Goal: Task Accomplishment & Management: Contribute content

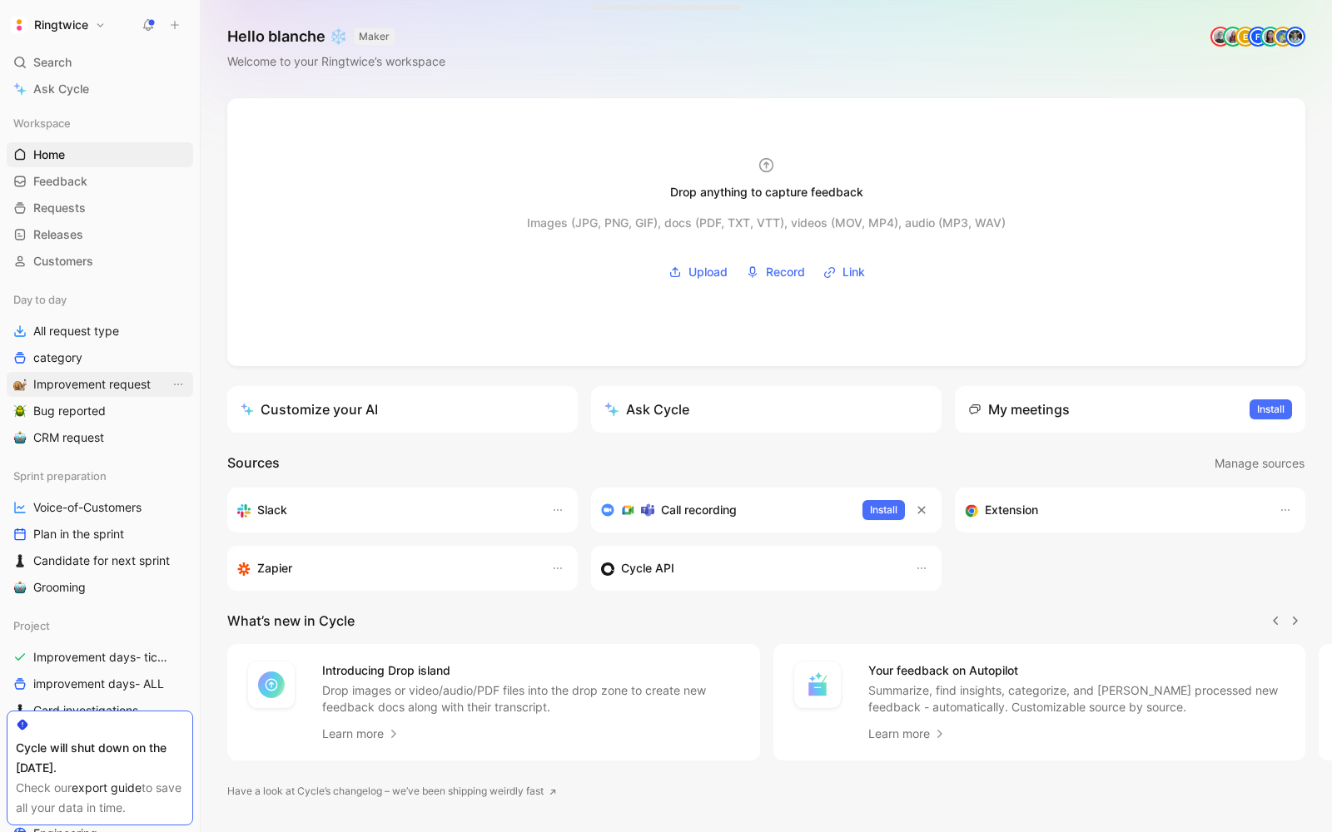
click at [96, 386] on span "Improvement request" at bounding box center [91, 384] width 117 height 17
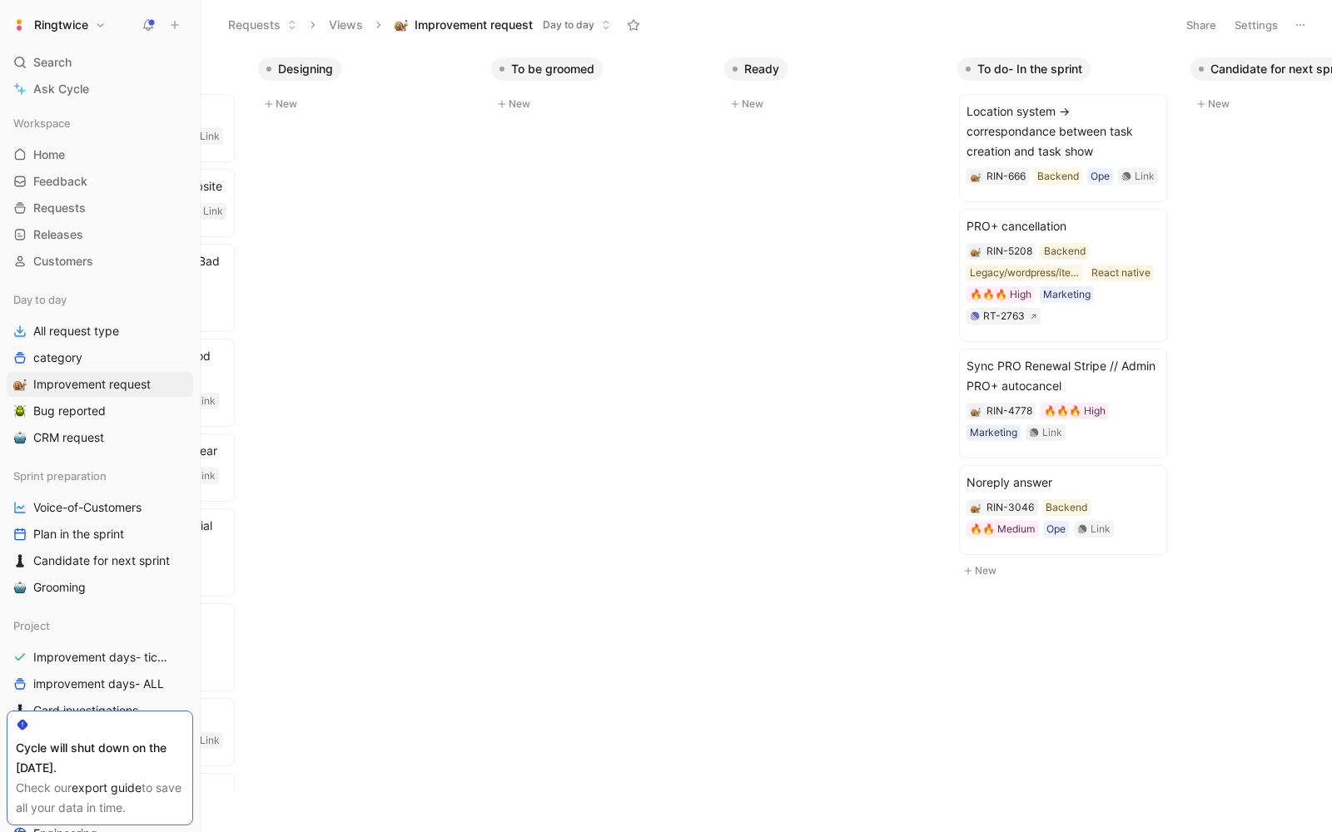
scroll to position [0, 415]
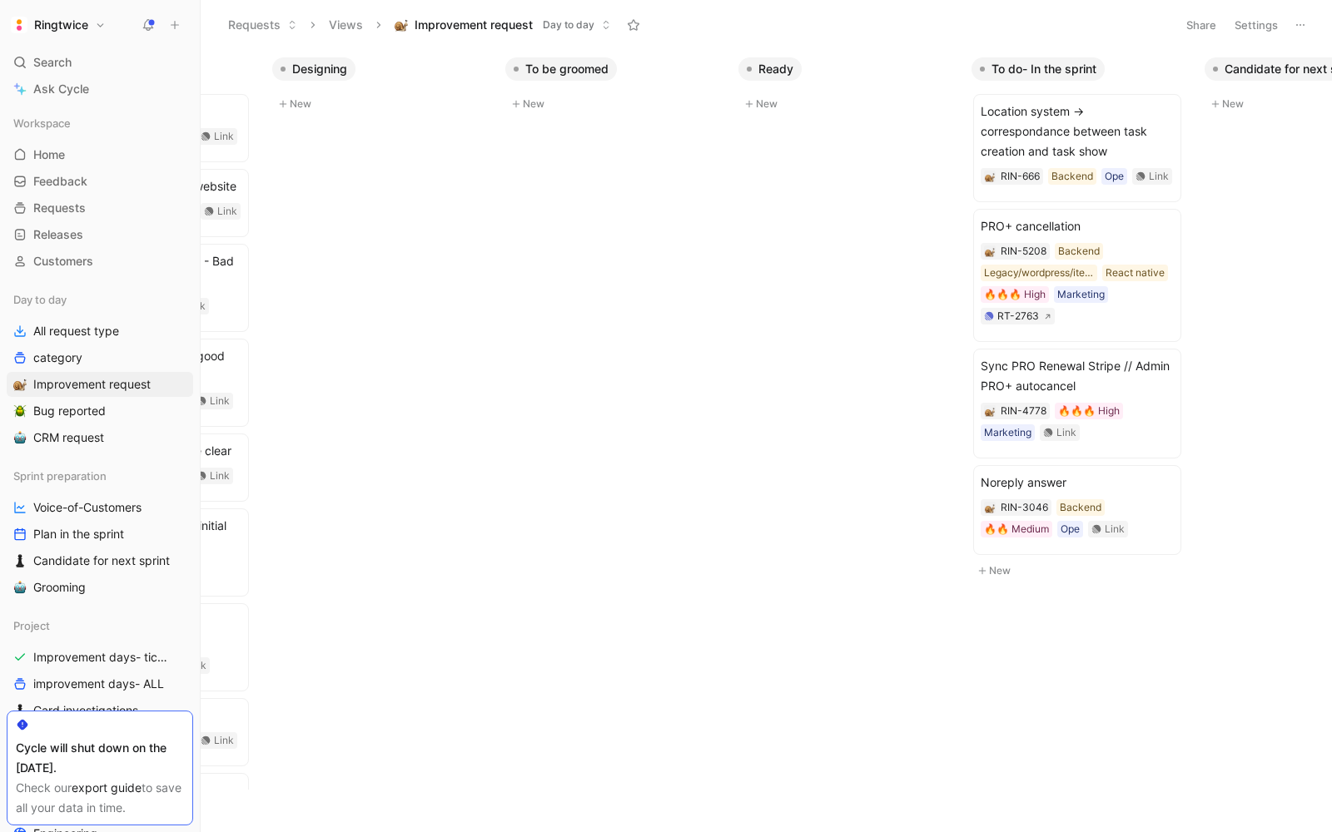
click at [523, 102] on button "New" at bounding box center [615, 104] width 220 height 20
click at [693, 184] on button "Create" at bounding box center [685, 185] width 44 height 20
click at [651, 114] on span "Track formula page funnel" at bounding box center [610, 112] width 193 height 20
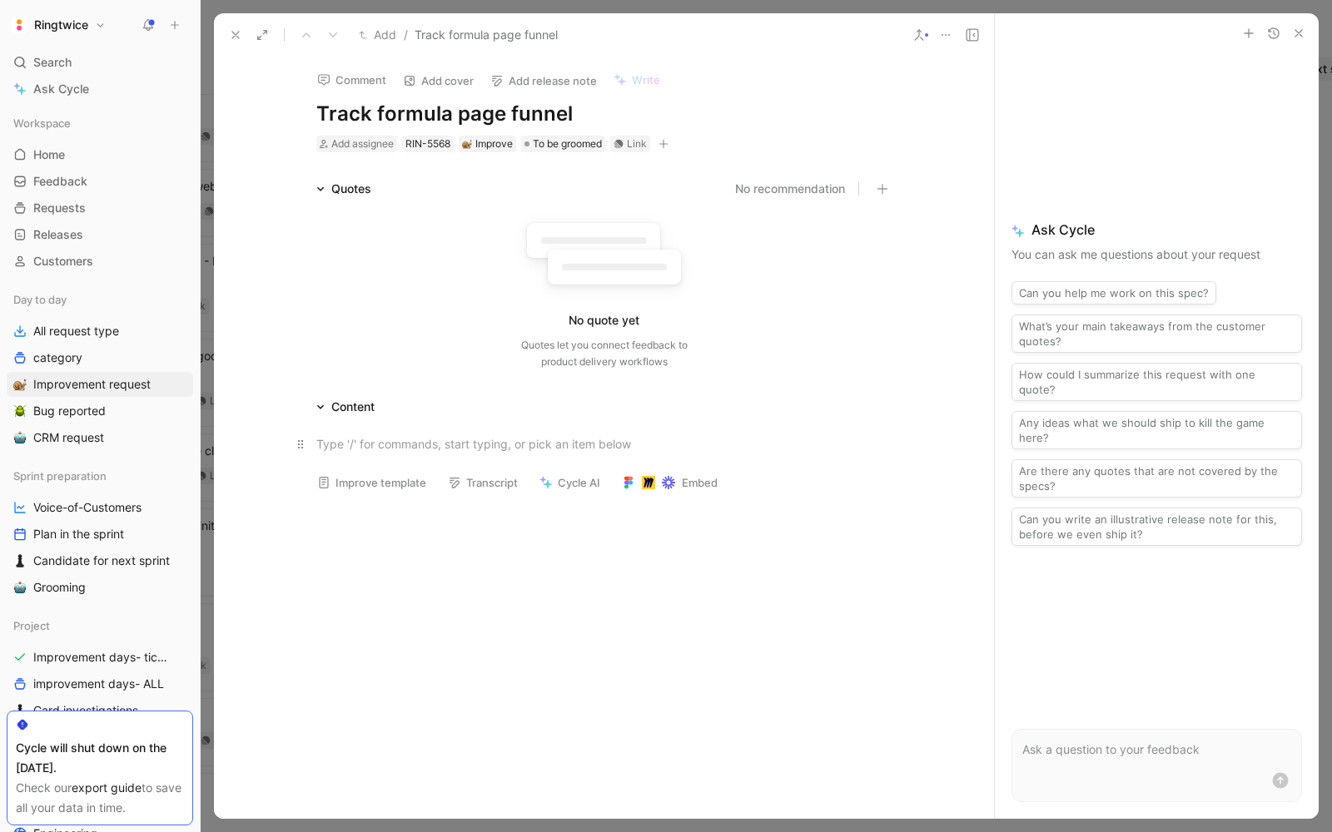
click at [376, 450] on div at bounding box center [604, 443] width 576 height 17
click at [344, 450] on div "Context" at bounding box center [604, 443] width 576 height 17
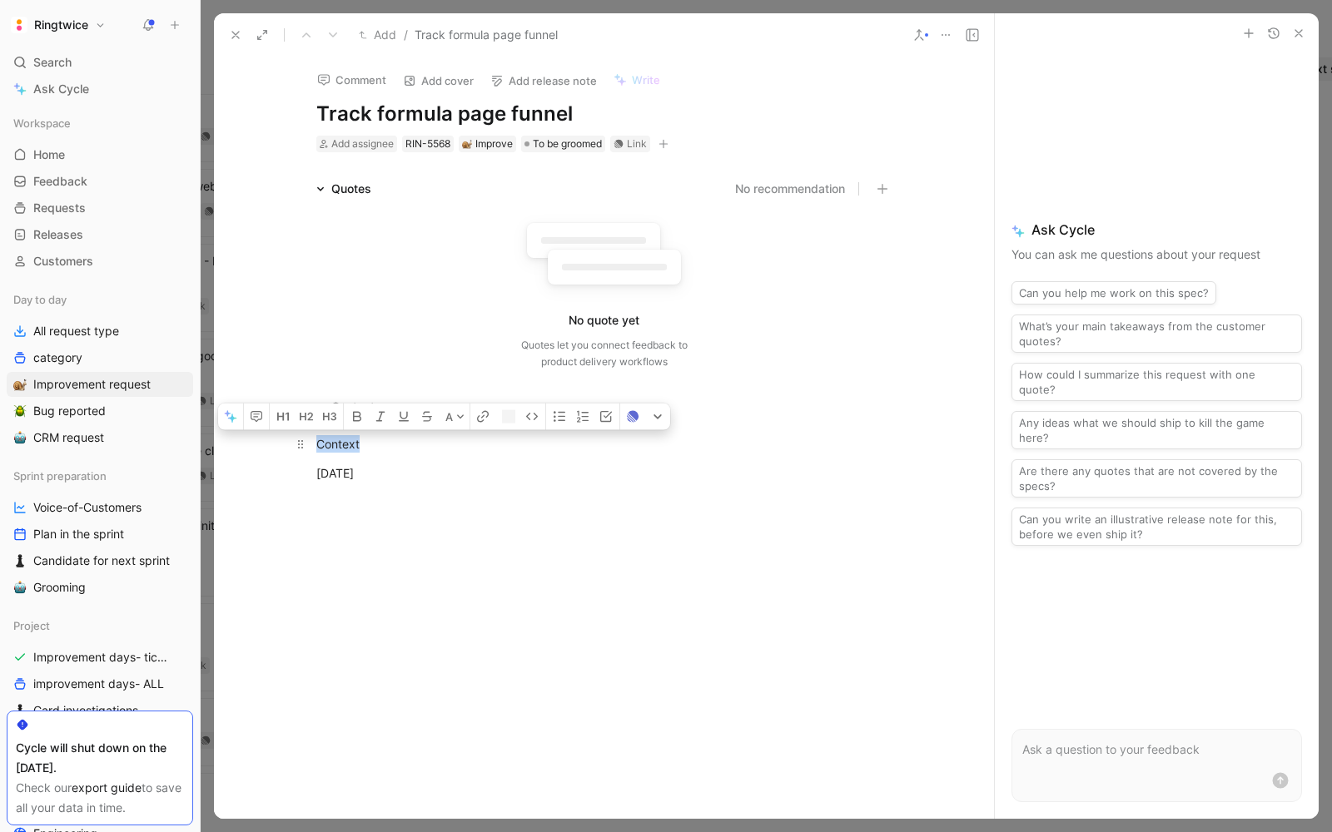
click at [344, 450] on div "Context" at bounding box center [604, 443] width 576 height 17
click at [291, 420] on button "button" at bounding box center [282, 417] width 25 height 27
click at [399, 479] on p "[DATE]" at bounding box center [604, 488] width 639 height 27
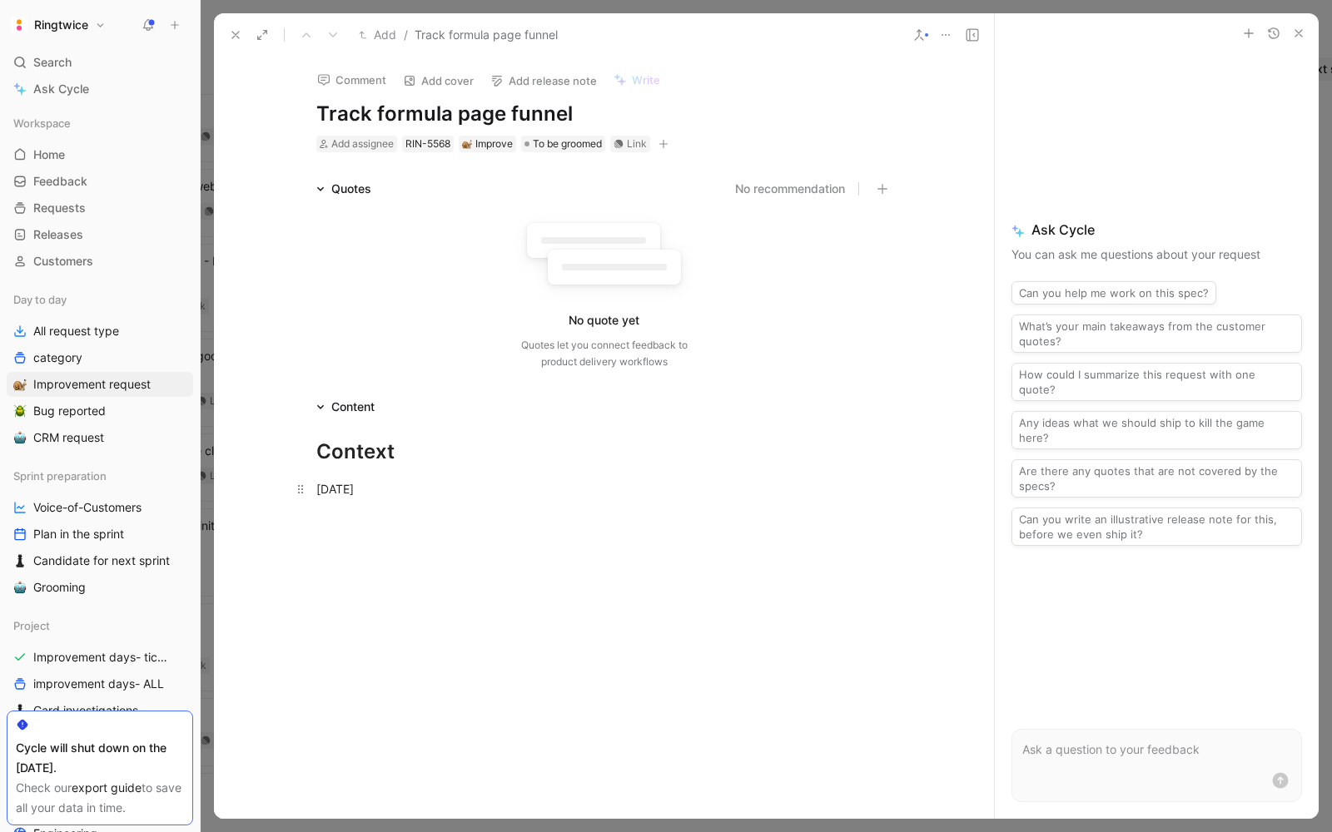
click at [380, 488] on div "[DATE]" at bounding box center [604, 488] width 576 height 17
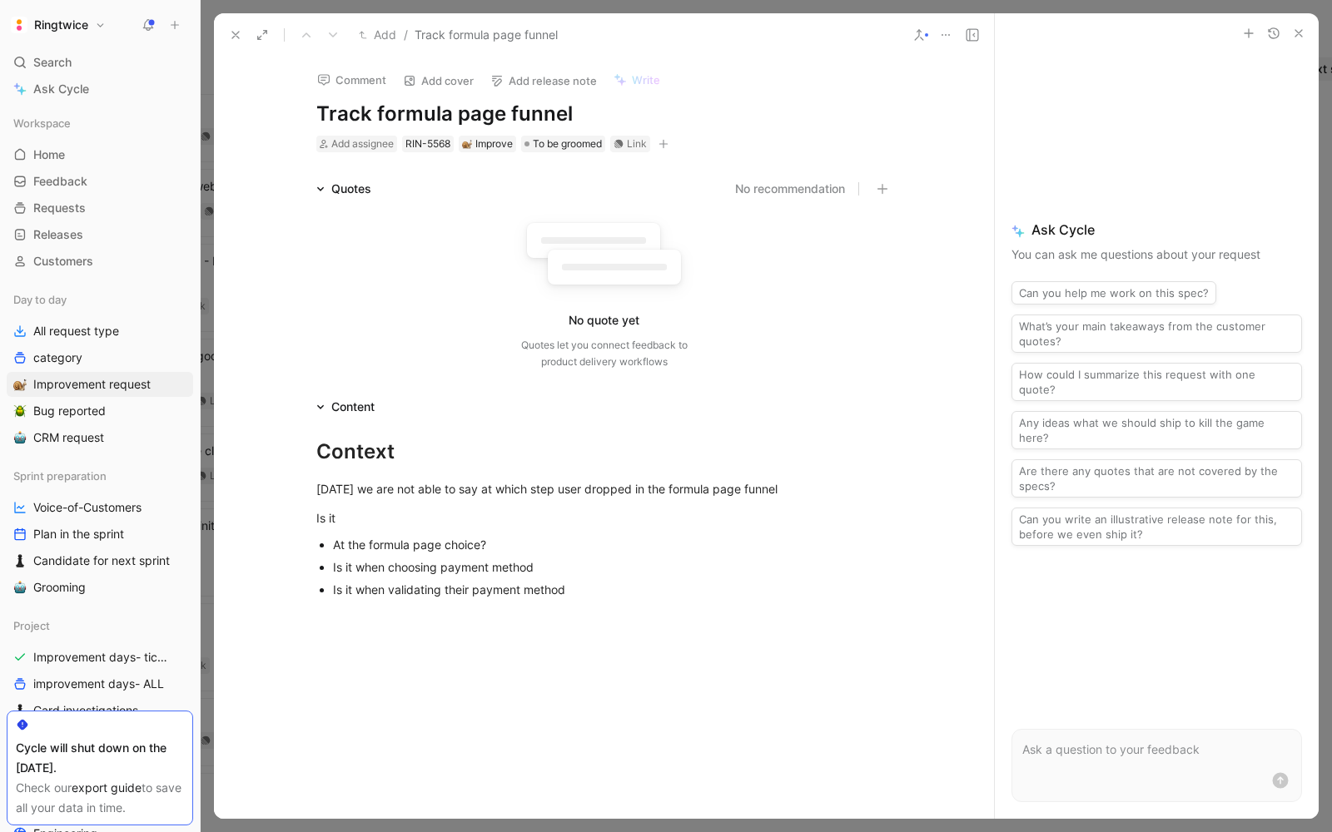
click at [668, 139] on icon "button" at bounding box center [663, 144] width 10 height 10
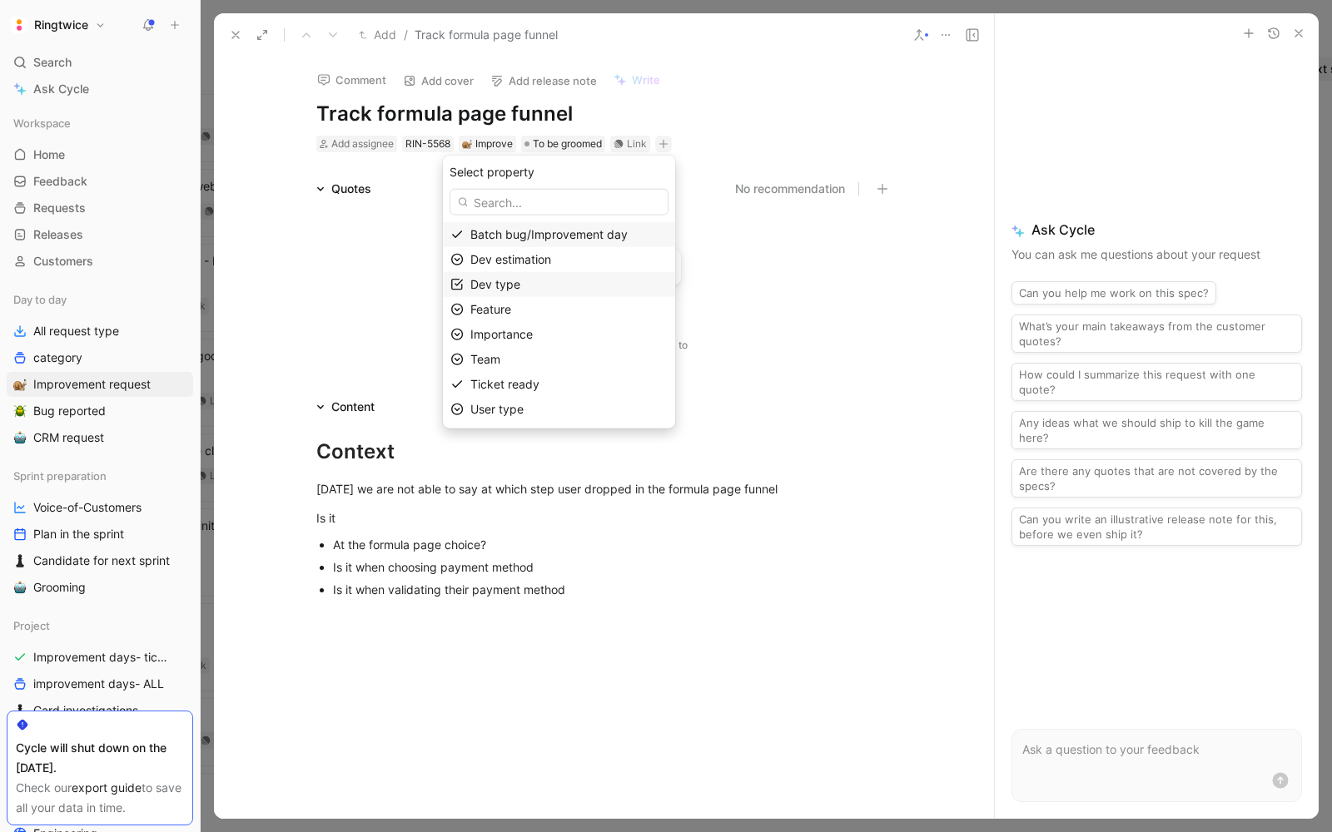
click at [538, 288] on div "Dev type" at bounding box center [568, 285] width 197 height 20
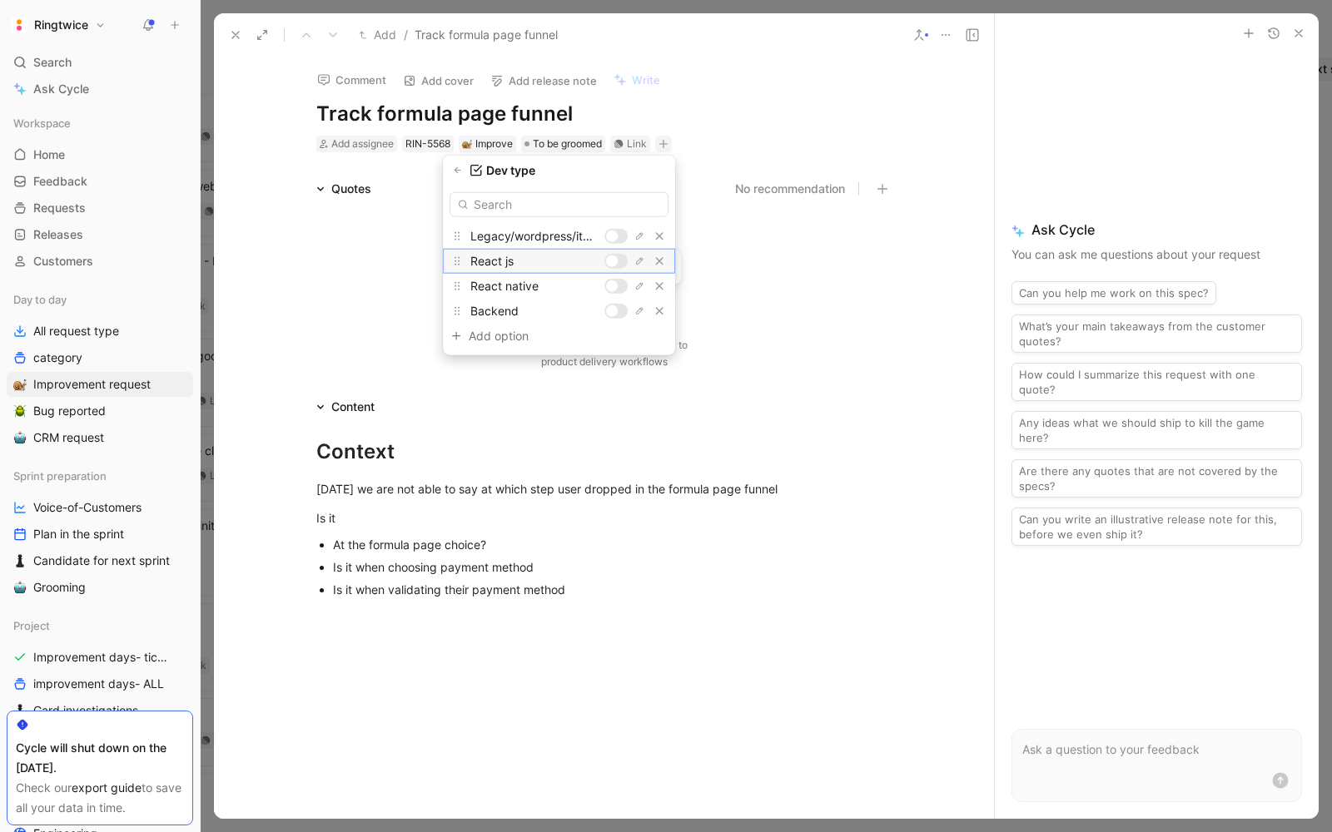
click at [620, 259] on div at bounding box center [615, 261] width 23 height 15
click at [617, 281] on div at bounding box center [612, 287] width 12 height 12
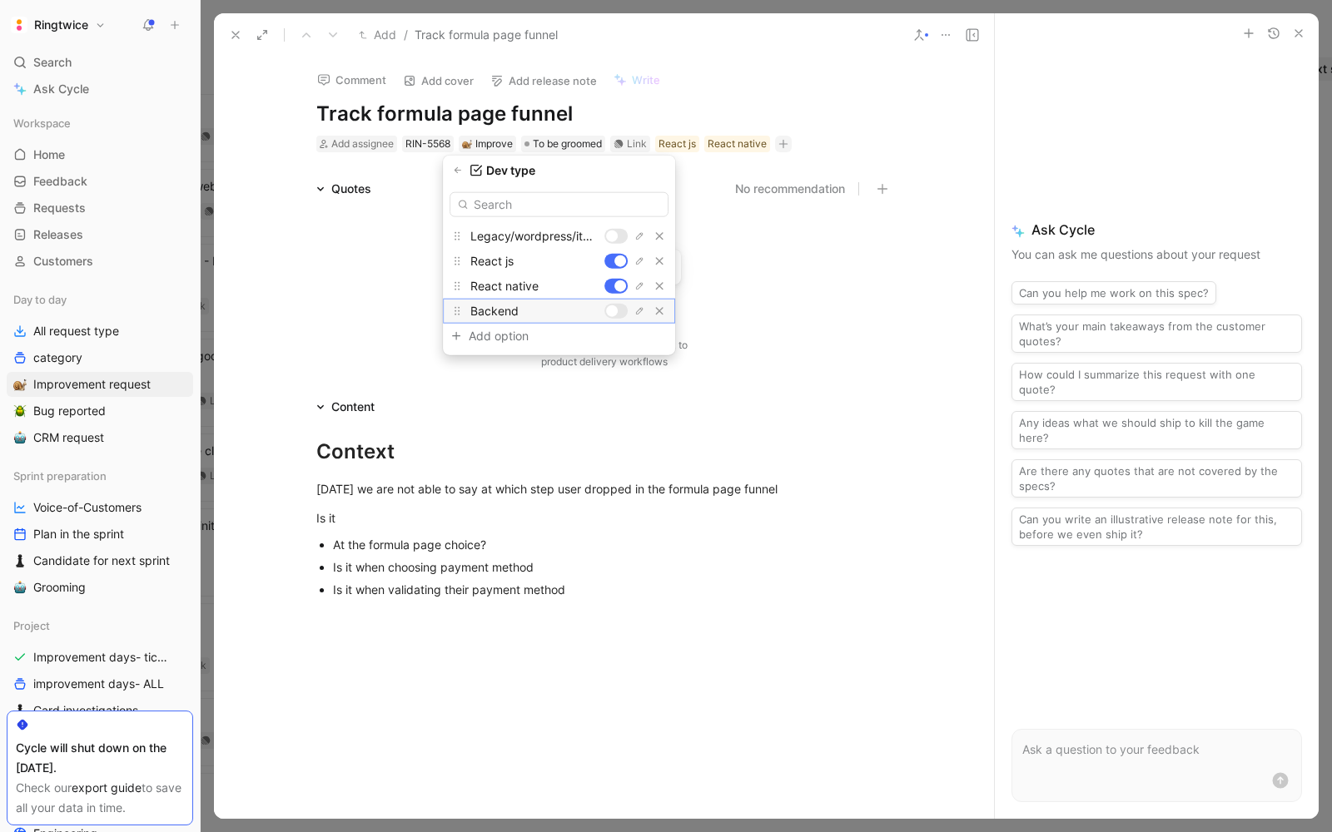
click at [615, 306] on div at bounding box center [612, 312] width 12 height 12
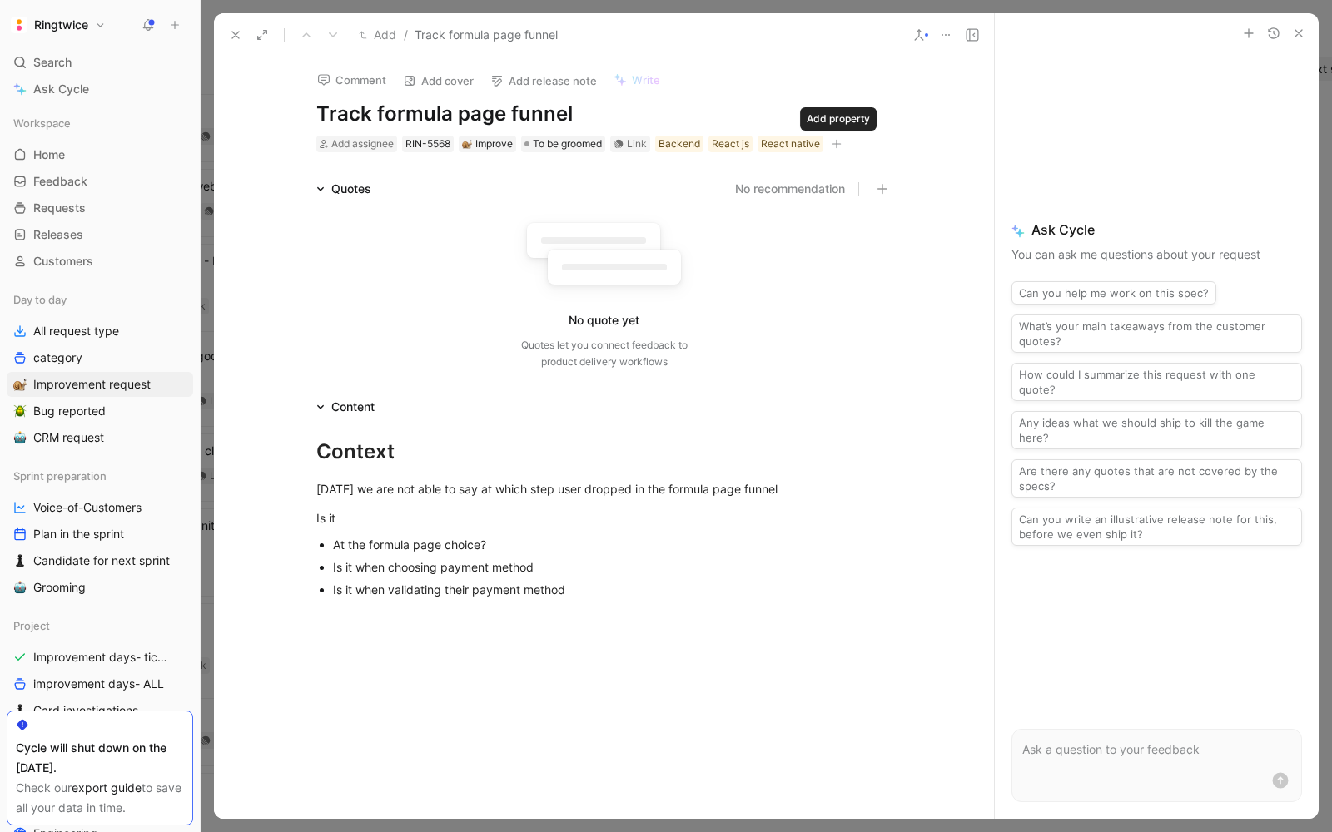
click at [840, 138] on button "button" at bounding box center [836, 144] width 17 height 17
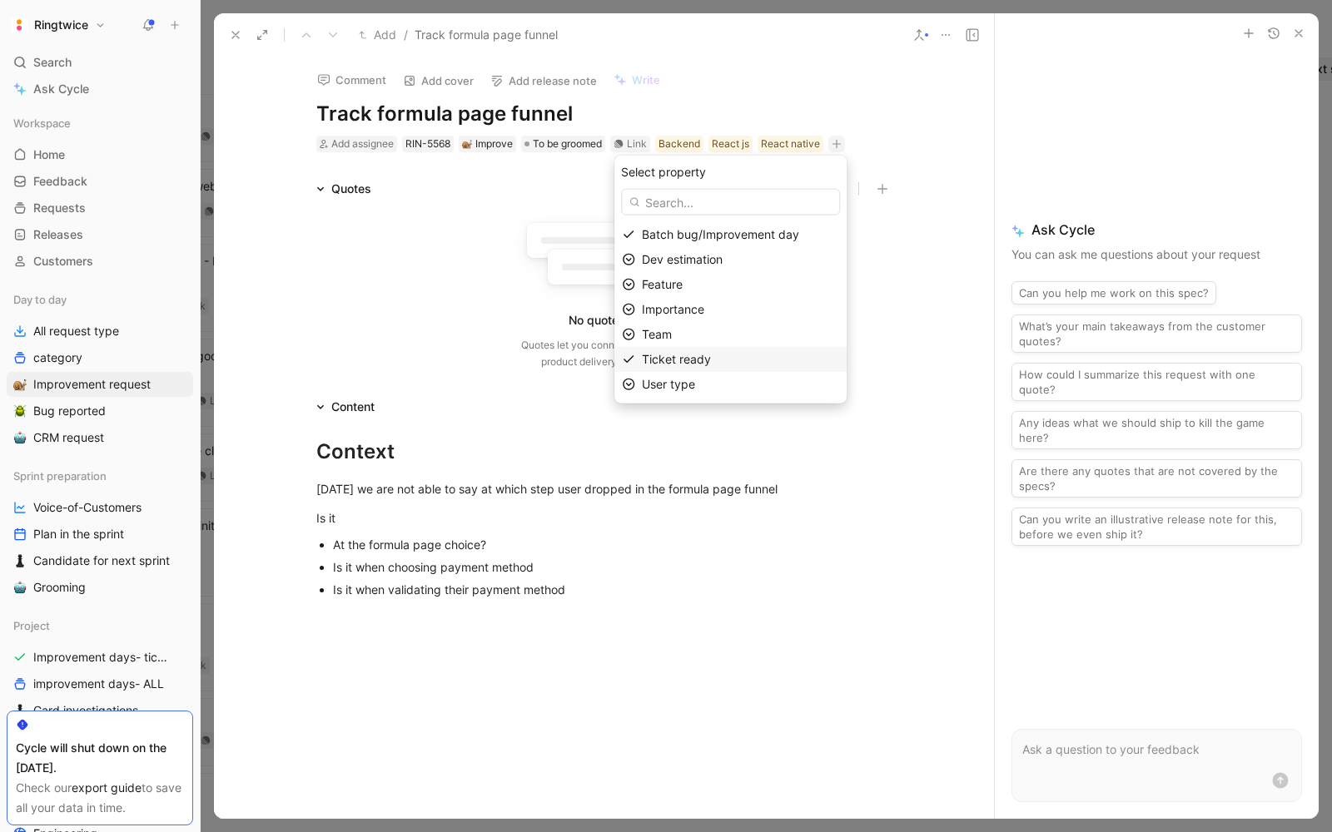
click at [668, 356] on span "Ticket ready" at bounding box center [676, 359] width 69 height 14
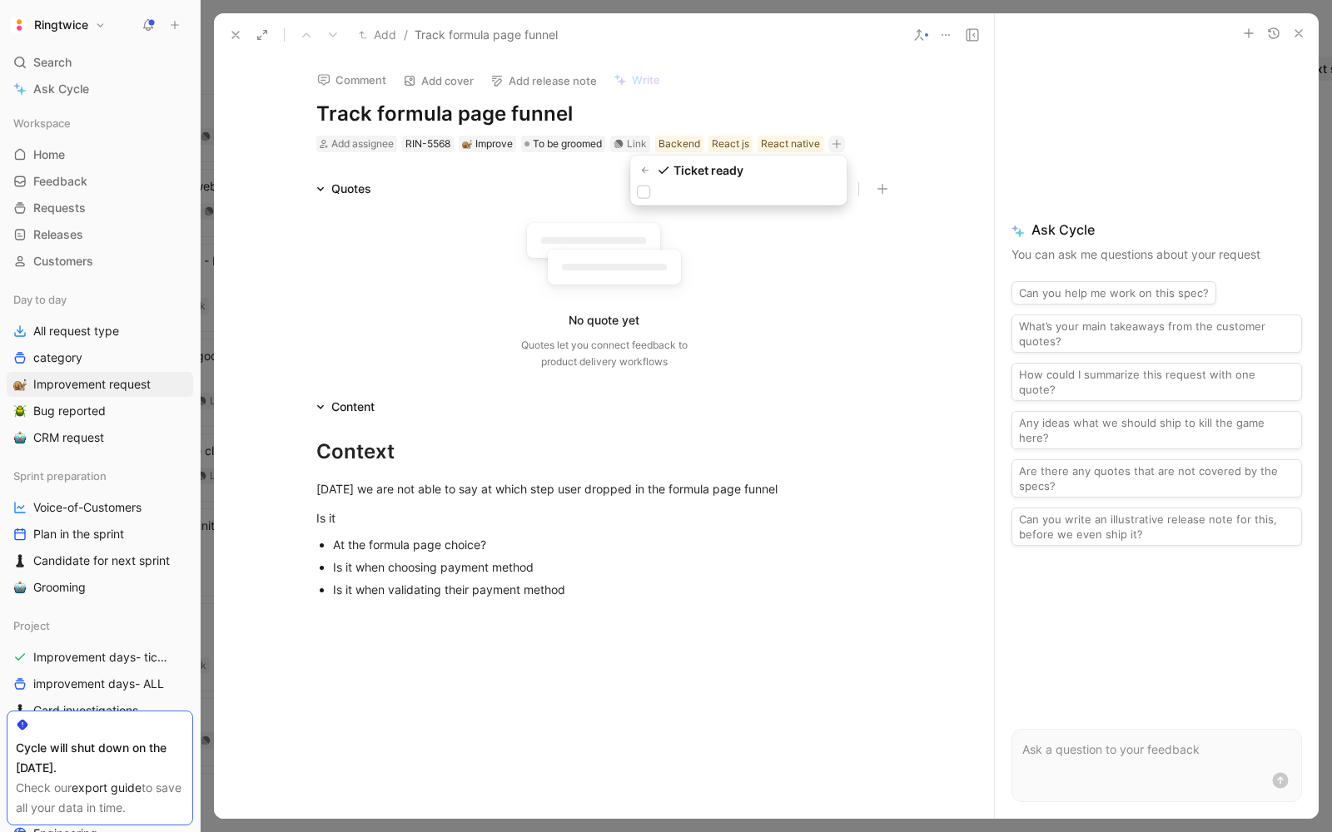
click at [631, 188] on div "Ticket ready" at bounding box center [738, 181] width 216 height 50
click at [642, 190] on icon at bounding box center [643, 192] width 10 height 10
click at [637, 186] on input "checkbox" at bounding box center [637, 186] width 0 height 0
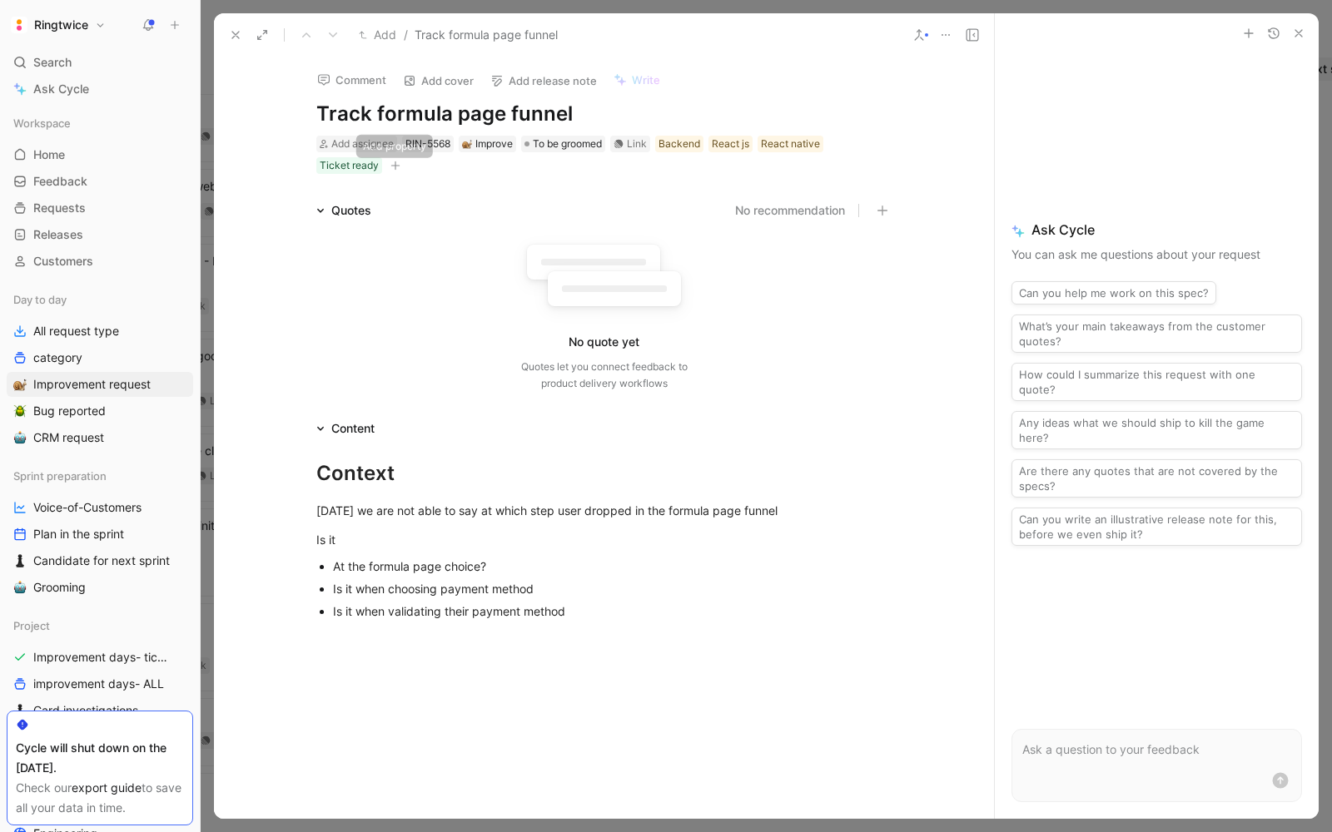
click at [392, 163] on icon "button" at bounding box center [395, 166] width 10 height 10
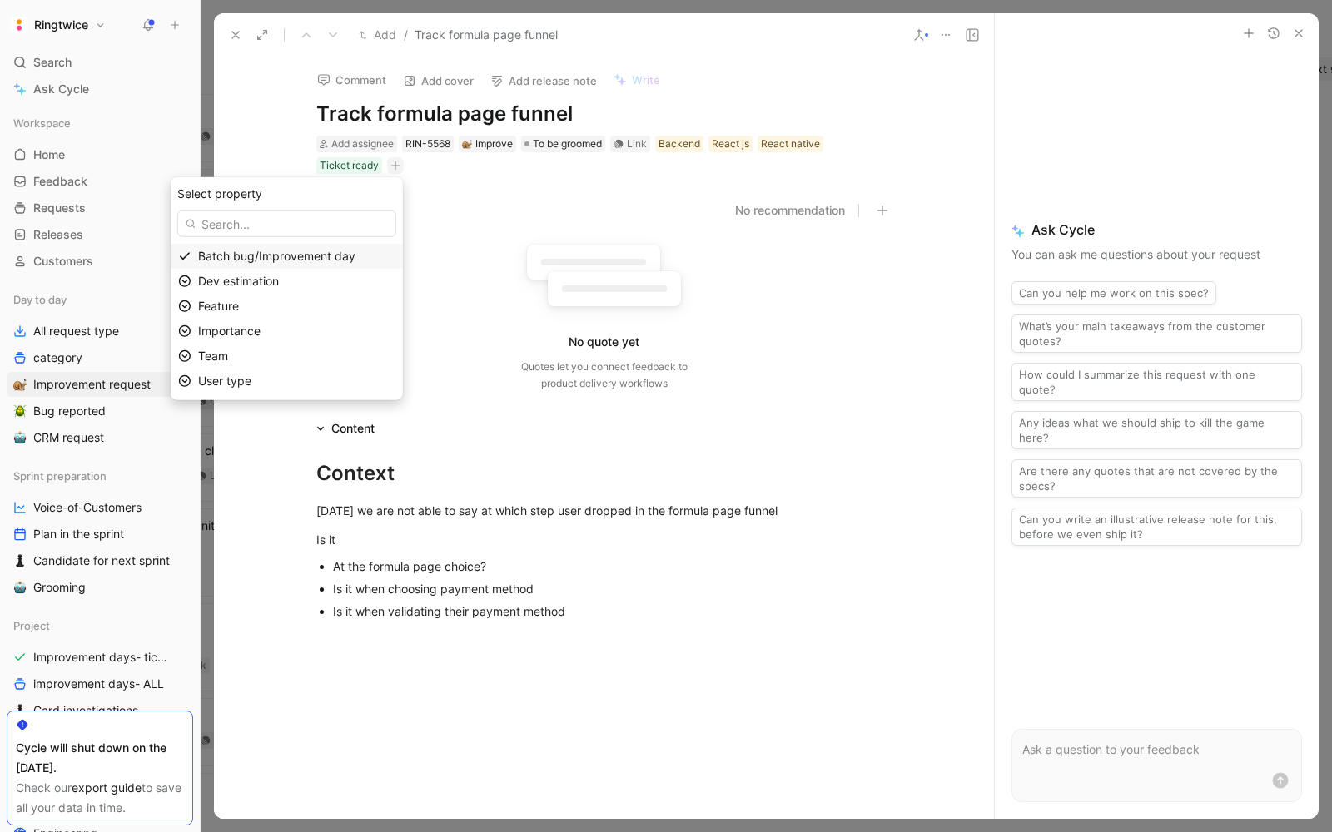
click at [336, 258] on span "Batch bug/Improvement day" at bounding box center [276, 256] width 157 height 14
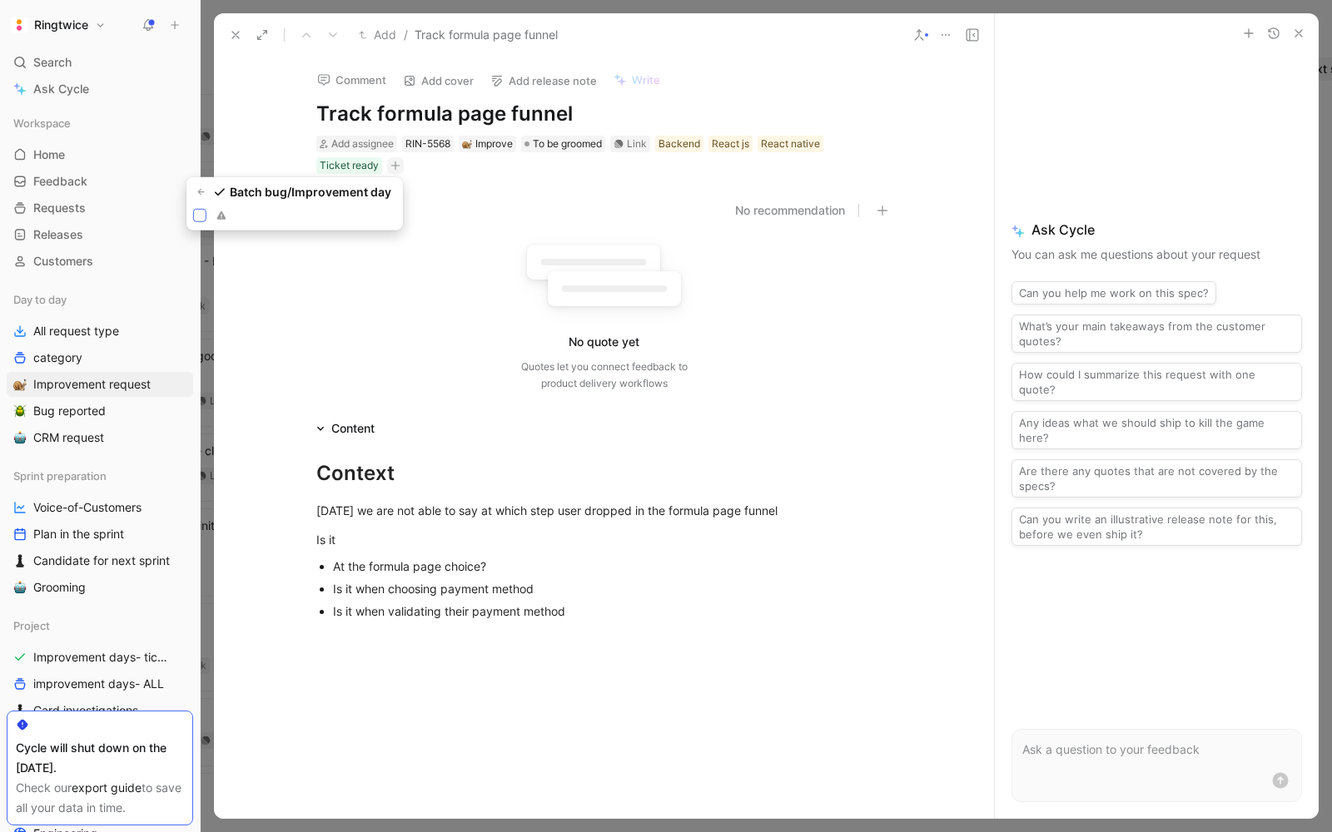
click at [197, 211] on icon at bounding box center [200, 216] width 10 height 10
click at [193, 209] on input "checkbox" at bounding box center [193, 209] width 0 height 0
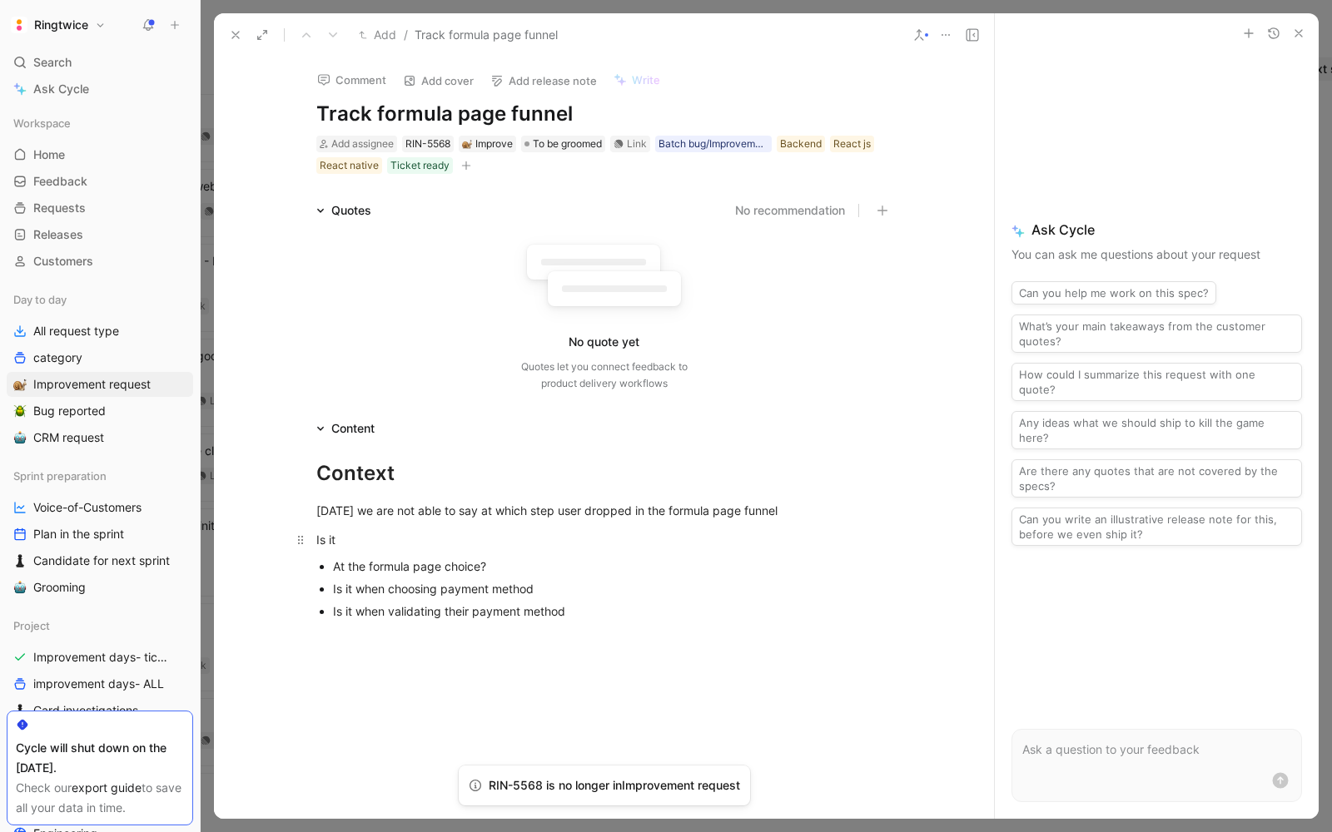
click at [518, 552] on p "Is it" at bounding box center [604, 539] width 639 height 27
click at [515, 561] on div "At the formula page choice?" at bounding box center [612, 566] width 559 height 17
click at [606, 598] on div "Is it when choosing payment method" at bounding box center [612, 588] width 559 height 17
click at [704, 620] on div "Is it when validating their payment method" at bounding box center [612, 611] width 559 height 17
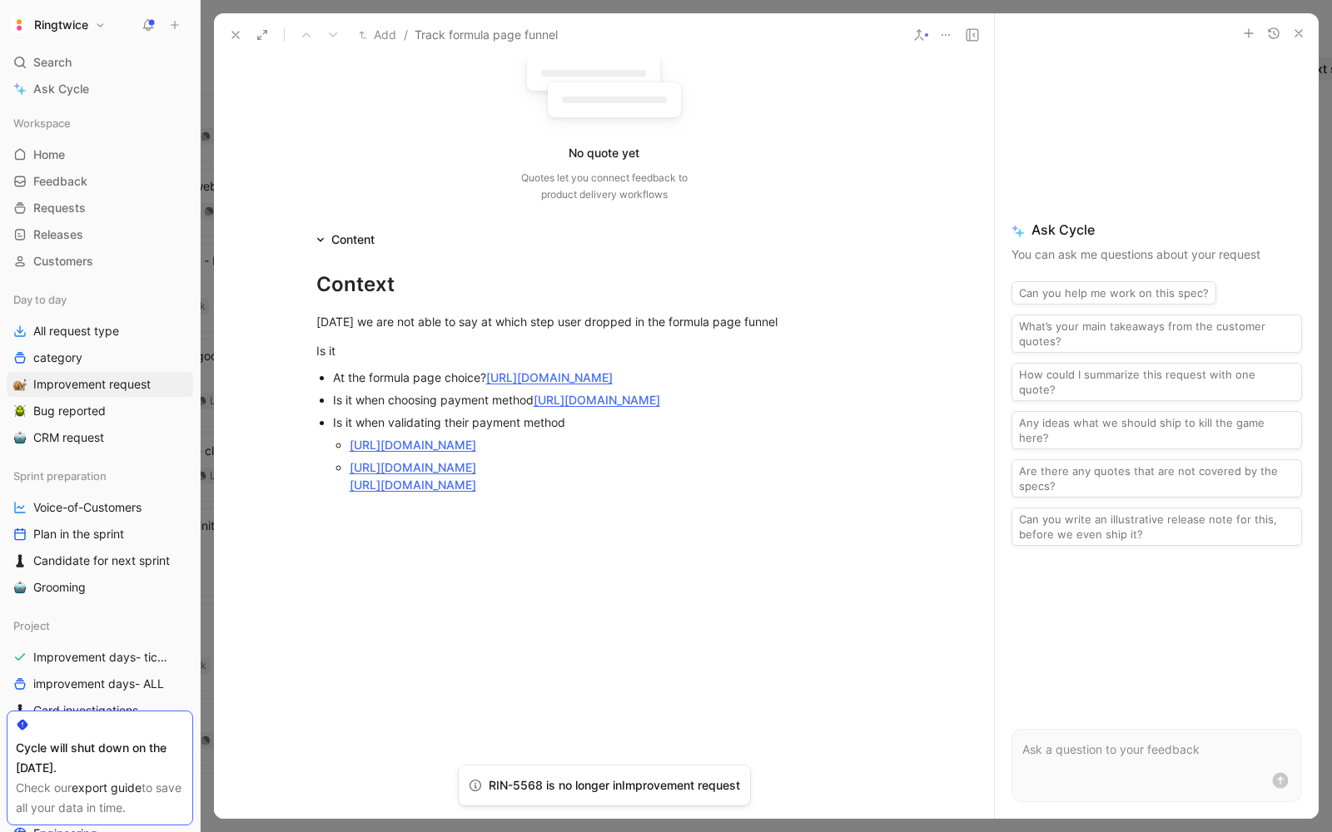
scroll to position [193, 0]
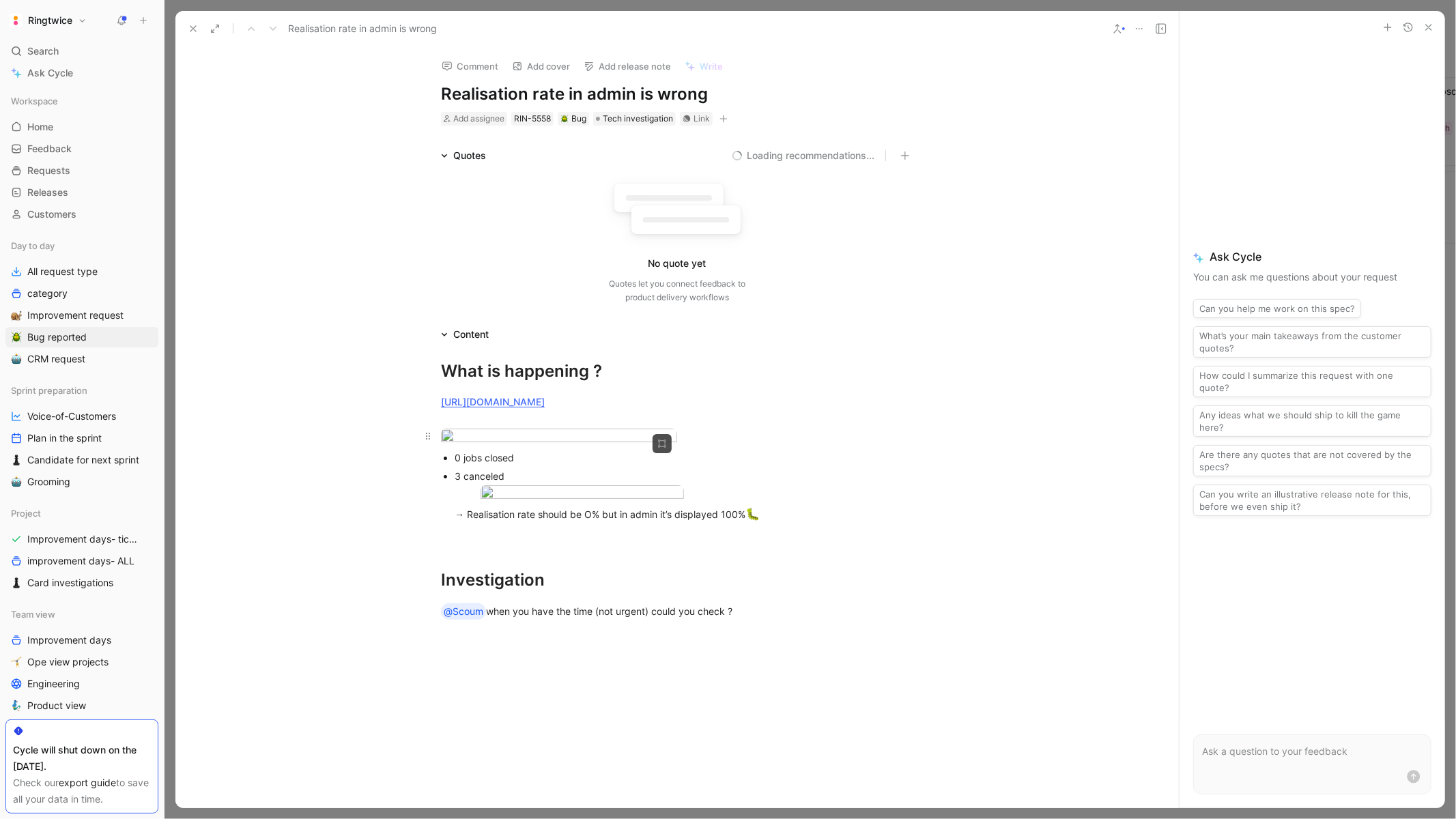
scroll to position [454, 0]
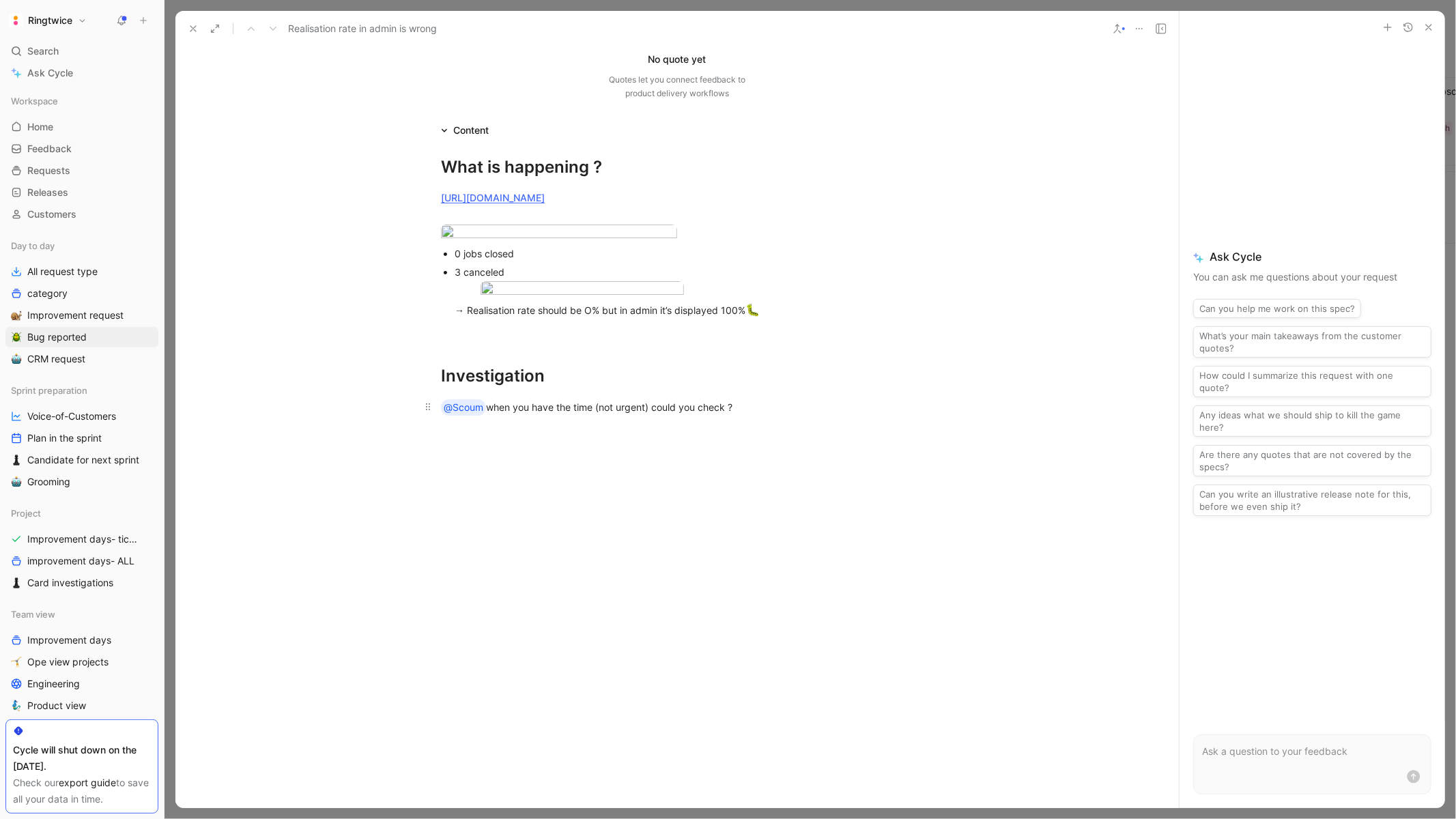
click at [487, 408] on div "@Scoum when you have the time (not urgent) could you check ?" at bounding box center [677, 407] width 472 height 16
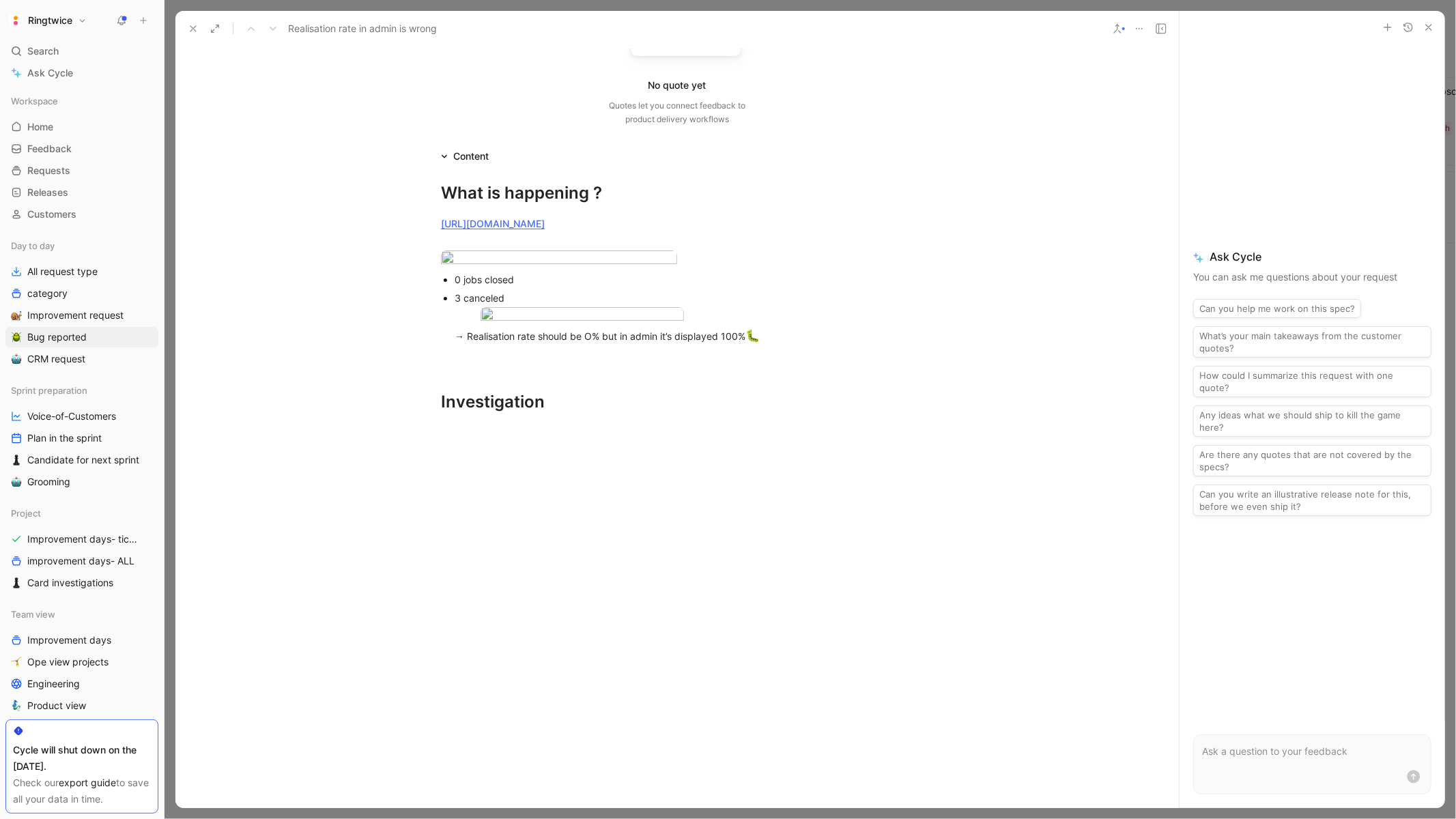
scroll to position [0, 0]
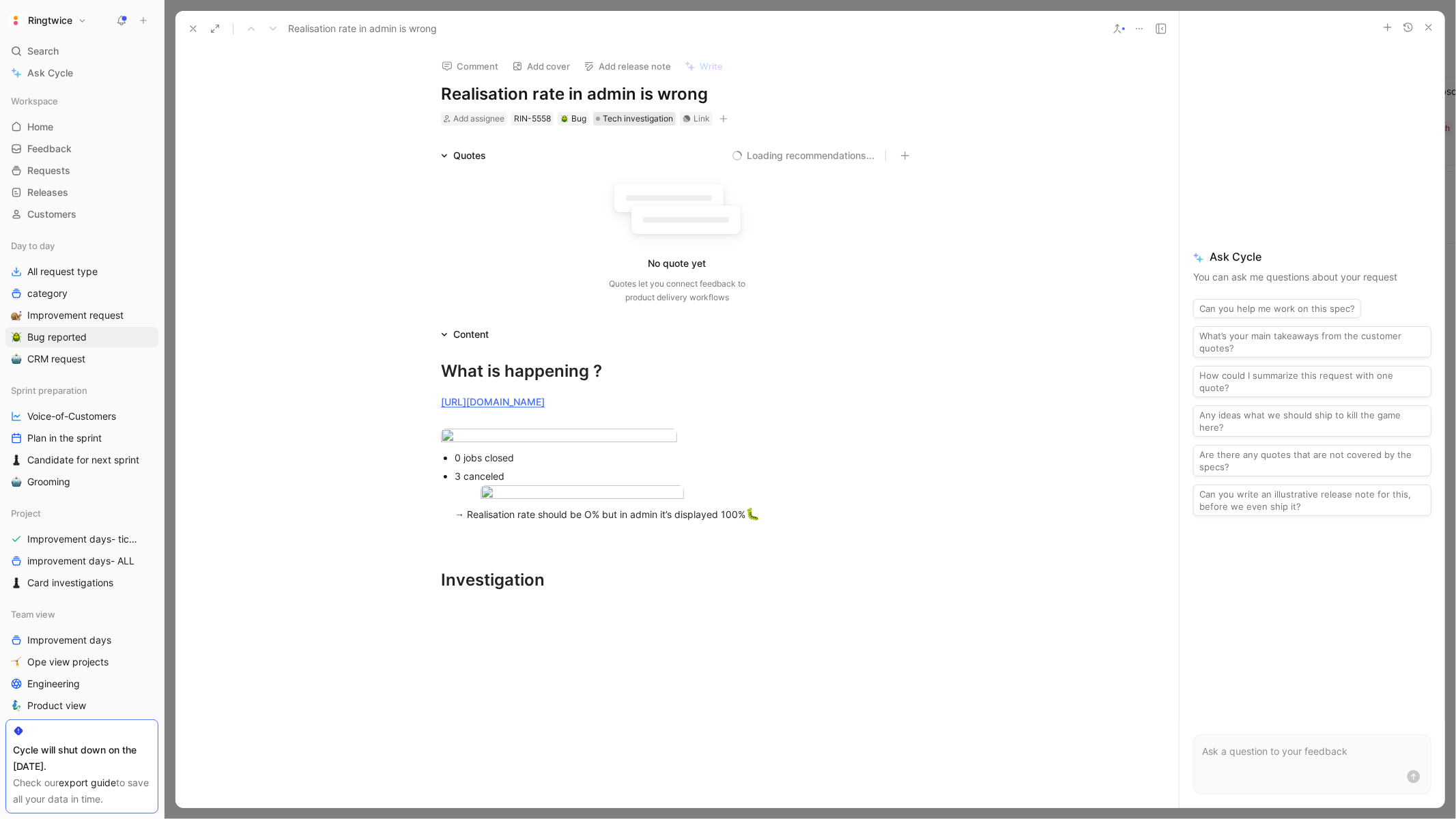
click at [638, 116] on span "Tech investigation" at bounding box center [638, 119] width 71 height 14
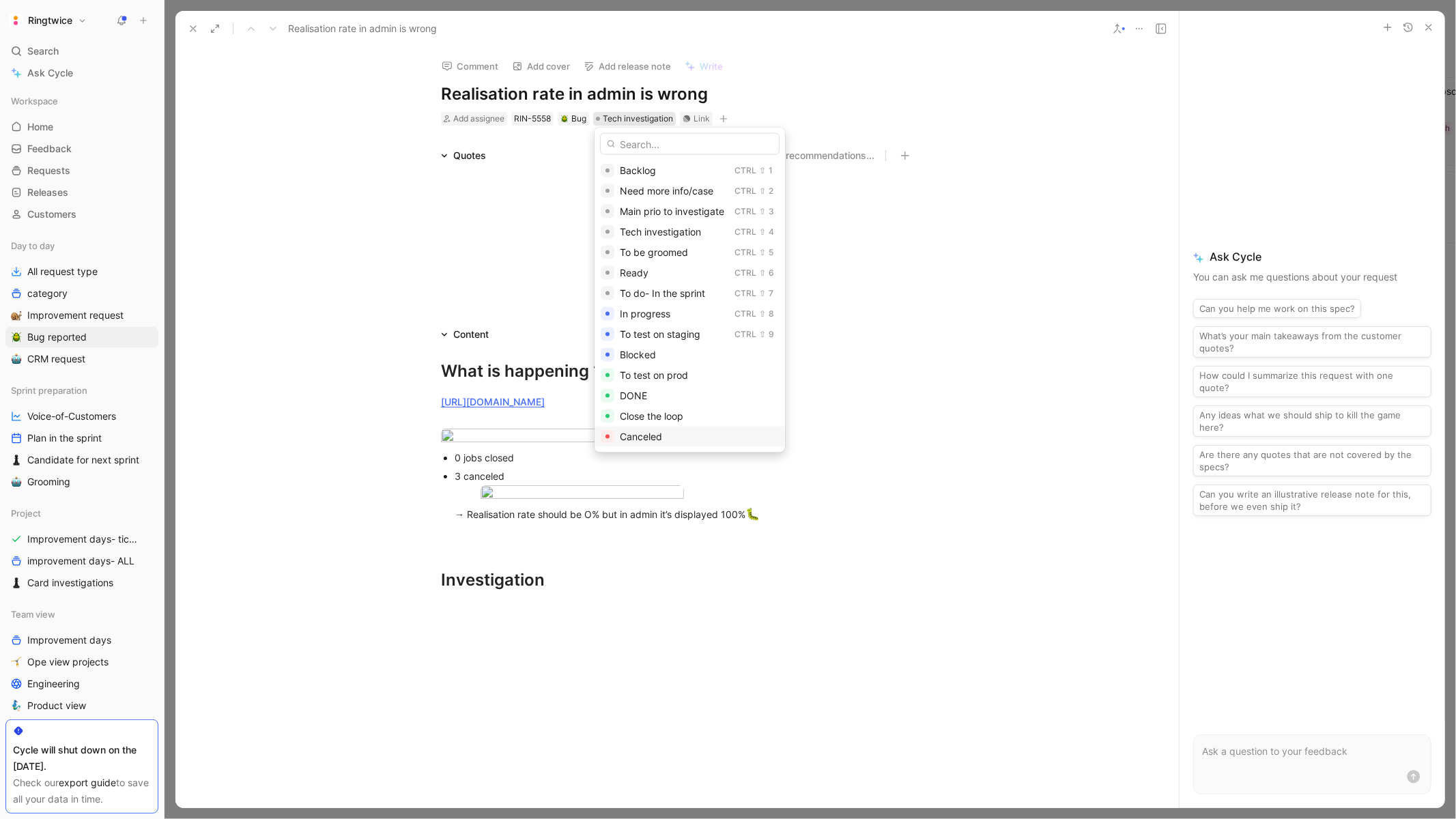
click at [641, 440] on span "Canceled" at bounding box center [641, 436] width 43 height 11
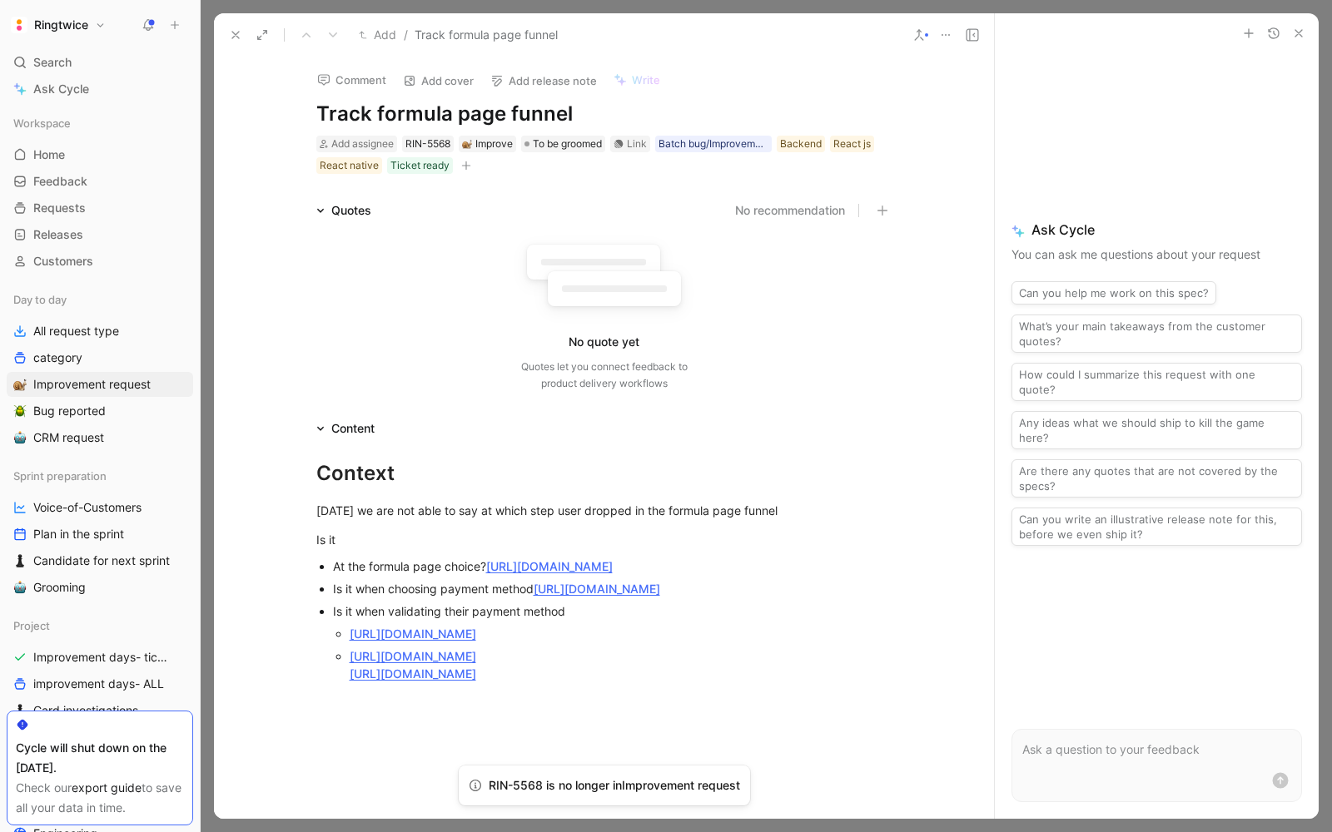
scroll to position [193, 0]
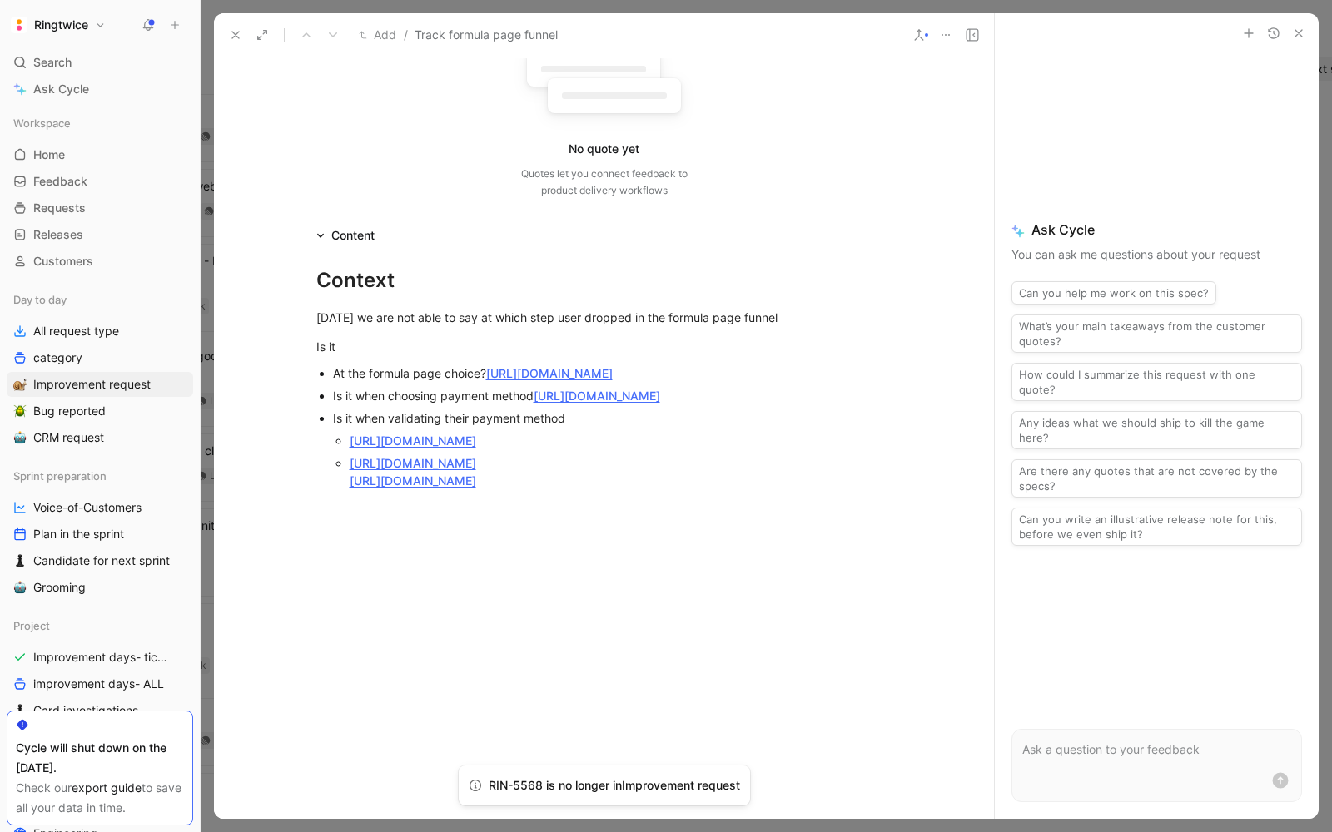
click at [230, 34] on icon at bounding box center [235, 34] width 13 height 13
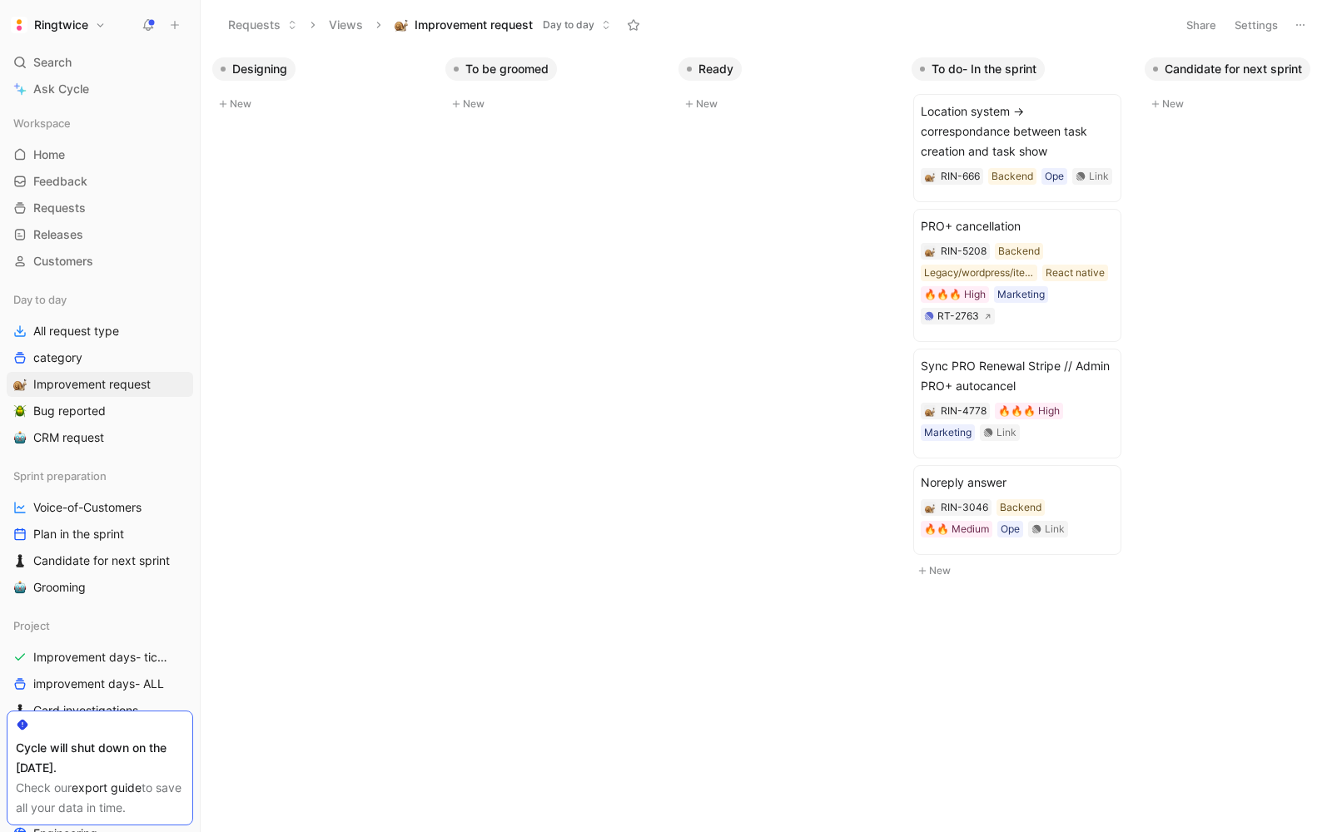
scroll to position [0, 473]
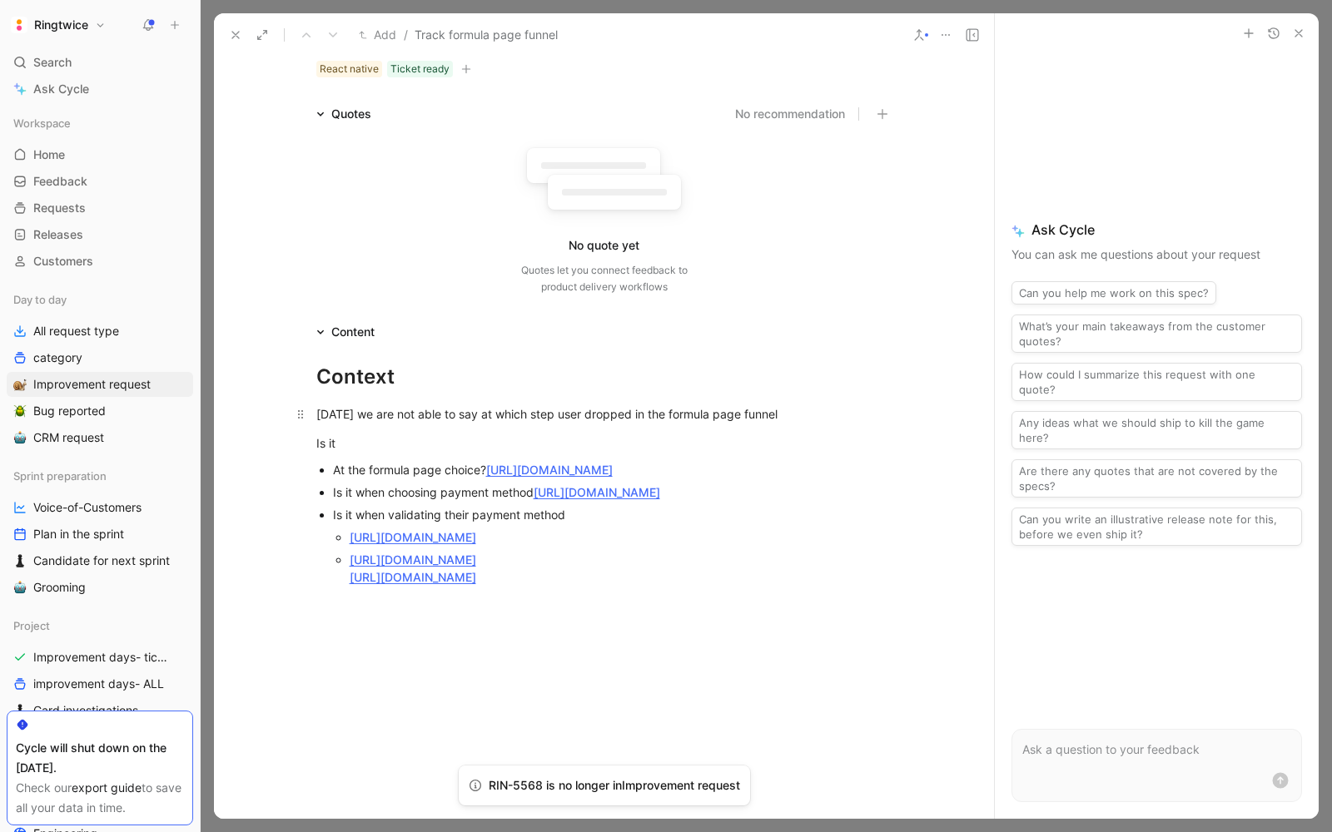
scroll to position [117, 0]
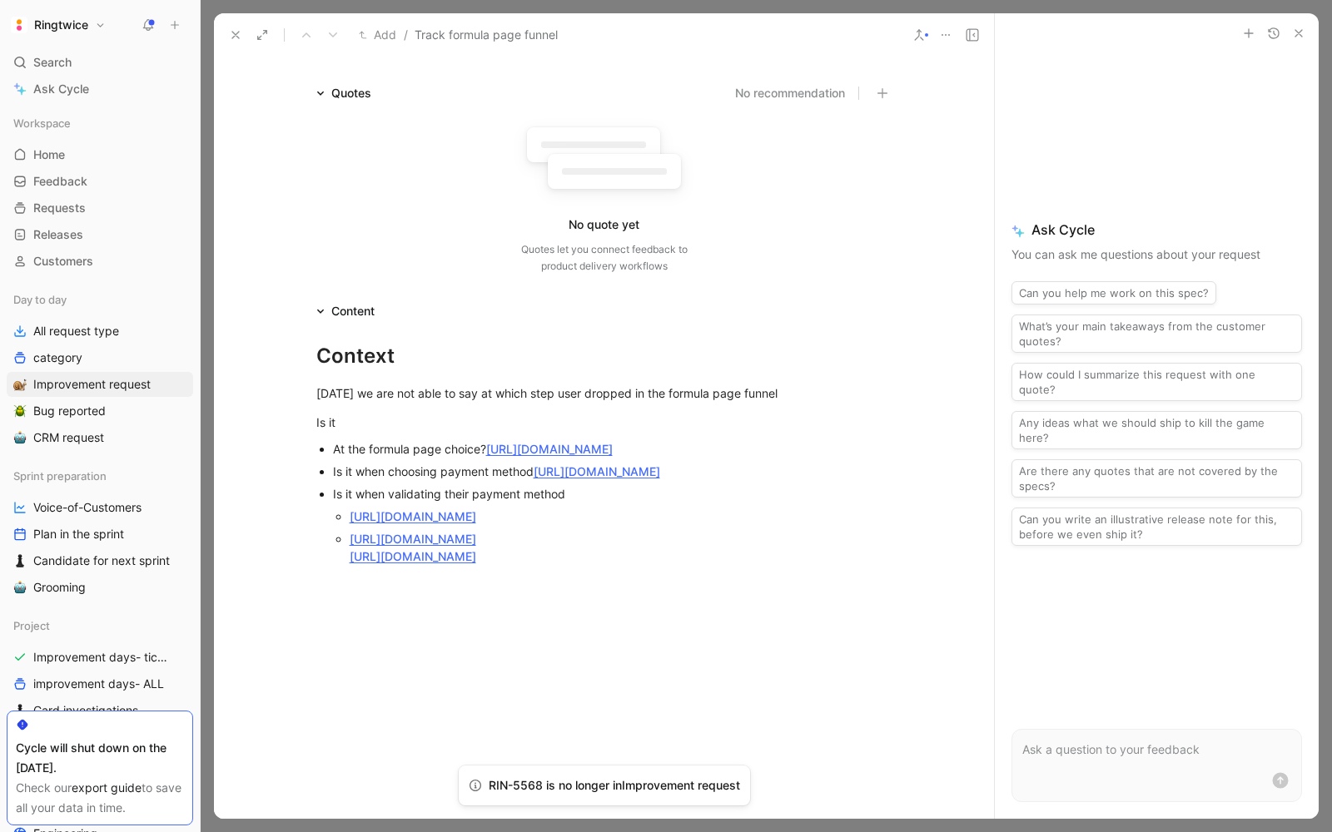
click at [410, 678] on div at bounding box center [604, 706] width 780 height 250
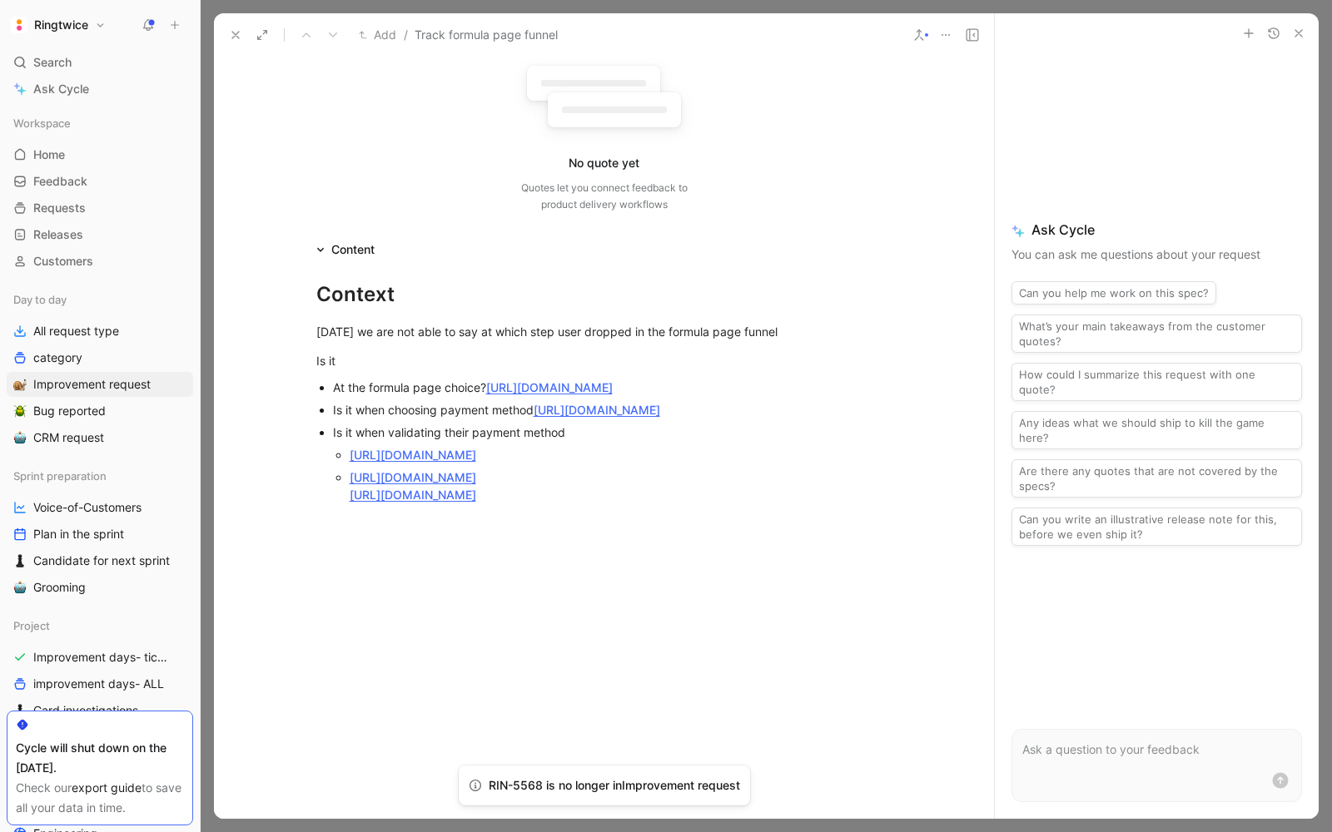
scroll to position [189, 0]
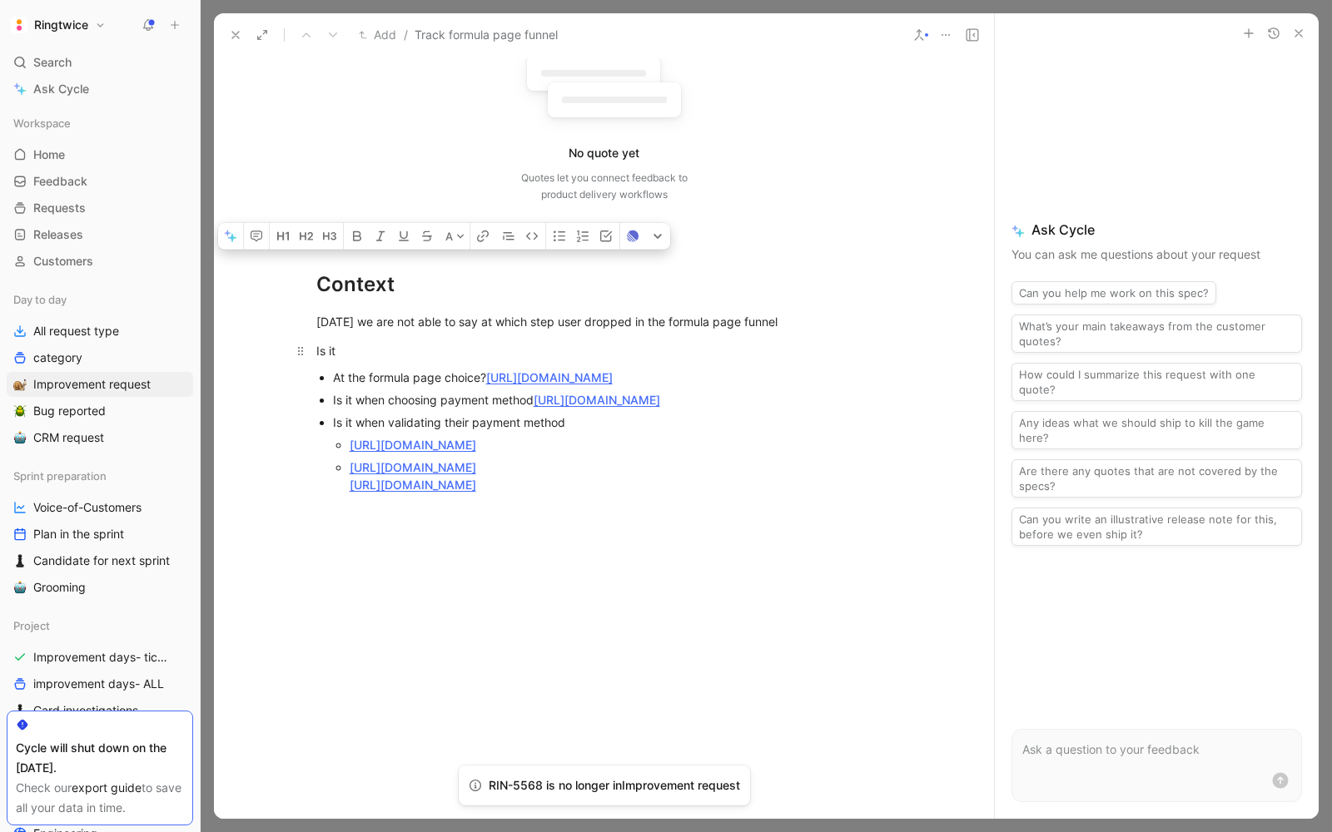
drag, startPoint x: 339, startPoint y: 348, endPoint x: 311, endPoint y: 348, distance: 28.3
click at [311, 348] on p "Is it" at bounding box center [604, 350] width 639 height 27
click at [345, 355] on div "Is it" at bounding box center [604, 350] width 576 height 17
click at [366, 613] on div at bounding box center [604, 634] width 780 height 250
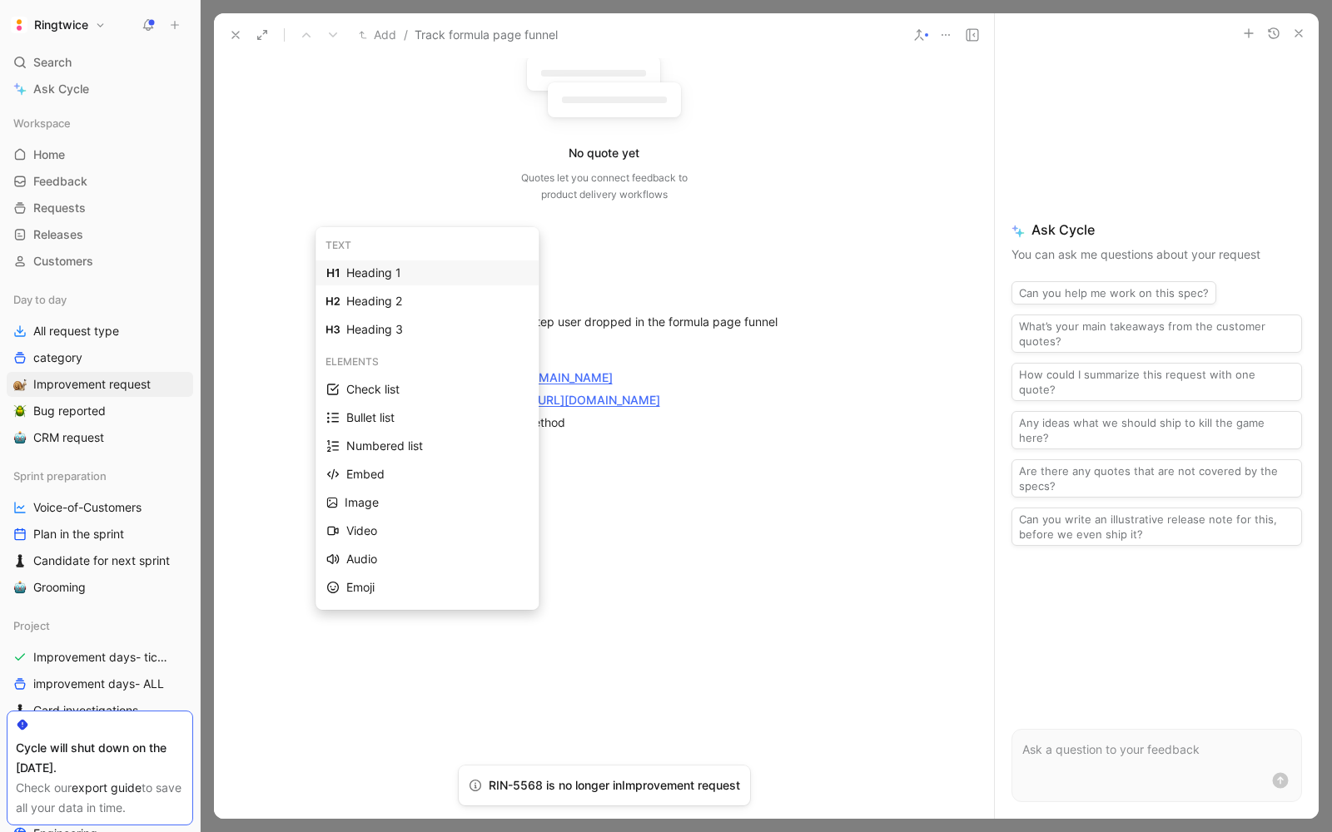
click at [430, 275] on div "Heading 1" at bounding box center [436, 273] width 181 height 20
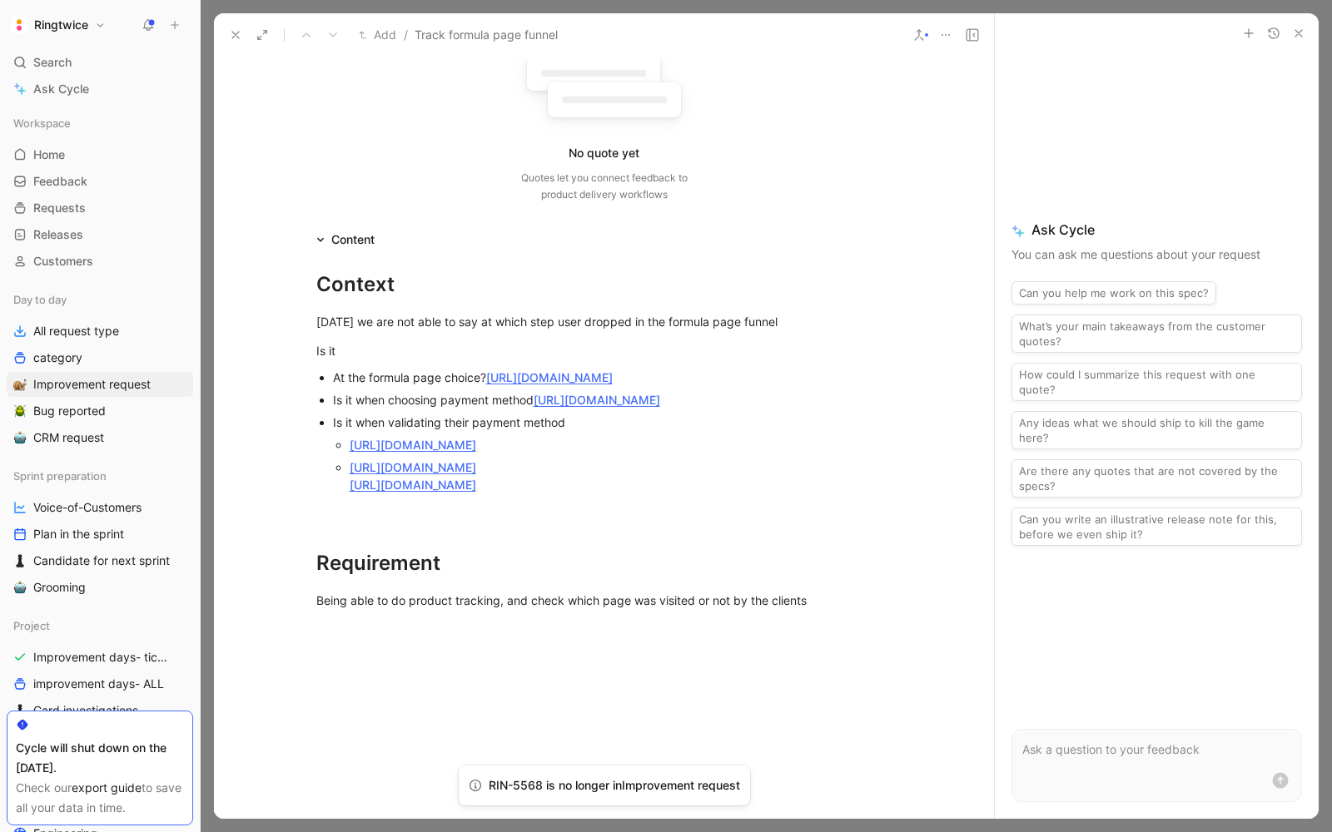
click at [1108, 756] on p at bounding box center [1156, 750] width 269 height 20
click at [967, 37] on icon at bounding box center [972, 34] width 13 height 13
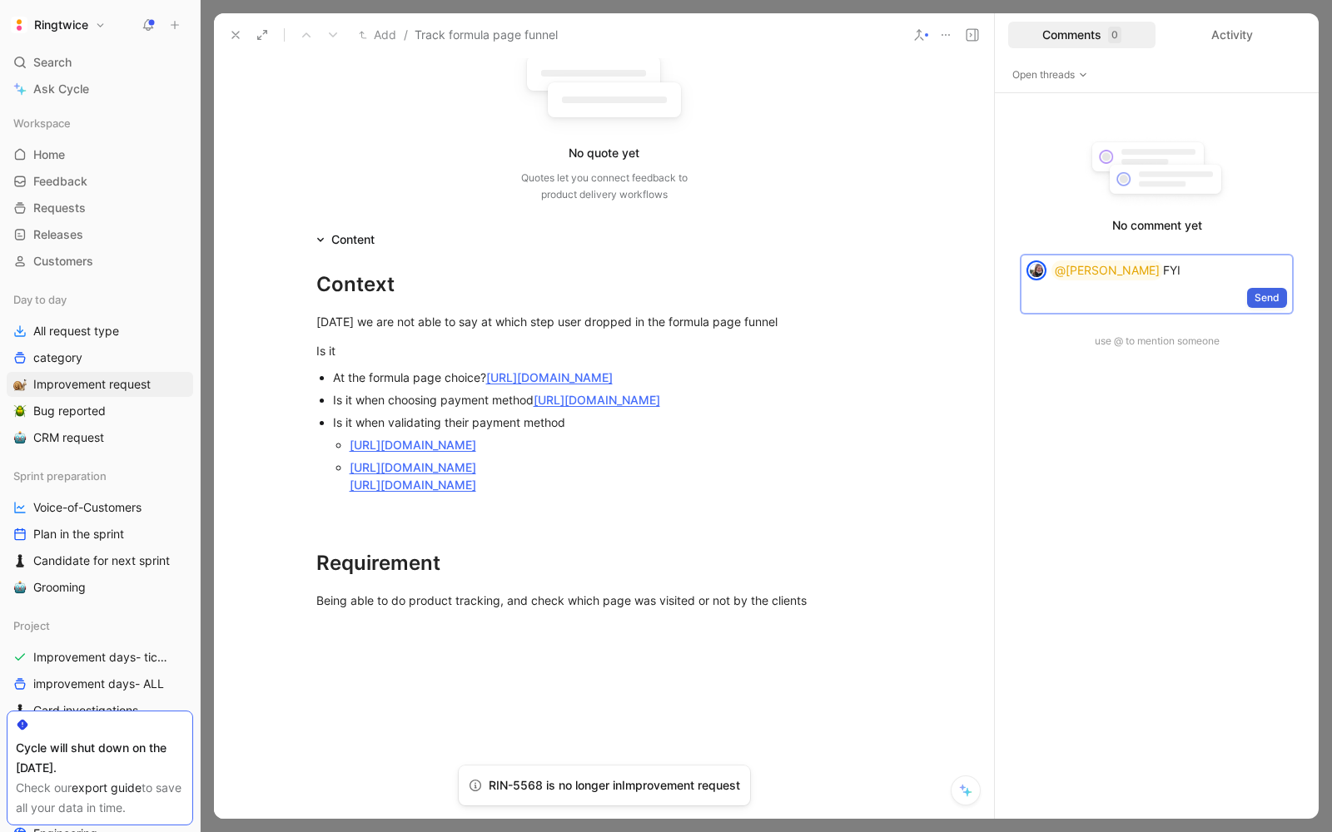
click at [1277, 296] on span "Send" at bounding box center [1267, 298] width 25 height 17
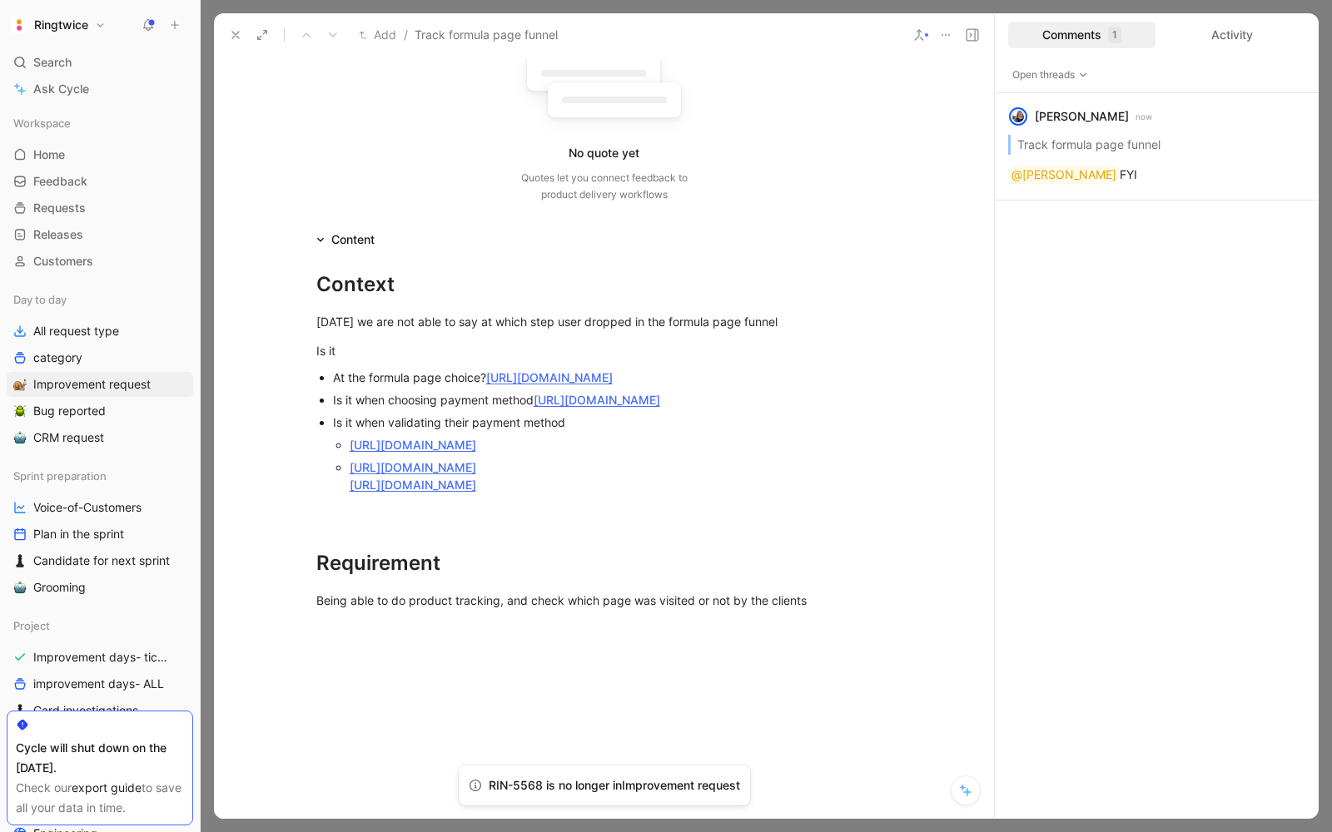
scroll to position [221, 0]
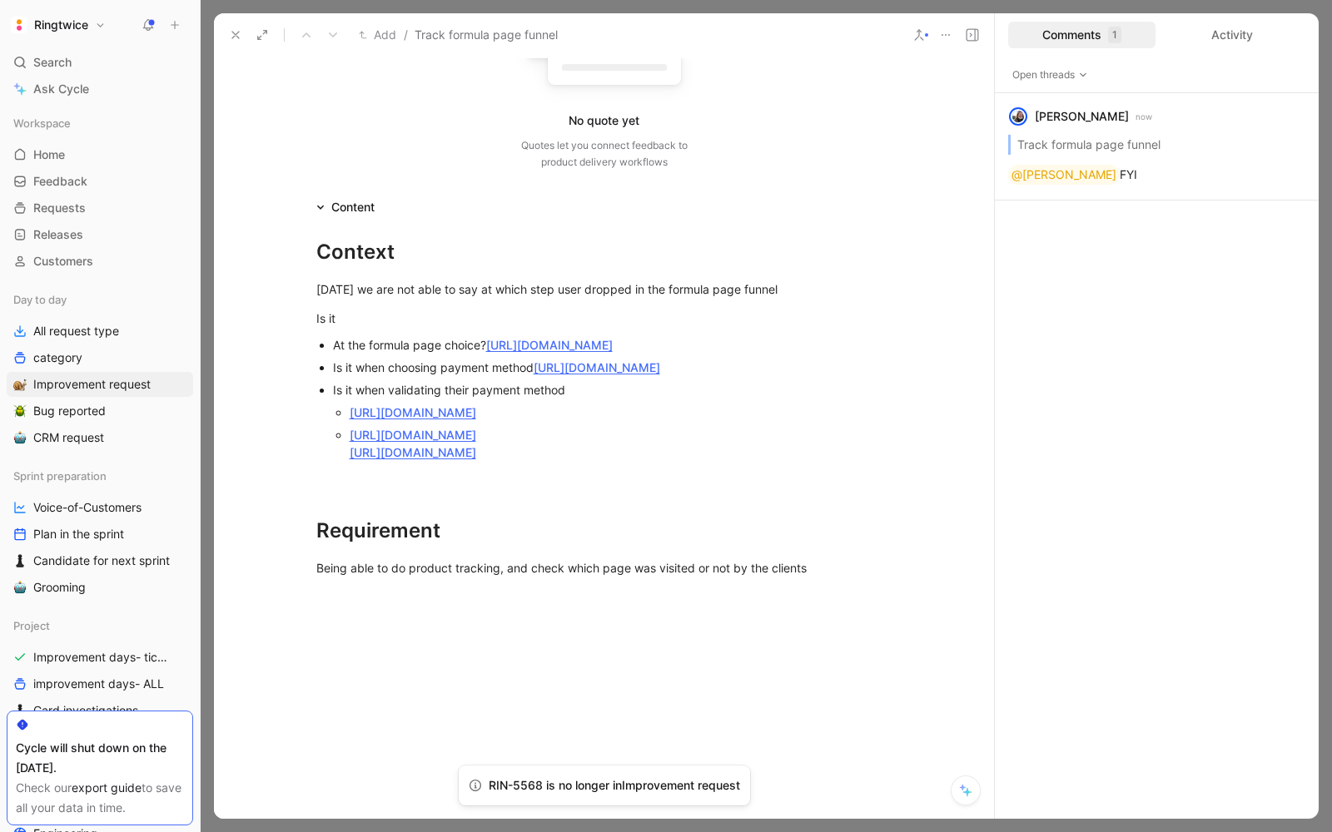
click at [369, 696] on div at bounding box center [604, 720] width 780 height 250
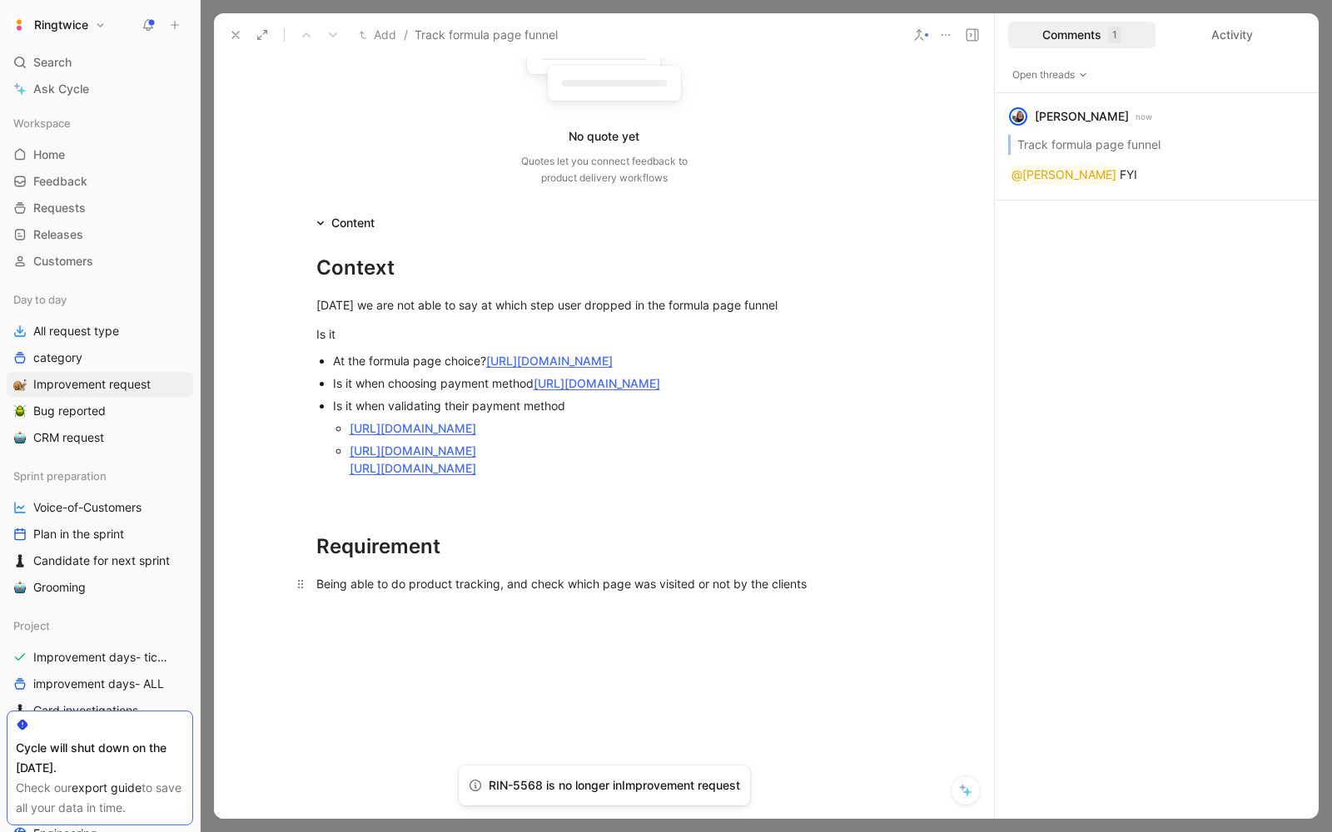
click at [352, 593] on div "Being able to do product tracking, and check which page was visited or not by t…" at bounding box center [604, 583] width 576 height 17
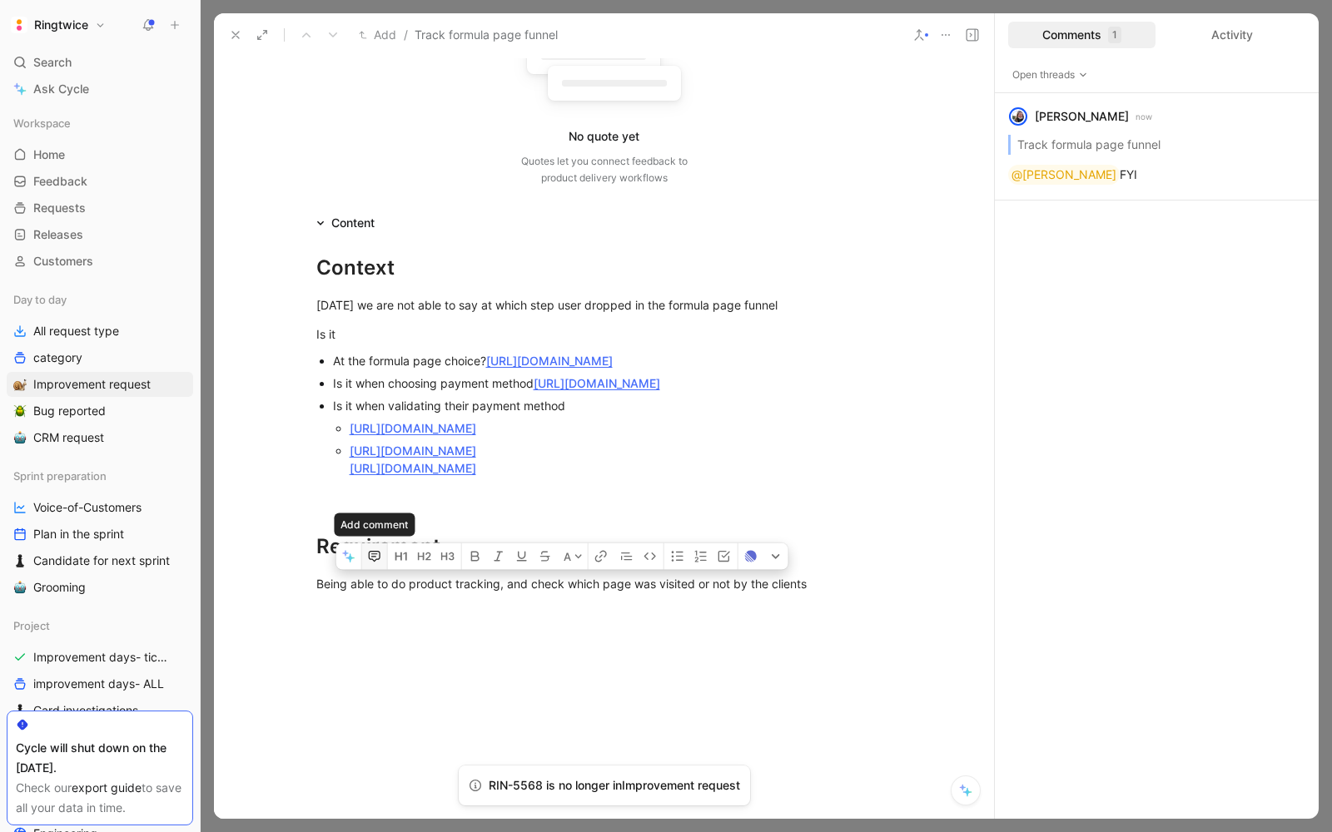
click at [371, 558] on icon "button" at bounding box center [373, 557] width 5 height 1
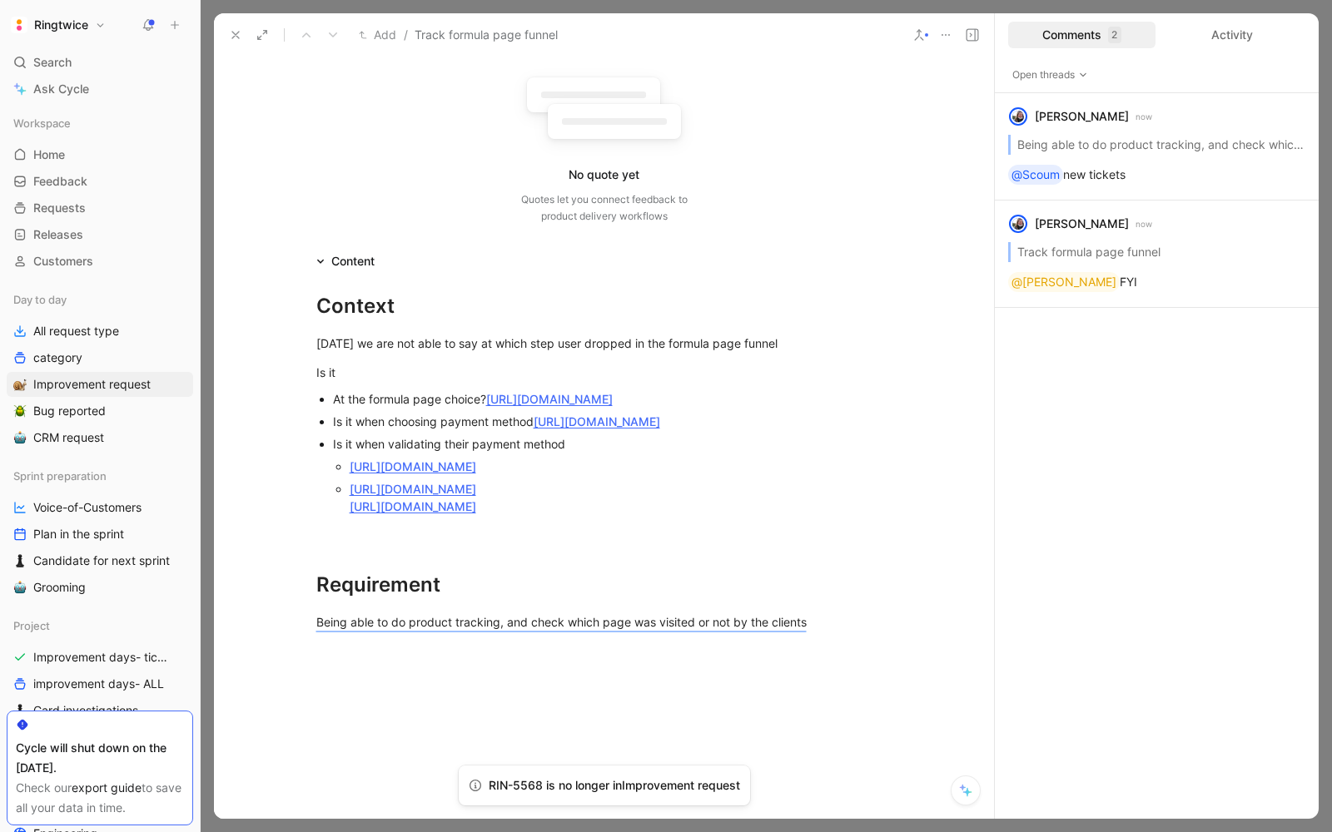
scroll to position [0, 0]
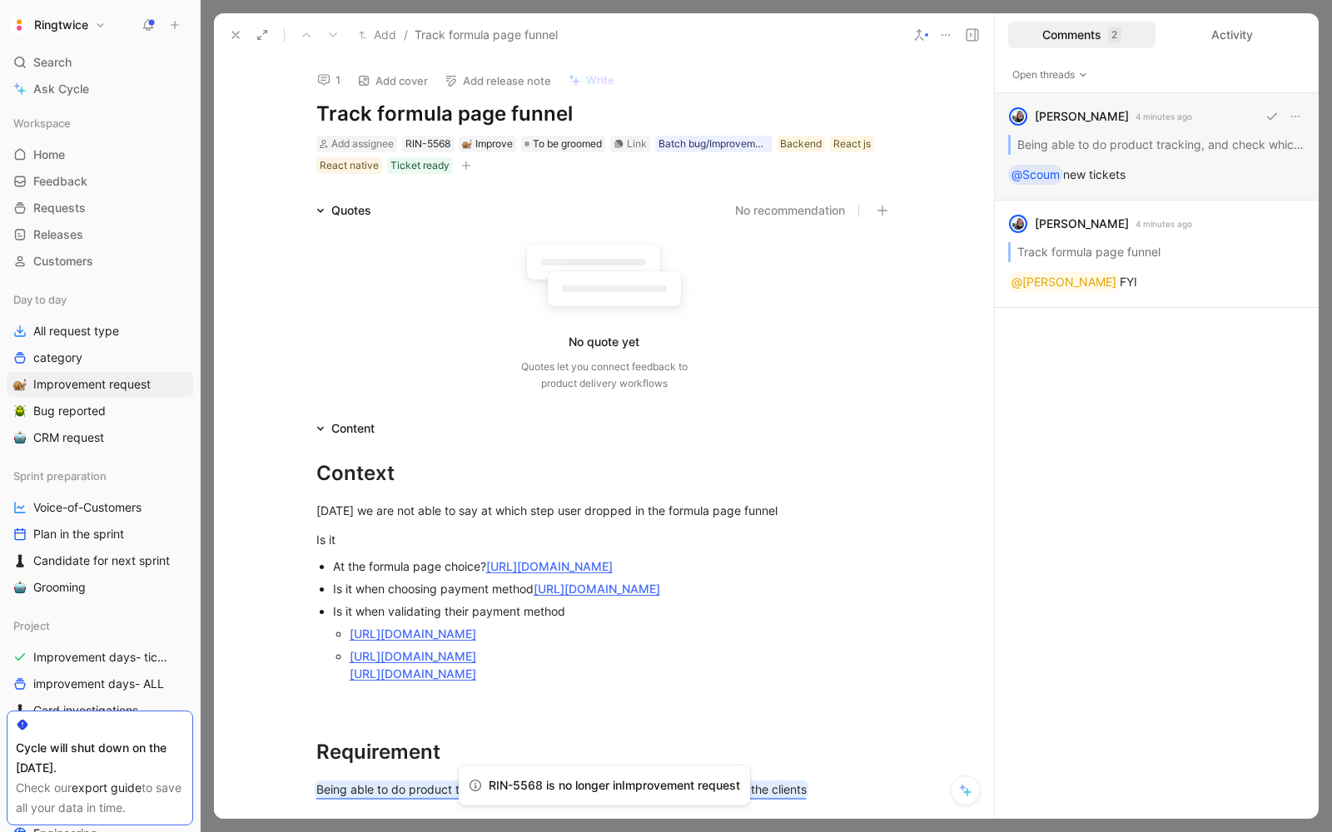
click at [1140, 183] on div "blanche havenne 4 minutes ago Being able to do product tracking, and check whic…" at bounding box center [1157, 146] width 324 height 107
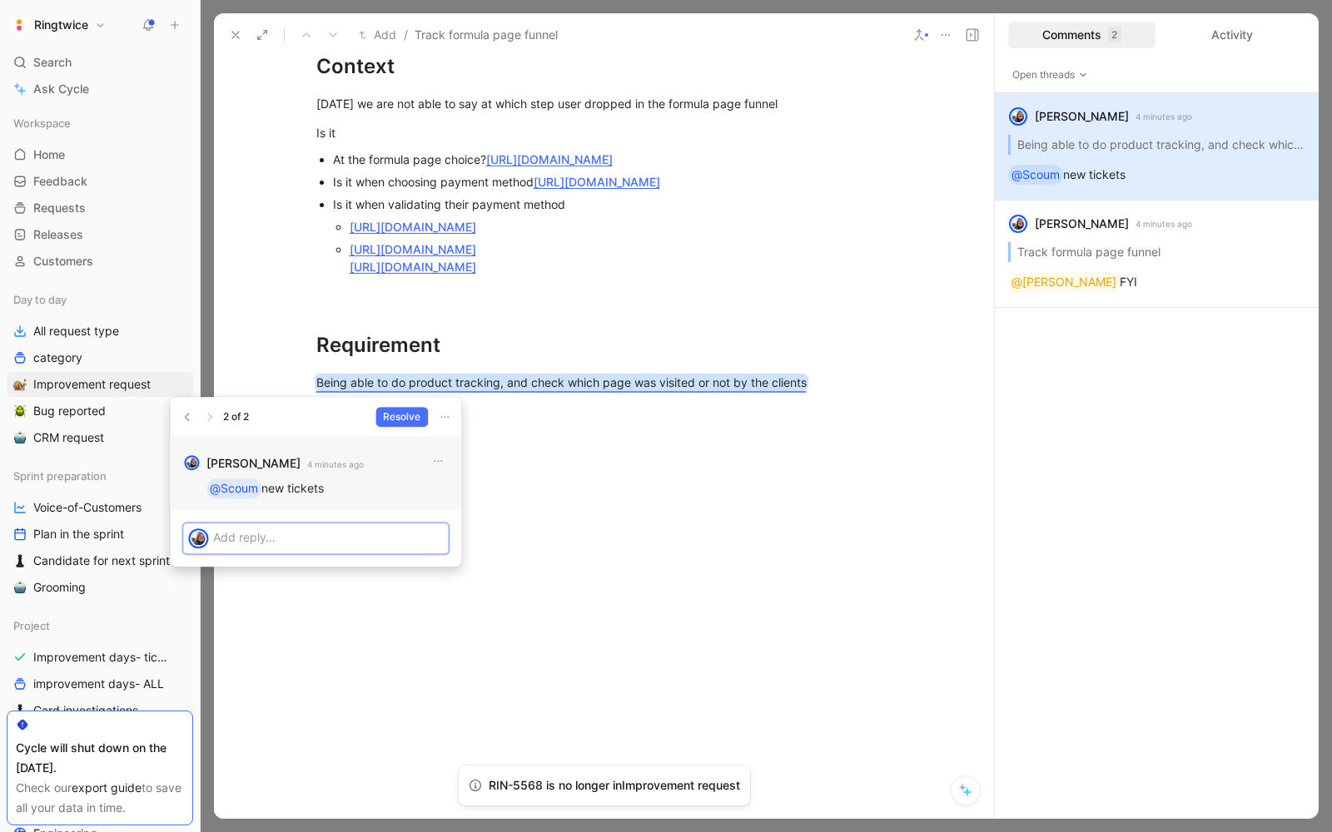
click at [316, 479] on p "@Scoum new tickets" at bounding box center [326, 489] width 241 height 20
click at [437, 459] on icon "button" at bounding box center [437, 461] width 13 height 13
click at [419, 487] on div "Edit" at bounding box center [448, 497] width 78 height 20
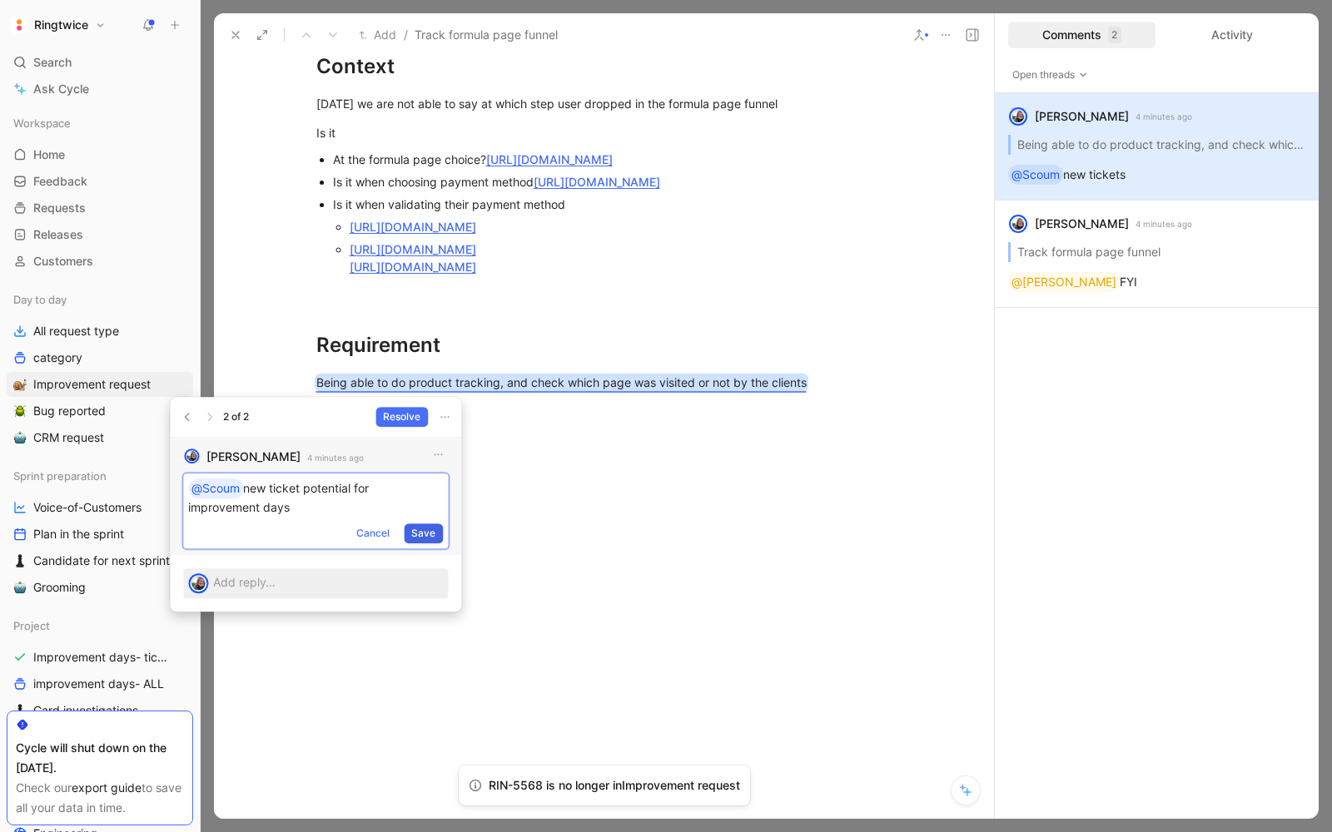
click at [425, 534] on span "Save" at bounding box center [423, 533] width 24 height 17
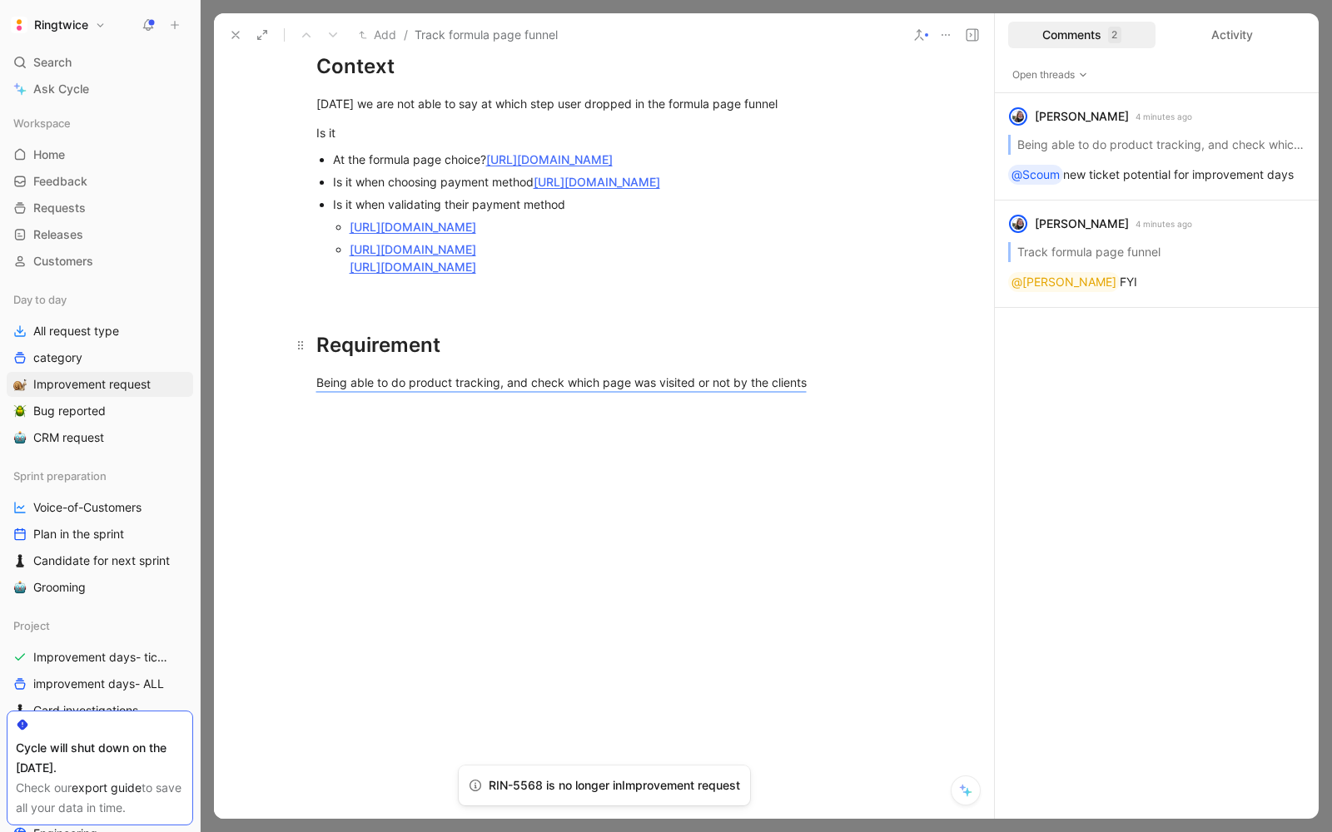
scroll to position [0, 0]
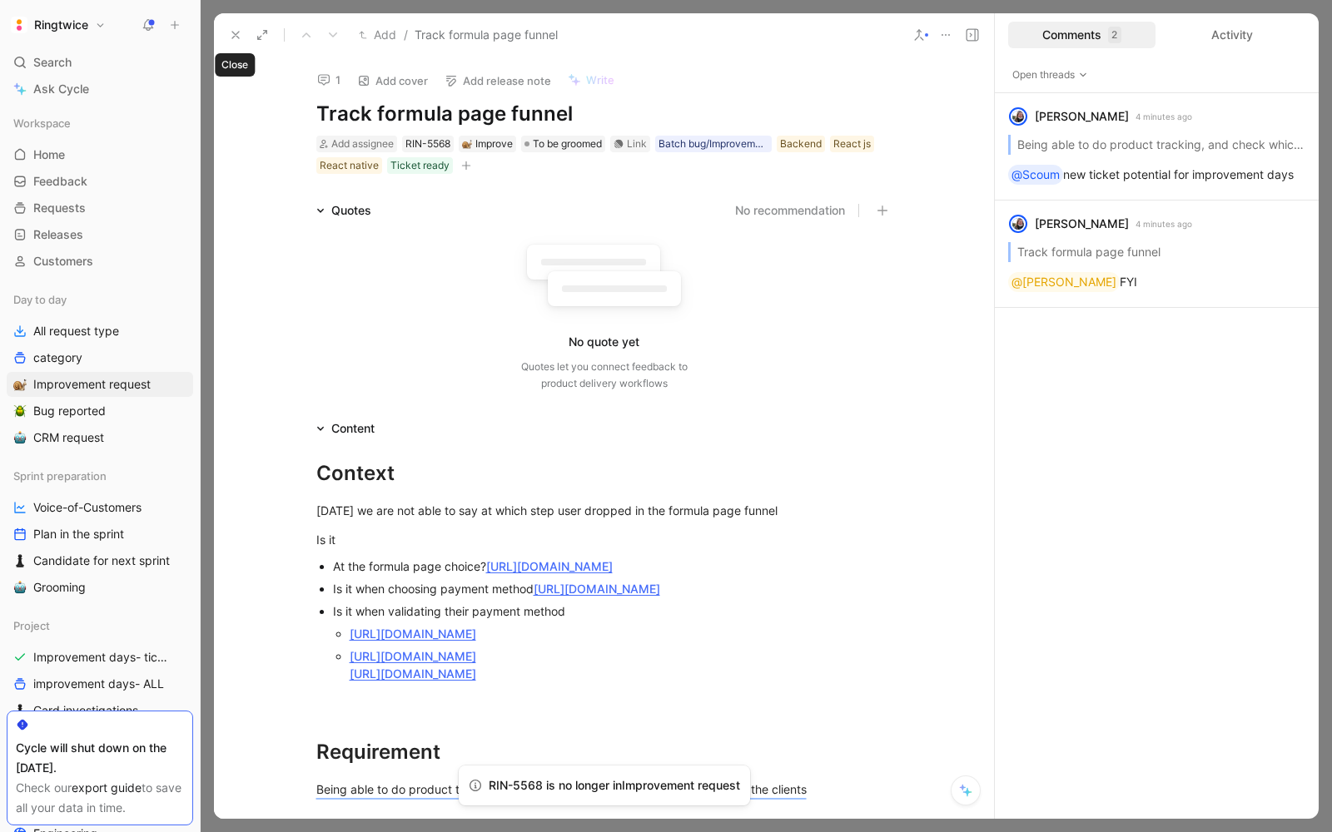
click at [239, 32] on icon at bounding box center [235, 34] width 13 height 13
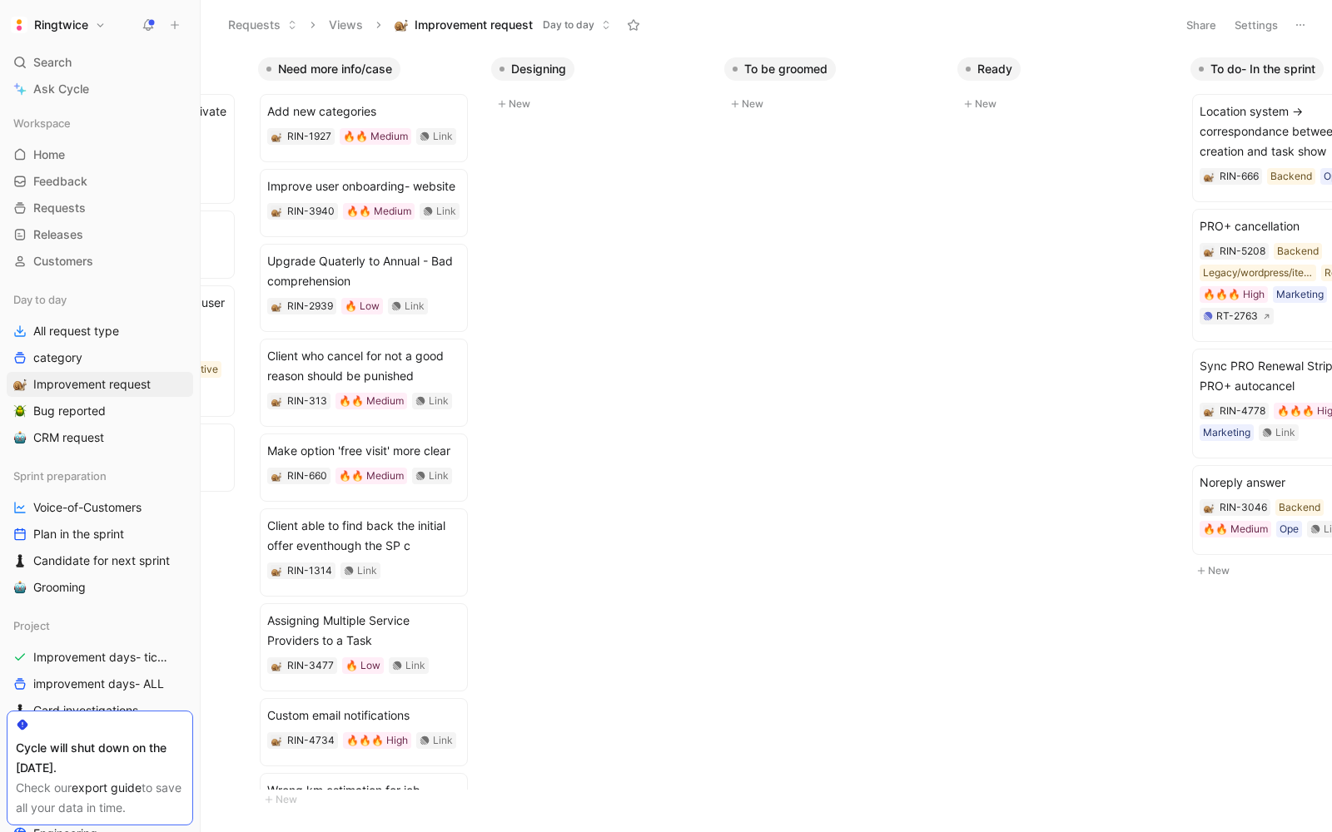
scroll to position [0, 148]
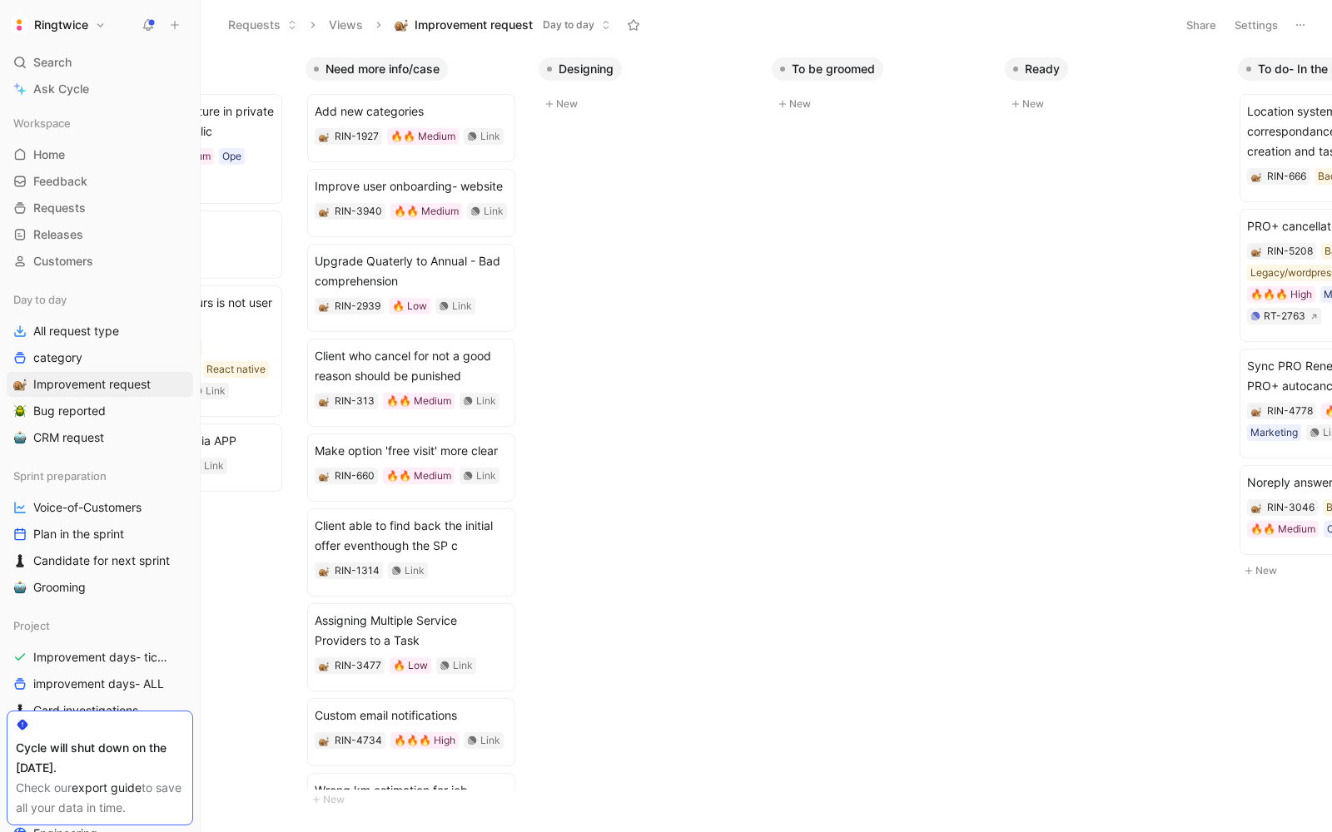
click at [805, 104] on button "New" at bounding box center [882, 104] width 220 height 20
click at [808, 137] on span at bounding box center [877, 135] width 193 height 20
click at [844, 111] on span "Save payment preference individually" at bounding box center [877, 122] width 193 height 40
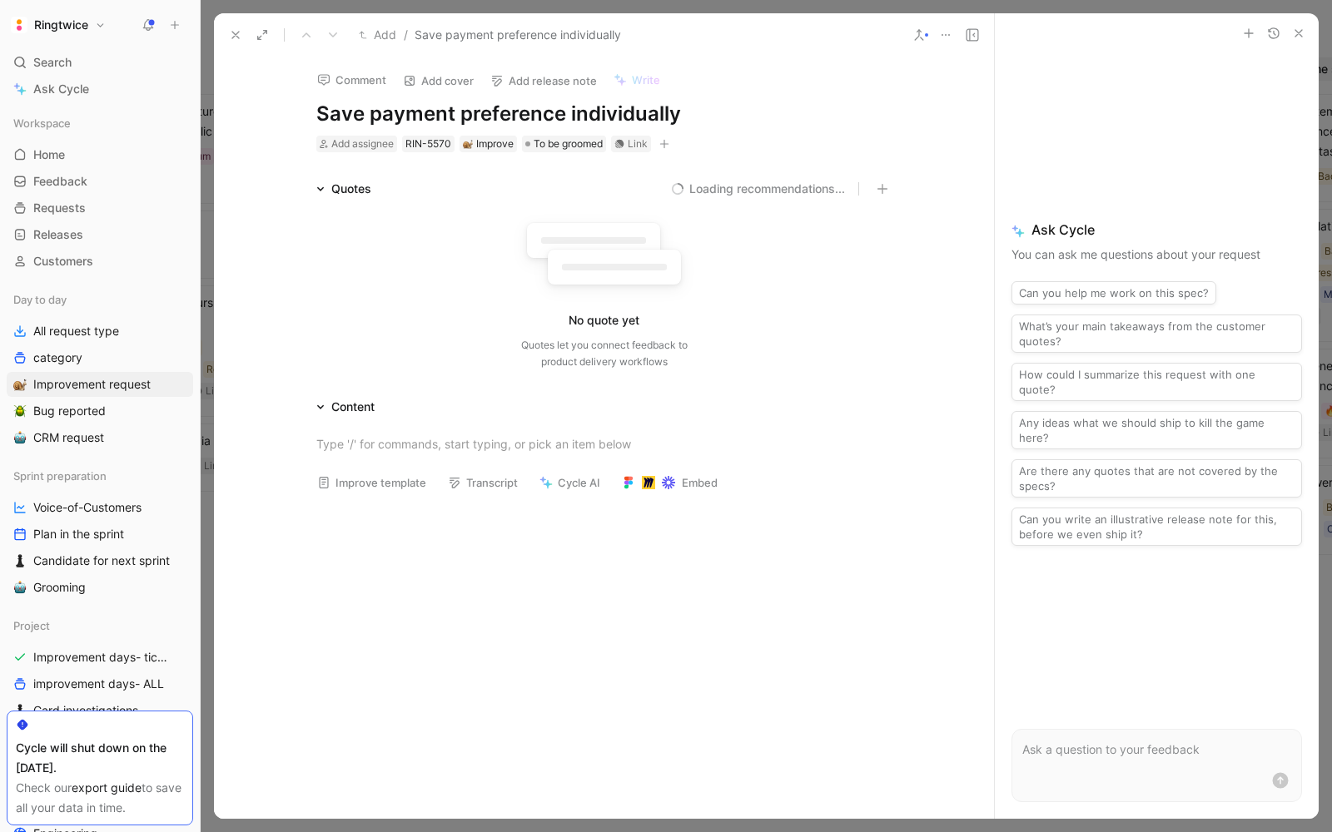
click at [669, 142] on icon "button" at bounding box center [664, 144] width 10 height 10
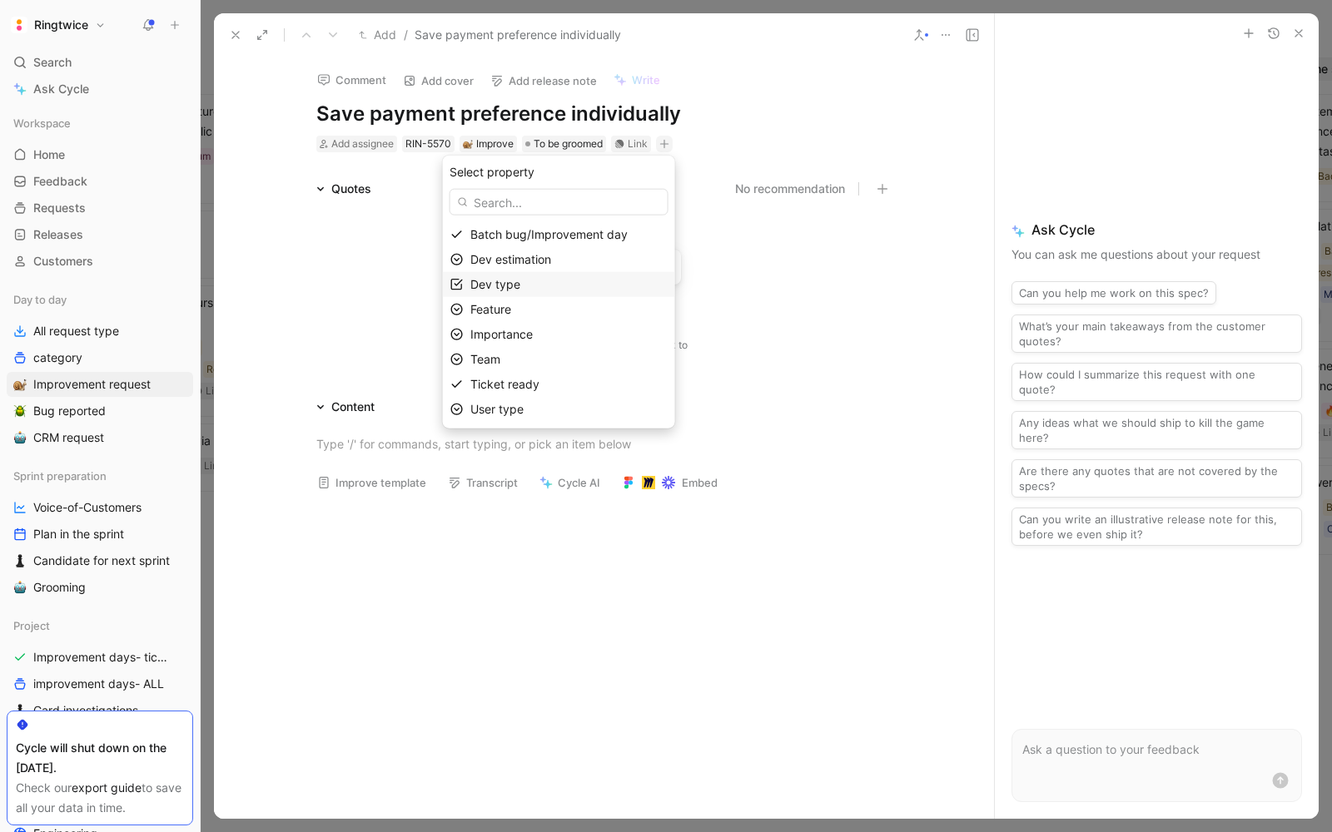
click at [517, 283] on span "Dev type" at bounding box center [495, 284] width 50 height 14
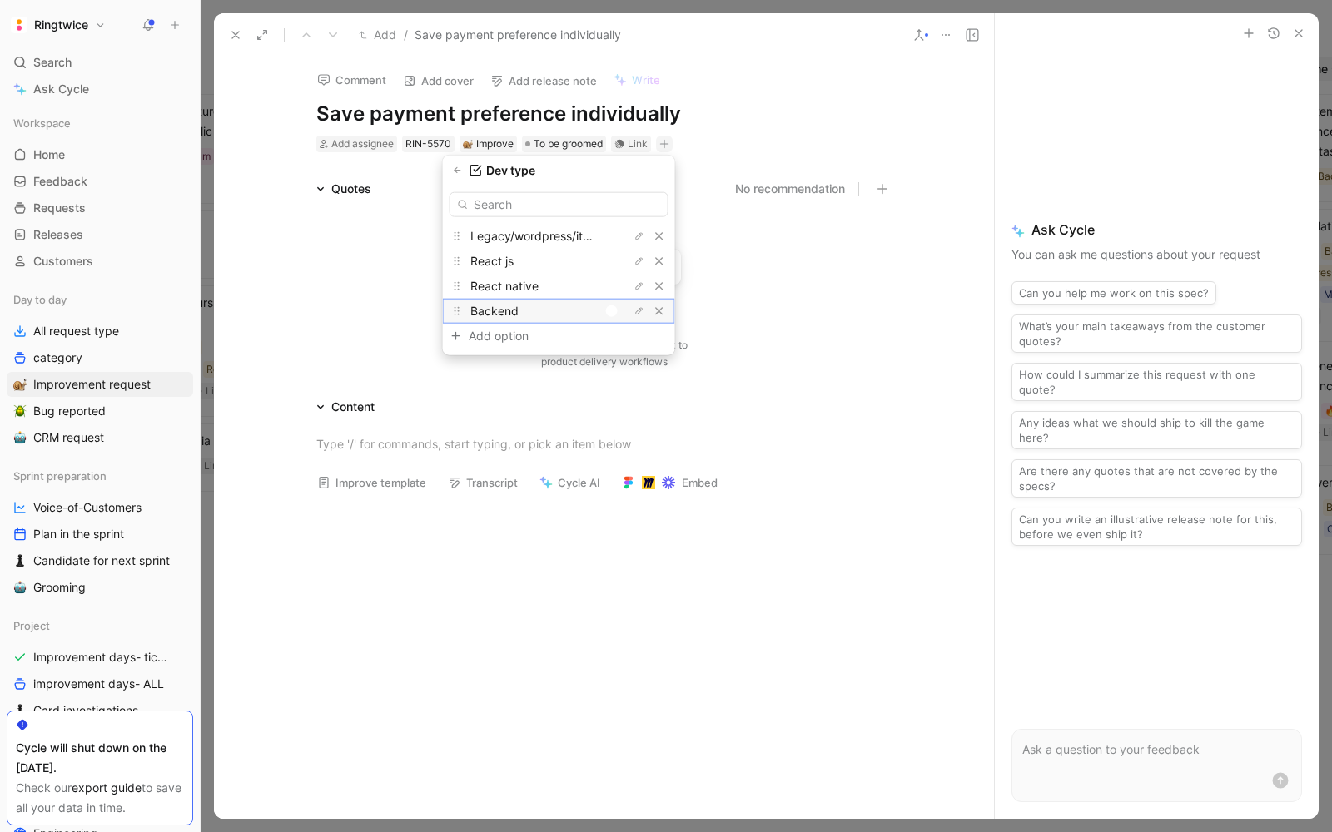
click at [614, 312] on div at bounding box center [612, 312] width 12 height 12
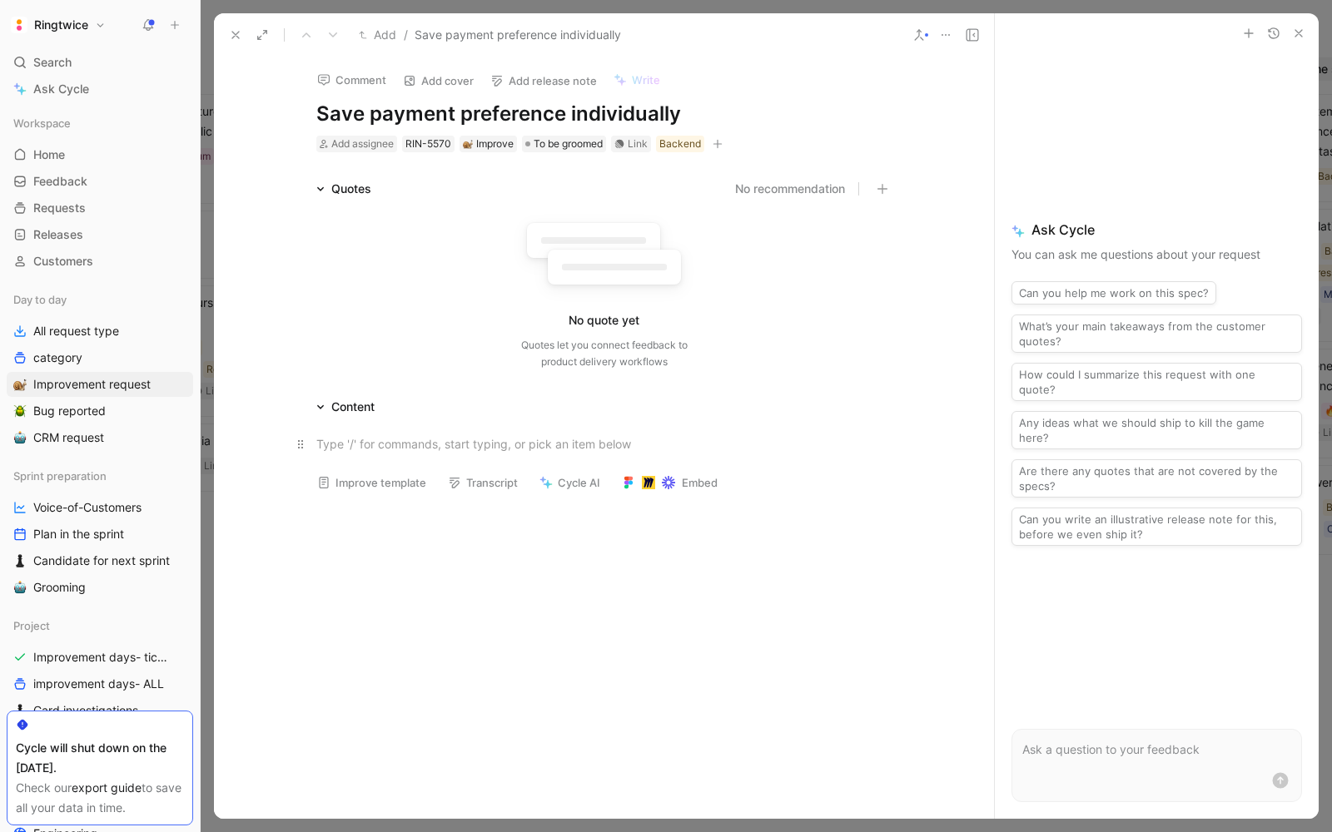
click at [338, 449] on div at bounding box center [604, 443] width 576 height 17
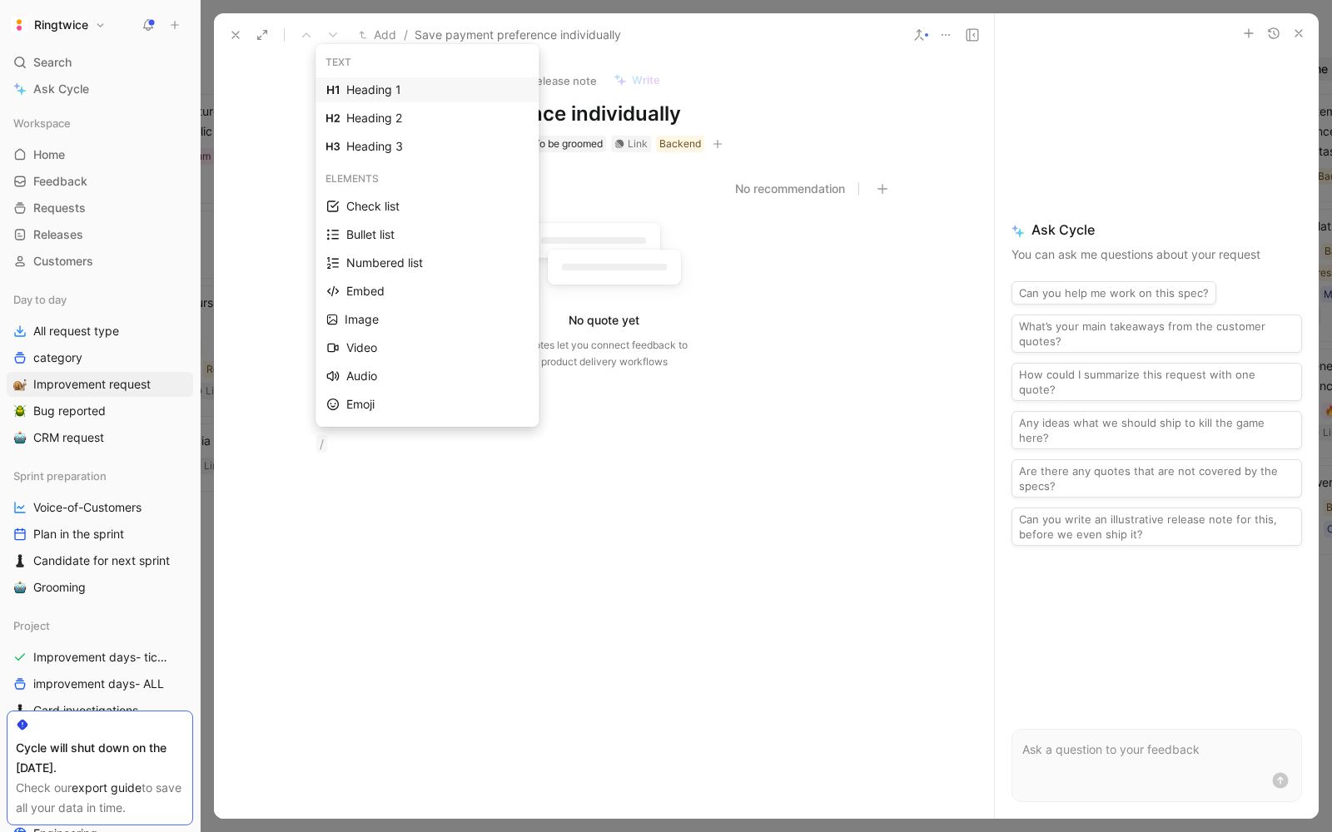
click at [384, 92] on div "Heading 1" at bounding box center [436, 90] width 181 height 20
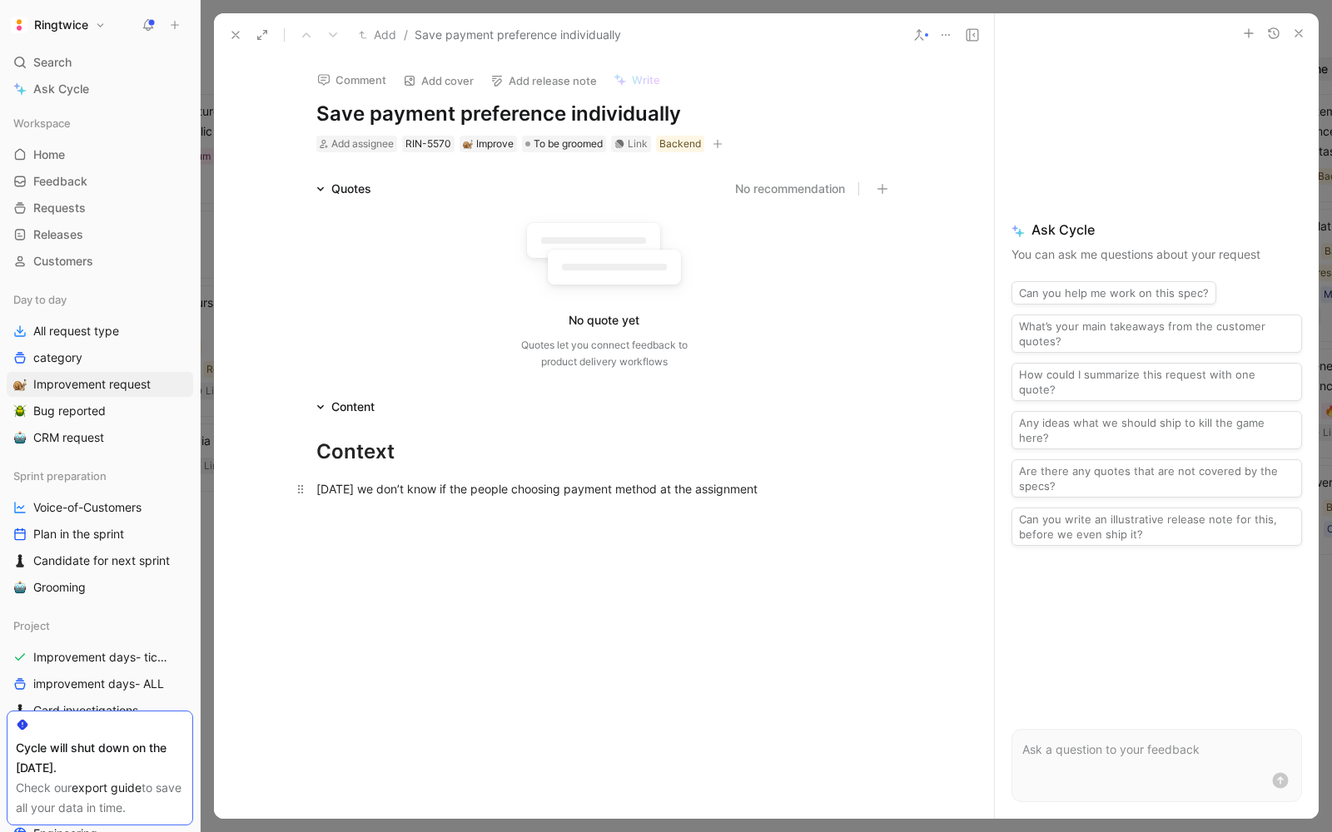
click at [504, 489] on div "Today we don’t know if the people choosing payment method at the assignment" at bounding box center [604, 488] width 576 height 17
click at [515, 489] on div "Today we don’t know if the choosing payment method at the assignment" at bounding box center [604, 488] width 576 height 17
click at [555, 487] on div "Today we don’t know if the choice payment method at the assignment" at bounding box center [604, 488] width 576 height 17
click at [724, 489] on div "Today we don’t know if the choice payment of method at the assignment" at bounding box center [604, 488] width 576 height 17
click at [608, 509] on div "Today we don’t know if the choice payment of method at the assignment is at the…" at bounding box center [604, 497] width 576 height 35
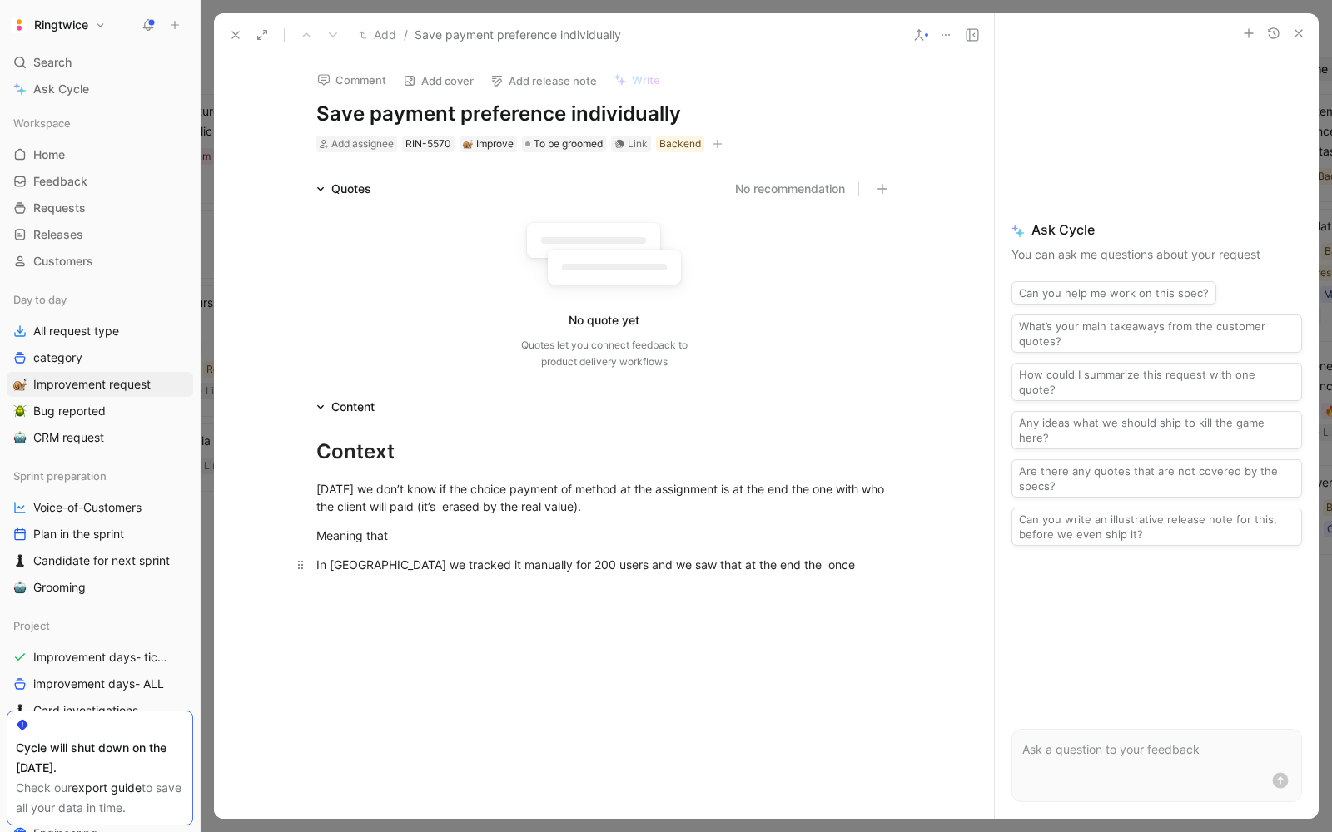
click at [533, 564] on div "In france we tracked it manually for 200 users and we saw that at the end the o…" at bounding box center [604, 564] width 576 height 17
click at [832, 563] on div "In france we tracked it manually for 100 users and we saw that at the end the o…" at bounding box center [604, 564] width 576 height 17
click at [408, 538] on div "Meaning that" at bounding box center [604, 535] width 576 height 17
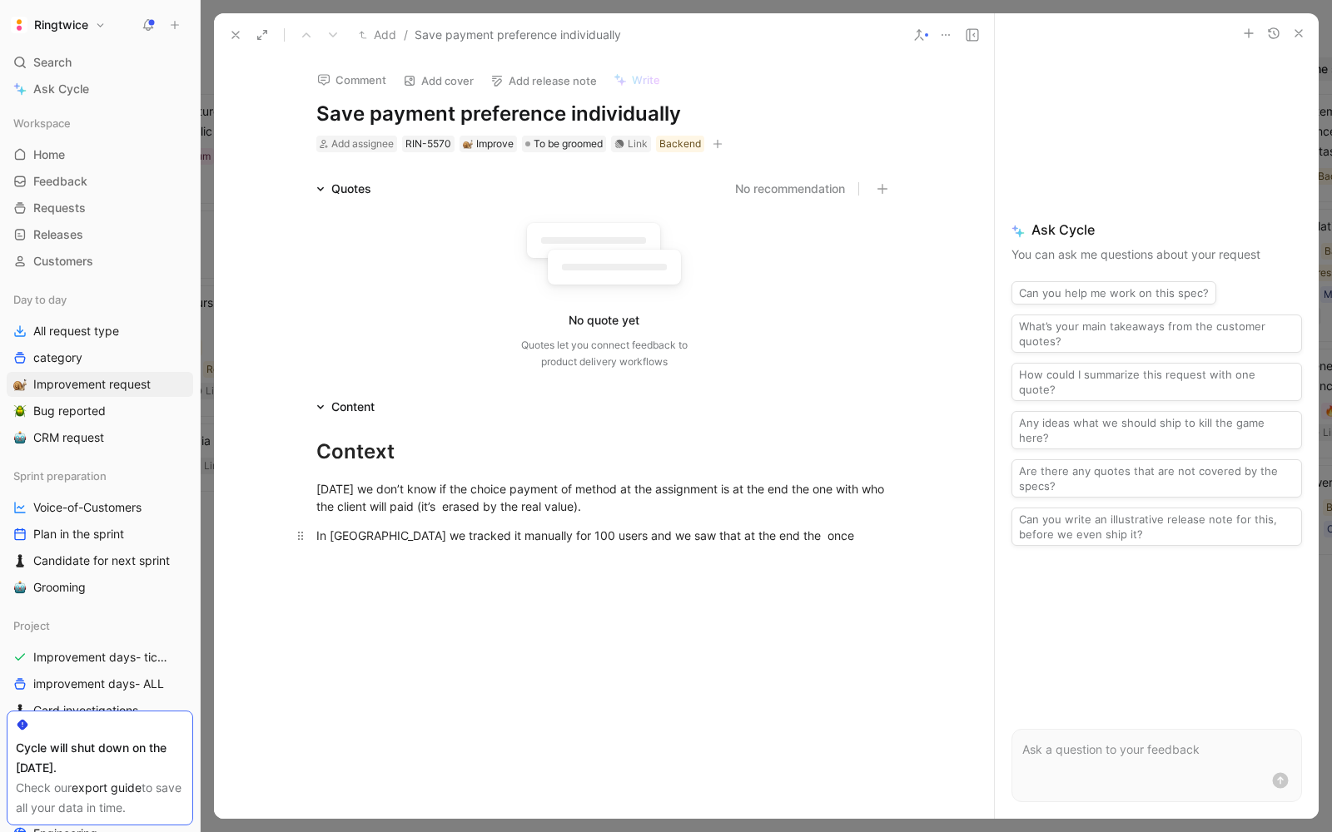
click at [744, 533] on div "In france we tracked it manually for 100 users and we saw that at the end the o…" at bounding box center [604, 535] width 576 height 17
click at [316, 538] on div "In france we tracked it manually for 100 users and we saw that at the end the o…" at bounding box center [604, 535] width 576 height 17
click at [481, 549] on div "We have a little proxy, In france we tracked it manually for 100 users and we s…" at bounding box center [604, 544] width 576 height 35
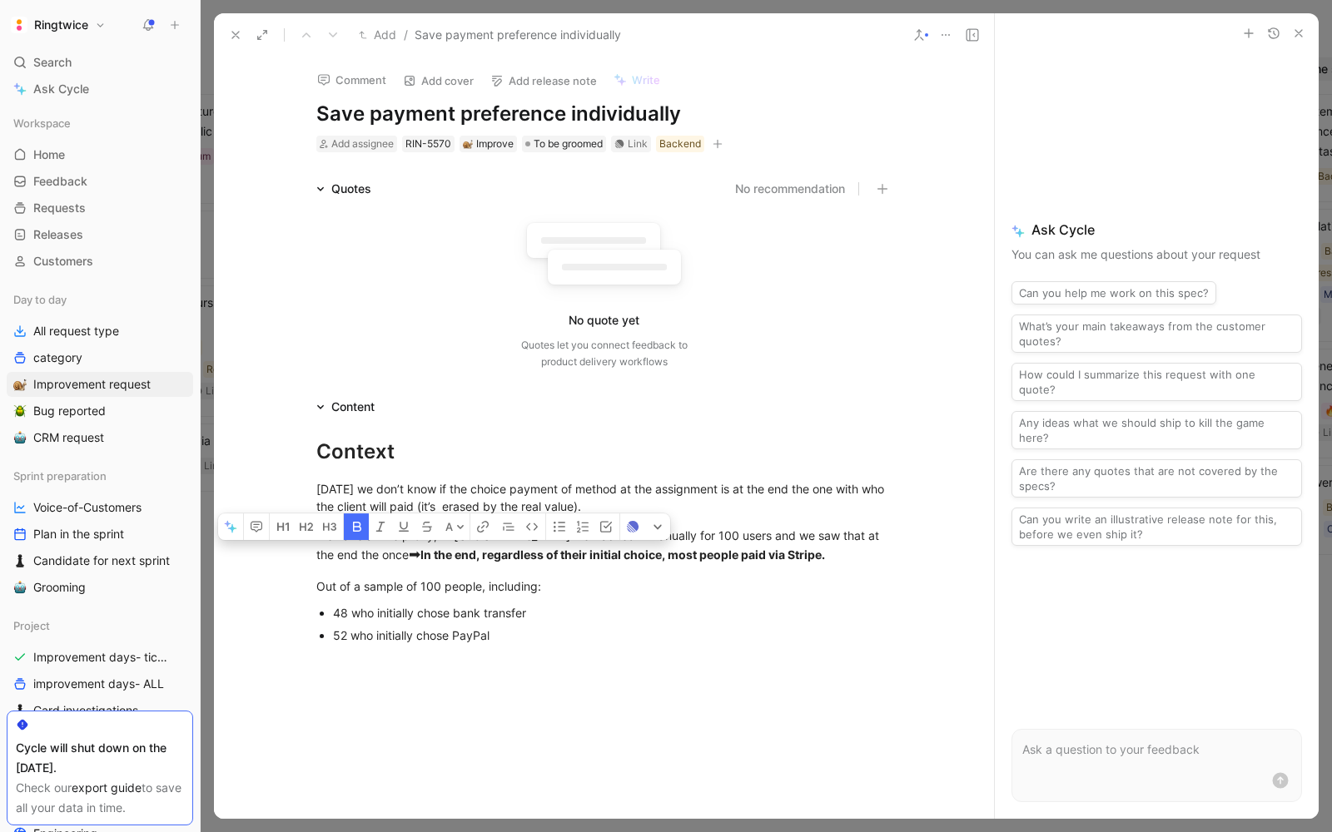
drag, startPoint x: 350, startPoint y: 560, endPoint x: 360, endPoint y: 560, distance: 10.0
click at [360, 560] on div "We have a little proxy, In france we tracked it manually for 100 users and we s…" at bounding box center [604, 546] width 576 height 39
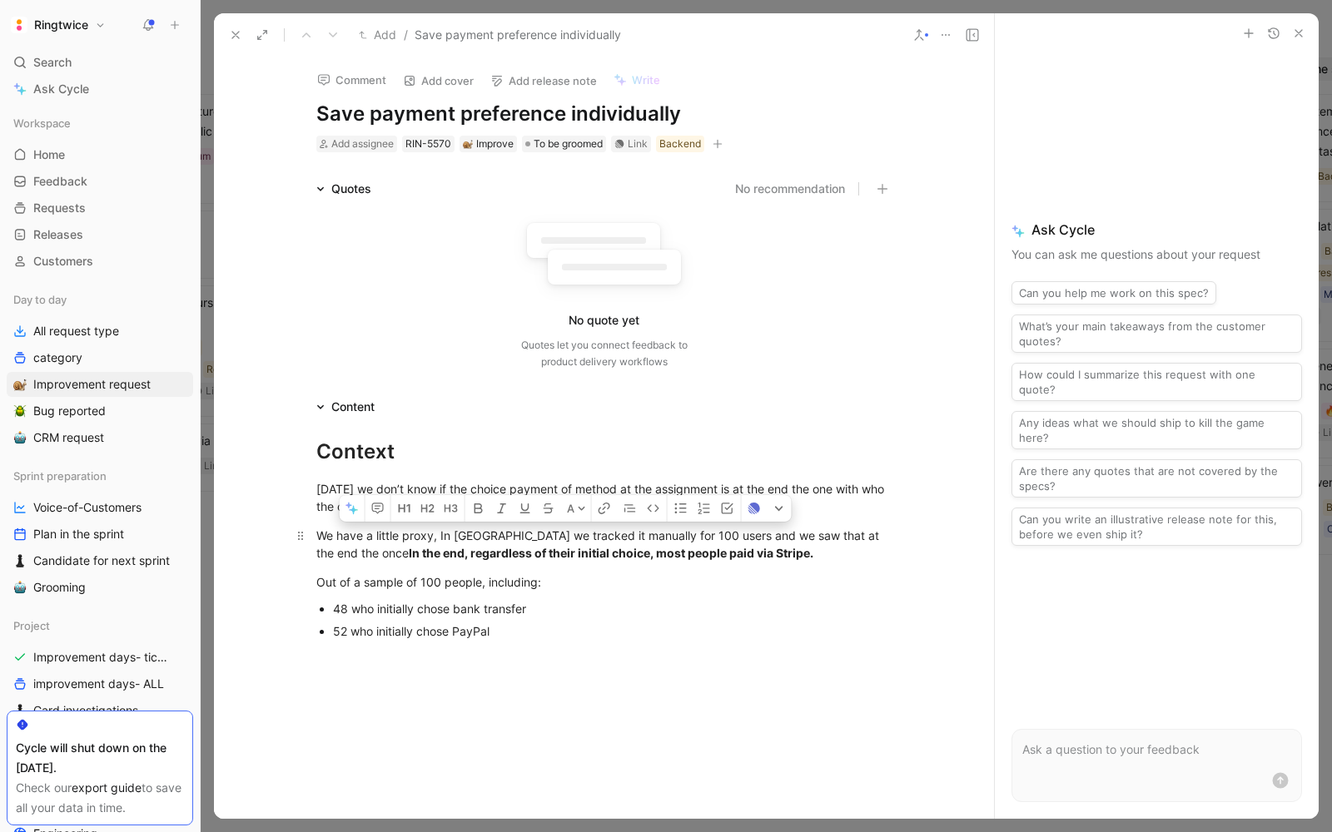
drag, startPoint x: 788, startPoint y: 537, endPoint x: 345, endPoint y: 555, distance: 443.2
click at [345, 555] on div "We have a little proxy, In france we tracked it manually for 100 users and we s…" at bounding box center [604, 544] width 576 height 35
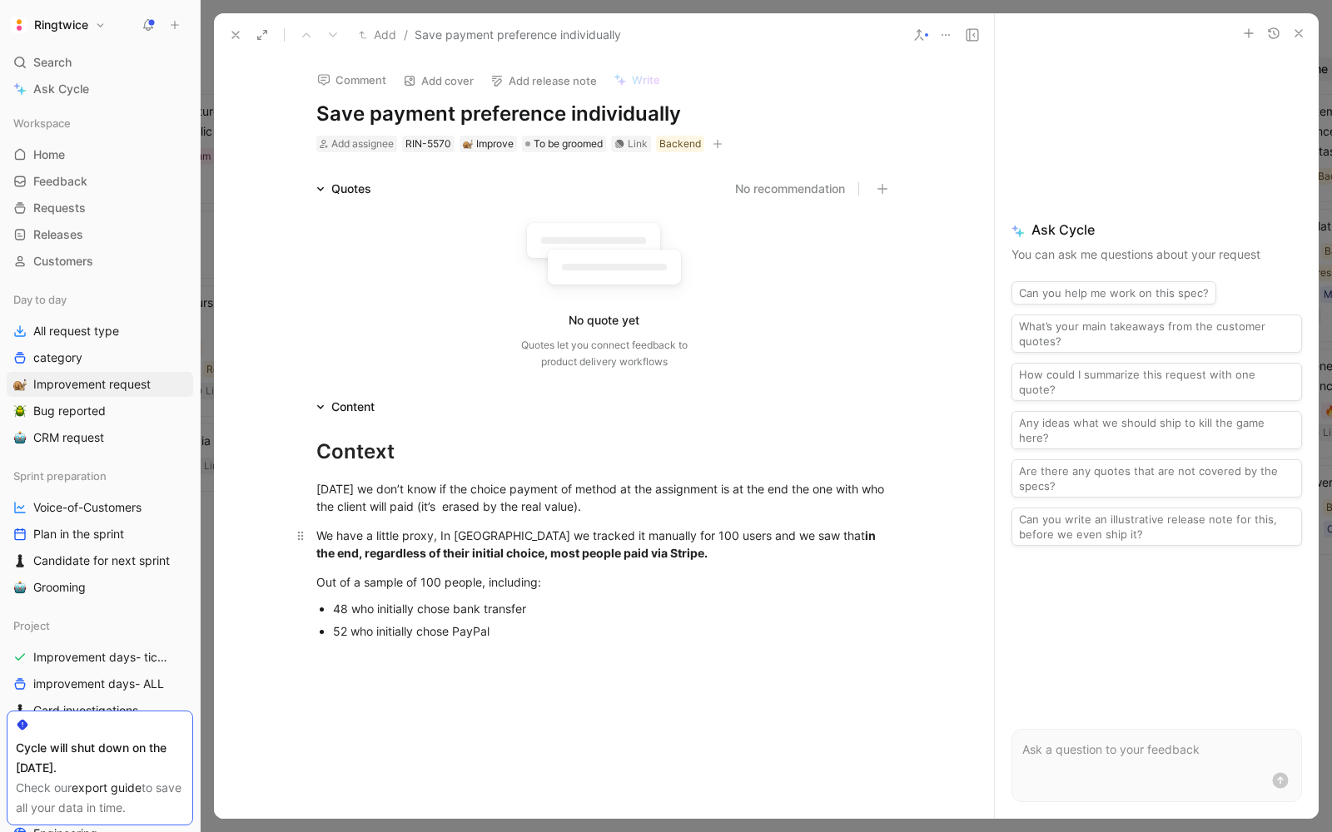
click at [479, 565] on p "We have a little proxy, In france we tracked it manually for 100 users and we s…" at bounding box center [604, 544] width 639 height 45
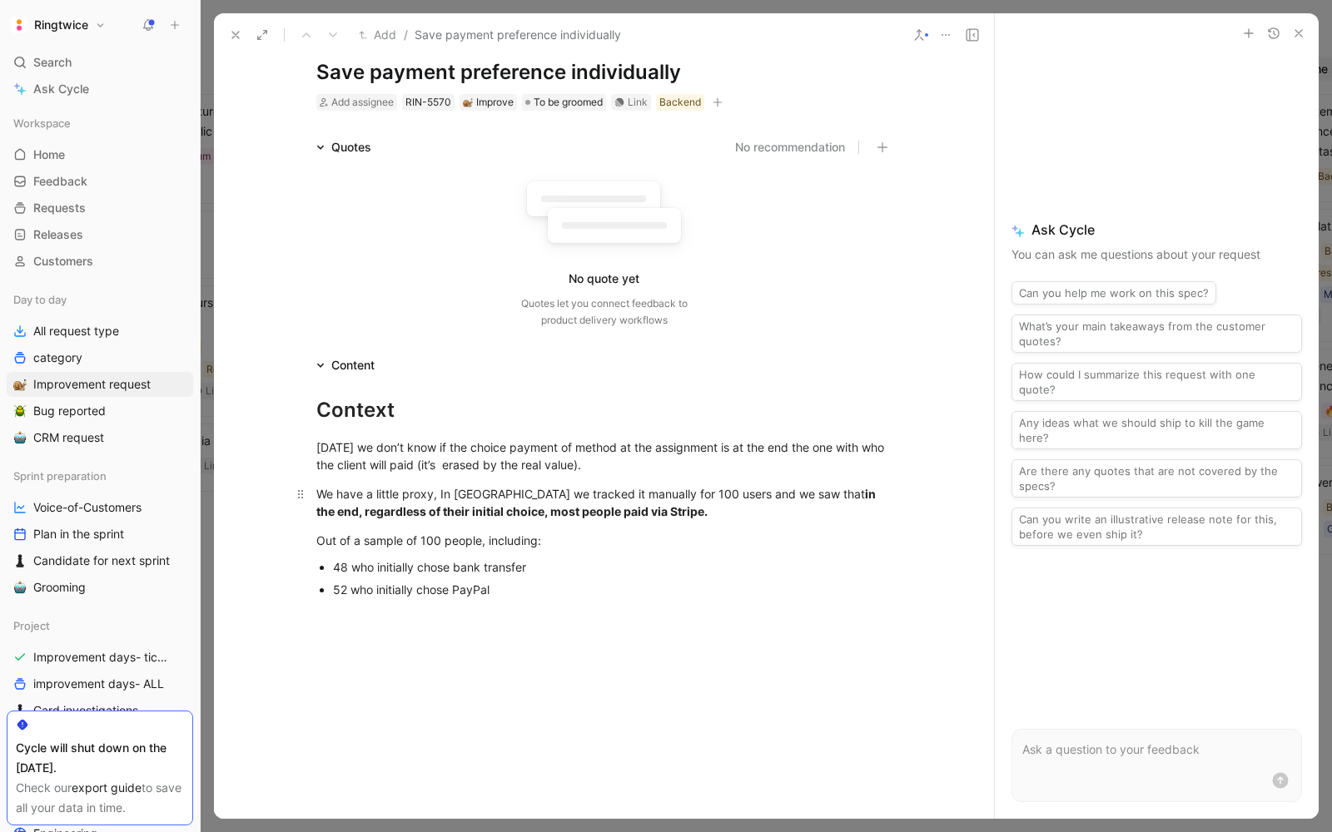
scroll to position [43, 0]
click at [513, 589] on div "52 who initially chose PayPal" at bounding box center [612, 587] width 559 height 17
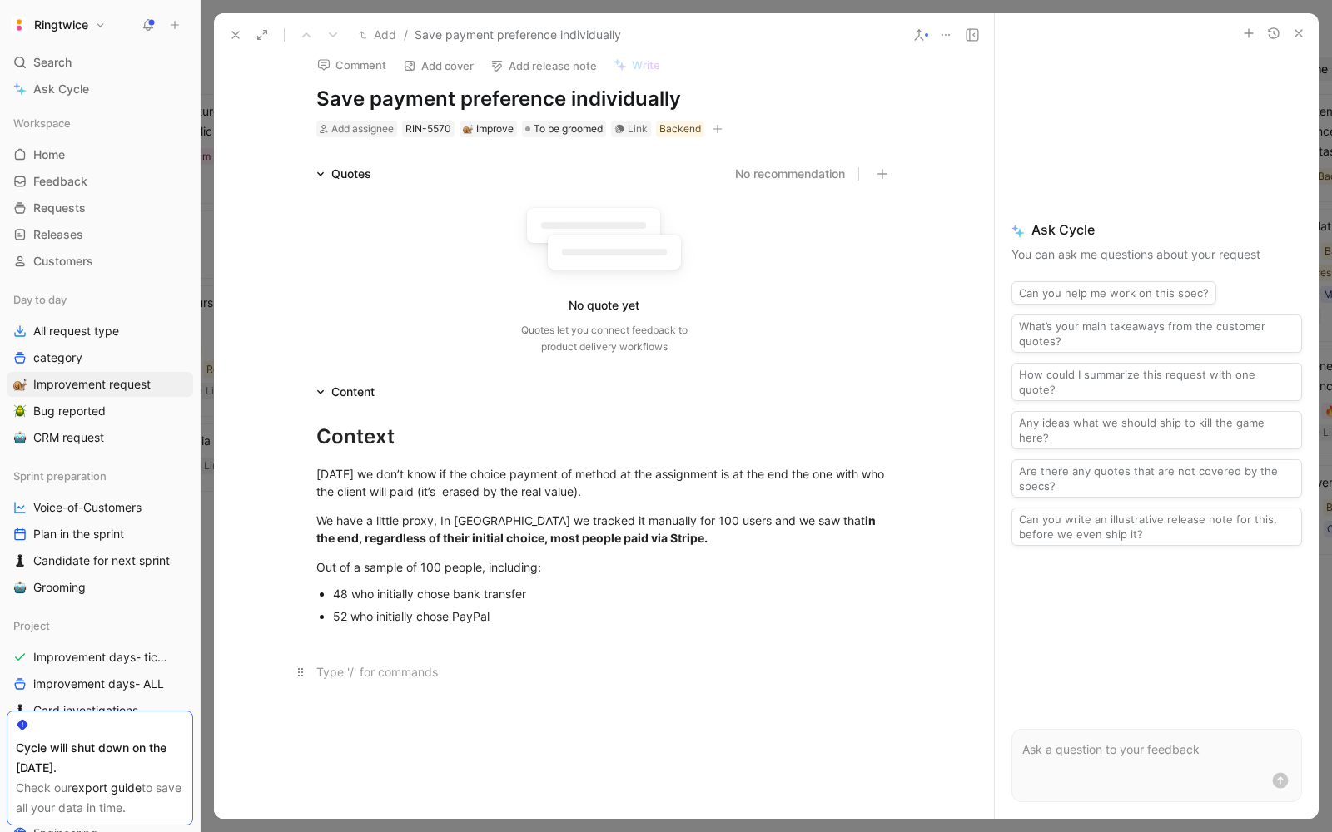
scroll to position [3, 0]
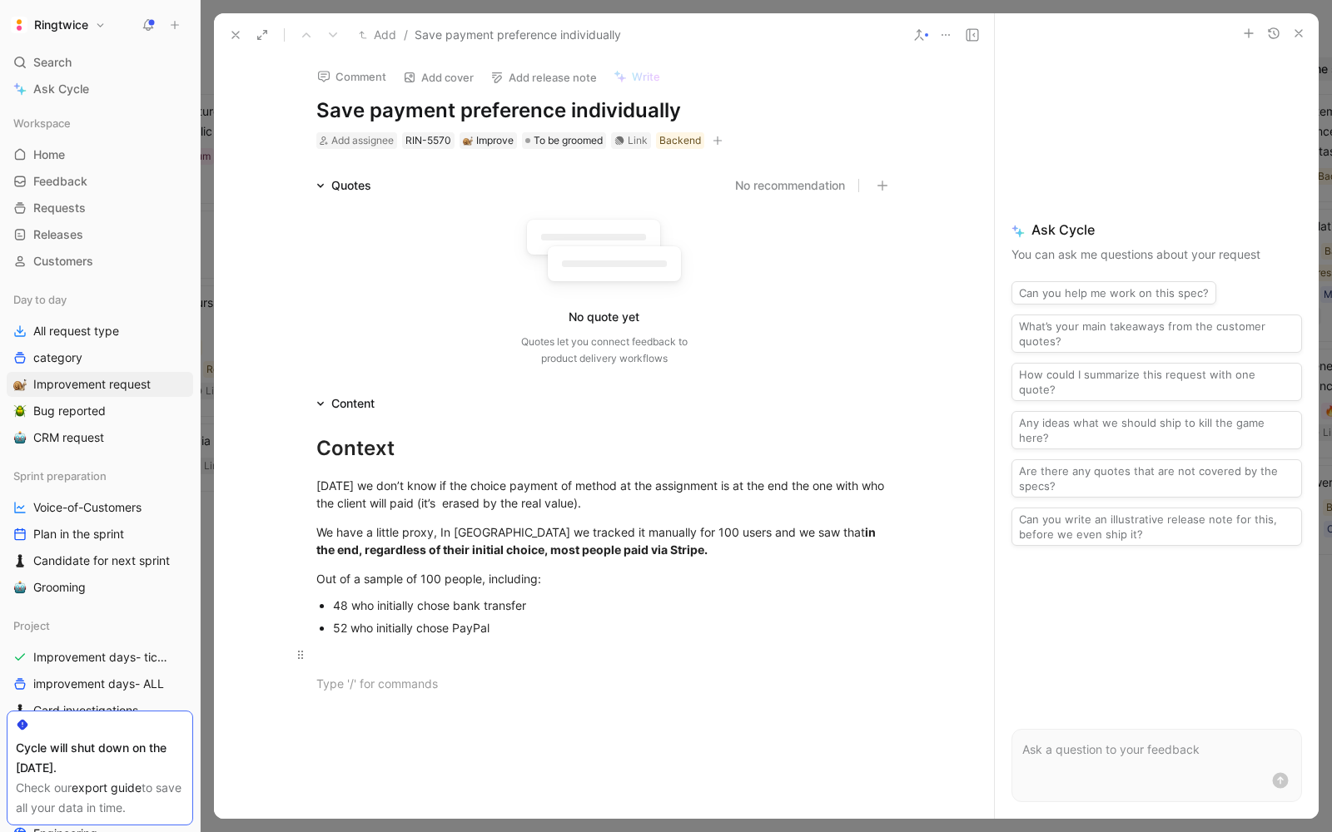
click at [536, 648] on div at bounding box center [604, 654] width 576 height 17
click at [721, 658] on div "What we would like to understand is there a correlation between being ok to giv…" at bounding box center [604, 663] width 576 height 35
click at [494, 672] on div "What we would like to understand is there a correlation between being ok or not…" at bounding box center [604, 663] width 576 height 35
click at [548, 684] on p "What we would like to understand is there a correlation between being ok or not…" at bounding box center [604, 663] width 639 height 45
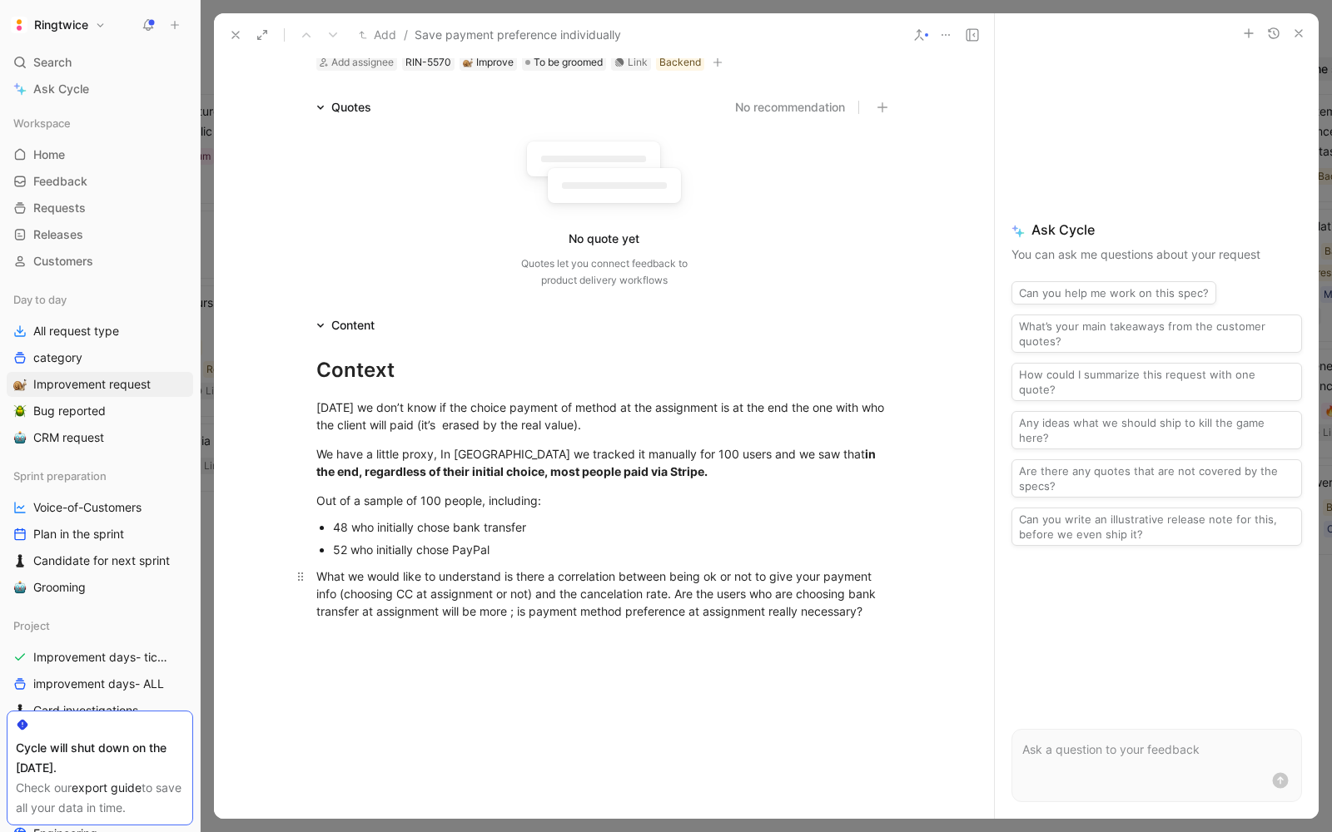
scroll to position [83, 0]
click at [739, 594] on div "What we would like to understand is there a correlation between being ok or not…" at bounding box center [604, 592] width 576 height 52
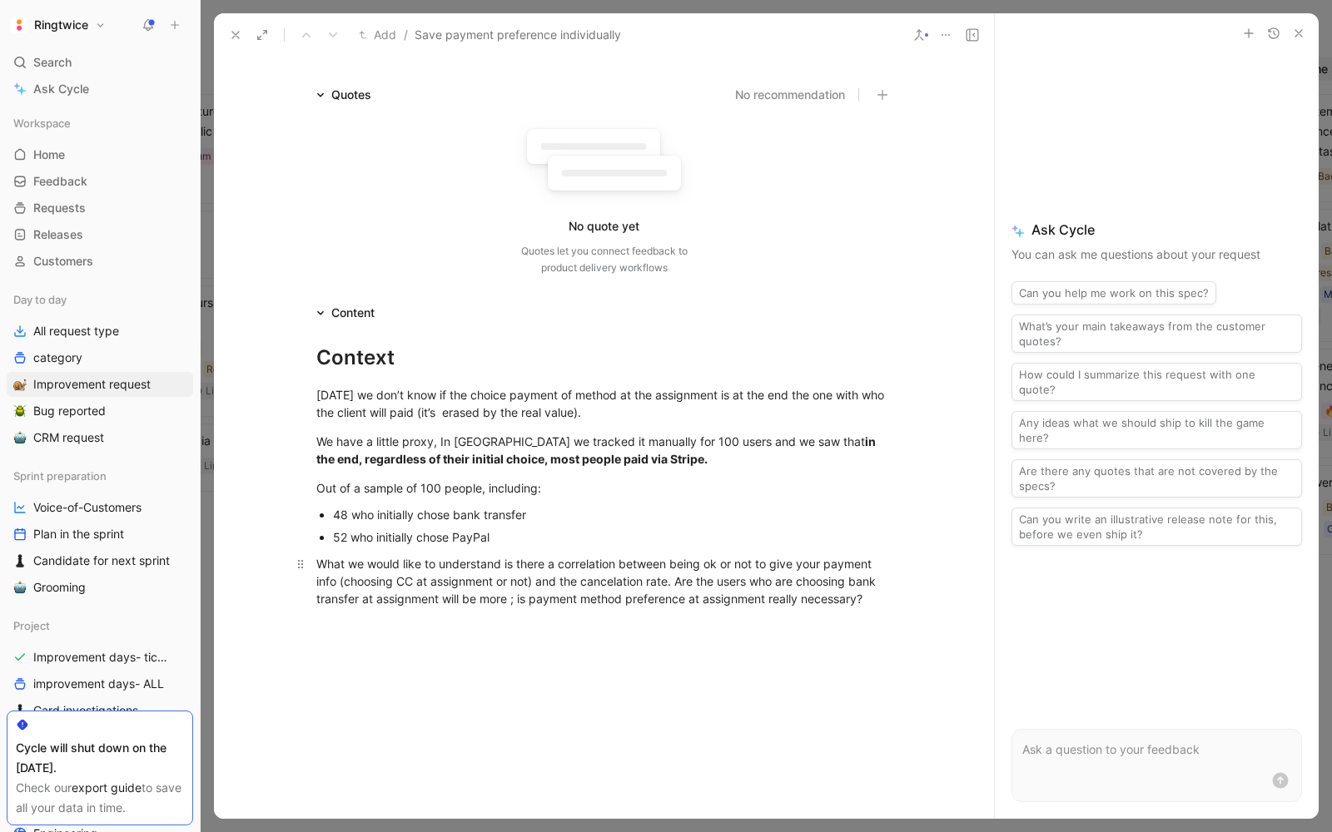
scroll to position [102, 0]
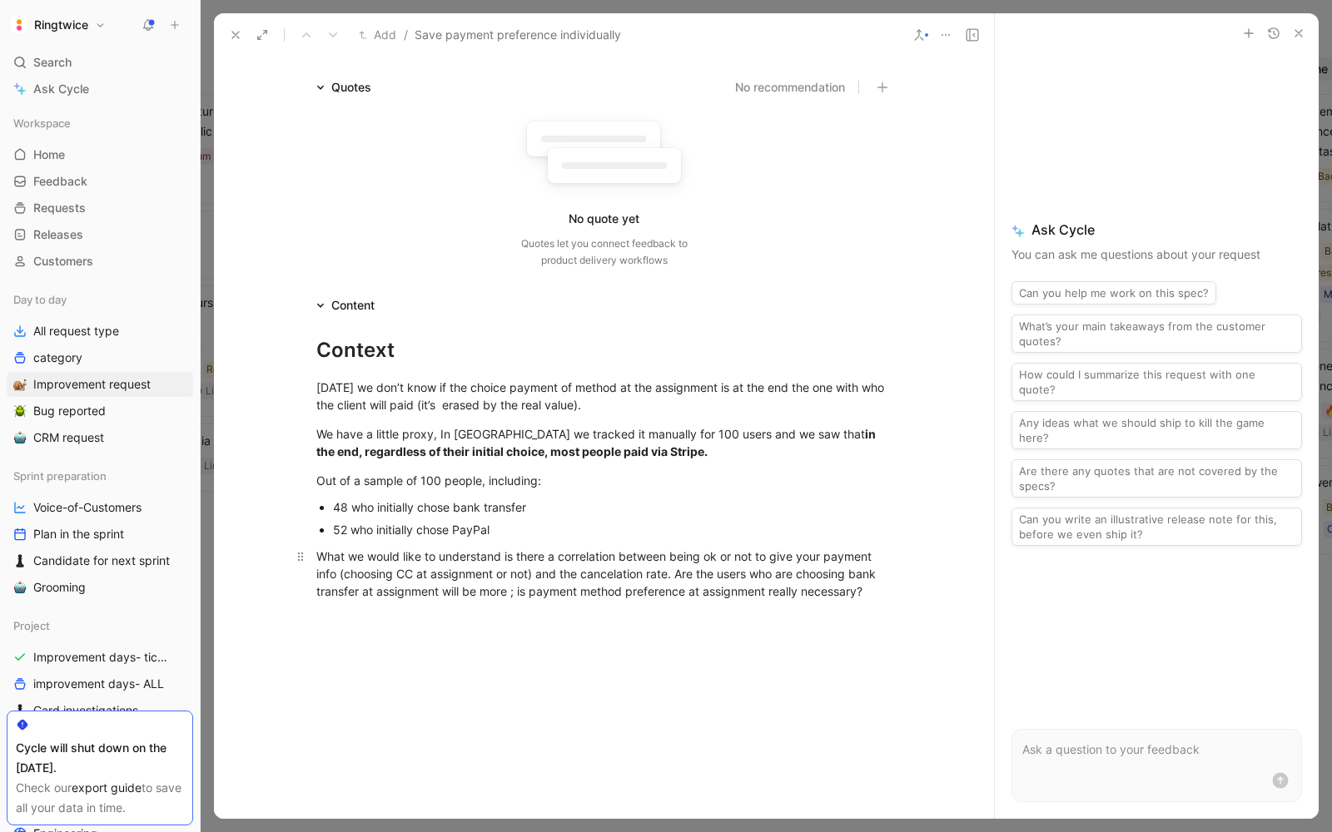
click at [478, 592] on div "What we would like to understand is there a correlation between being ok or not…" at bounding box center [604, 574] width 576 height 52
click at [474, 595] on div "What we would like to understand is there a correlation between being ok or not…" at bounding box center [604, 574] width 576 height 52
click at [695, 575] on div "What we would like to understand is there a correlation between being ok or not…" at bounding box center [604, 574] width 576 height 52
click at [499, 593] on div "What we would like to understand is there a correlation between being ok or not…" at bounding box center [604, 574] width 576 height 52
click at [528, 606] on div "What we would like to understand is there a correlation between being ok or not…" at bounding box center [604, 583] width 576 height 70
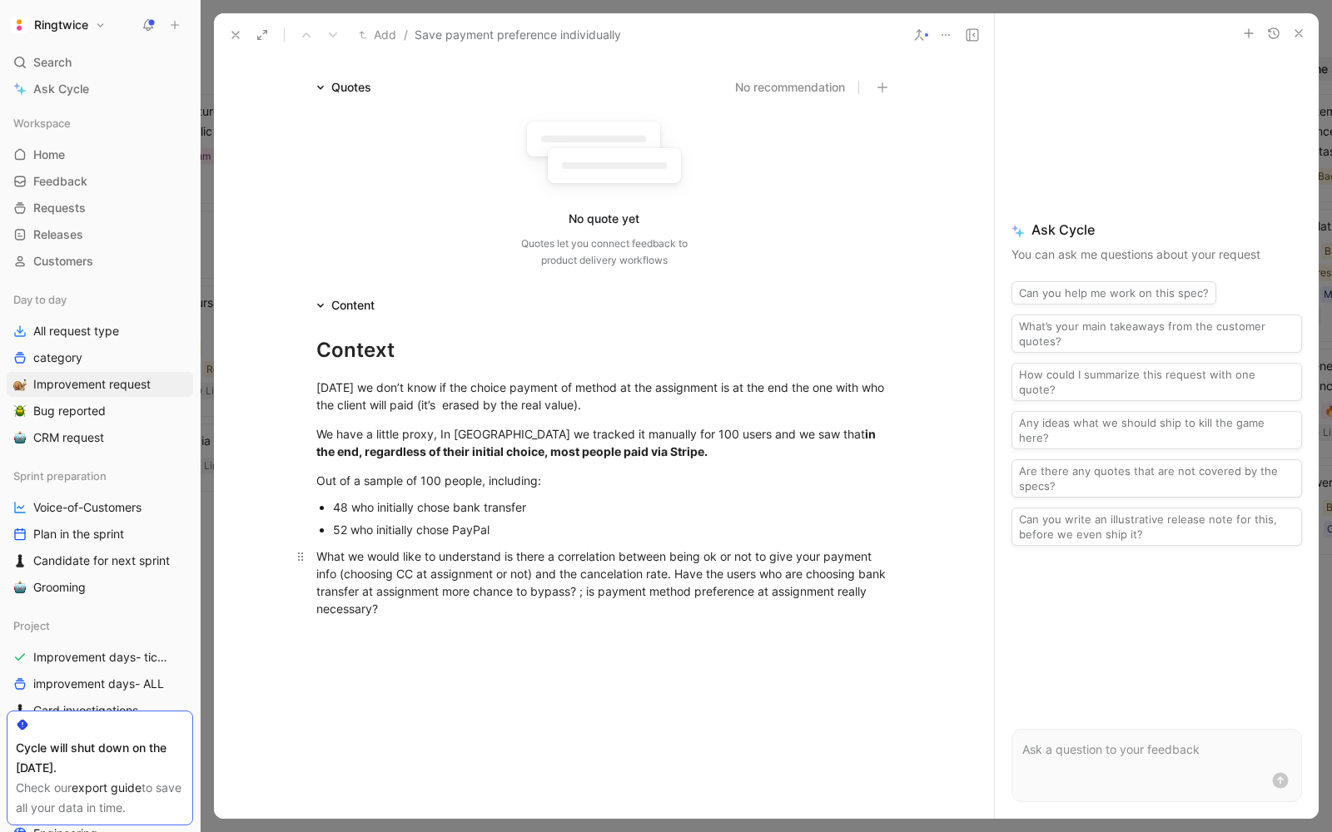
click at [528, 606] on div "What we would like to understand is there a correlation between being ok or not…" at bounding box center [604, 583] width 576 height 70
click at [479, 604] on div "What we would like to understand is there a correlation between being ok or not…" at bounding box center [604, 583] width 576 height 70
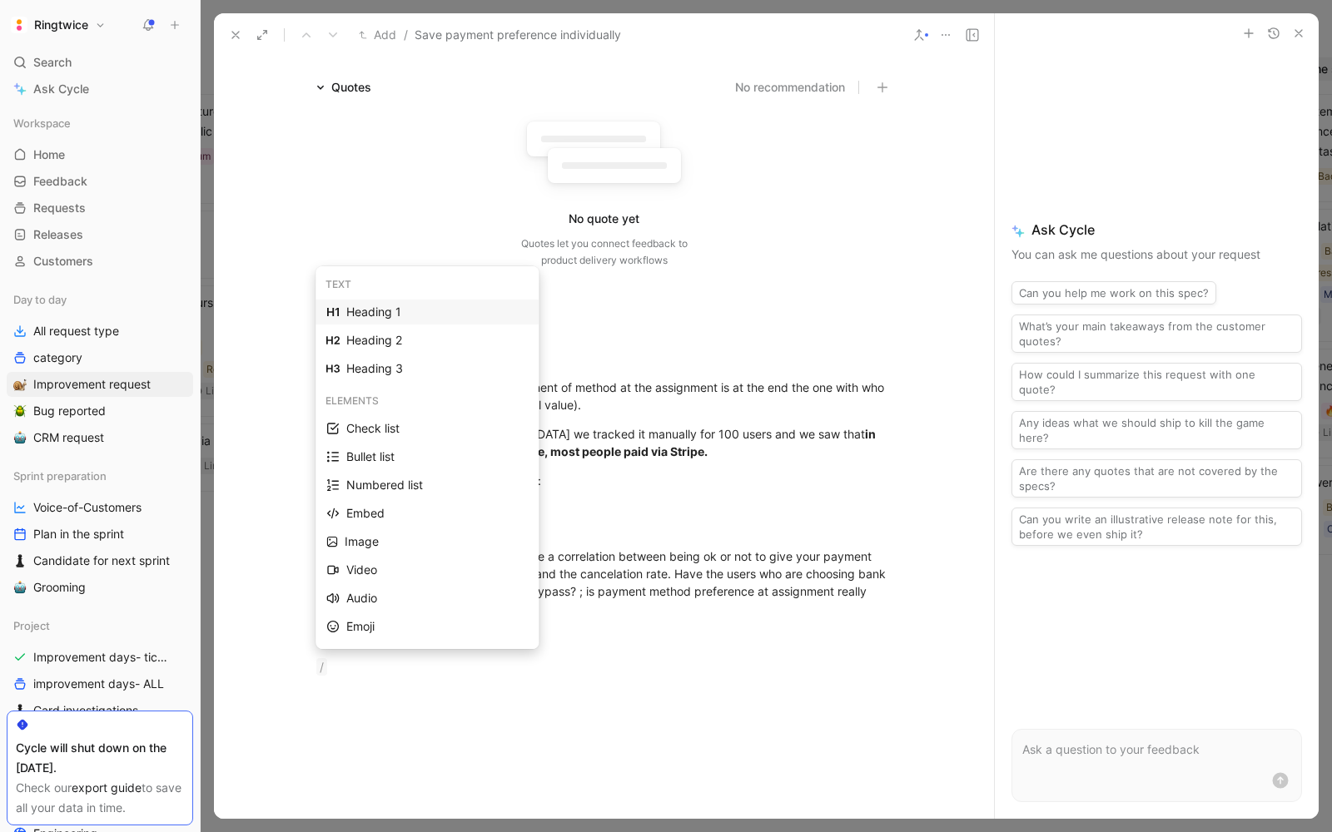
click at [360, 312] on div "Heading 1" at bounding box center [436, 312] width 181 height 20
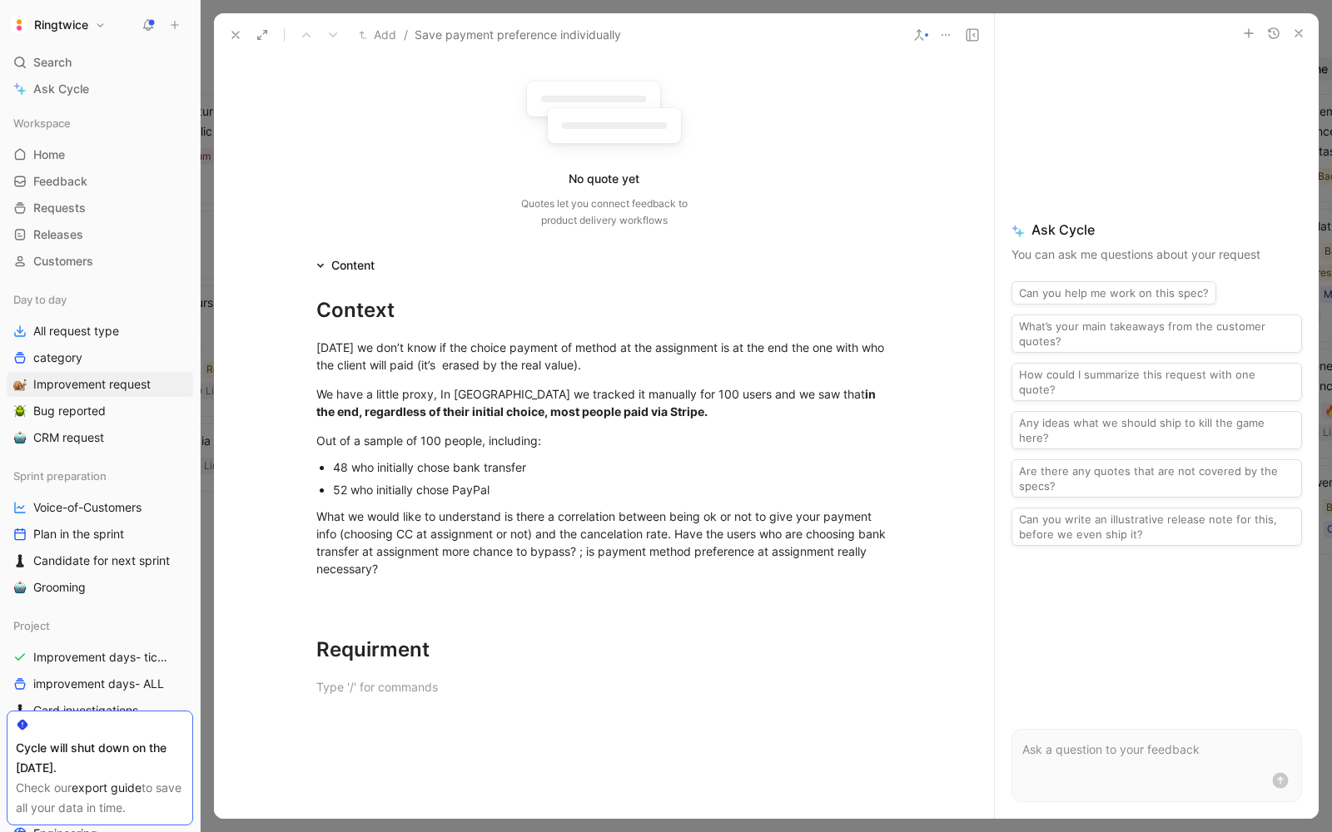
scroll to position [143, 0]
click at [468, 345] on div "Today we don’t know if the choice payment of method at the assignment is at the…" at bounding box center [604, 354] width 576 height 35
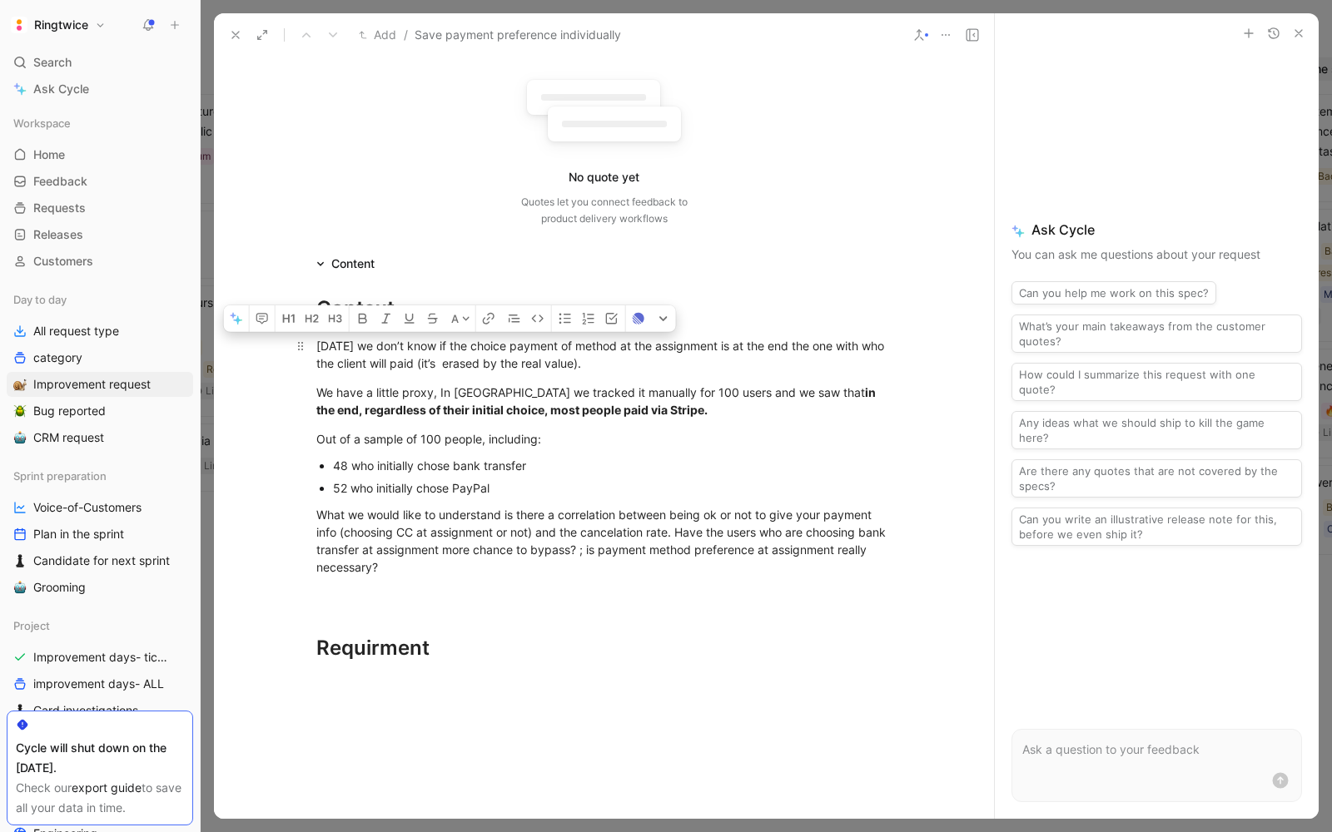
click at [468, 345] on div "Today we don’t know if the choice payment of method at the assignment is at the…" at bounding box center [604, 354] width 576 height 35
click at [519, 616] on h1 "Requirment" at bounding box center [604, 641] width 639 height 58
drag, startPoint x: 460, startPoint y: 589, endPoint x: 311, endPoint y: 340, distance: 289.7
click at [311, 340] on div "Context Today we don’t know if the choice payment of method at the assignment i…" at bounding box center [604, 522] width 780 height 497
copy div "Today we don’t know if the choice payment of method at the assignment is at the…"
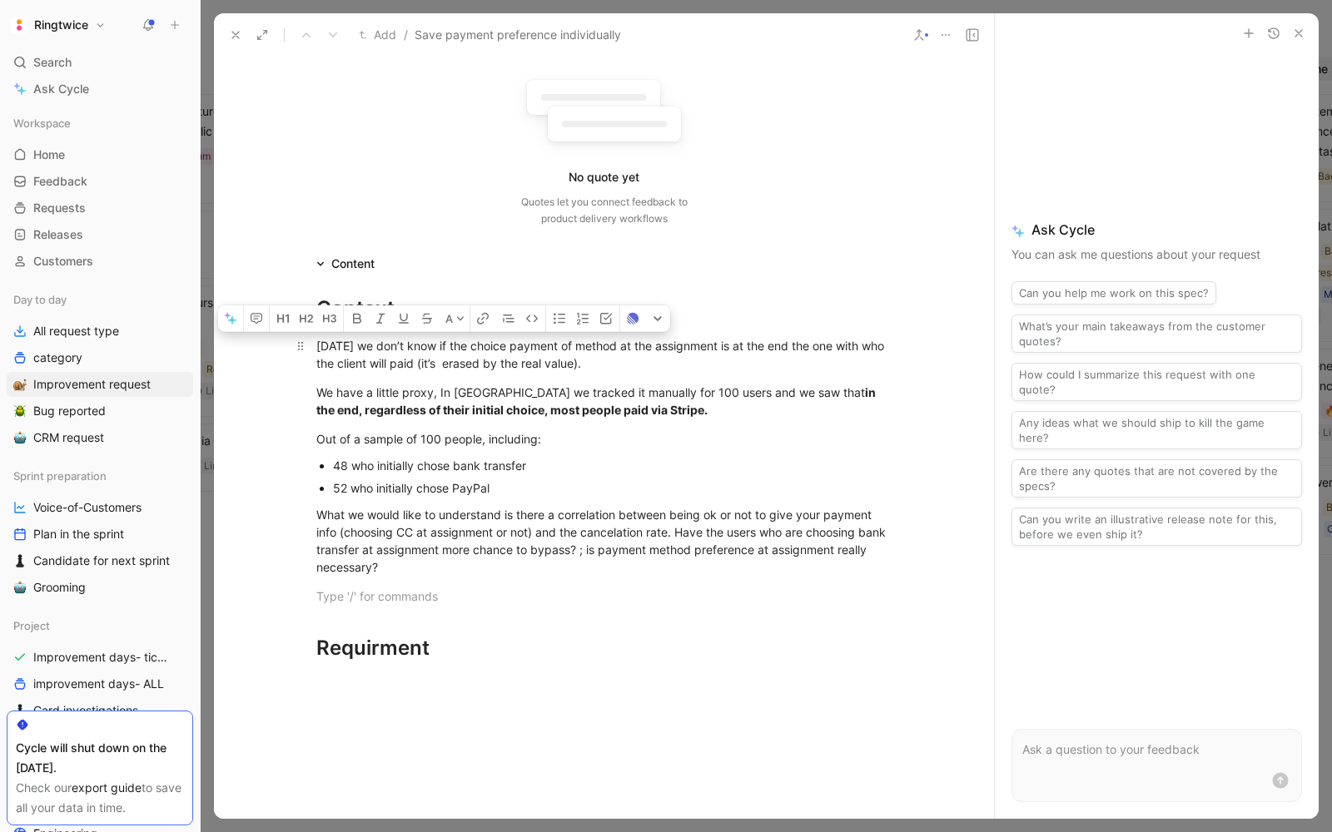
click at [577, 365] on div "Today we don’t know if the choice payment of method at the assignment is at the…" at bounding box center [604, 354] width 576 height 35
drag, startPoint x: 591, startPoint y: 363, endPoint x: 299, endPoint y: 338, distance: 293.3
click at [299, 338] on p "Today we don’t know if the choice payment of method at the assignment is at the…" at bounding box center [604, 354] width 639 height 45
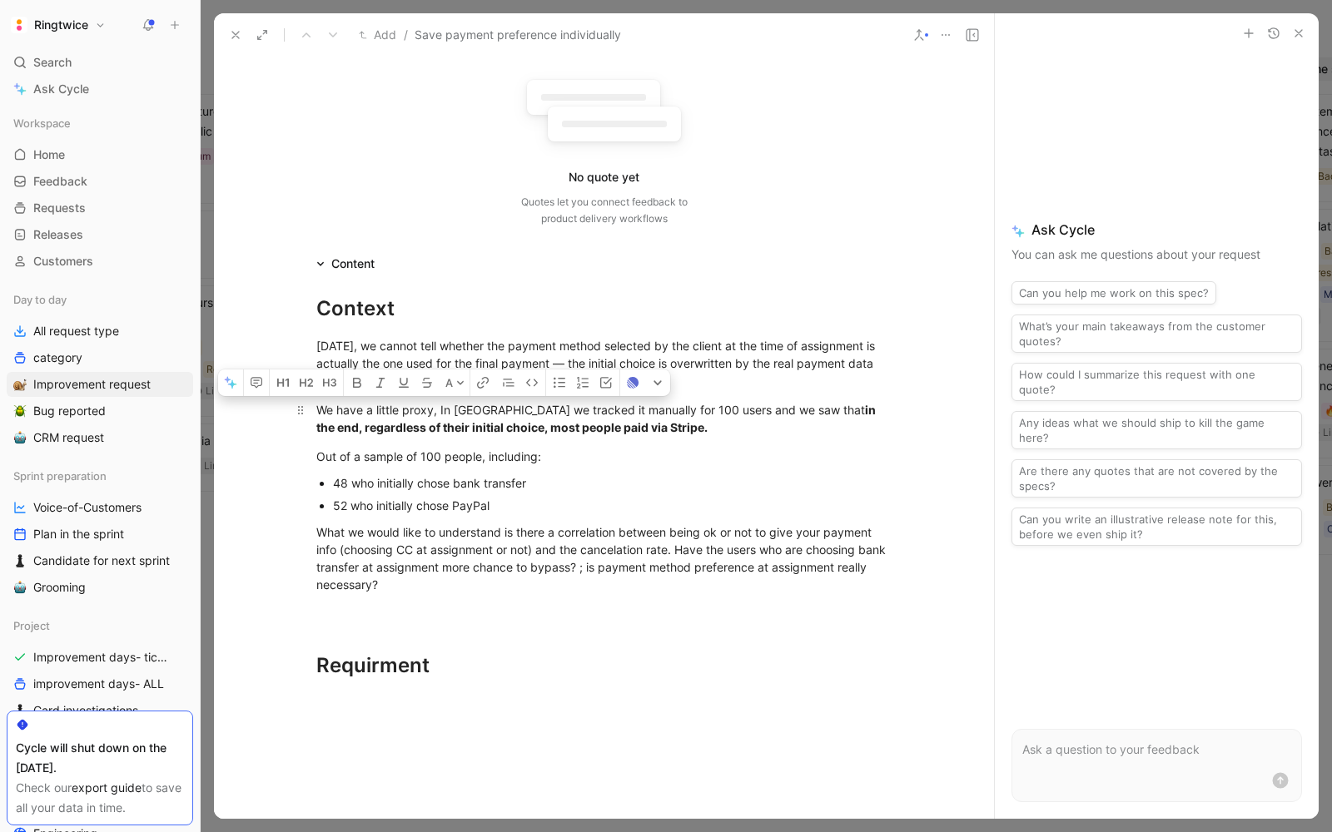
drag, startPoint x: 516, startPoint y: 511, endPoint x: 317, endPoint y: 413, distance: 221.9
click at [316, 414] on div "Context Today, we cannot tell whether the payment method selected by the client…" at bounding box center [604, 531] width 780 height 514
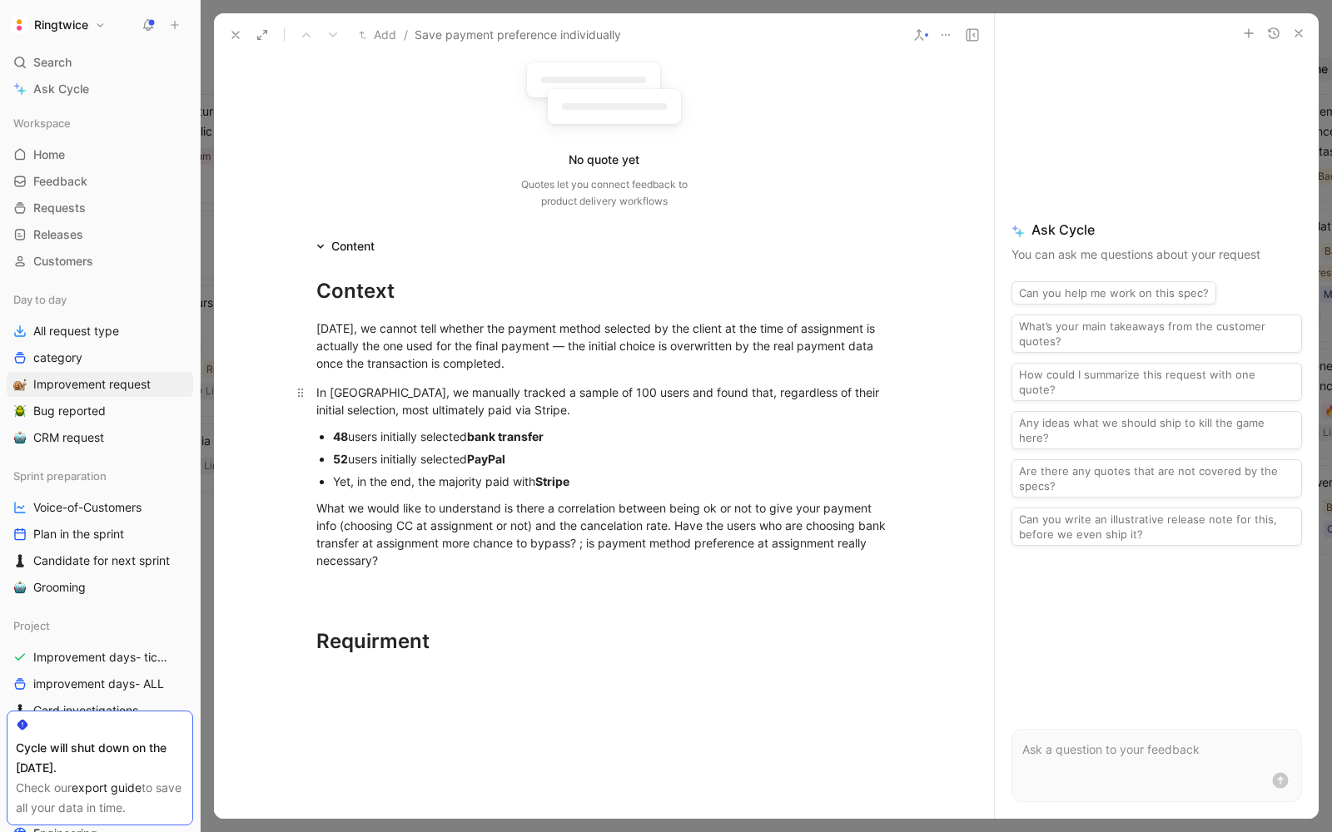
scroll to position [160, 0]
click at [609, 395] on div "In France, we manually tracked a sample of 100 users and found that, regardless…" at bounding box center [604, 402] width 576 height 35
click at [348, 435] on div "48 users initially selected bank transfer" at bounding box center [612, 437] width 559 height 17
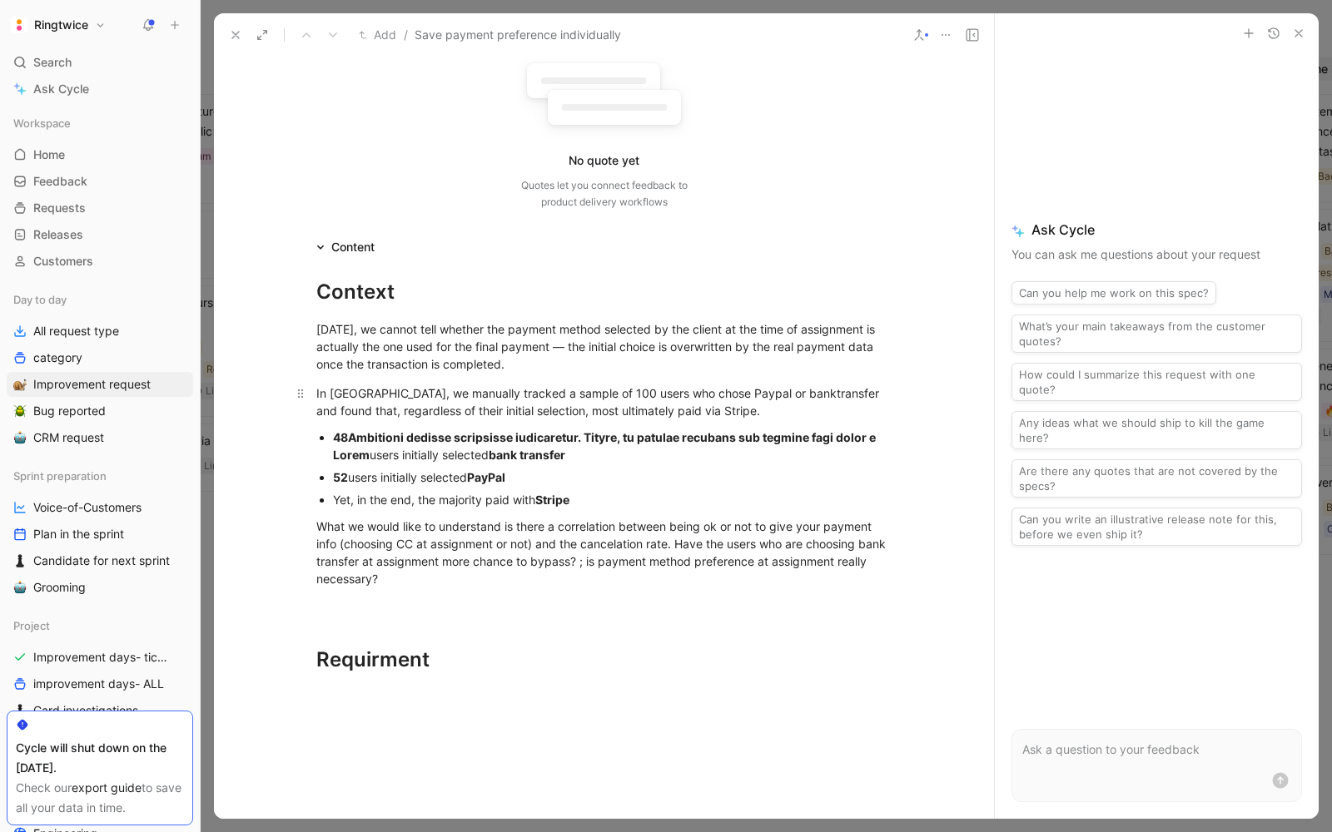
drag, startPoint x: 348, startPoint y: 435, endPoint x: 373, endPoint y: 410, distance: 35.3
click at [373, 410] on div "In France, we manually tracked a sample of 100 users who chose Paypal or banktr…" at bounding box center [604, 402] width 576 height 35
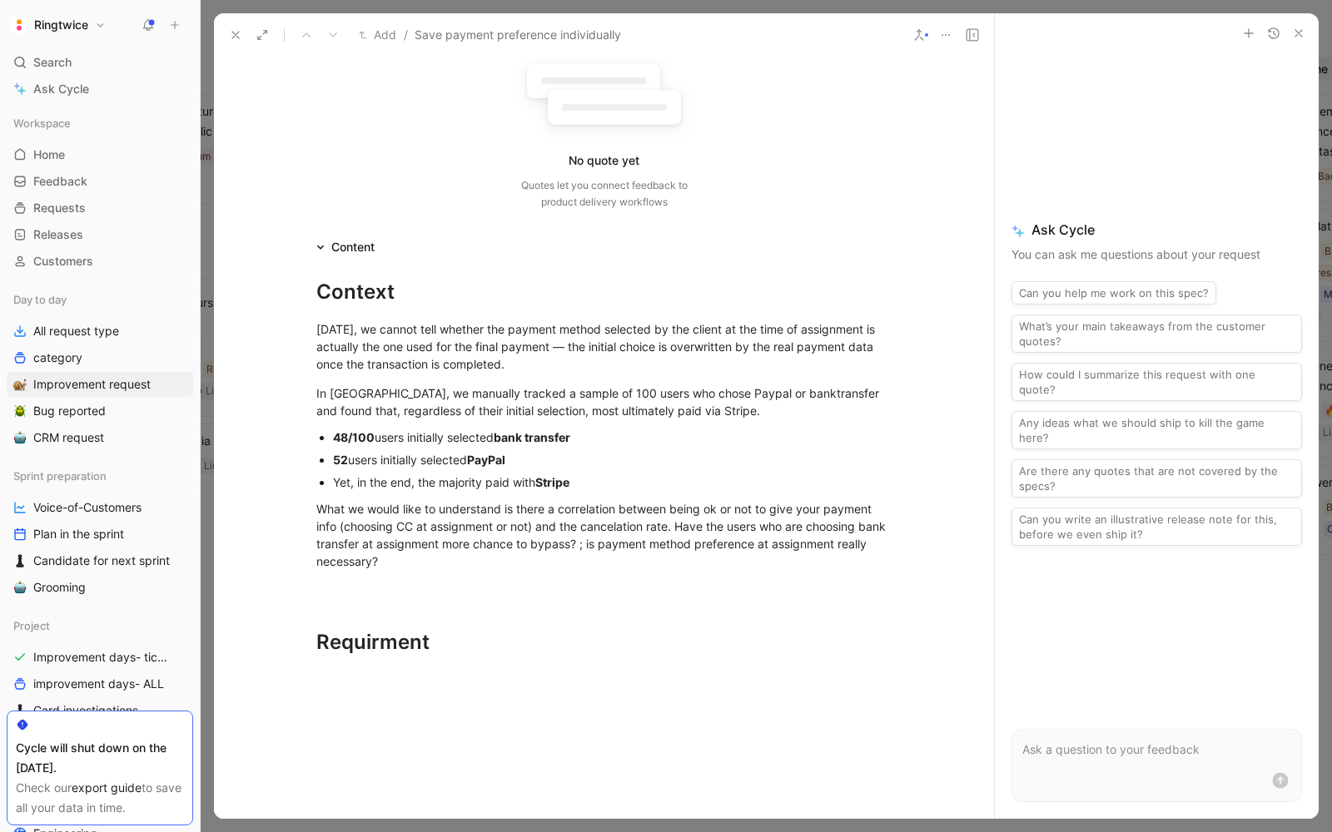
click at [351, 460] on div "52 users initially selected PayPal" at bounding box center [612, 459] width 559 height 17
drag, startPoint x: 351, startPoint y: 460, endPoint x: 477, endPoint y: 425, distance: 130.5
click at [477, 426] on p "48/100 users initially selected bank transfer" at bounding box center [612, 437] width 559 height 22
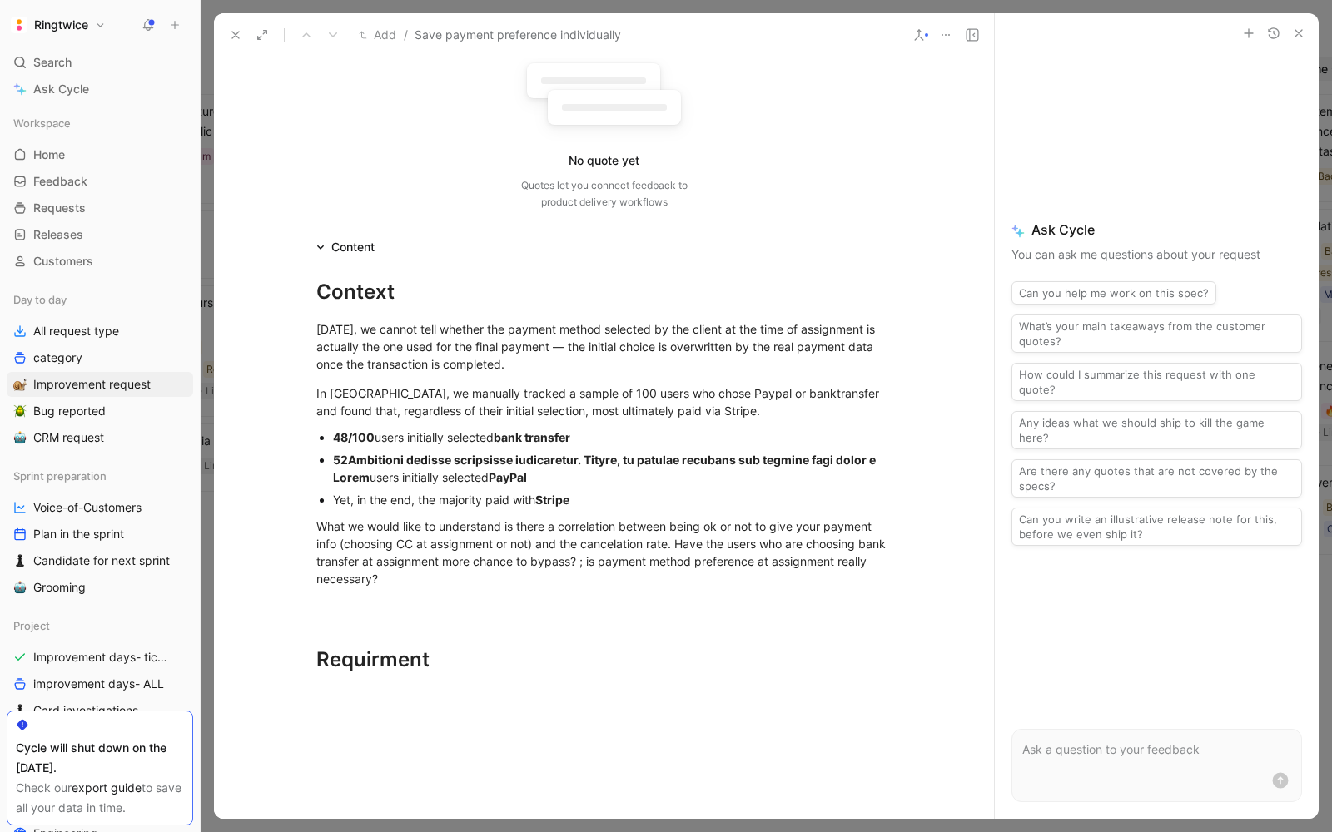
click at [477, 426] on p "48/100 users initially selected bank transfer" at bounding box center [612, 437] width 559 height 22
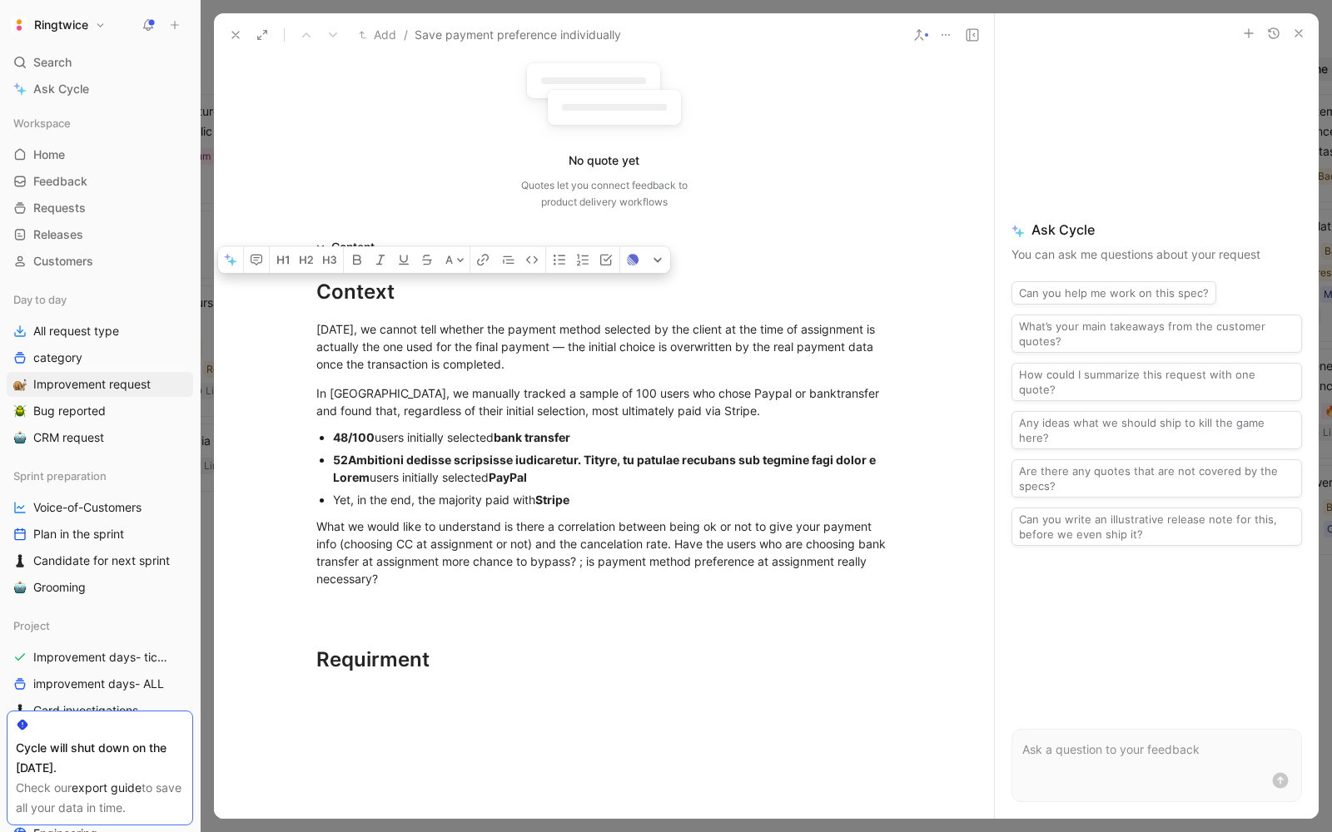
click at [454, 489] on p "Yet, in the end, the majority paid with Stripe" at bounding box center [612, 500] width 559 height 22
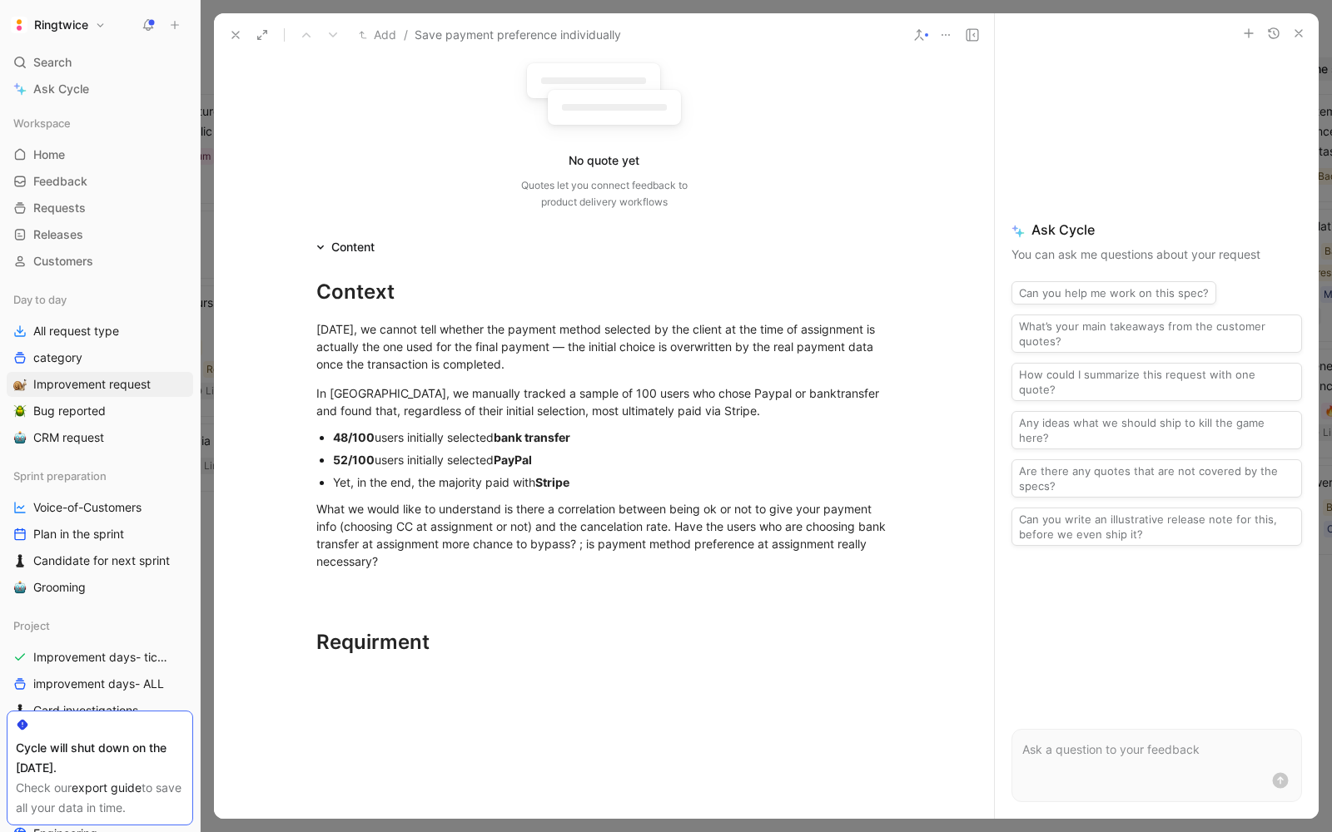
click at [423, 486] on div "Yet, in the end, the majority paid with Stripe" at bounding box center [612, 482] width 559 height 17
click at [569, 461] on div "52/100 users initially selected PayPal" at bounding box center [612, 459] width 559 height 17
drag, startPoint x: 537, startPoint y: 481, endPoint x: 300, endPoint y: 487, distance: 237.3
click at [300, 487] on ul "48/100 users initially selected bank transfer 52/100 users initially selected P…" at bounding box center [604, 459] width 639 height 67
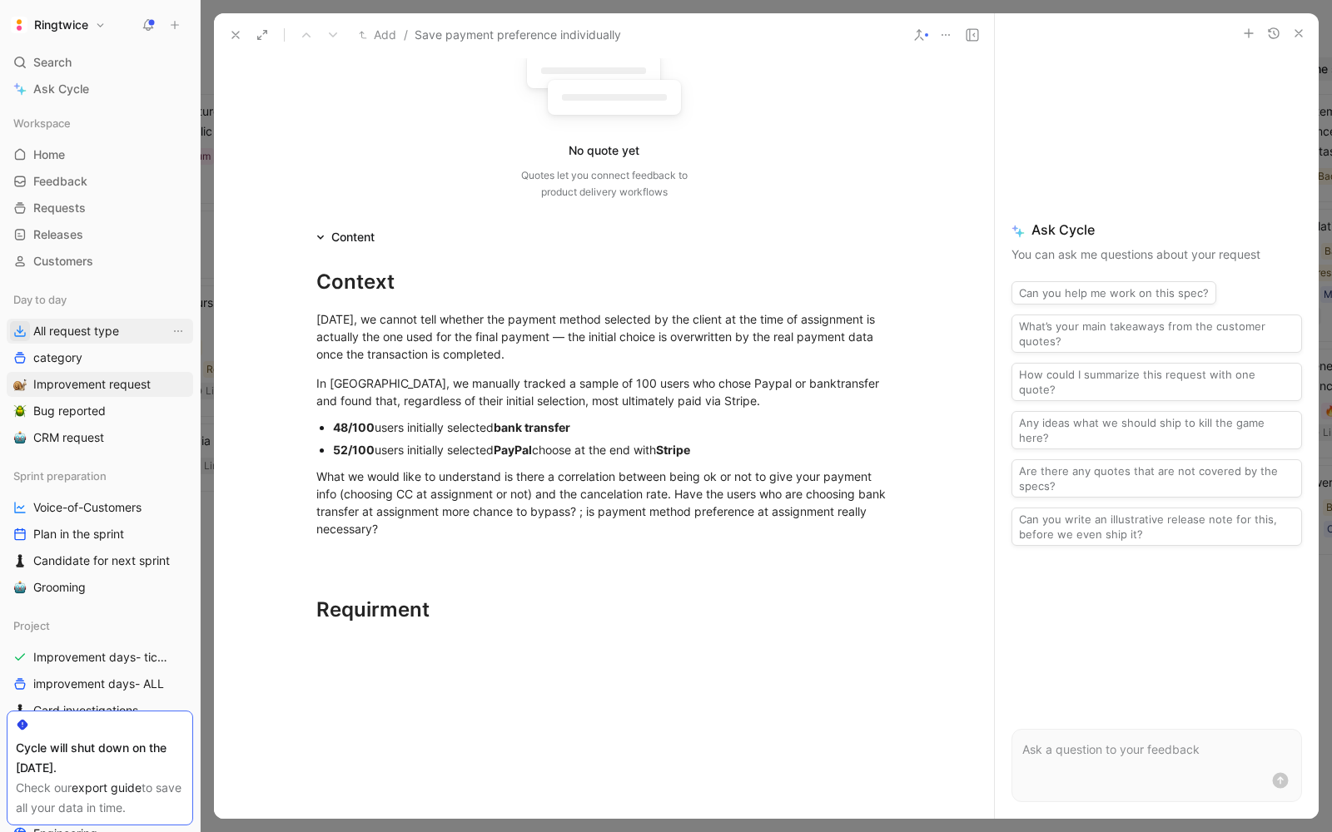
scroll to position [171, 0]
click at [372, 450] on strong "52/100" at bounding box center [354, 449] width 42 height 14
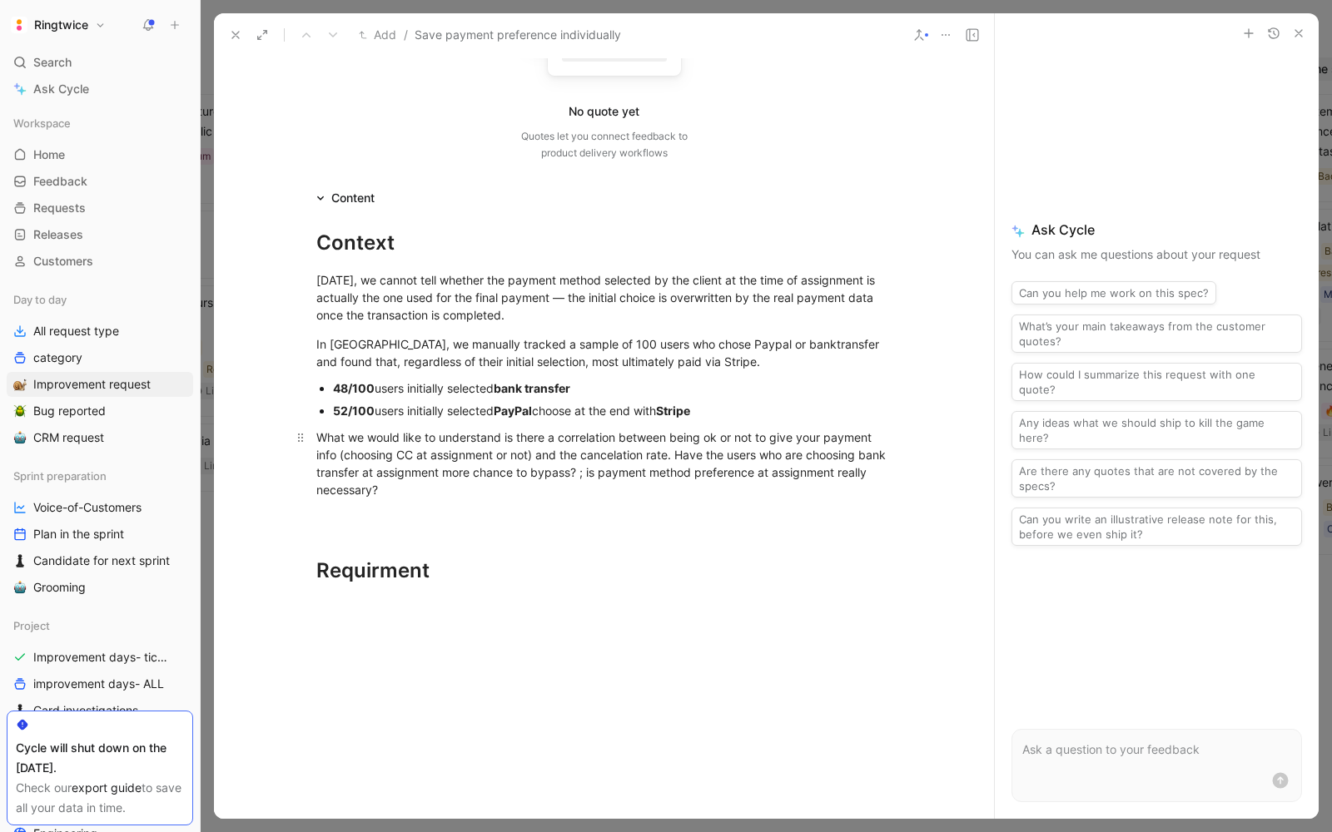
scroll to position [210, 0]
drag, startPoint x: 733, startPoint y: 414, endPoint x: 547, endPoint y: 411, distance: 185.7
click at [547, 411] on div "52/100 users initially selected PayPal choose at the end with Stripe" at bounding box center [612, 409] width 559 height 17
copy div "choose at the end with Stripe"
click at [572, 449] on div "What we would like to understand is there a correlation between being ok or not…" at bounding box center [604, 463] width 576 height 70
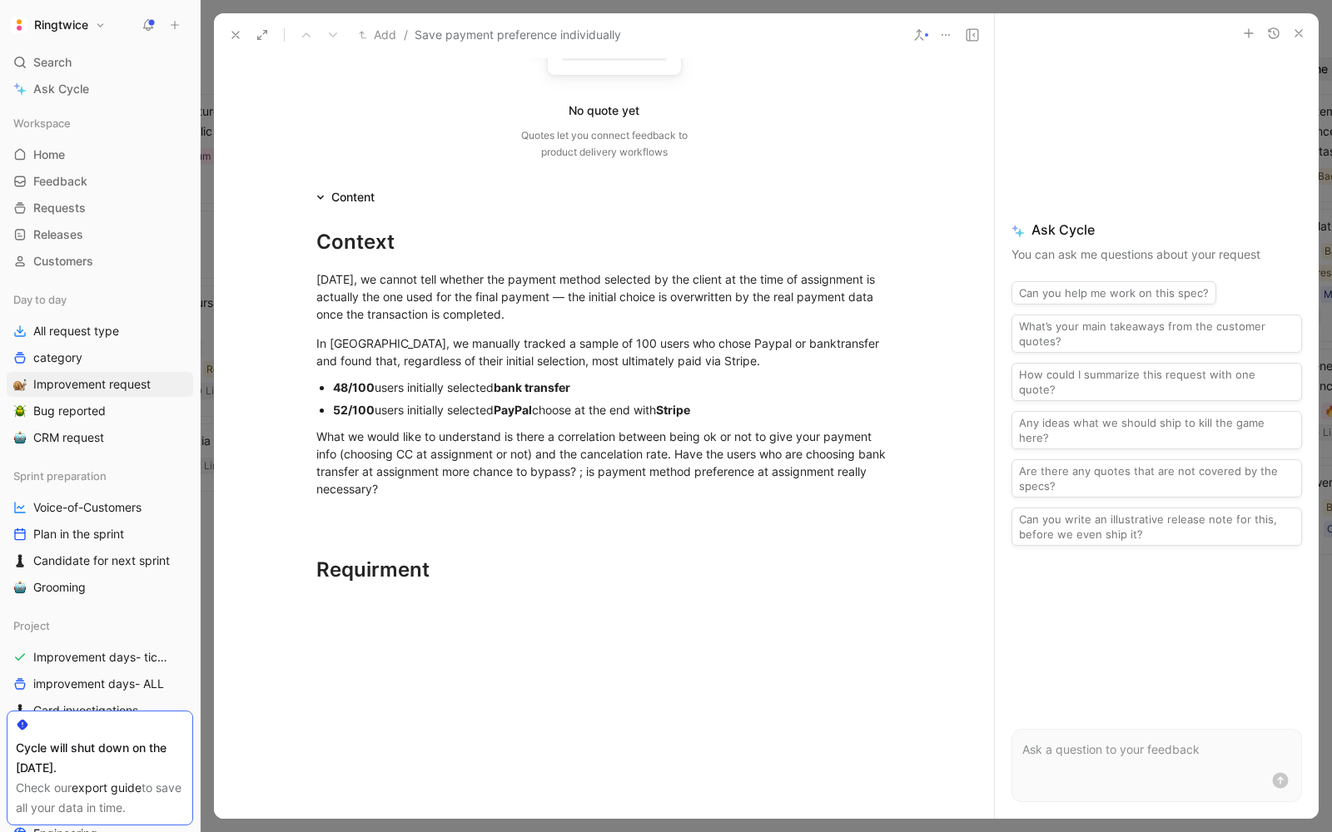
click at [595, 390] on div "48/100 users initially selected bank transfer" at bounding box center [612, 387] width 559 height 17
click at [669, 464] on div "What we would like to understand is there a correlation between being ok or not…" at bounding box center [604, 463] width 576 height 70
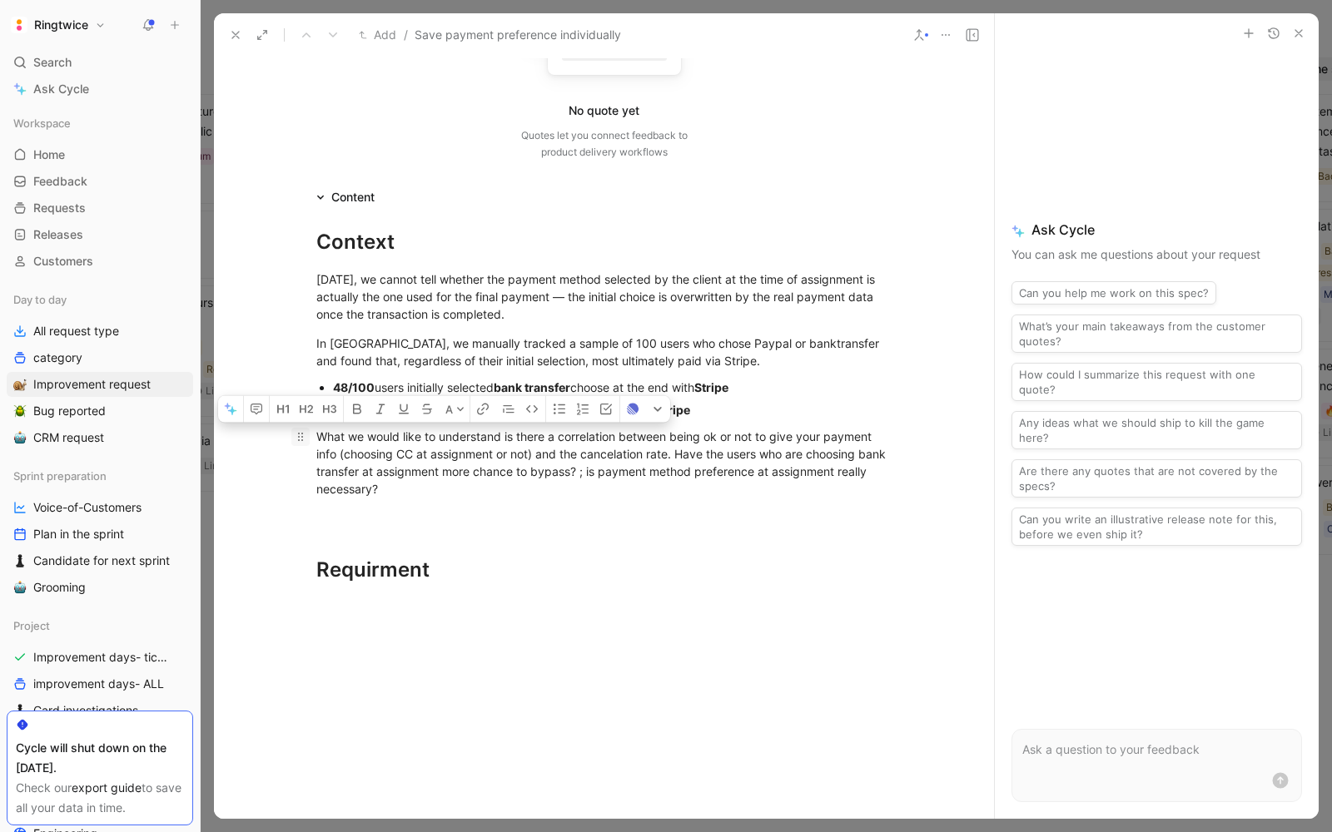
drag, startPoint x: 440, startPoint y: 488, endPoint x: 303, endPoint y: 432, distance: 148.2
click at [303, 432] on p "What we would like to understand is there a correlation between being ok or not…" at bounding box center [604, 463] width 639 height 80
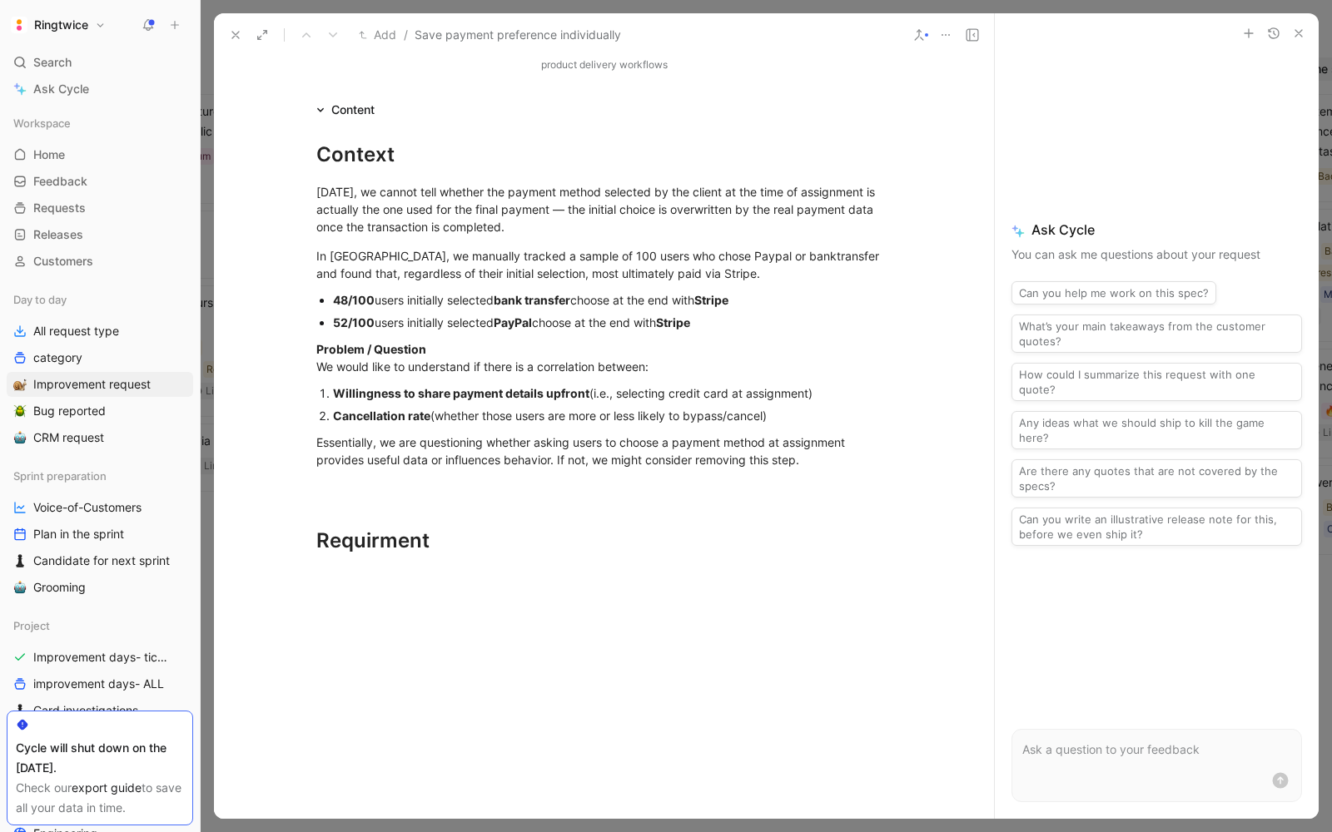
scroll to position [298, 0]
click at [621, 393] on div "Willingness to share payment details upfront (i.e., selecting credit card at as…" at bounding box center [612, 392] width 559 height 17
drag, startPoint x: 654, startPoint y: 393, endPoint x: 624, endPoint y: 388, distance: 30.4
click at [625, 388] on div "Willingness to share payment details upfront (iselecting credit card at assignm…" at bounding box center [612, 392] width 559 height 17
click at [723, 393] on div "Willingness to share payment details upfront (→ put your credit card at assignm…" at bounding box center [612, 392] width 559 height 17
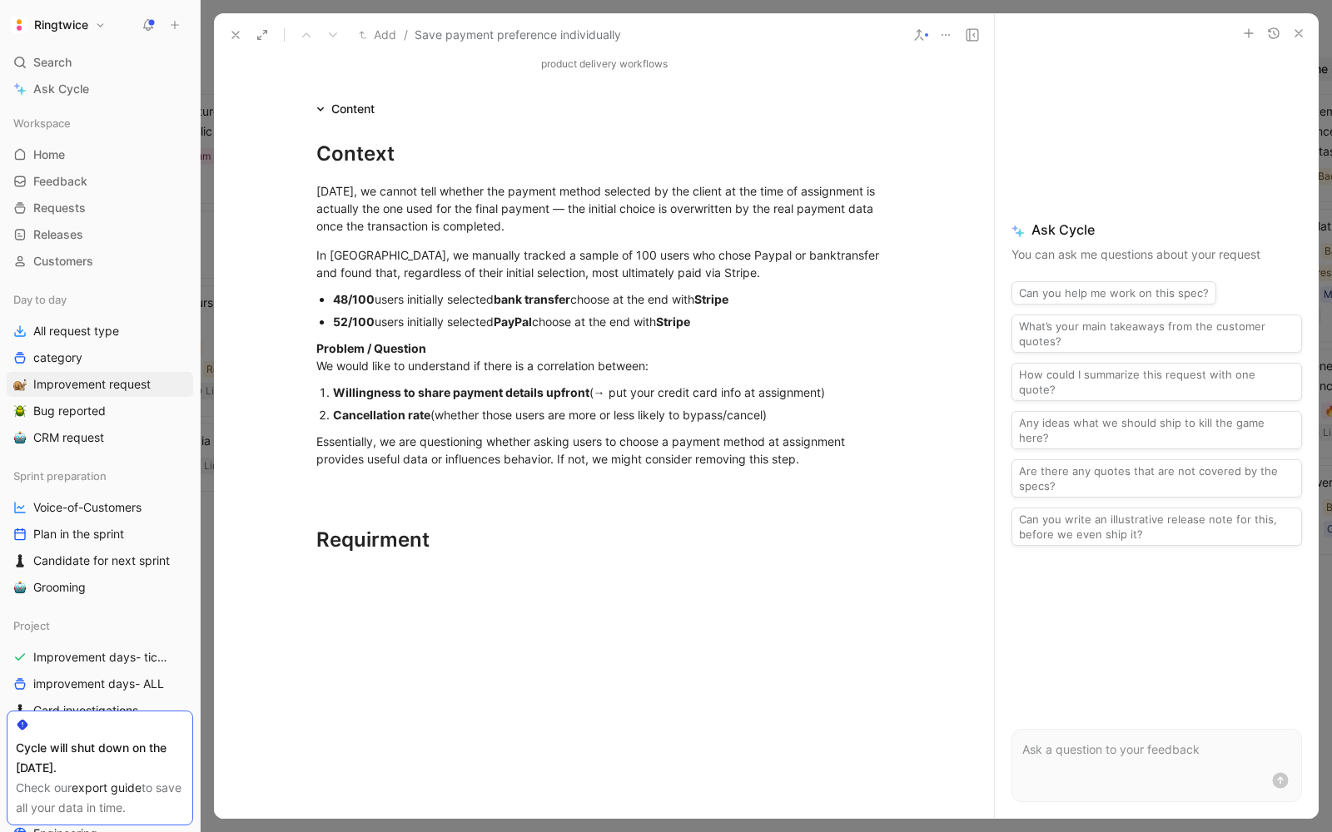
click at [607, 390] on div "Willingness to share payment details upfront (→ put your credit card info at as…" at bounding box center [612, 392] width 559 height 17
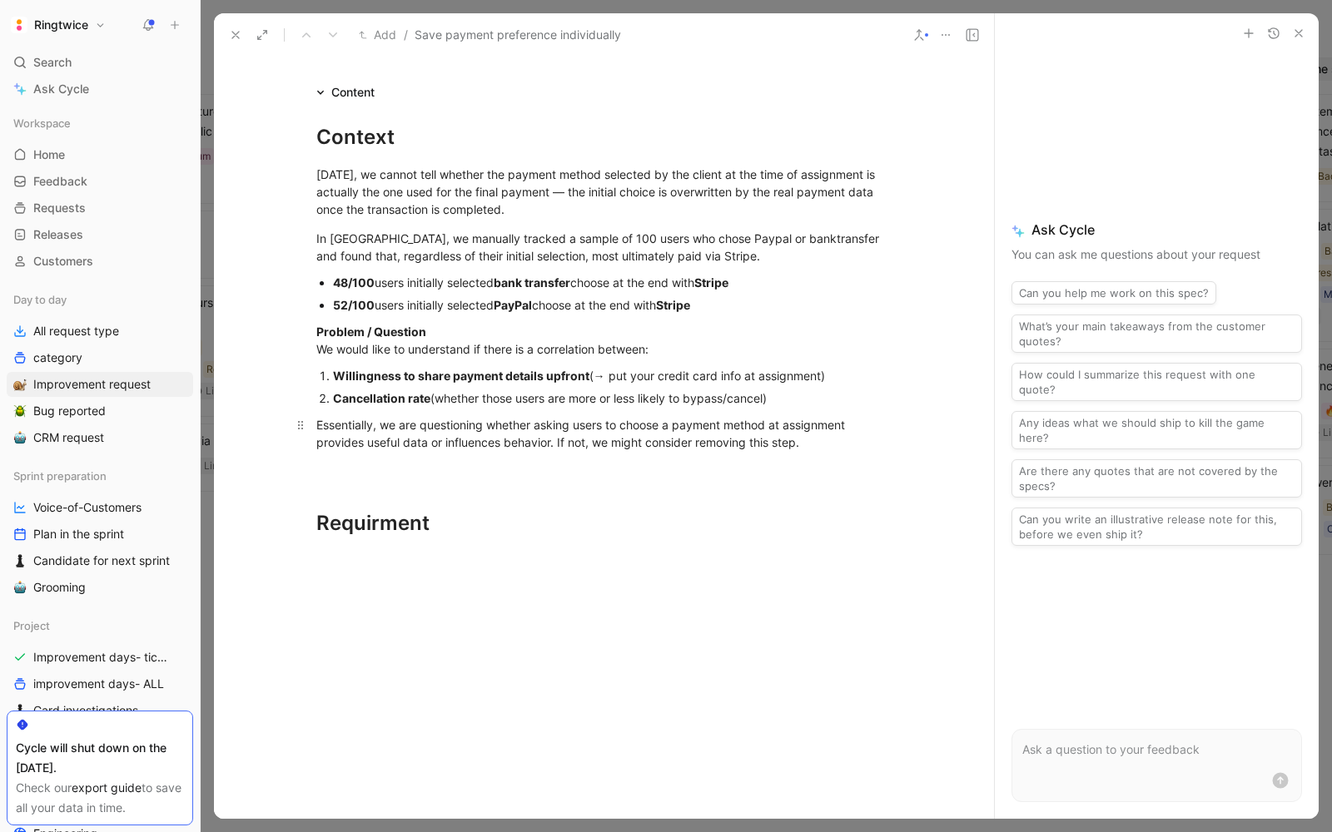
scroll to position [318, 0]
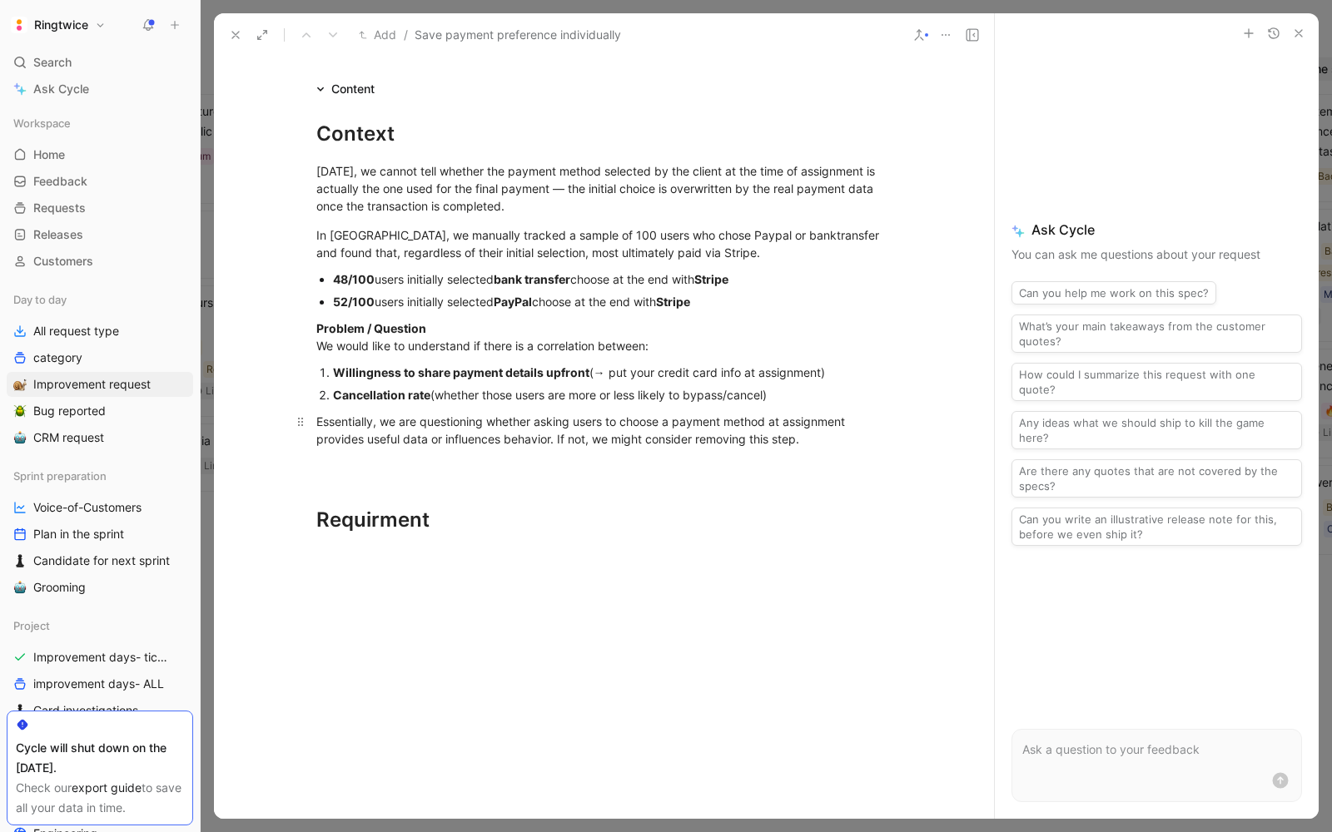
click at [415, 447] on p "Essentially, we are questioning whether asking users to choose a payment method…" at bounding box center [604, 430] width 639 height 45
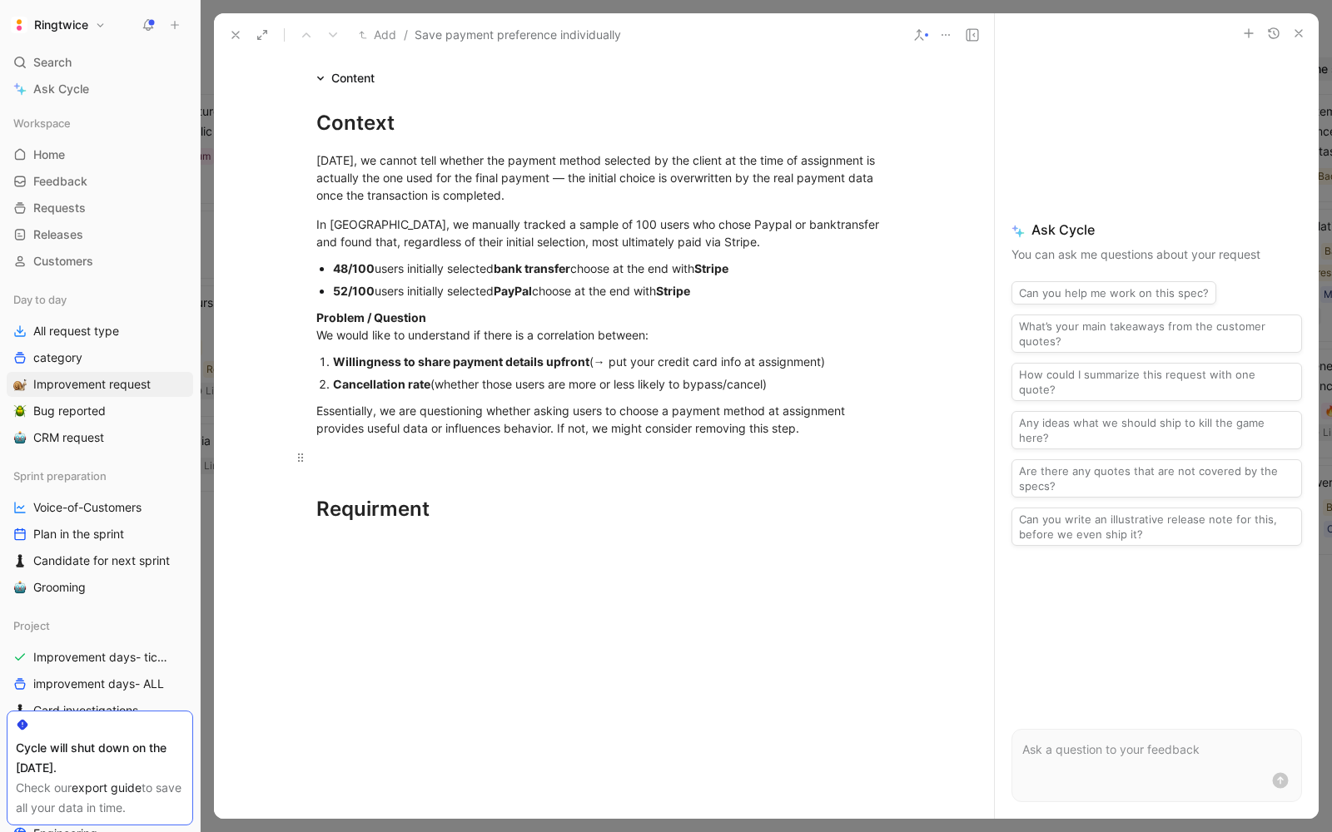
scroll to position [330, 0]
click at [410, 458] on div at bounding box center [604, 456] width 576 height 17
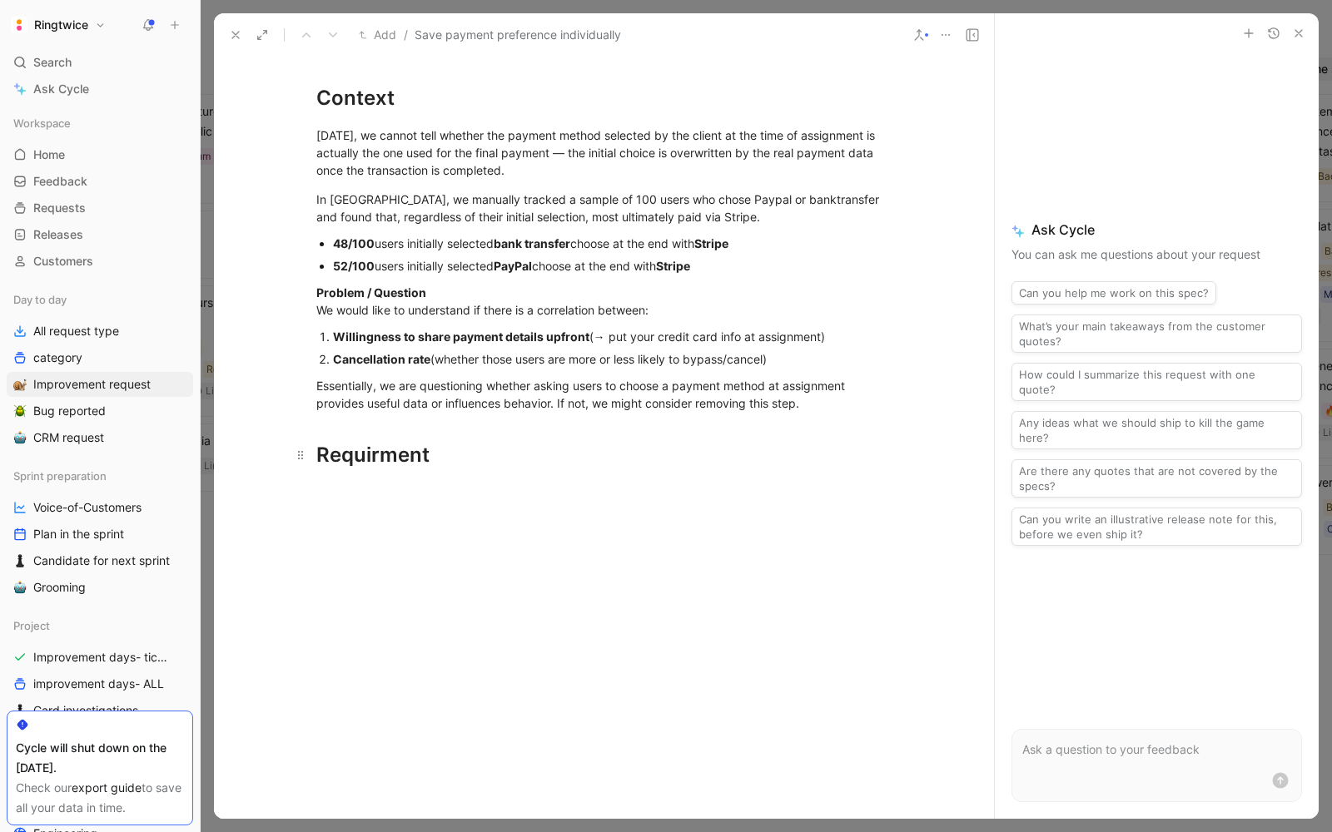
click at [383, 458] on div "Requirment" at bounding box center [604, 455] width 576 height 30
click at [367, 494] on div at bounding box center [604, 492] width 576 height 17
click at [1097, 752] on p at bounding box center [1156, 750] width 269 height 20
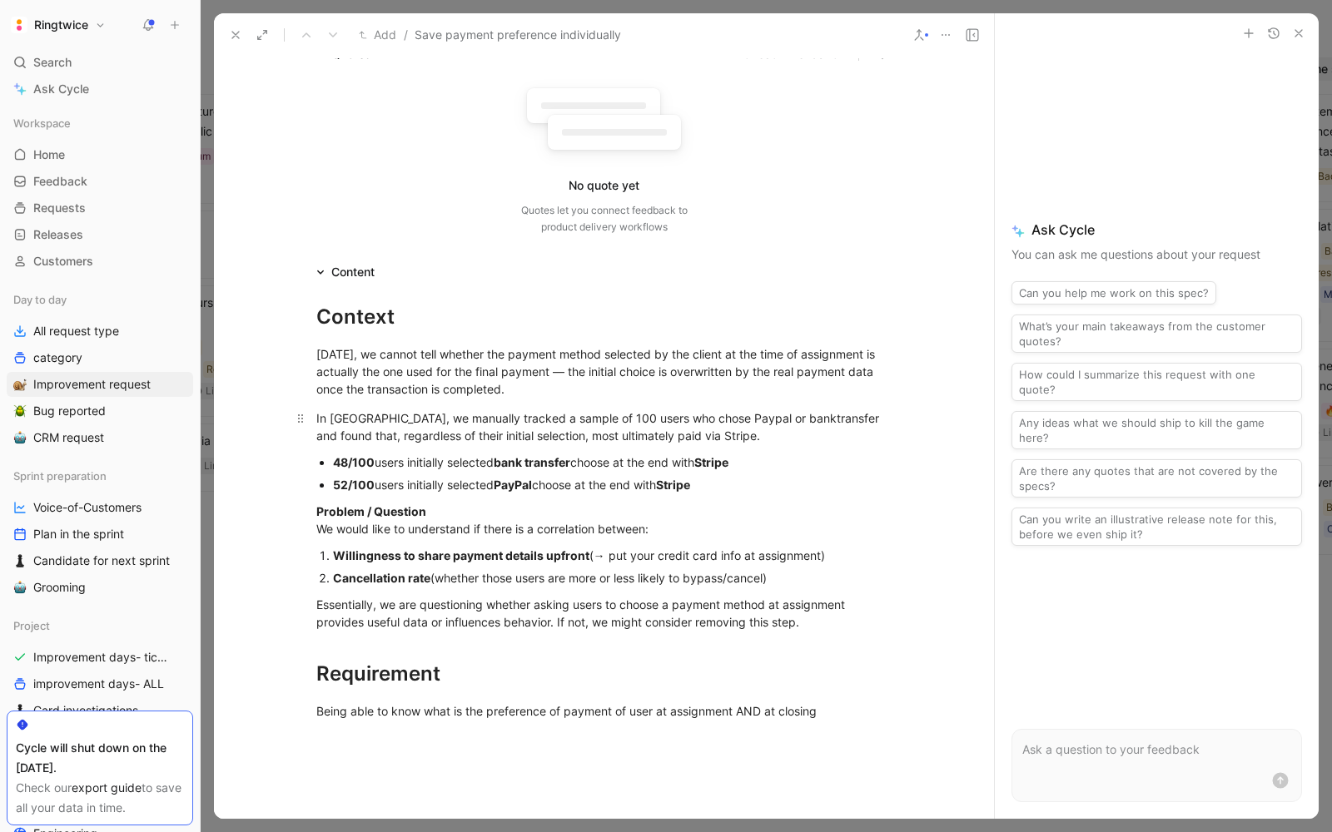
scroll to position [0, 0]
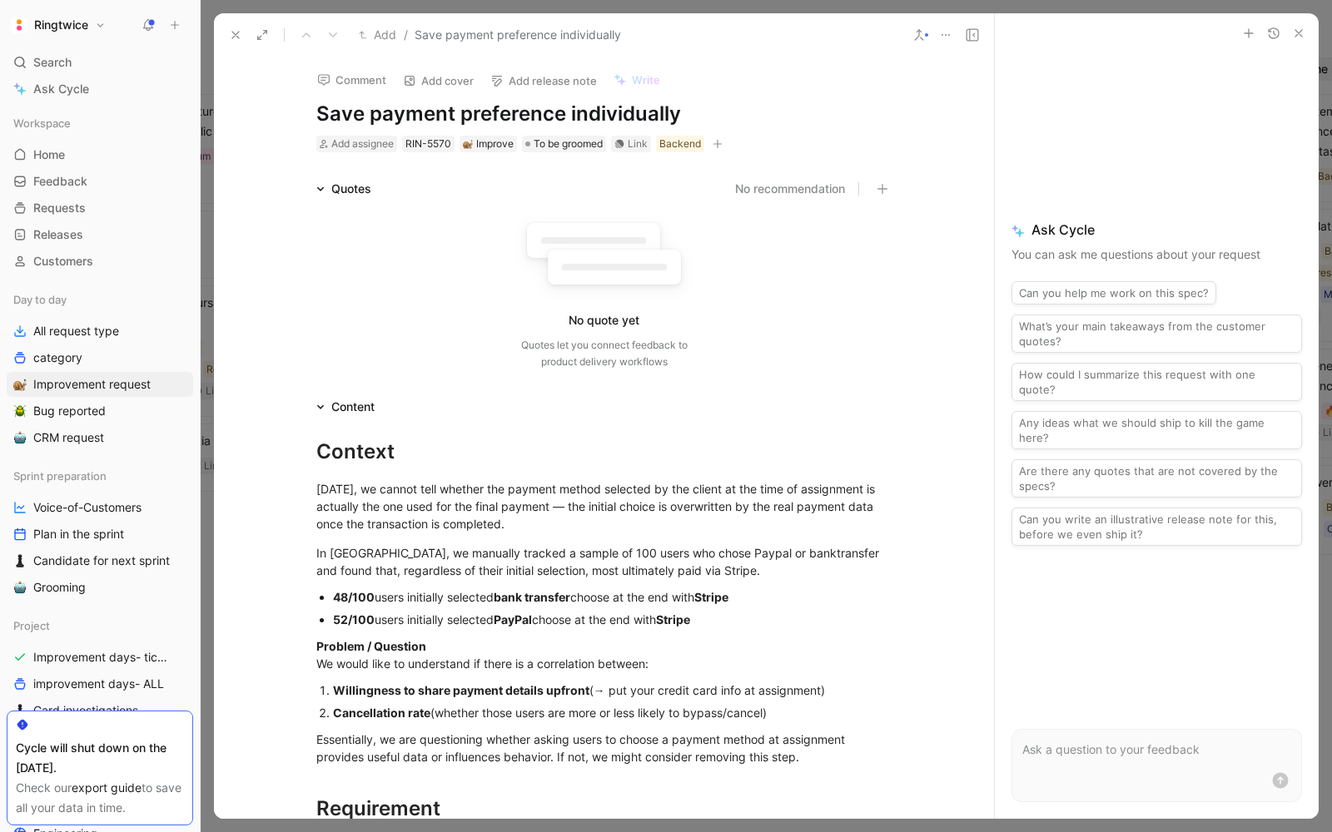
click at [733, 139] on div "Add assignee RIN-5570 Improve To be groomed Link Backend" at bounding box center [604, 144] width 579 height 20
click at [712, 141] on button "button" at bounding box center [717, 144] width 17 height 17
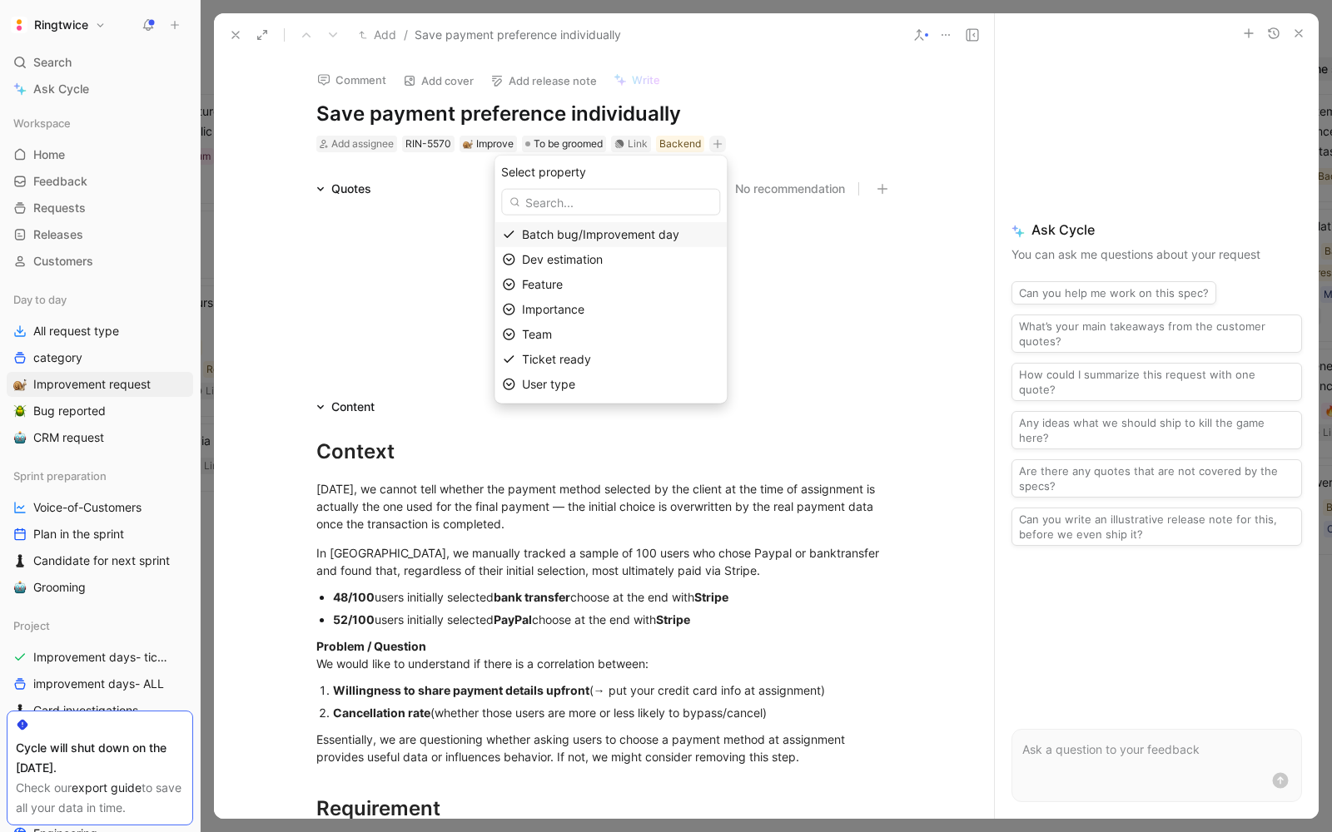
click at [610, 231] on span "Batch bug/Improvement day" at bounding box center [600, 234] width 157 height 14
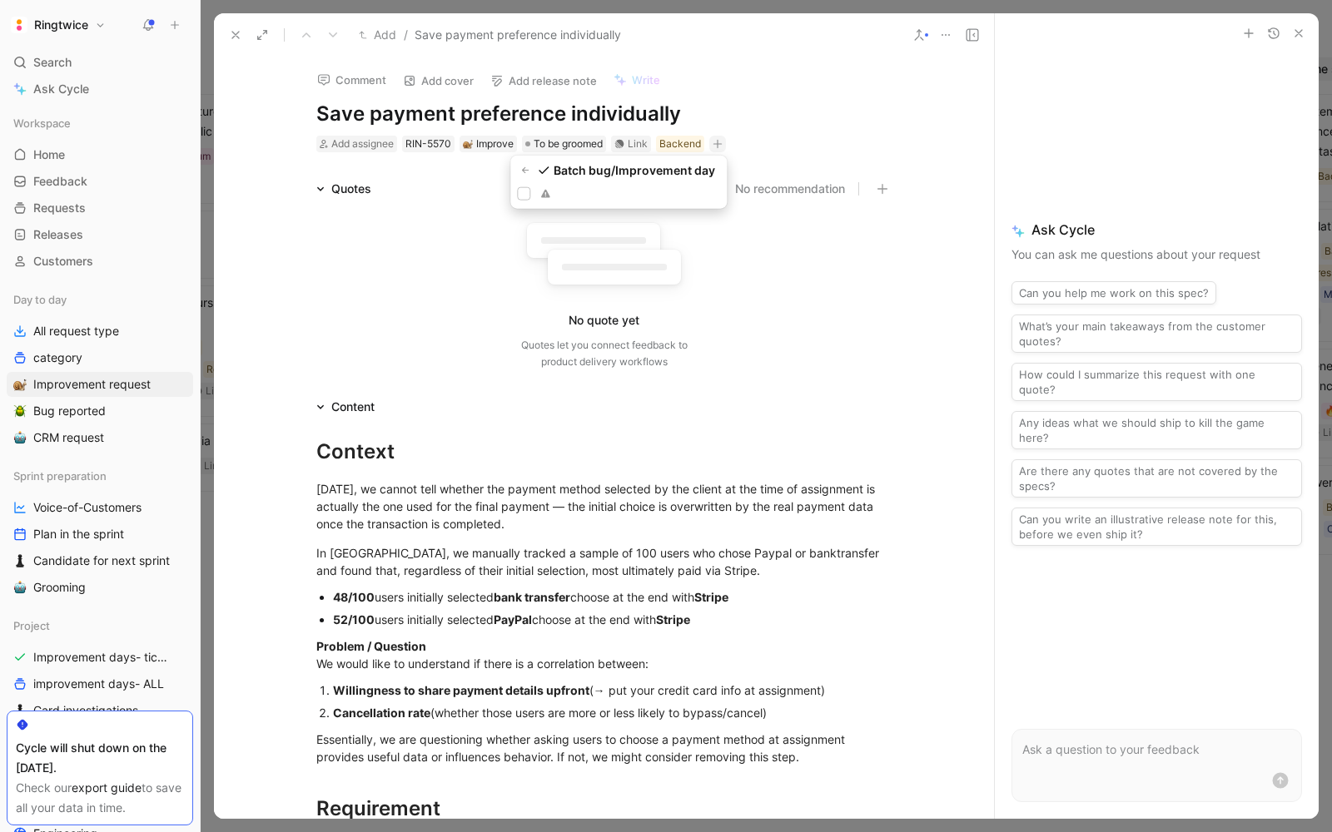
click at [519, 193] on icon at bounding box center [524, 194] width 10 height 10
click at [517, 187] on input "checkbox" at bounding box center [517, 187] width 0 height 0
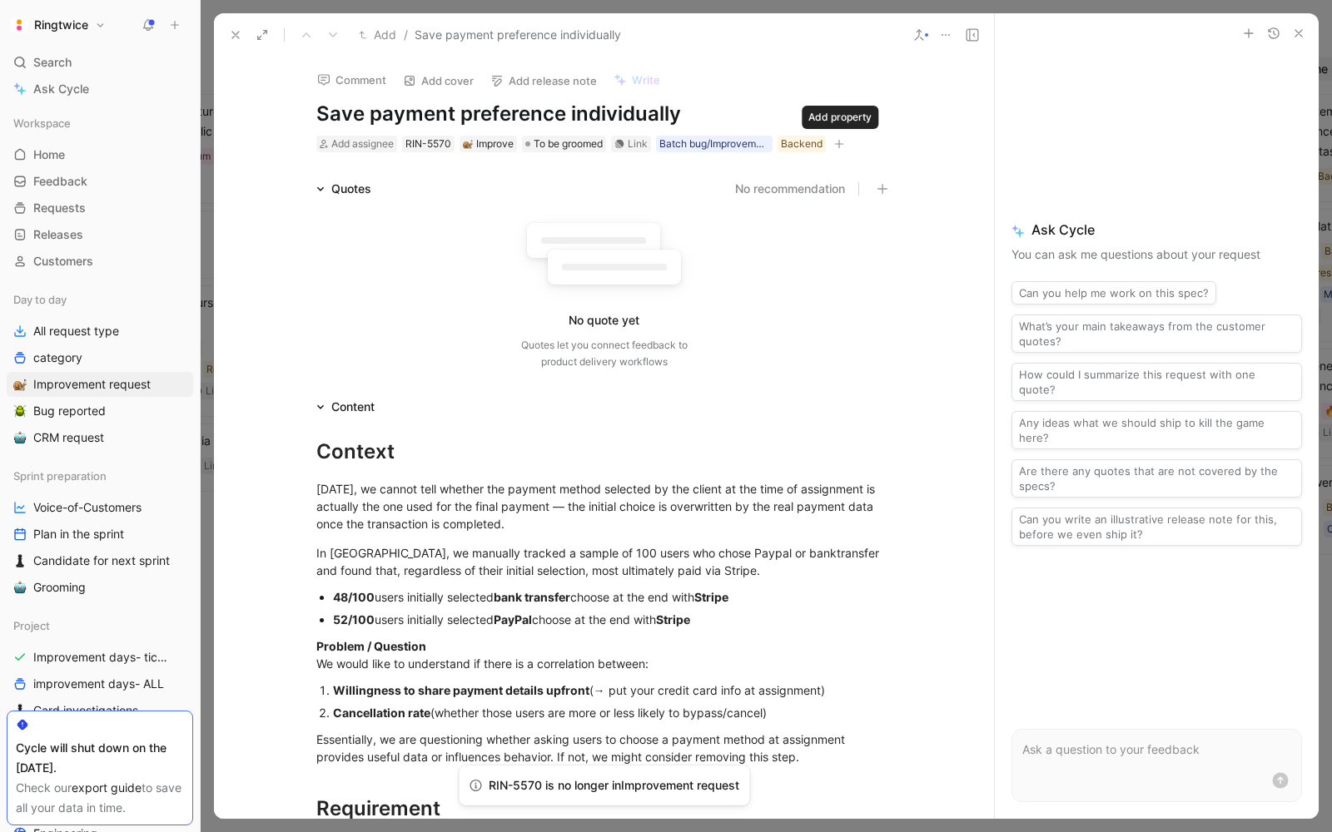
click at [841, 139] on icon "button" at bounding box center [839, 144] width 10 height 10
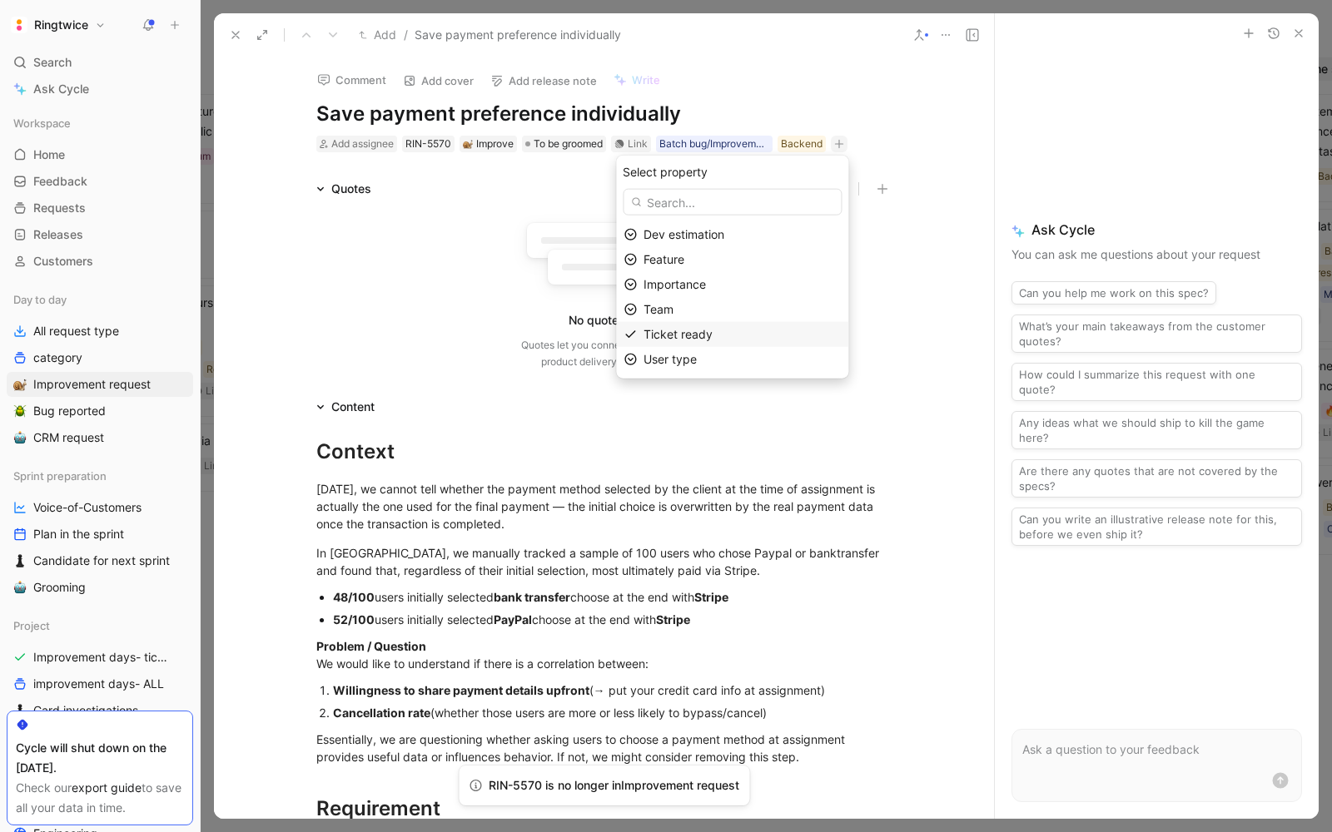
click at [713, 329] on span "Ticket ready" at bounding box center [677, 334] width 69 height 14
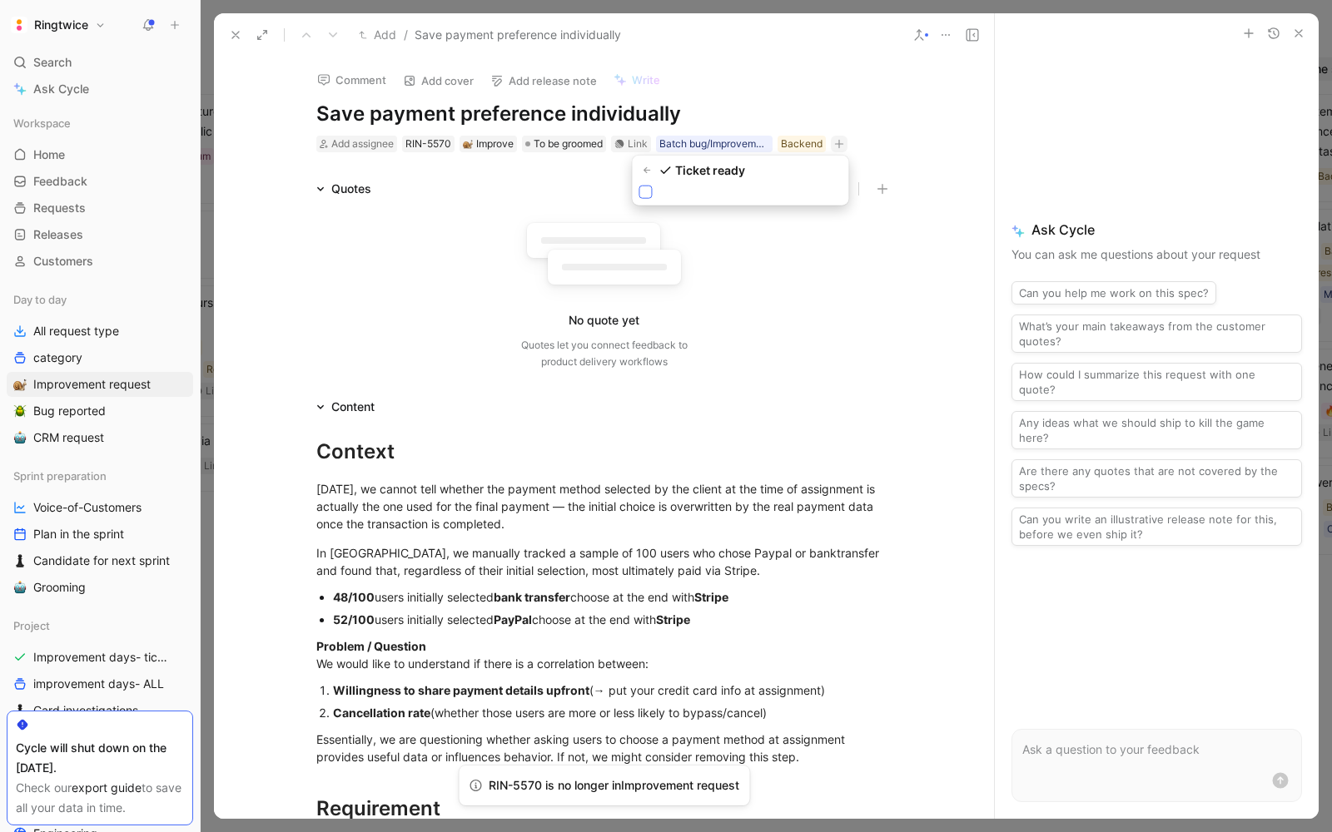
click at [646, 191] on icon at bounding box center [645, 192] width 10 height 10
click at [638, 186] on input "checkbox" at bounding box center [638, 186] width 0 height 0
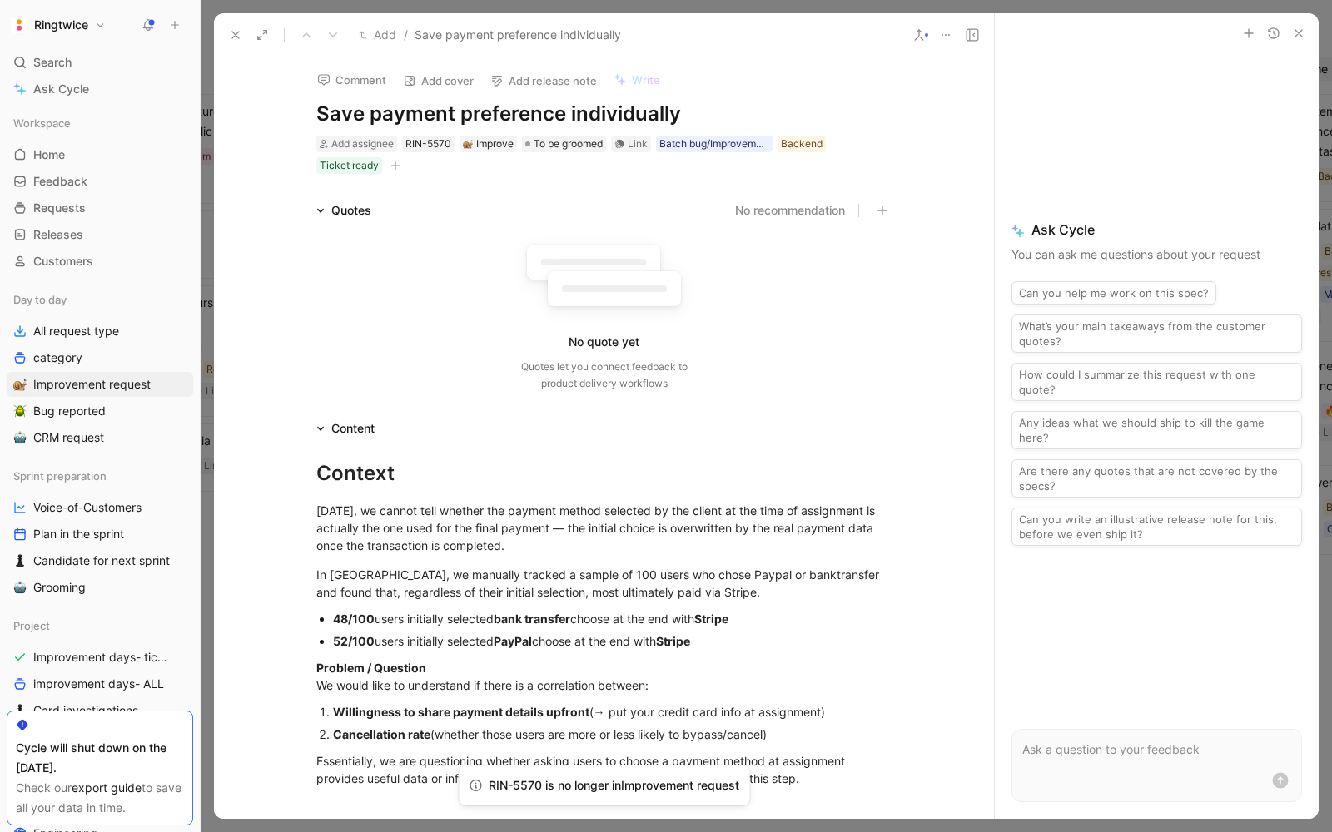
click at [1248, 31] on use "button" at bounding box center [1249, 33] width 8 height 8
click at [839, 459] on div "Context" at bounding box center [604, 474] width 576 height 30
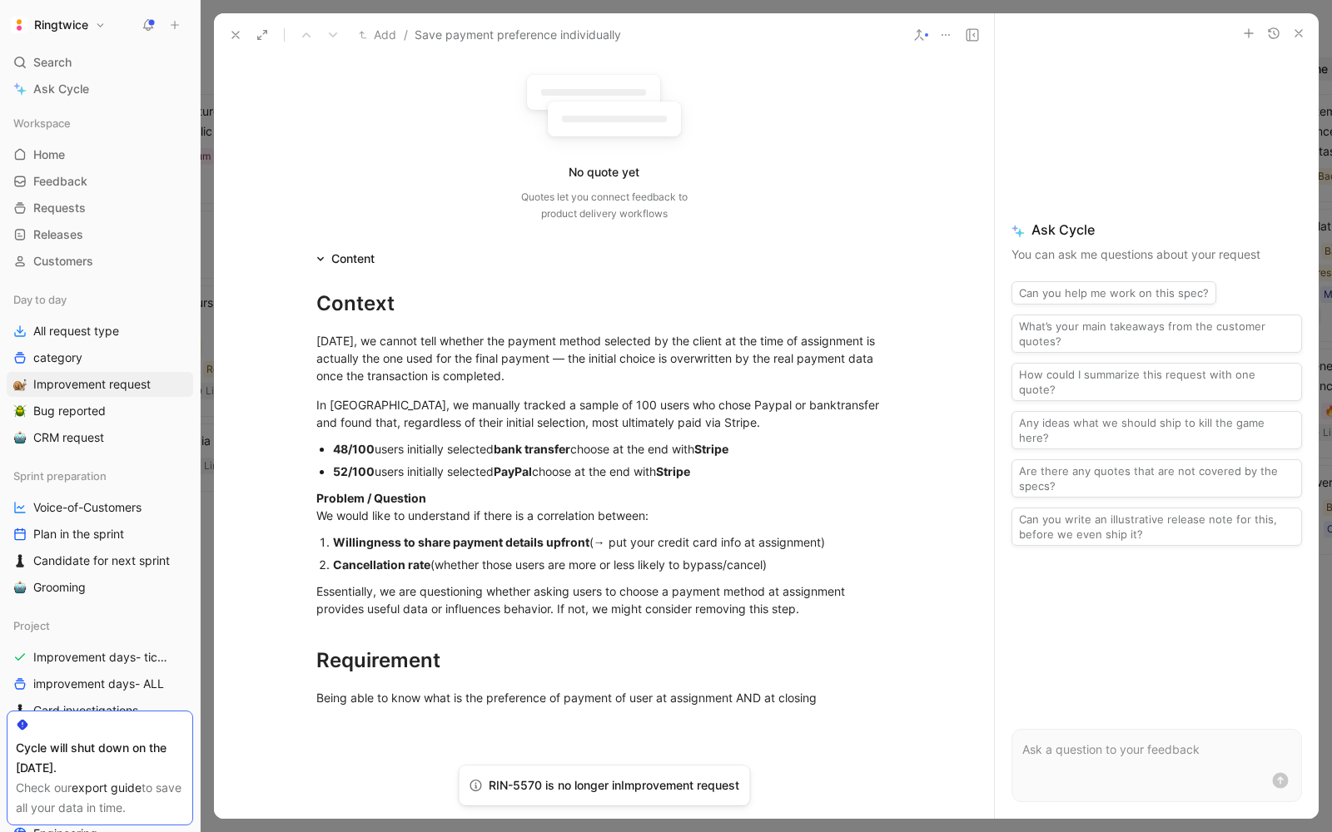
scroll to position [253, 0]
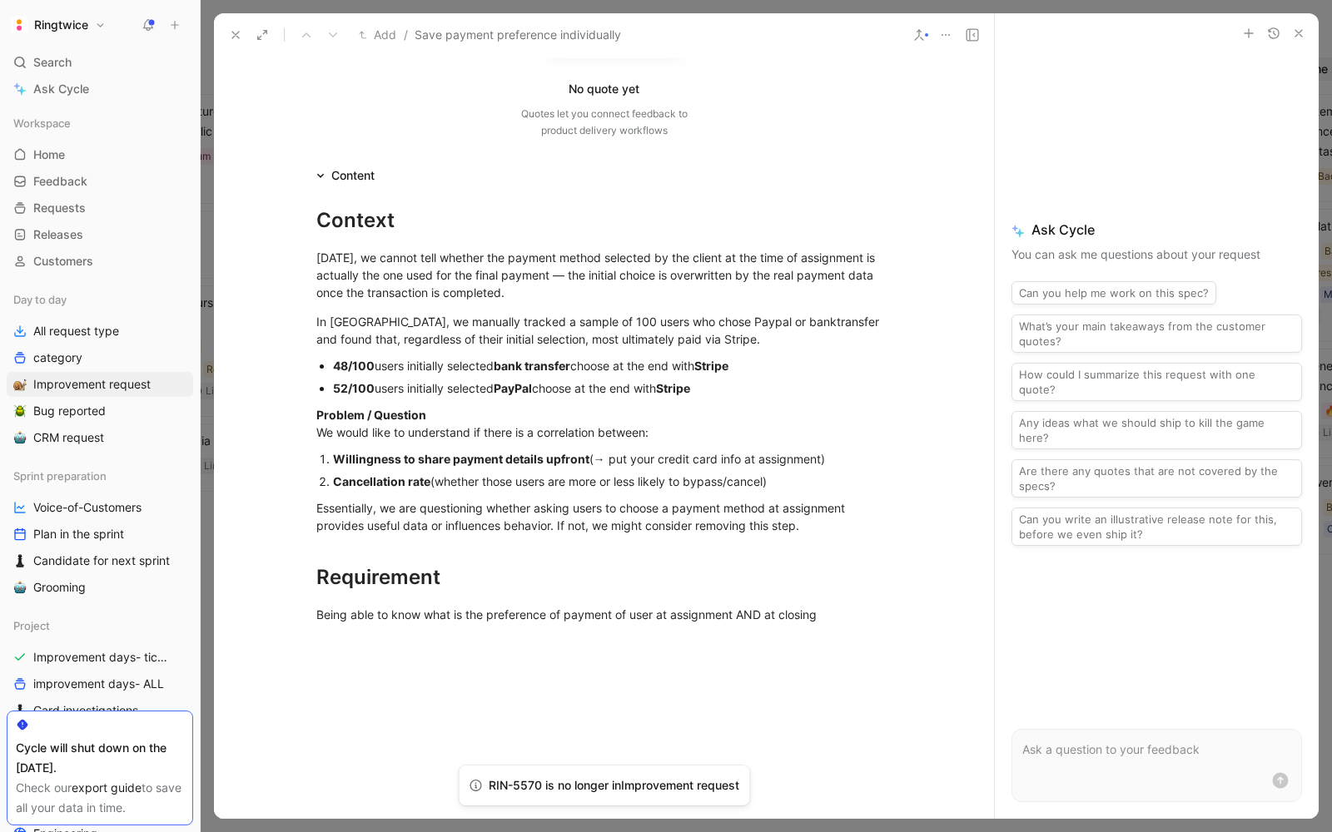
click at [1298, 38] on icon "button" at bounding box center [1298, 33] width 13 height 13
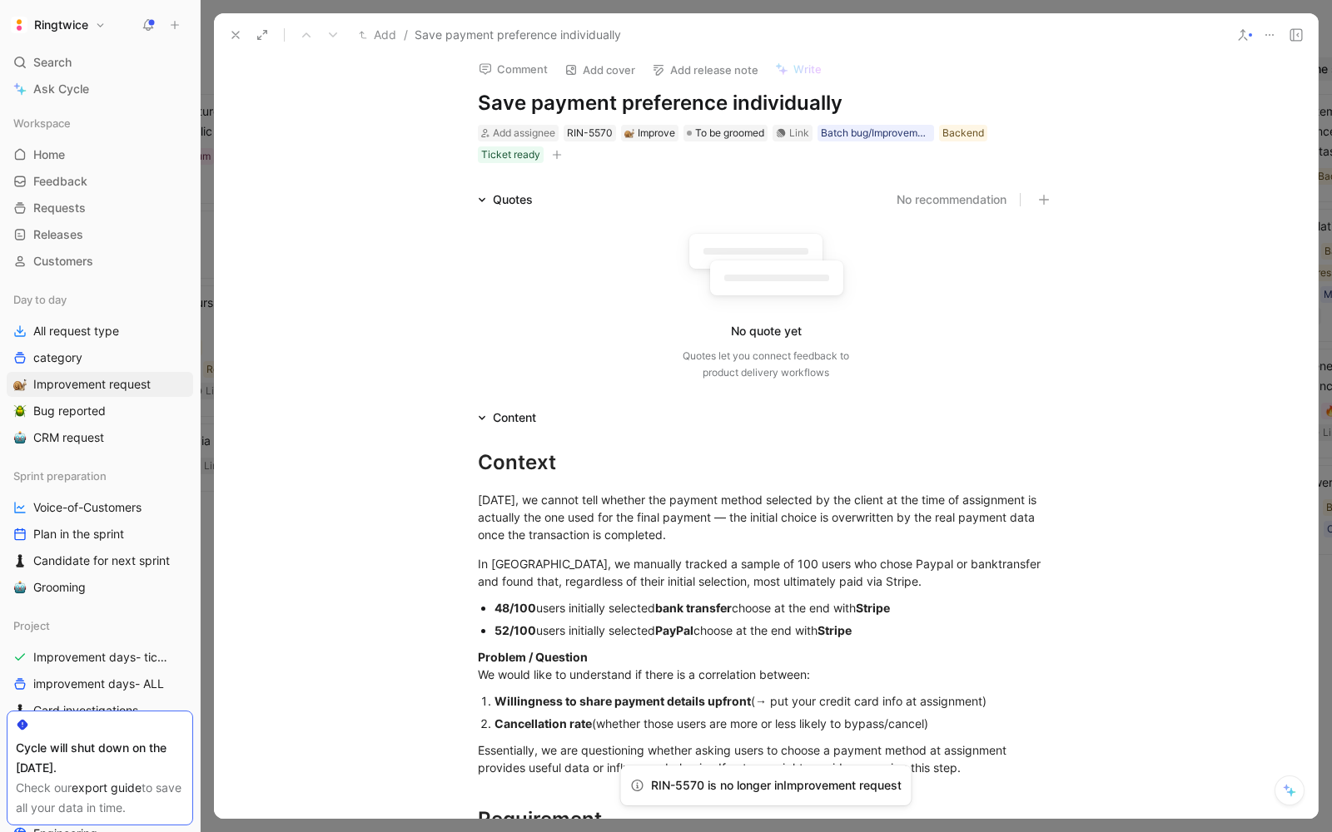
scroll to position [0, 0]
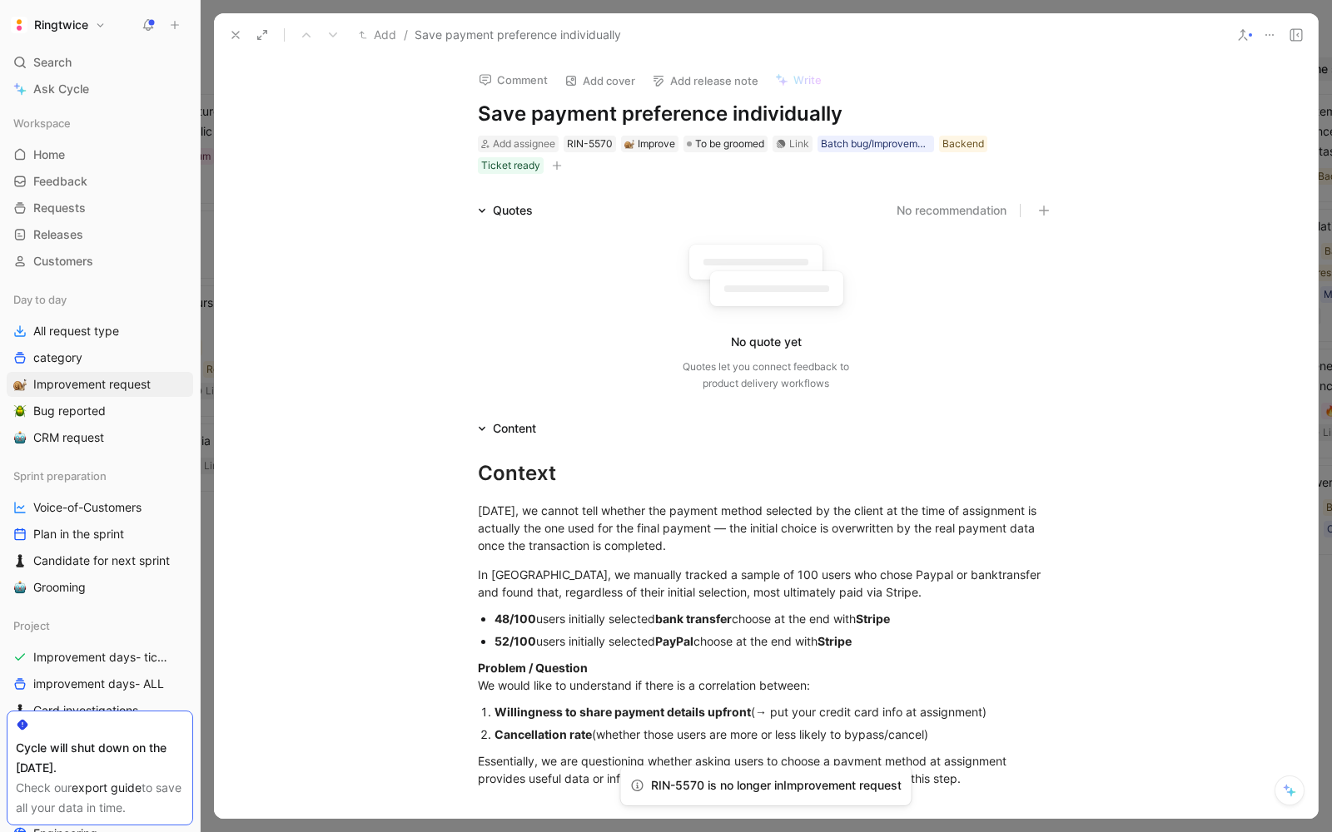
click at [1300, 39] on icon at bounding box center [1295, 34] width 13 height 13
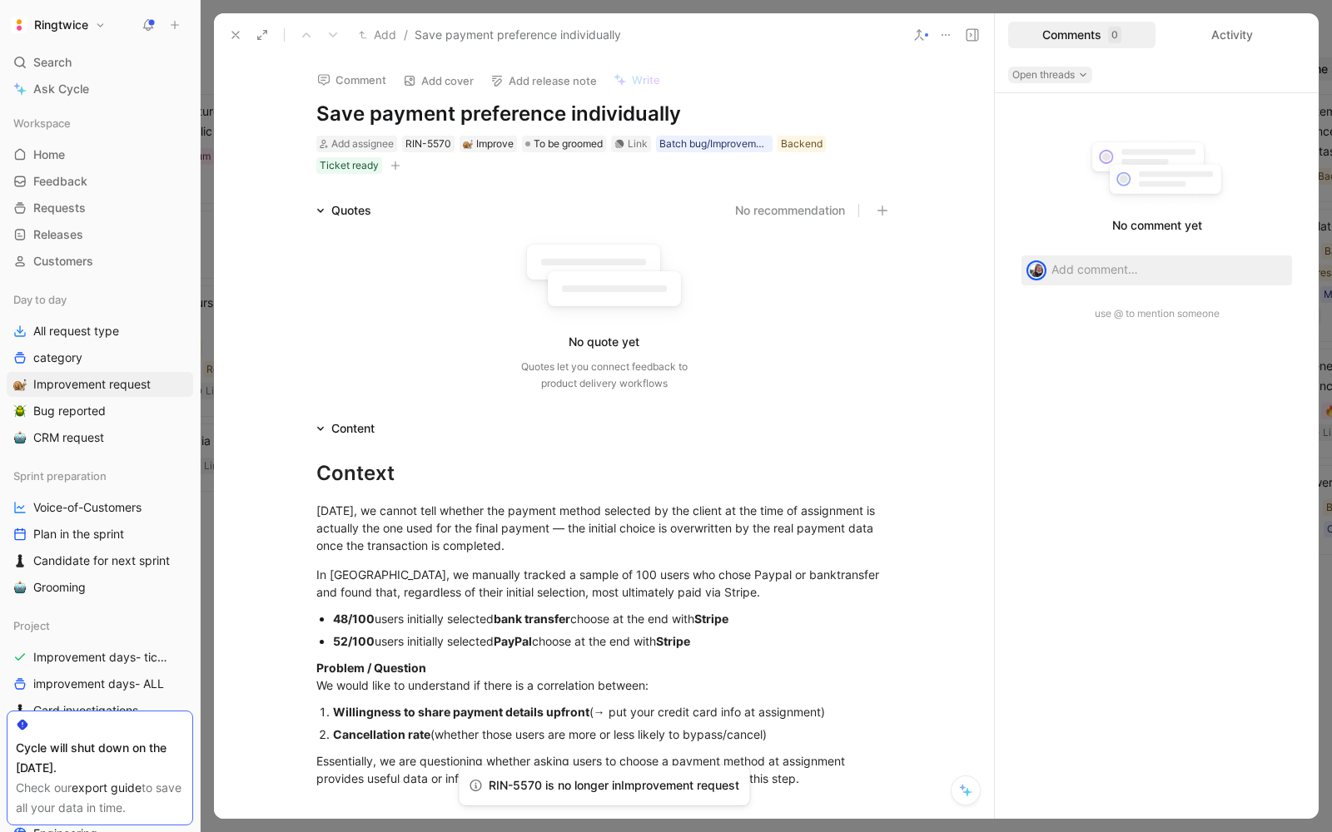
click at [1072, 71] on span "Open threads" at bounding box center [1050, 75] width 76 height 17
click at [1063, 274] on p at bounding box center [1169, 269] width 236 height 17
click at [1279, 295] on button "Send" at bounding box center [1267, 298] width 40 height 20
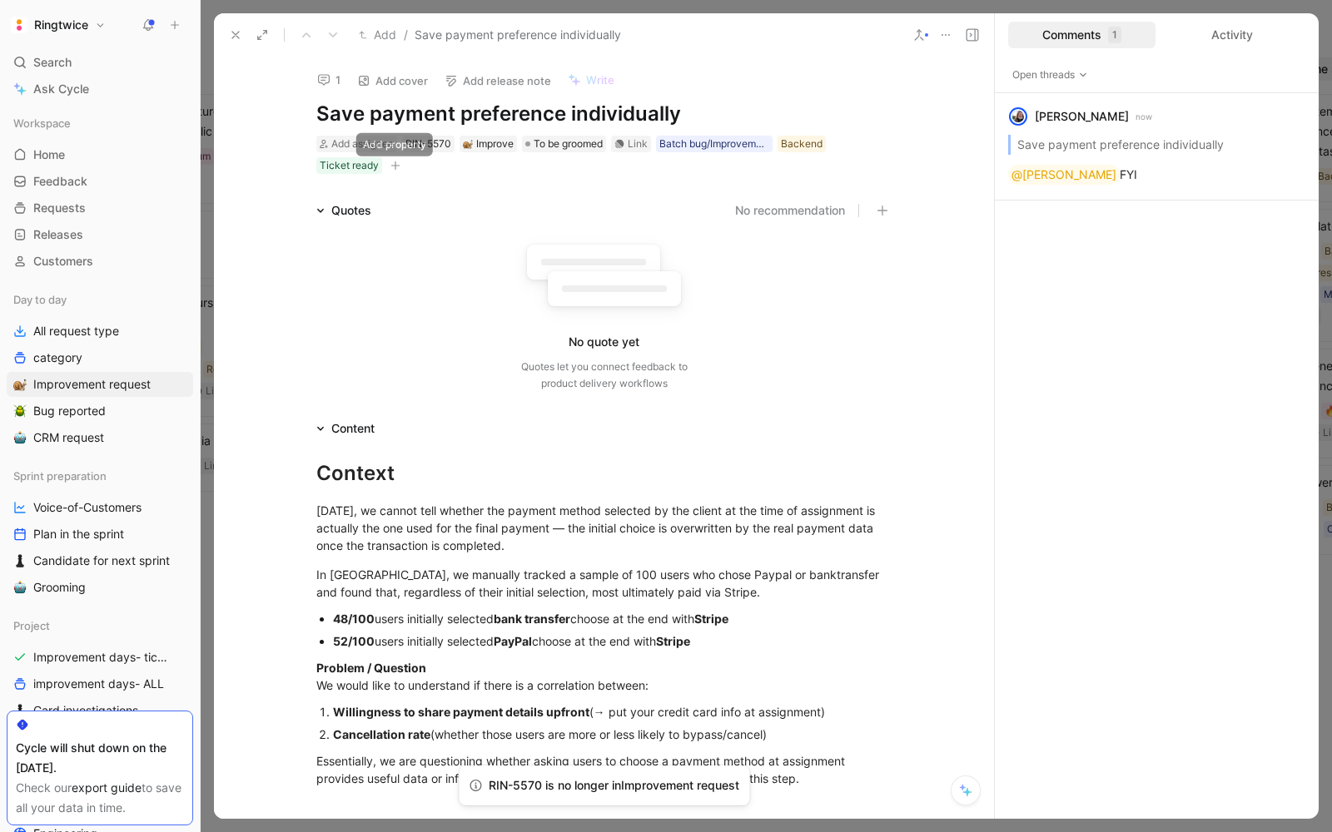
click at [396, 163] on icon "button" at bounding box center [395, 166] width 10 height 10
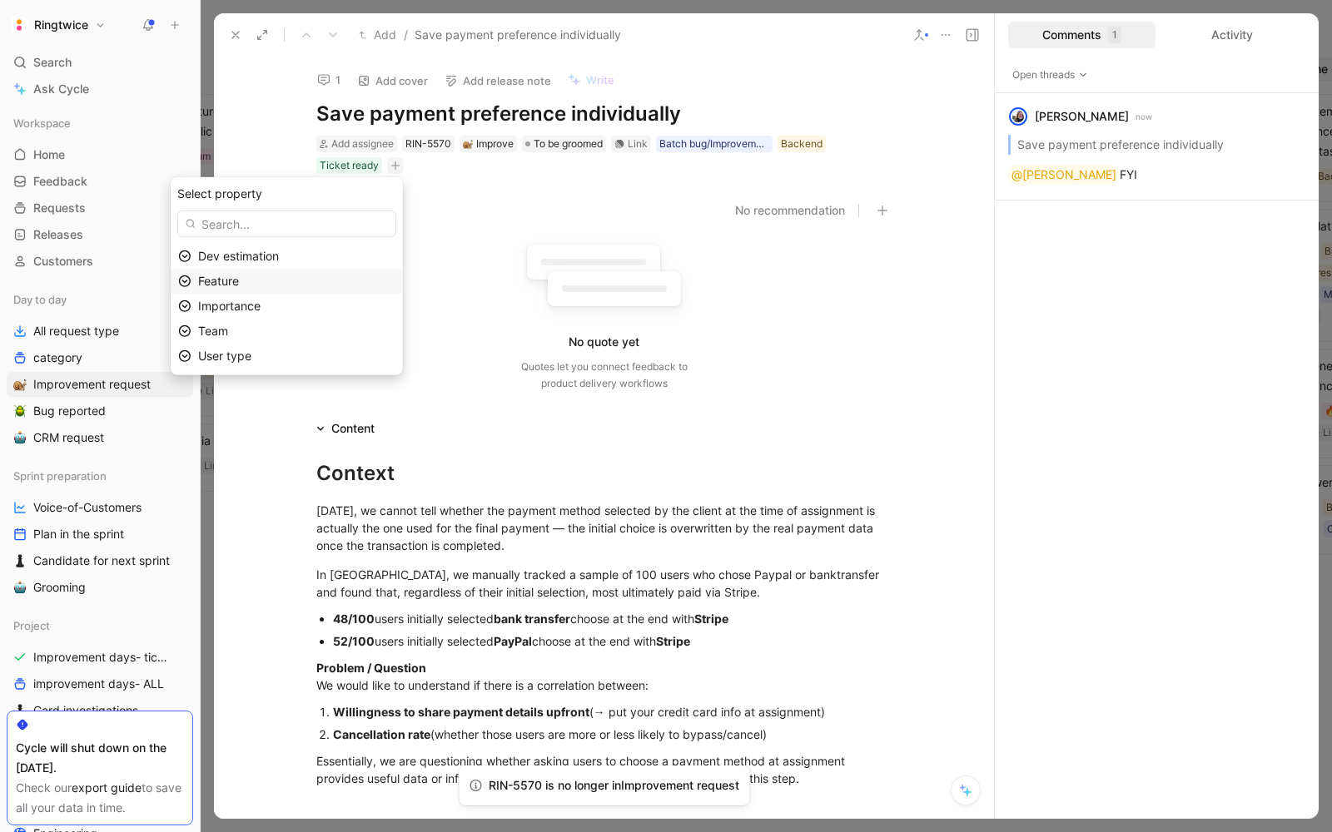
click at [291, 280] on div "Feature" at bounding box center [296, 281] width 197 height 20
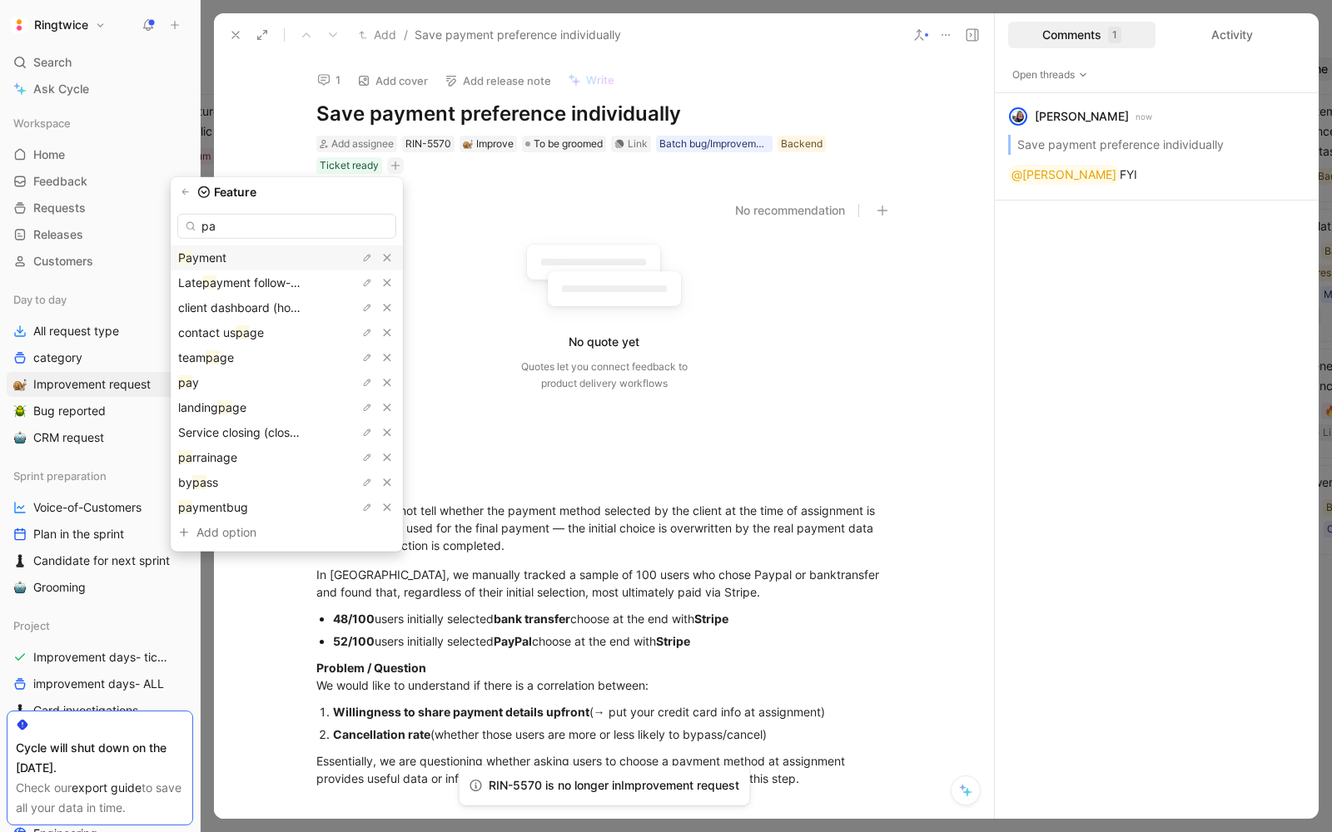
type input "pay"
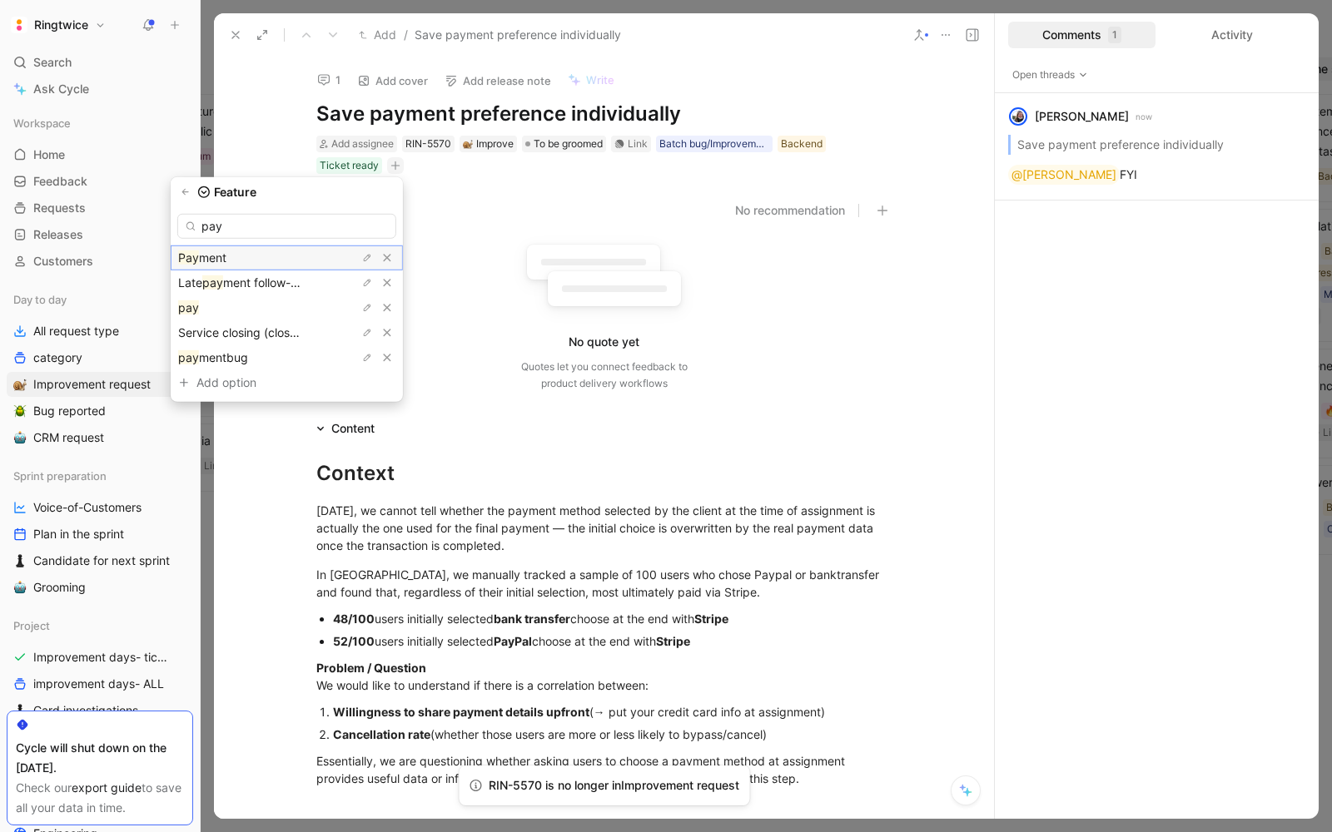
click at [226, 252] on span "ment" at bounding box center [212, 258] width 27 height 14
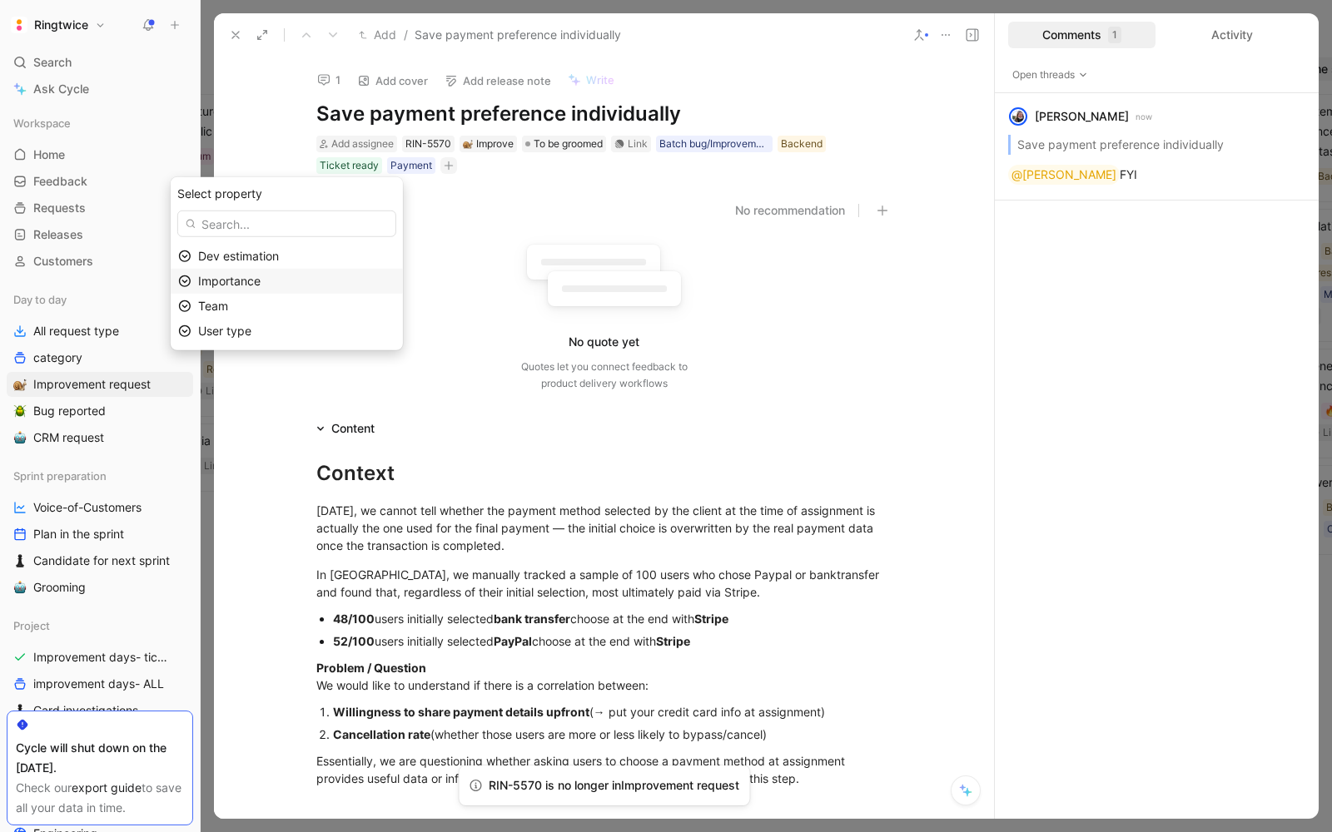
click at [307, 280] on div "Importance" at bounding box center [296, 281] width 197 height 20
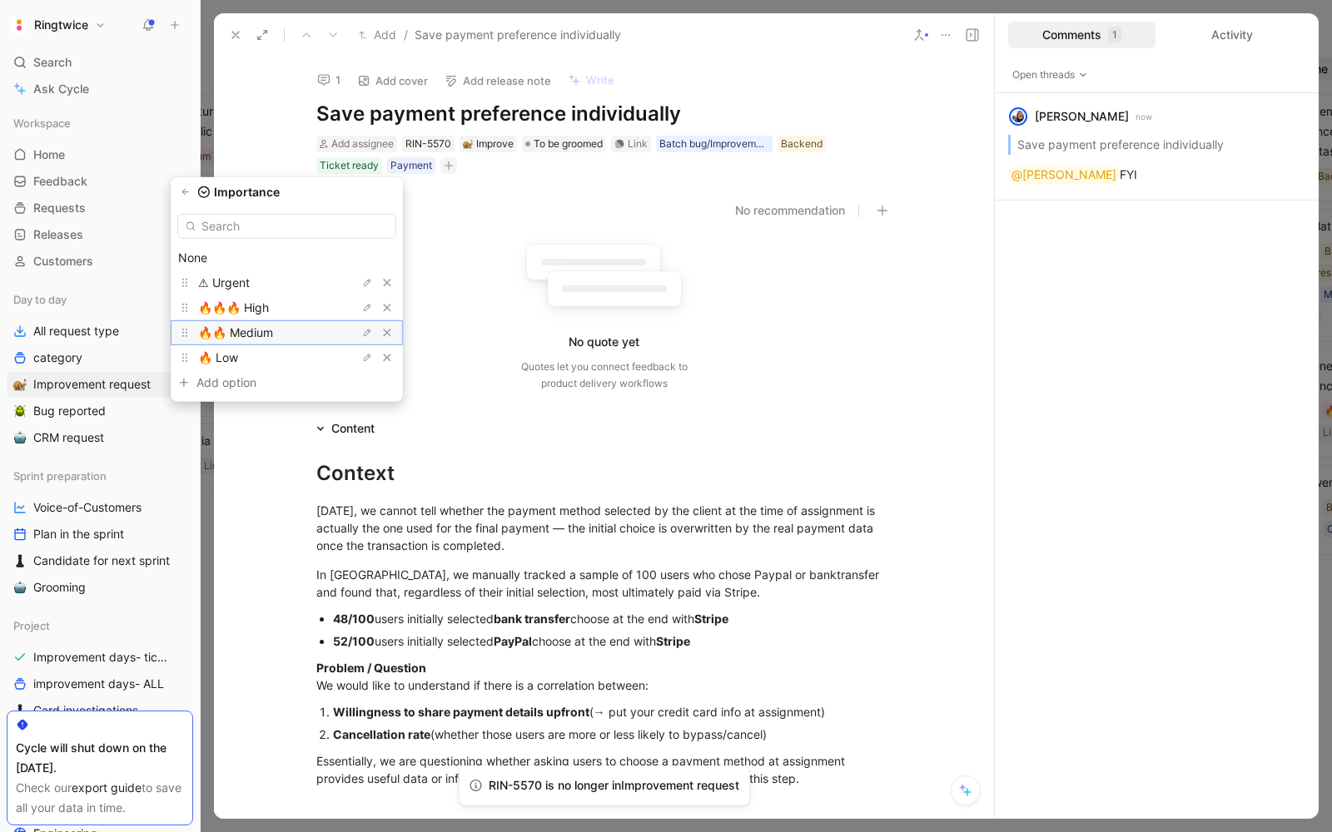
click at [311, 329] on div "🔥🔥 Medium" at bounding box center [260, 333] width 125 height 20
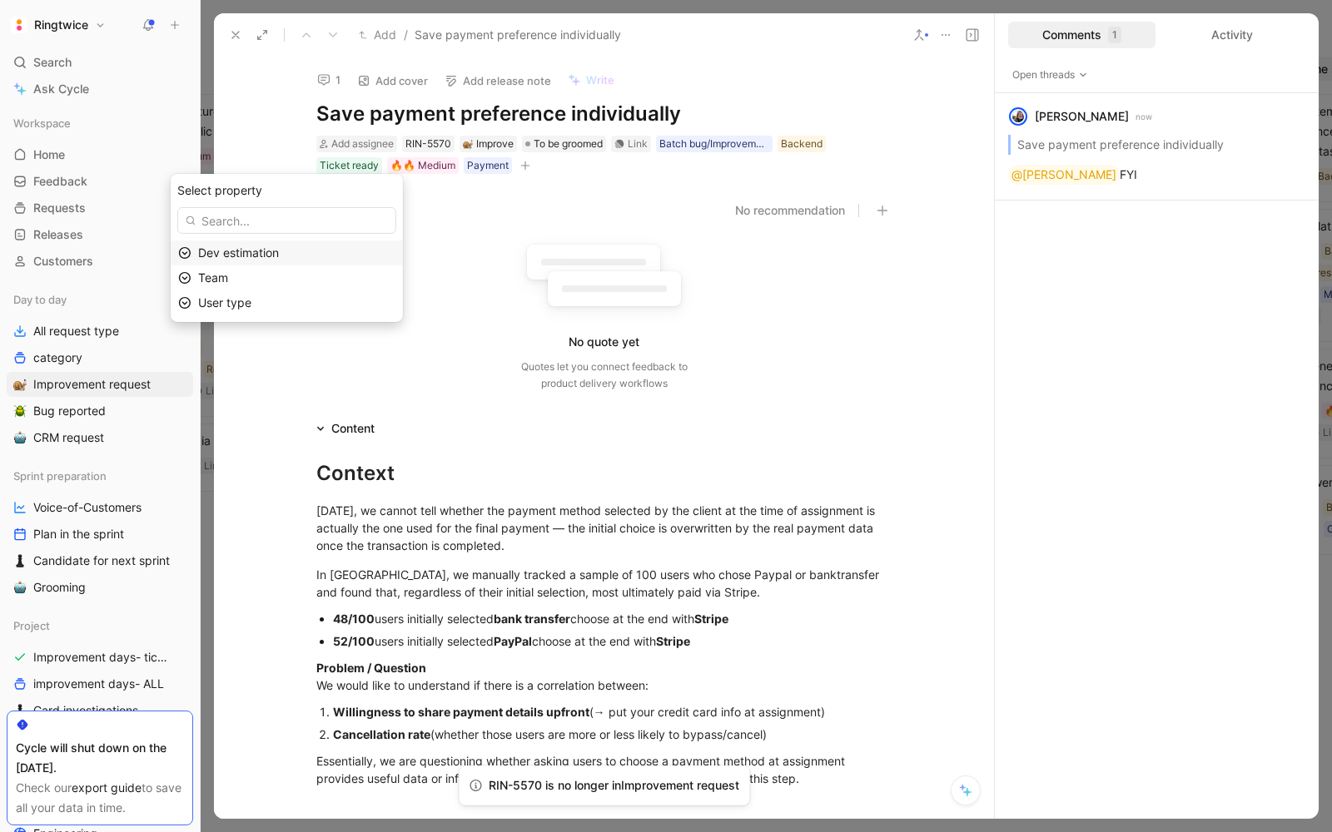
click at [482, 112] on h1 "Save payment preference individually" at bounding box center [604, 114] width 576 height 27
click at [432, 115] on h1 "Save payment preference individually" at bounding box center [604, 114] width 576 height 27
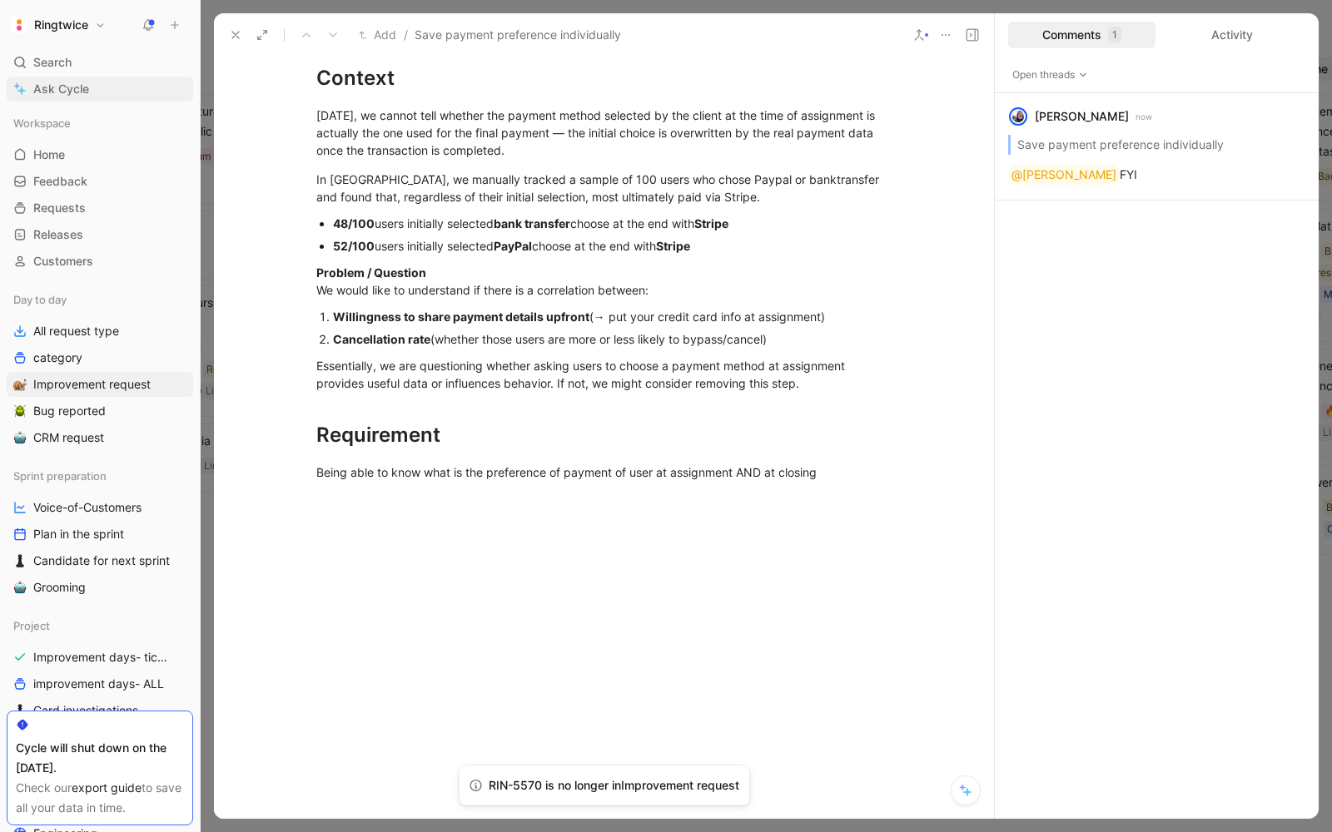
scroll to position [543, 0]
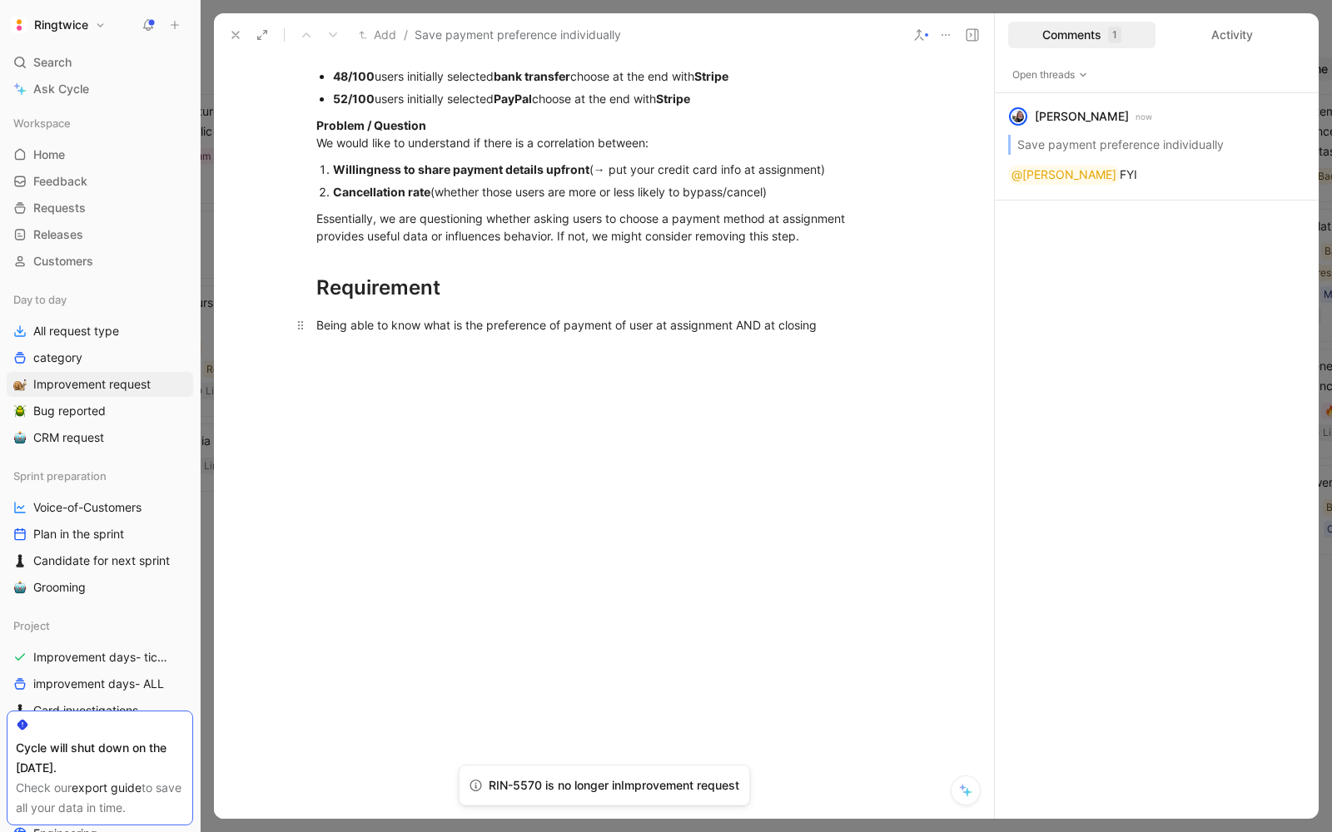
click at [512, 325] on div "Being able to know what is the preference of payment of user at assignment AND …" at bounding box center [604, 324] width 576 height 17
click at [372, 301] on button "button" at bounding box center [380, 298] width 25 height 27
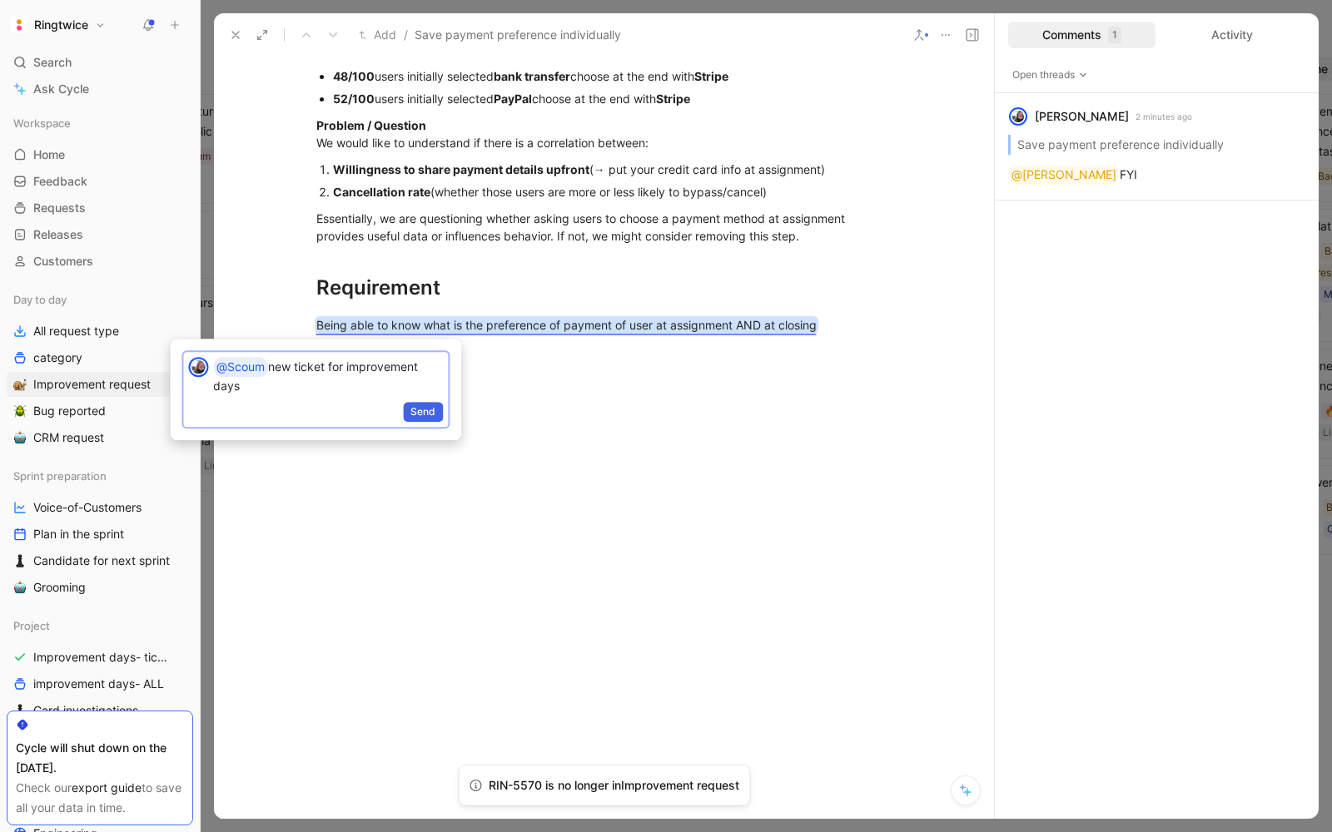
click at [427, 407] on span "Send" at bounding box center [422, 412] width 25 height 17
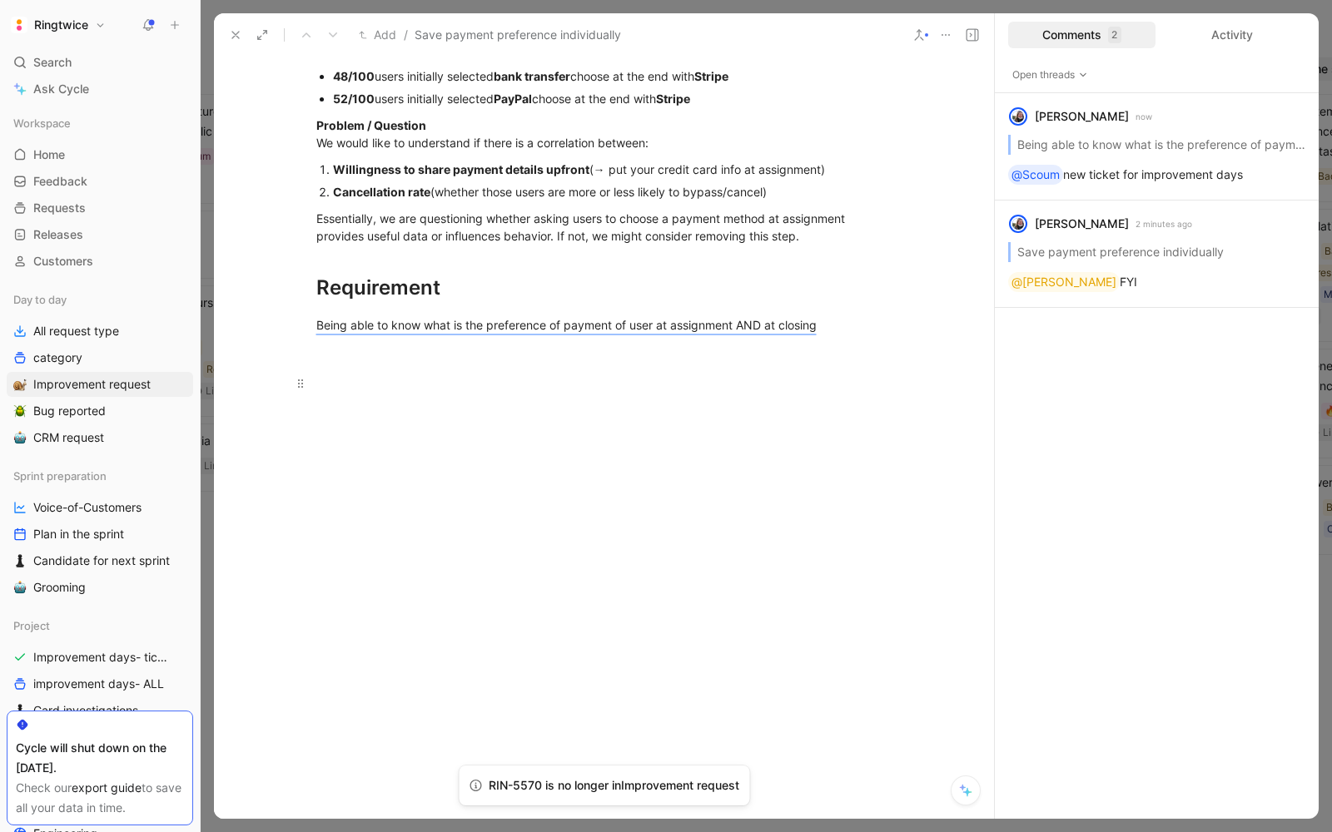
scroll to position [0, 0]
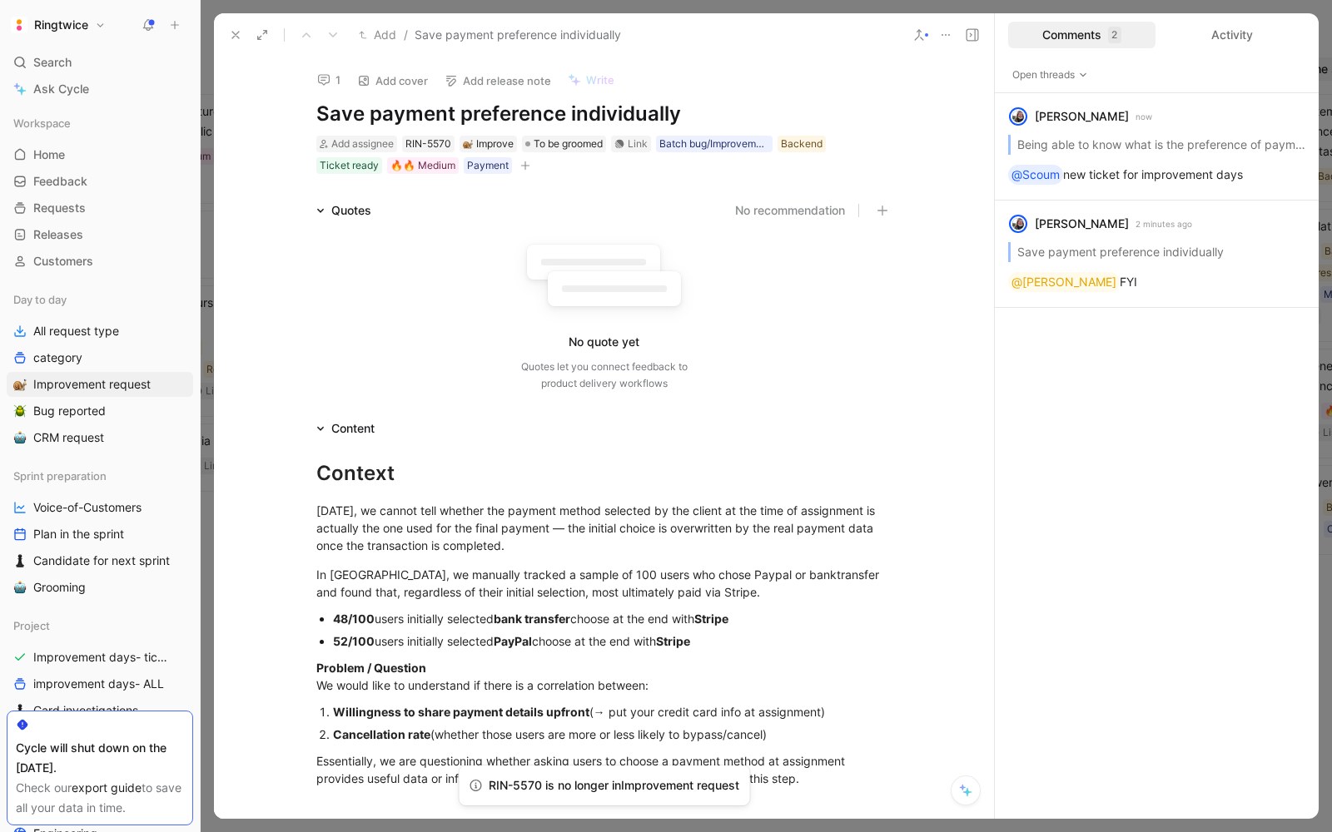
click at [234, 34] on use at bounding box center [235, 35] width 7 height 7
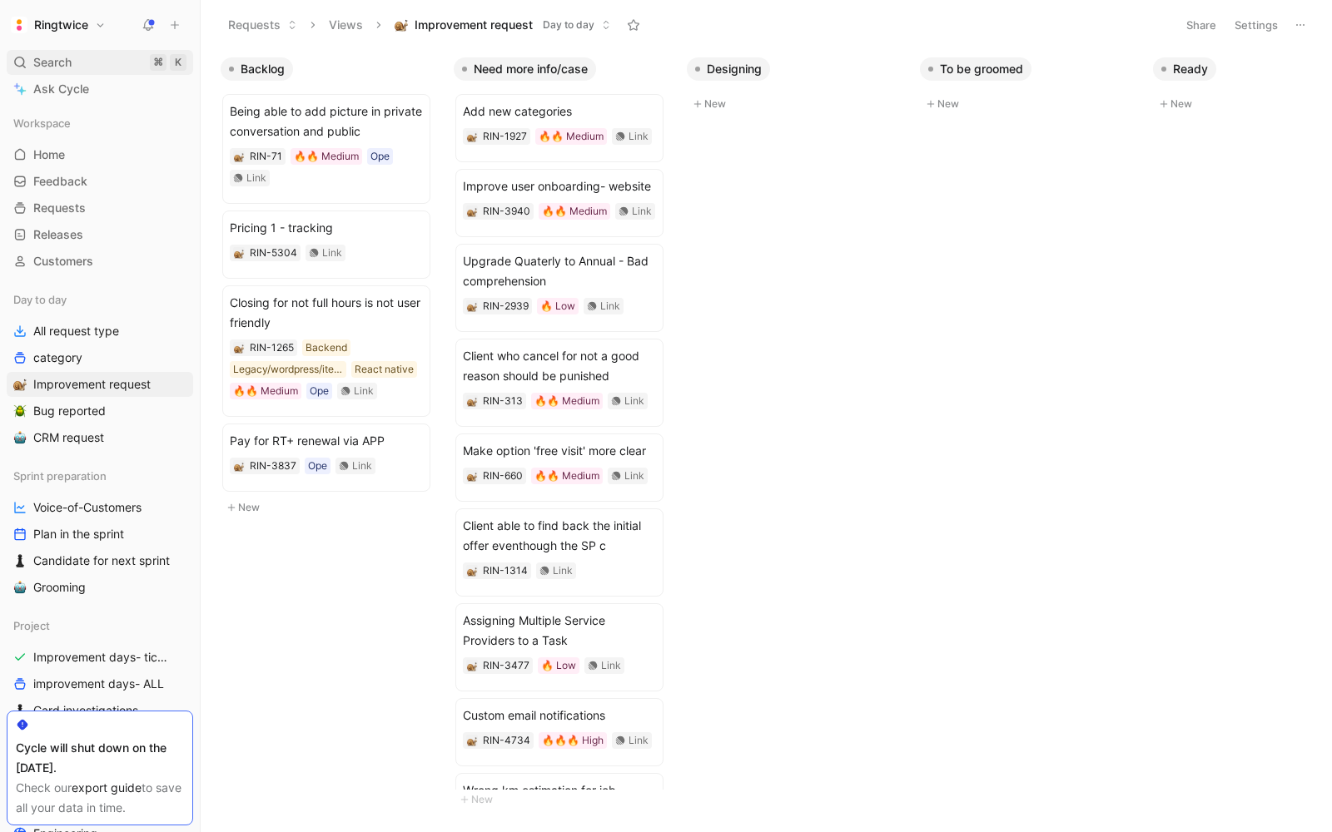
click at [25, 61] on icon at bounding box center [19, 62] width 13 height 13
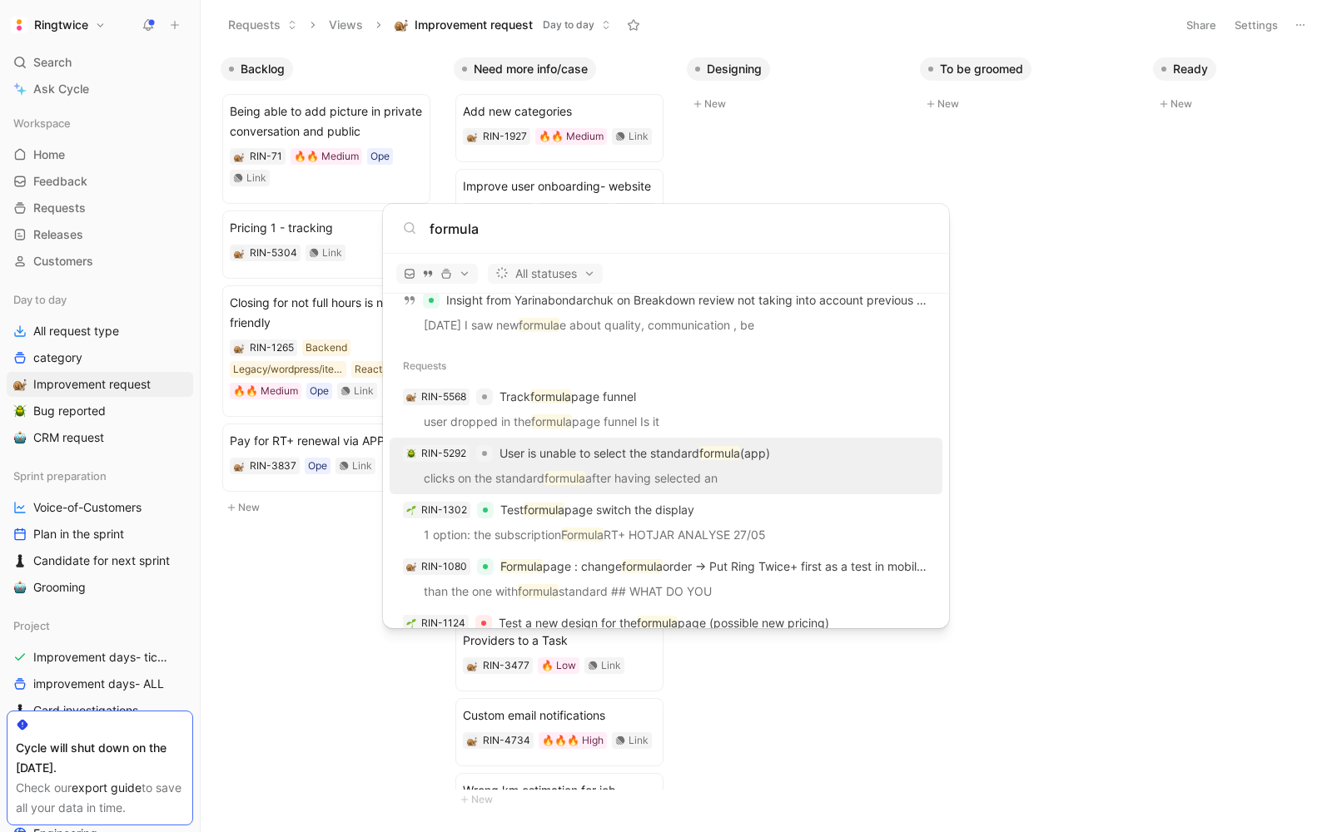
scroll to position [1309, 0]
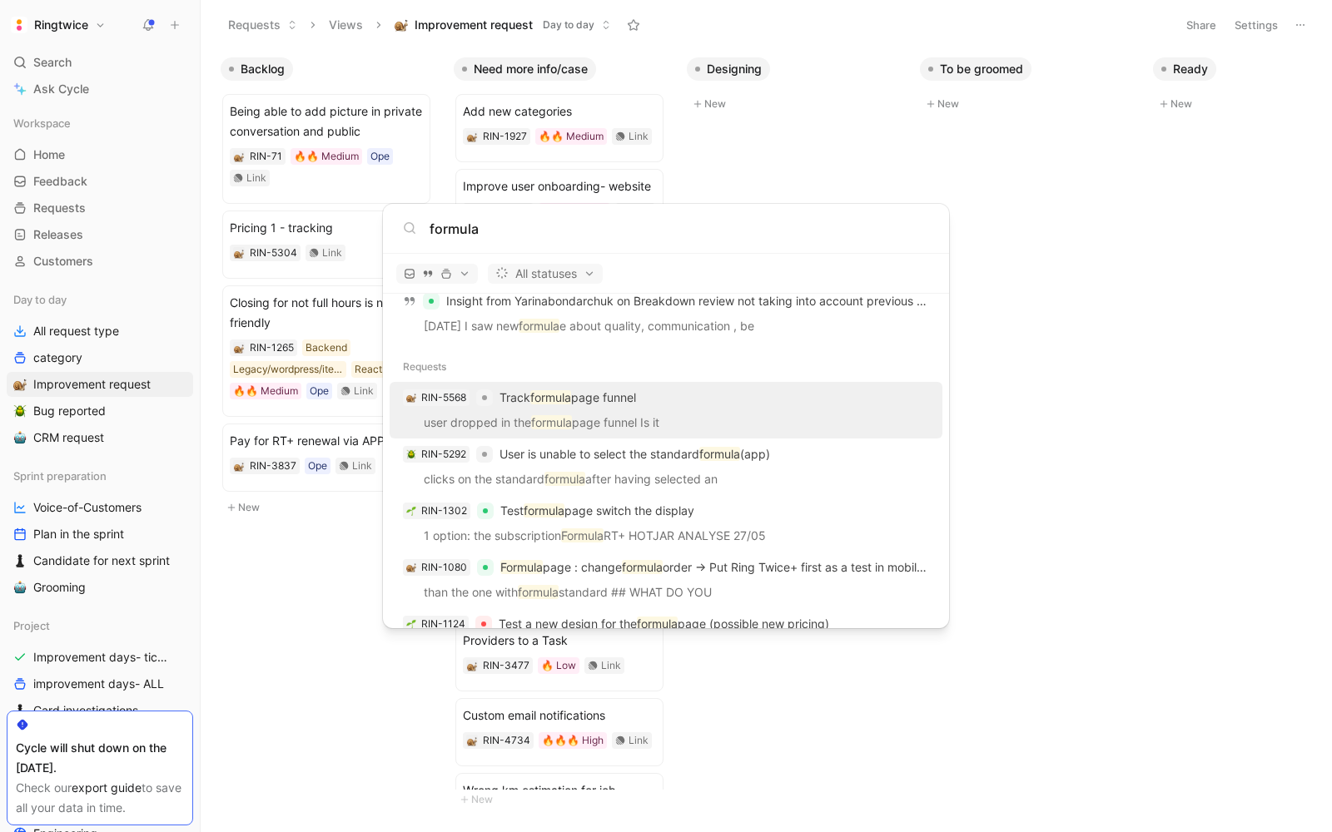
type input "formula"
click at [603, 418] on p "user dropped in the formula page funnel Is it" at bounding box center [666, 425] width 543 height 25
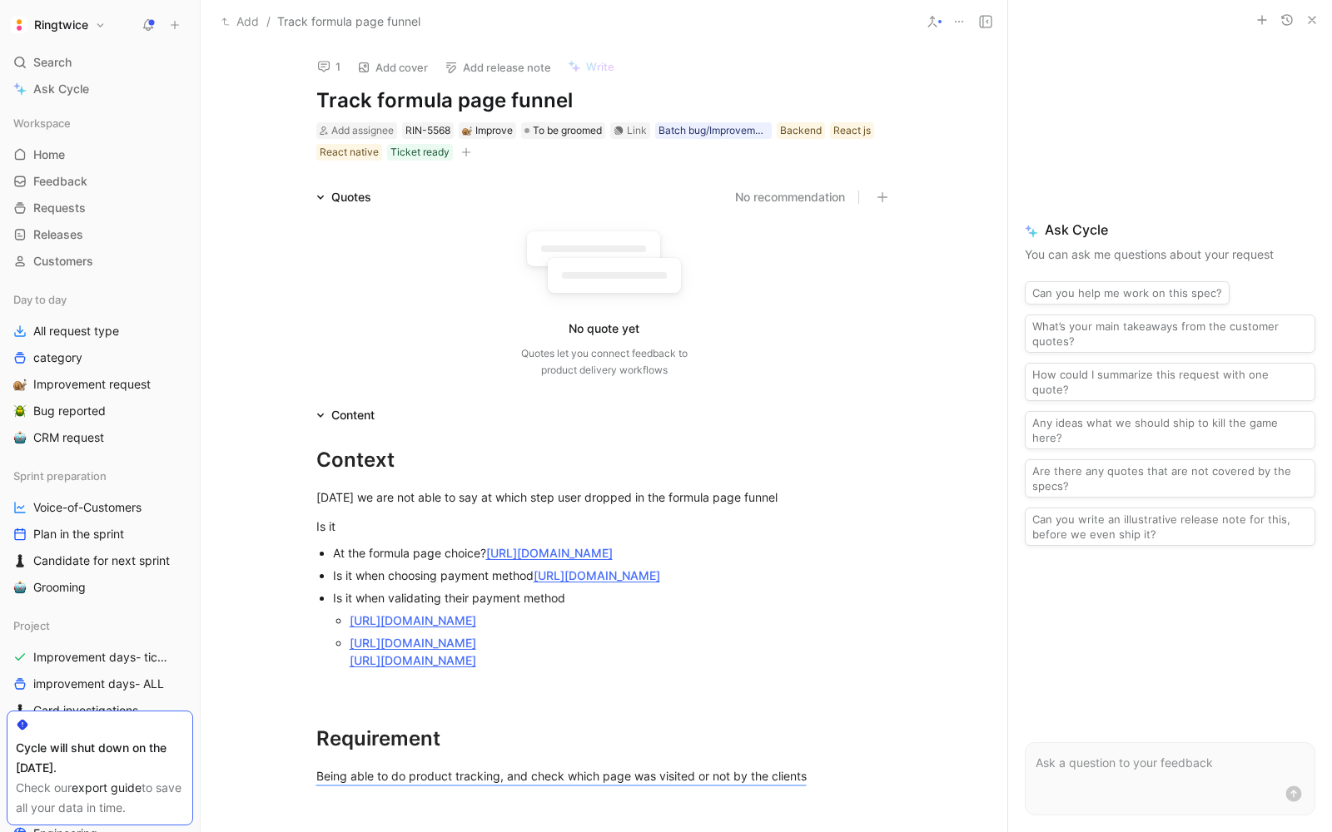
click at [383, 103] on h1 "Track formula page funnel" at bounding box center [604, 100] width 576 height 27
click at [374, 101] on h1 "Track formula page funnel" at bounding box center [604, 100] width 576 height 27
click at [420, 101] on h1 "Track different steps in formula page funnel" at bounding box center [604, 100] width 576 height 27
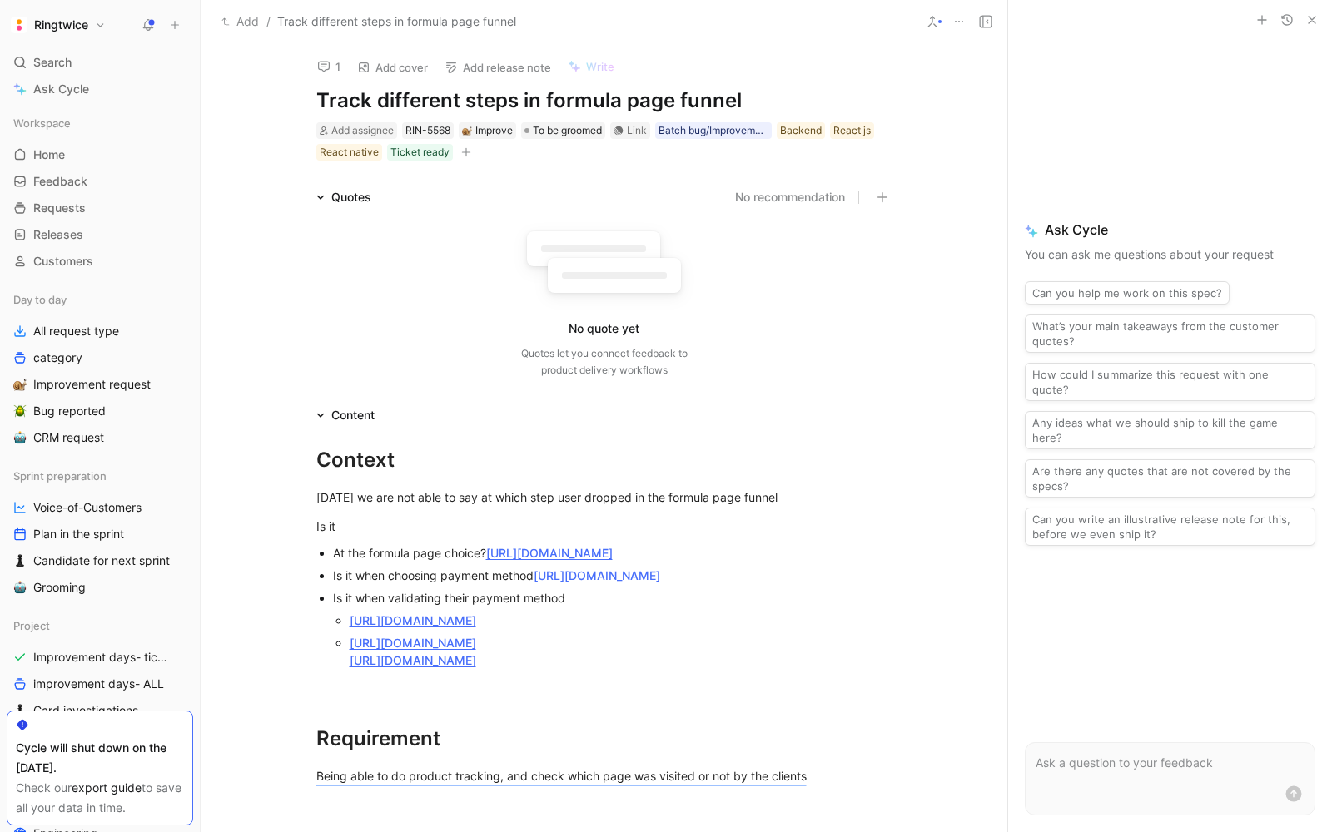
copy h1 "Track different steps in formula page funnel"
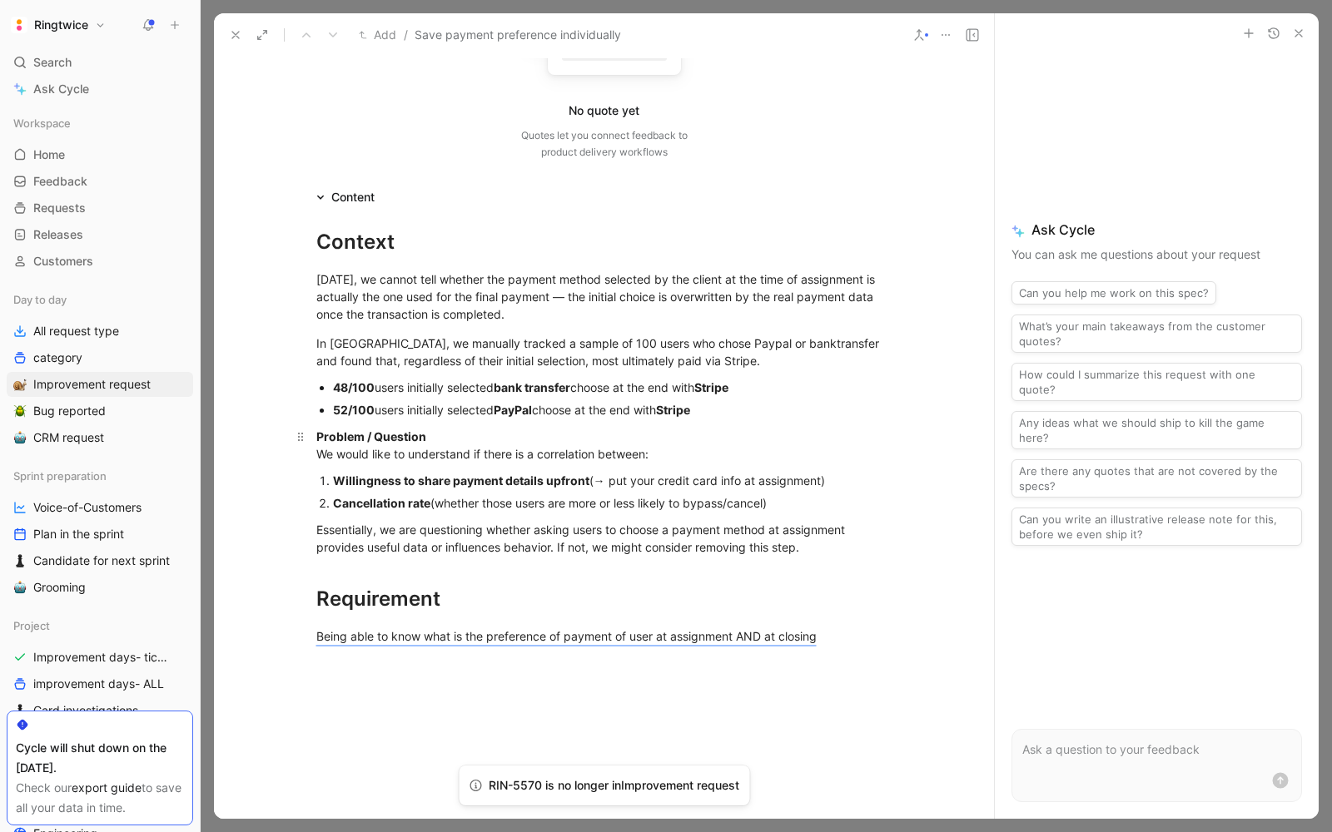
scroll to position [248, 0]
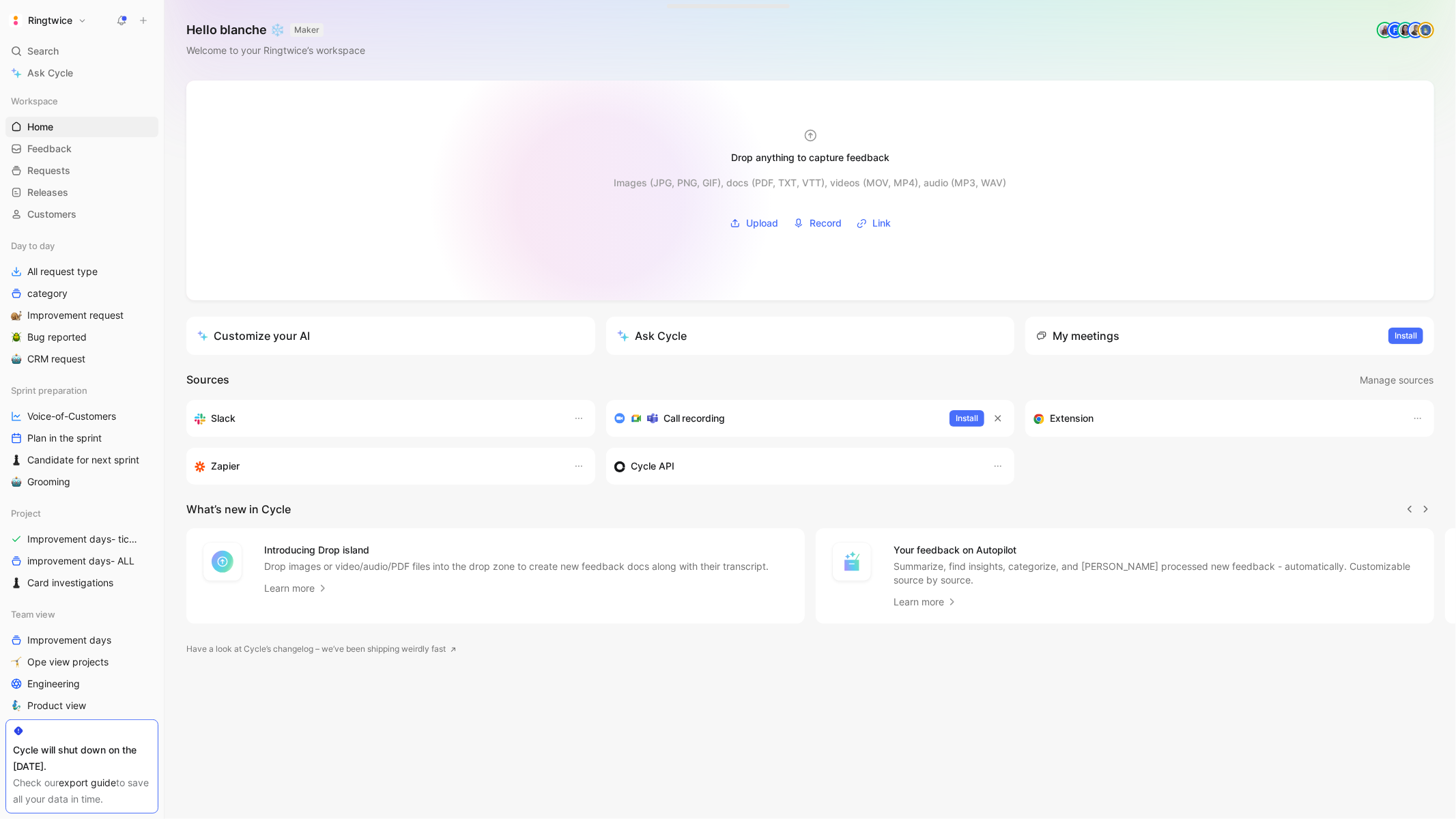
scroll to position [0, 1]
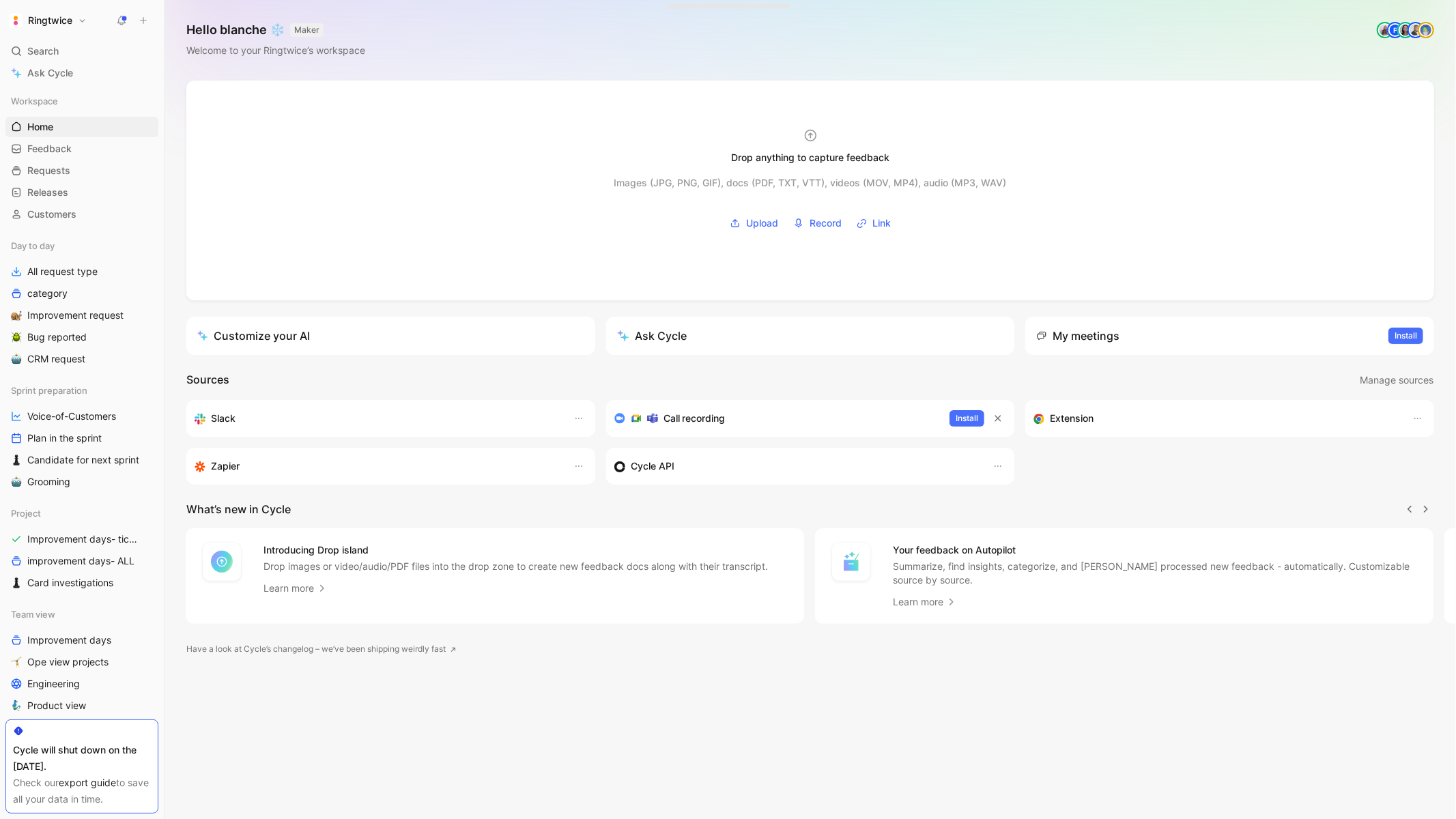
click at [124, 17] on use at bounding box center [122, 20] width 10 height 10
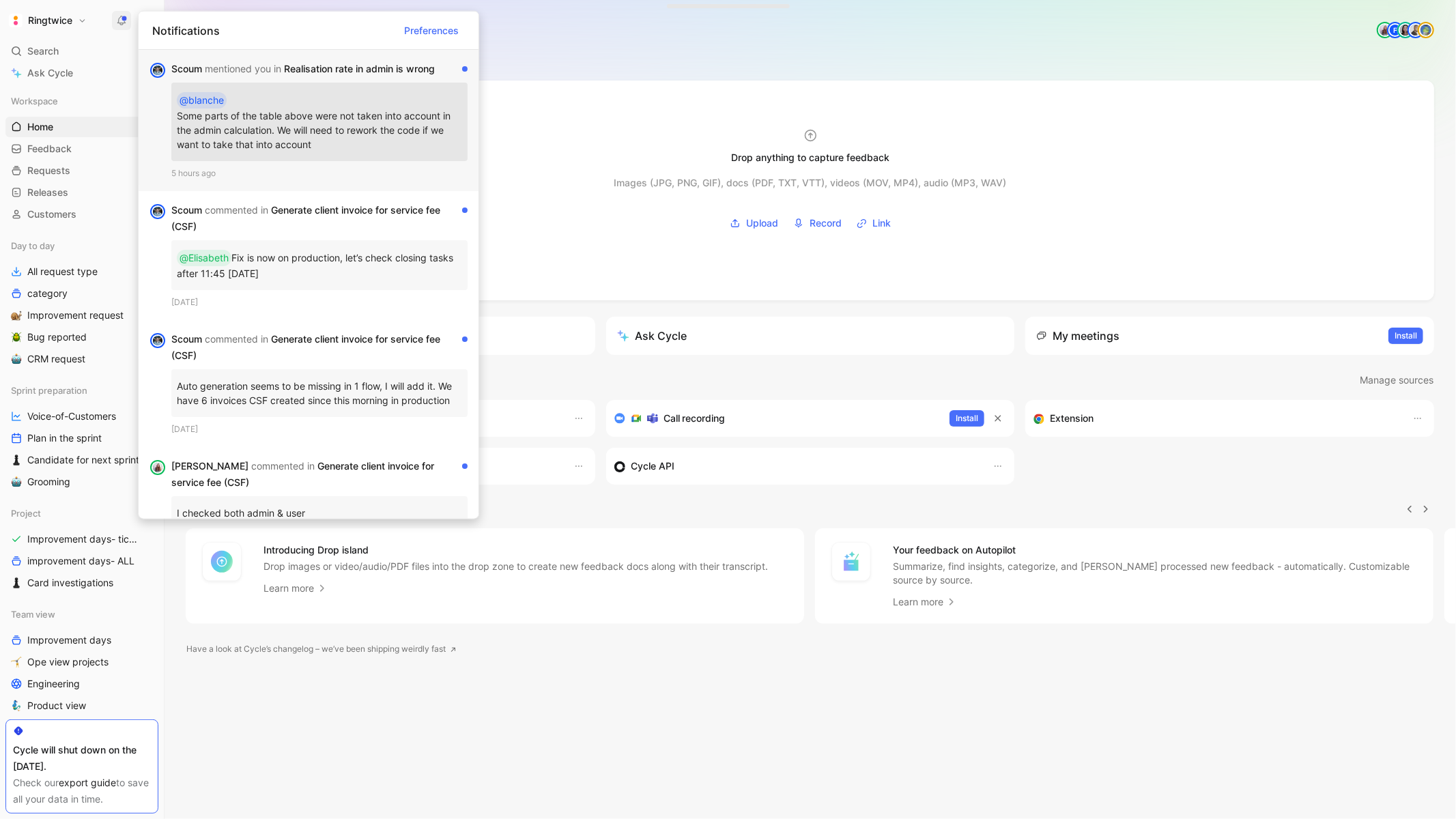
click at [349, 96] on p "@blanche Some parts of the table above were not taken into account in the admin…" at bounding box center [320, 121] width 285 height 67
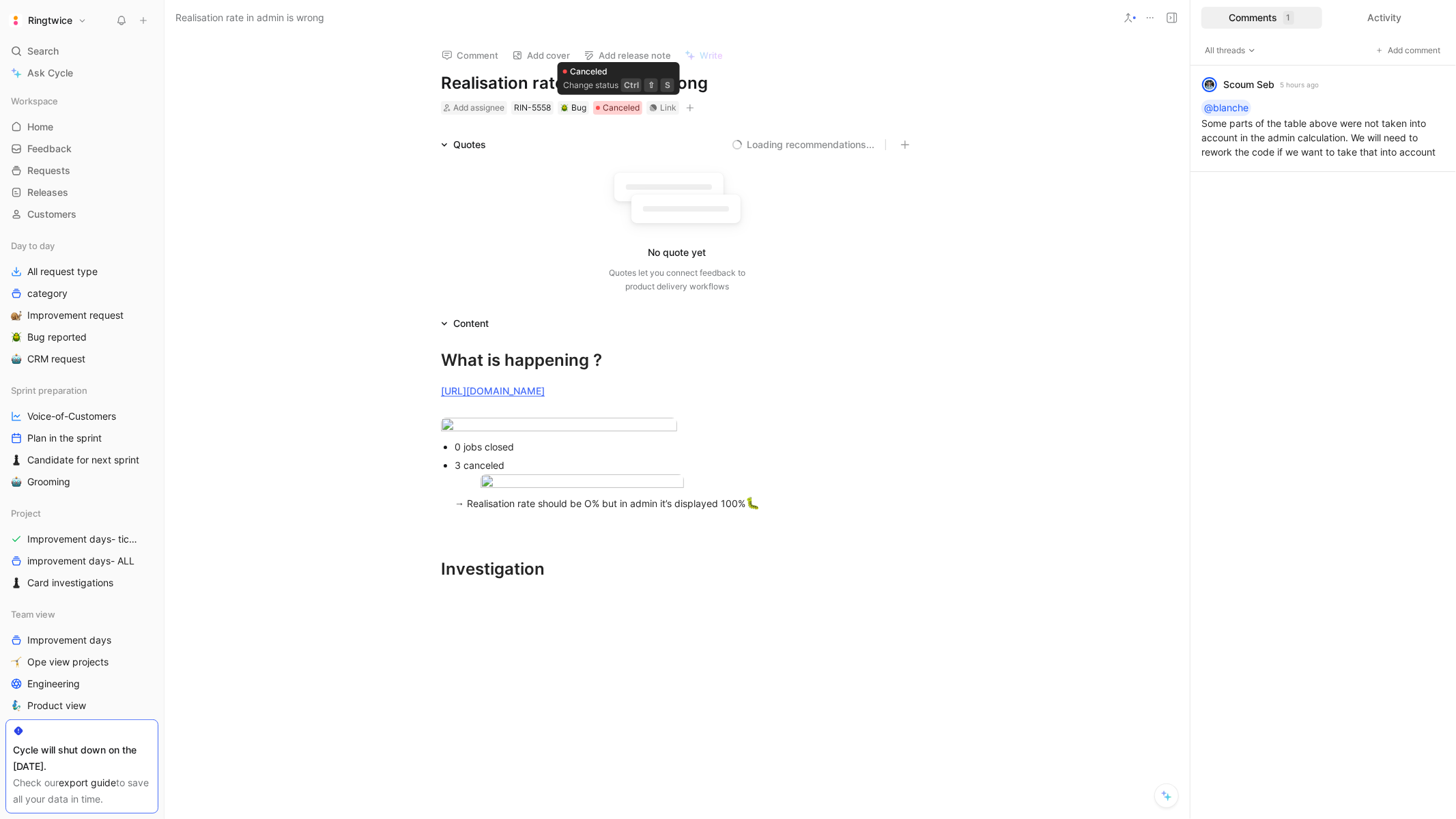
click at [614, 103] on span "Canceled" at bounding box center [621, 107] width 37 height 14
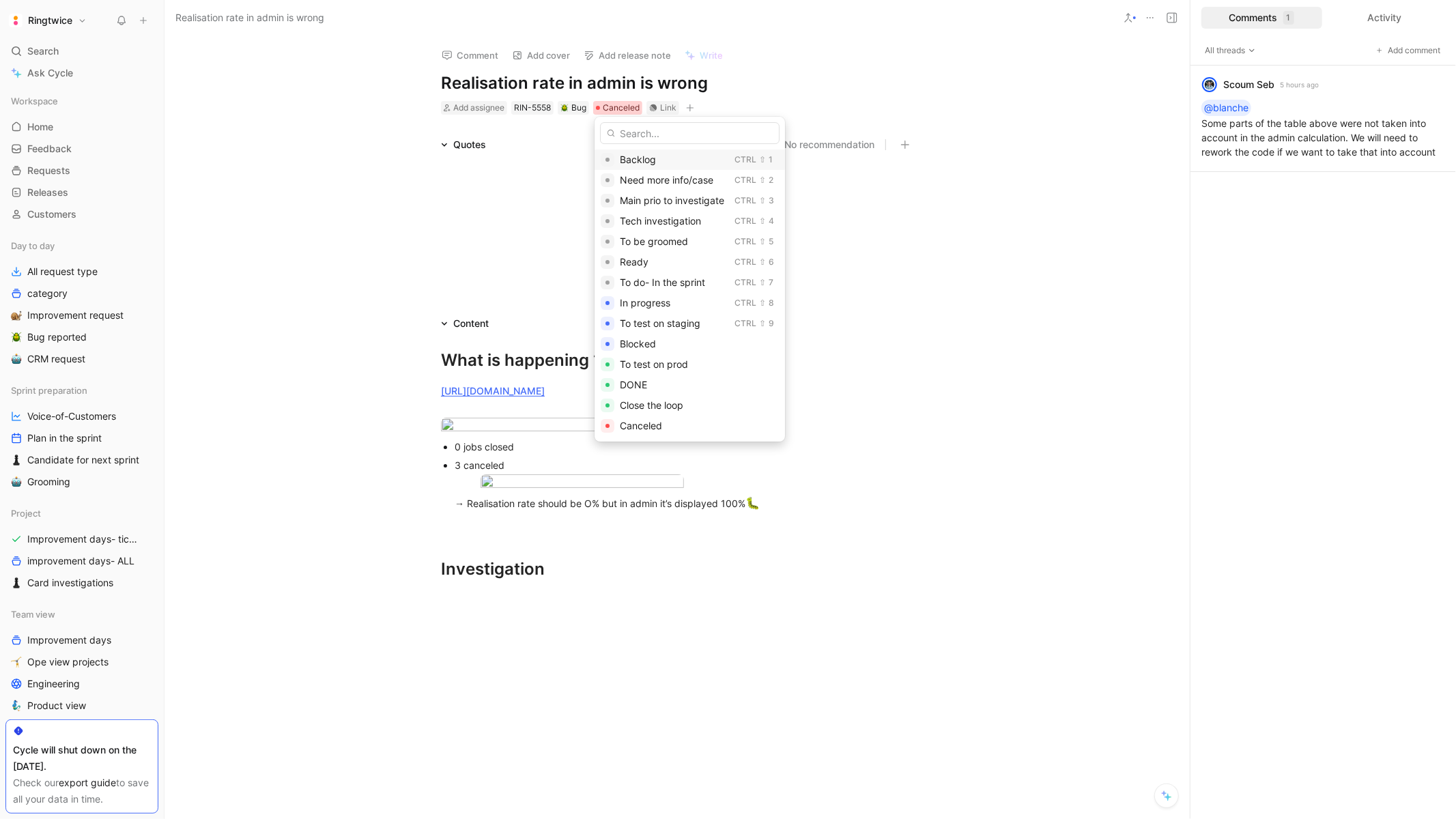
click at [637, 166] on div "Backlog" at bounding box center [674, 160] width 109 height 16
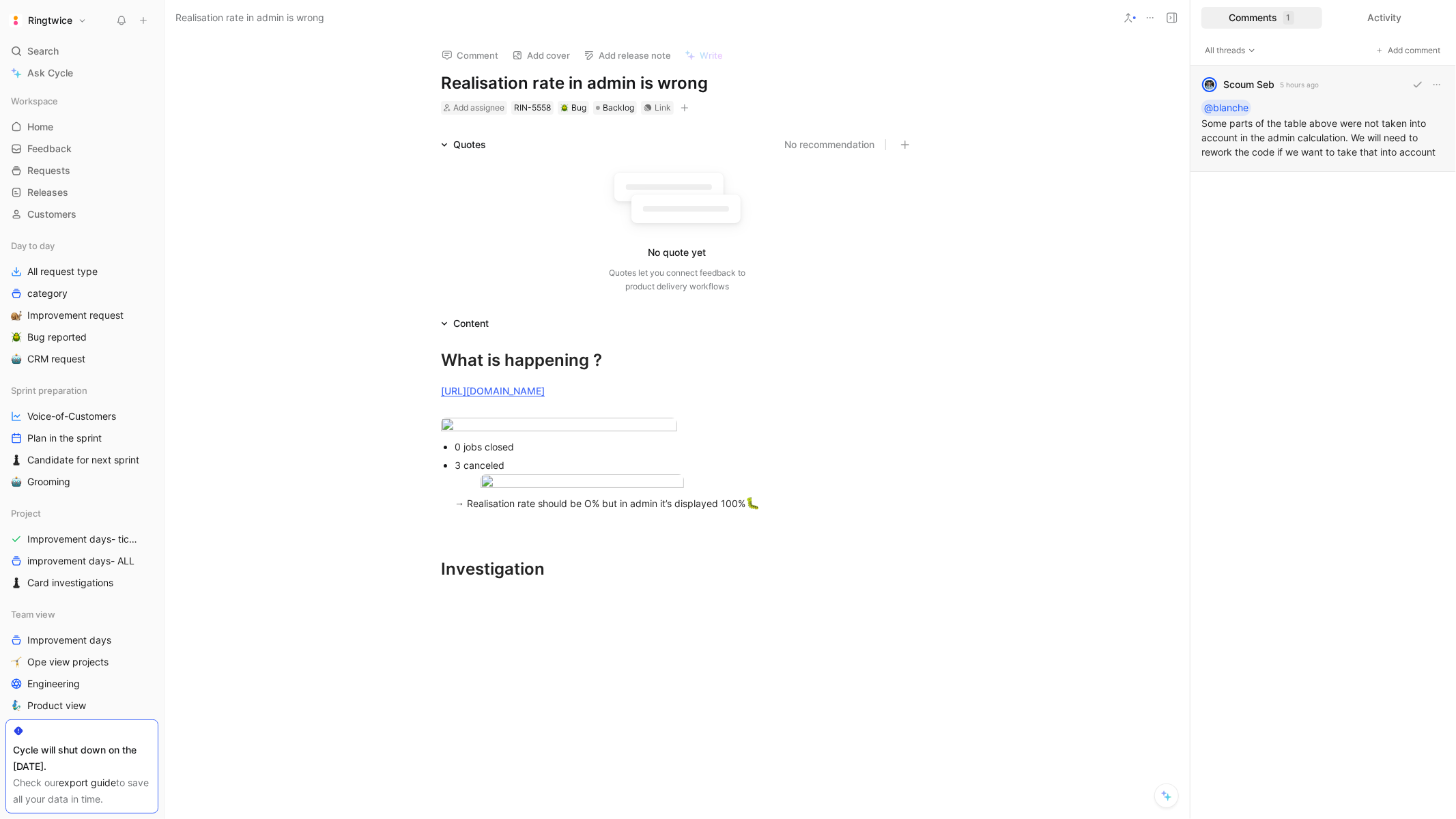
click at [1305, 137] on div "Scoum Seb 5 hours ago @blanche Some parts of the table above were not taken int…" at bounding box center [1323, 119] width 266 height 107
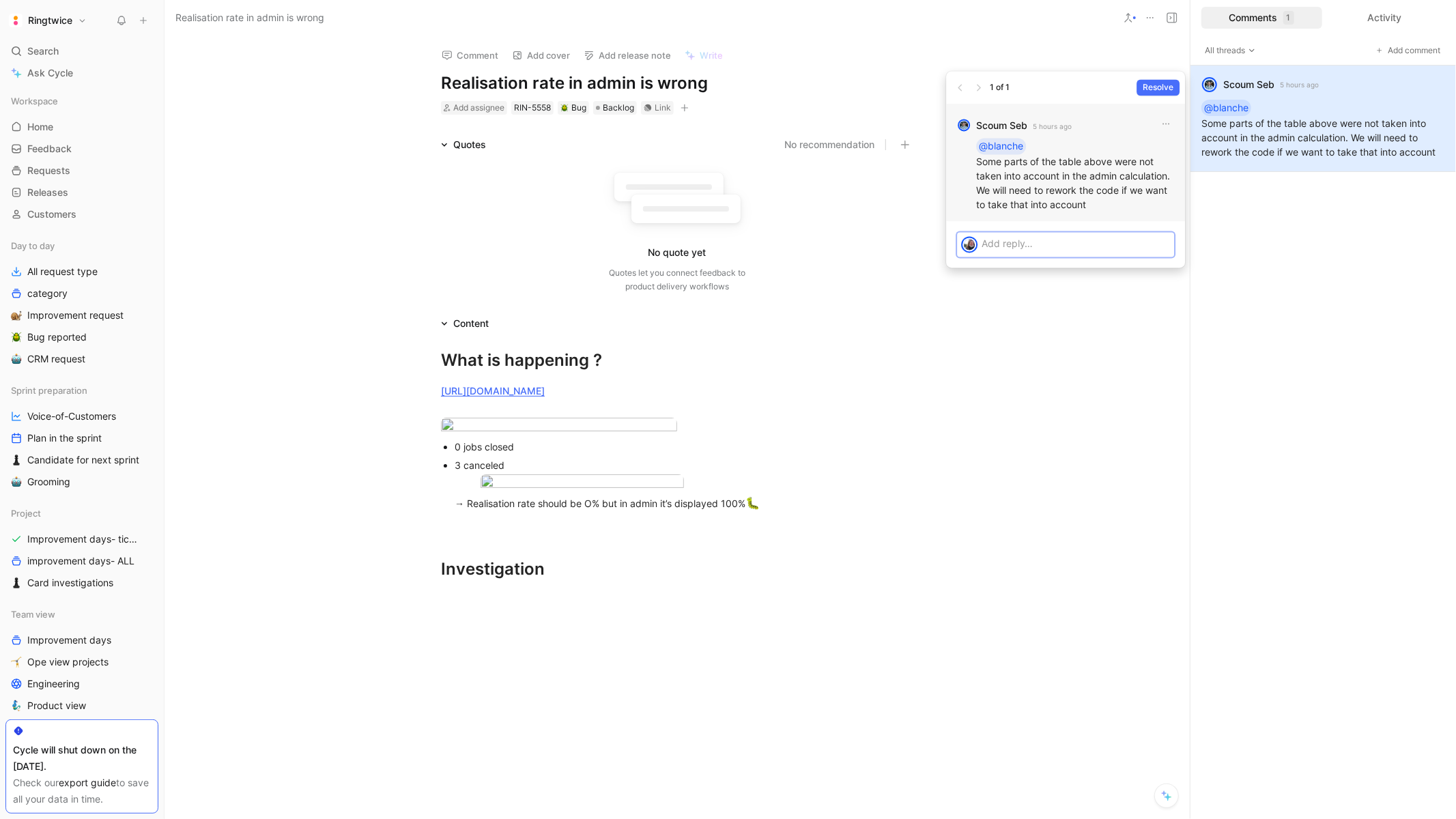
click at [1033, 176] on p "@blanche Some parts of the table above were not taken into account in the admin…" at bounding box center [1074, 175] width 198 height 74
drag, startPoint x: 976, startPoint y: 167, endPoint x: 1158, endPoint y: 209, distance: 186.8
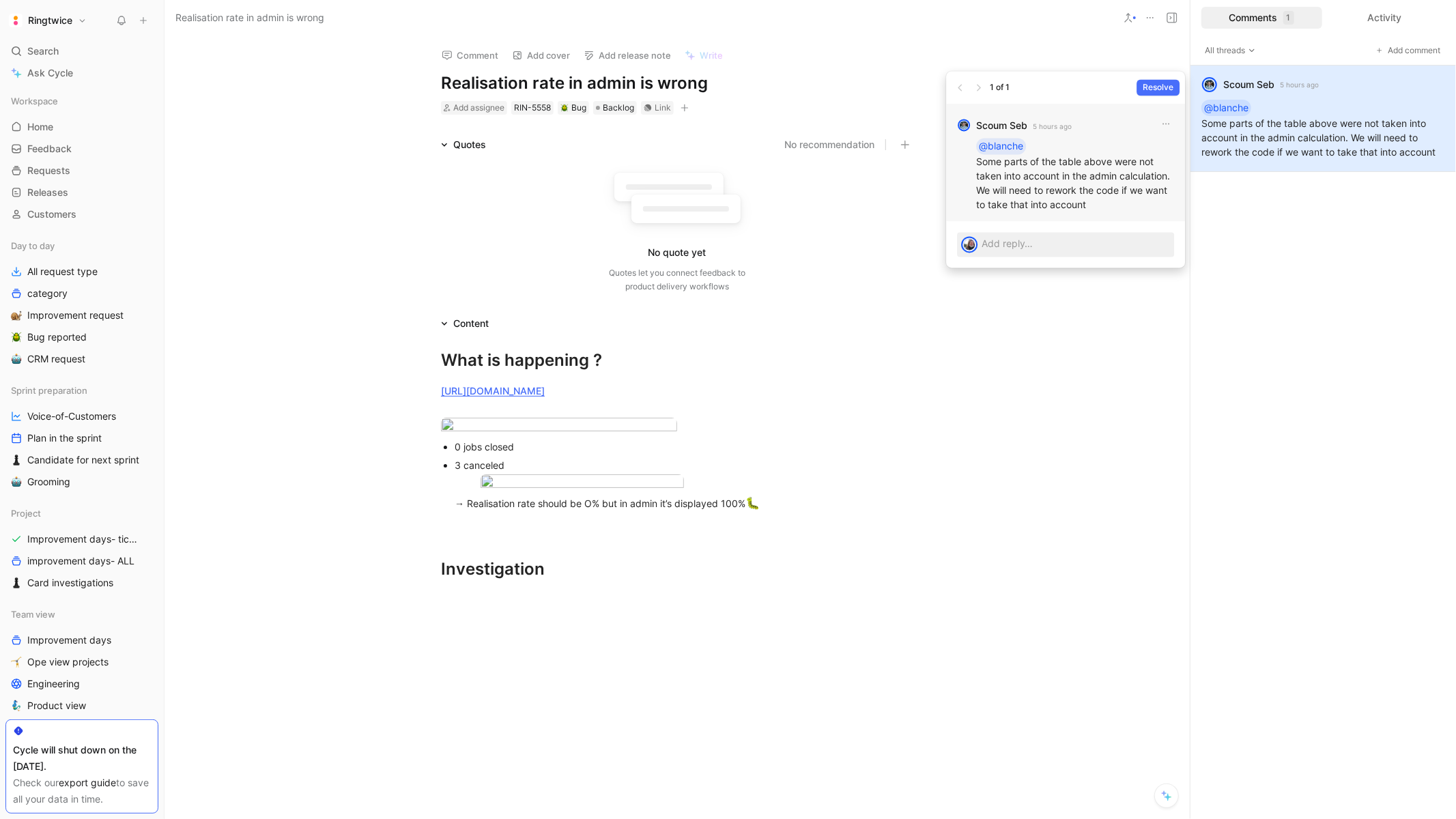
click at [1158, 209] on p "@blanche Some parts of the table above were not taken into account in the admin…" at bounding box center [1074, 175] width 198 height 74
copy p "Some parts of the table above were not taken into account in the admin calculat…"
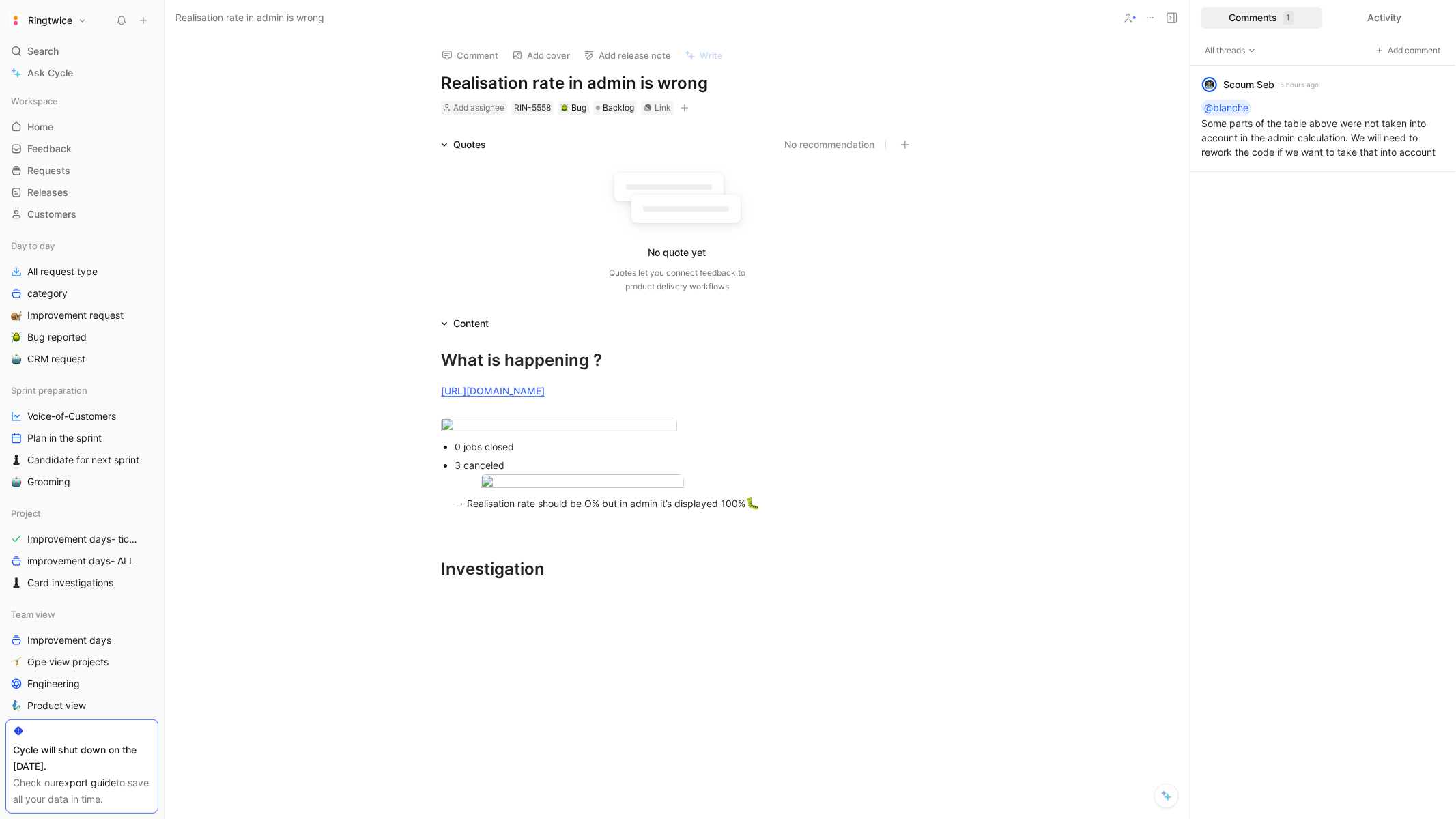
scroll to position [407, 0]
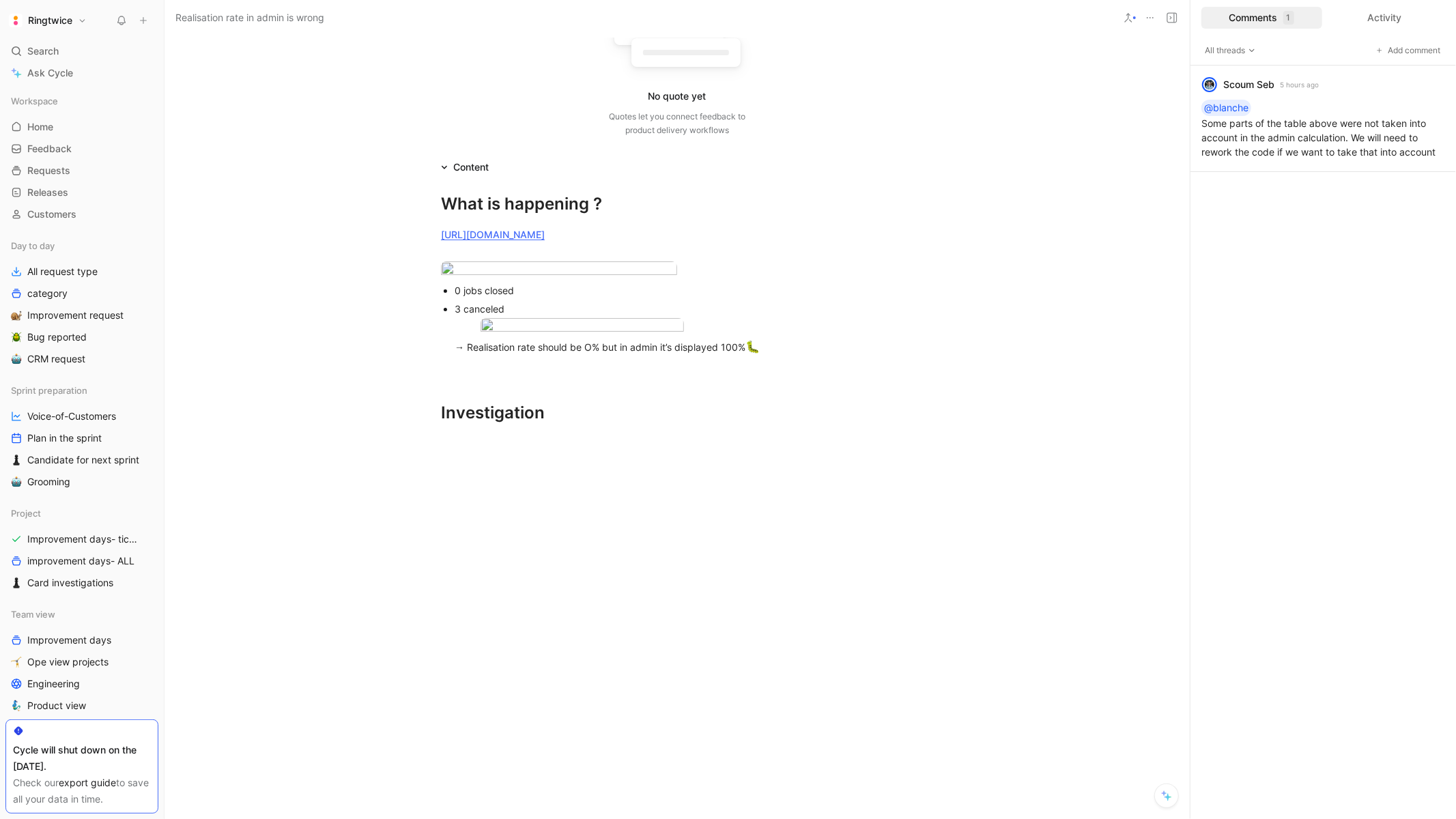
click at [527, 450] on div at bounding box center [677, 565] width 1025 height 246
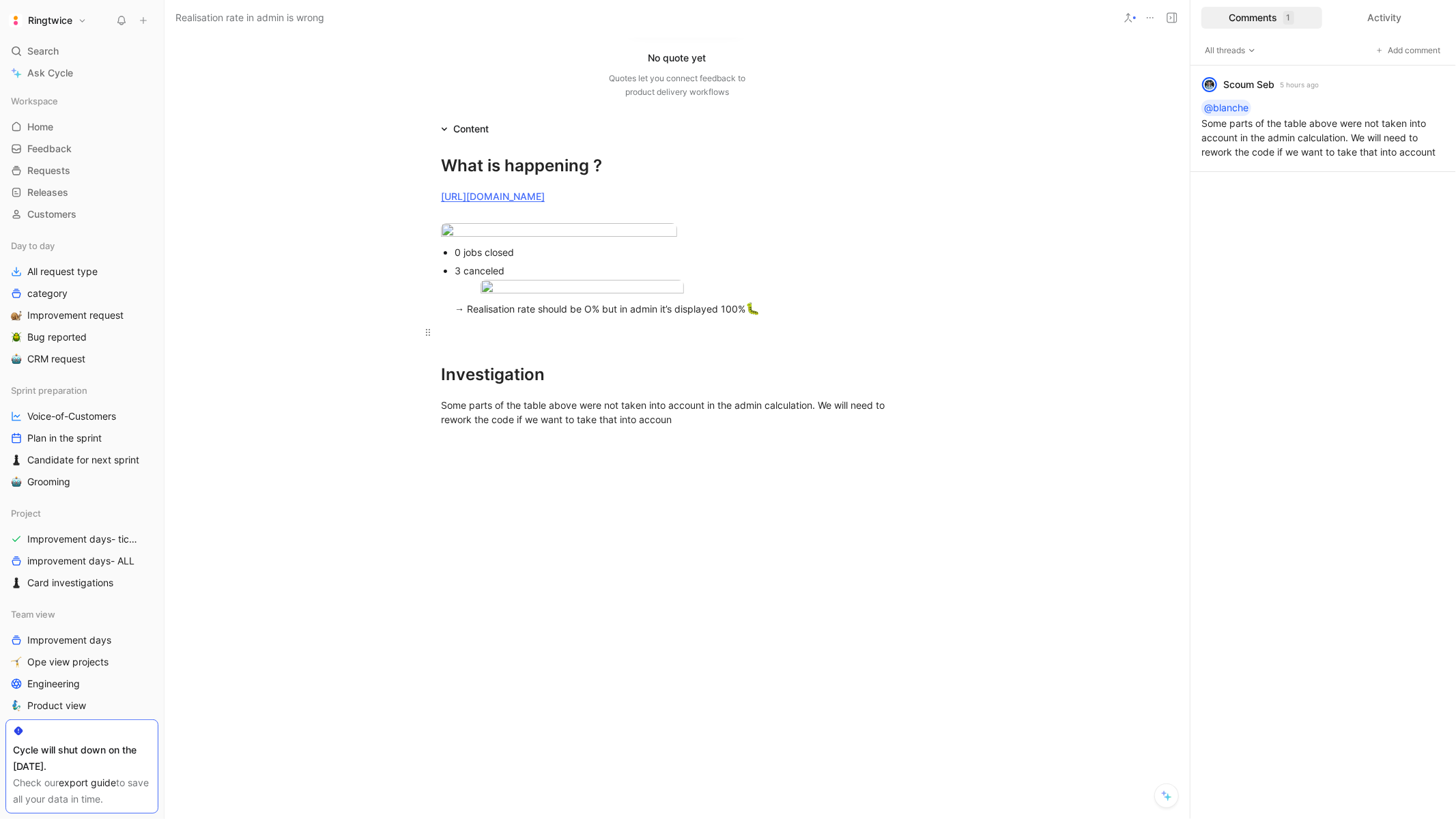
scroll to position [328, 0]
click at [630, 171] on body "Ringtwice Search ⌘ K Ask Cycle Workspace Home G then H Feedback G then F Reques…" at bounding box center [728, 409] width 1456 height 819
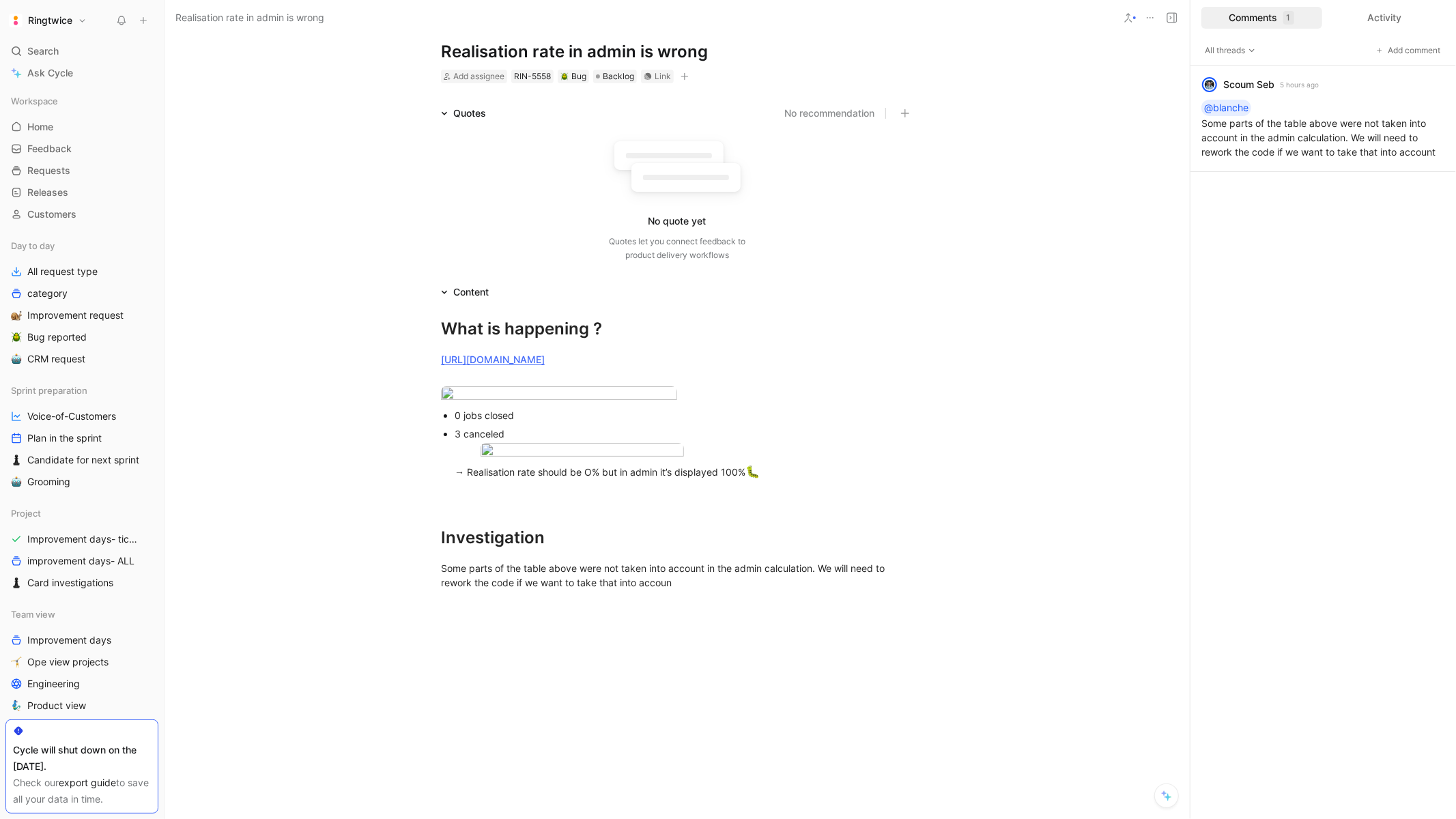
scroll to position [0, 0]
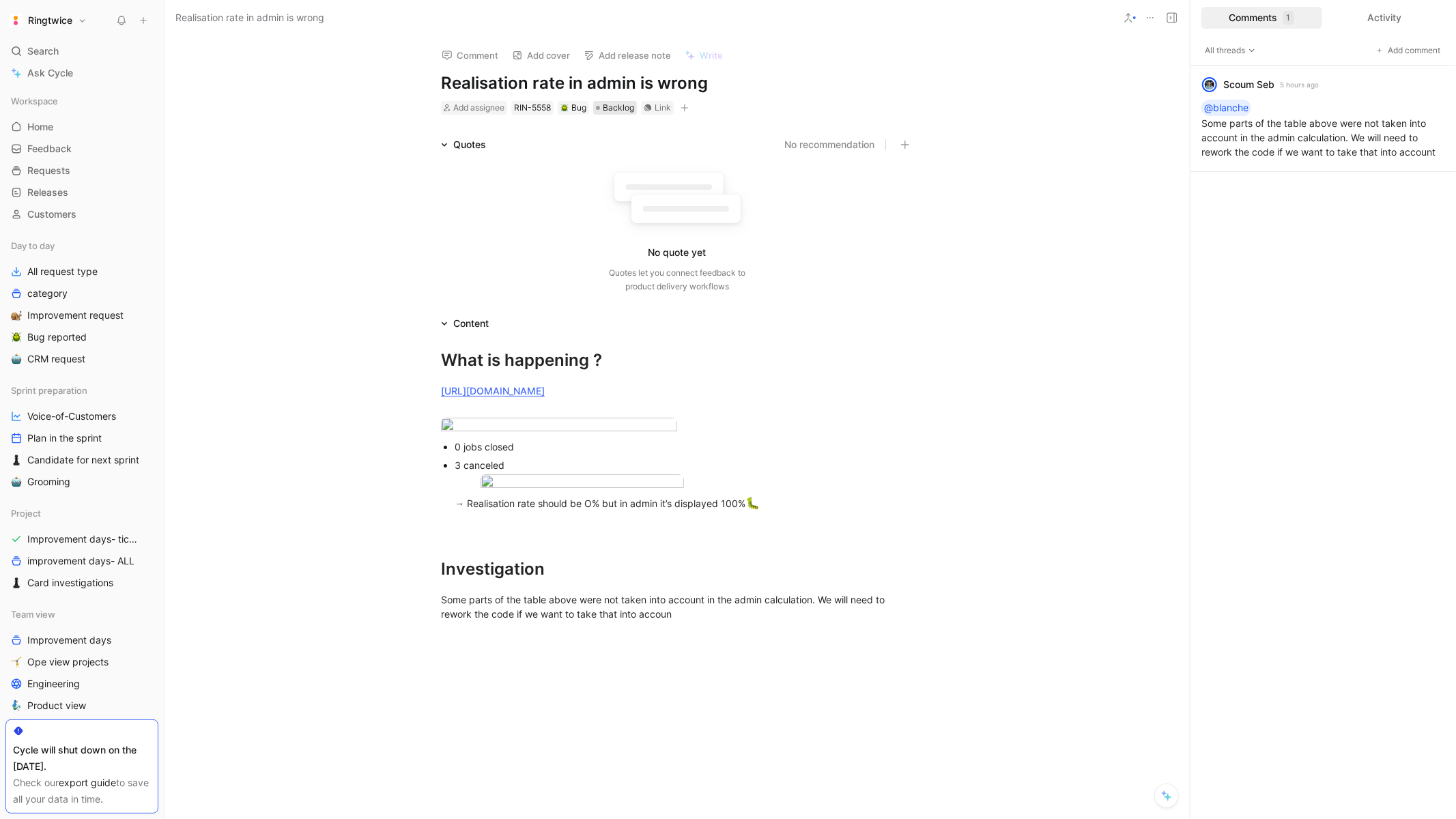
click at [621, 107] on span "Backlog" at bounding box center [618, 107] width 31 height 14
click at [686, 104] on icon "button" at bounding box center [685, 108] width 8 height 8
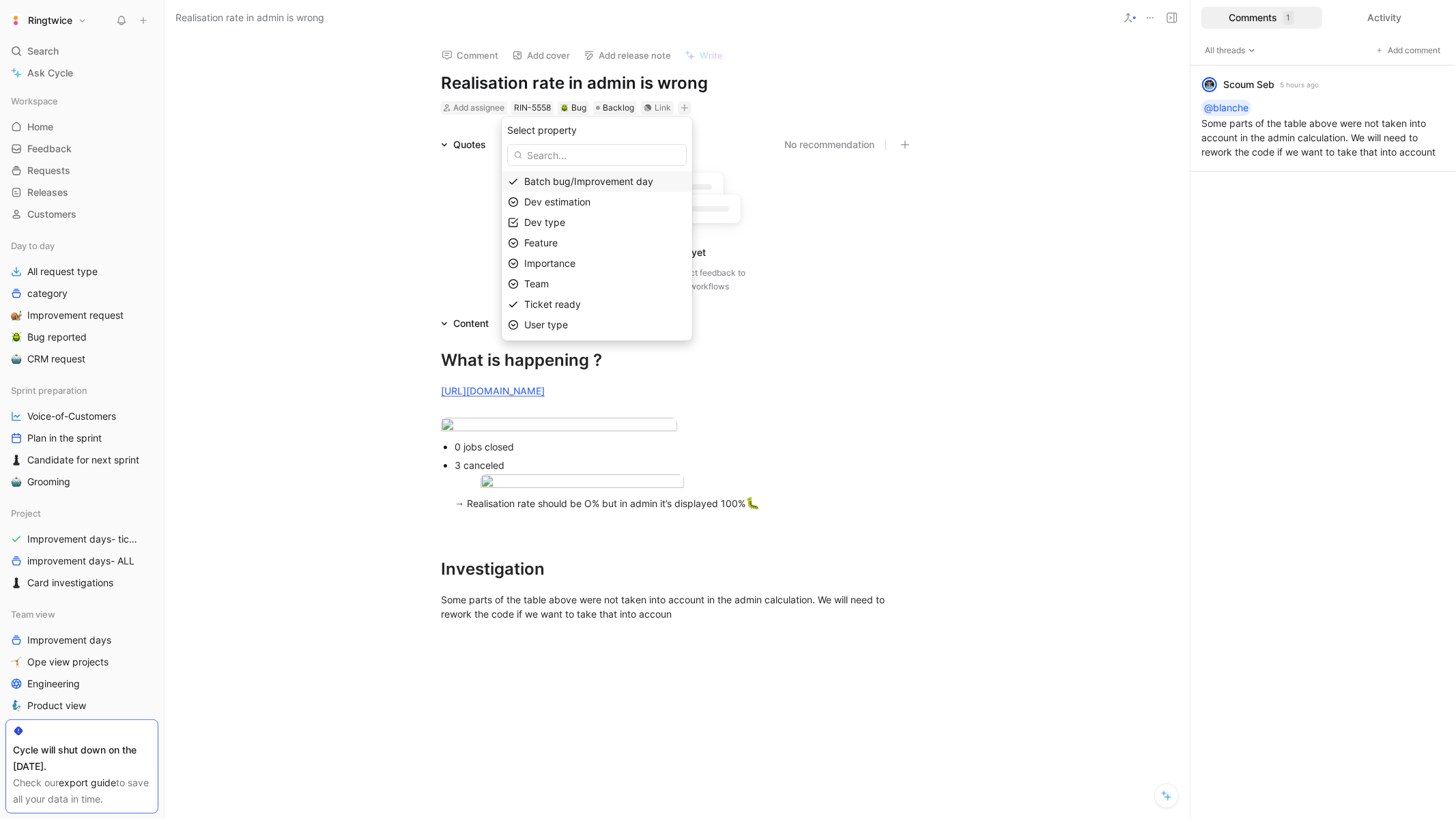
click at [546, 183] on span "Batch bug/Improvement day" at bounding box center [588, 181] width 129 height 11
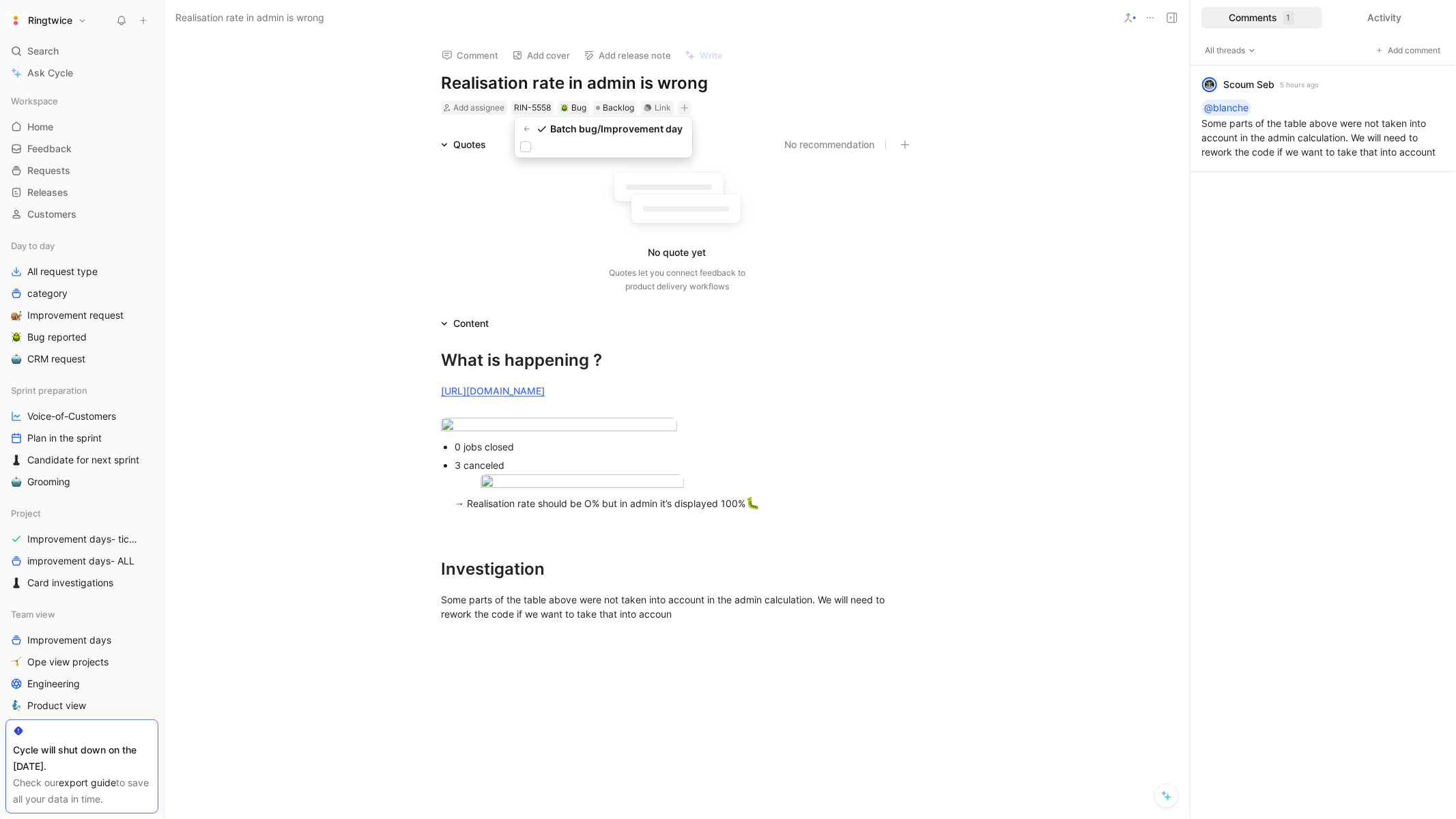
click at [531, 152] on div "Batch bug/Improvement day" at bounding box center [603, 137] width 177 height 41
click at [525, 152] on div at bounding box center [525, 146] width 11 height 11
click at [520, 141] on input "checkbox" at bounding box center [520, 141] width 0 height 0
click at [784, 104] on icon "button" at bounding box center [785, 108] width 8 height 8
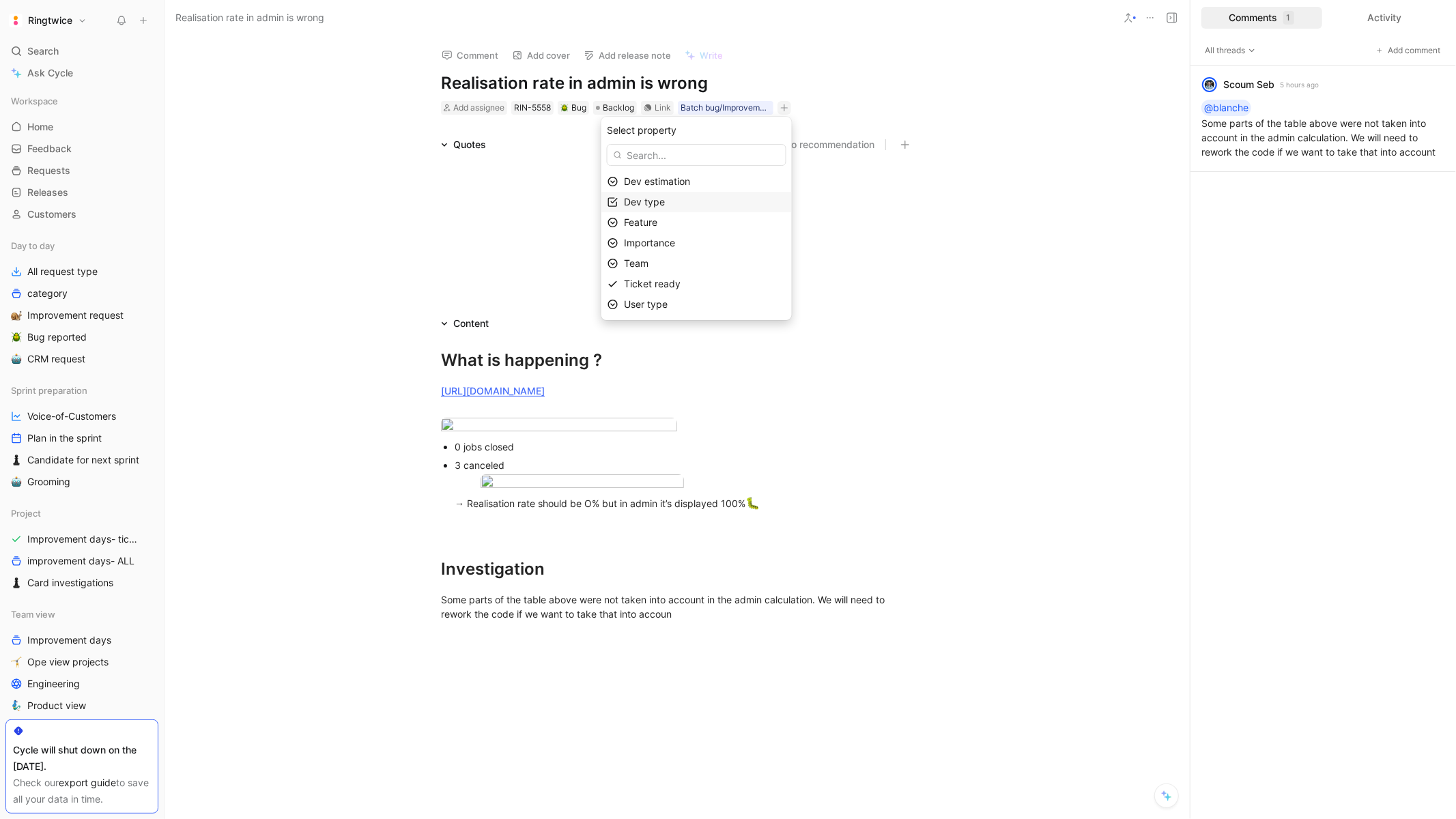
click at [662, 196] on span "Dev type" at bounding box center [644, 202] width 41 height 11
click at [739, 244] on div at bounding box center [740, 244] width 10 height 10
click at [829, 107] on icon "button" at bounding box center [828, 107] width 7 height 1
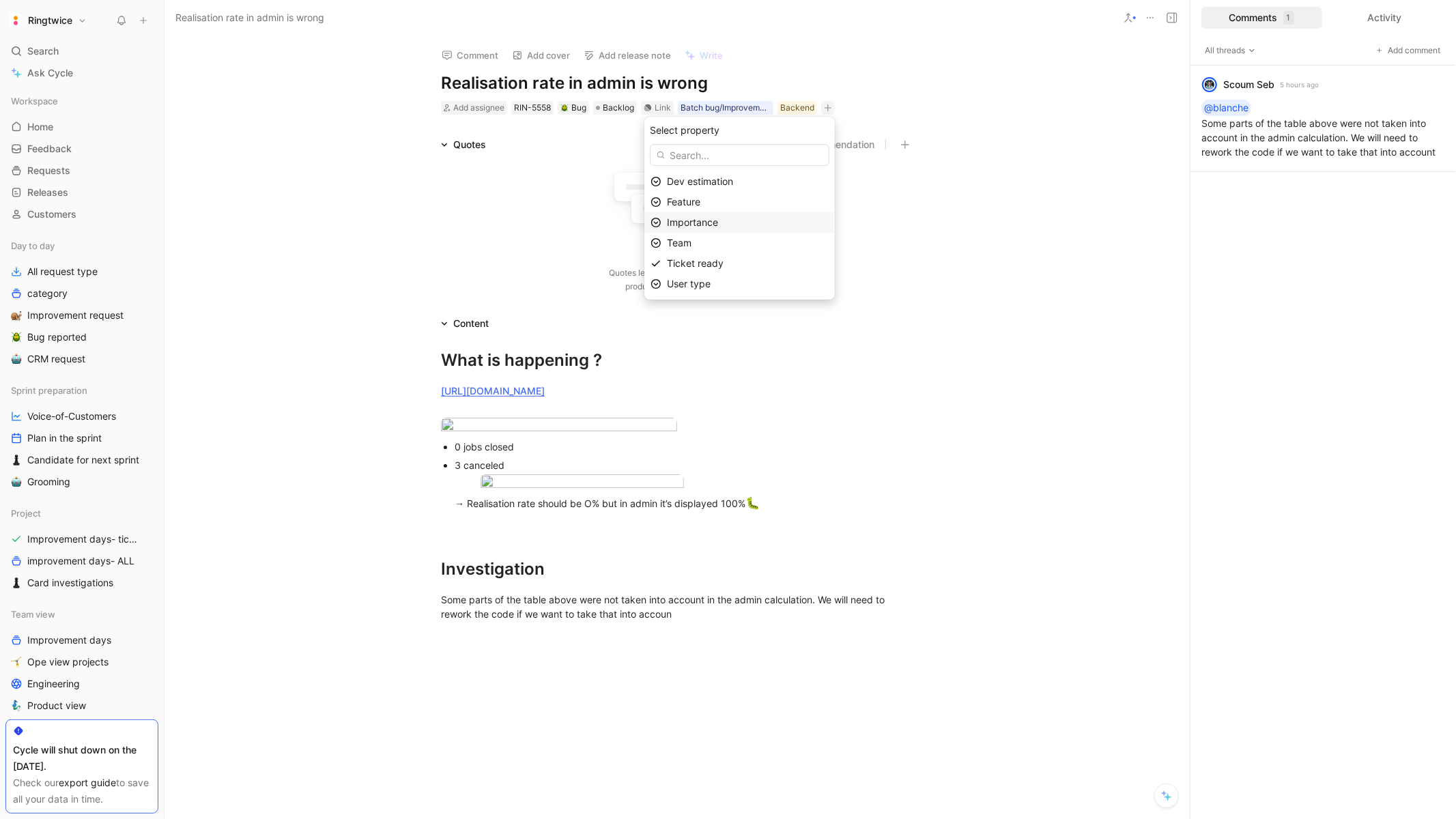
click at [711, 223] on span "Importance" at bounding box center [692, 222] width 51 height 11
click at [719, 259] on div "🔥 Low" at bounding box center [717, 265] width 102 height 16
click at [870, 107] on button "button" at bounding box center [866, 107] width 14 height 14
click at [758, 195] on div "Feature" at bounding box center [784, 202] width 162 height 16
type input "adm"
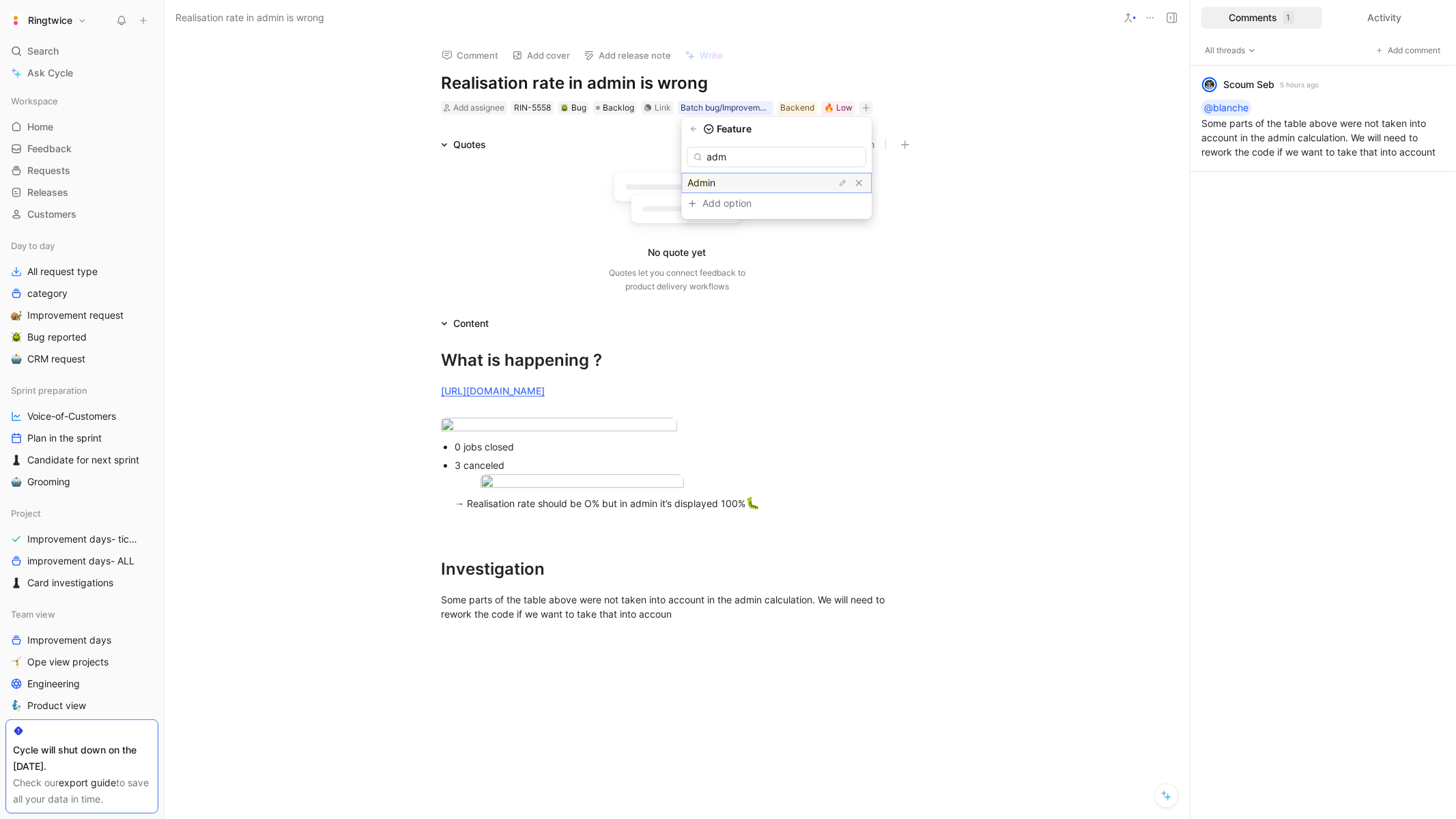
click at [743, 182] on div "Adm in" at bounding box center [738, 183] width 102 height 16
click at [898, 110] on icon "button" at bounding box center [899, 108] width 8 height 8
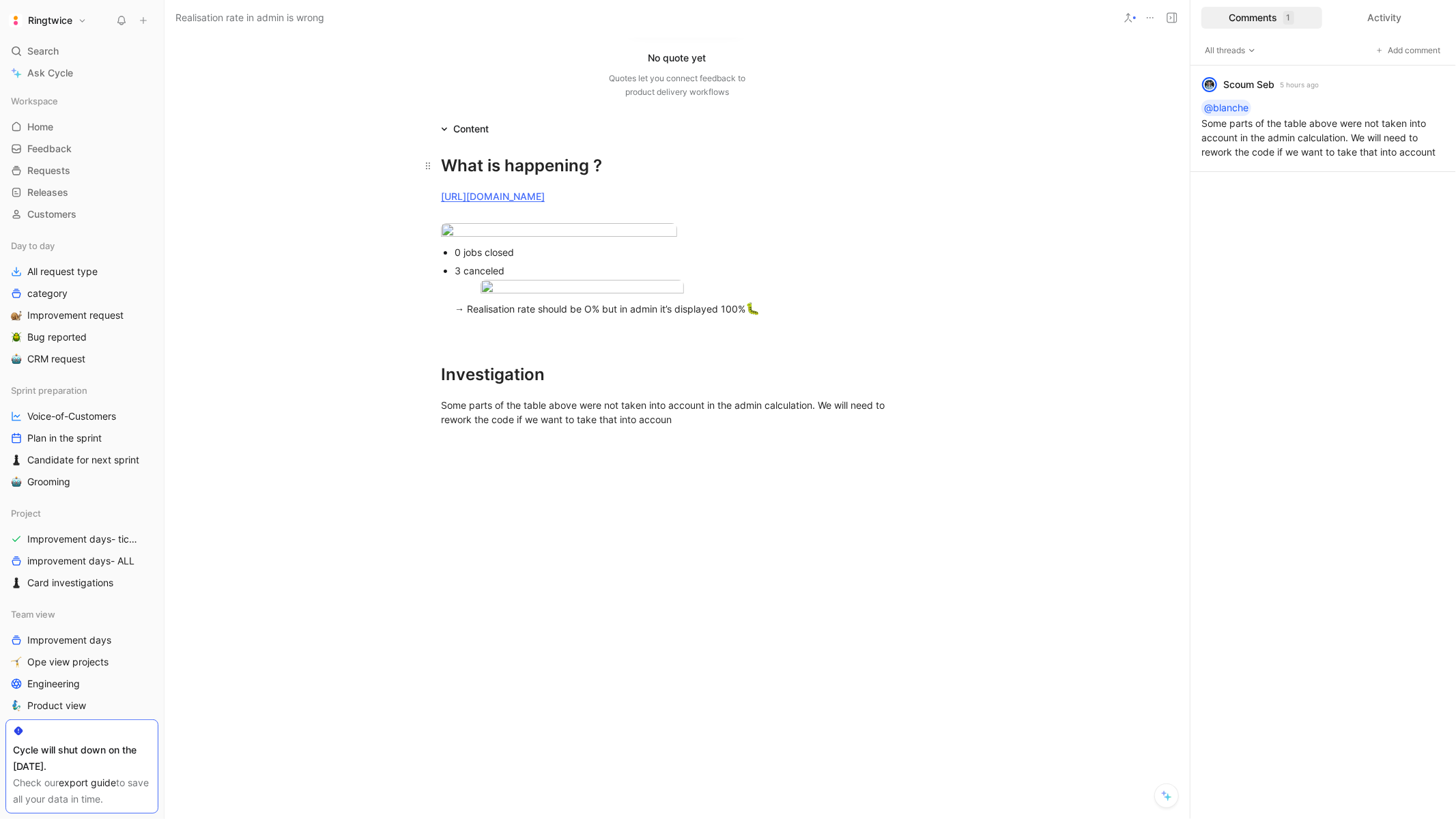
scroll to position [446, 0]
click at [689, 421] on div "Some parts of the table above were not taken into account in the admin calculat…" at bounding box center [677, 412] width 472 height 29
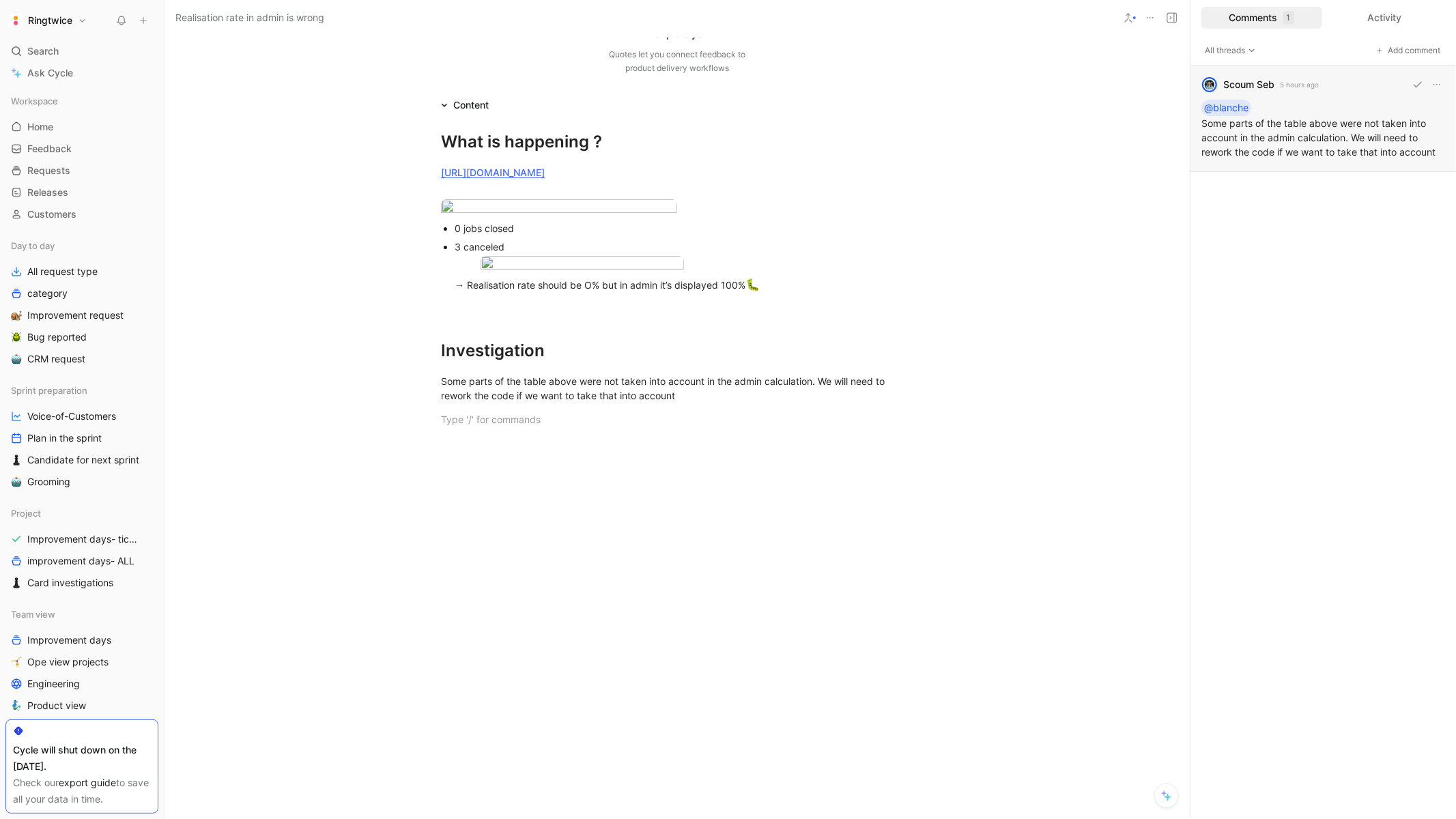
click at [1253, 151] on div "Scoum Seb 5 hours ago @blanche Some parts of the table above were not taken int…" at bounding box center [1323, 119] width 266 height 107
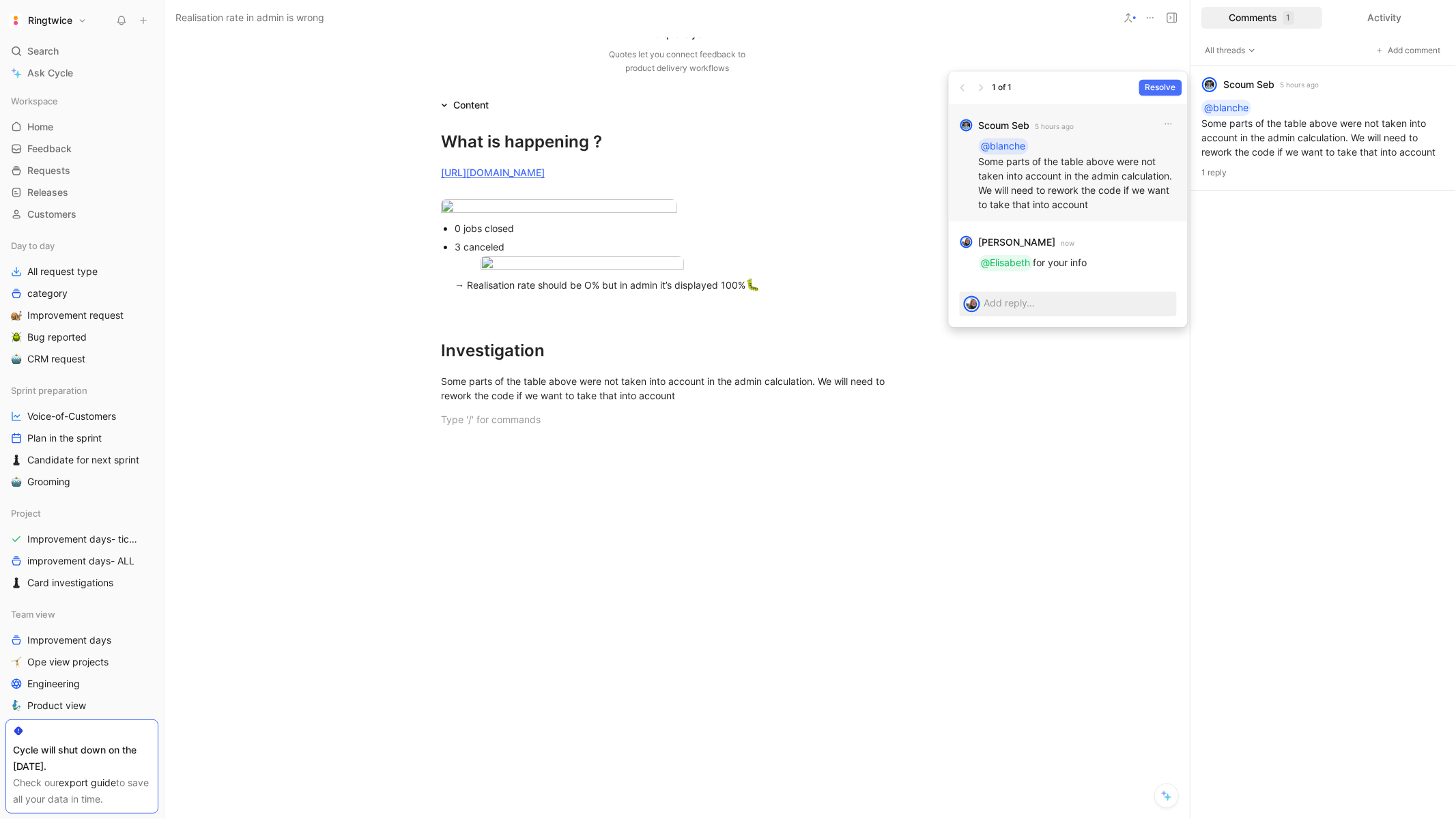
click at [890, 256] on div at bounding box center [683, 265] width 458 height 18
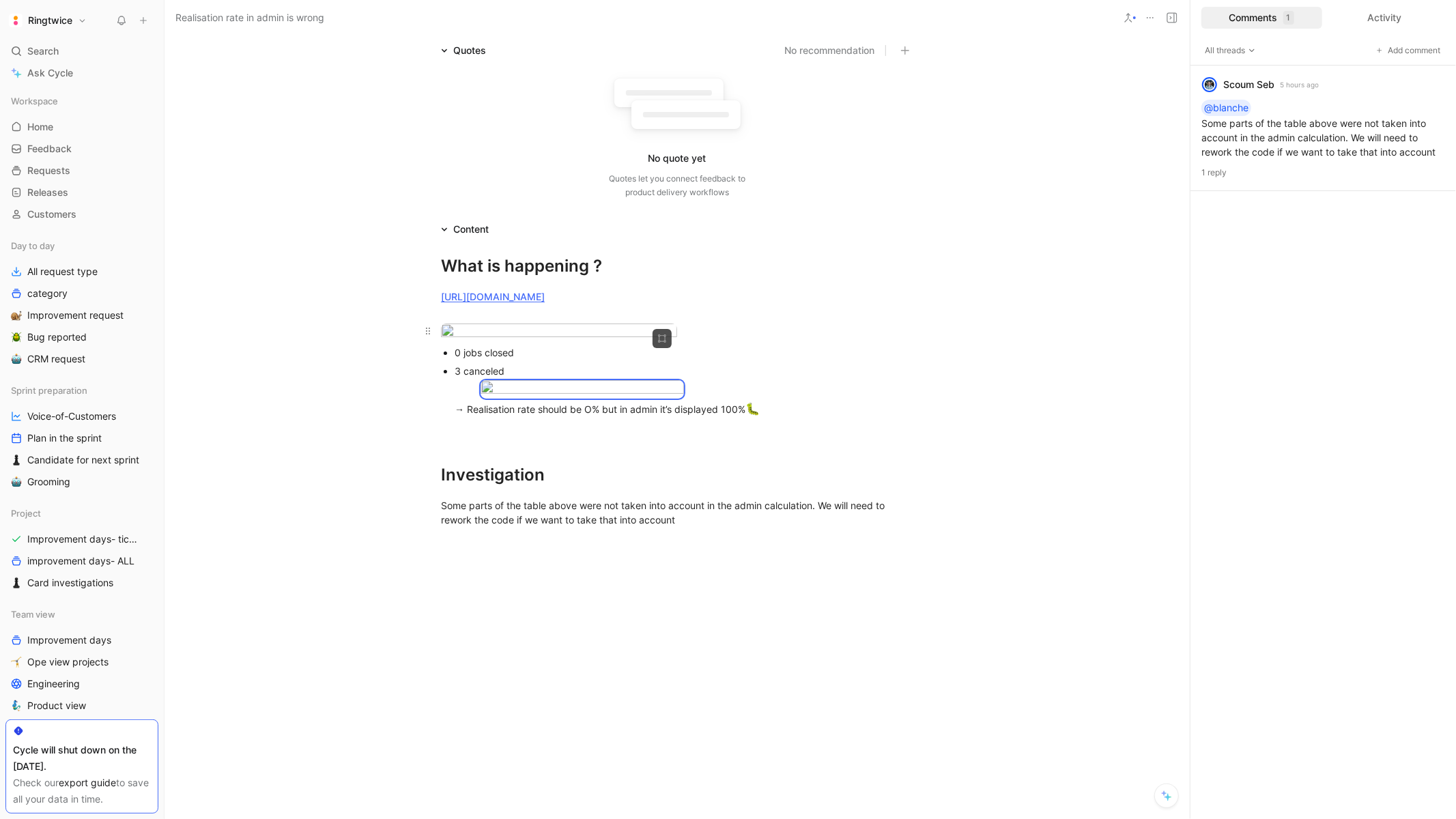
scroll to position [0, 0]
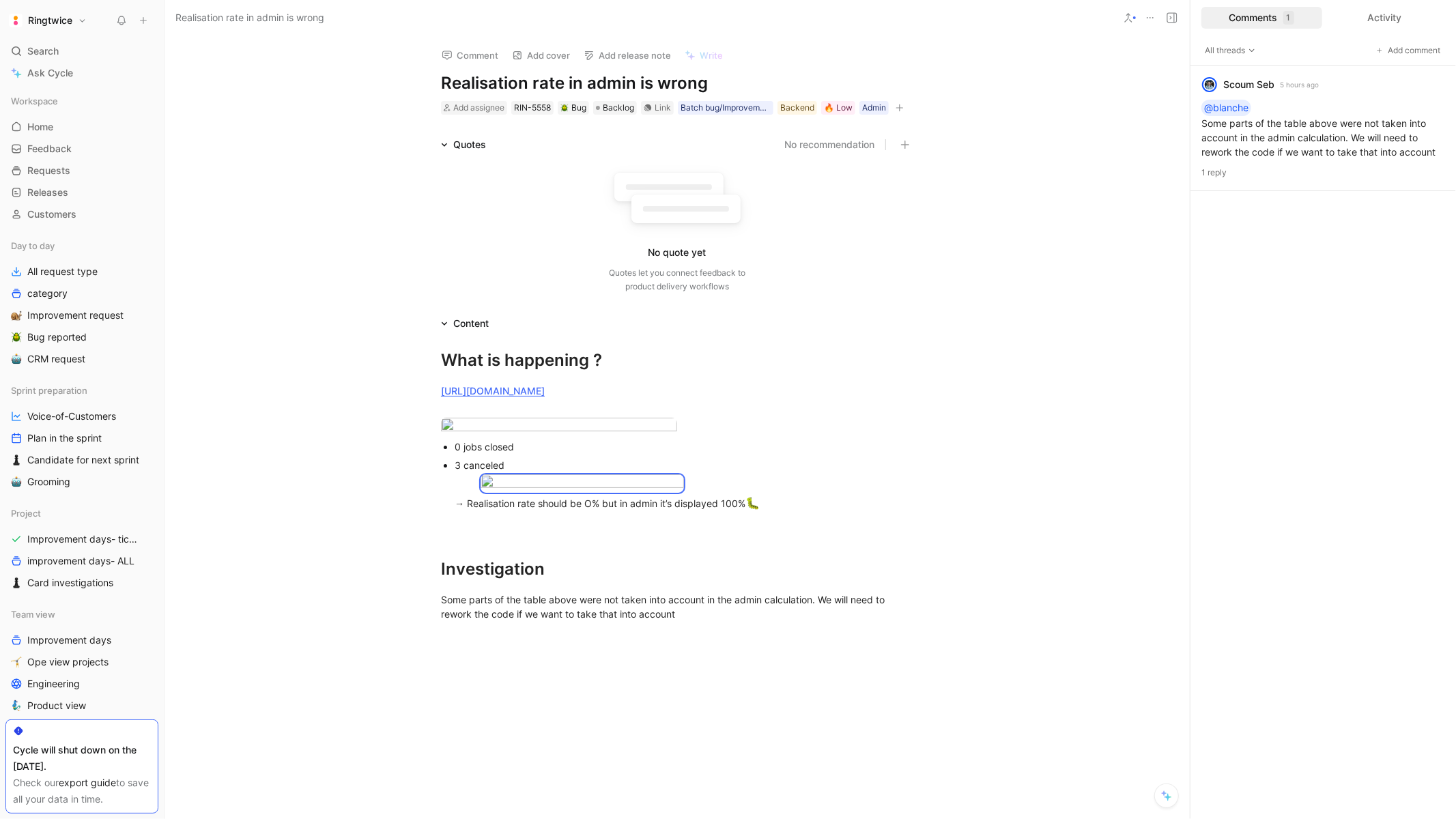
click at [903, 102] on button "button" at bounding box center [899, 107] width 14 height 14
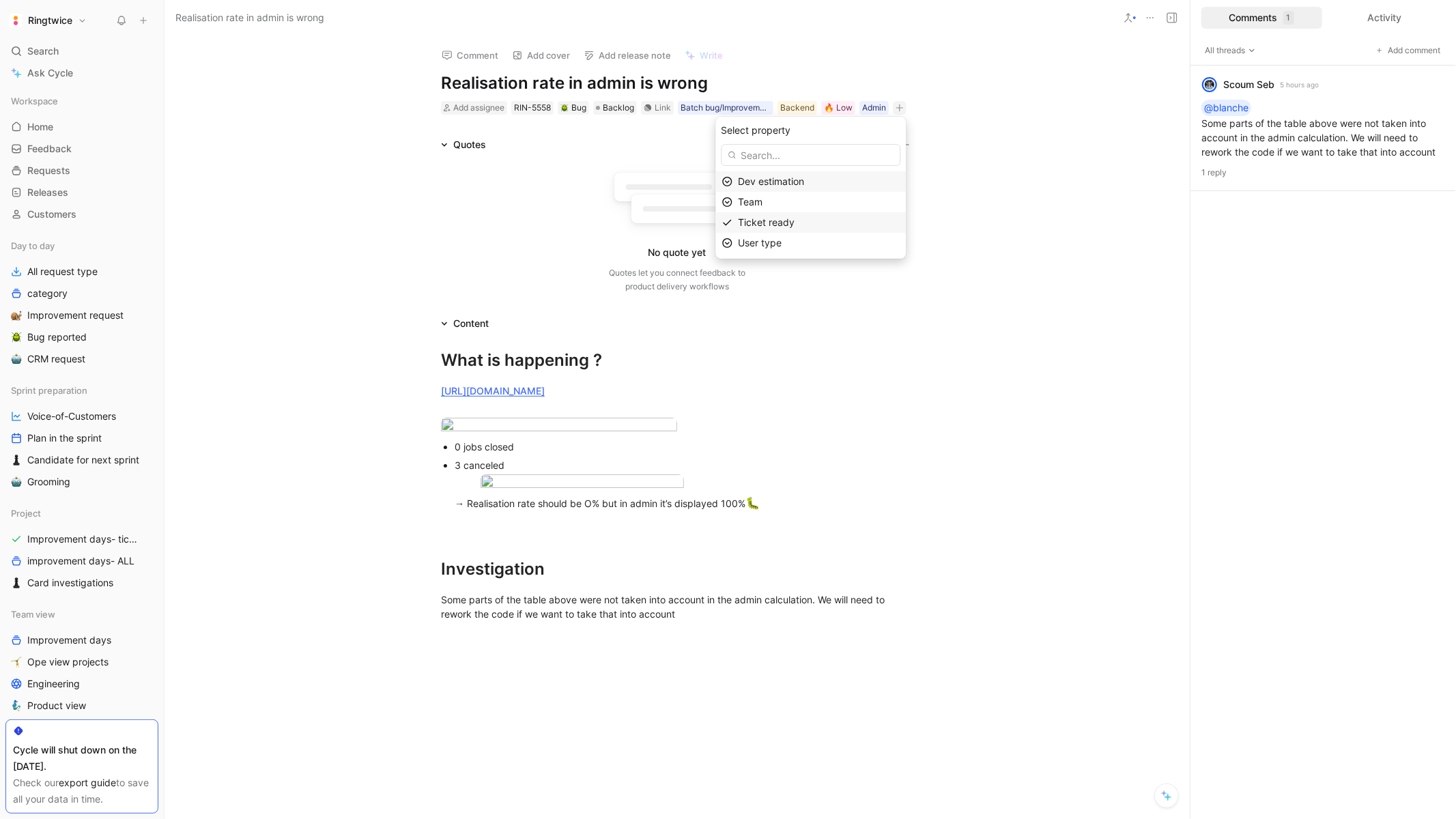
click at [788, 219] on span "Ticket ready" at bounding box center [766, 222] width 57 height 11
click at [741, 147] on icon at bounding box center [739, 147] width 8 height 8
click at [734, 141] on input "checkbox" at bounding box center [734, 141] width 0 height 0
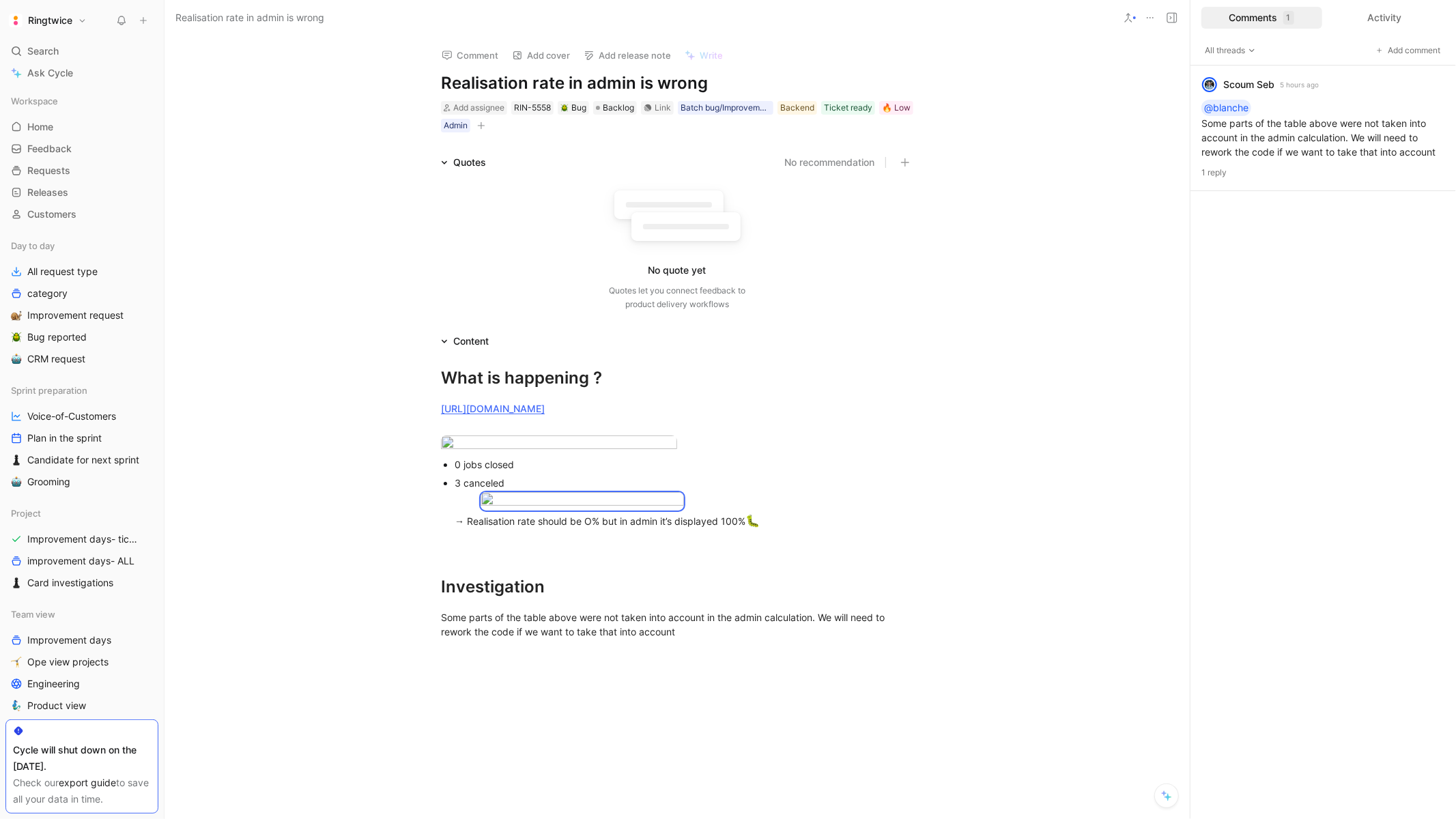
click at [481, 127] on icon "button" at bounding box center [481, 125] width 8 height 8
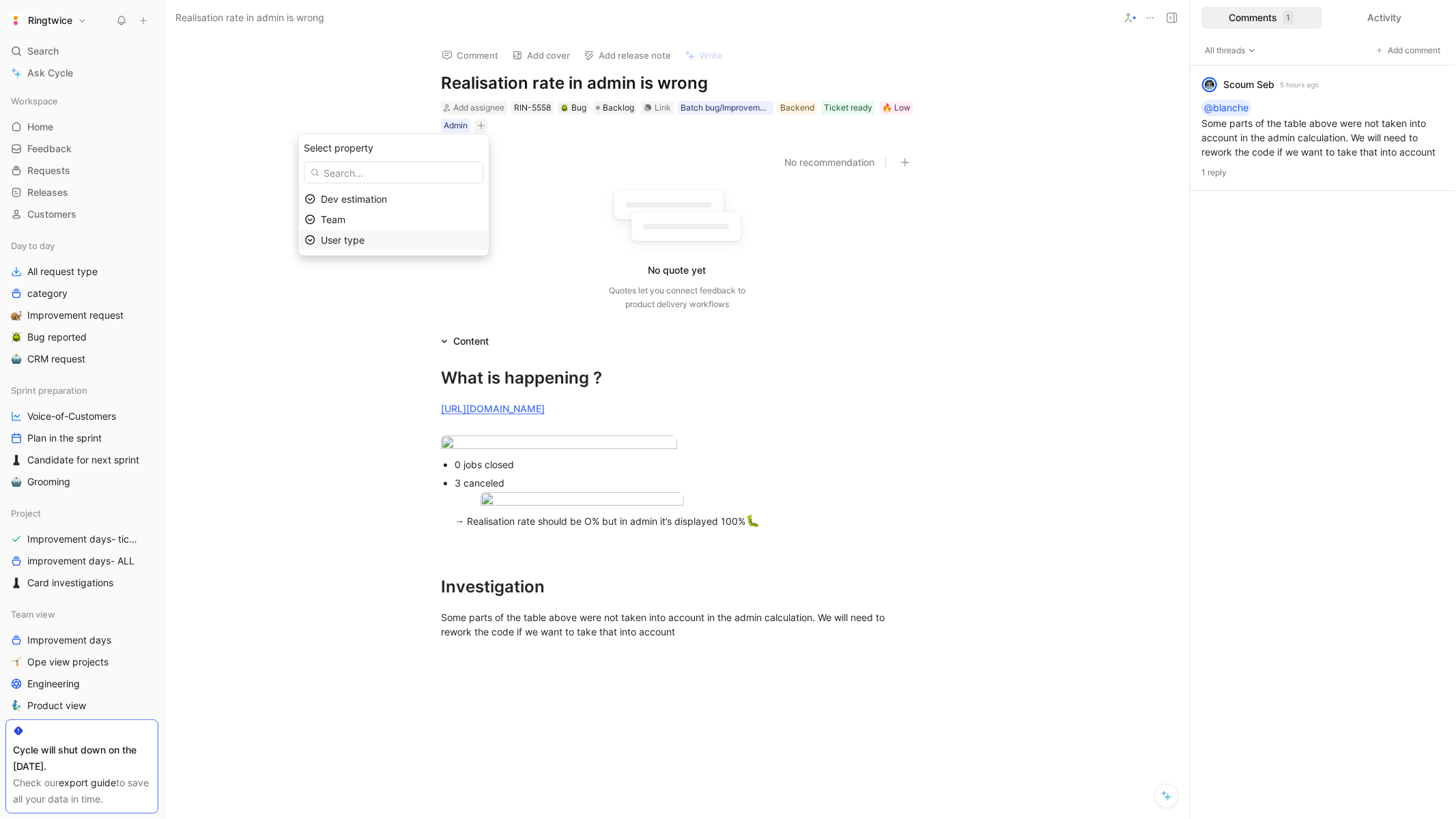
click at [362, 242] on span "User type" at bounding box center [342, 240] width 43 height 11
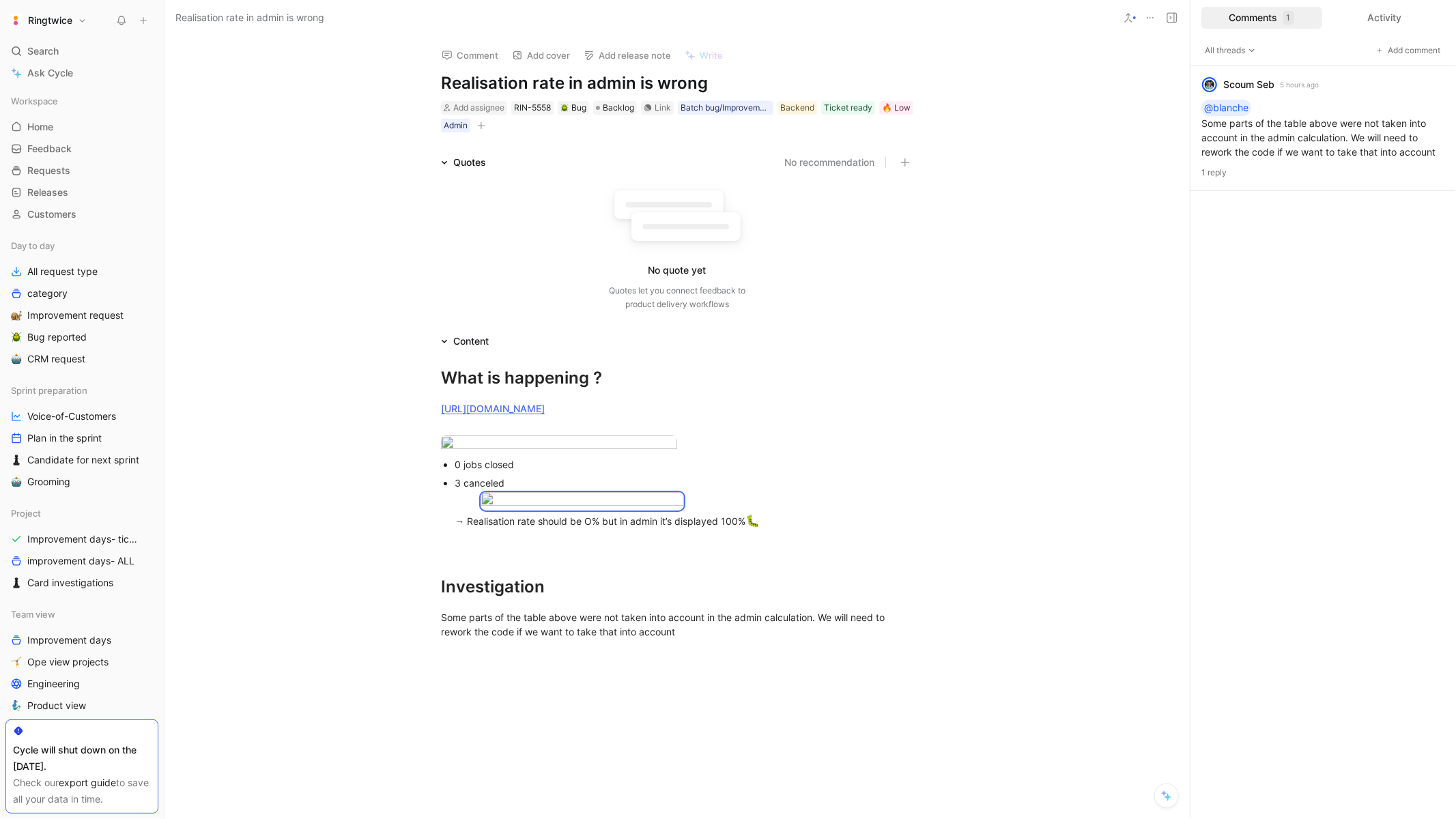
click at [116, 16] on icon at bounding box center [121, 20] width 11 height 11
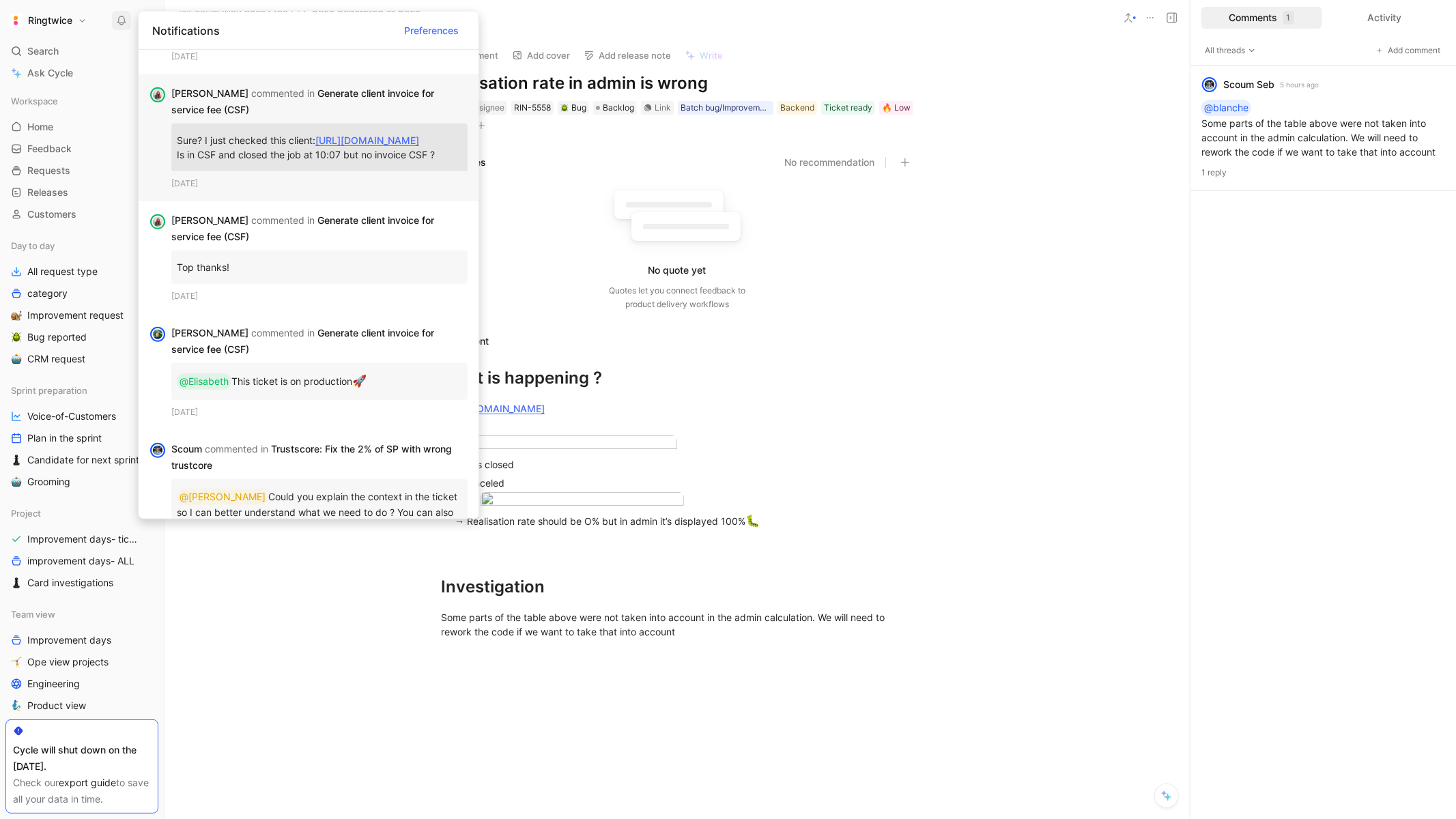
scroll to position [454, 0]
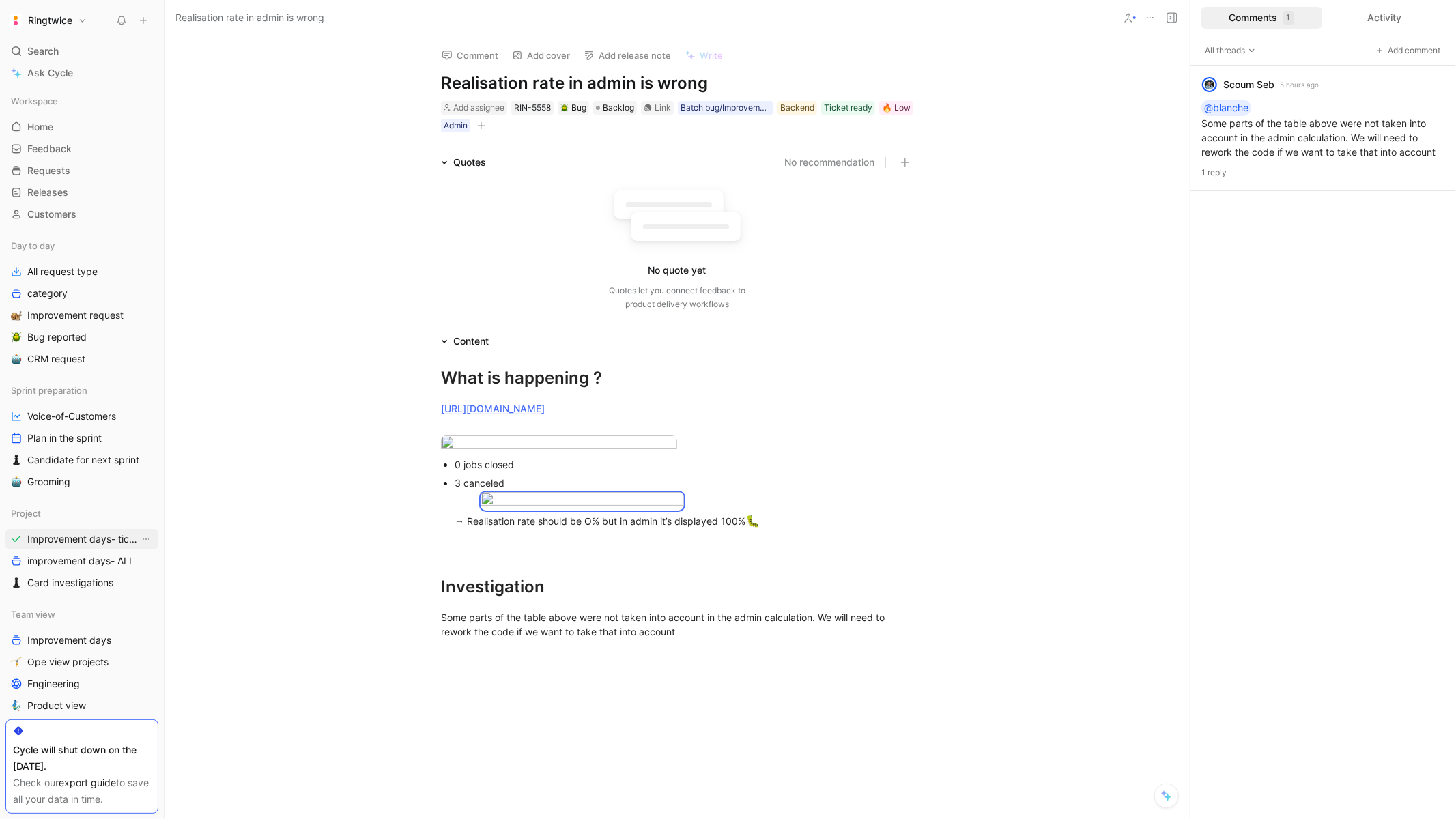
click at [85, 541] on span "Improvement days- tickets ready" at bounding box center [83, 539] width 112 height 14
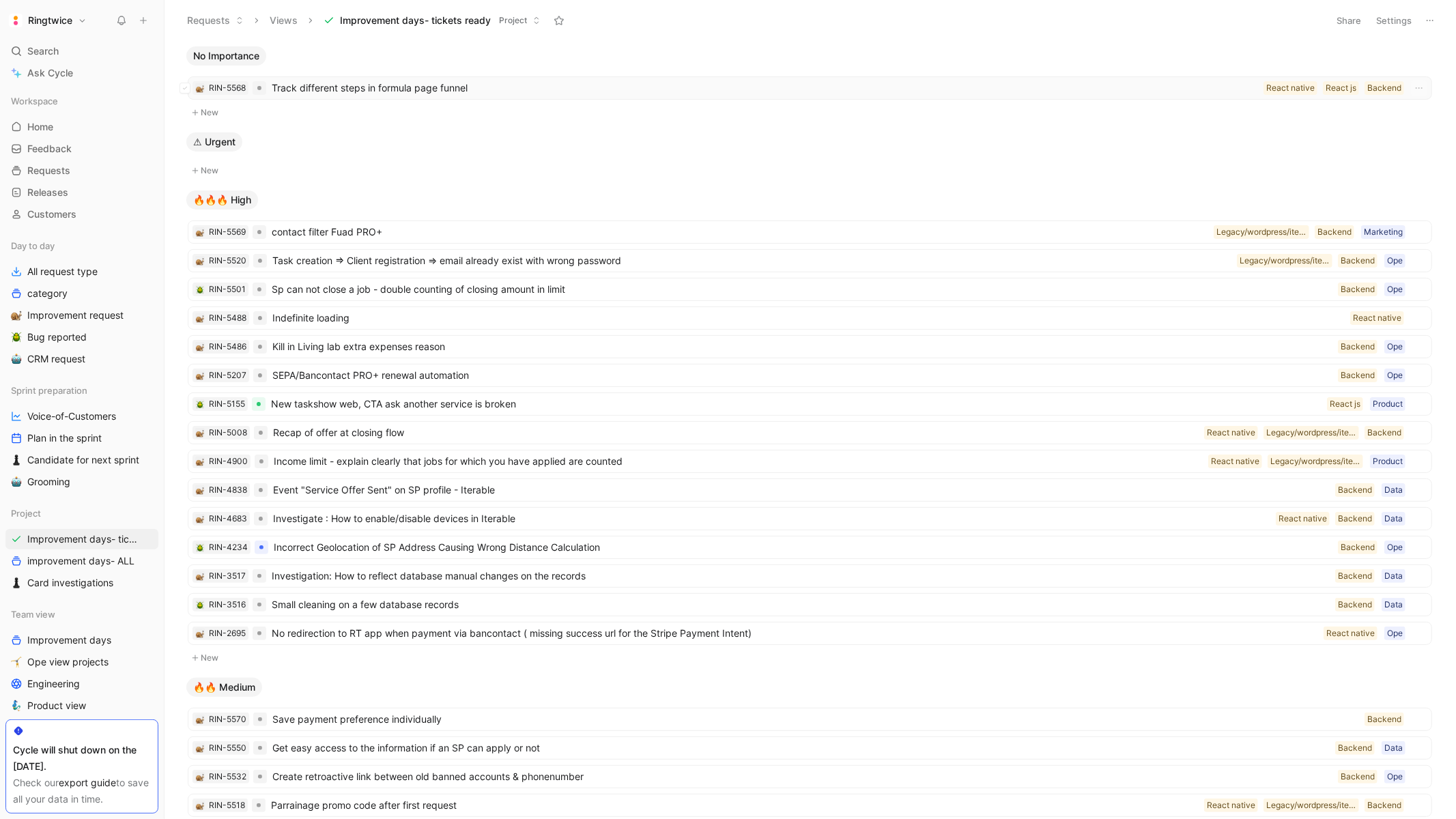
click at [343, 90] on span "Track different steps in formula page funnel" at bounding box center [764, 88] width 986 height 16
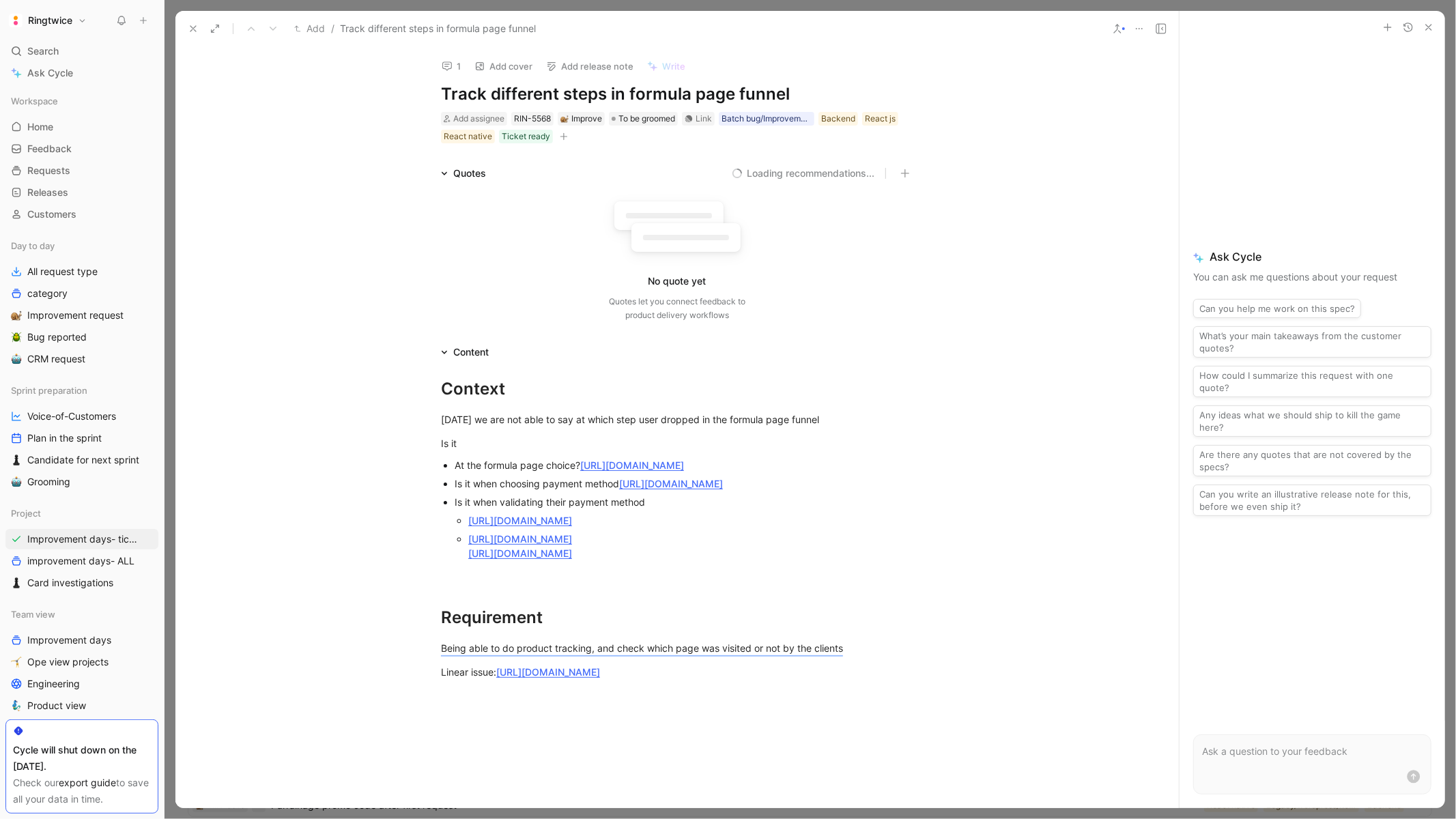
click at [195, 26] on use at bounding box center [193, 29] width 6 height 6
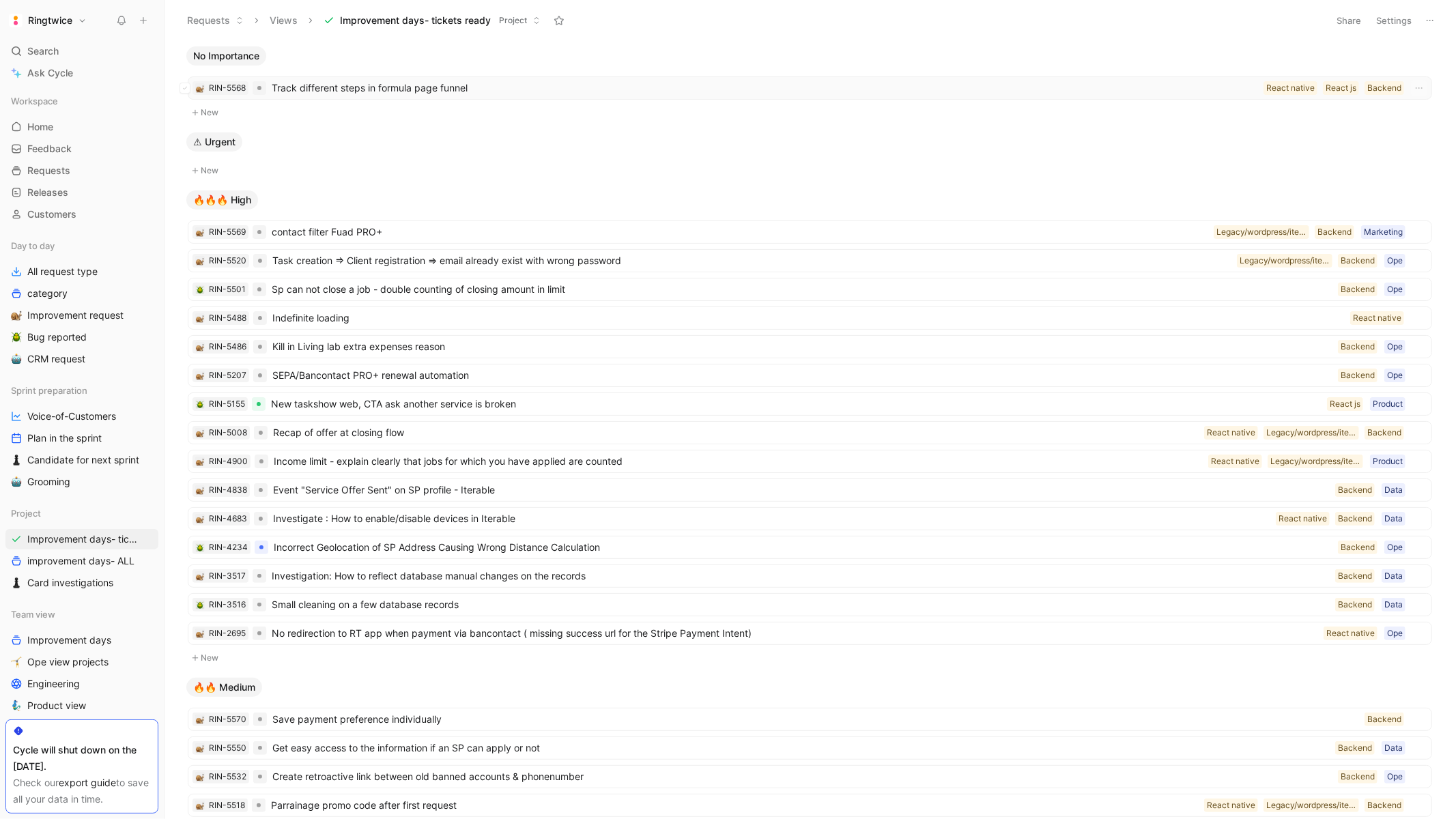
click at [353, 80] on span "Track different steps in formula page funnel" at bounding box center [764, 88] width 986 height 16
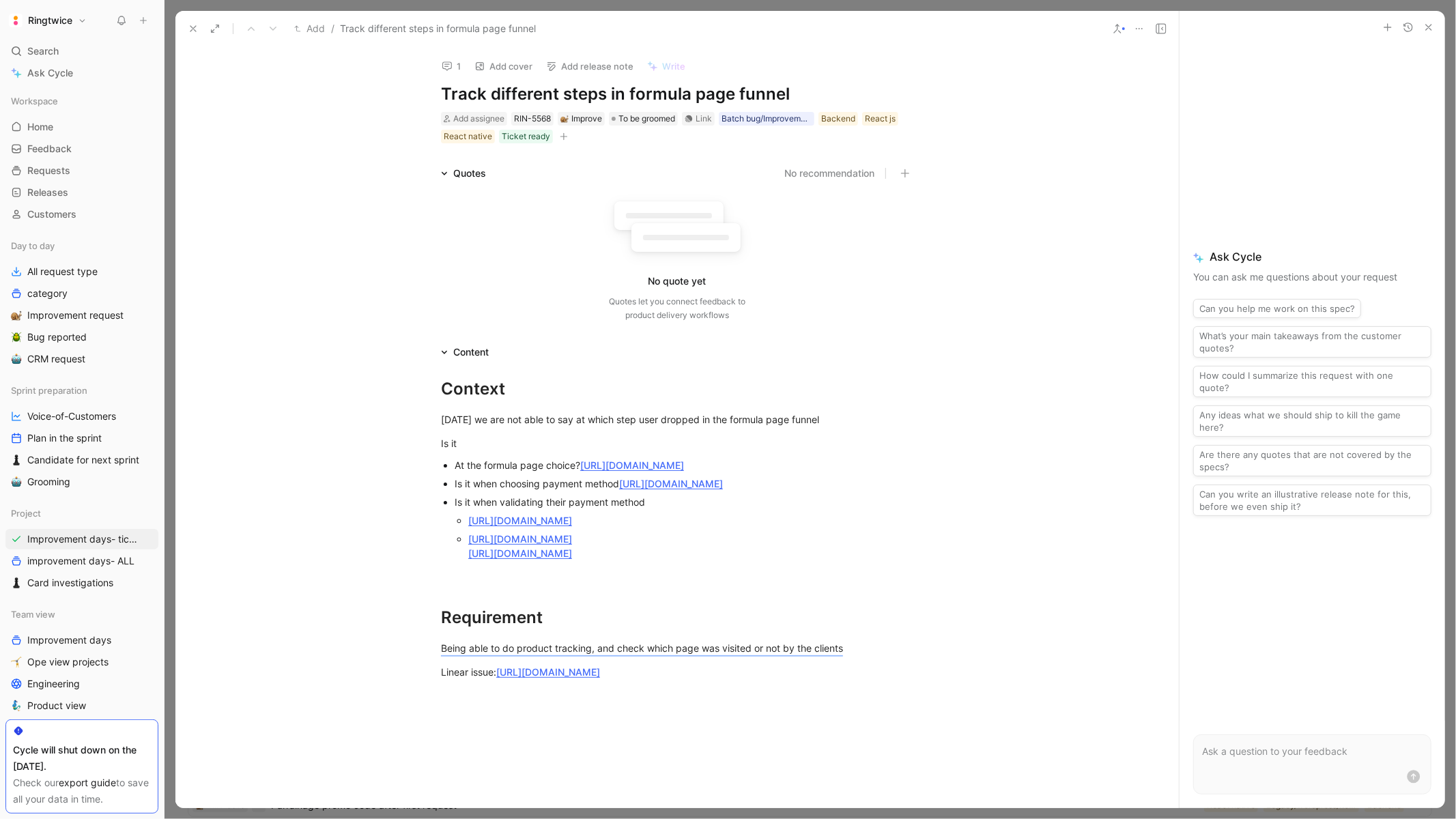
click at [562, 136] on icon "button" at bounding box center [563, 136] width 7 height 1
click at [453, 255] on span "Importance" at bounding box center [427, 251] width 51 height 11
click at [463, 275] on span "🔥🔥 Medium" at bounding box center [432, 272] width 61 height 11
click at [192, 34] on button at bounding box center [193, 28] width 19 height 19
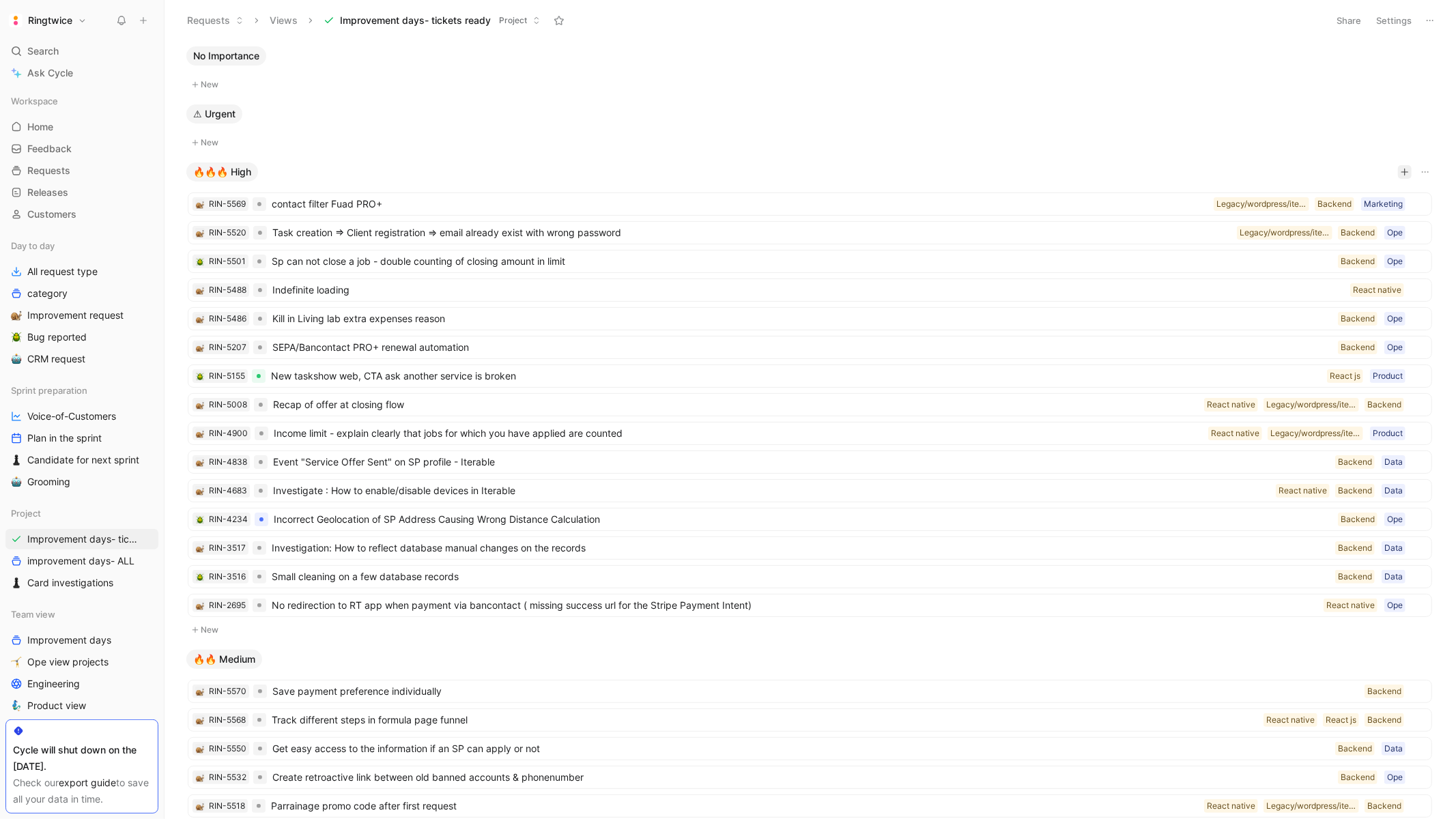
click at [1404, 171] on icon "button" at bounding box center [1404, 172] width 8 height 8
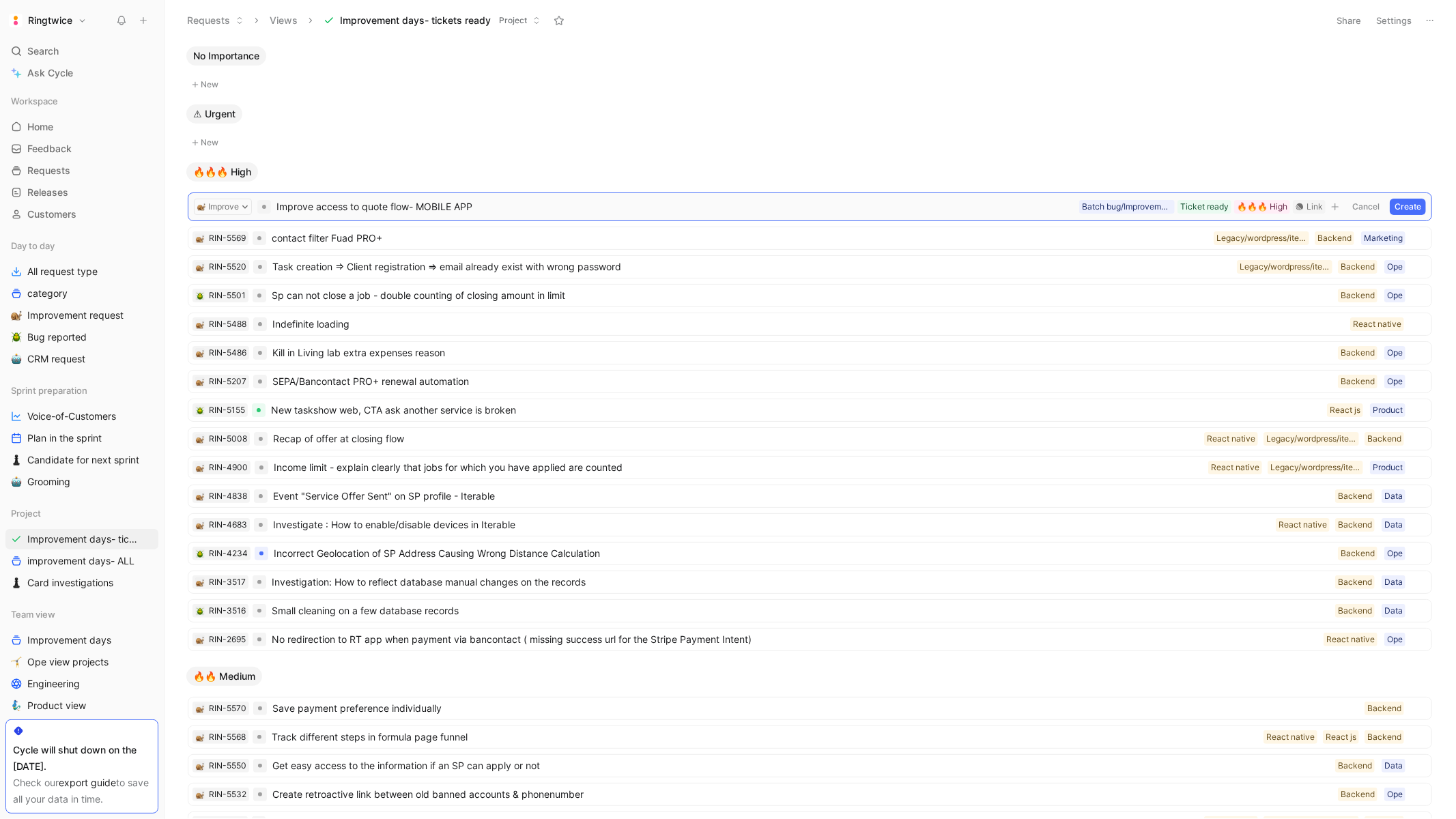
click at [431, 210] on span "Improve access to quote flow- MOBILE APP" at bounding box center [675, 207] width 797 height 16
drag, startPoint x: 415, startPoint y: 206, endPoint x: 520, endPoint y: 214, distance: 105.3
click at [519, 214] on span "Improve access to quote flow- MOBILE APP" at bounding box center [675, 207] width 797 height 16
click at [1409, 205] on button "Create" at bounding box center [1408, 207] width 36 height 16
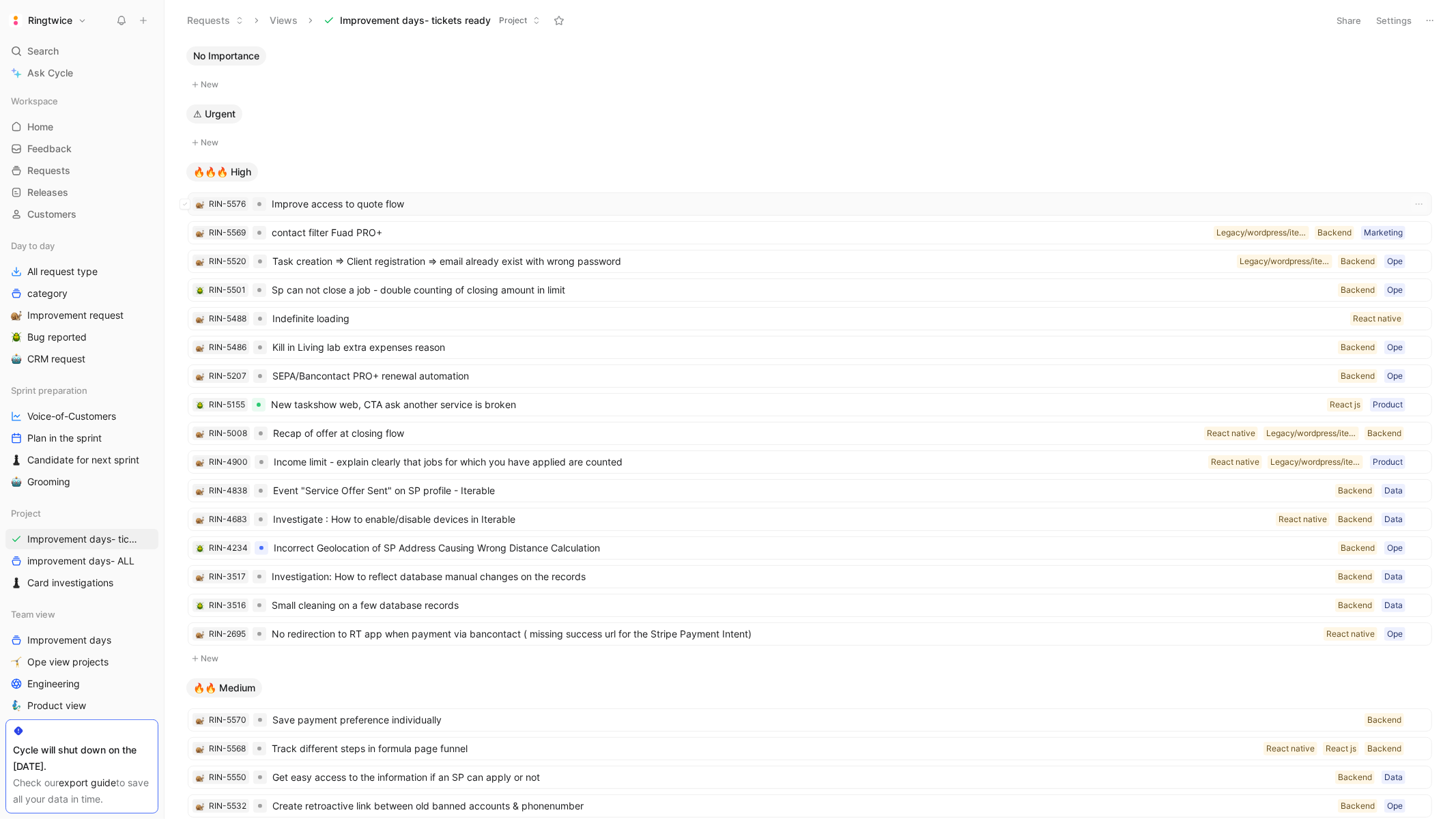
click at [371, 206] on span "Improve access to quote flow" at bounding box center [835, 204] width 1128 height 16
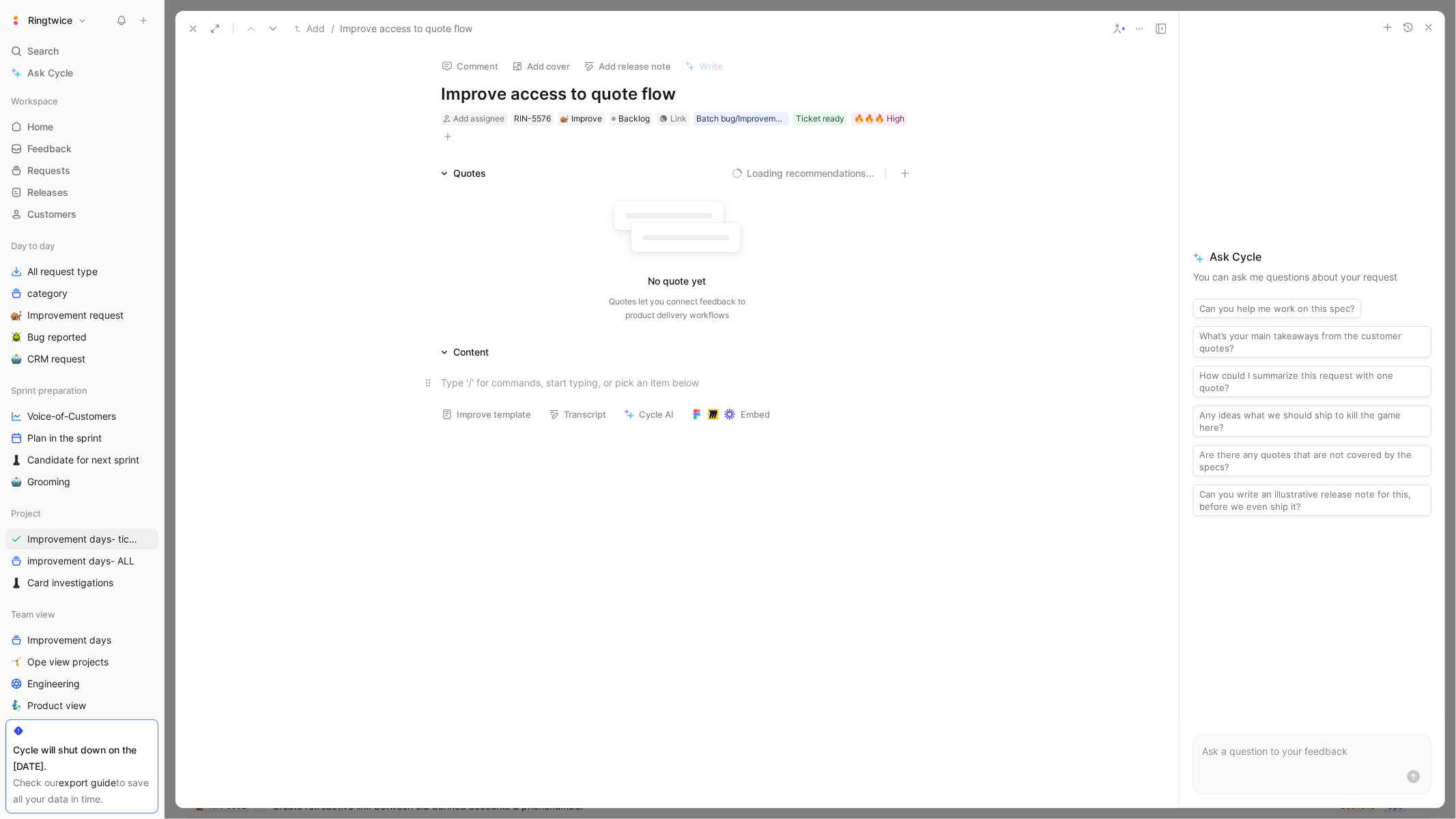
click at [572, 371] on p at bounding box center [676, 382] width 524 height 22
click at [467, 383] on div "Today" at bounding box center [677, 382] width 472 height 14
click at [440, 382] on p "Today" at bounding box center [676, 382] width 524 height 22
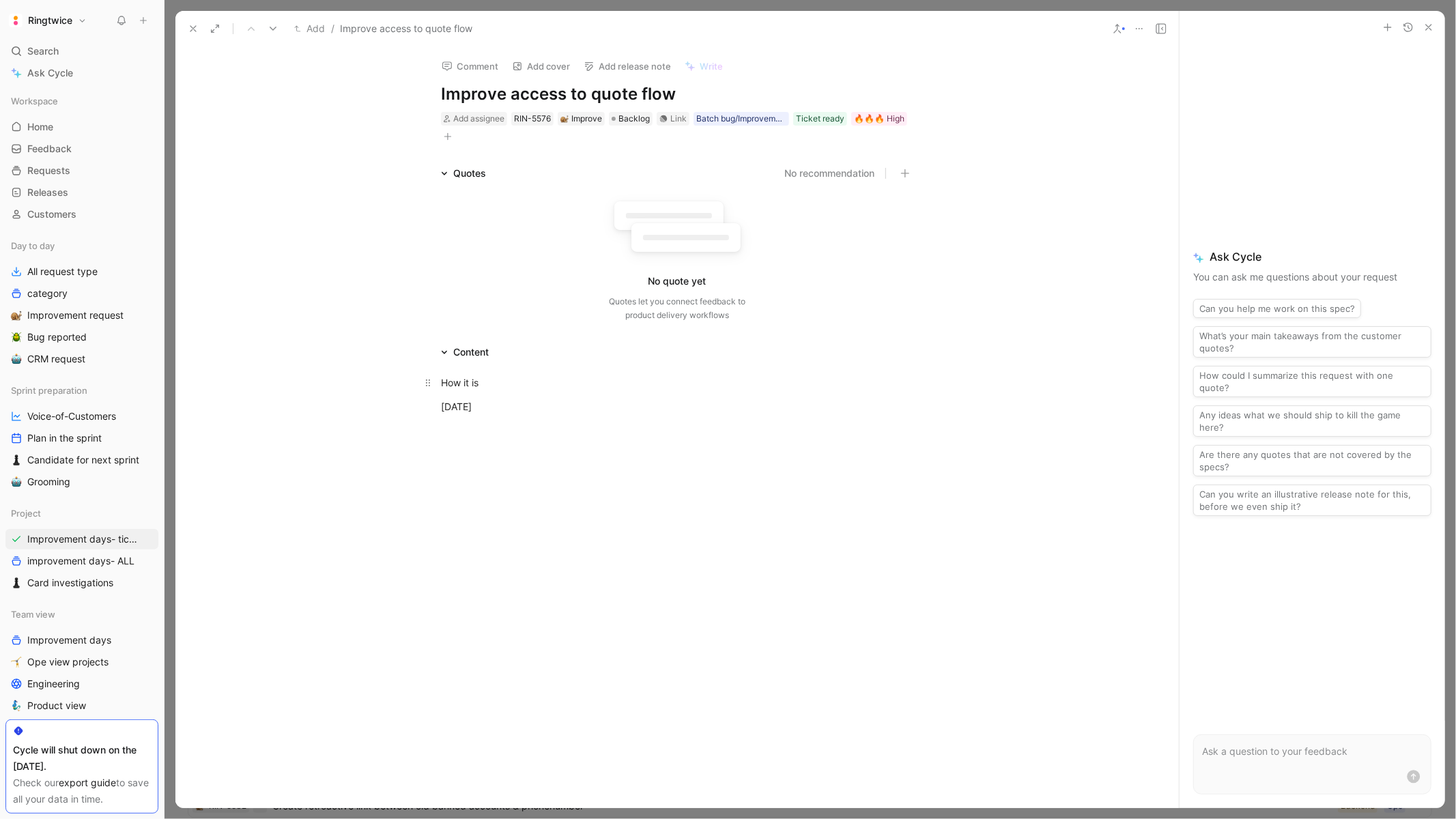
click at [438, 385] on p "How it is" at bounding box center [676, 382] width 524 height 22
click at [327, 364] on icon "button" at bounding box center [328, 359] width 11 height 11
click at [504, 416] on div "Today" at bounding box center [677, 419] width 472 height 14
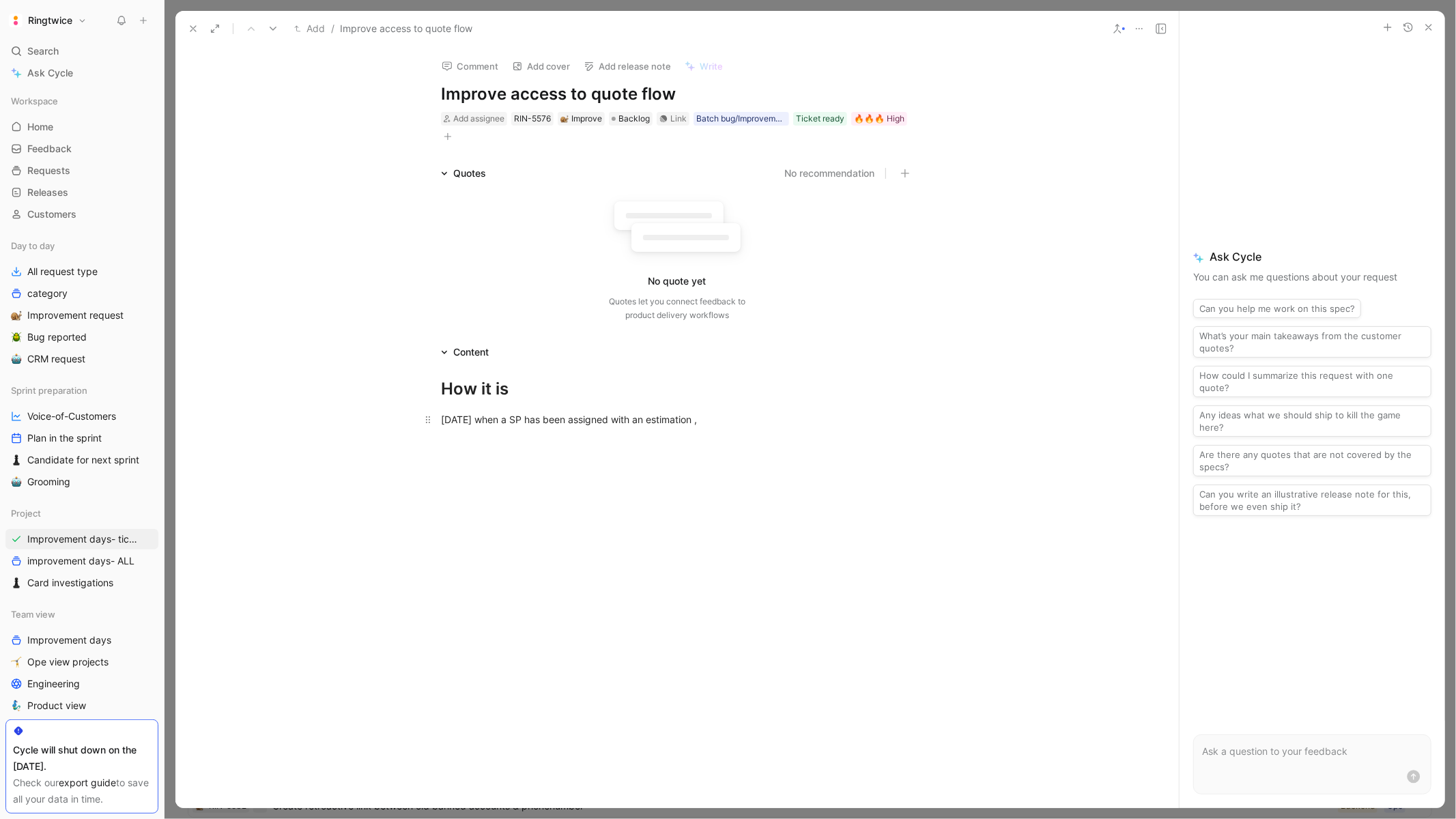
click at [473, 420] on div "Today when a SP has been assigned with an estimation ," at bounding box center [677, 419] width 472 height 14
click at [804, 418] on div "Today in mobile app next step for task assigned with a quote is not suepr clear…" at bounding box center [677, 426] width 472 height 29
click at [674, 434] on div "Today in mobile app next step for task assigned with a quote is not suepr clear…" at bounding box center [677, 426] width 472 height 29
click at [443, 438] on div "Today in mobile app next step for task assigned with a quote is not suepr clear…" at bounding box center [677, 434] width 472 height 43
click at [516, 445] on div "Today in mobile app next step for task assigned with a quote is not suepr clear…" at bounding box center [677, 434] width 472 height 43
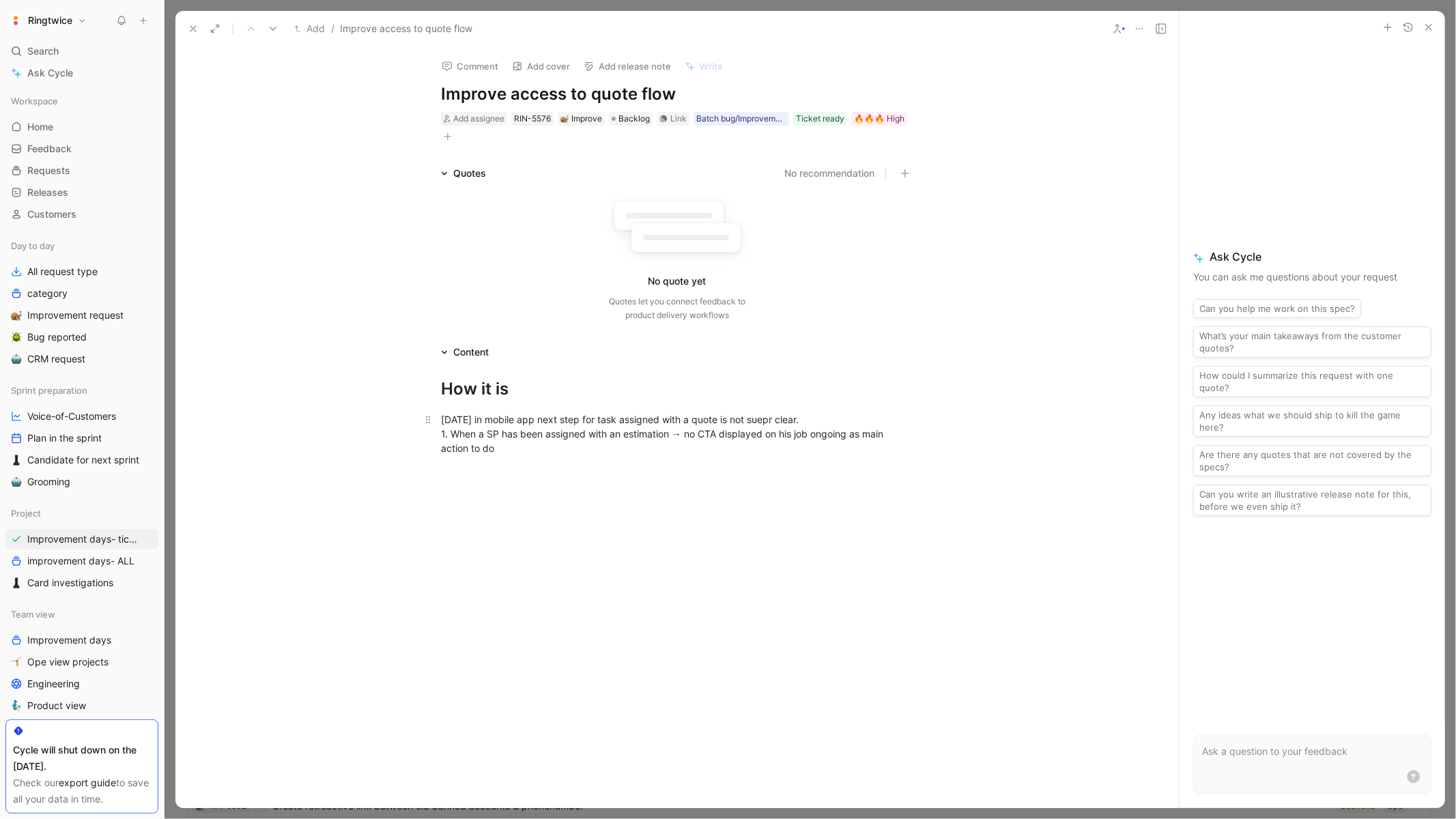
click at [449, 437] on div "Today in mobile app next step for task assigned with a quote is not suepr clear…" at bounding box center [677, 434] width 472 height 43
click at [544, 454] on div "When a SP has been assigned with an estimation → no CTA displayed on his job on…" at bounding box center [683, 448] width 458 height 29
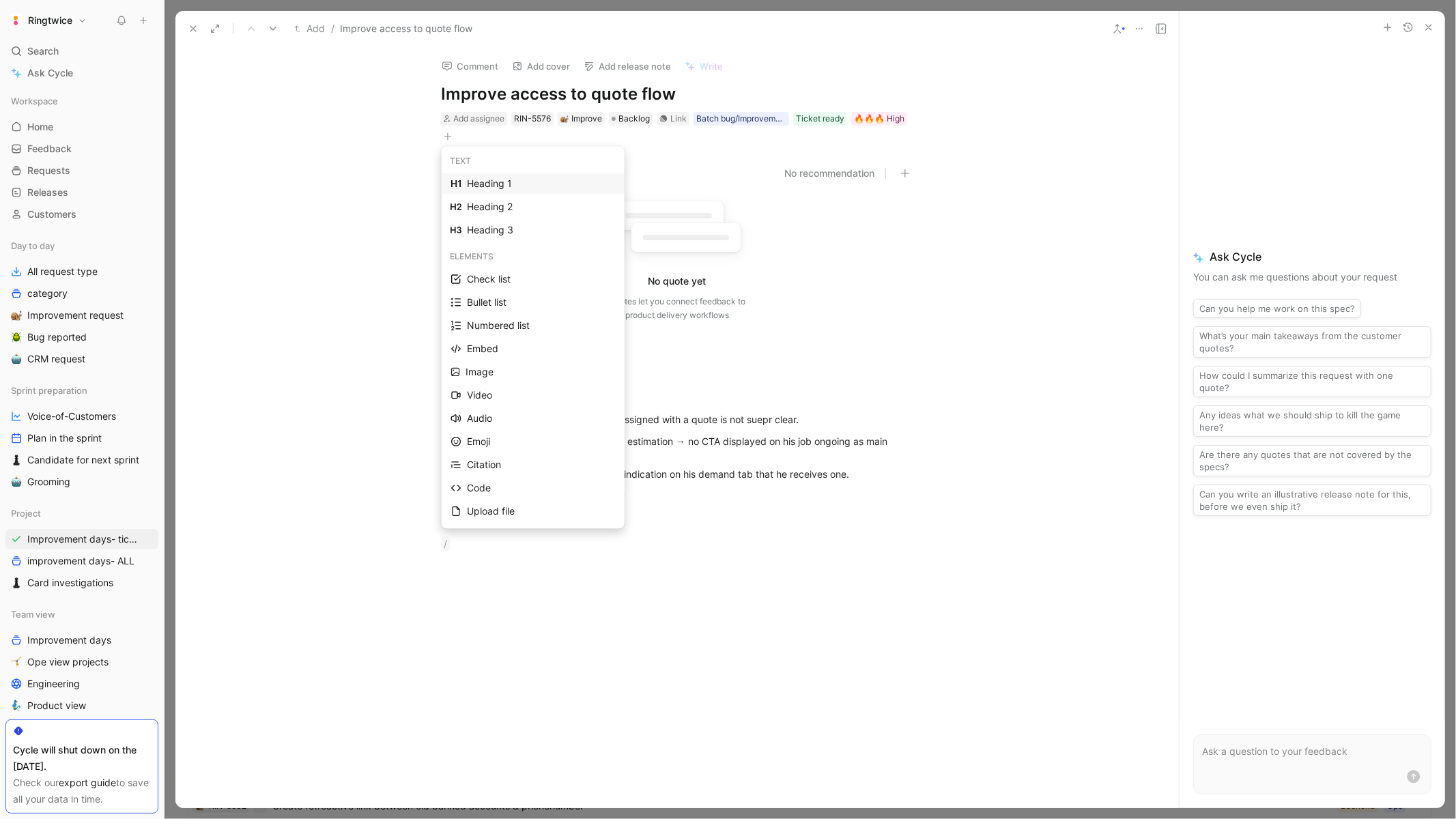
click at [494, 184] on div "Heading 1" at bounding box center [540, 184] width 148 height 16
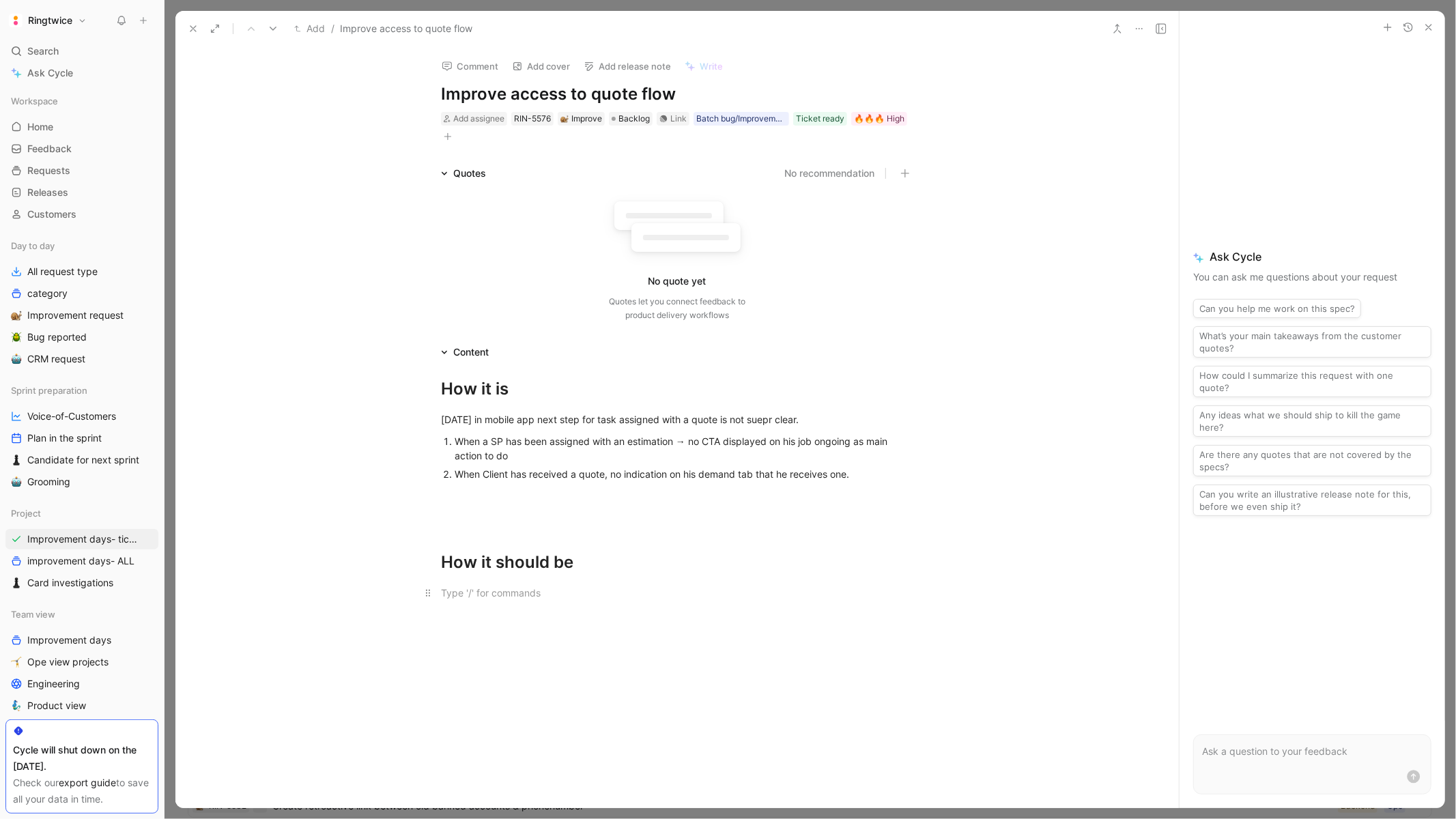
click at [530, 593] on div at bounding box center [677, 592] width 472 height 14
click at [506, 585] on div at bounding box center [677, 592] width 472 height 14
click at [629, 603] on p at bounding box center [676, 592] width 524 height 22
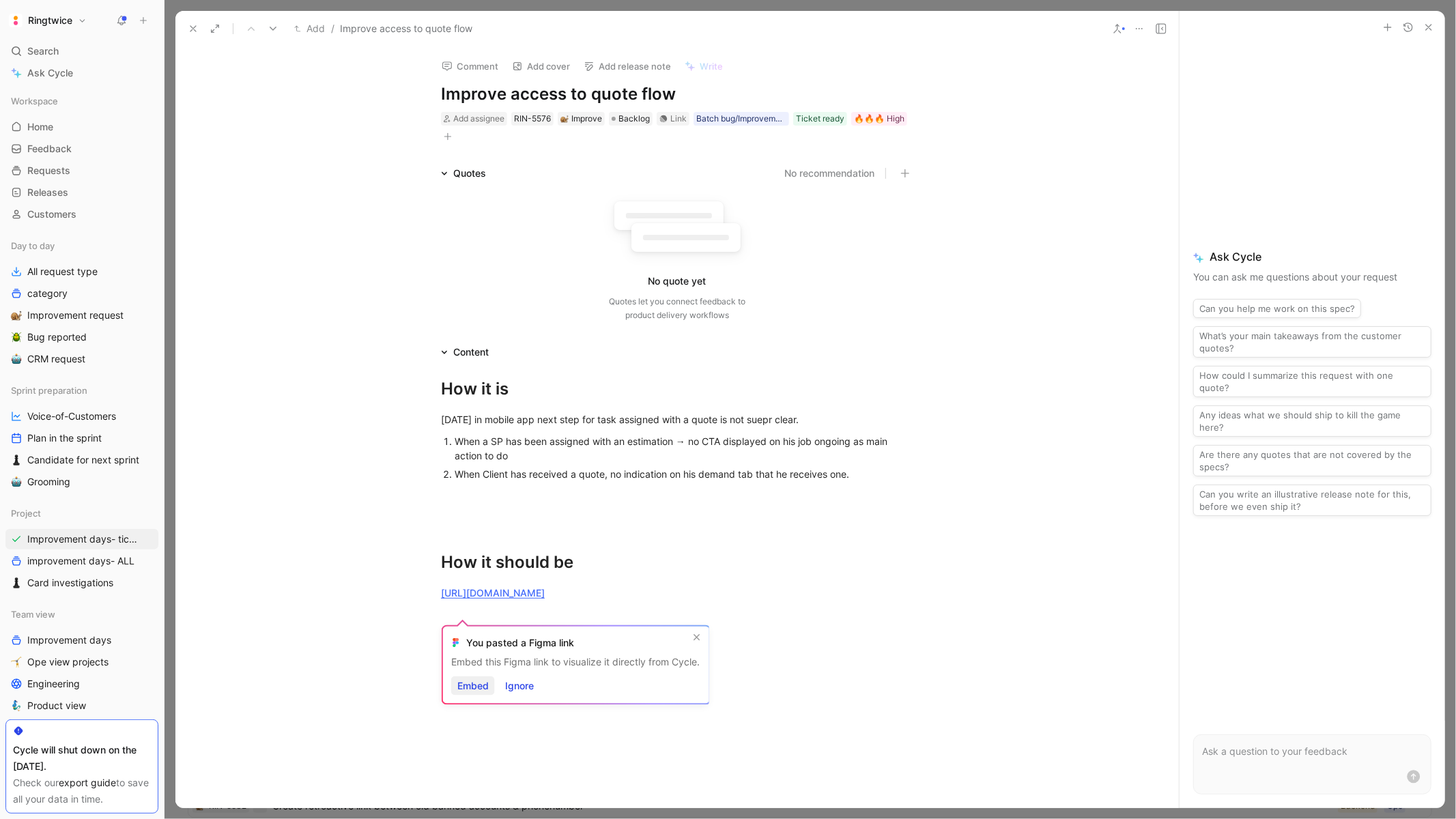
click at [475, 687] on span "Embed" at bounding box center [473, 686] width 31 height 16
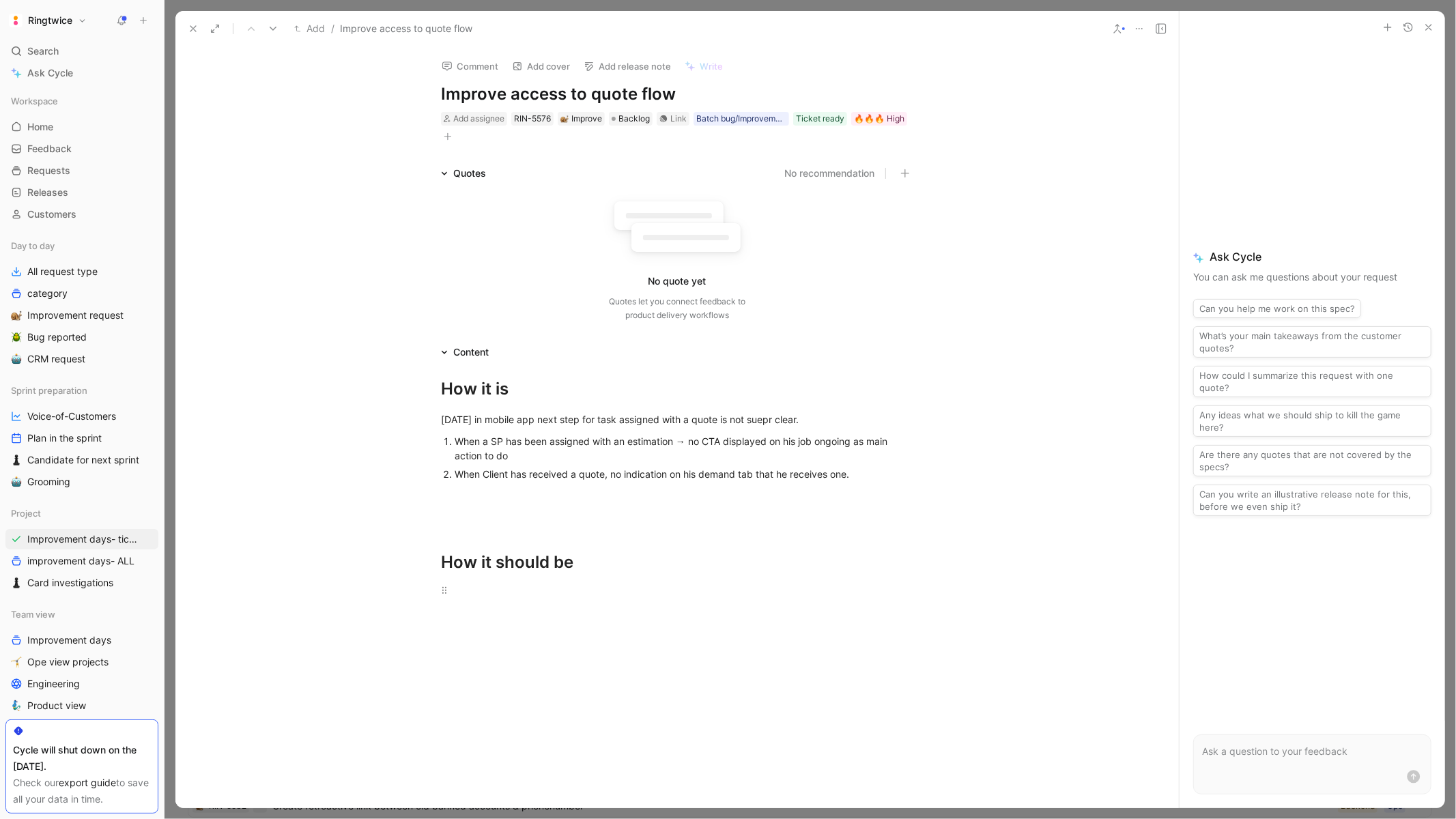
scroll to position [102, 0]
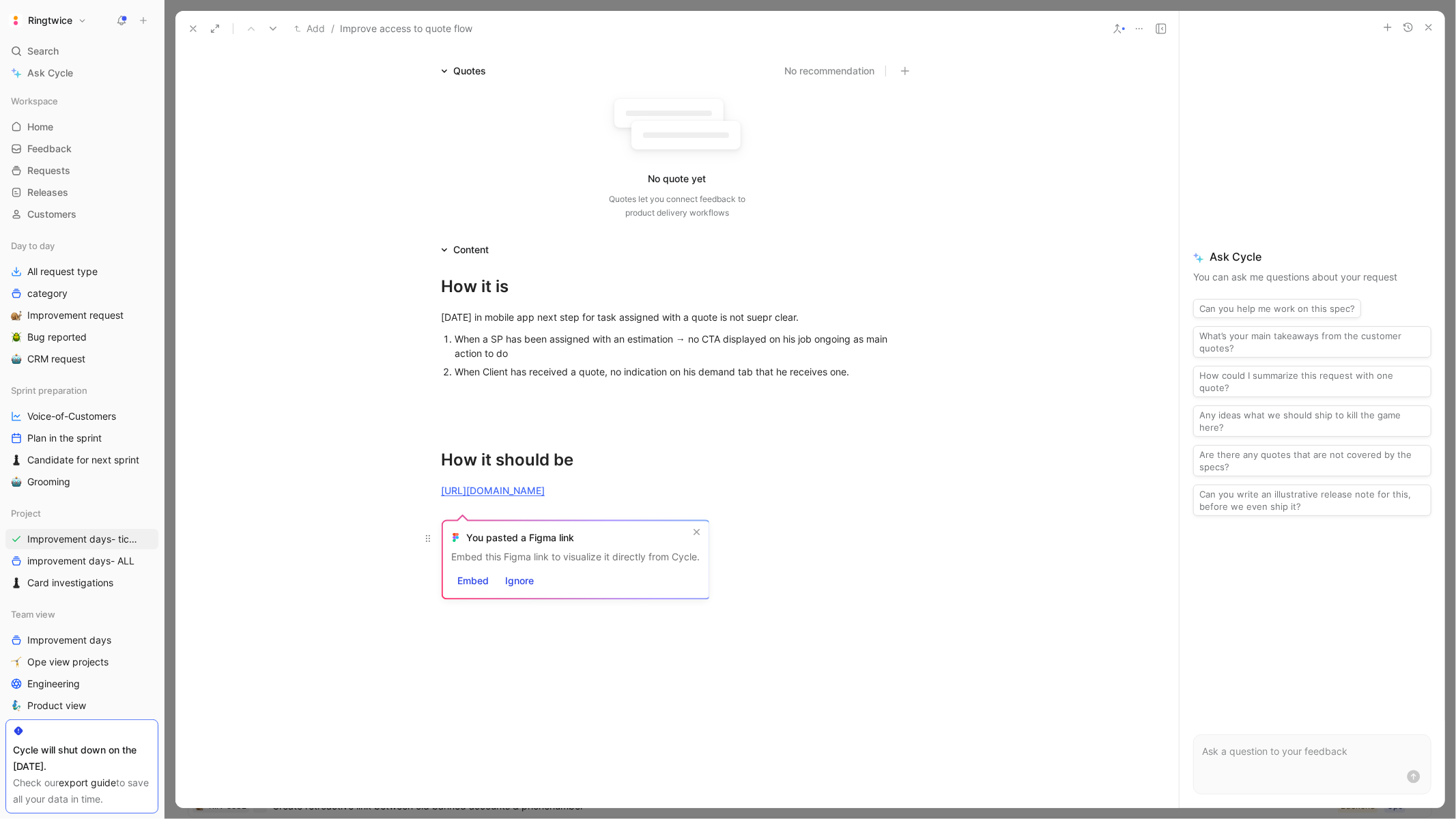
click at [788, 539] on p at bounding box center [676, 538] width 524 height 22
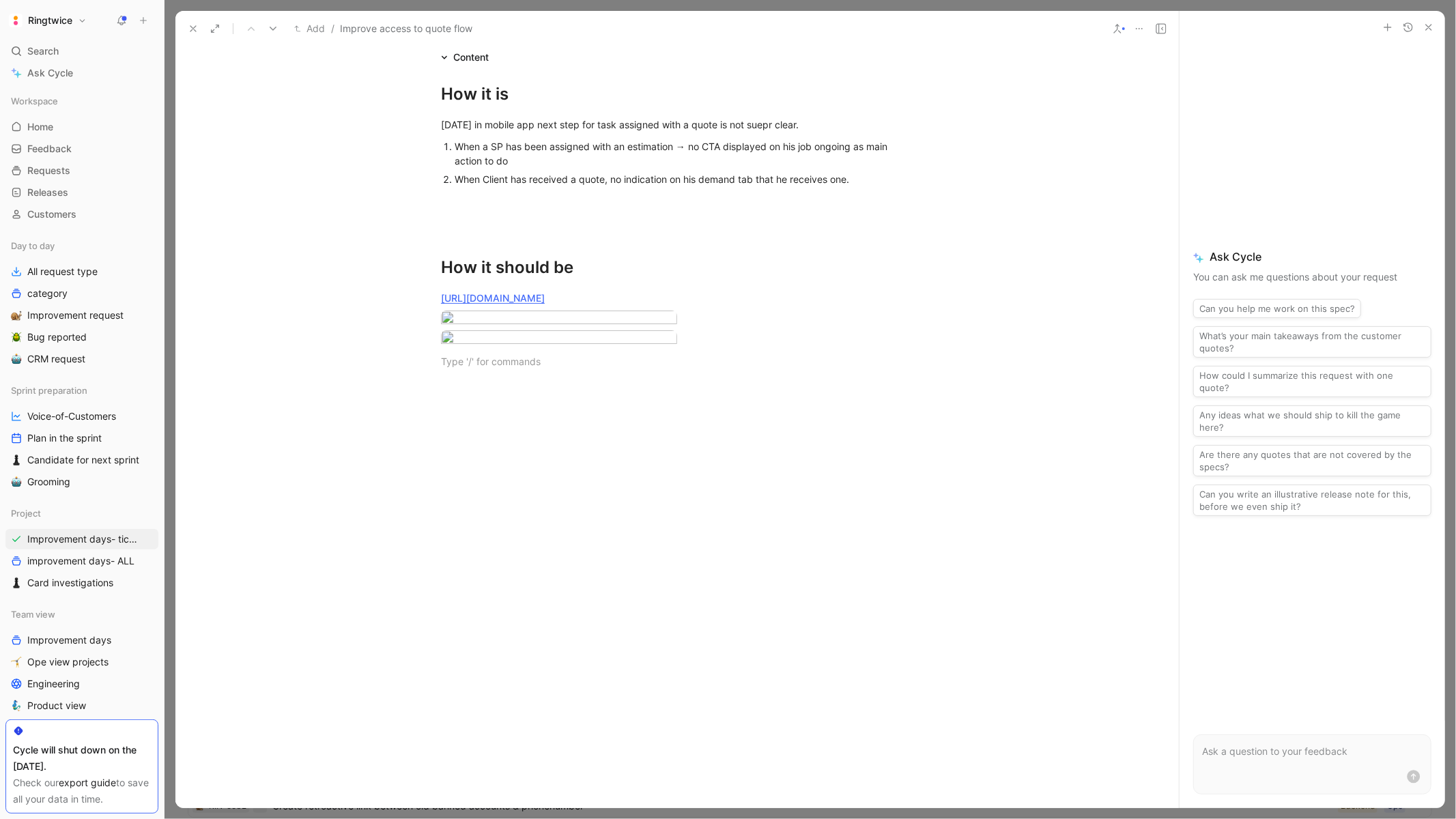
scroll to position [583, 0]
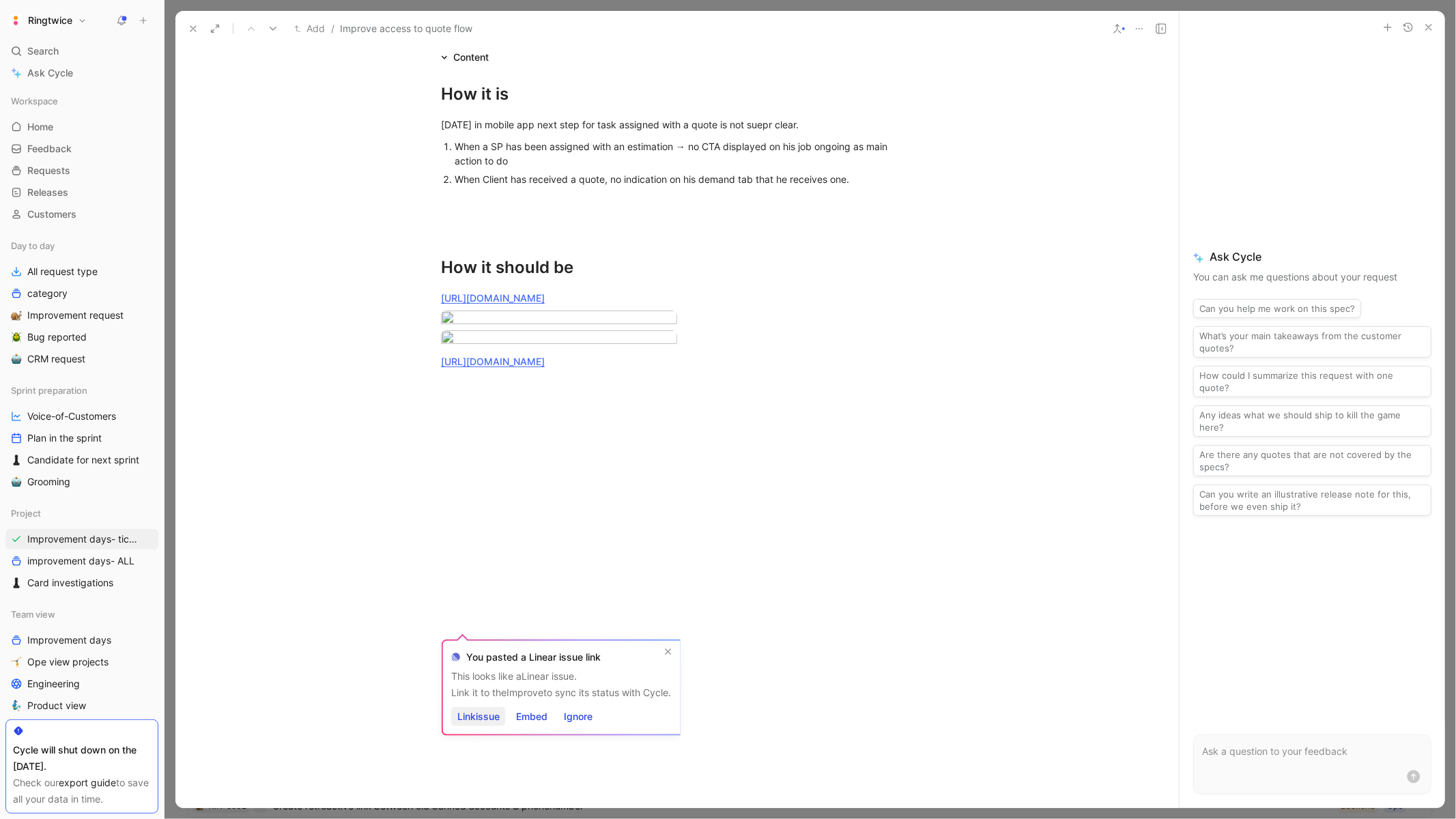
click at [480, 714] on span "Link issue" at bounding box center [479, 717] width 43 height 16
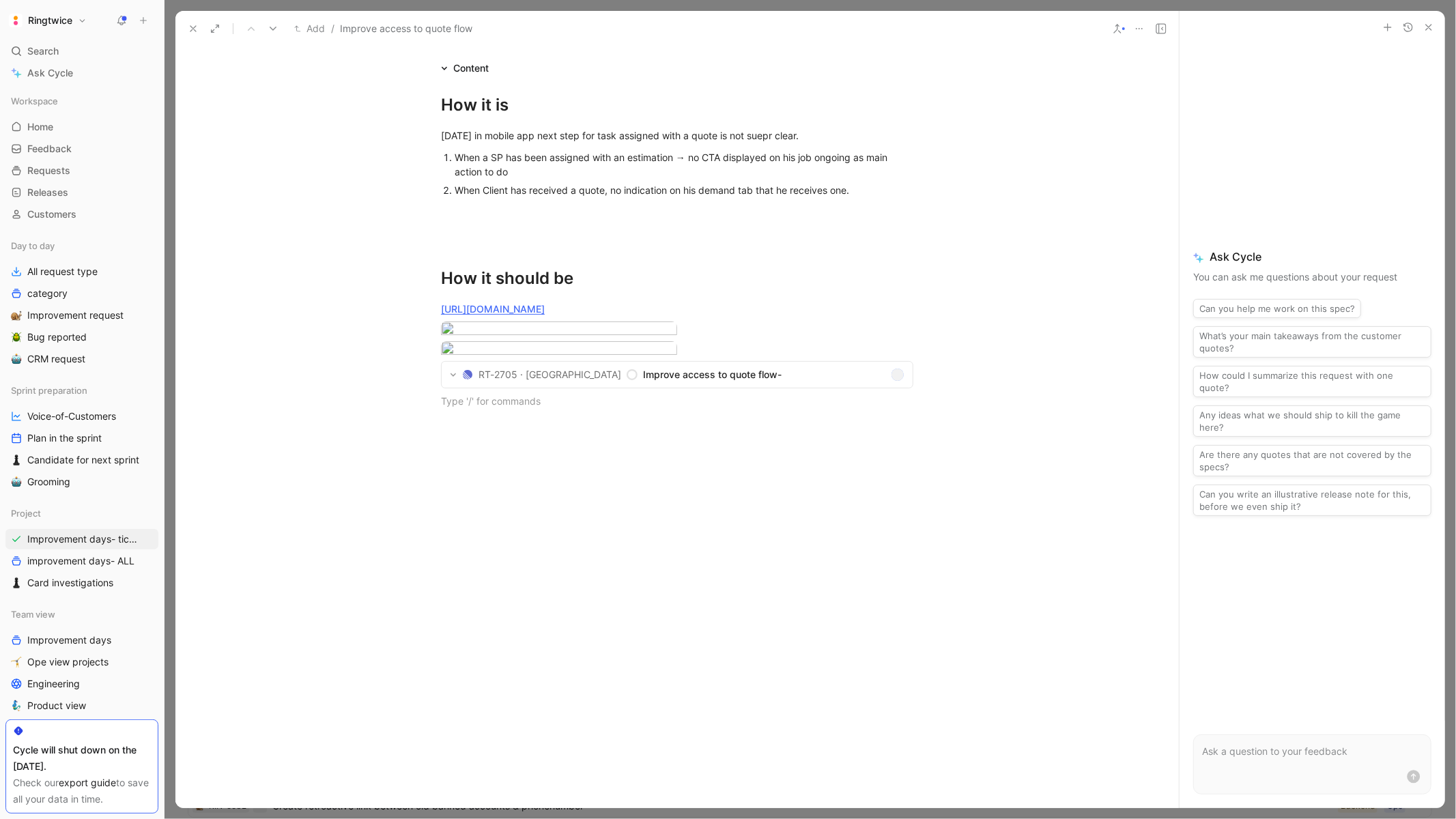
scroll to position [0, 0]
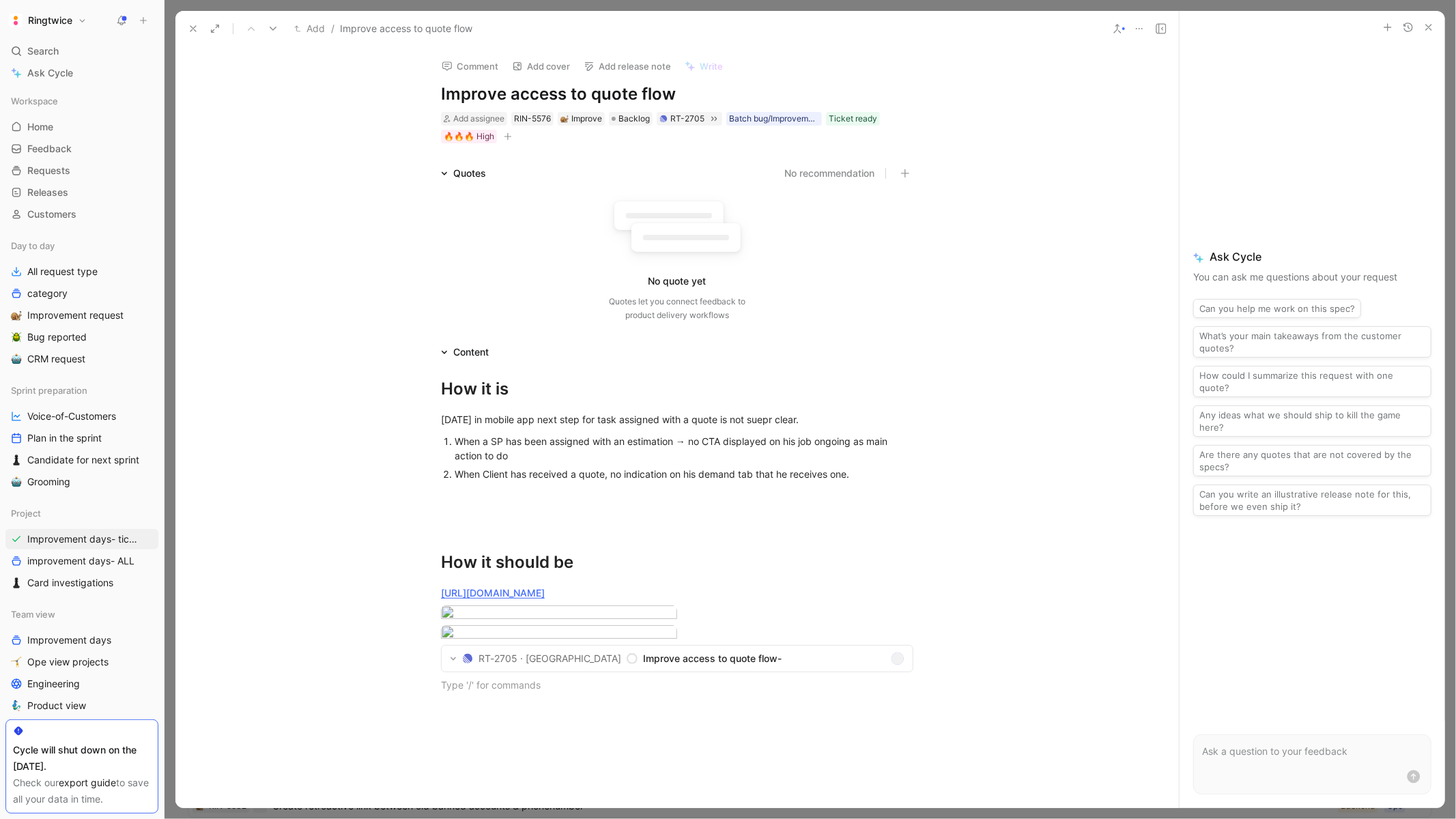
click at [515, 136] on div "Add assignee RIN-5576 Improve Backlog RT-2705 Batch bug/Improvement day Ticket …" at bounding box center [676, 128] width 475 height 34
click at [507, 136] on icon "button" at bounding box center [507, 136] width 7 height 1
click at [411, 230] on div "Dev type" at bounding box center [426, 230] width 162 height 16
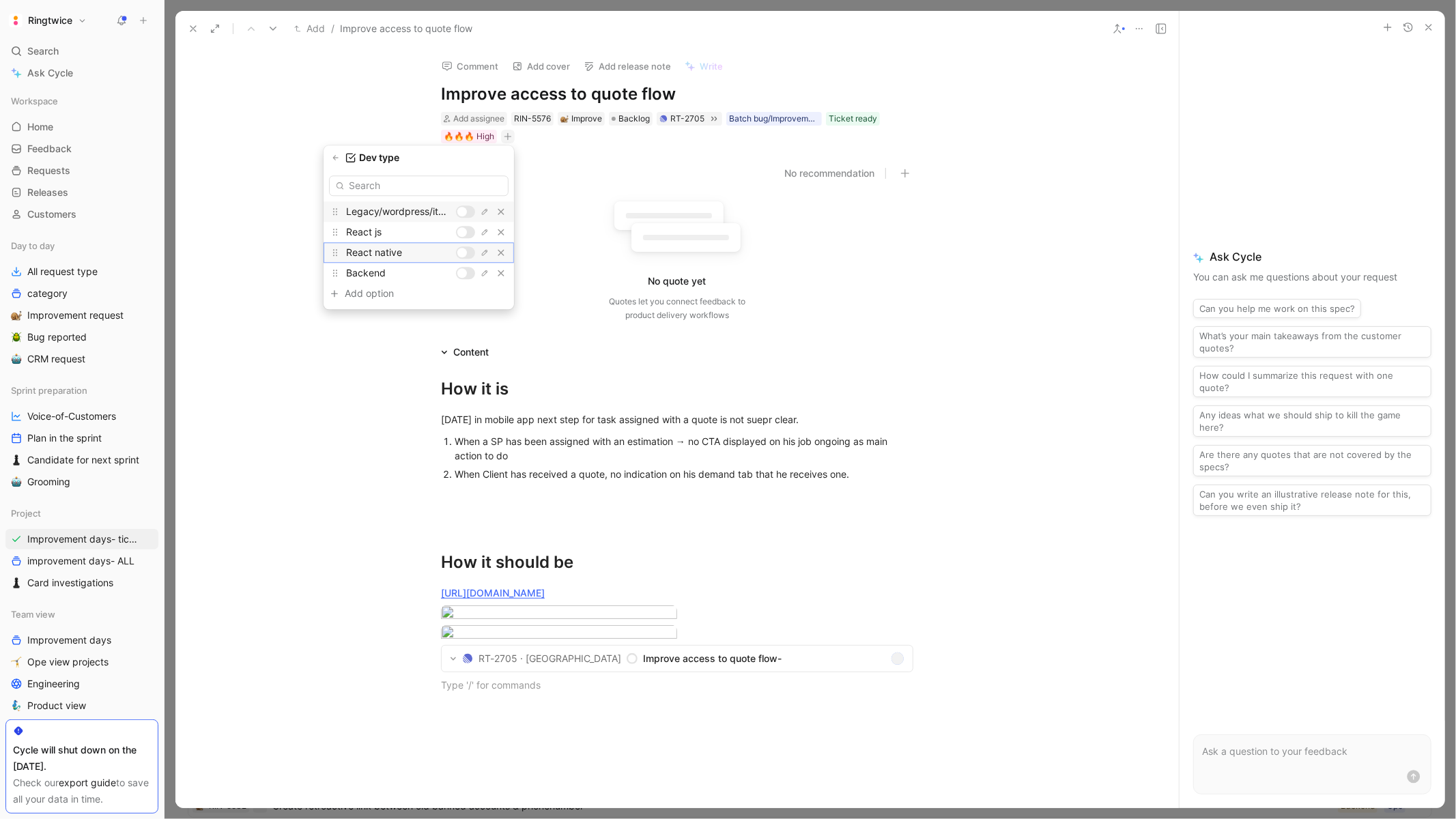
click at [468, 250] on div at bounding box center [465, 253] width 19 height 12
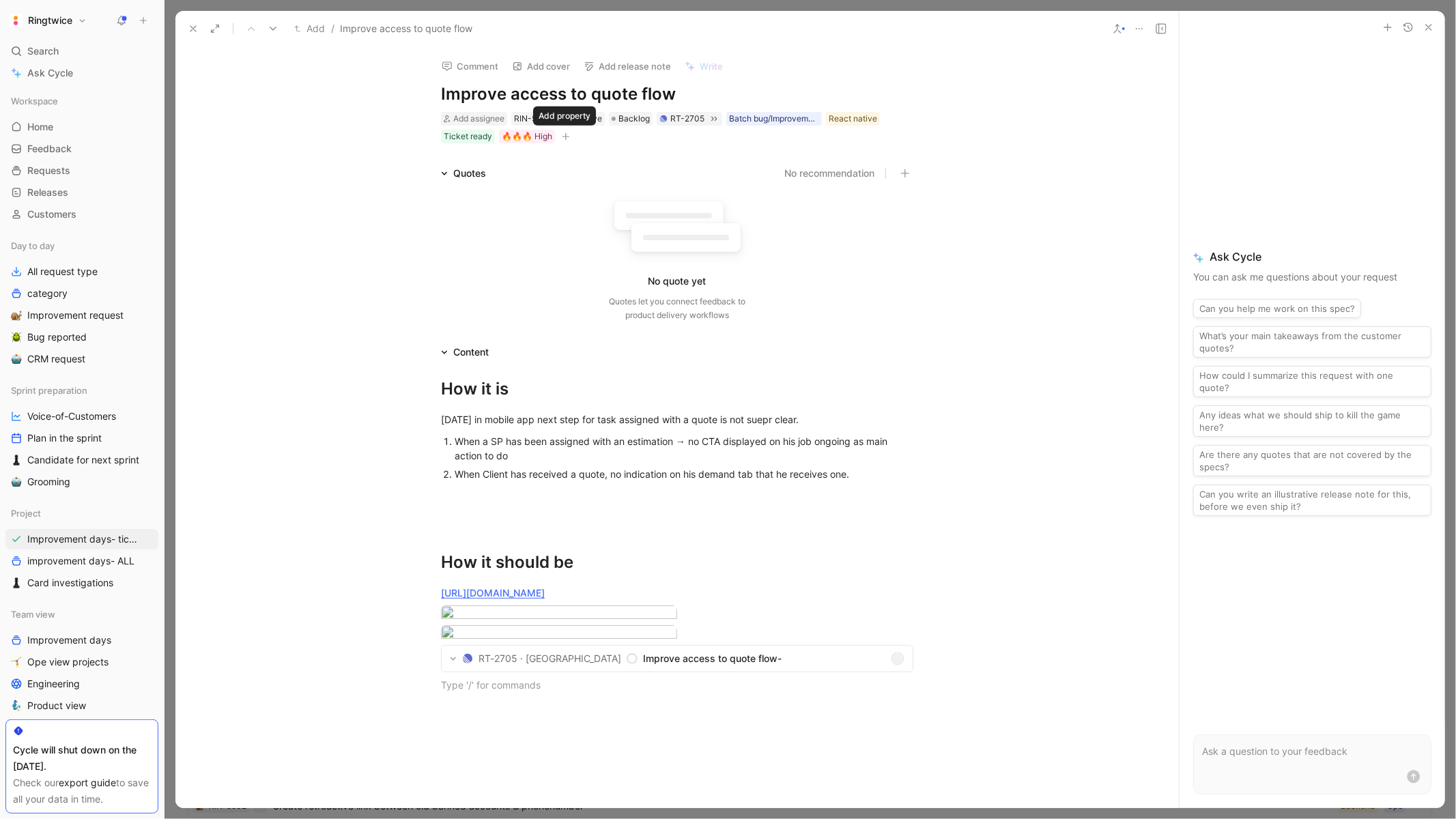
click at [569, 136] on button "button" at bounding box center [566, 136] width 14 height 14
click at [449, 262] on div "User type" at bounding box center [476, 271] width 190 height 20
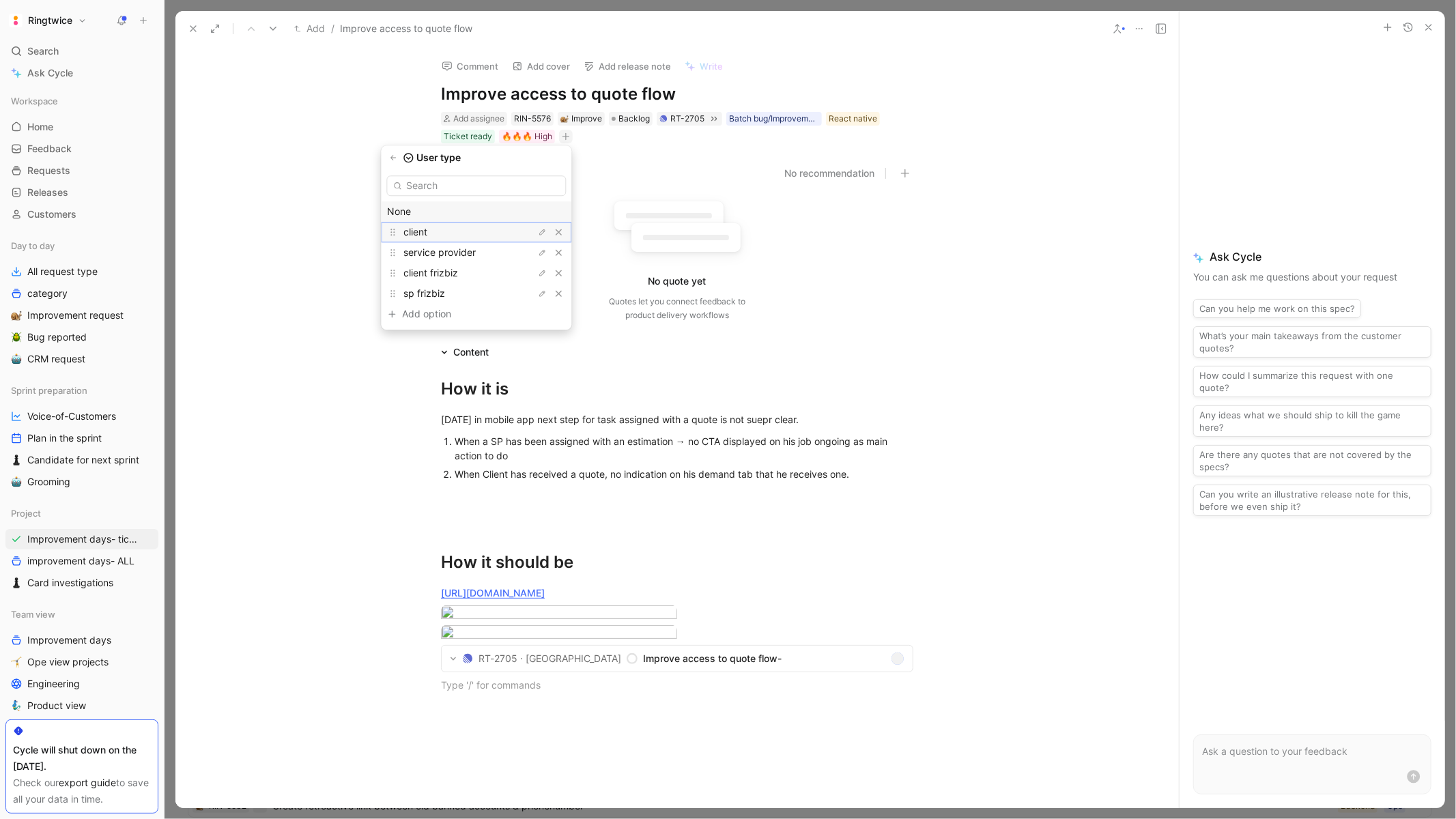
click at [483, 230] on div "client" at bounding box center [454, 232] width 102 height 16
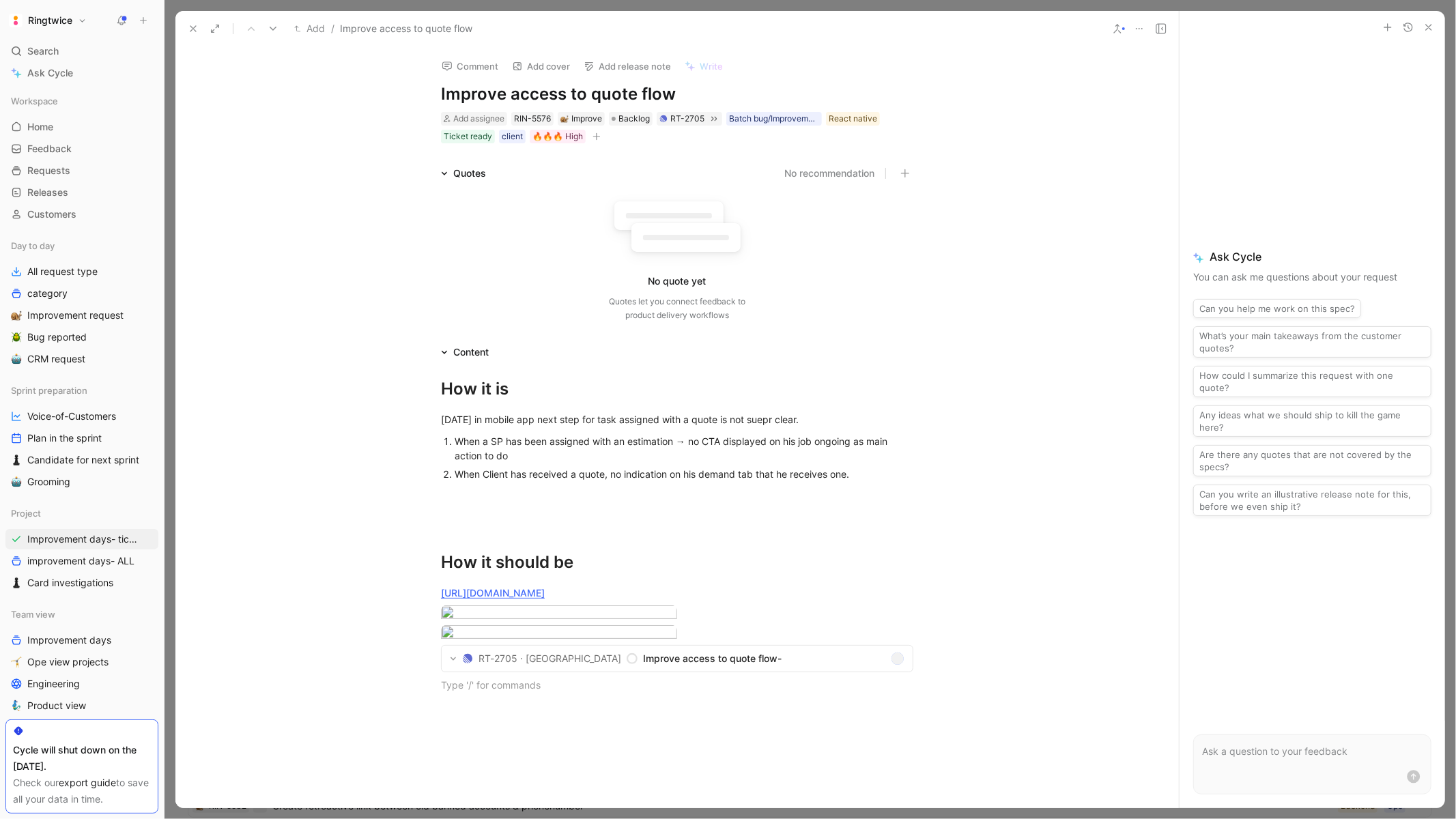
click at [1159, 27] on use at bounding box center [1161, 29] width 10 height 10
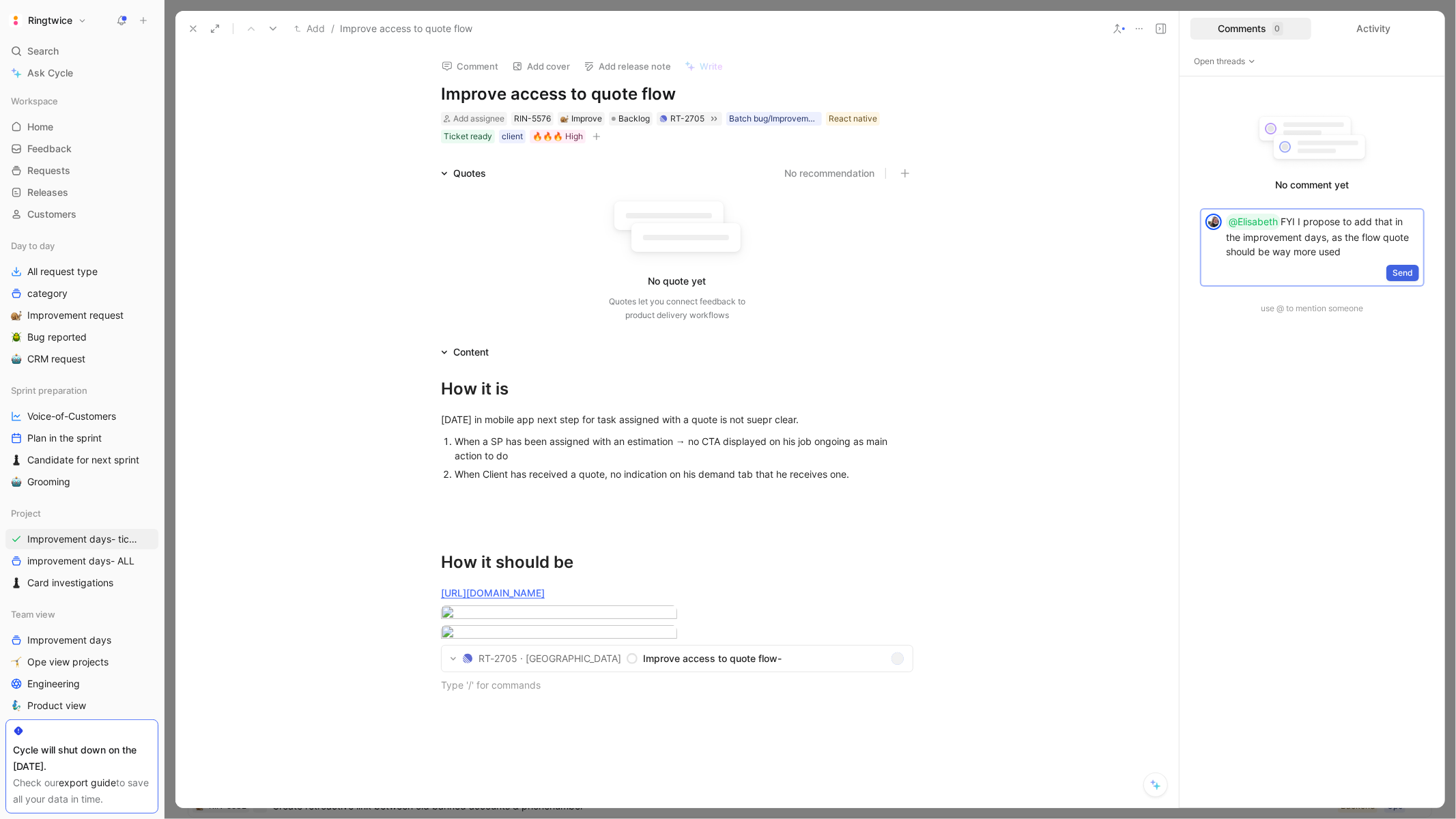
click at [1399, 271] on span "Send" at bounding box center [1402, 273] width 20 height 14
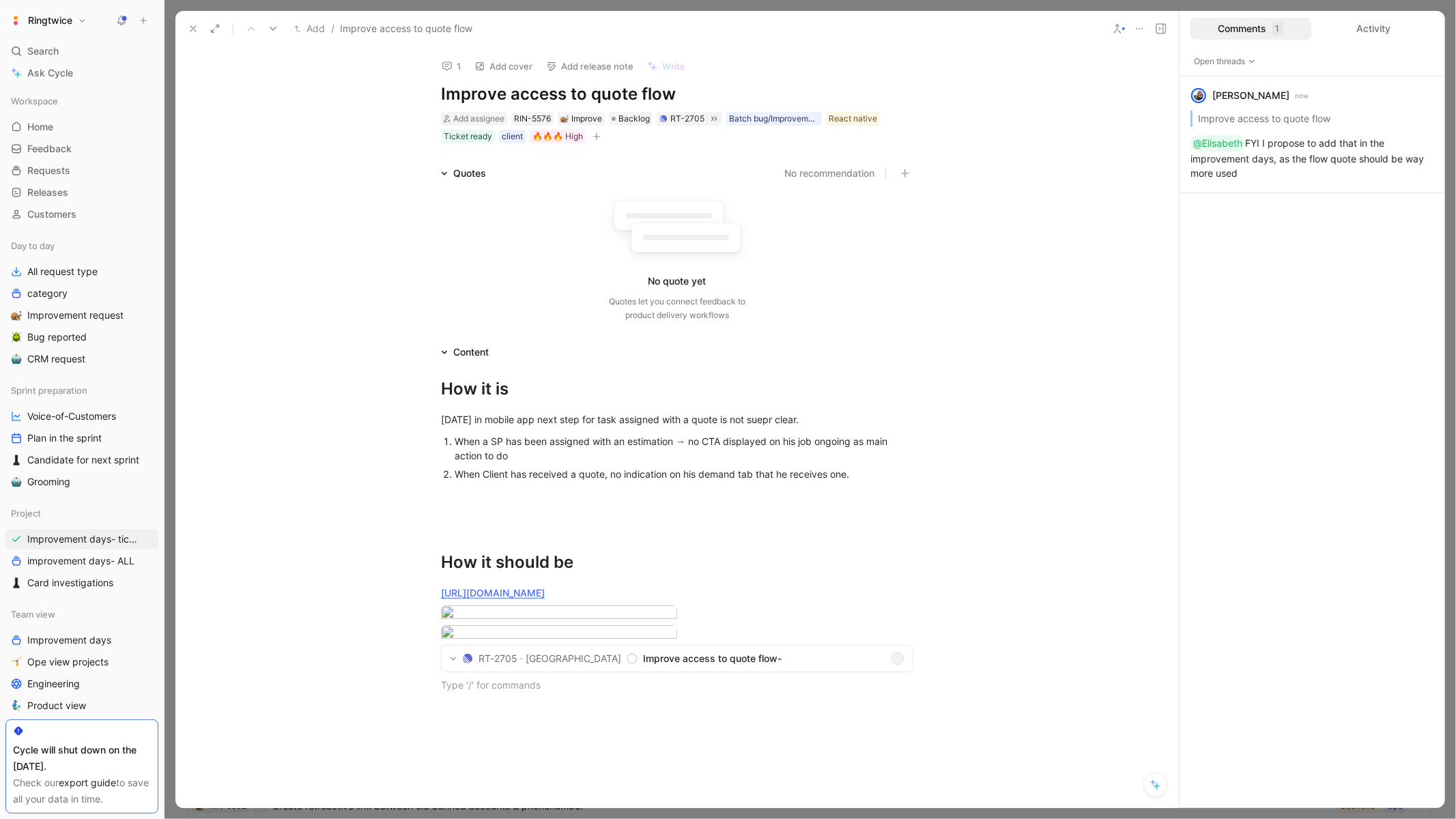
click at [232, 53] on div "1 Add cover Add release note Write Improve access to quote flow Add assignee RI…" at bounding box center [677, 427] width 1003 height 761
click at [602, 136] on div "Add assignee RIN-5576 Improve Backlog RT-2705 Batch bug/Improvement day React n…" at bounding box center [676, 128] width 475 height 34
click at [193, 34] on icon at bounding box center [193, 28] width 11 height 11
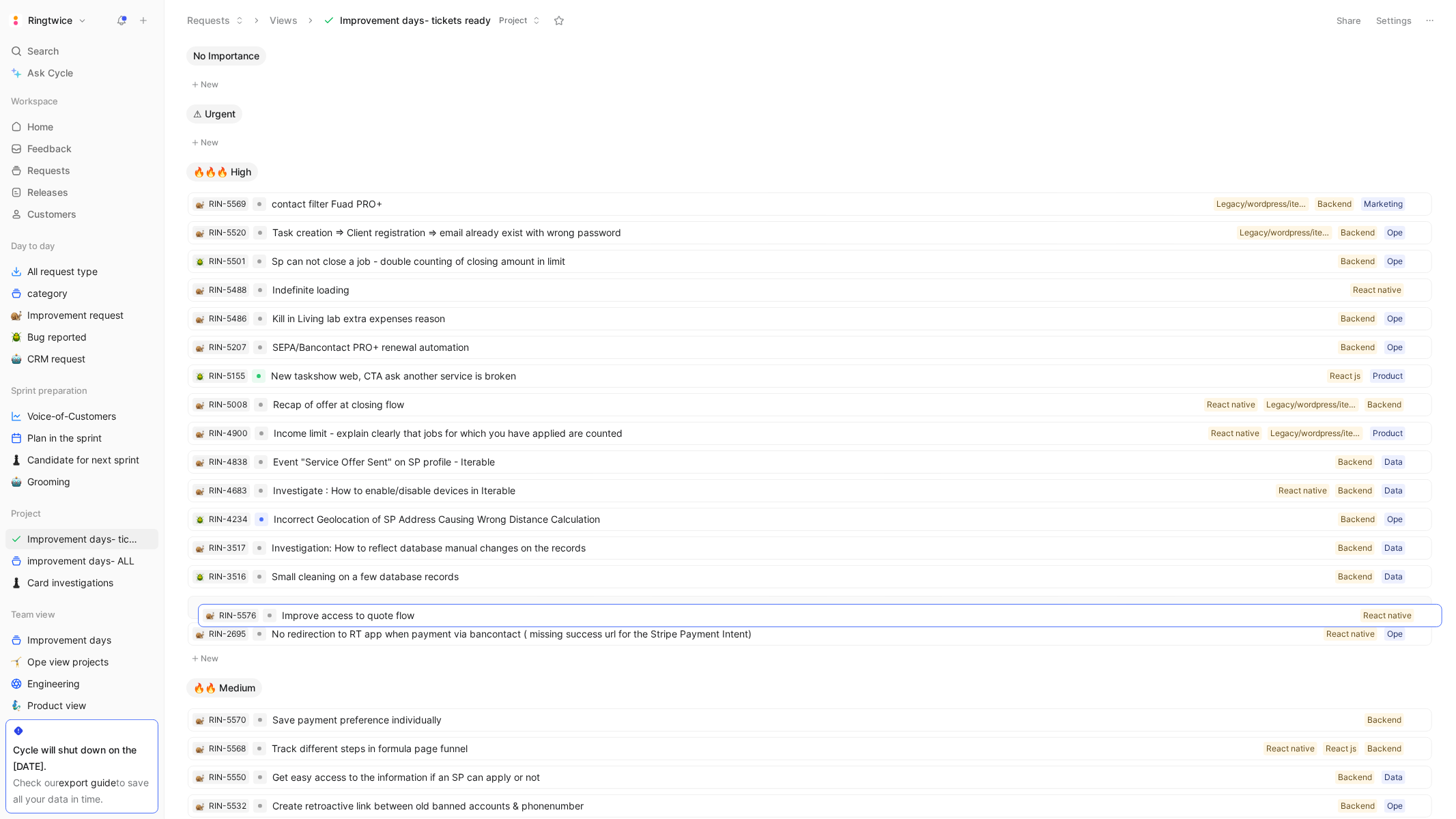
drag, startPoint x: 372, startPoint y: 198, endPoint x: 382, endPoint y: 609, distance: 411.1
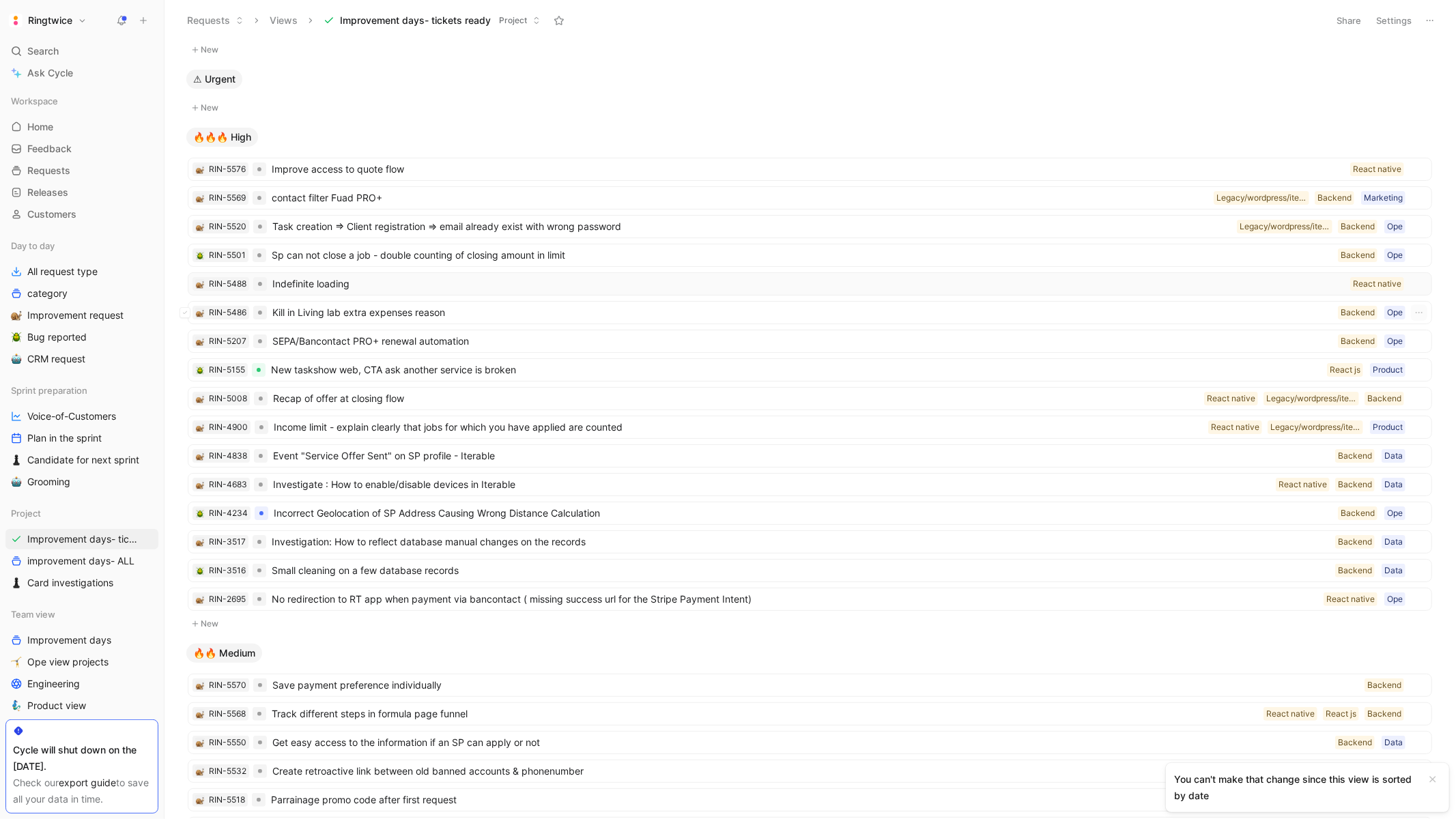
scroll to position [37, 0]
click at [1334, 166] on span "Improve access to quote flow" at bounding box center [808, 167] width 1073 height 16
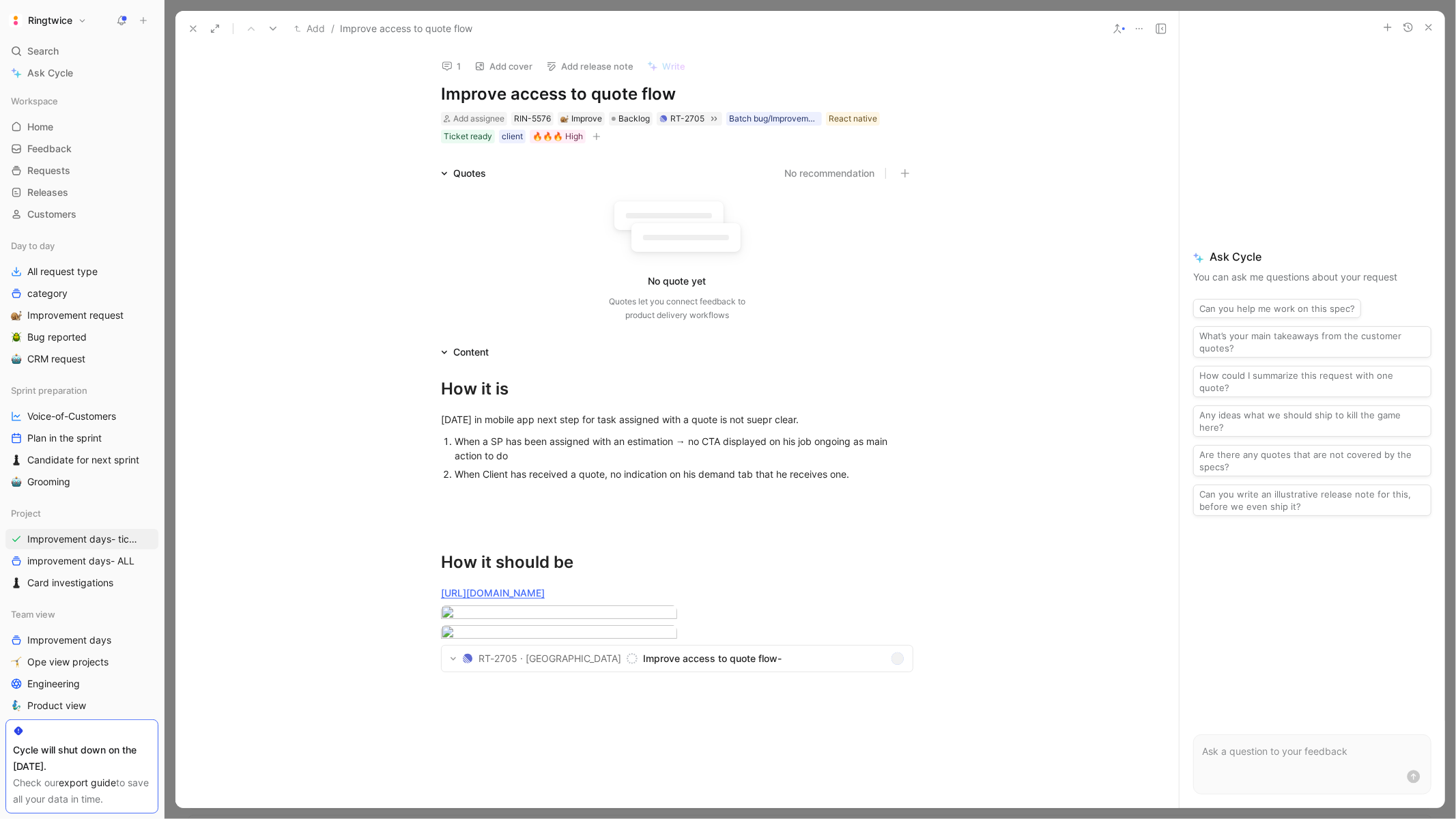
click at [193, 29] on use at bounding box center [193, 29] width 6 height 6
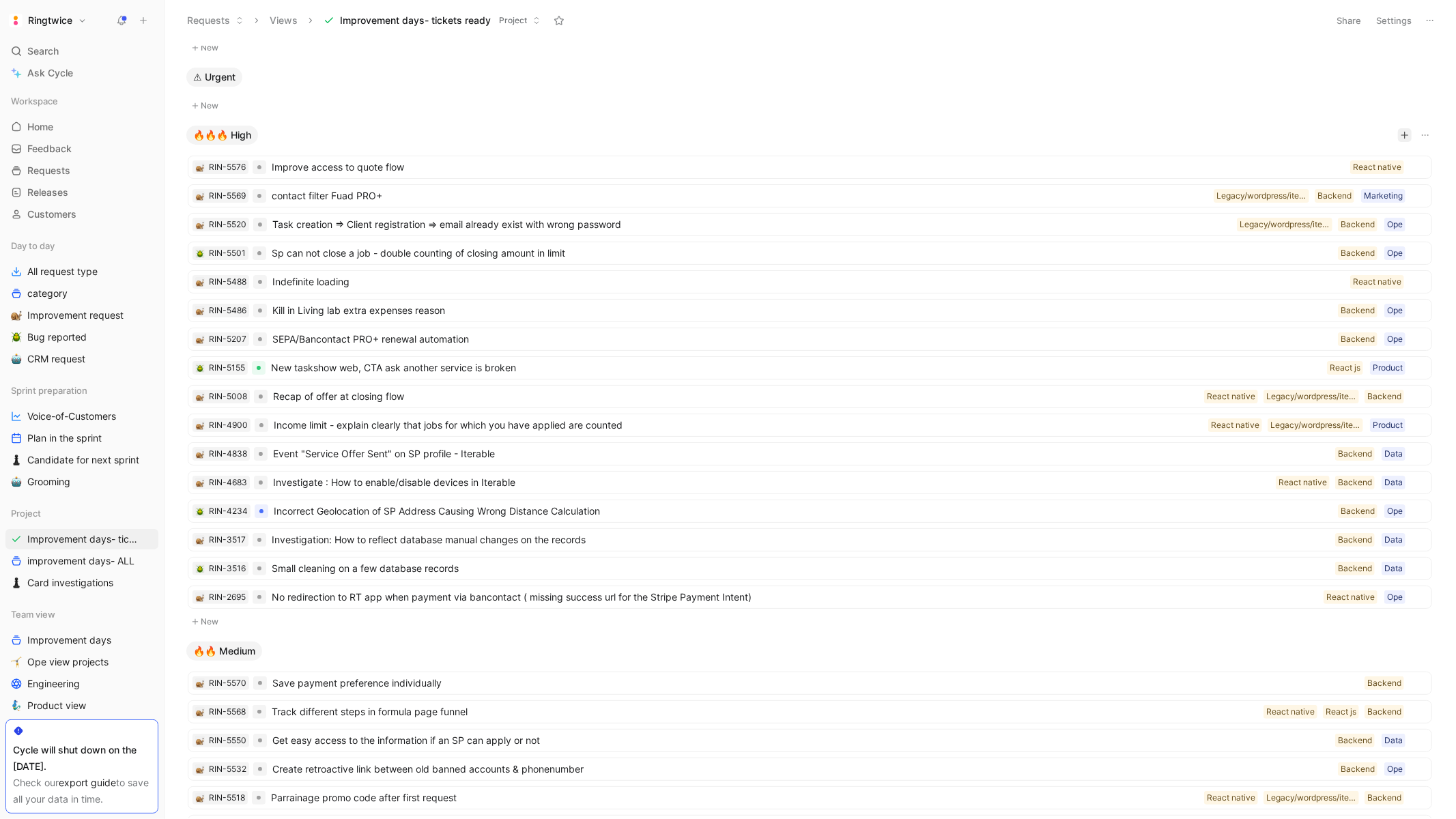
click at [1399, 138] on button "button" at bounding box center [1404, 135] width 14 height 14
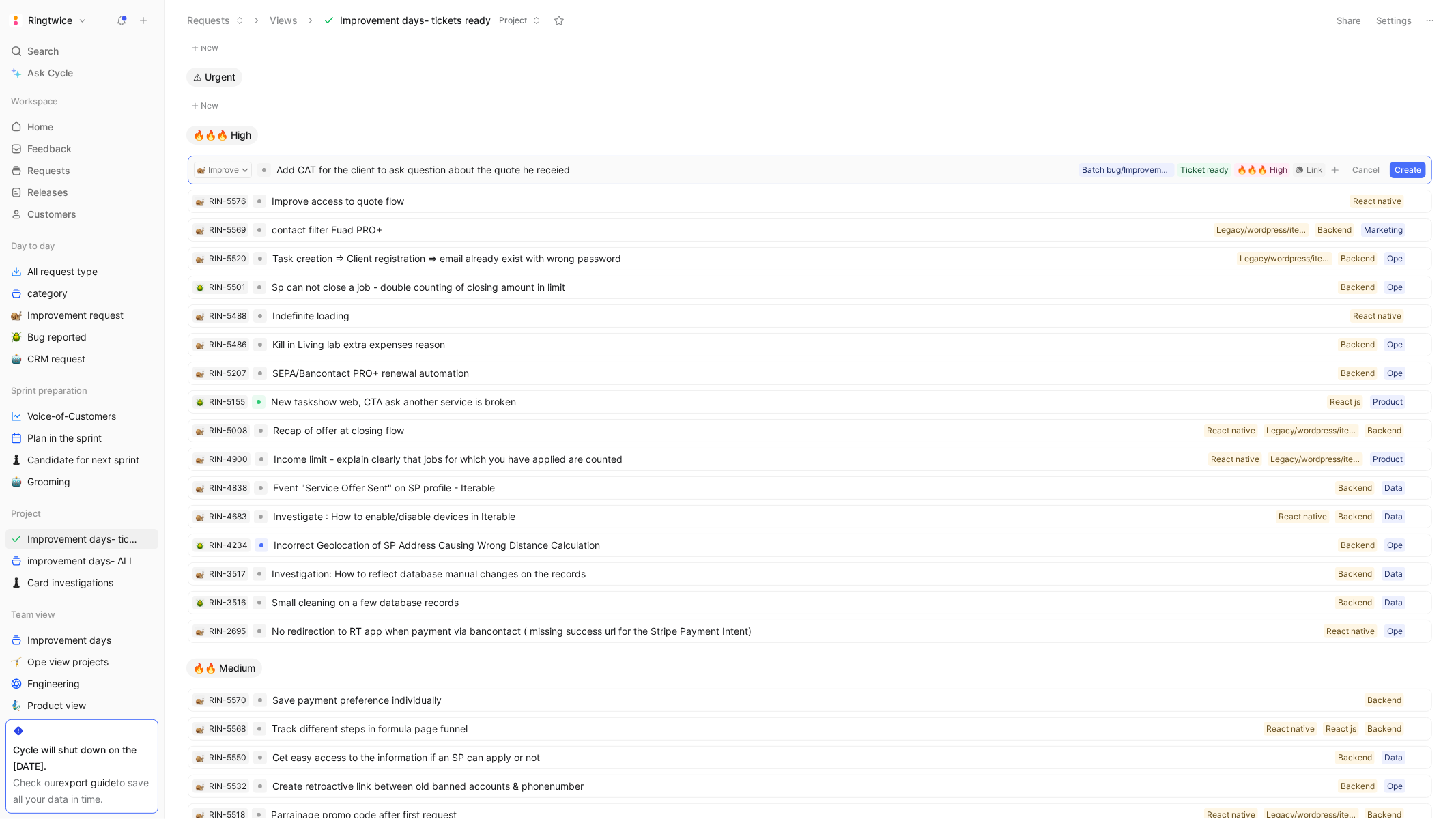
click at [559, 176] on span "Add CAT for the client to ask question about the quote he receied" at bounding box center [675, 170] width 797 height 16
click at [562, 172] on span "Add CAT for the client to ask question about the quote he receied" at bounding box center [675, 170] width 797 height 16
click at [605, 165] on span "Add CAT for the client to ask question about the quote he received" at bounding box center [675, 170] width 797 height 16
click at [312, 170] on span "Add CAT for the client to ask question about the quote he received to the SP" at bounding box center [675, 170] width 797 height 16
click at [1399, 171] on button "Create" at bounding box center [1408, 170] width 36 height 16
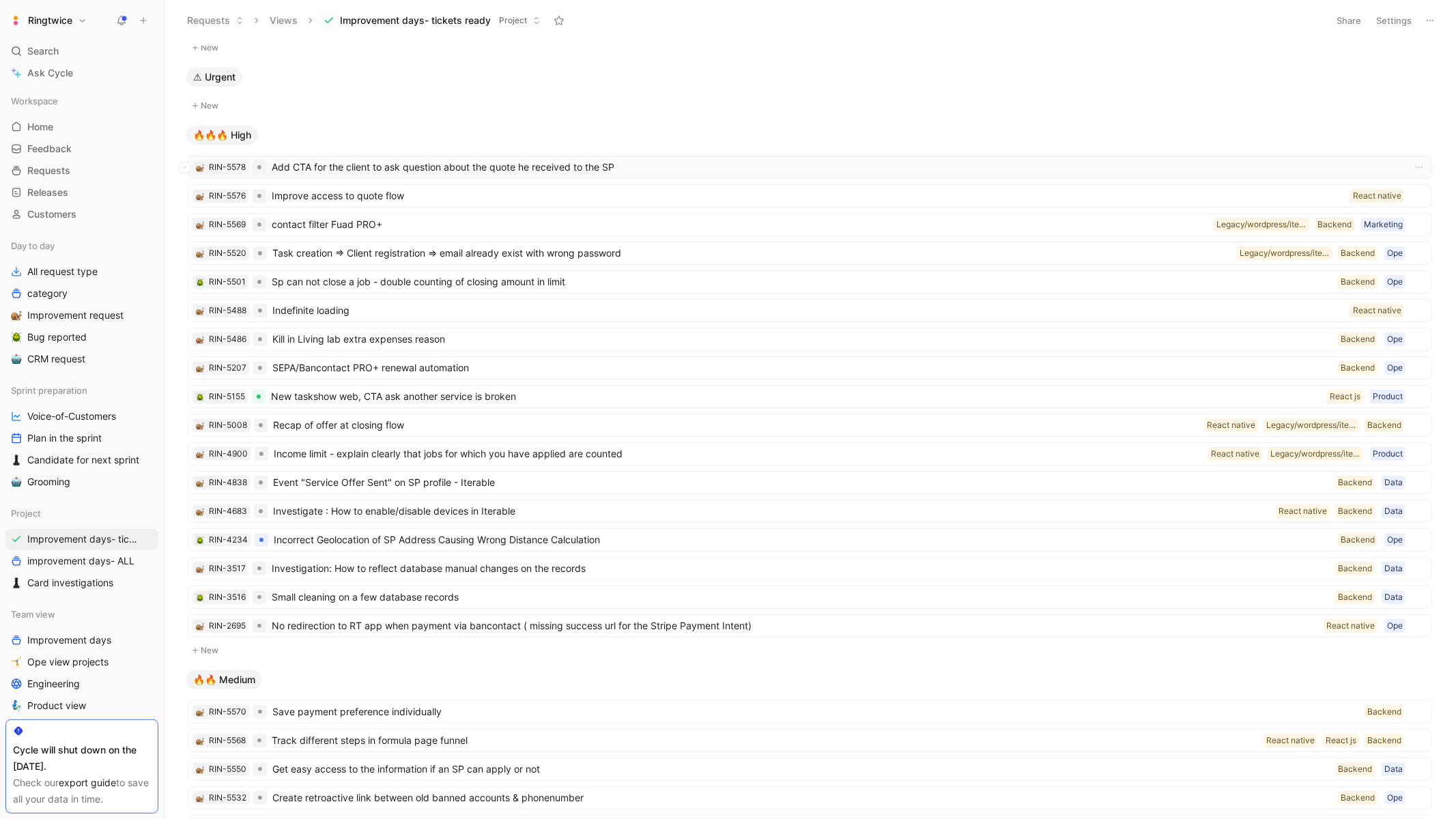
click at [500, 164] on span "Add CTA for the client to ask question about the quote he received to the SP" at bounding box center [835, 167] width 1128 height 16
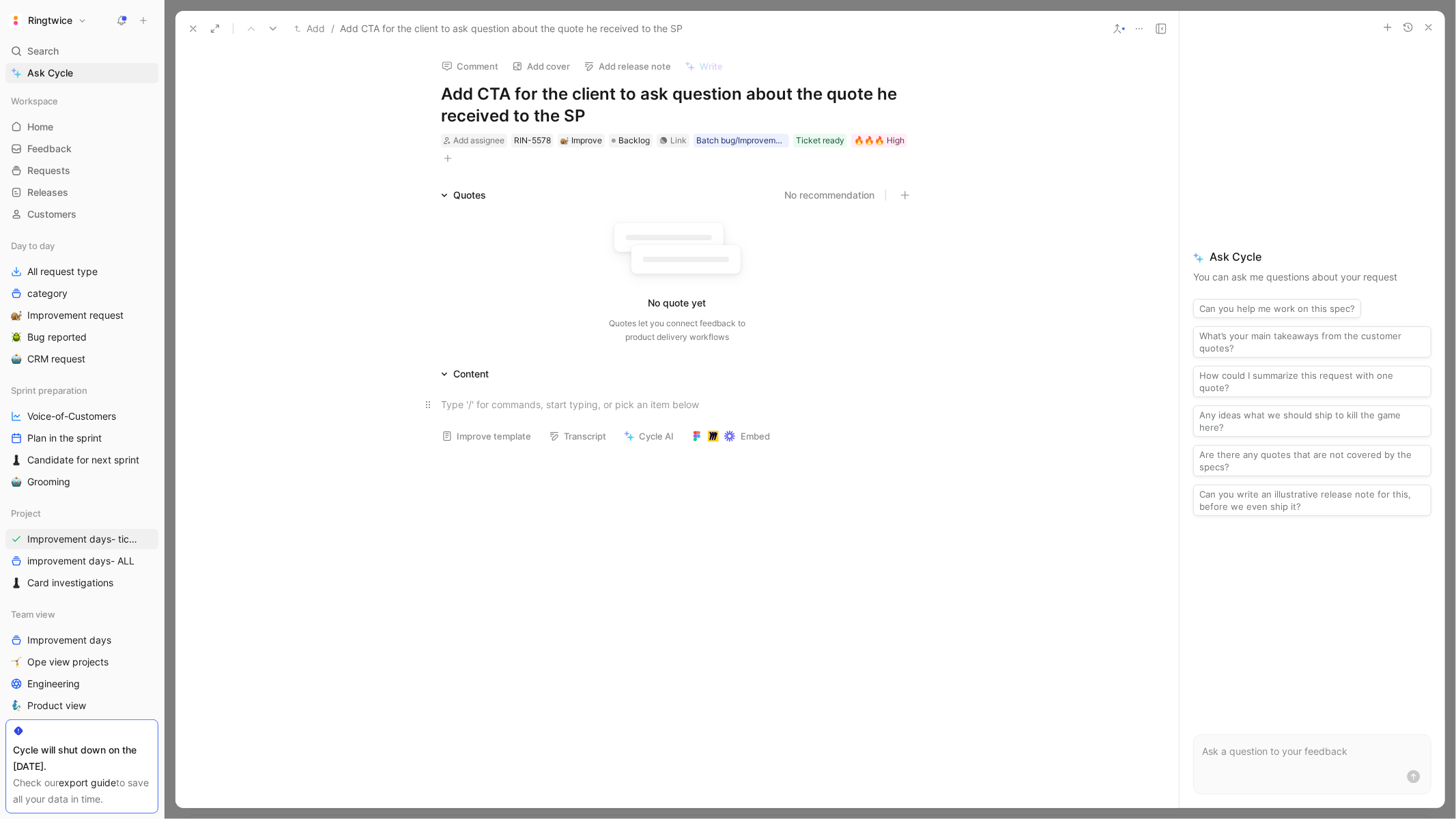
click at [480, 398] on div at bounding box center [677, 403] width 472 height 14
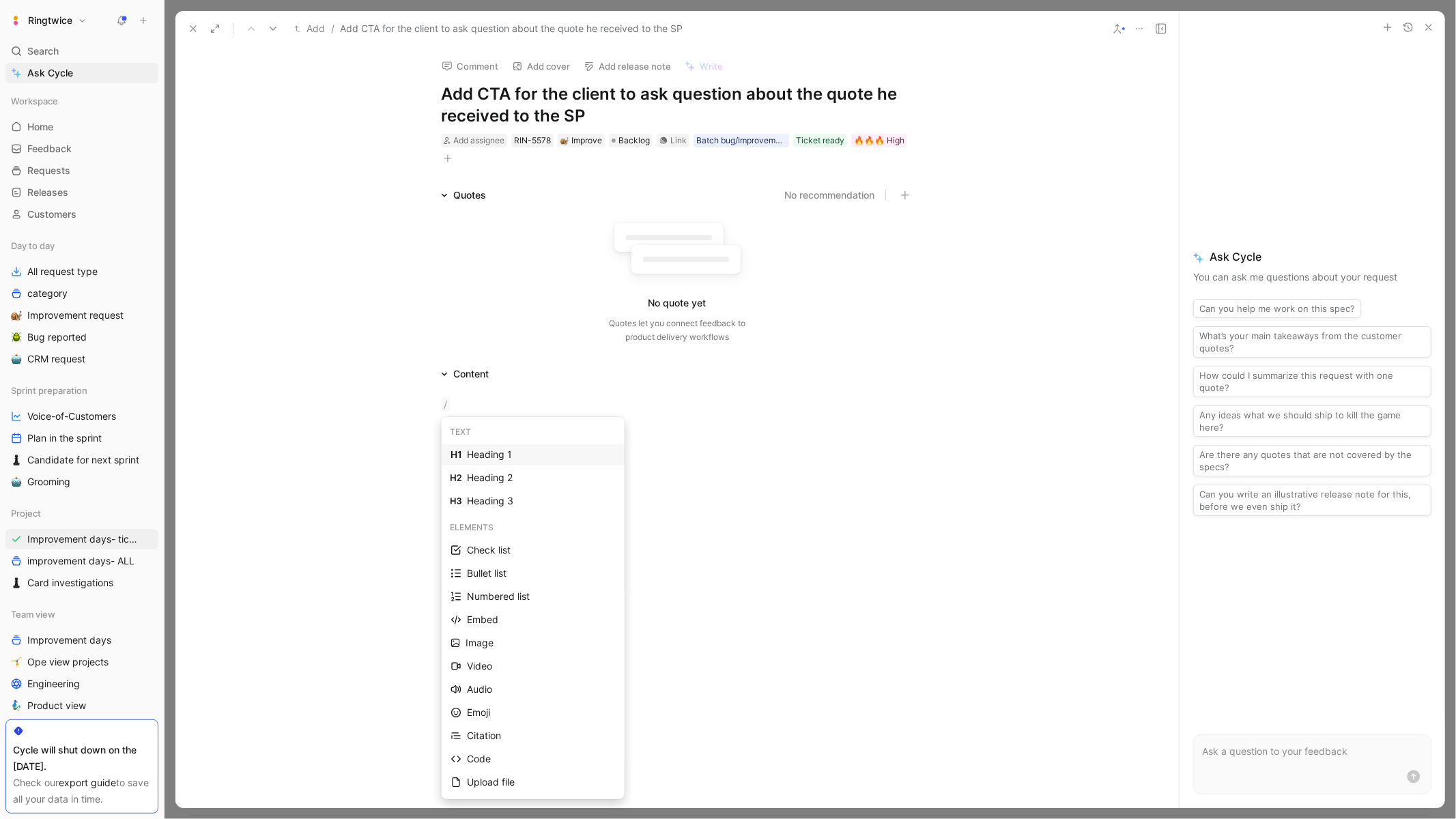
click at [487, 458] on div "Heading 1" at bounding box center [540, 454] width 148 height 16
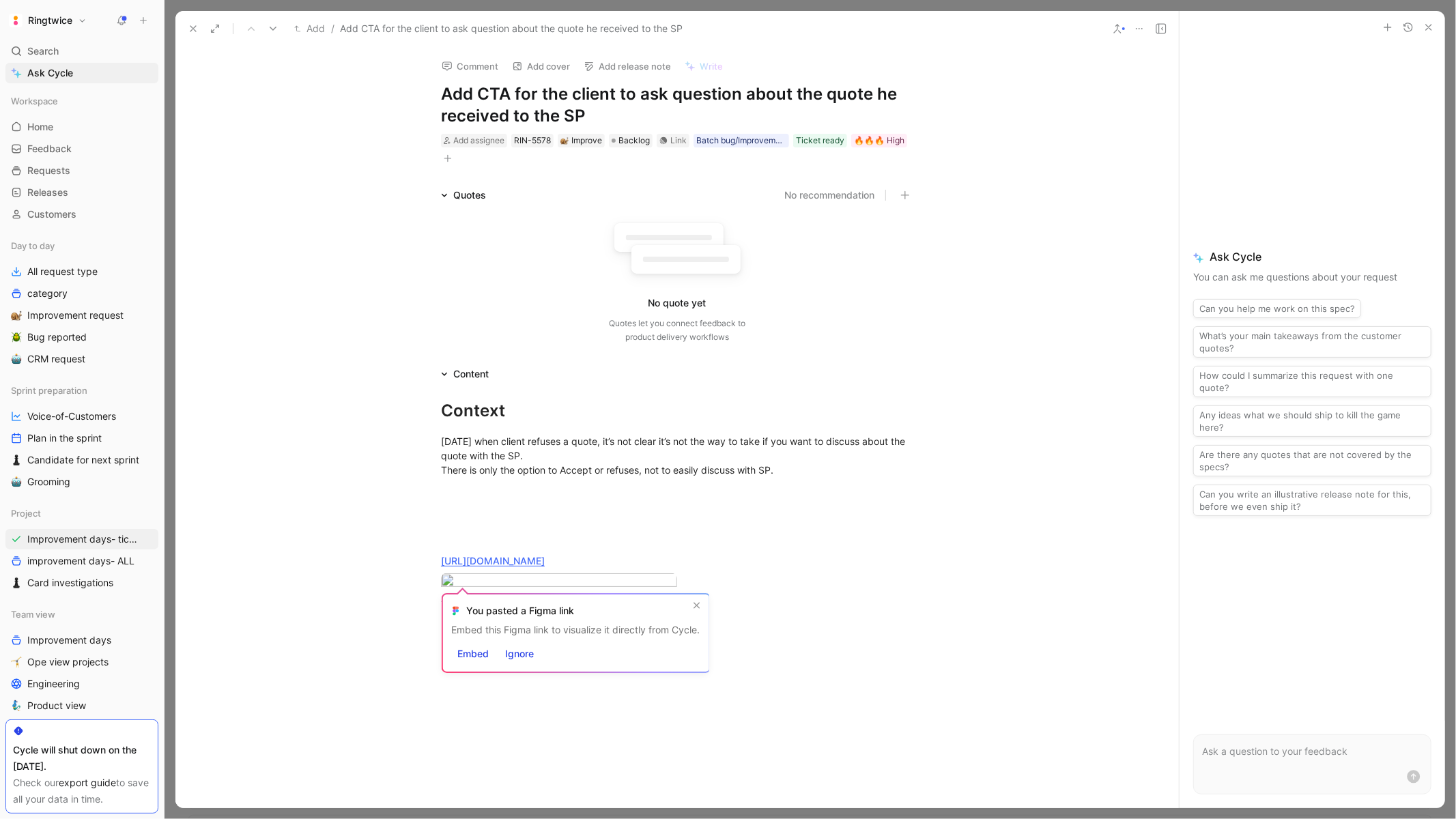
click at [600, 503] on div "Today when client refuses a quote, it’s not clear it’s not the way to take if y…" at bounding box center [677, 476] width 472 height 86
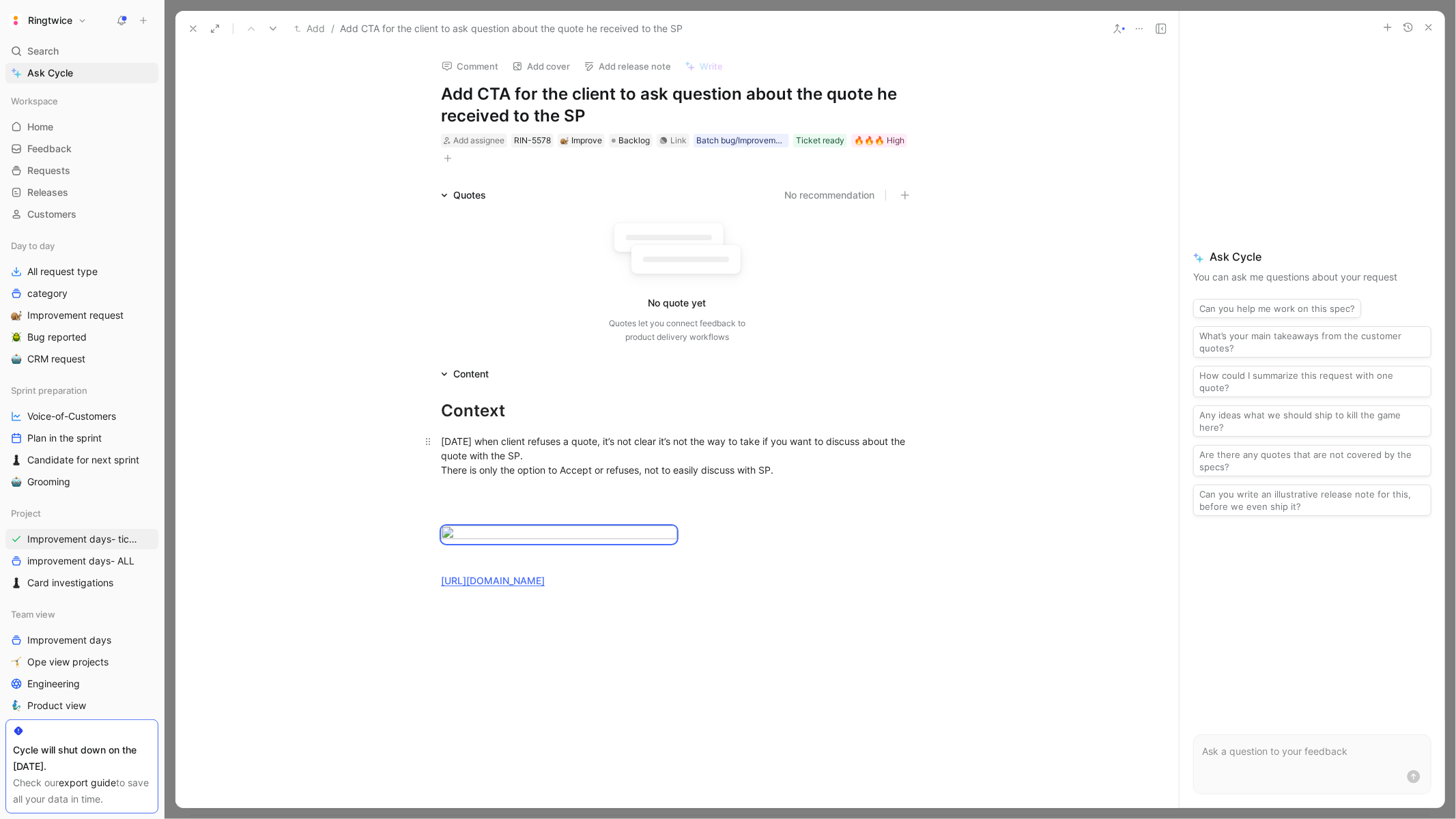
click at [503, 485] on div "Today when client refuses a quote, it’s not clear it’s not the way to take if y…" at bounding box center [677, 476] width 472 height 86
click at [455, 494] on div "Today when client refuses a quote, it’s not clear it’s not the way to take if y…" at bounding box center [677, 469] width 472 height 71
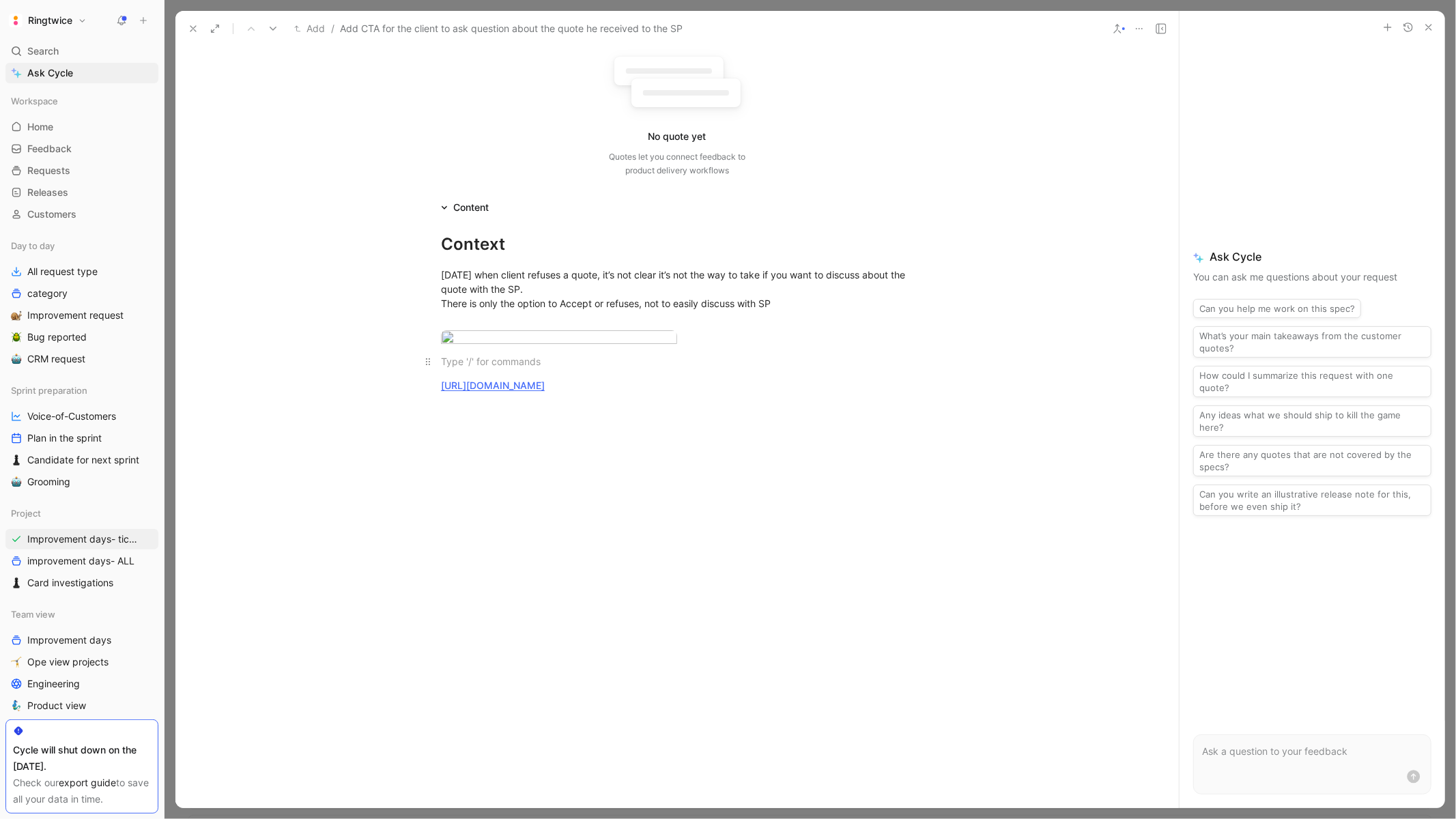
click at [587, 354] on div at bounding box center [677, 361] width 472 height 14
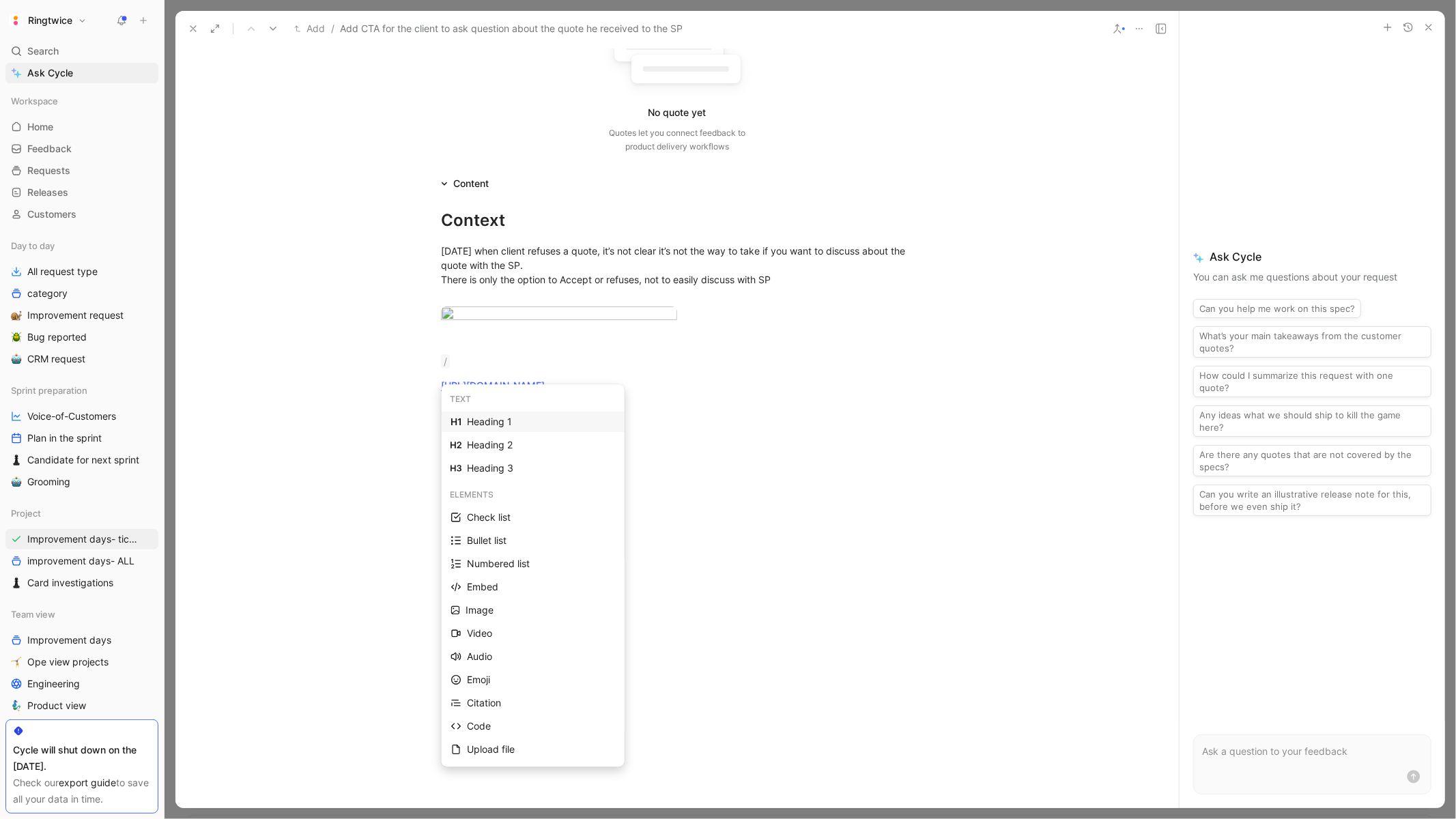
click at [597, 413] on div "Heading 1" at bounding box center [540, 421] width 148 height 16
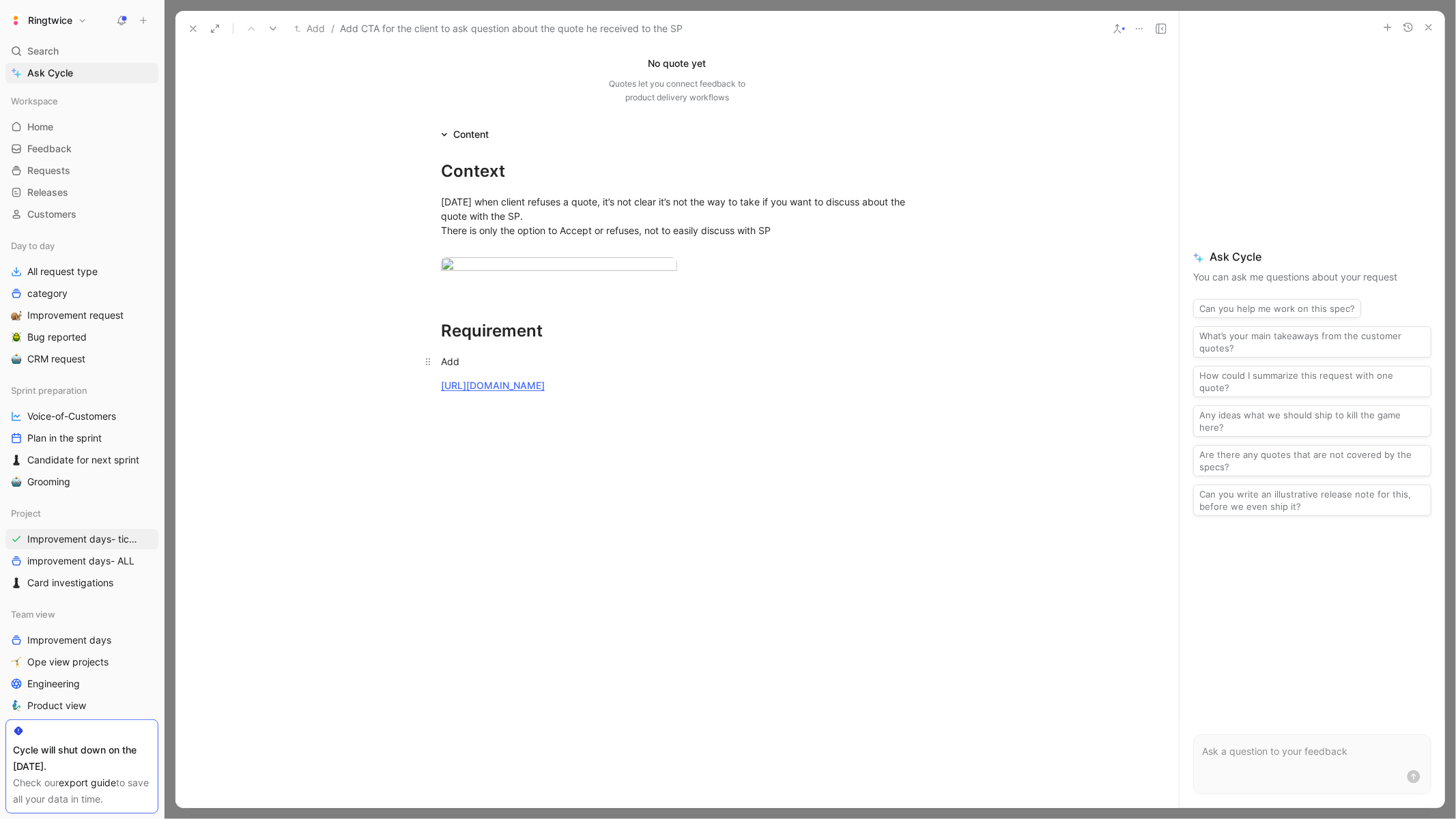
click at [463, 369] on div "Add" at bounding box center [677, 361] width 472 height 14
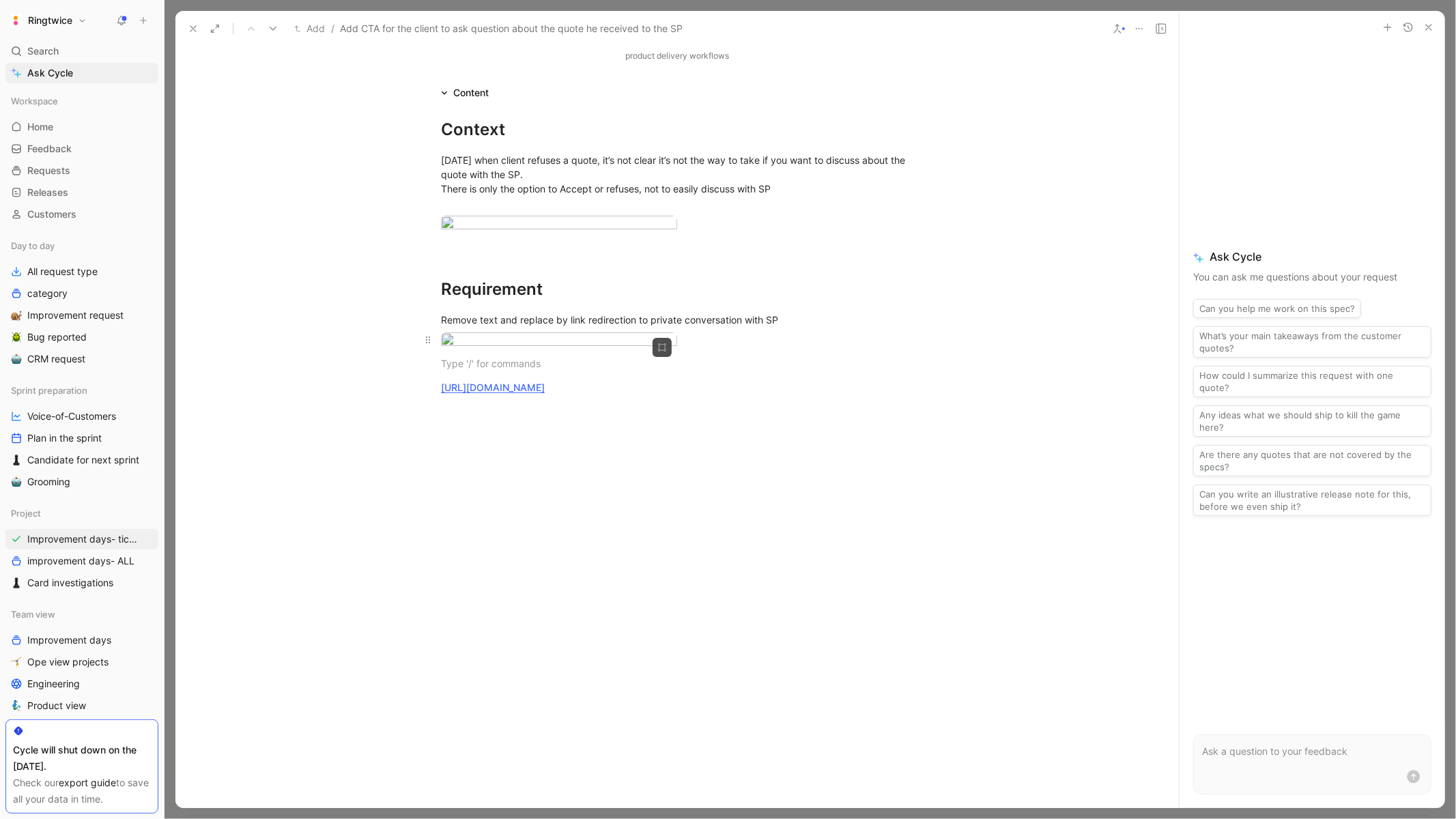
scroll to position [1103, 0]
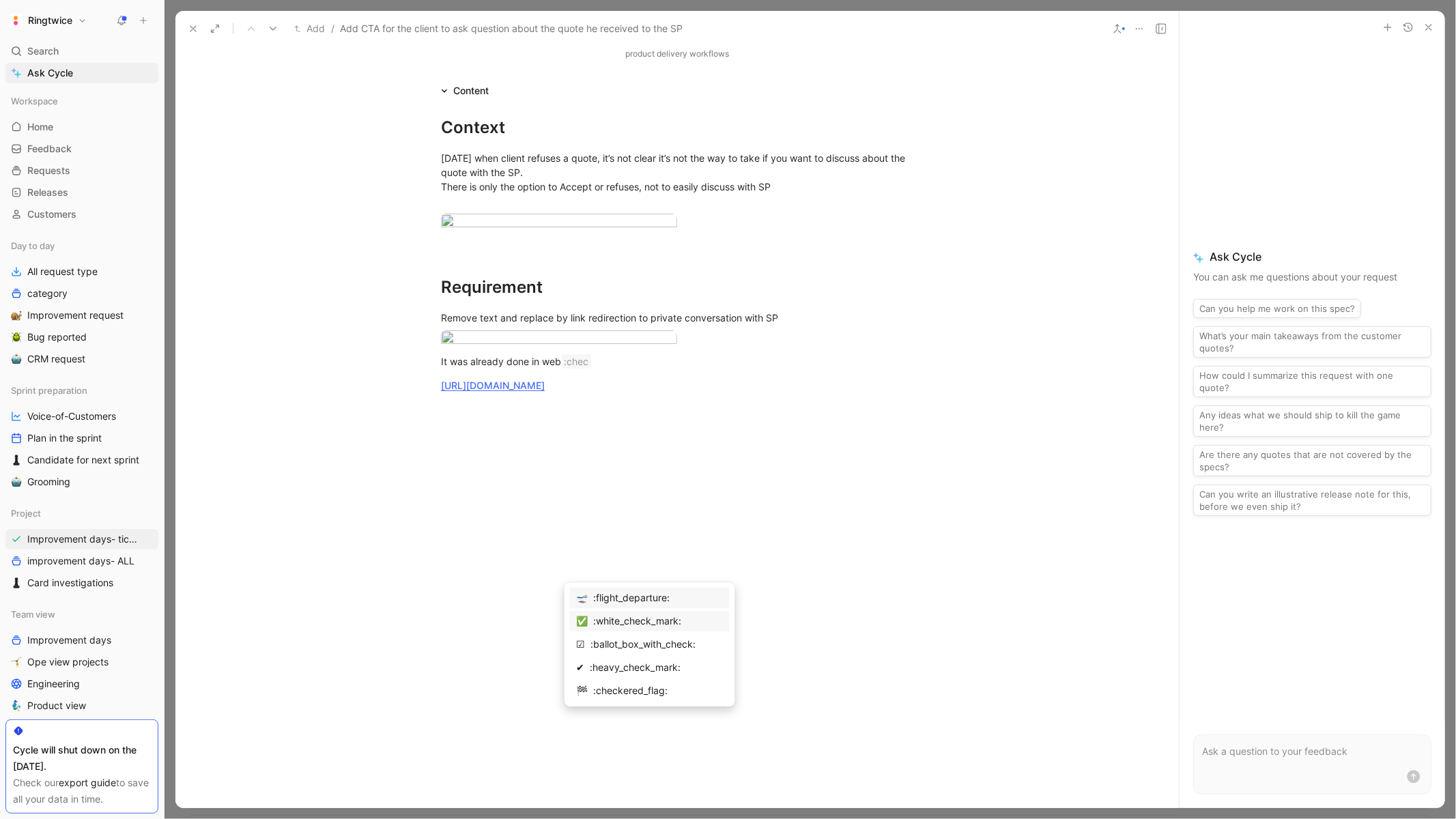
click at [593, 618] on div "✅ :white_check_mark:" at bounding box center [649, 621] width 160 height 20
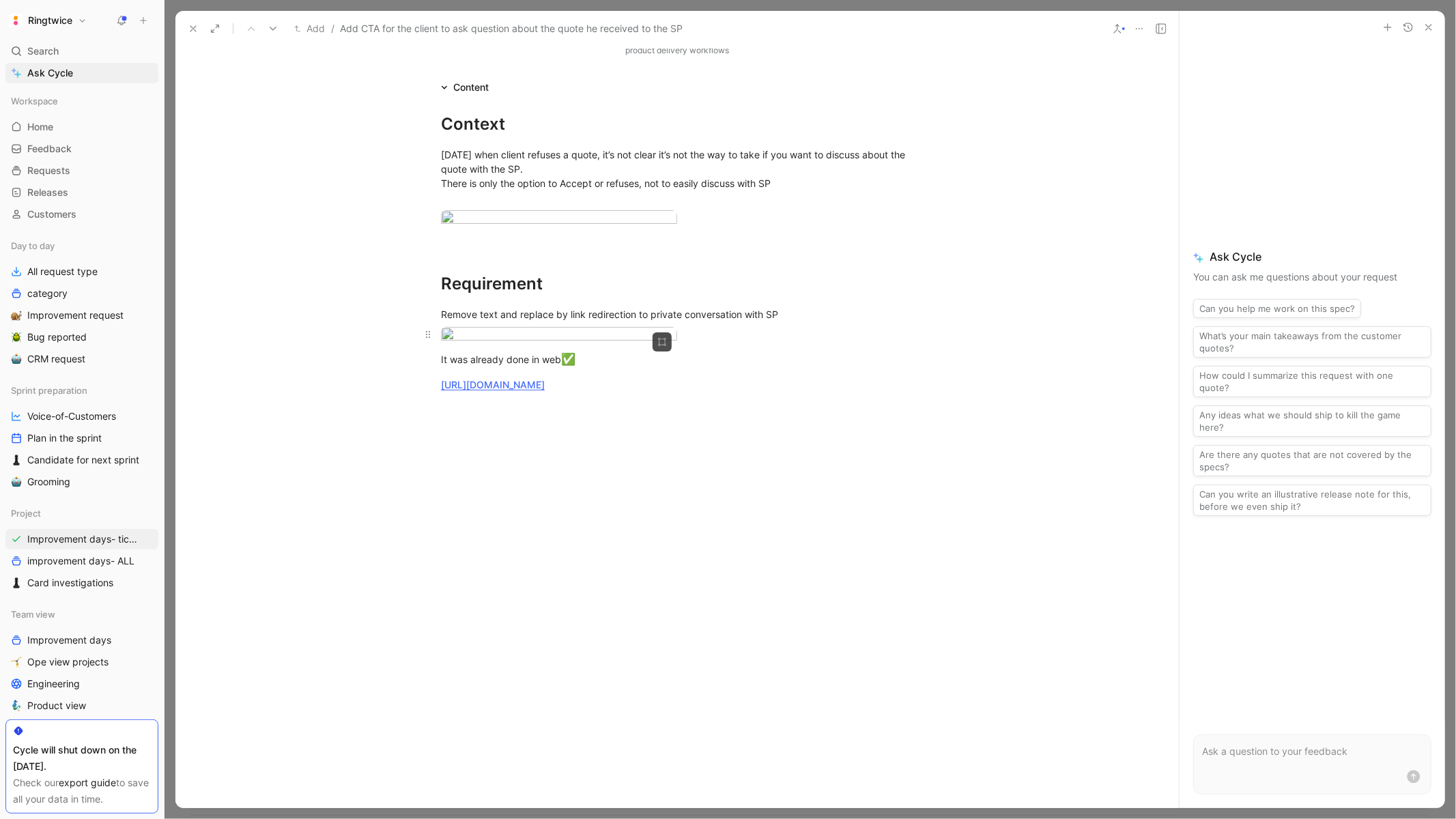
scroll to position [0, 0]
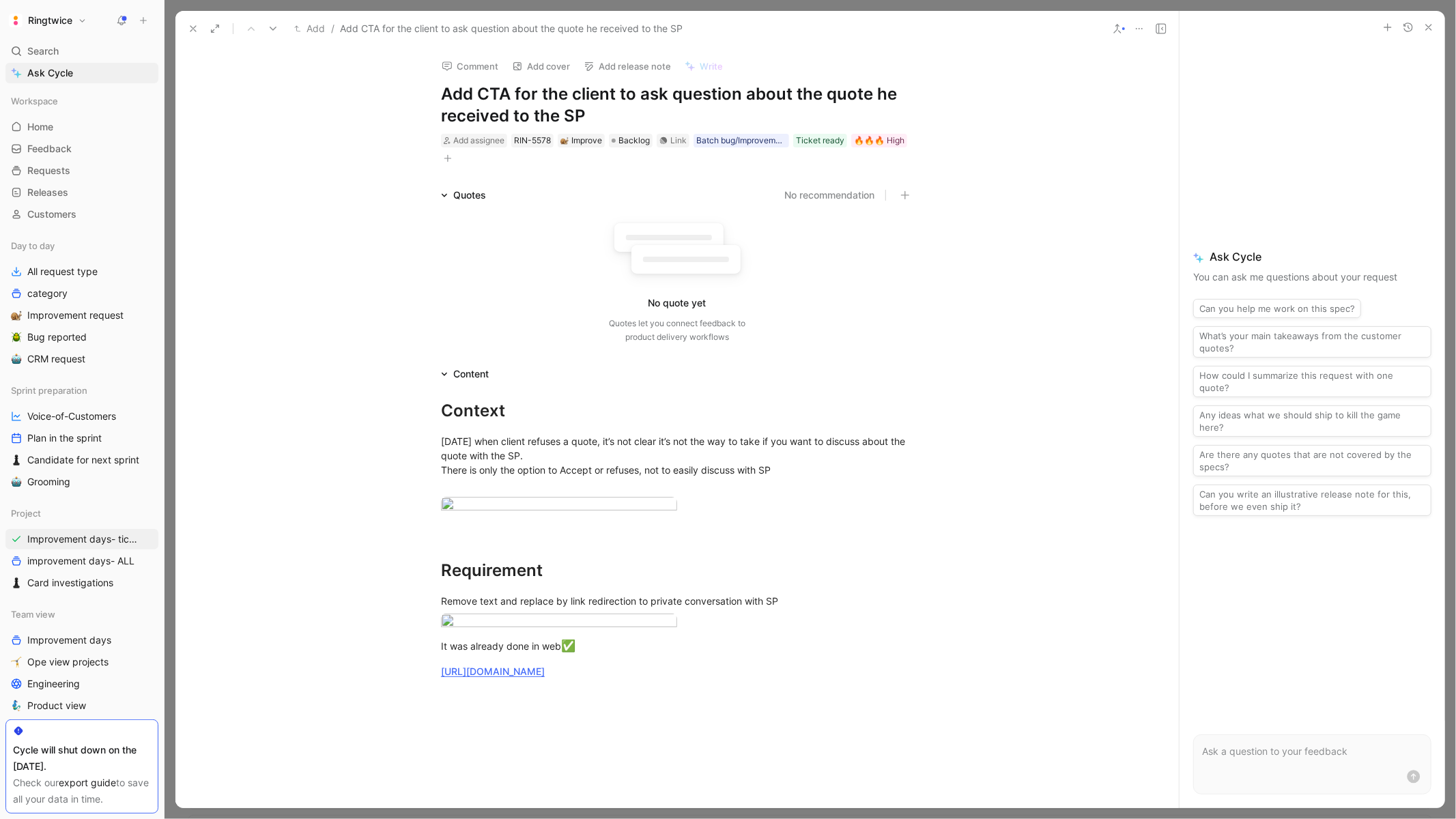
click at [450, 157] on icon "button" at bounding box center [448, 158] width 8 height 8
click at [328, 251] on span "Dev type" at bounding box center [307, 253] width 41 height 11
click at [401, 278] on div at bounding box center [403, 275] width 10 height 10
click at [506, 157] on icon "button" at bounding box center [507, 158] width 8 height 8
click at [379, 248] on span "Feature" at bounding box center [362, 253] width 34 height 11
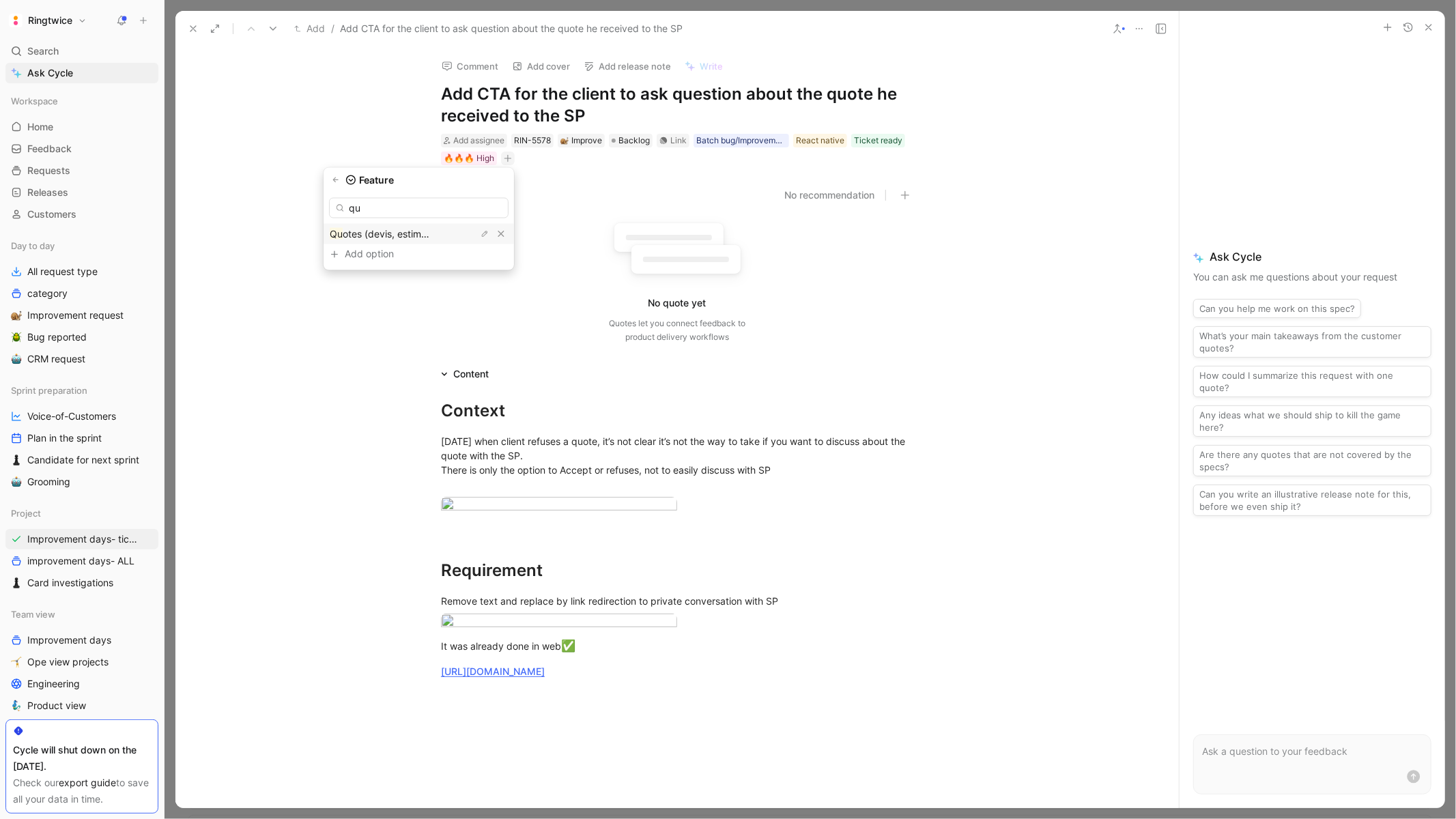
type input "qu"
click at [397, 234] on span "otes (devis, estimation, acompte, offer)" at bounding box center [430, 234] width 175 height 11
click at [403, 272] on div "User type" at bounding box center [426, 274] width 162 height 16
click at [403, 253] on div "client" at bounding box center [397, 255] width 102 height 16
click at [951, 604] on div "Context Today when client refuses a quote, it’s not clear it’s not the way to t…" at bounding box center [677, 550] width 1003 height 336
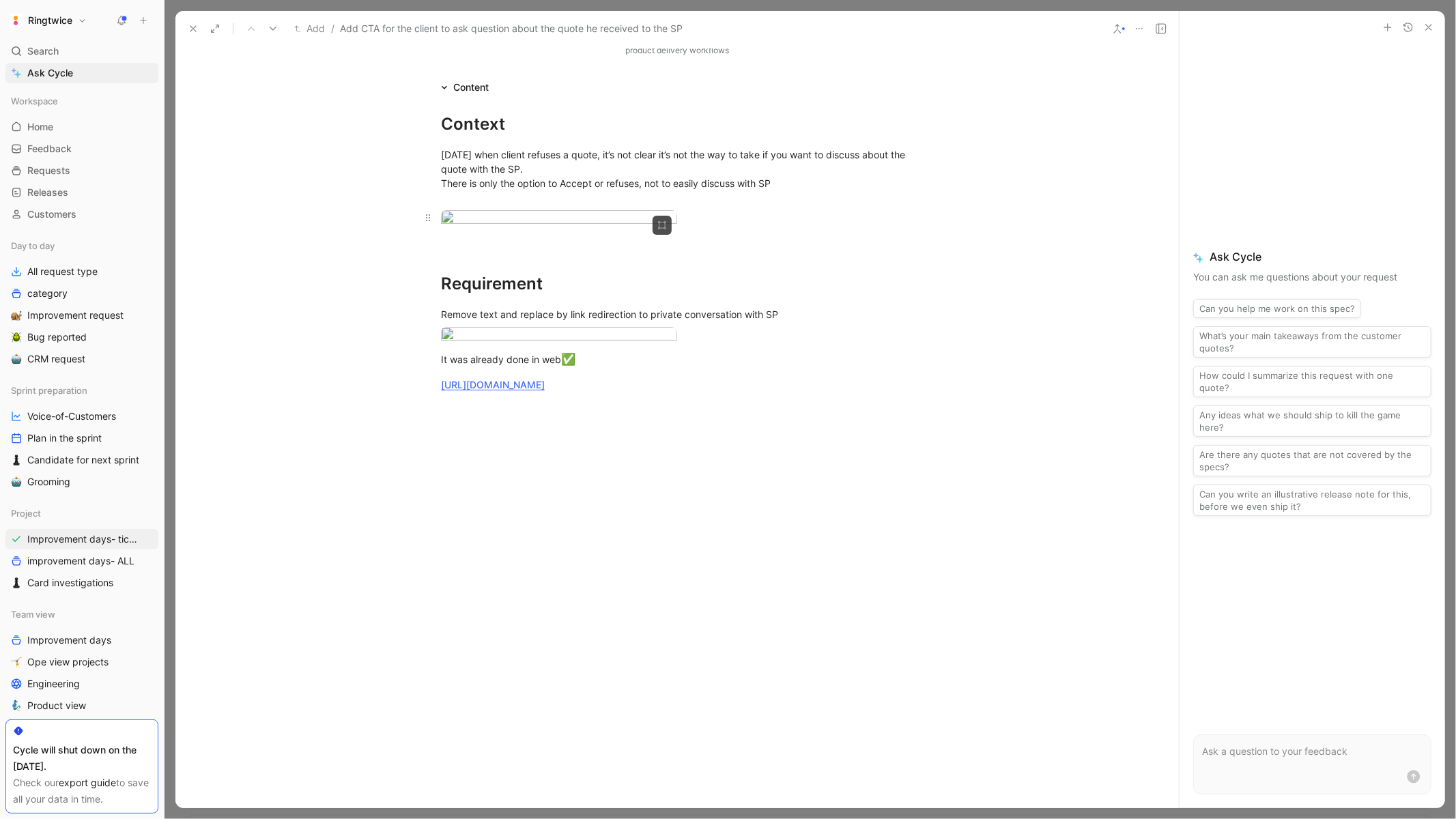
scroll to position [1327, 0]
click at [486, 418] on p at bounding box center [676, 407] width 524 height 22
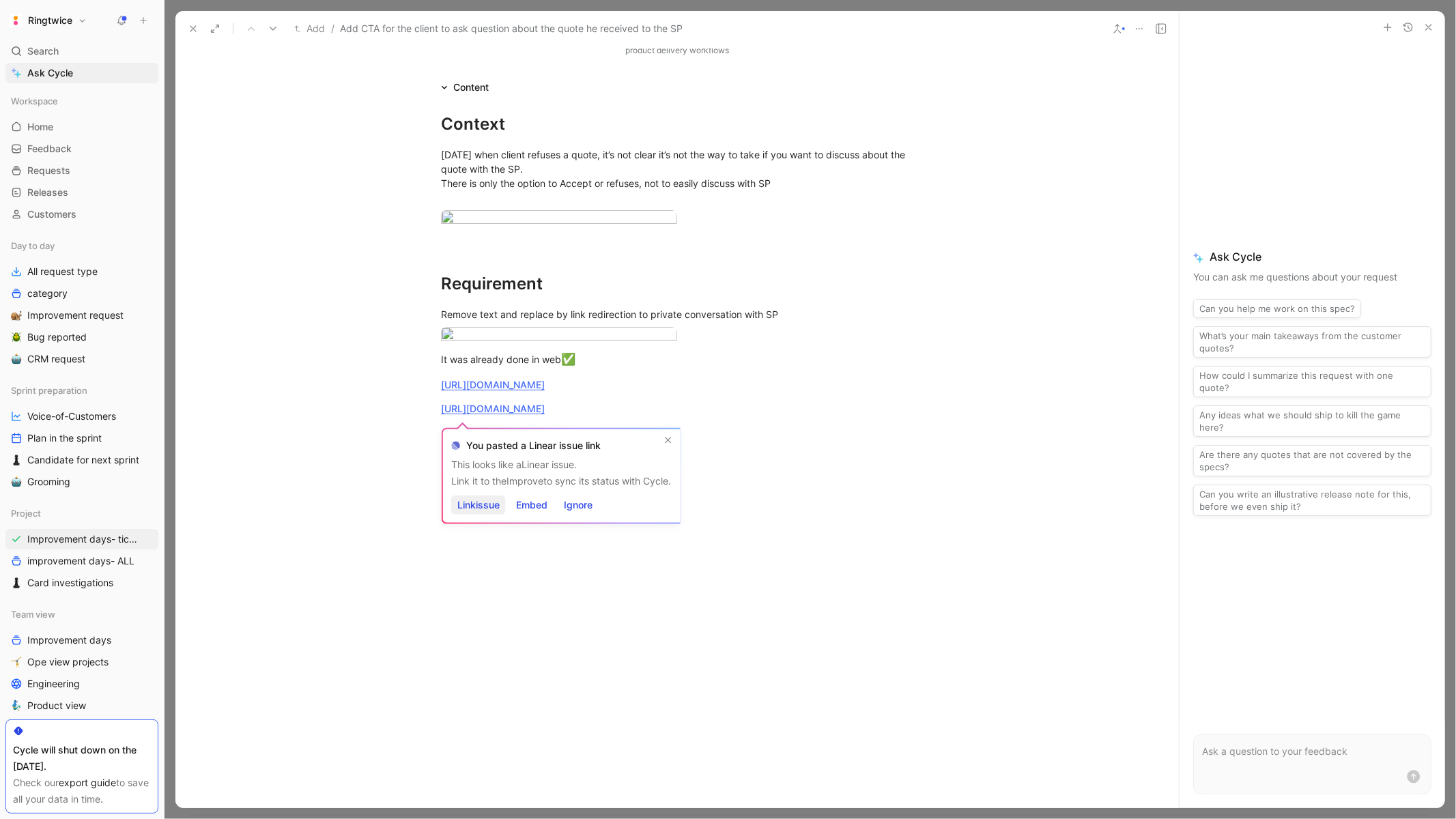
click at [480, 503] on span "Link issue" at bounding box center [479, 505] width 43 height 16
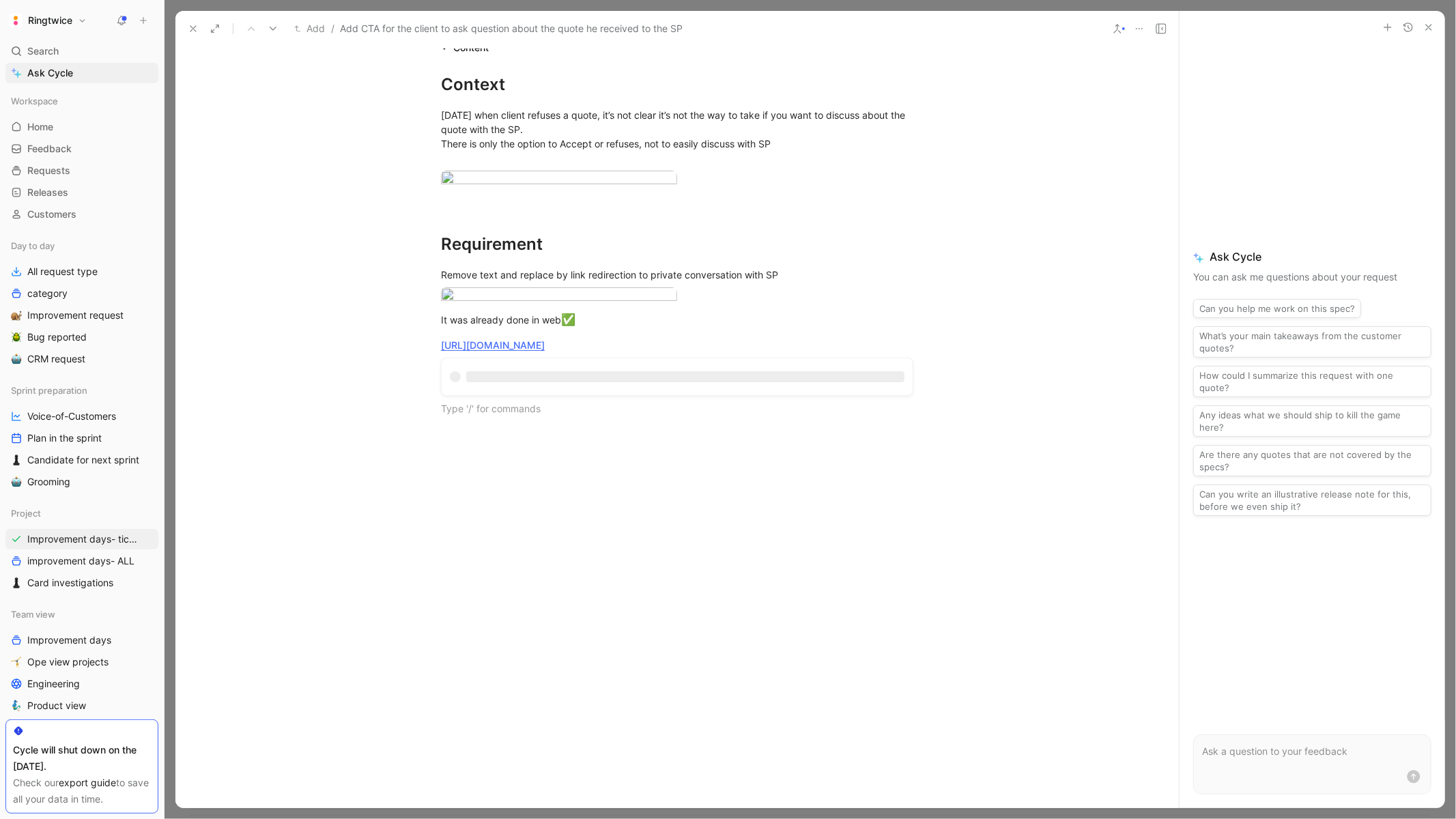
click at [480, 503] on div at bounding box center [677, 553] width 1003 height 246
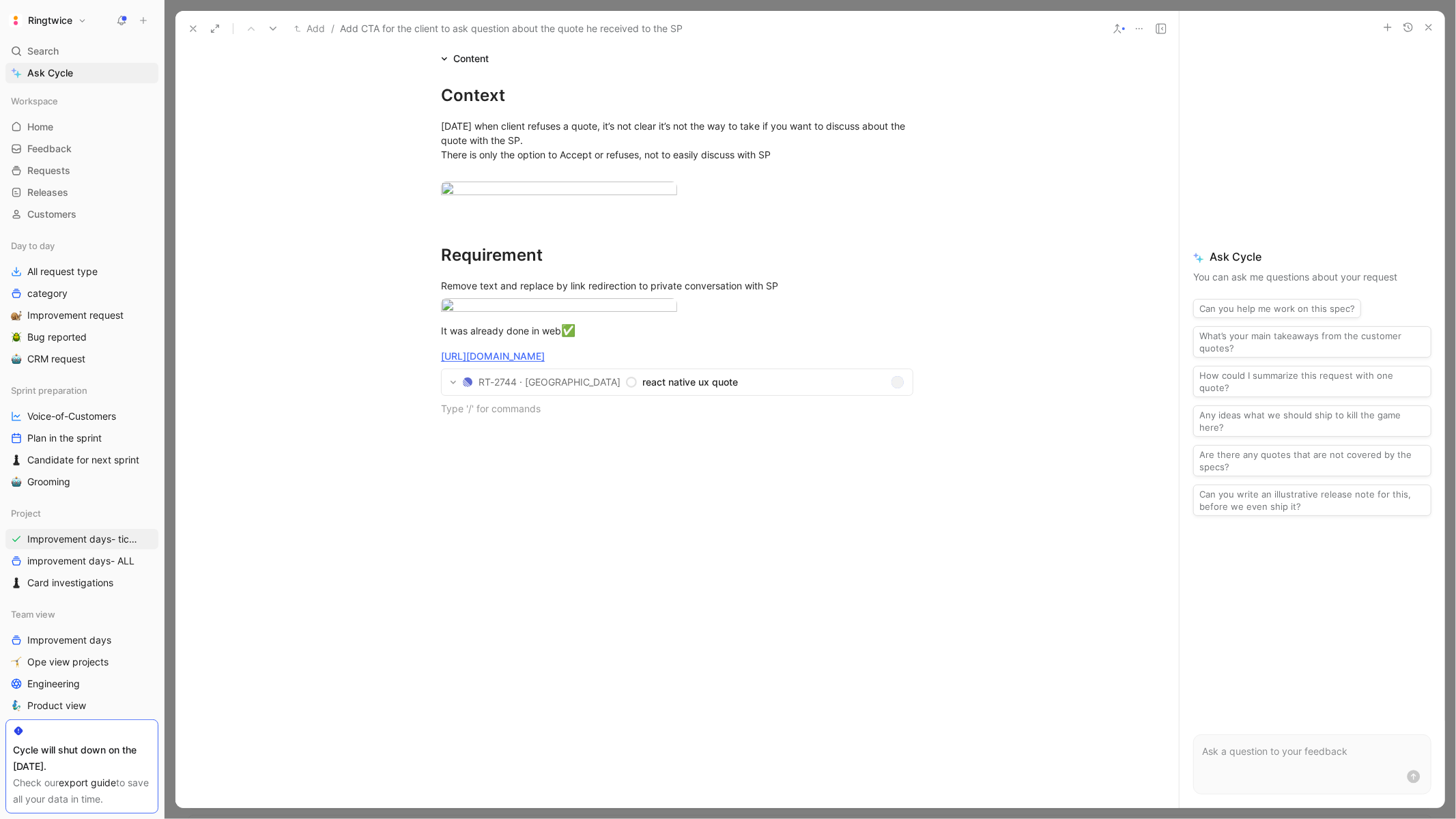
scroll to position [0, 0]
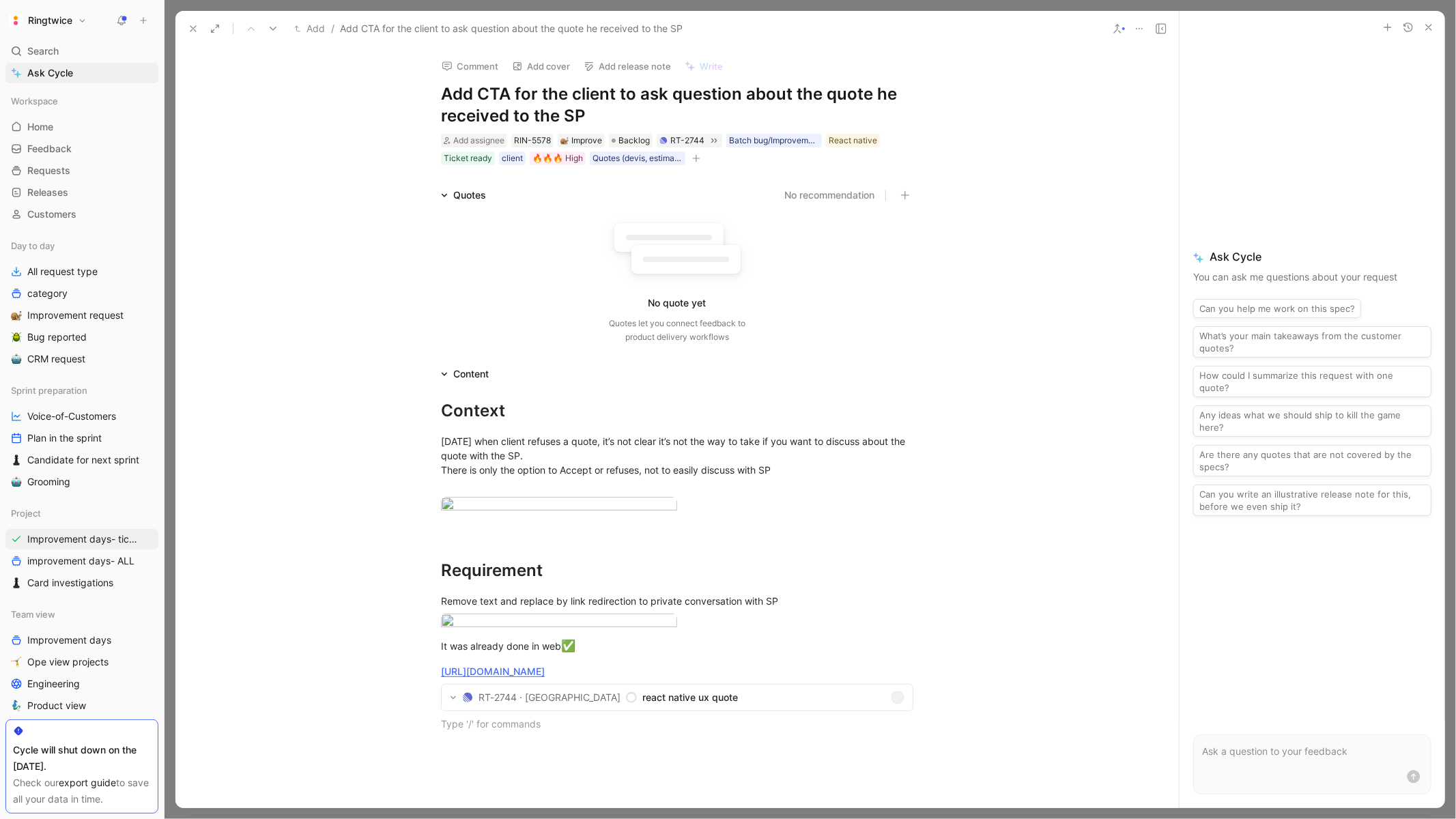
click at [1160, 30] on icon at bounding box center [1160, 28] width 11 height 11
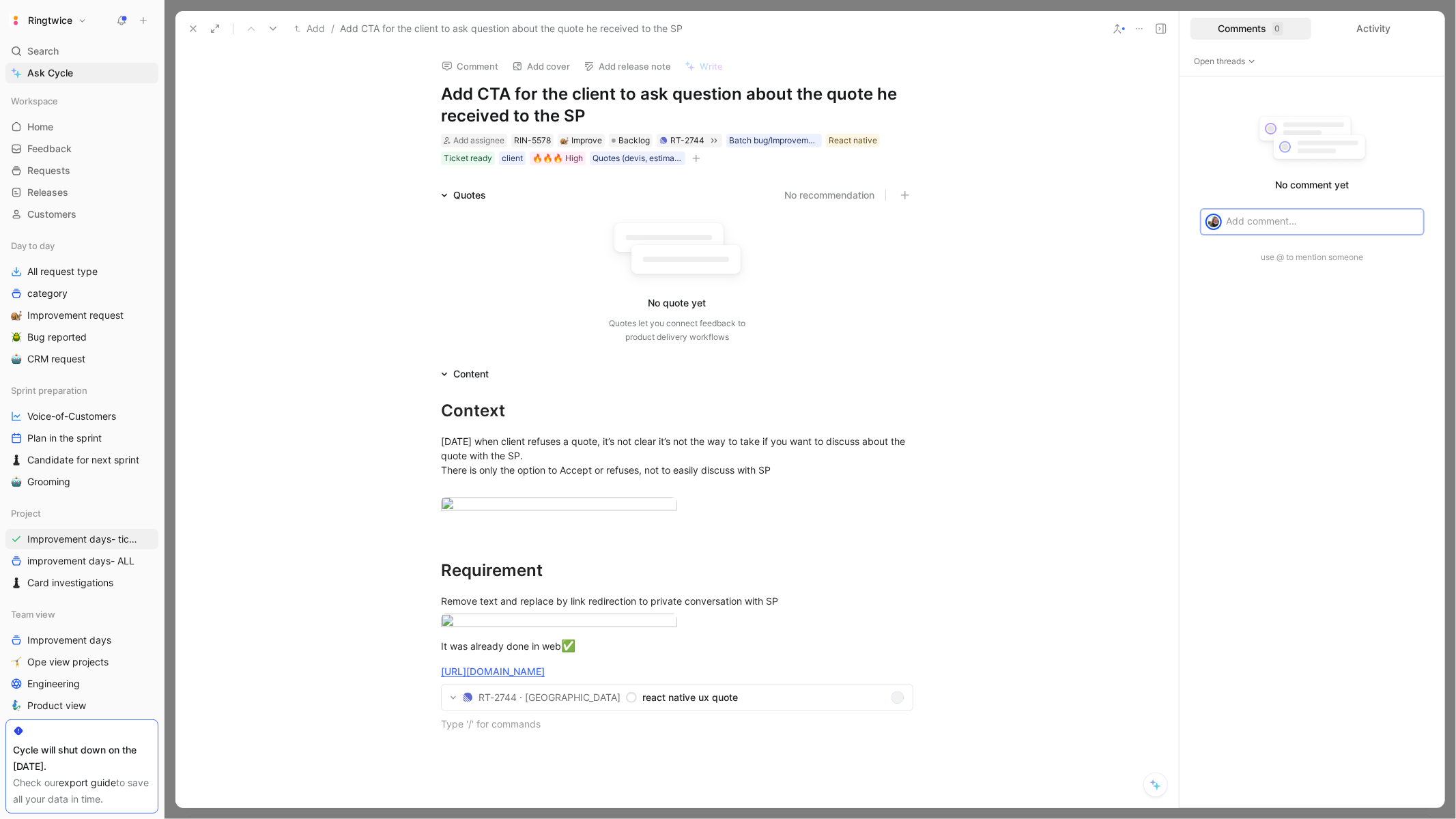
click at [1266, 232] on div at bounding box center [1324, 221] width 198 height 22
click at [1398, 284] on span "Send" at bounding box center [1402, 287] width 20 height 14
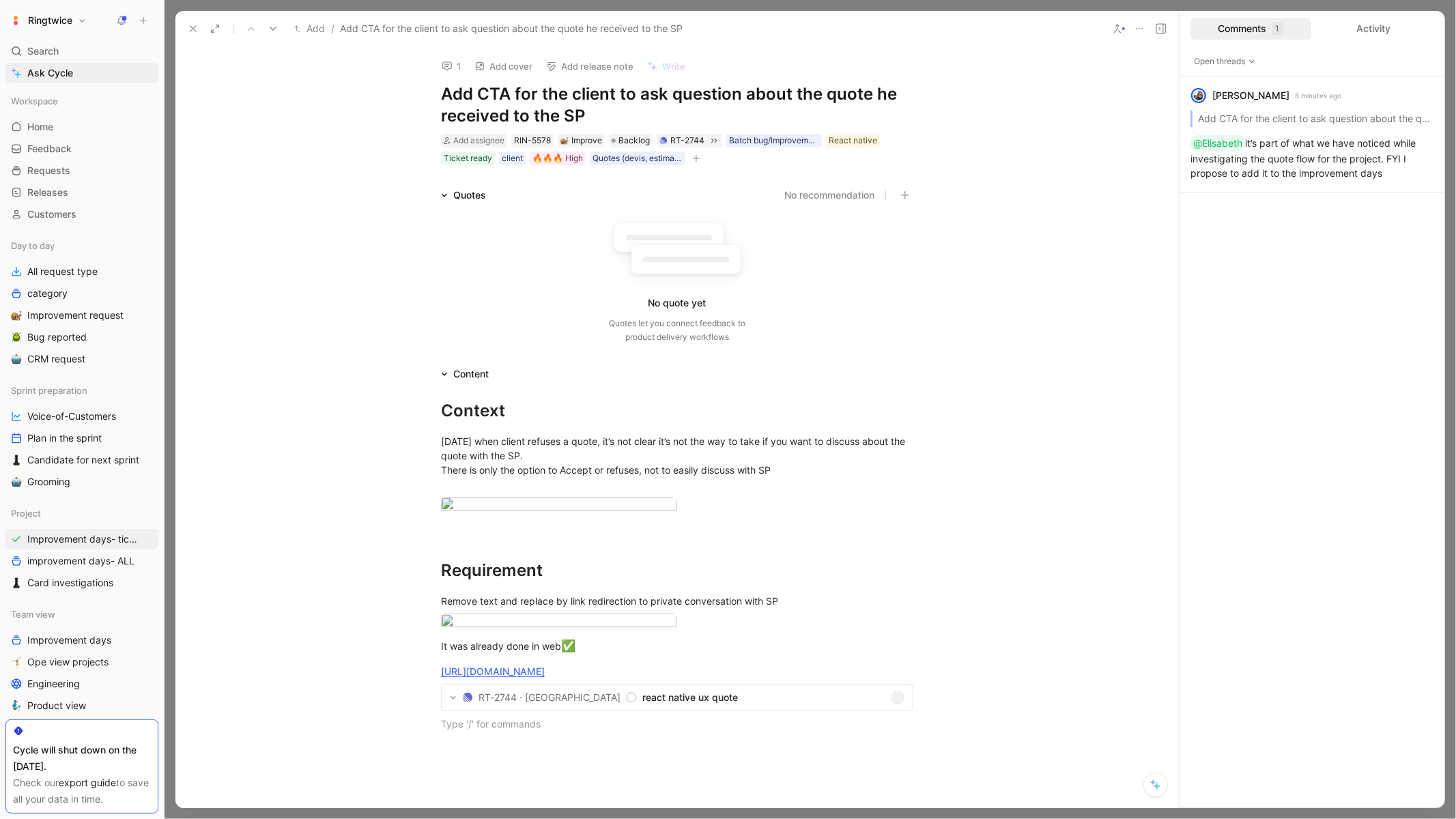
click at [193, 30] on icon at bounding box center [193, 28] width 11 height 11
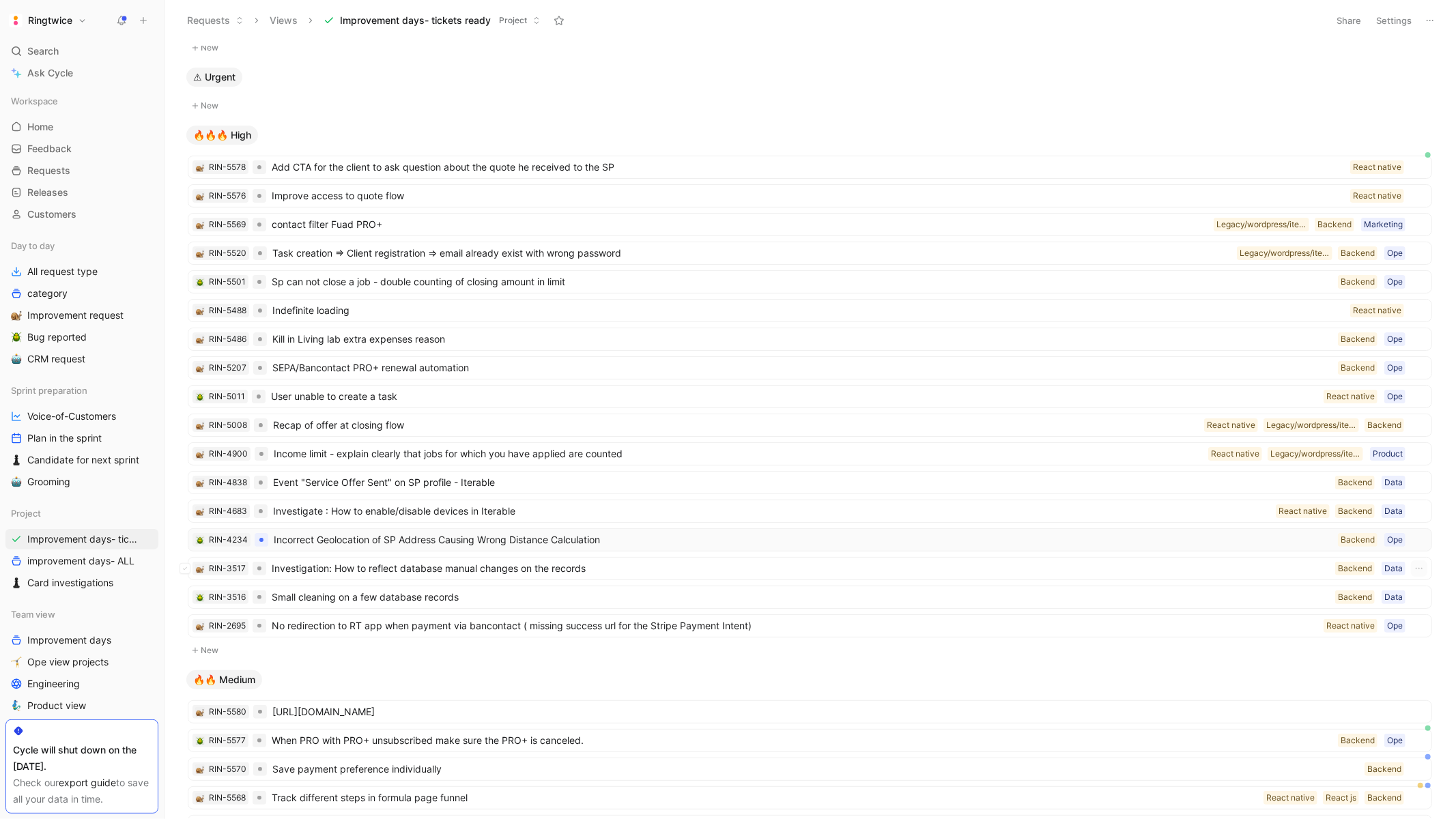
scroll to position [75, 0]
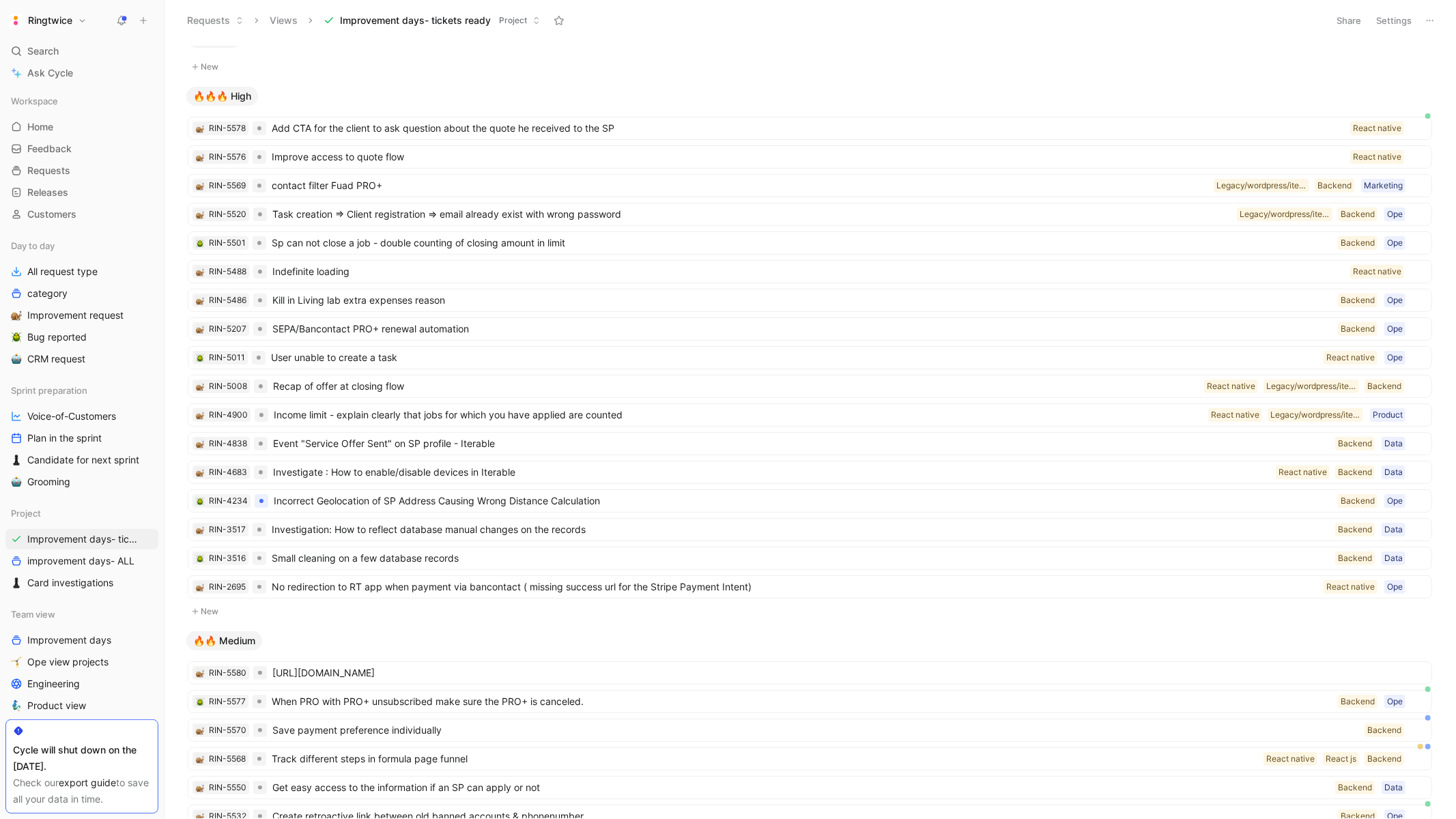
click at [213, 616] on button "New" at bounding box center [809, 612] width 1247 height 16
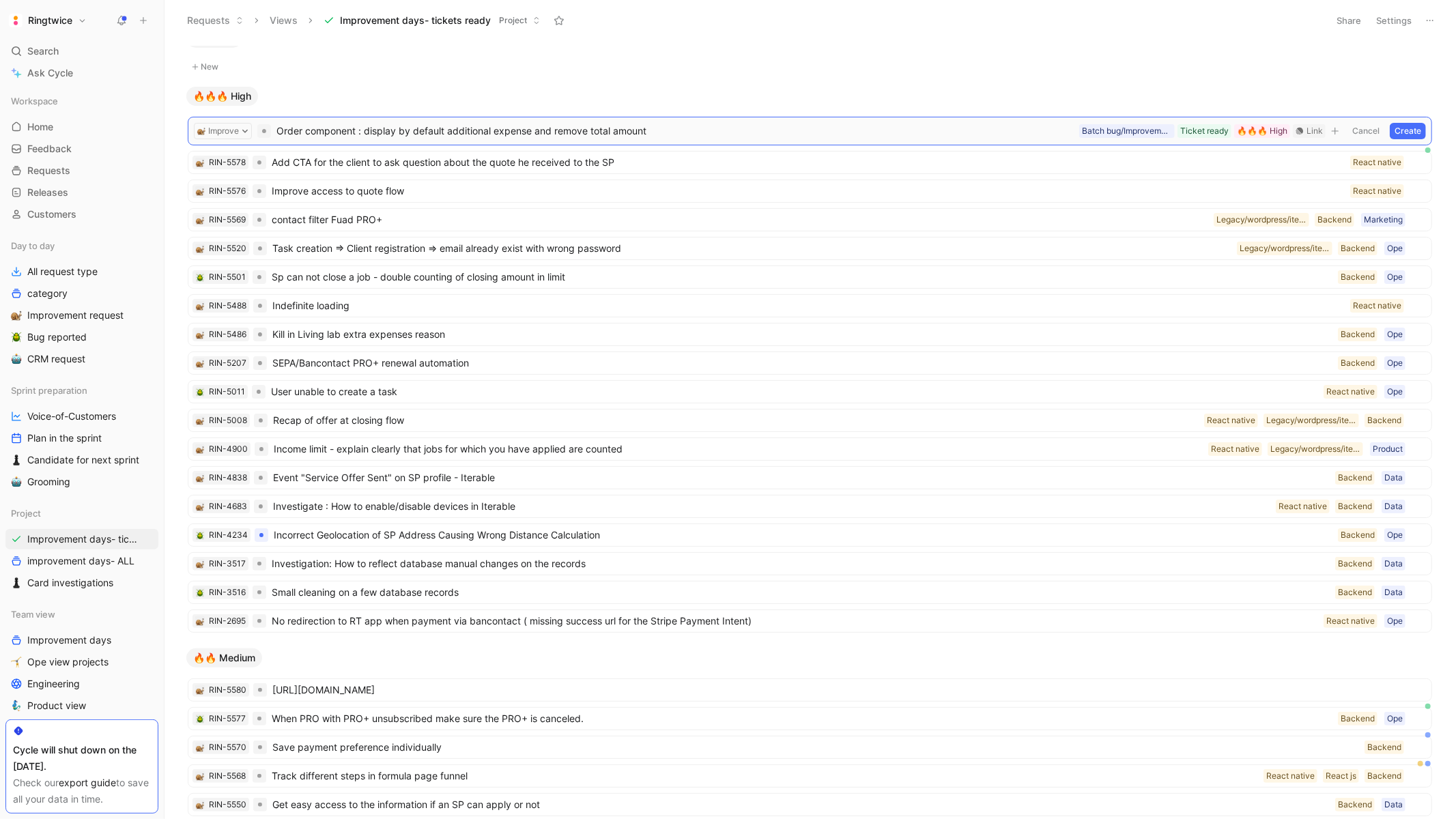
click at [611, 130] on span "Order component : display by default additional expense and remove total amount" at bounding box center [675, 131] width 797 height 16
click at [1408, 130] on button "Create" at bounding box center [1408, 131] width 36 height 16
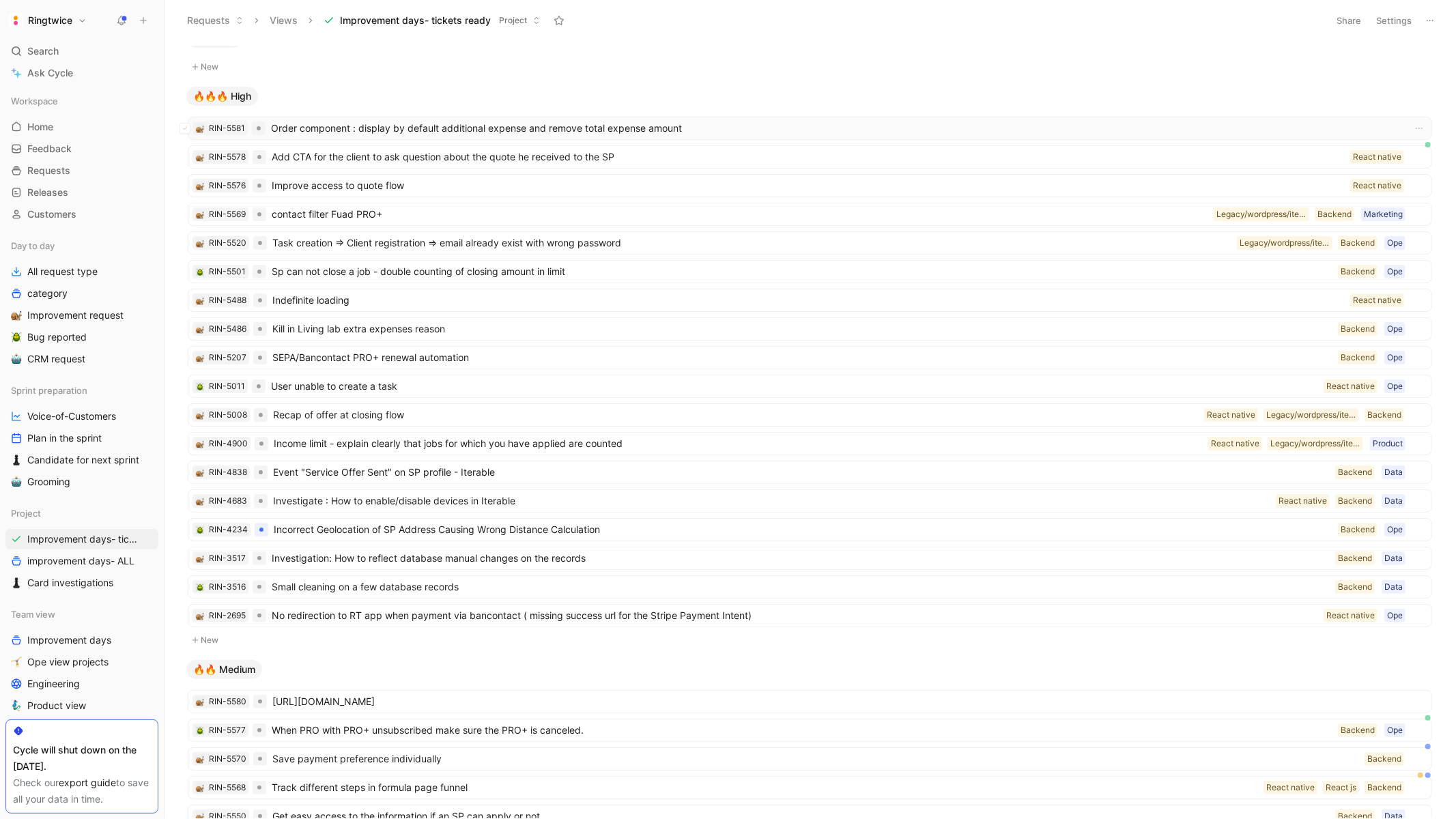
click at [451, 128] on span "Order component : display by default additional expense and remove total expens…" at bounding box center [835, 129] width 1129 height 16
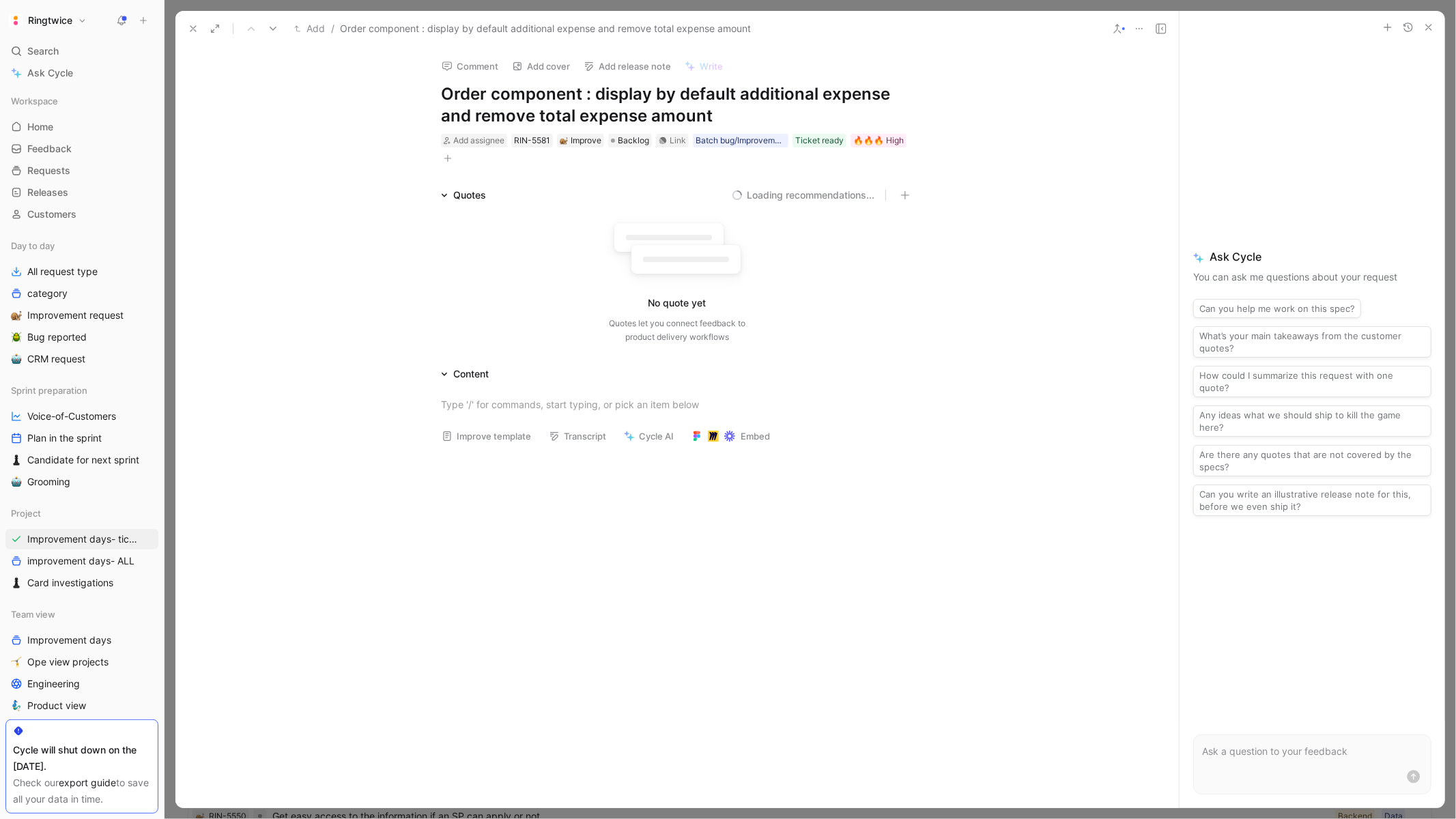
click at [453, 158] on button "button" at bounding box center [448, 158] width 14 height 14
click at [328, 247] on span "Dev type" at bounding box center [307, 253] width 41 height 11
click at [409, 250] on div at bounding box center [406, 254] width 19 height 12
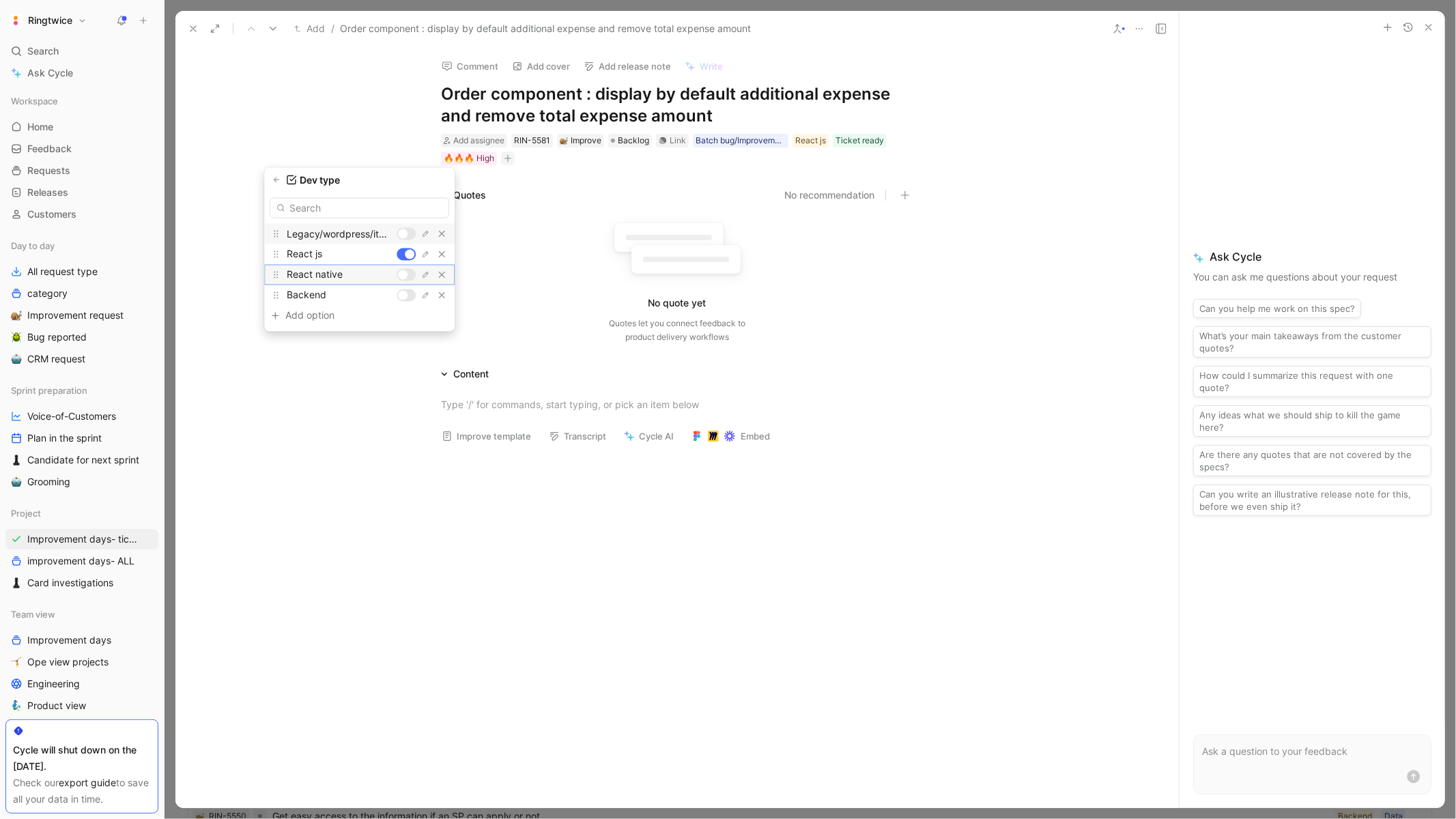
click at [405, 274] on div at bounding box center [403, 275] width 10 height 10
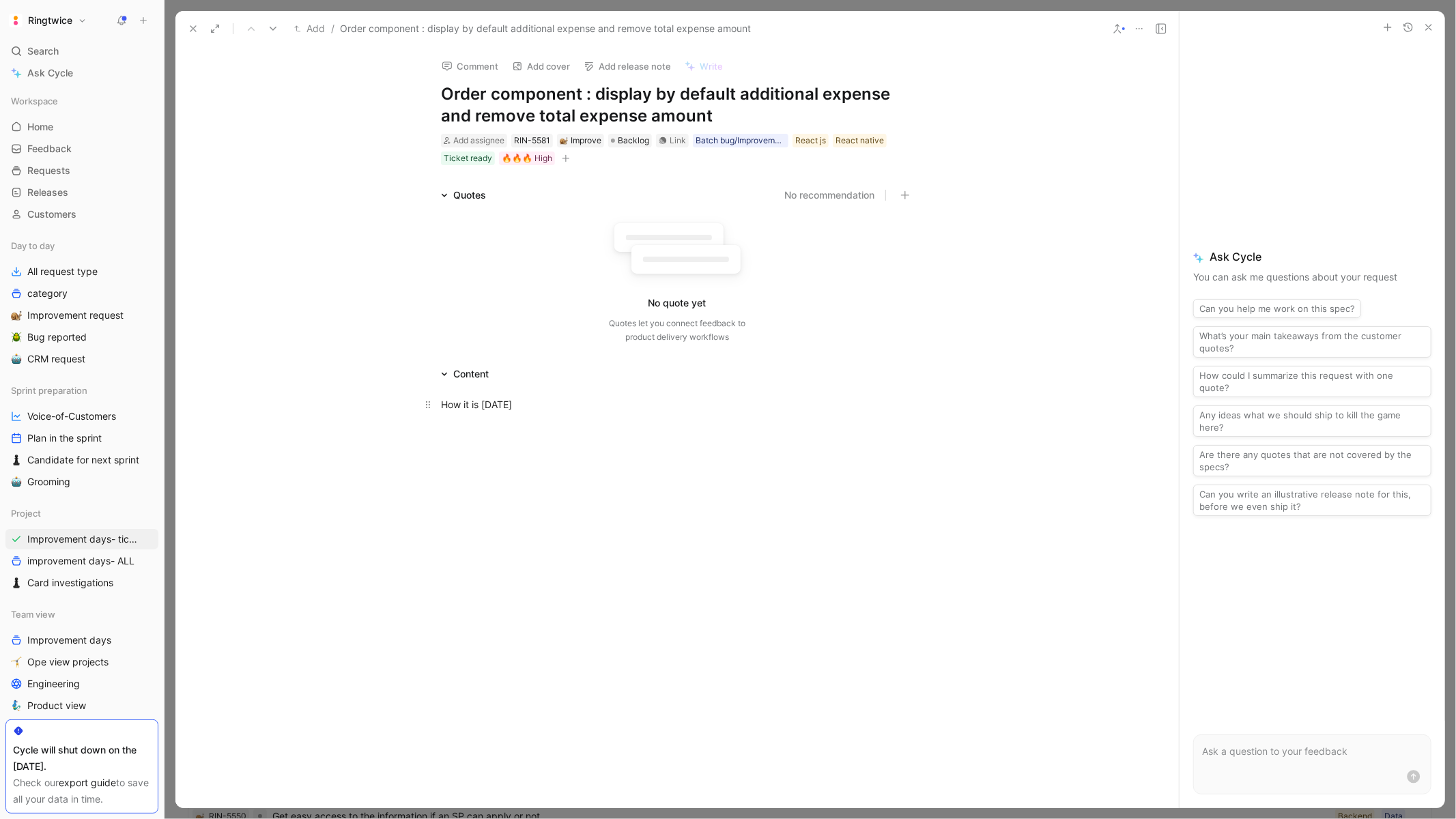
click at [481, 404] on div "How it is today" at bounding box center [677, 403] width 472 height 14
click at [337, 389] on button "button" at bounding box center [342, 381] width 20 height 22
click at [583, 418] on div "How it is today" at bounding box center [677, 411] width 472 height 25
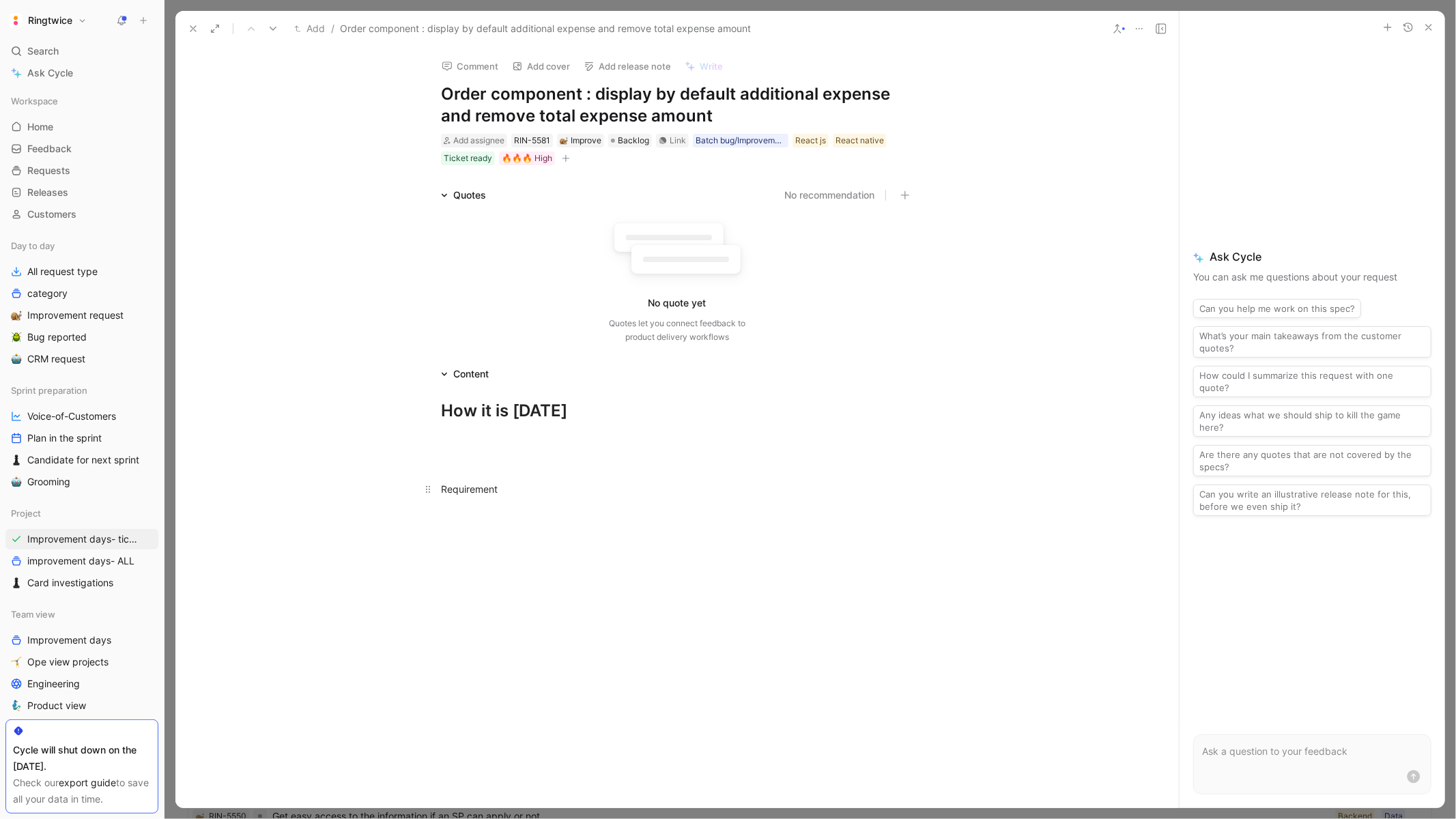
click at [471, 485] on div "Requirement" at bounding box center [677, 489] width 472 height 14
click at [334, 472] on button "button" at bounding box center [337, 466] width 20 height 22
click at [520, 446] on div at bounding box center [677, 440] width 472 height 14
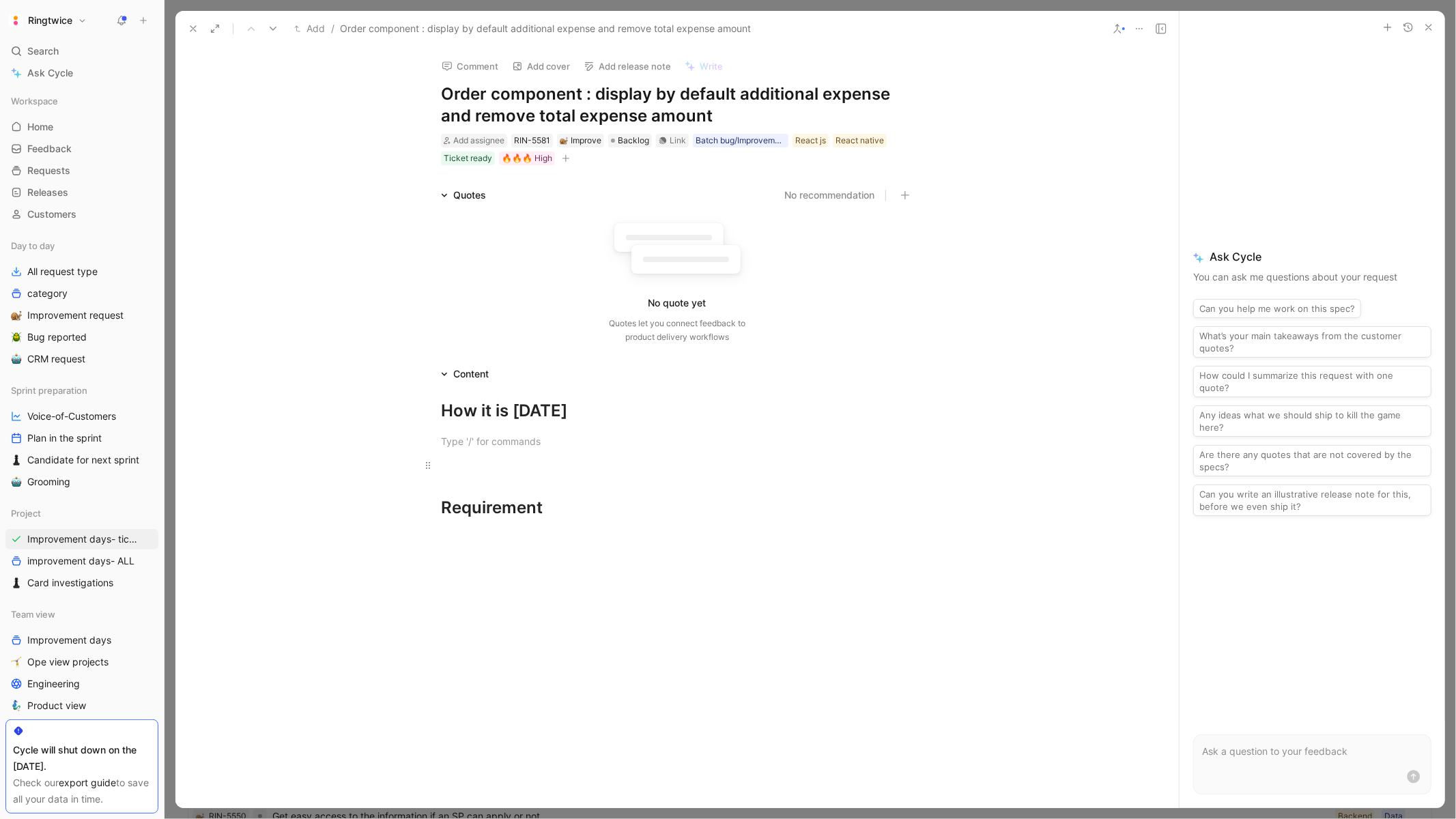
click at [585, 454] on p at bounding box center [676, 465] width 524 height 22
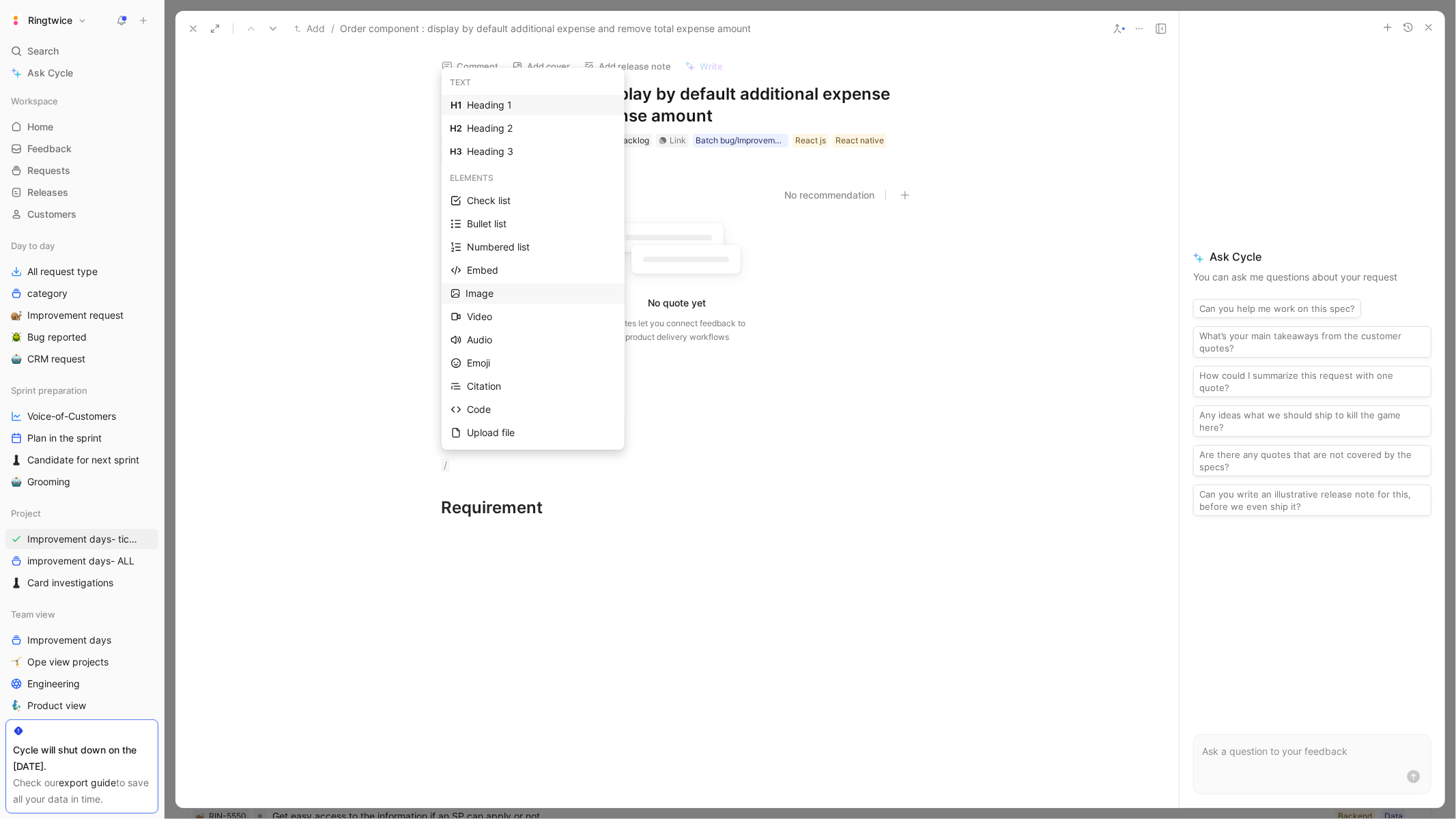
click at [485, 293] on div "Image" at bounding box center [540, 293] width 150 height 16
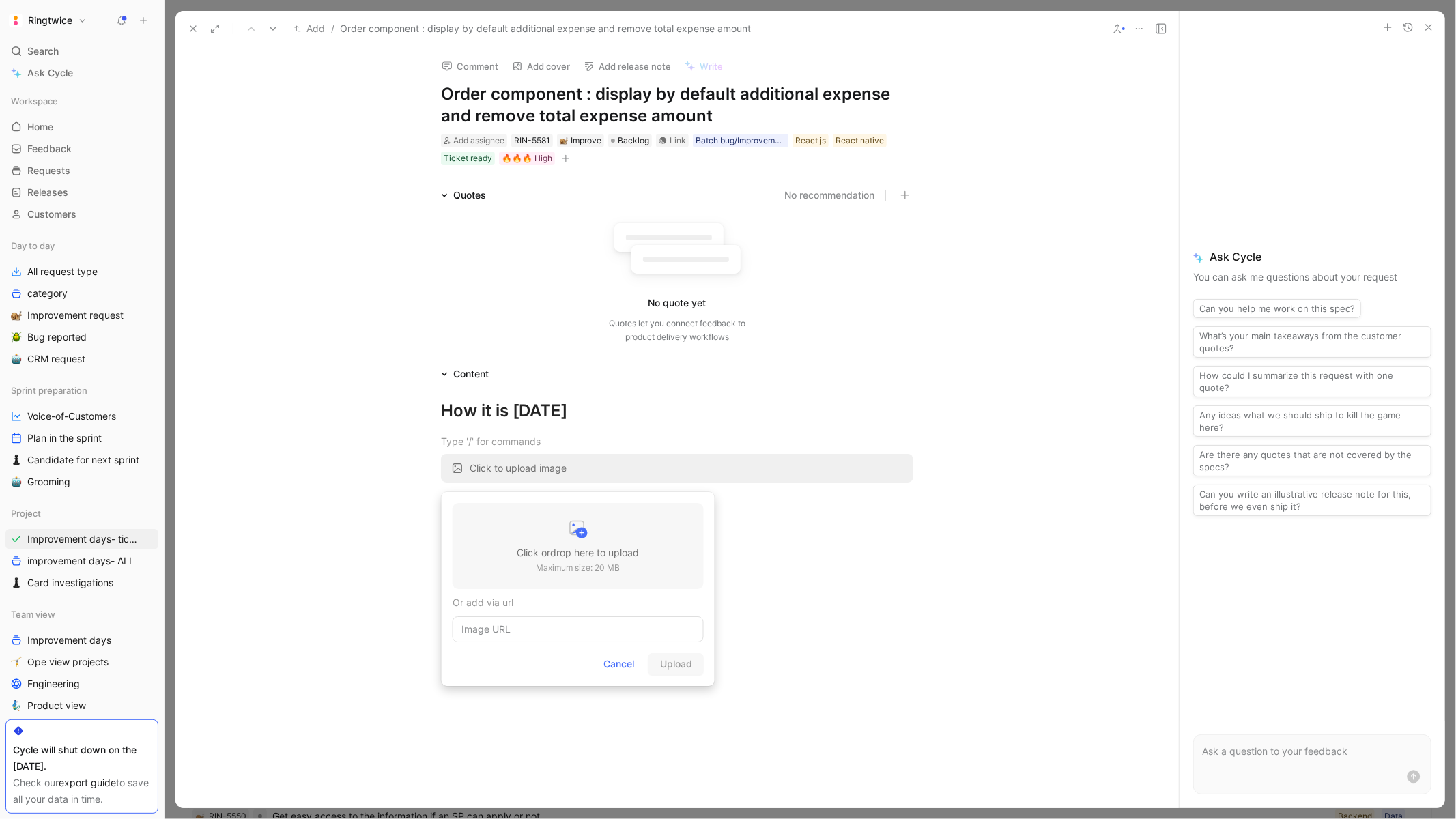
click at [533, 533] on div at bounding box center [577, 530] width 122 height 27
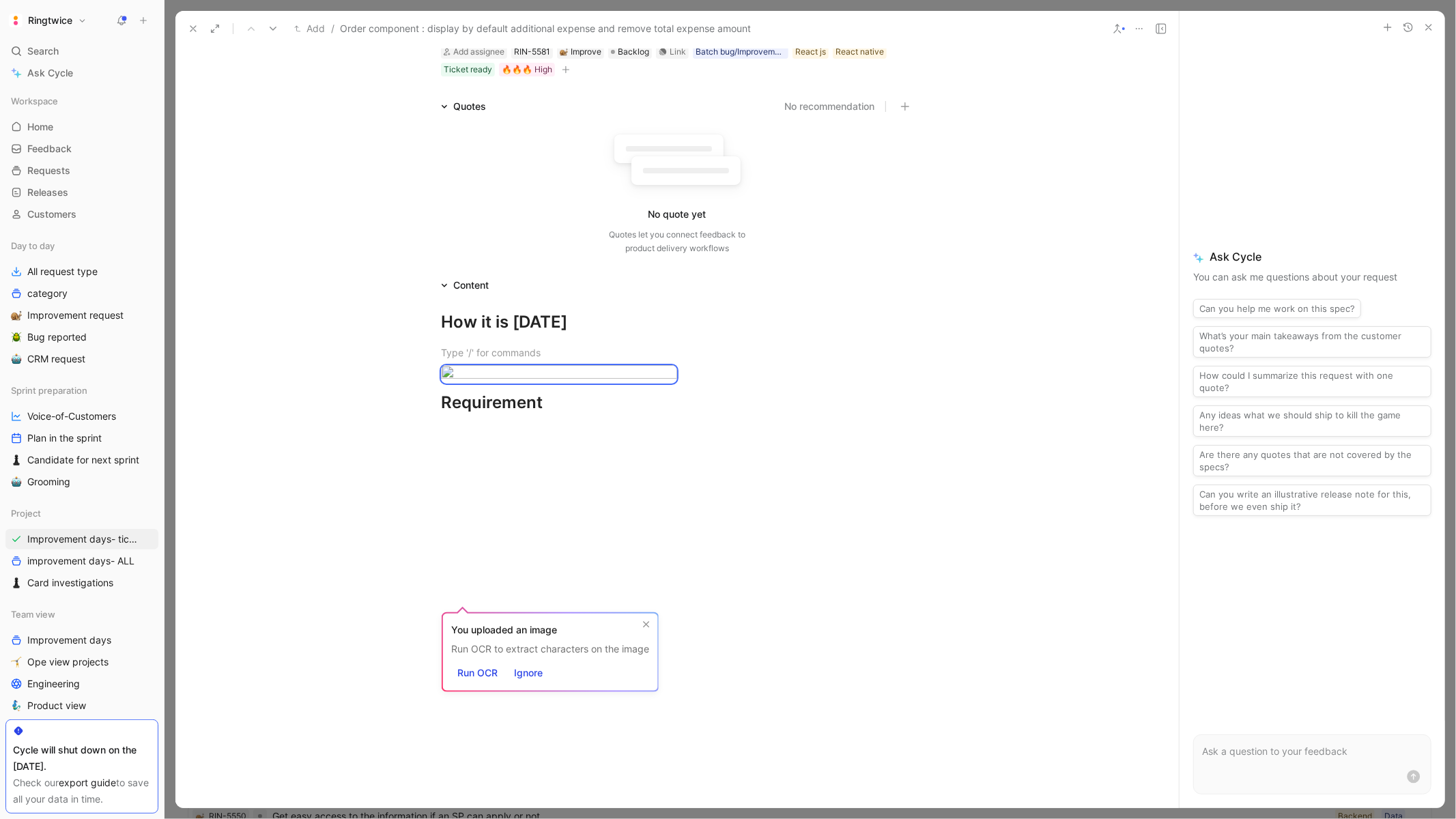
scroll to position [496, 0]
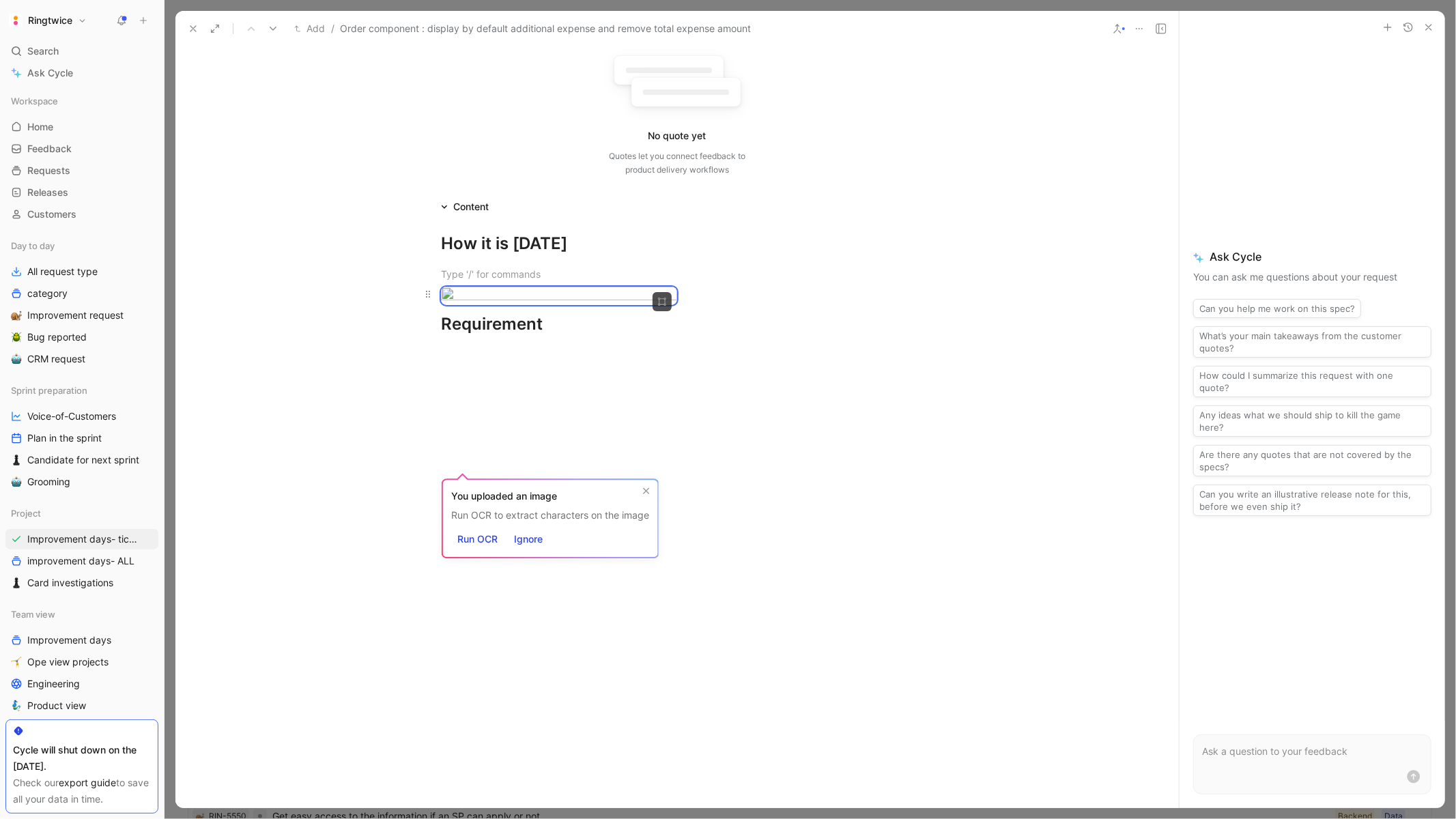
click at [704, 535] on div "How it is today Requirement" at bounding box center [677, 407] width 1003 height 384
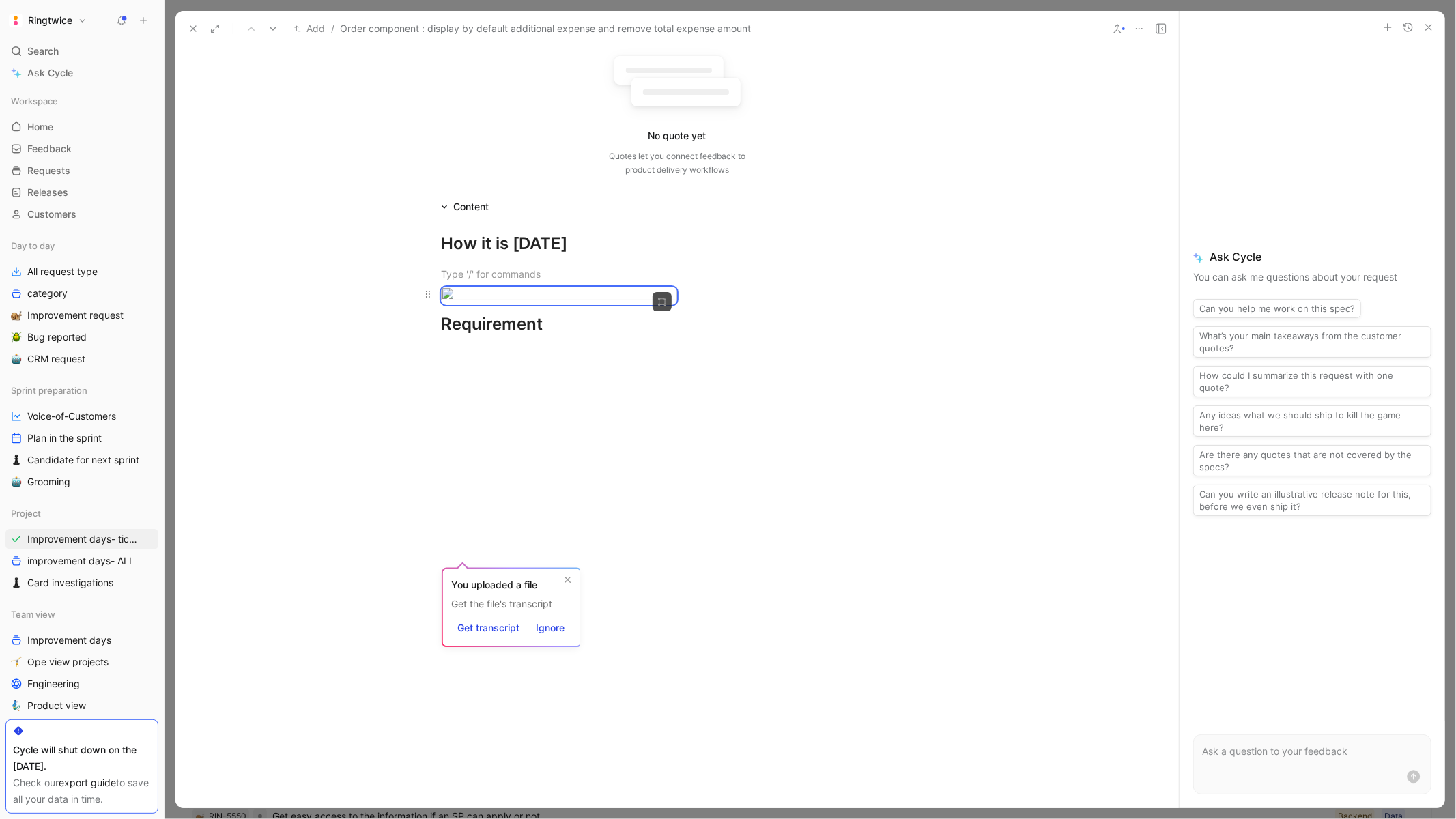
scroll to position [403, 0]
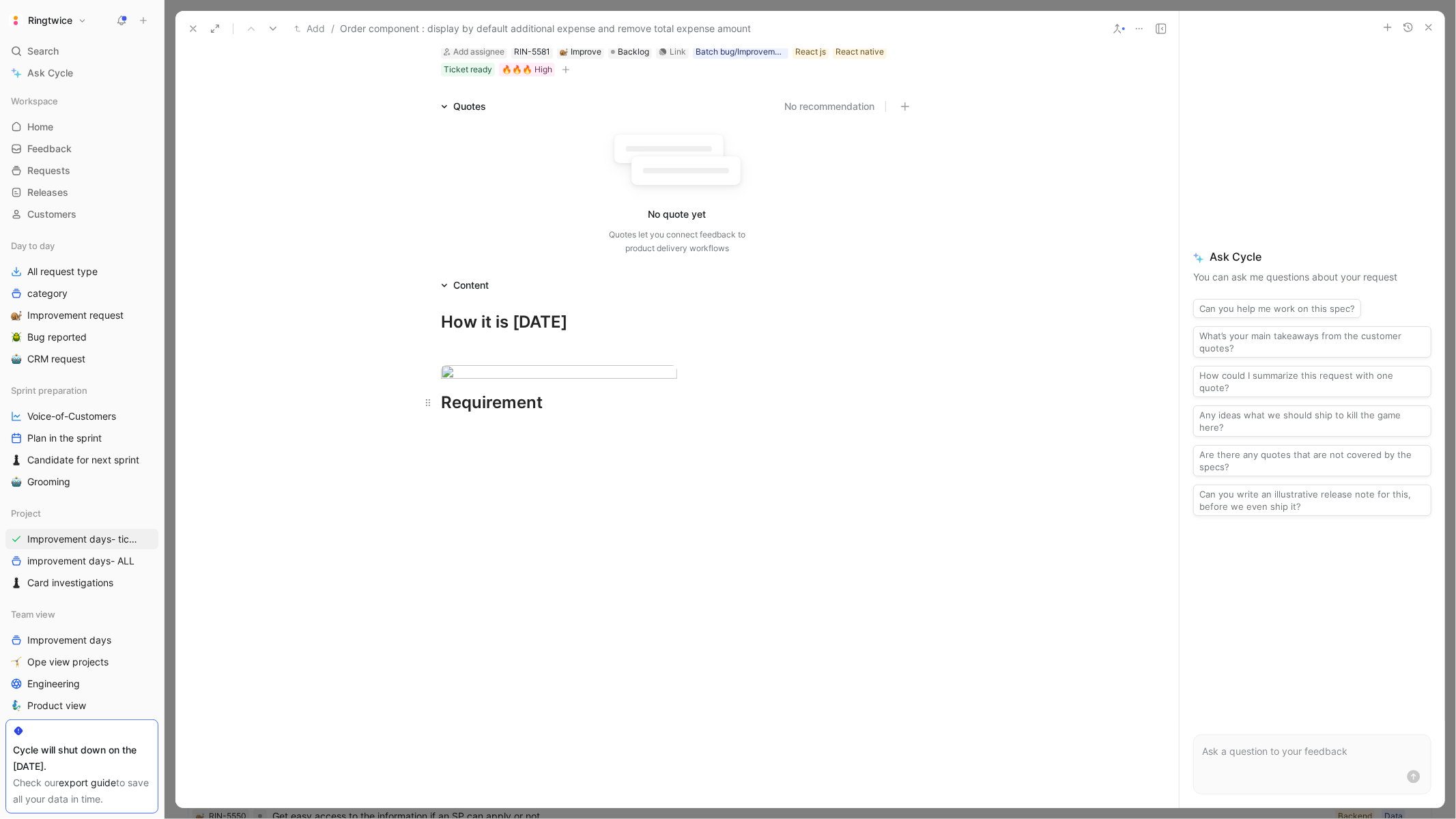
click at [439, 421] on h1 "Requirement" at bounding box center [676, 403] width 524 height 35
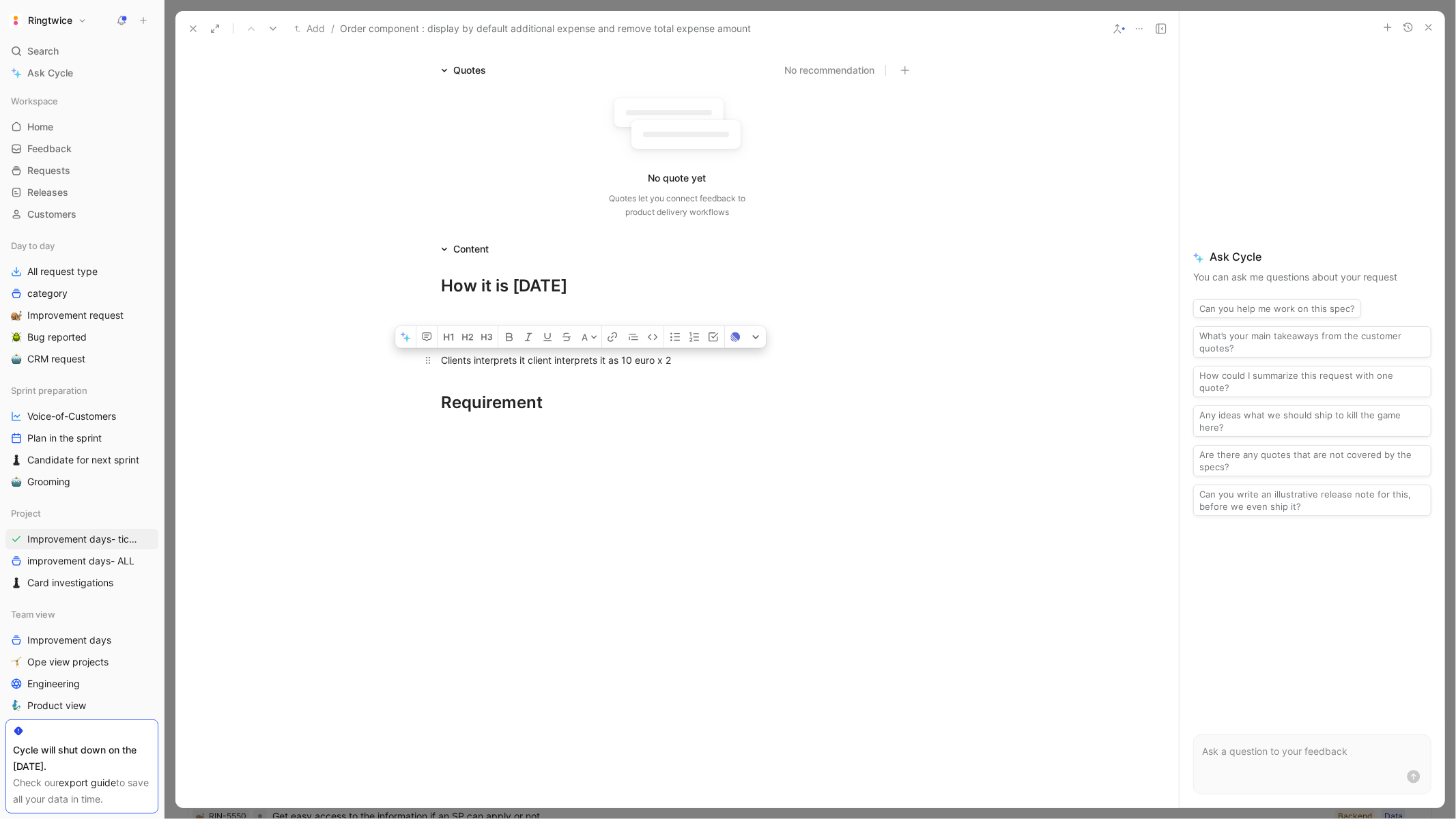
drag, startPoint x: 612, startPoint y: 576, endPoint x: 535, endPoint y: 578, distance: 77.0
click at [535, 367] on div "Clients interprets it client interprets it as 10 euro x 2" at bounding box center [677, 359] width 472 height 14
click at [535, 367] on div "Clients interprets itas 10 euro x 2" at bounding box center [677, 359] width 472 height 14
click at [528, 421] on h1 "Requirement" at bounding box center [676, 397] width 524 height 48
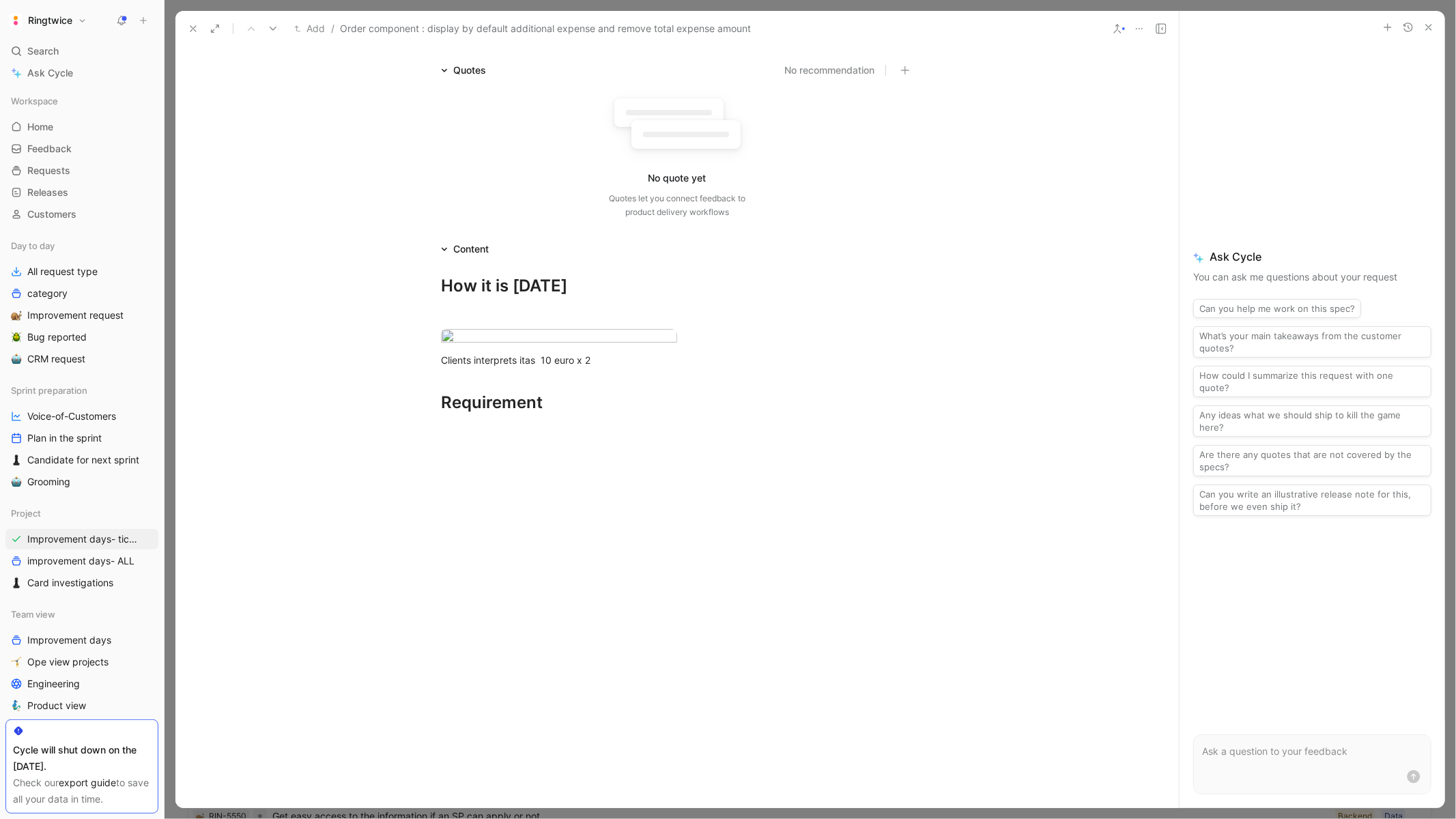
click at [523, 618] on div at bounding box center [677, 554] width 1003 height 246
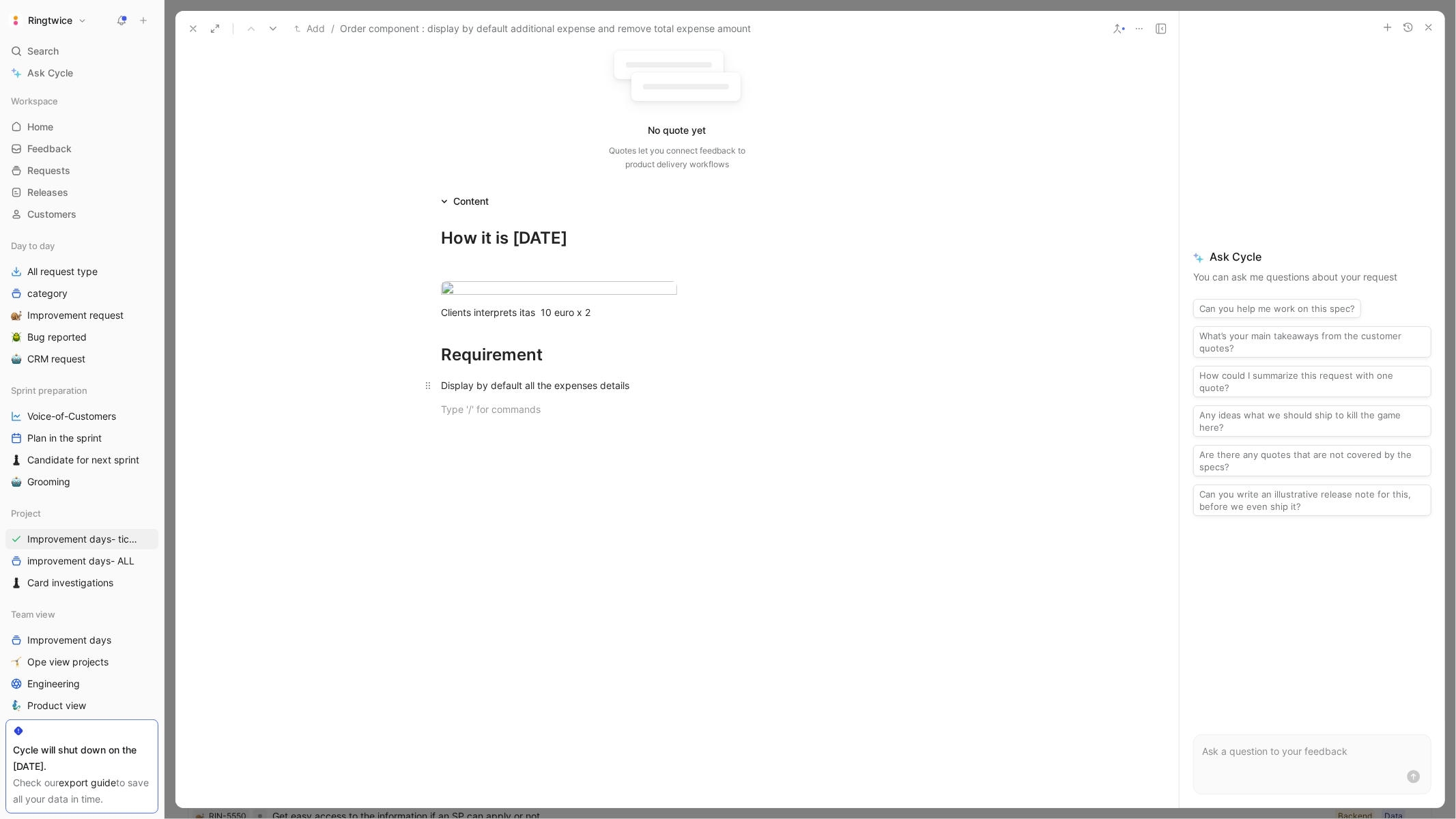
click at [442, 393] on div "Display by default all the expenses details" at bounding box center [677, 384] width 472 height 14
click at [672, 421] on p at bounding box center [676, 408] width 524 height 22
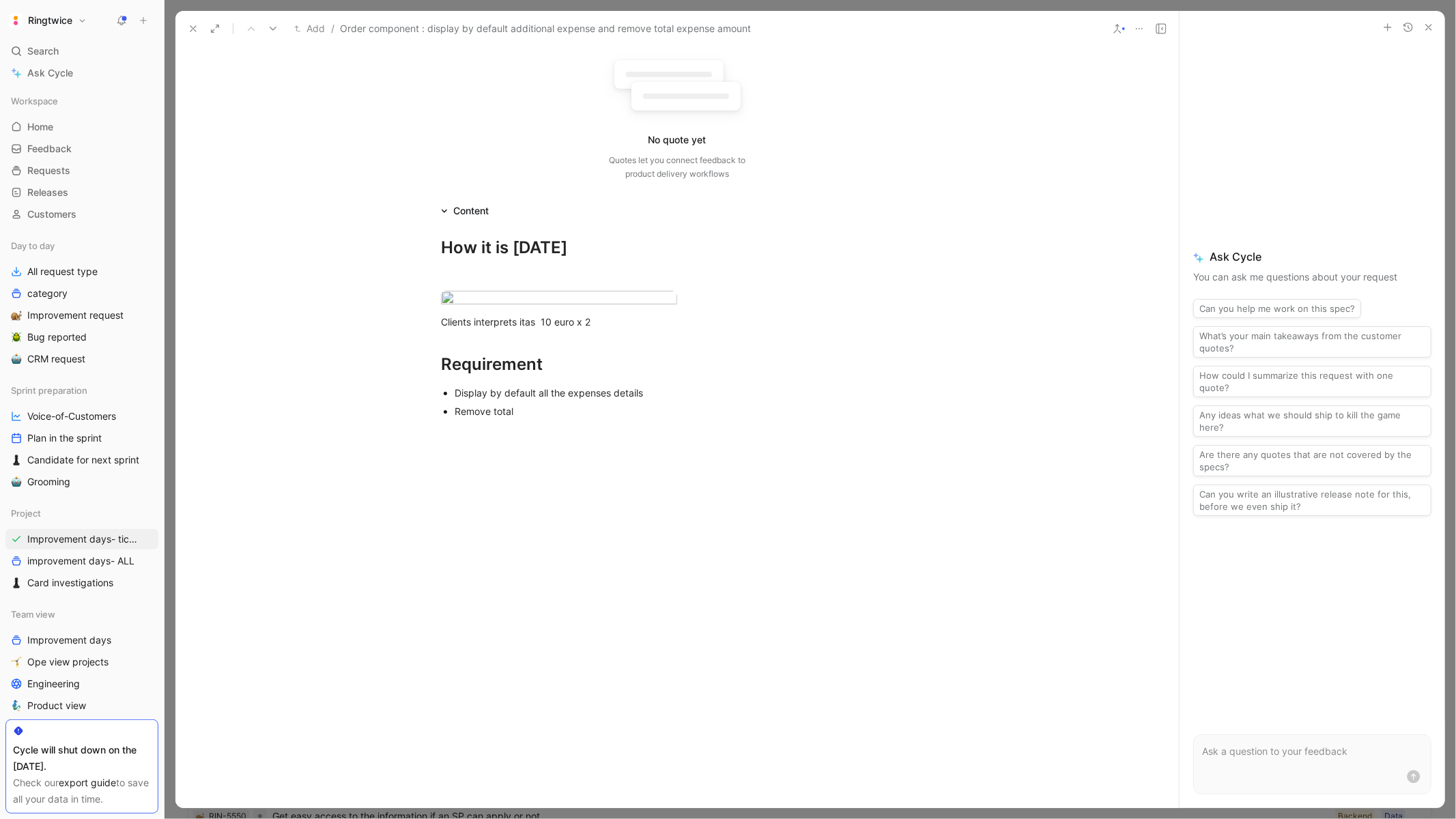
scroll to position [580, 0]
click at [519, 418] on div "Remove total expense" at bounding box center [683, 411] width 458 height 14
click at [589, 418] on div "Remove total additional expense" at bounding box center [683, 411] width 458 height 14
click at [633, 418] on div "Remove total additional expense" at bounding box center [683, 411] width 458 height 14
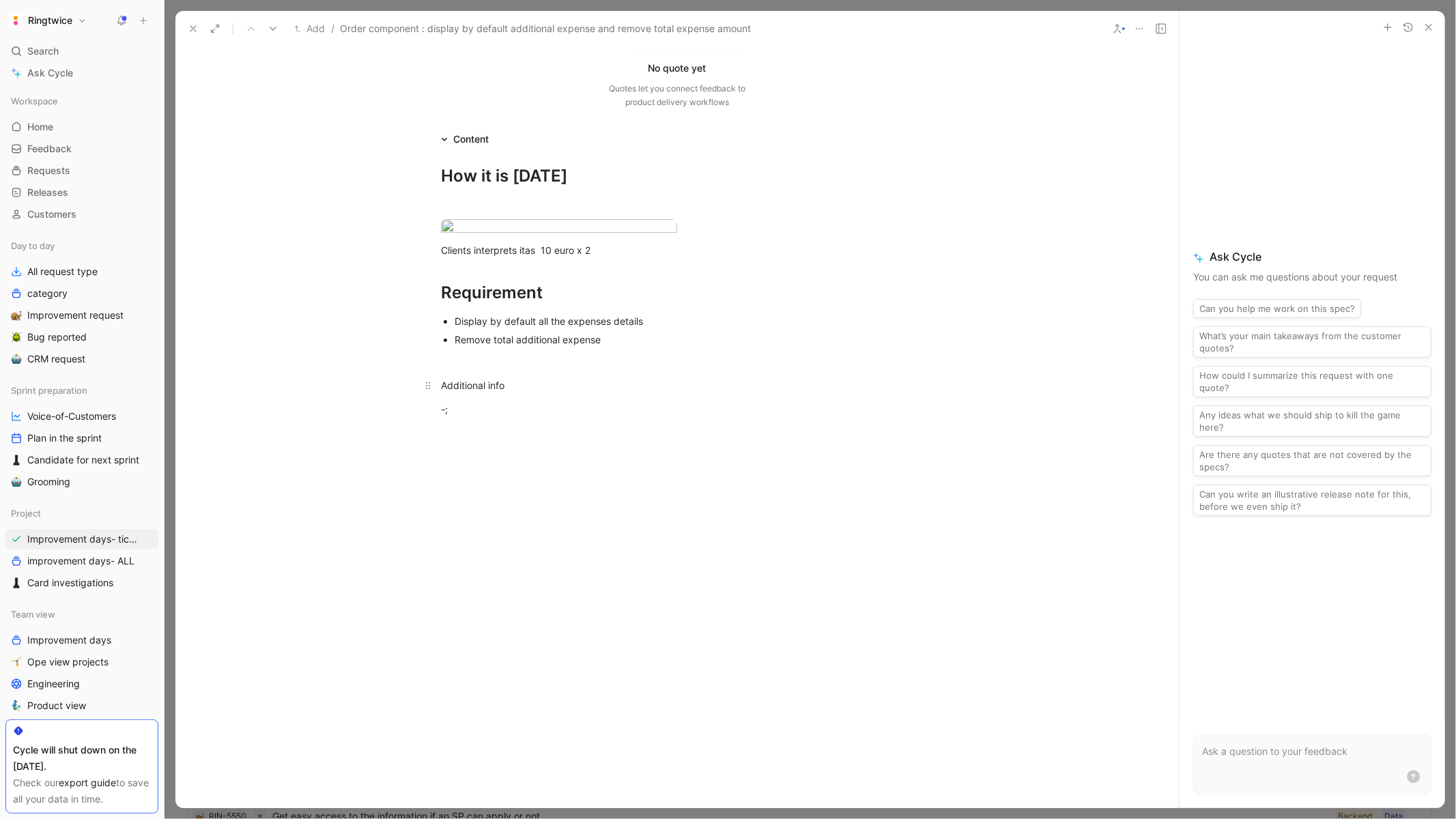
click at [483, 393] on div "Additional info" at bounding box center [677, 384] width 472 height 14
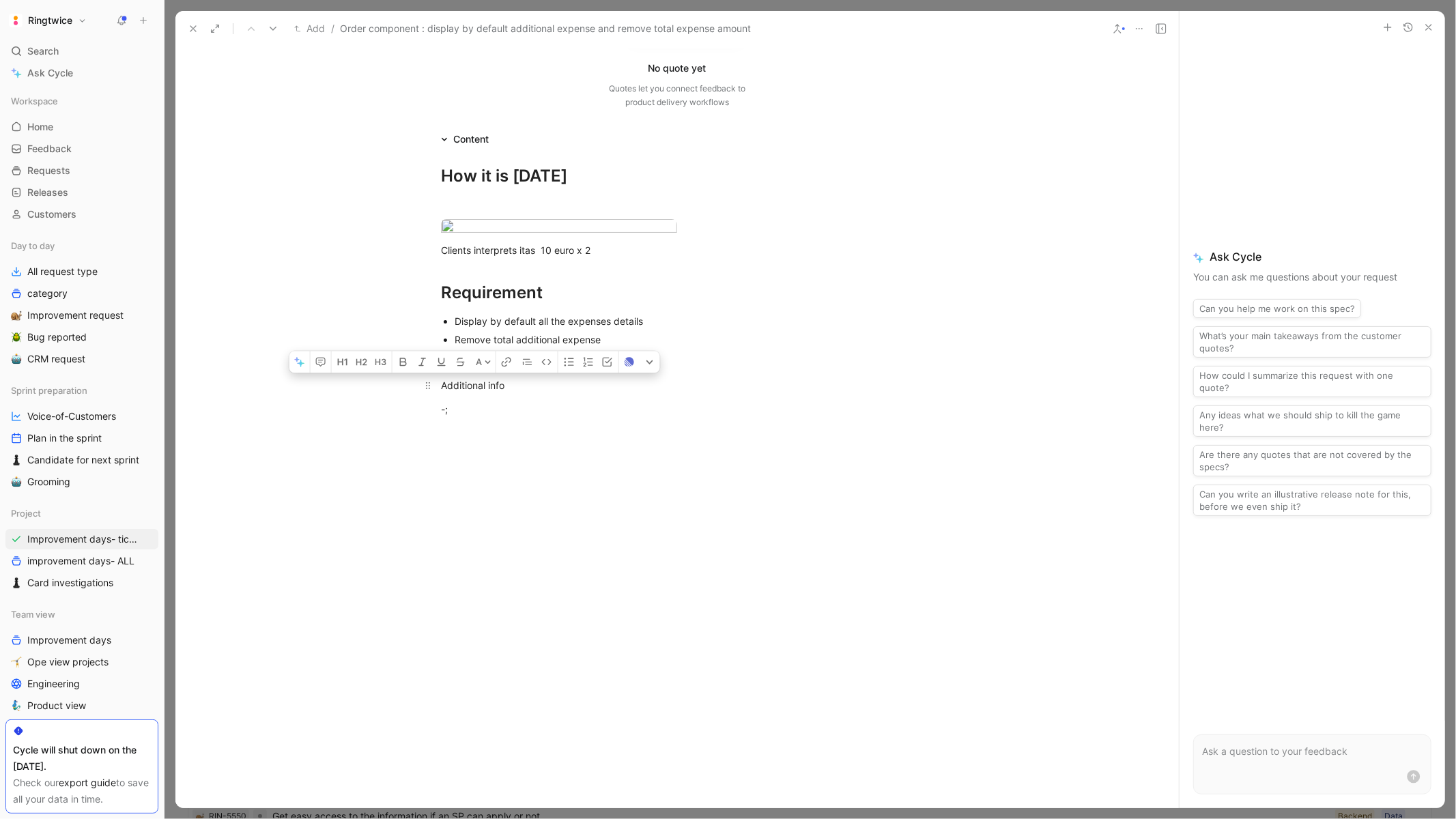
click at [483, 393] on div "Additional info" at bounding box center [677, 384] width 472 height 14
click at [485, 421] on p "-;" at bounding box center [676, 408] width 524 height 22
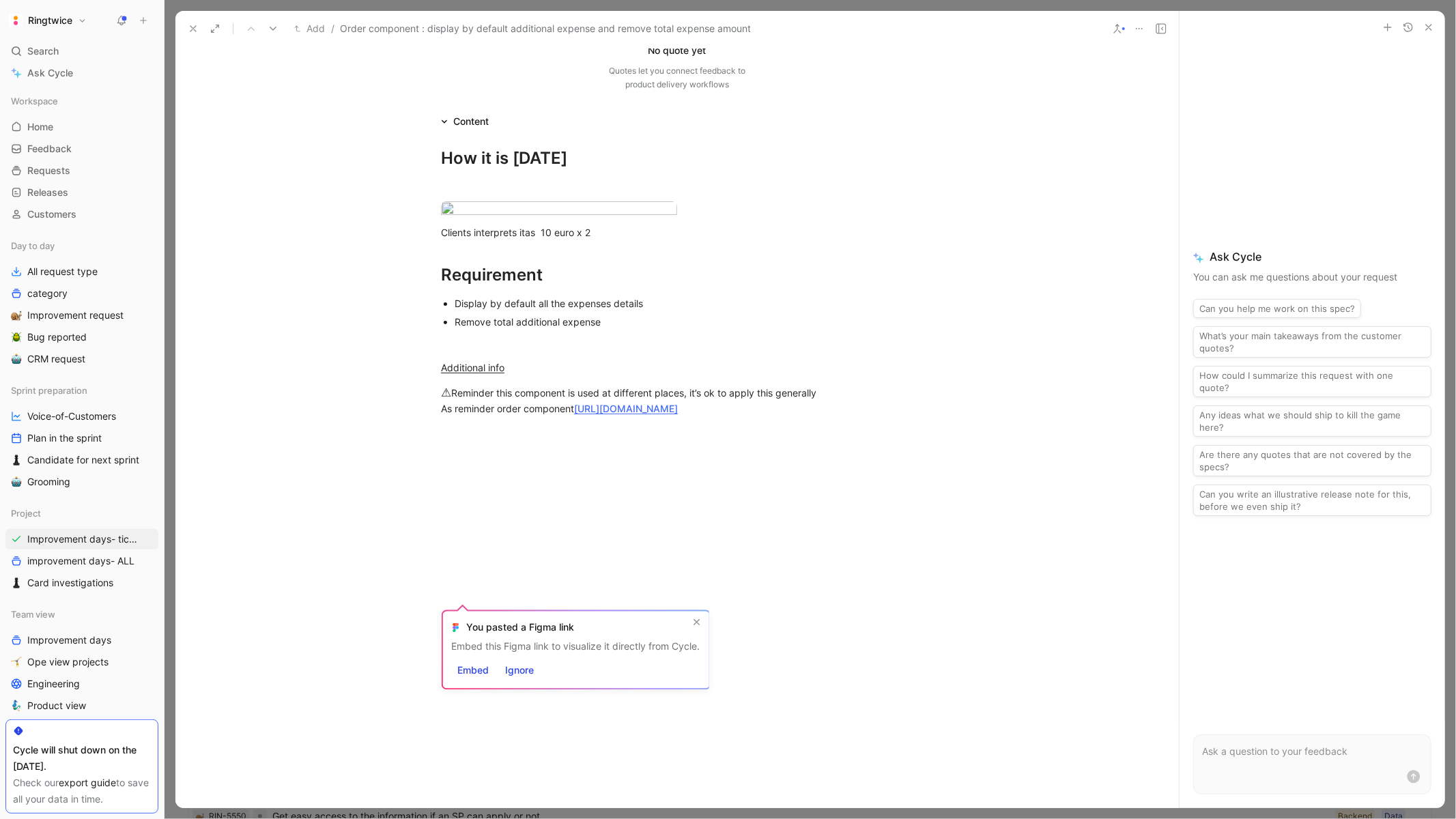
click at [837, 630] on div at bounding box center [677, 553] width 1003 height 246
click at [510, 355] on p at bounding box center [676, 343] width 524 height 22
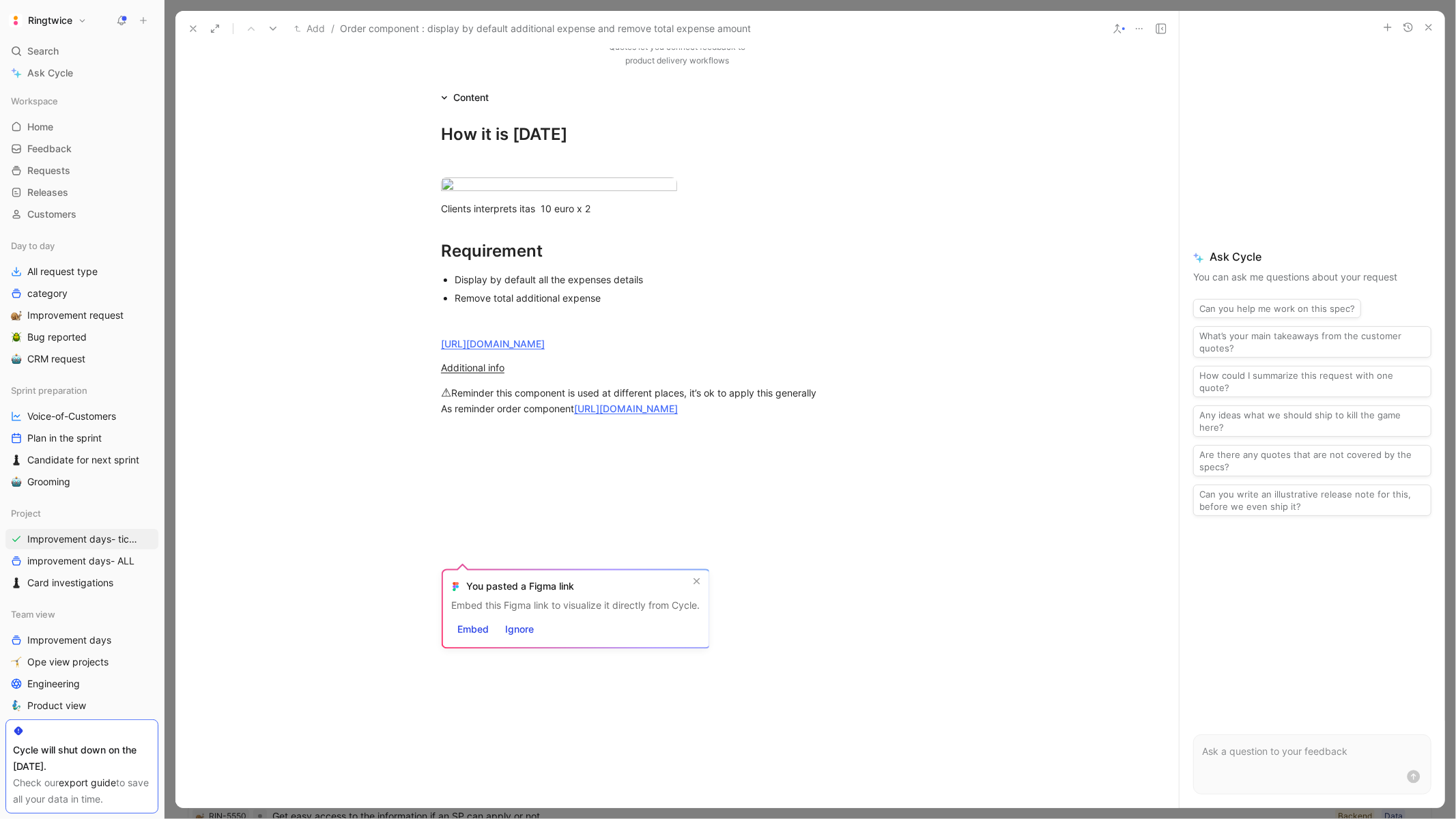
click at [660, 307] on p "Remove total additional expense" at bounding box center [683, 298] width 458 height 18
click at [642, 305] on div "Remove total additional expense" at bounding box center [683, 298] width 458 height 14
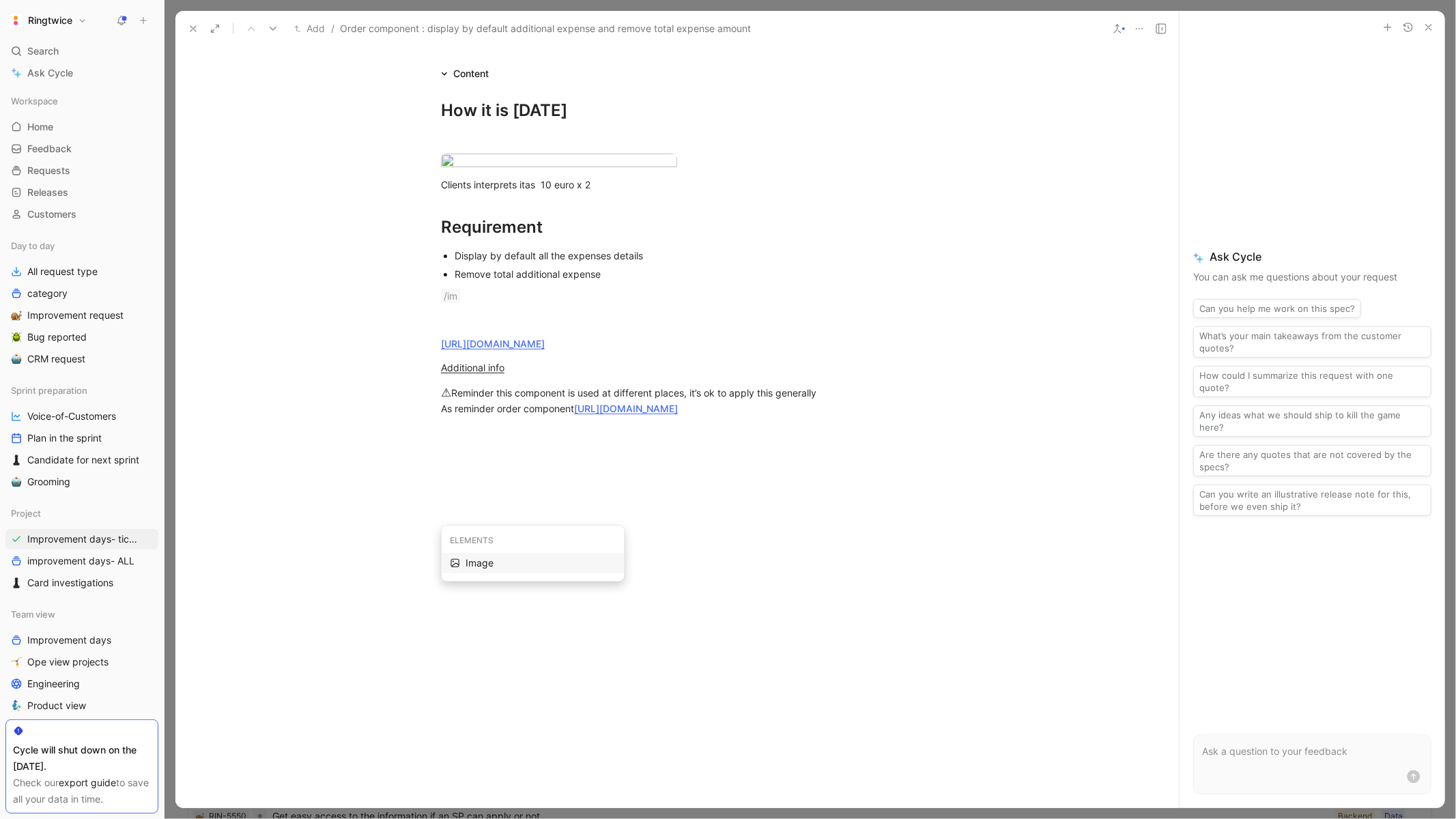
click at [491, 566] on div "Image" at bounding box center [540, 563] width 150 height 16
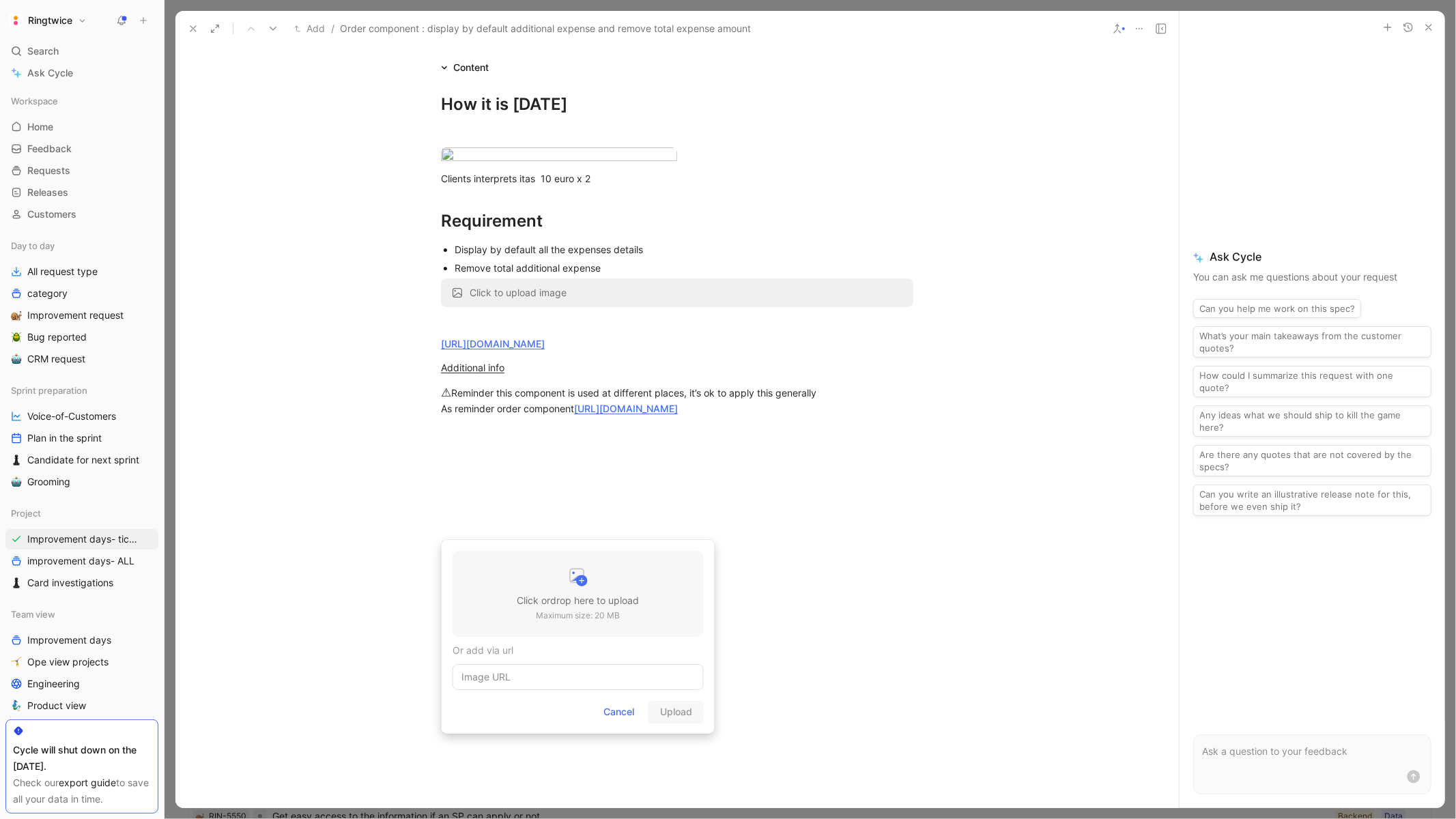
click at [510, 596] on div "Click or drop here to upload Maximum size: 20 MB" at bounding box center [578, 594] width 251 height 86
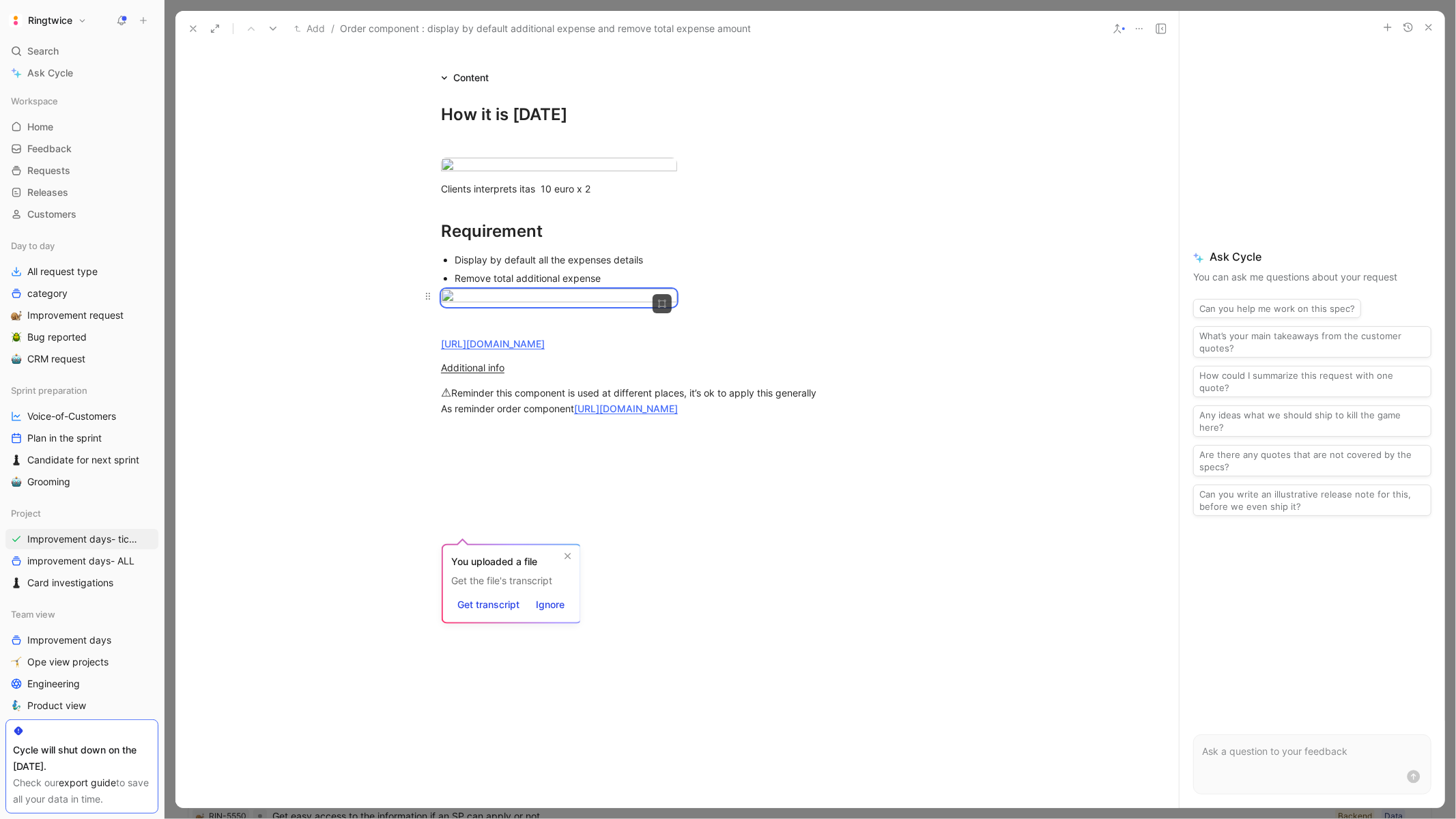
click at [817, 307] on div at bounding box center [677, 298] width 472 height 18
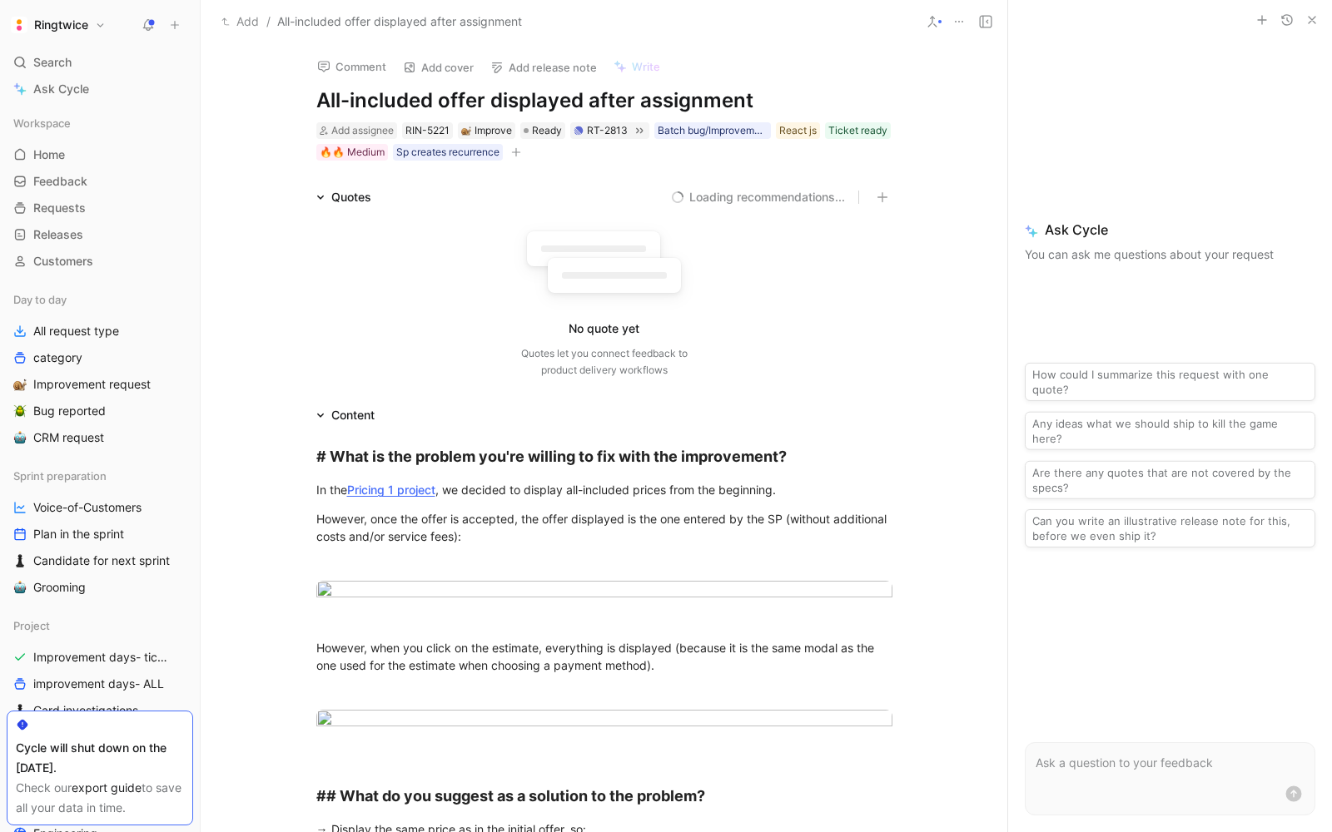
click at [706, 5] on div "Add / All-included offer displayed after assignment" at bounding box center [604, 21] width 807 height 43
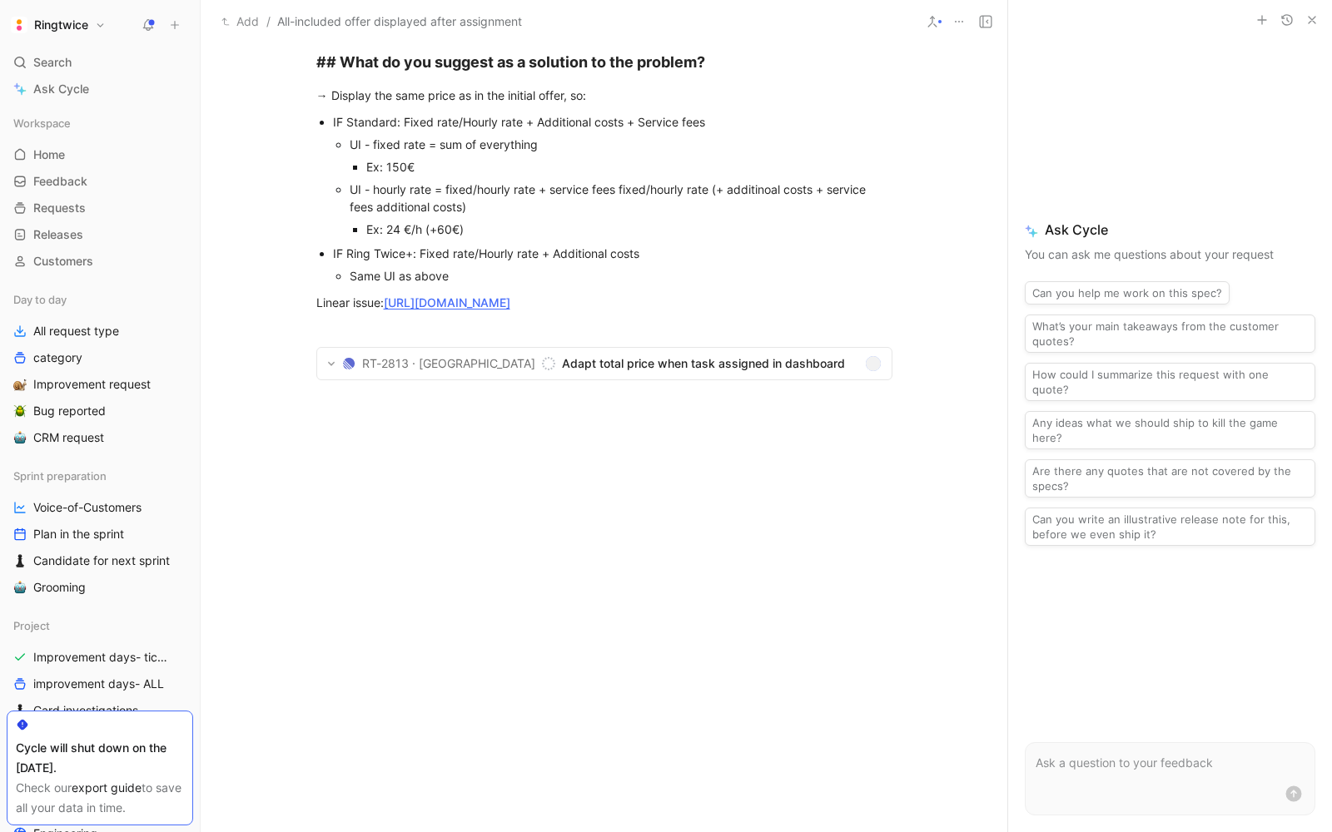
scroll to position [1391, 0]
click at [397, 563] on div at bounding box center [604, 548] width 807 height 250
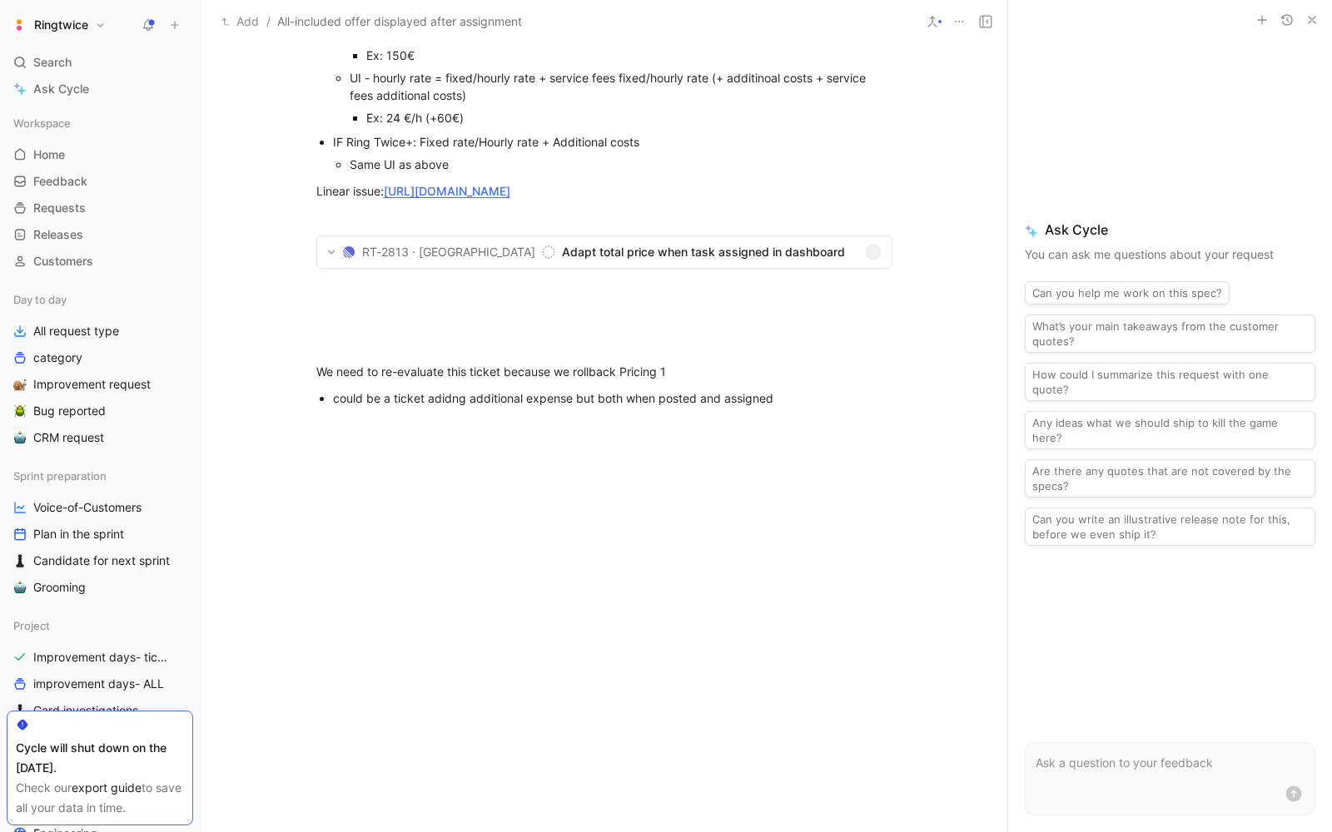
scroll to position [0, 0]
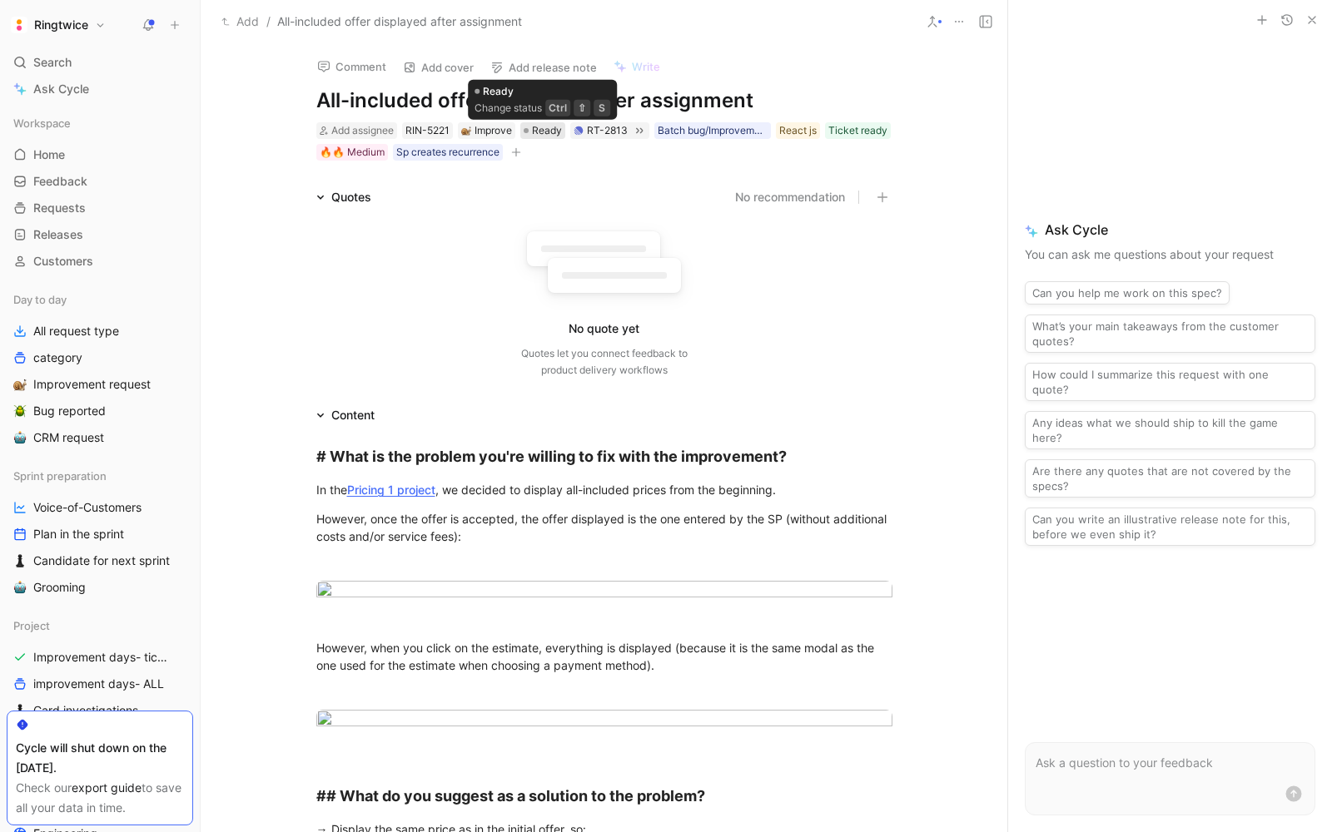
click at [547, 130] on span "Ready" at bounding box center [547, 130] width 30 height 17
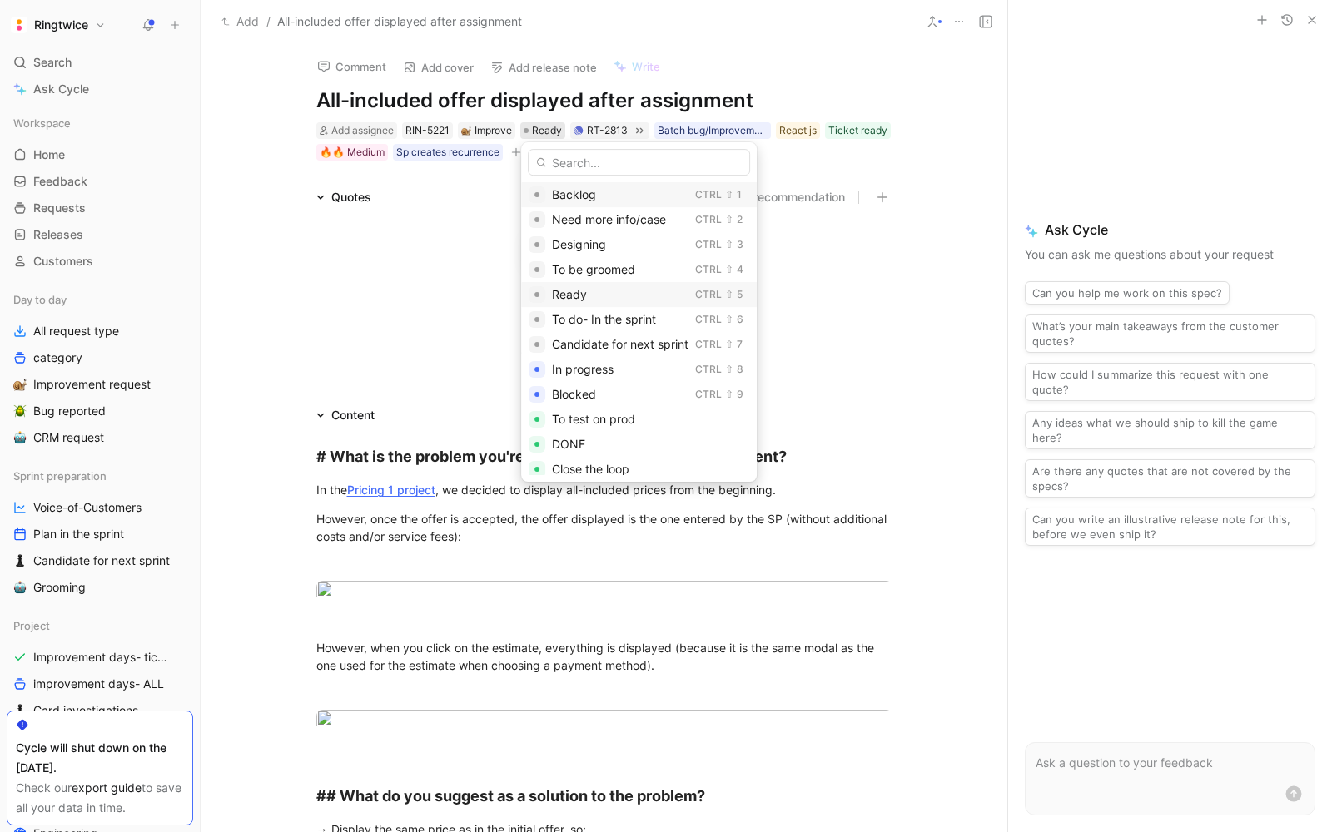
click at [583, 292] on span "Ready" at bounding box center [569, 294] width 35 height 14
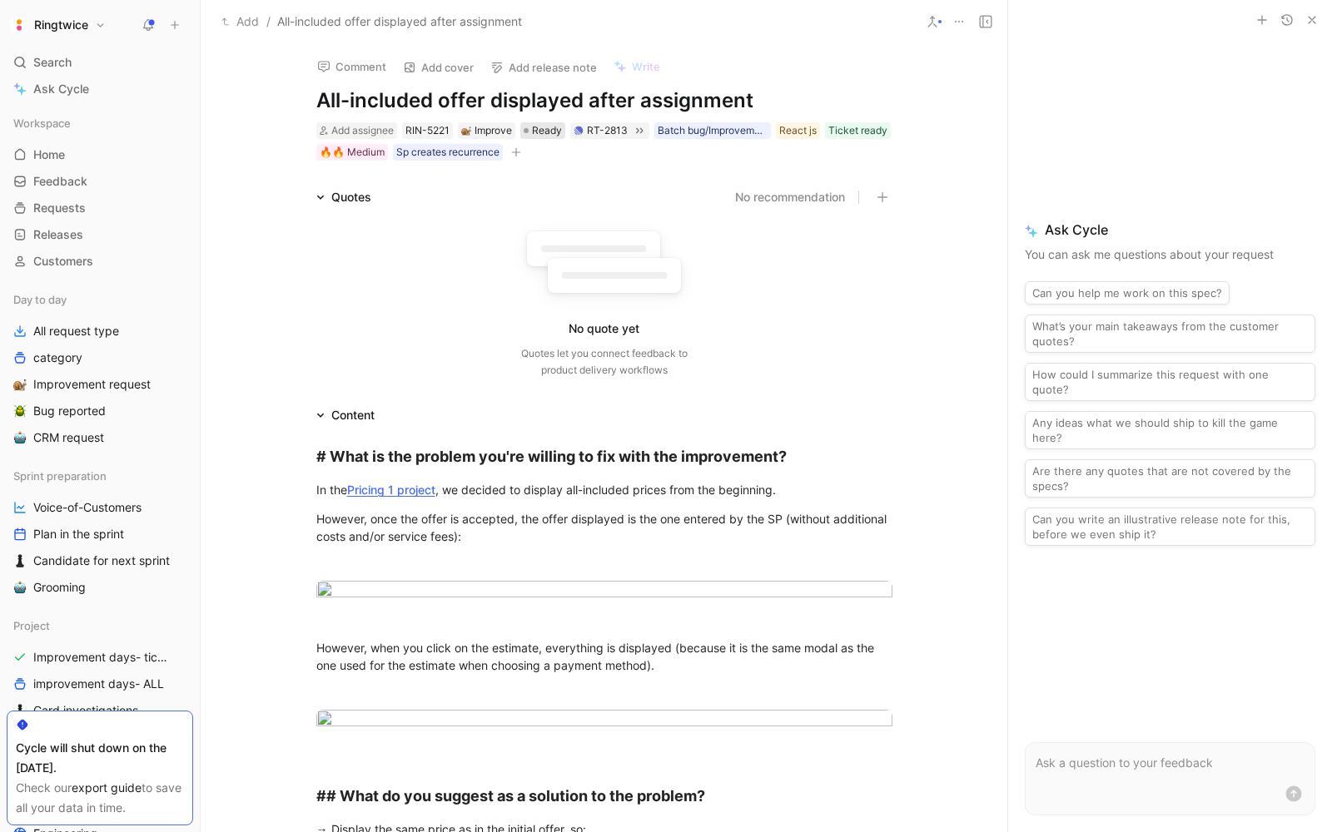
click at [541, 131] on span "Ready" at bounding box center [547, 130] width 30 height 17
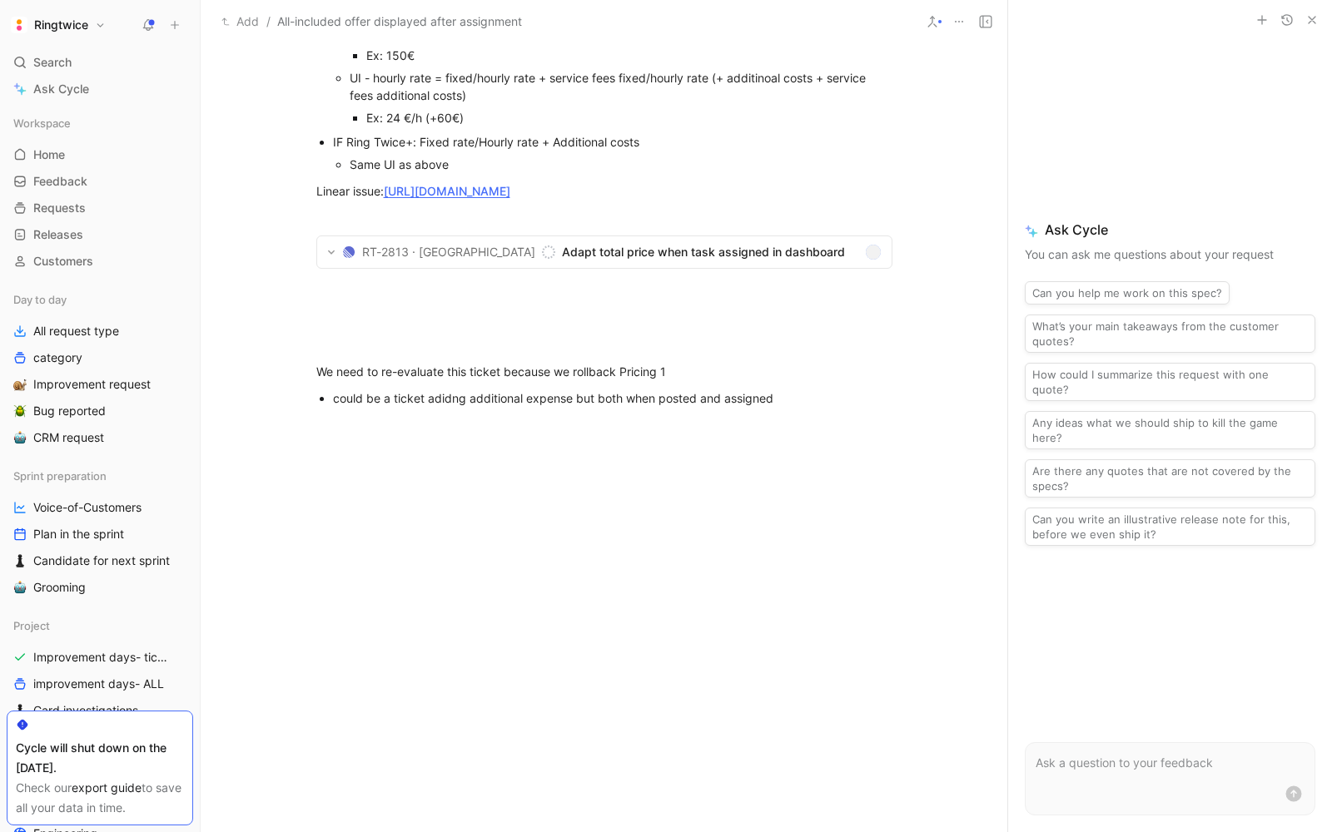
scroll to position [1384, 0]
click at [477, 610] on div at bounding box center [604, 548] width 807 height 250
click at [400, 380] on div "We need to re-evaluate this ticket because we rollback Pricing 1" at bounding box center [604, 371] width 576 height 17
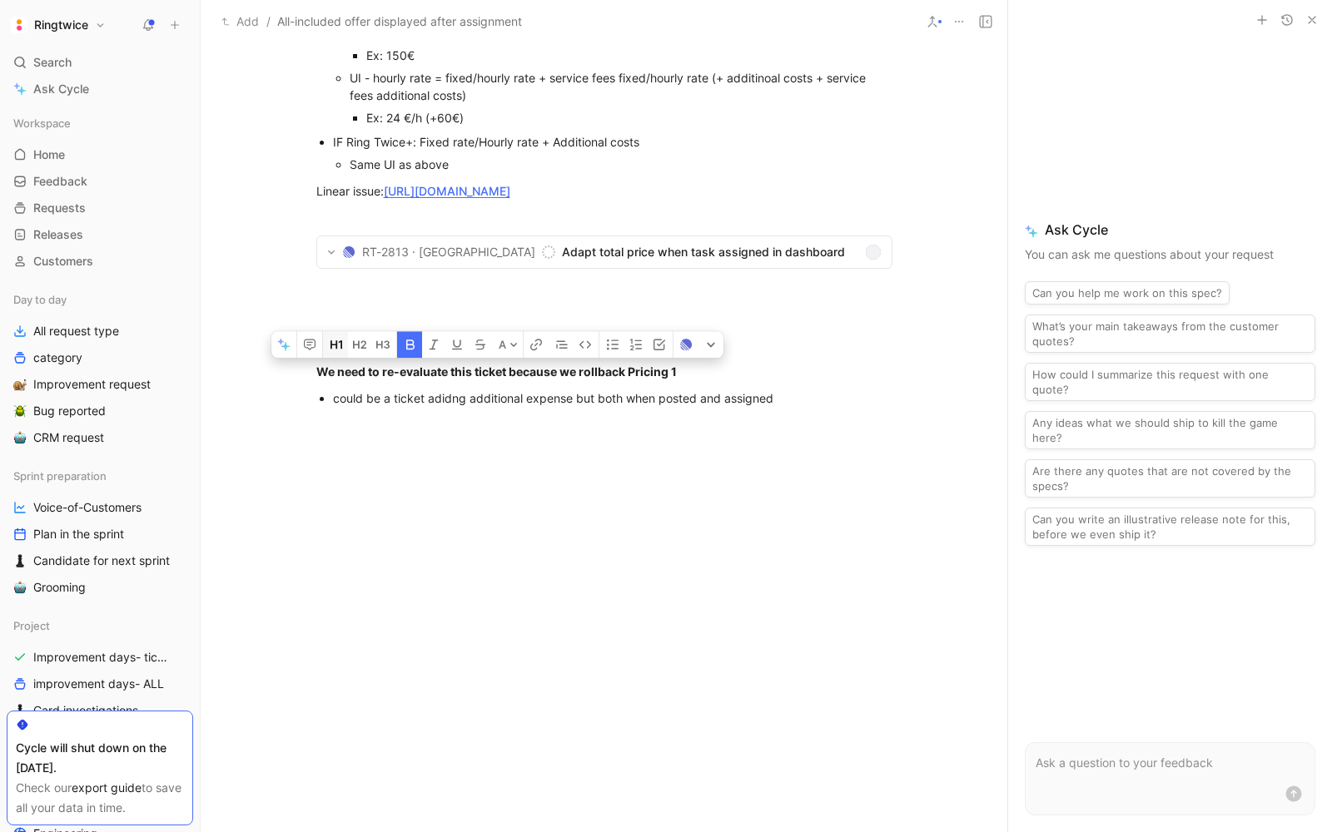
click at [345, 359] on button "button" at bounding box center [335, 345] width 25 height 27
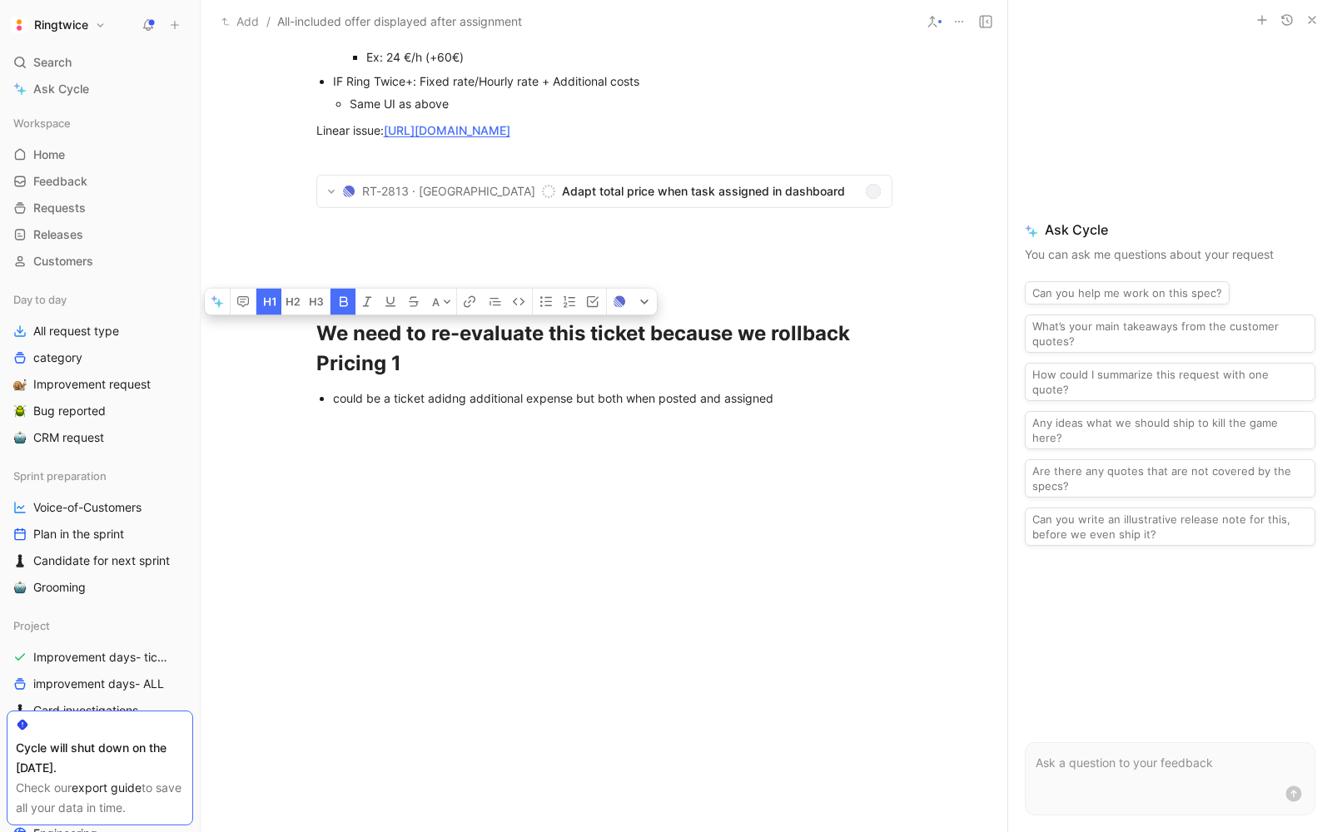
click at [418, 621] on div at bounding box center [604, 548] width 807 height 250
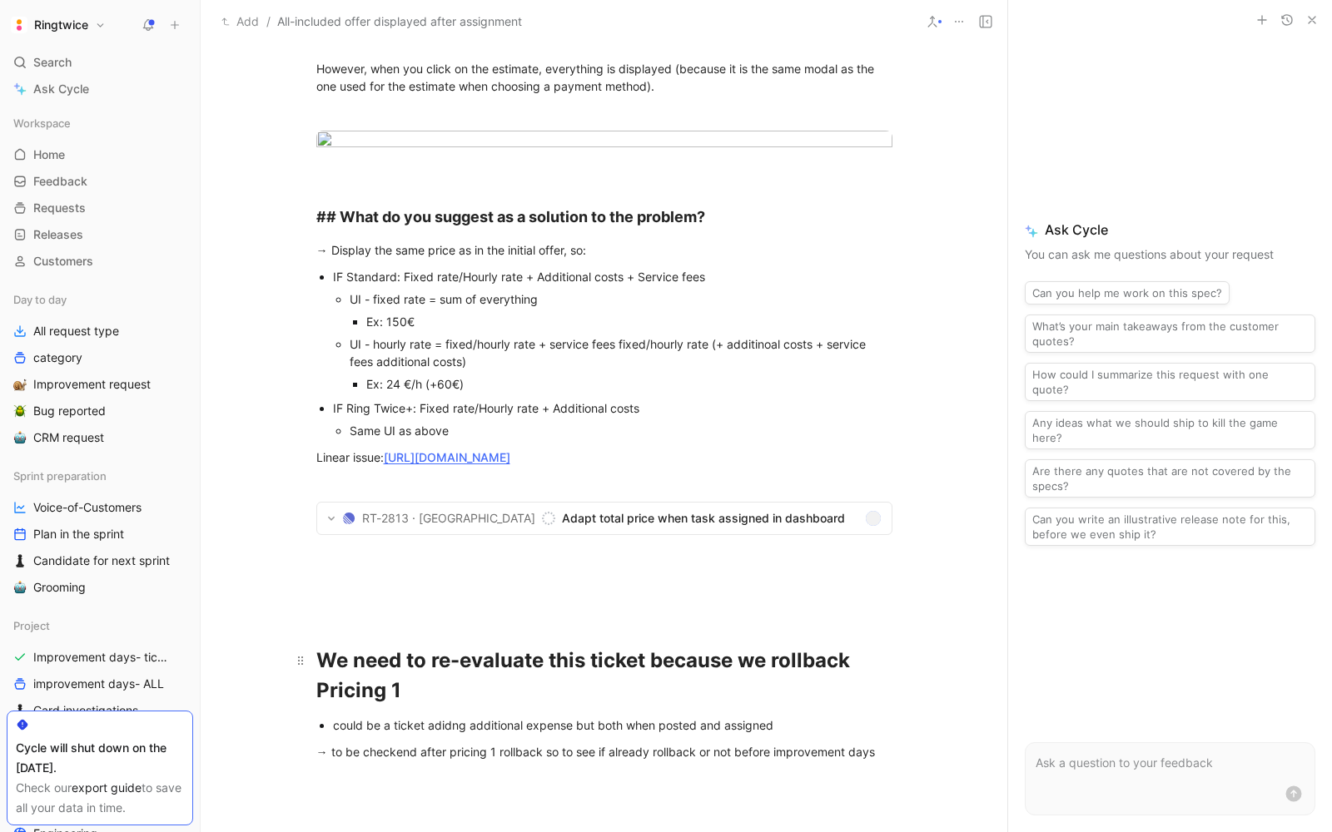
scroll to position [0, 0]
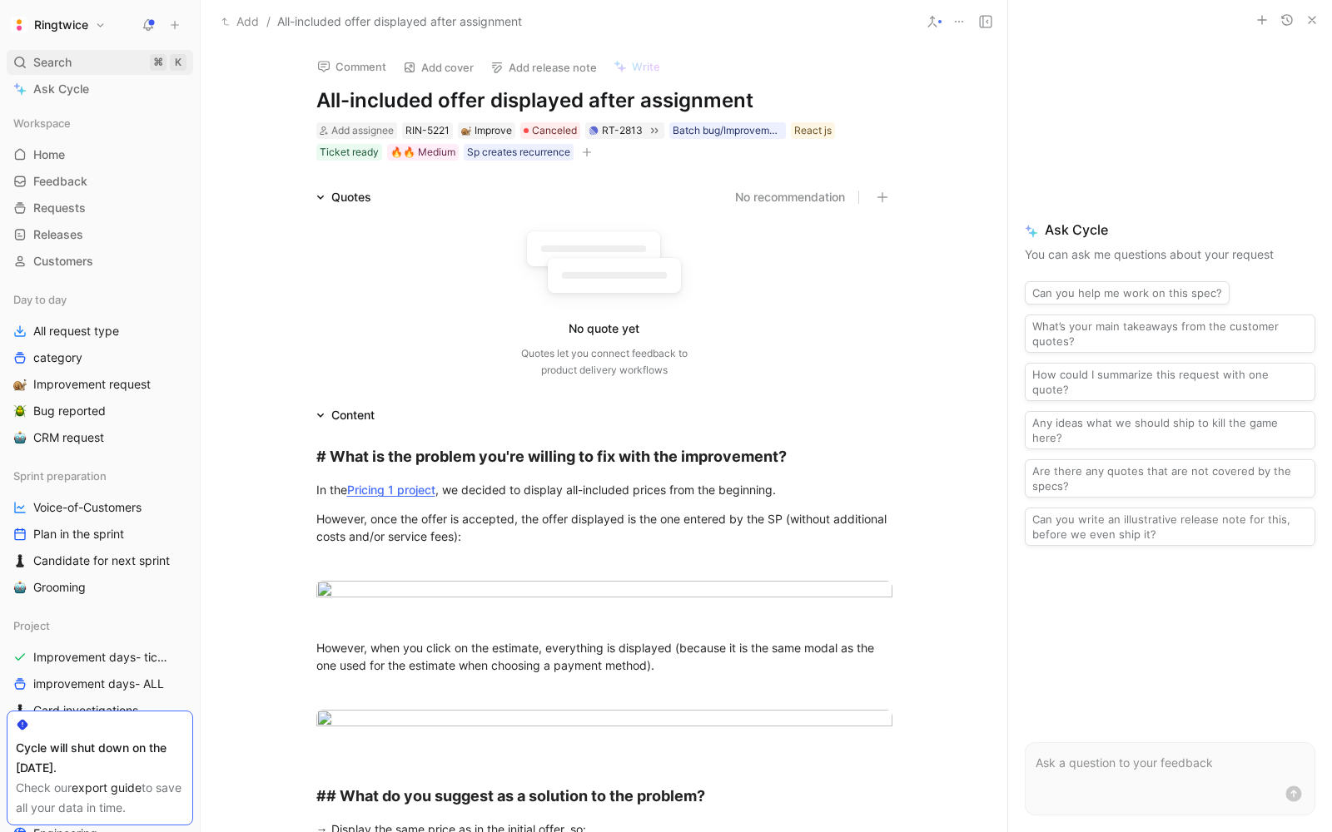
click at [72, 58] on div "Search ⌘ K" at bounding box center [100, 62] width 186 height 25
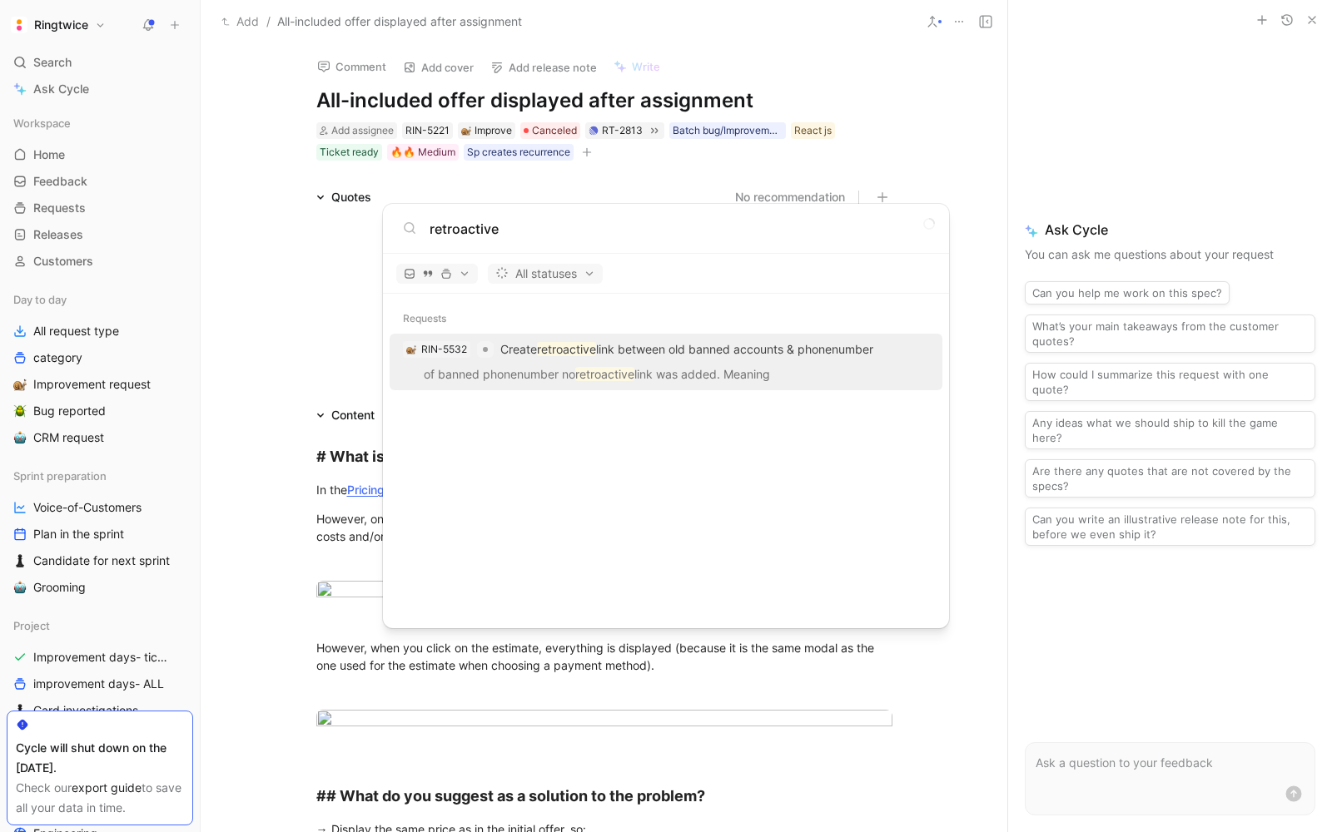
type input "retroactive"
click at [715, 366] on p "of banned phonenumber no retroactive link was added. Meaning" at bounding box center [666, 377] width 543 height 25
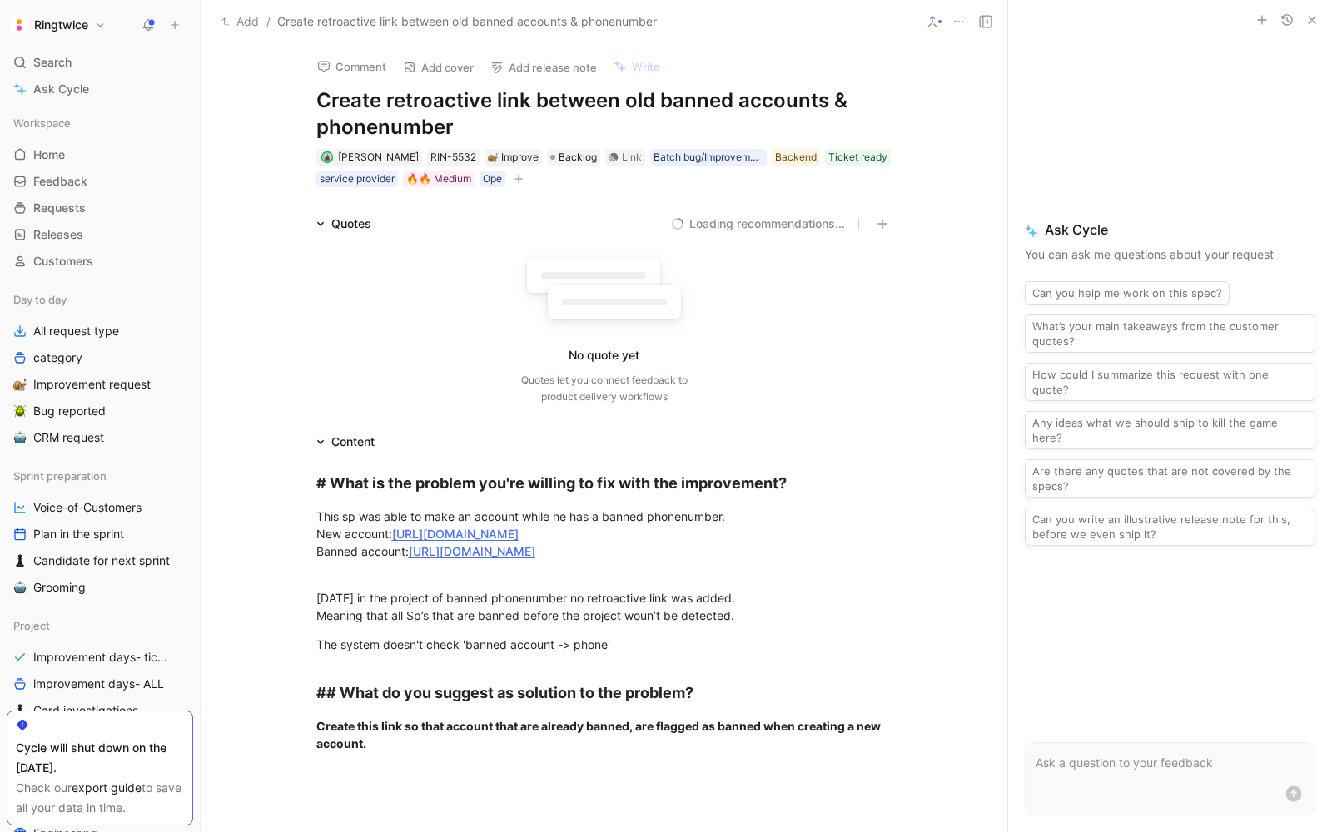
scroll to position [19, 0]
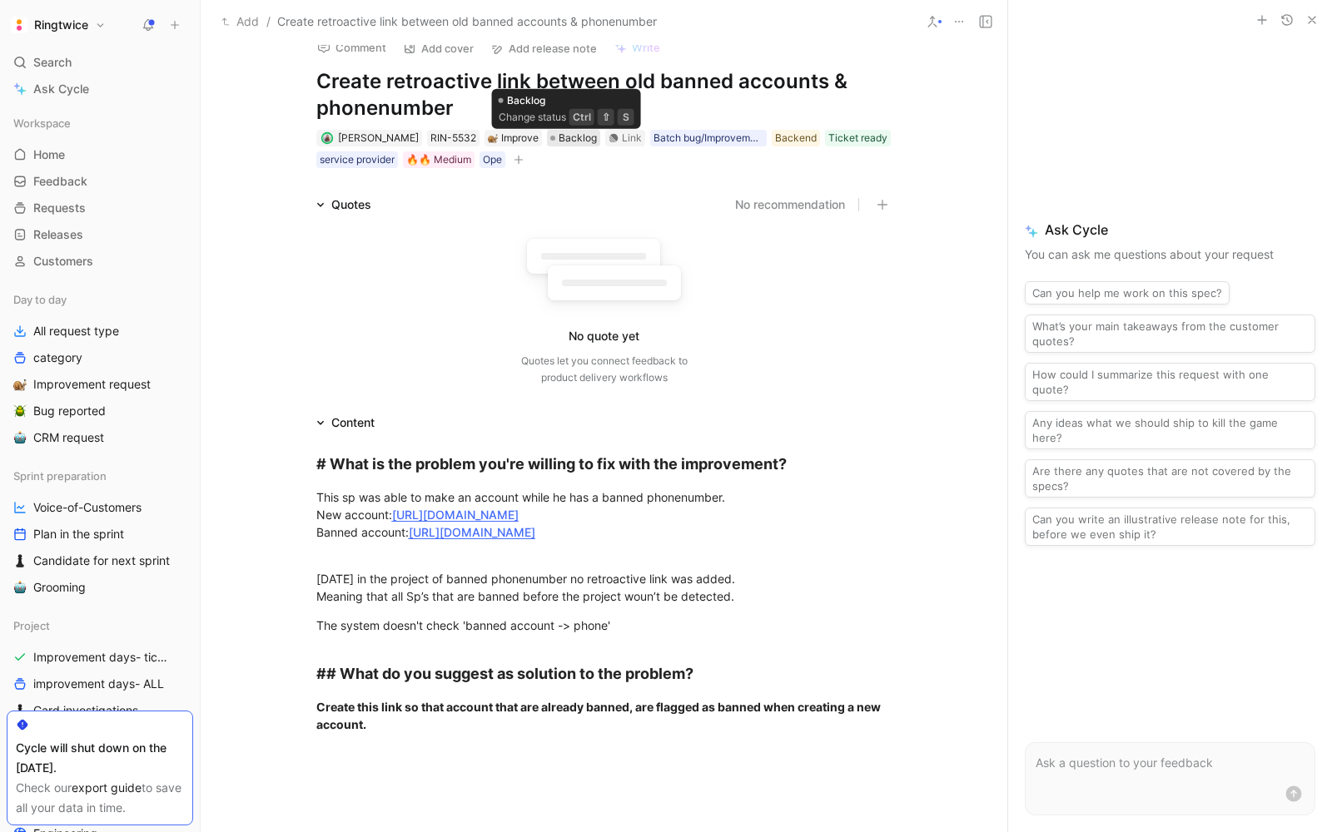
click at [585, 142] on span "Backlog" at bounding box center [578, 138] width 38 height 17
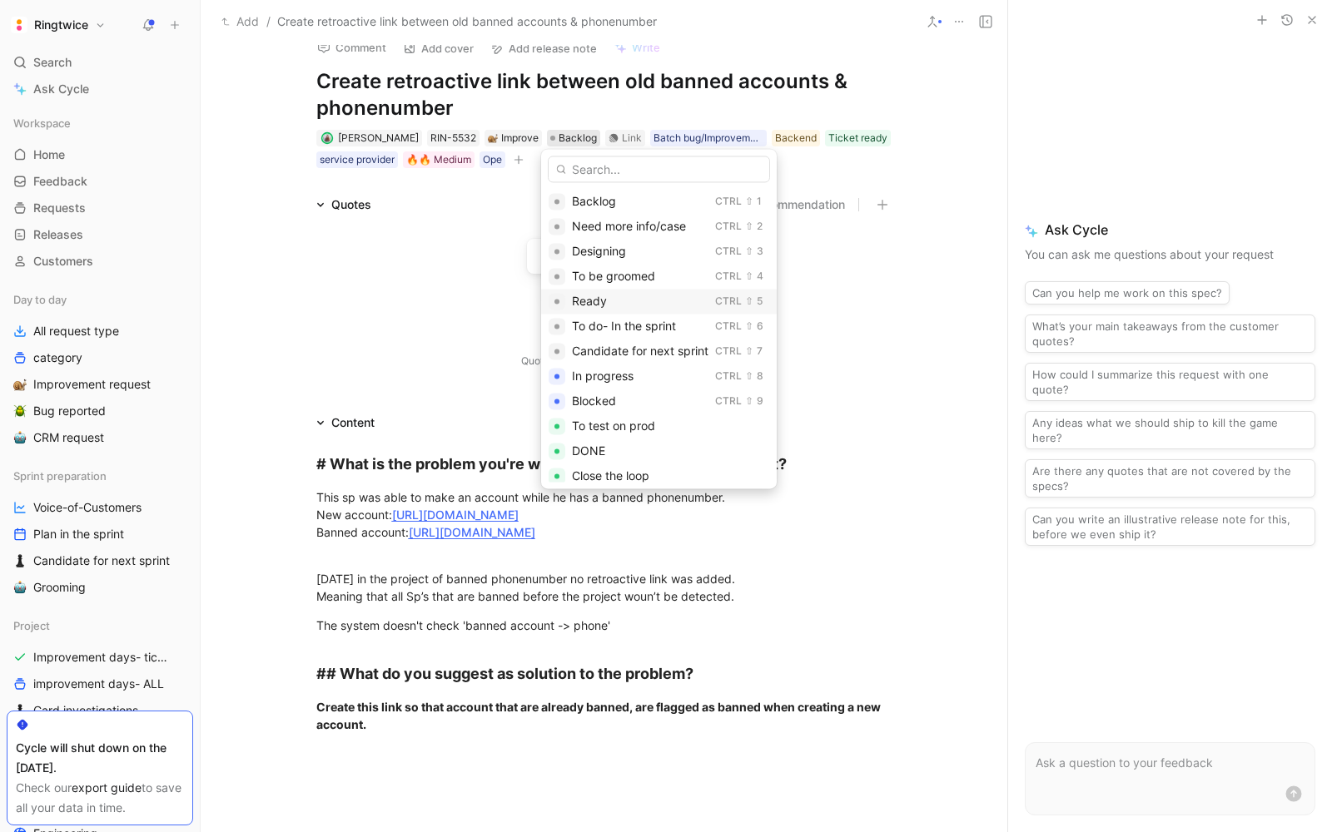
click at [593, 297] on span "Ready" at bounding box center [589, 301] width 35 height 14
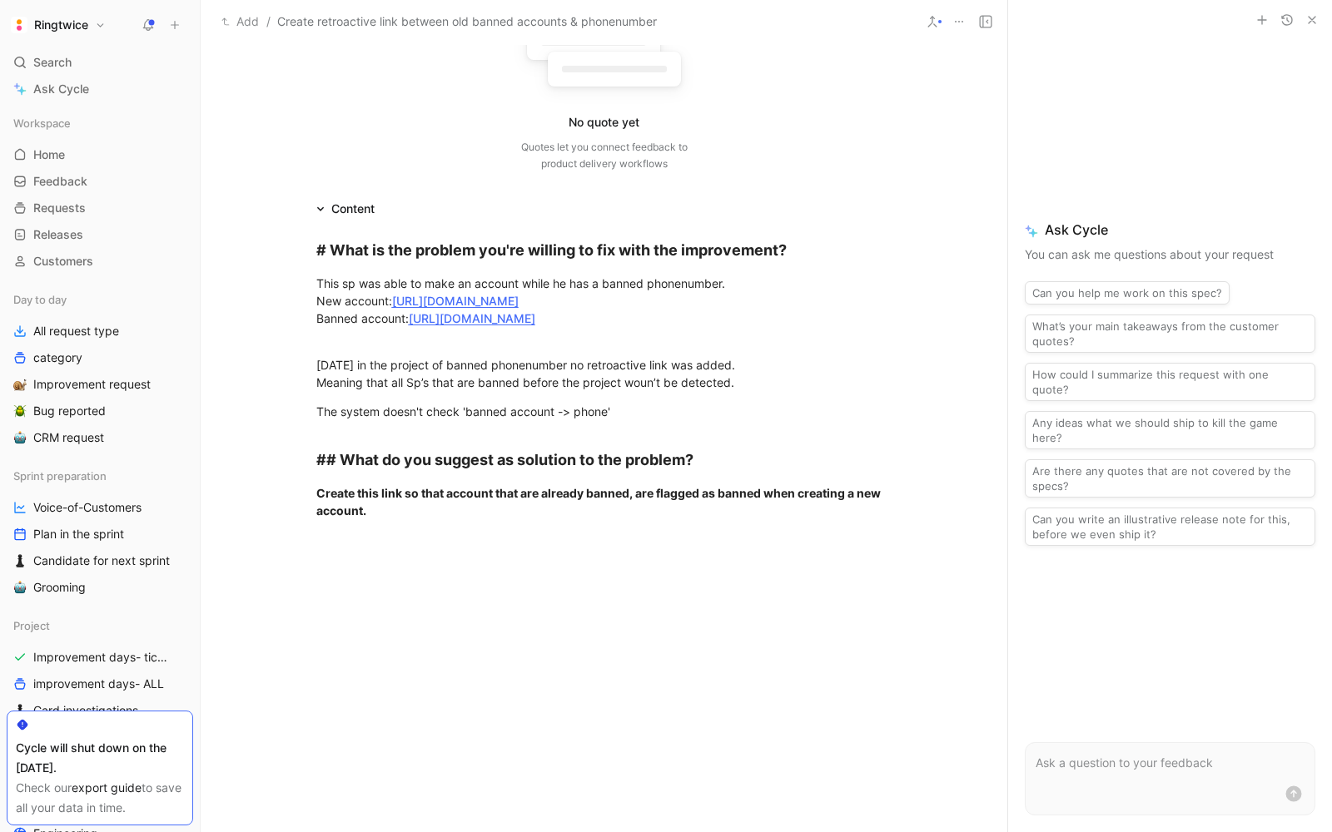
scroll to position [287, 0]
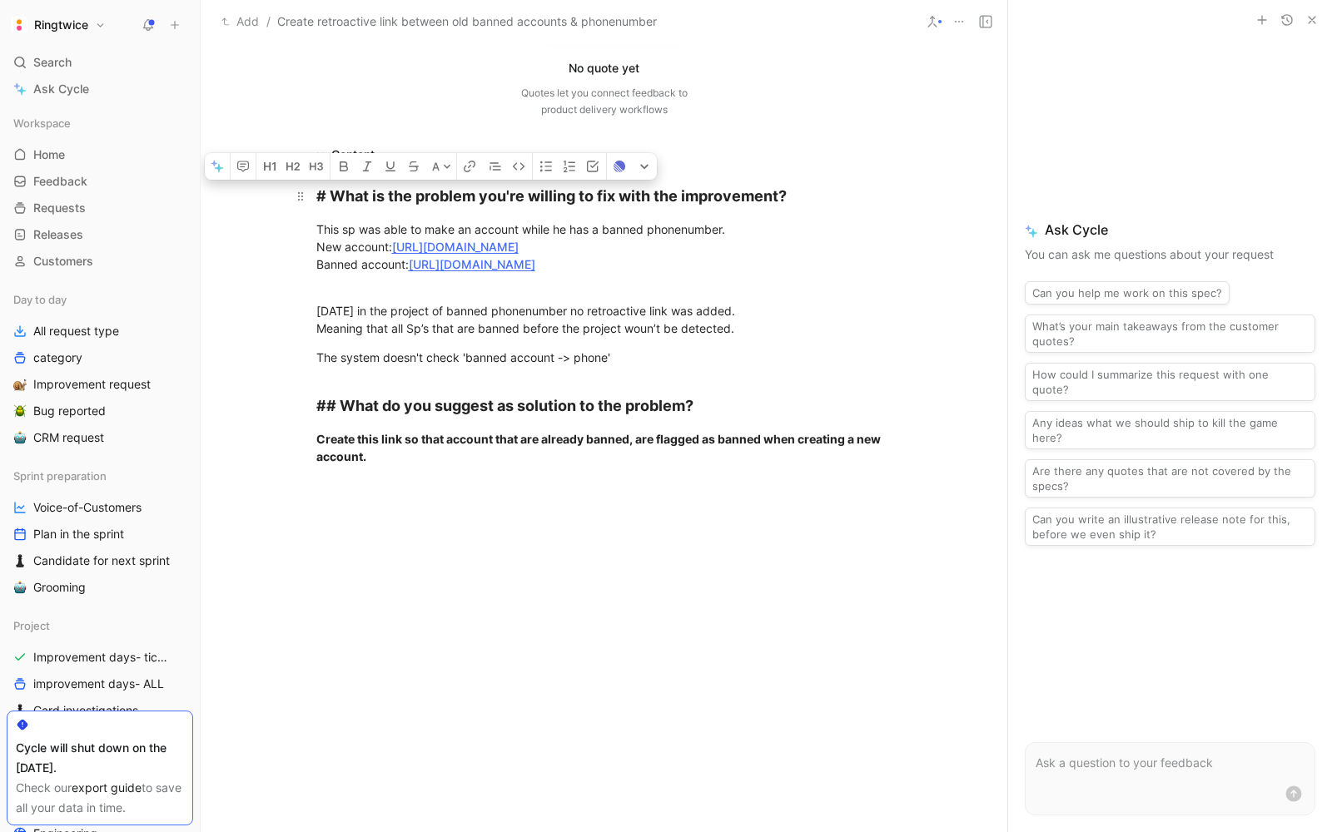
drag, startPoint x: 418, startPoint y: 472, endPoint x: 319, endPoint y: 188, distance: 300.7
click at [318, 188] on div "# What is the problem you're willing to fix with the improvement? This sp was a…" at bounding box center [604, 324] width 807 height 319
click at [249, 168] on button "button" at bounding box center [243, 166] width 25 height 27
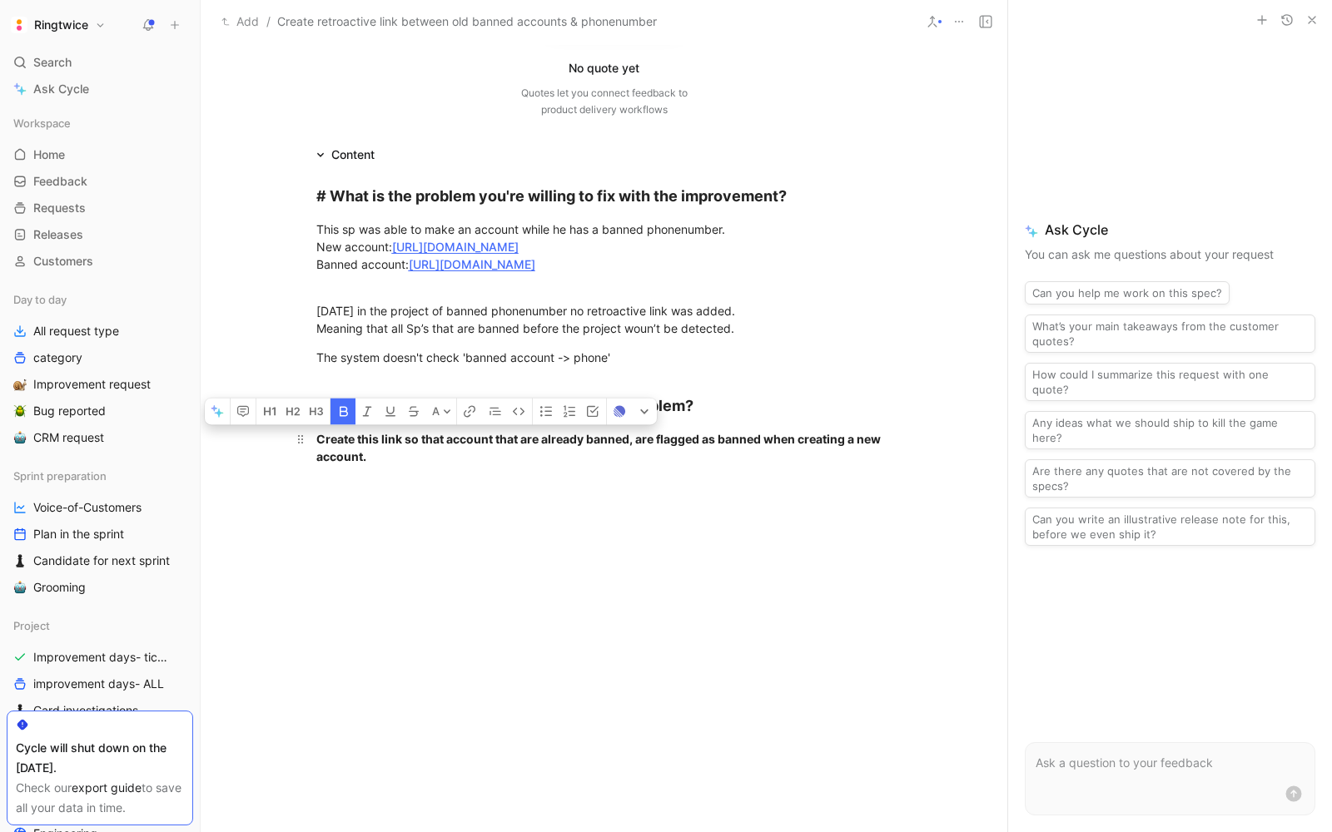
drag, startPoint x: 402, startPoint y: 462, endPoint x: 311, endPoint y: 431, distance: 95.8
click at [311, 431] on p "Create this link so that account that are already banned, are flagged as banned…" at bounding box center [604, 447] width 639 height 45
click at [679, 520] on div at bounding box center [604, 609] width 807 height 250
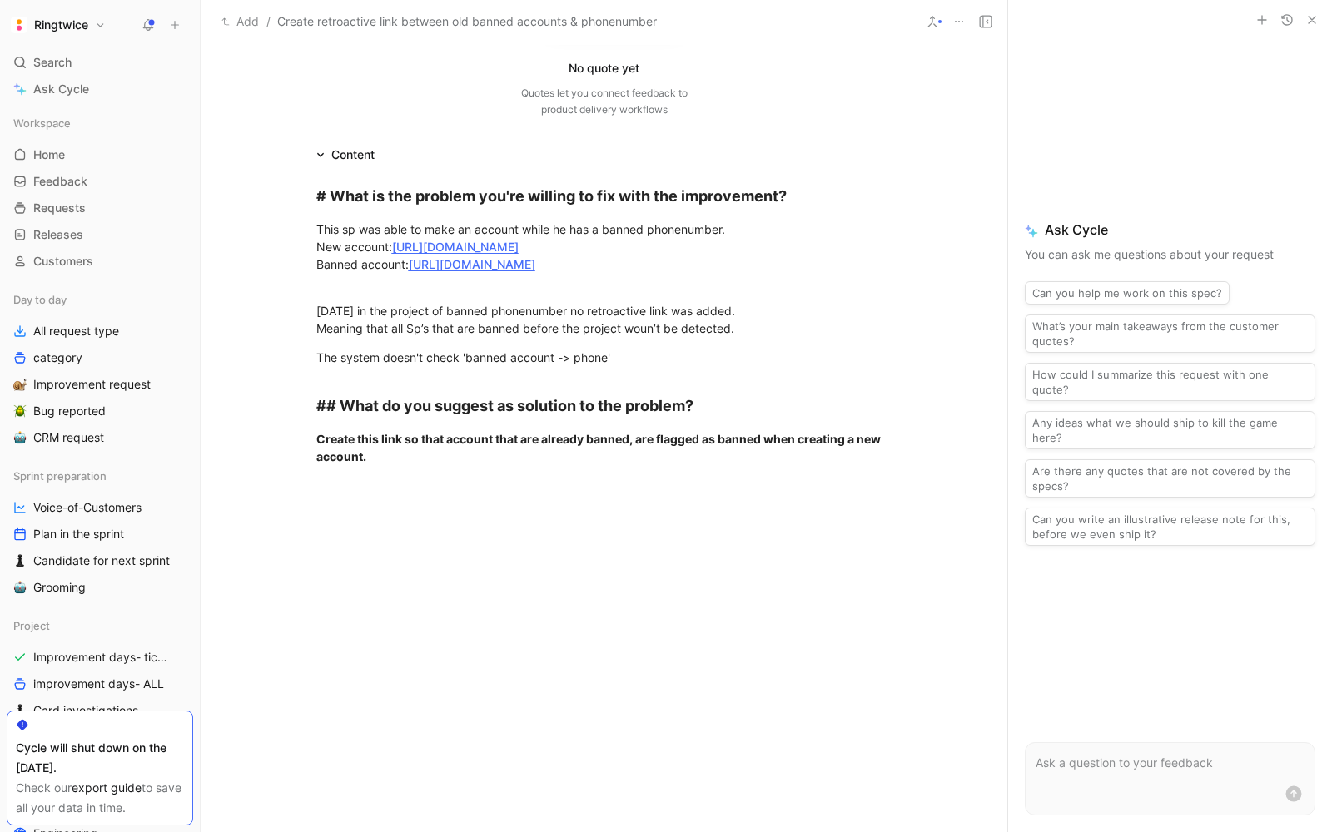
click at [1316, 22] on icon "button" at bounding box center [1311, 19] width 13 height 13
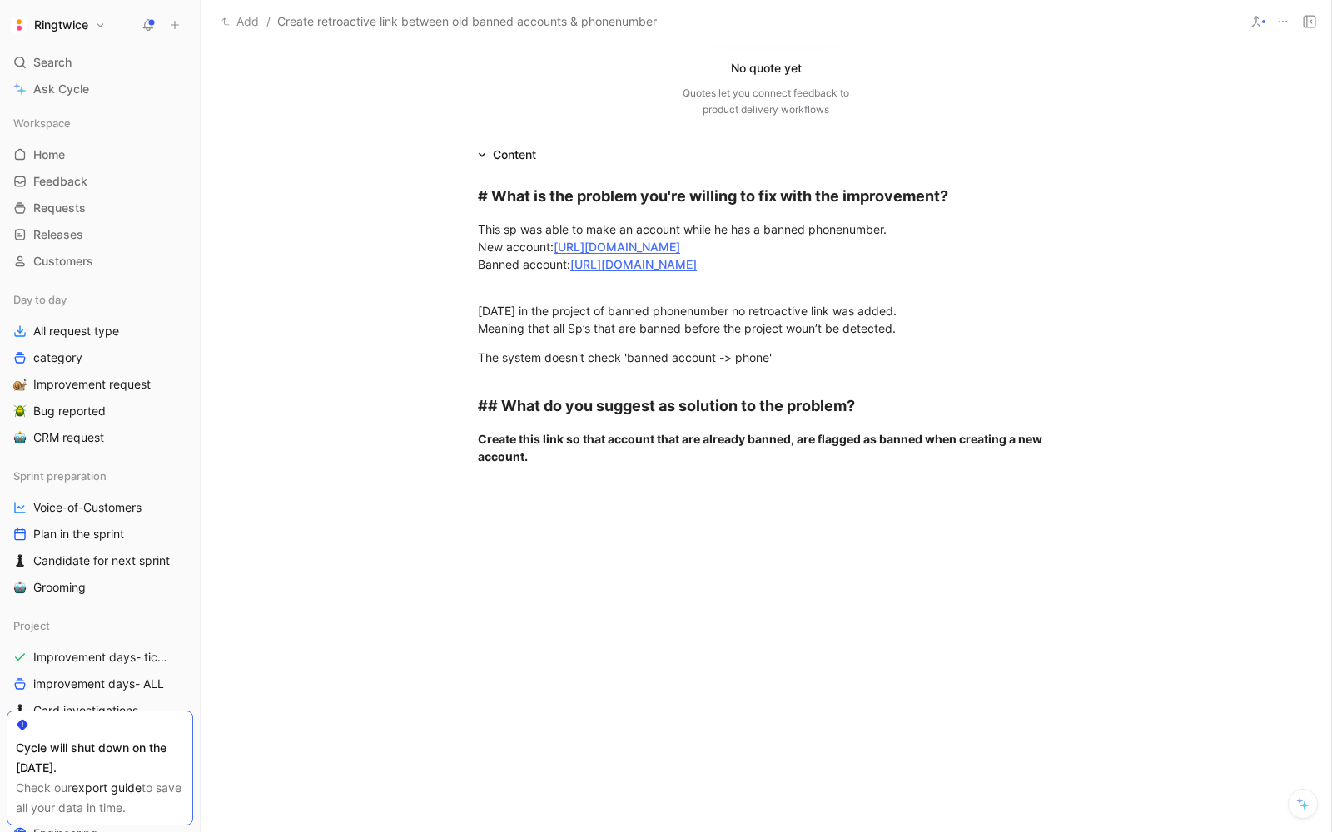
click at [1315, 22] on use at bounding box center [1310, 22] width 12 height 12
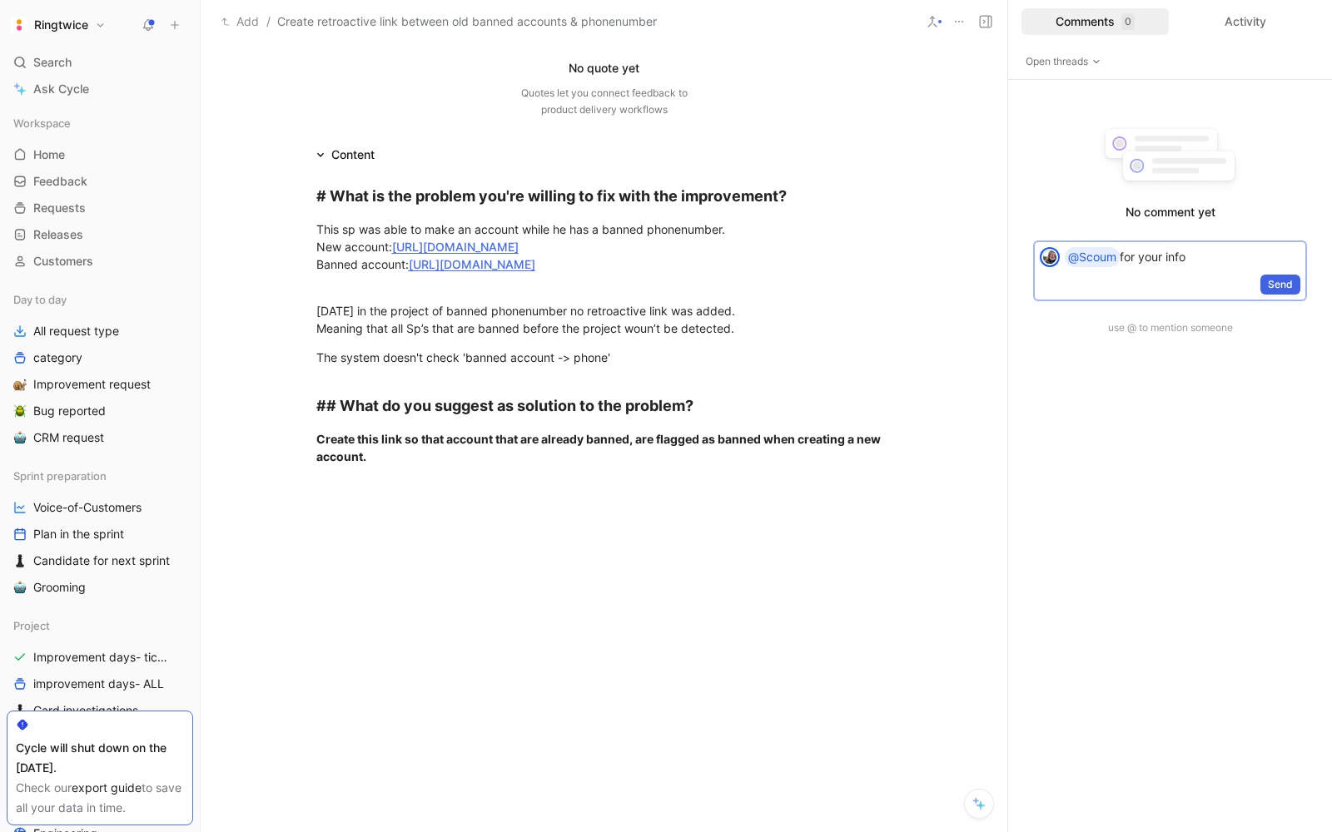
click at [1278, 278] on span "Send" at bounding box center [1280, 284] width 25 height 17
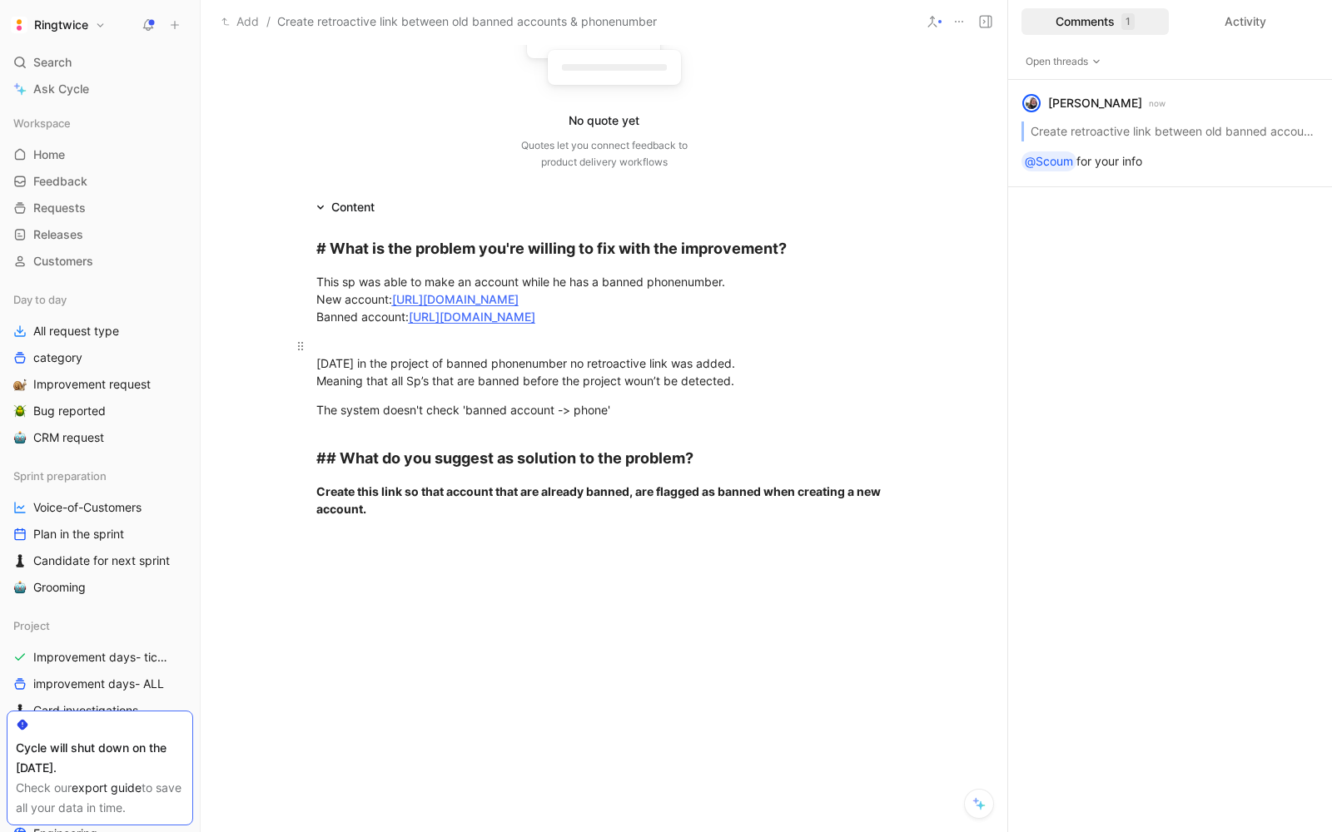
scroll to position [236, 0]
click at [411, 371] on div "[DATE] in the project of banned phonenumber no retroactive link was added. Mean…" at bounding box center [604, 362] width 576 height 52
click at [430, 403] on span "The system doesn't check 'banned account -> phone'" at bounding box center [463, 409] width 294 height 14
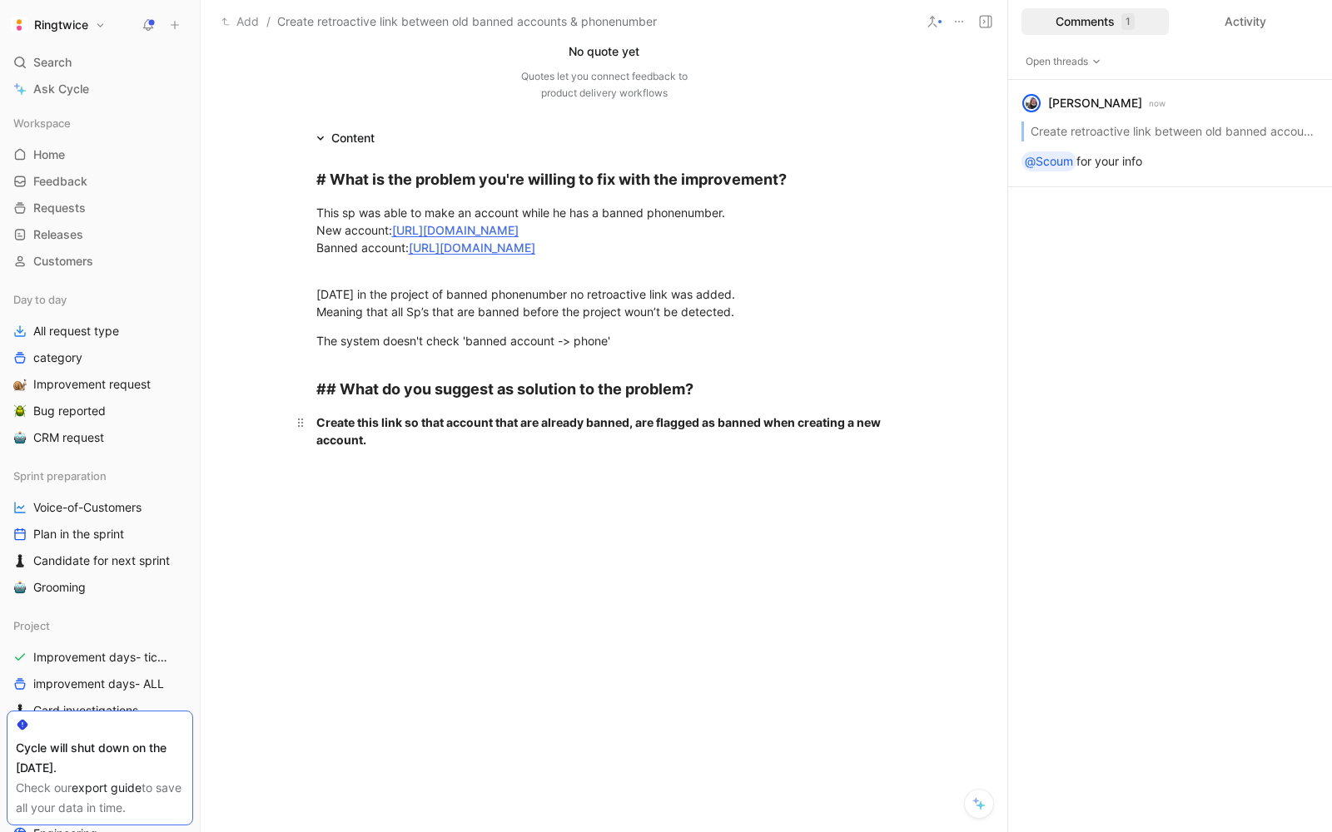
scroll to position [306, 0]
click at [473, 336] on span "The system doesn't check 'banned account -> phone'" at bounding box center [463, 339] width 294 height 14
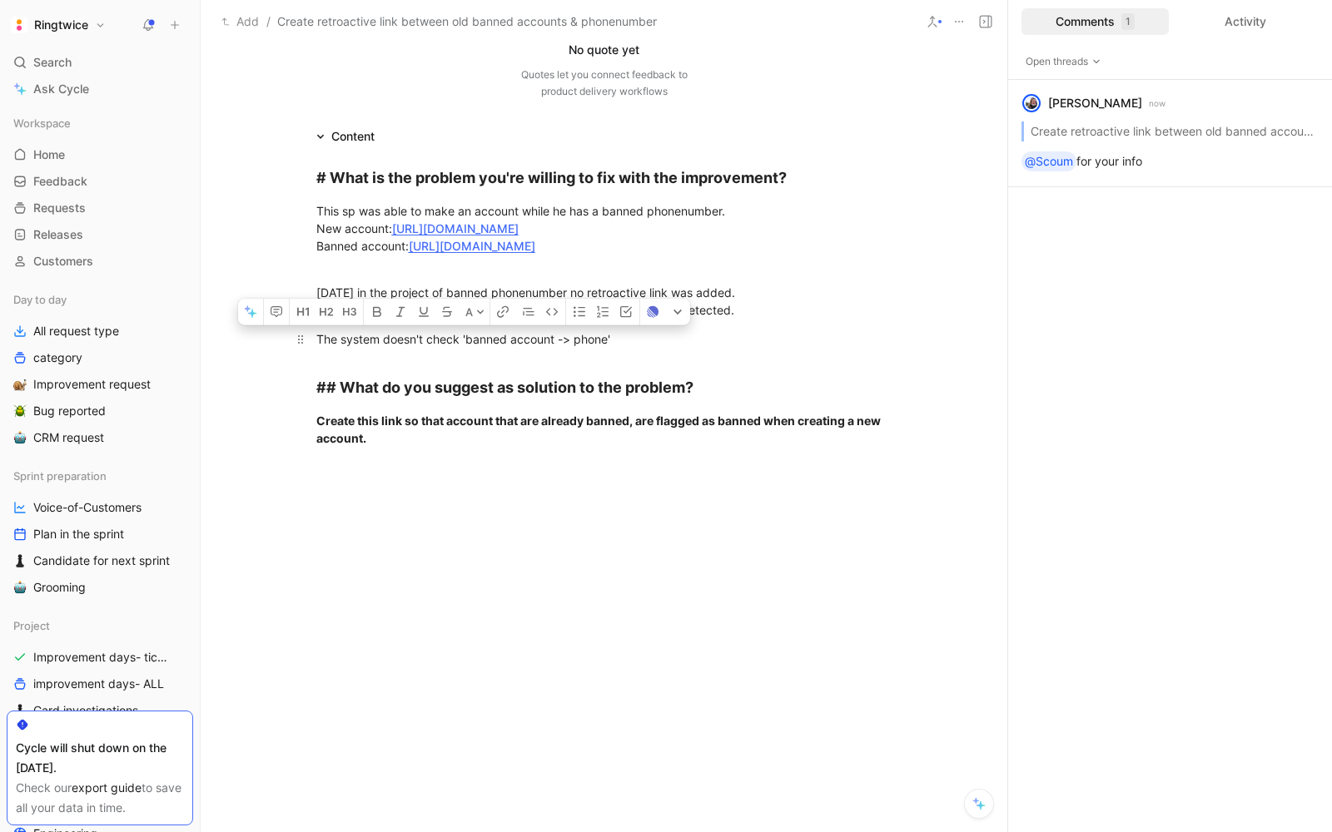
click at [473, 336] on span "The system doesn't check 'banned account -> phone'" at bounding box center [463, 339] width 294 height 14
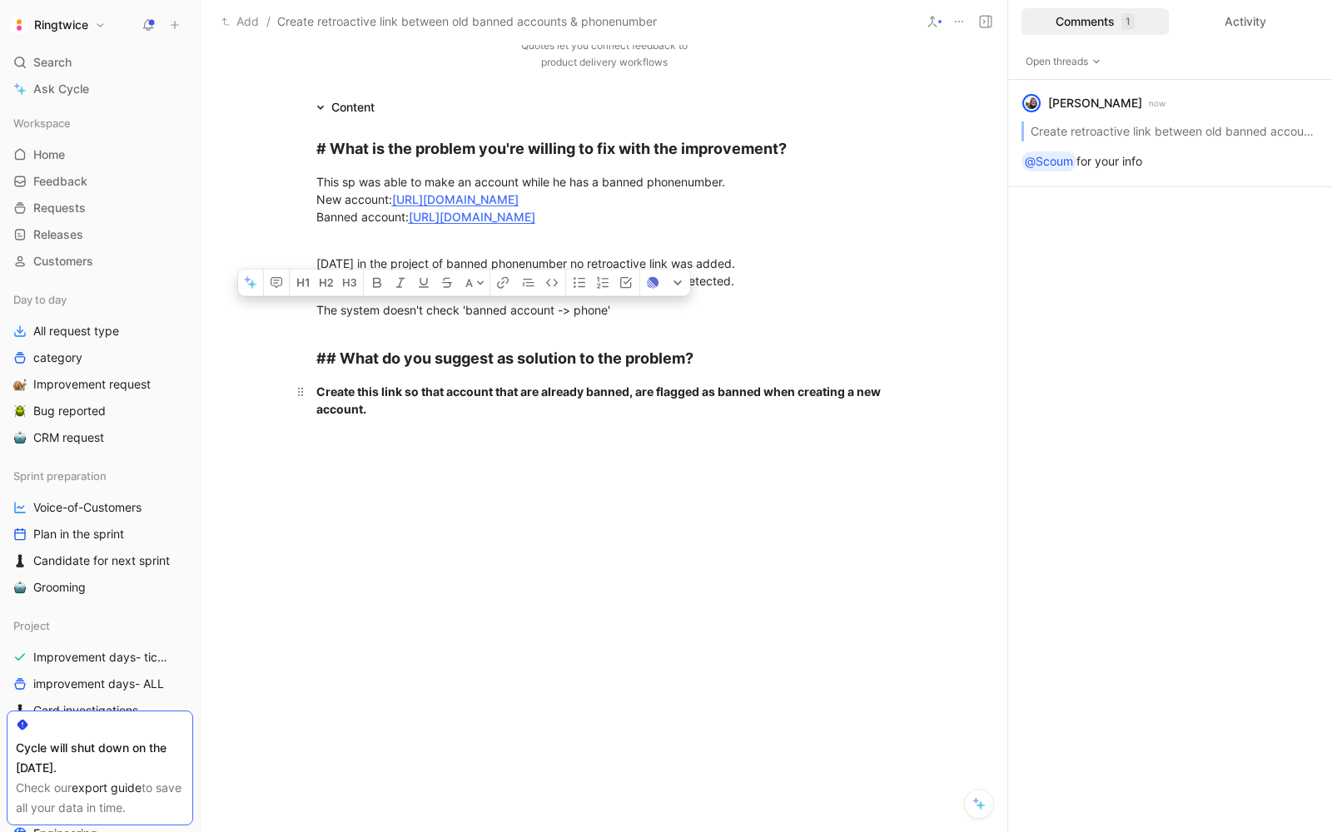
scroll to position [336, 0]
click at [451, 392] on strong "Create this link so that account that are already banned, are flagged as banned…" at bounding box center [599, 399] width 567 height 32
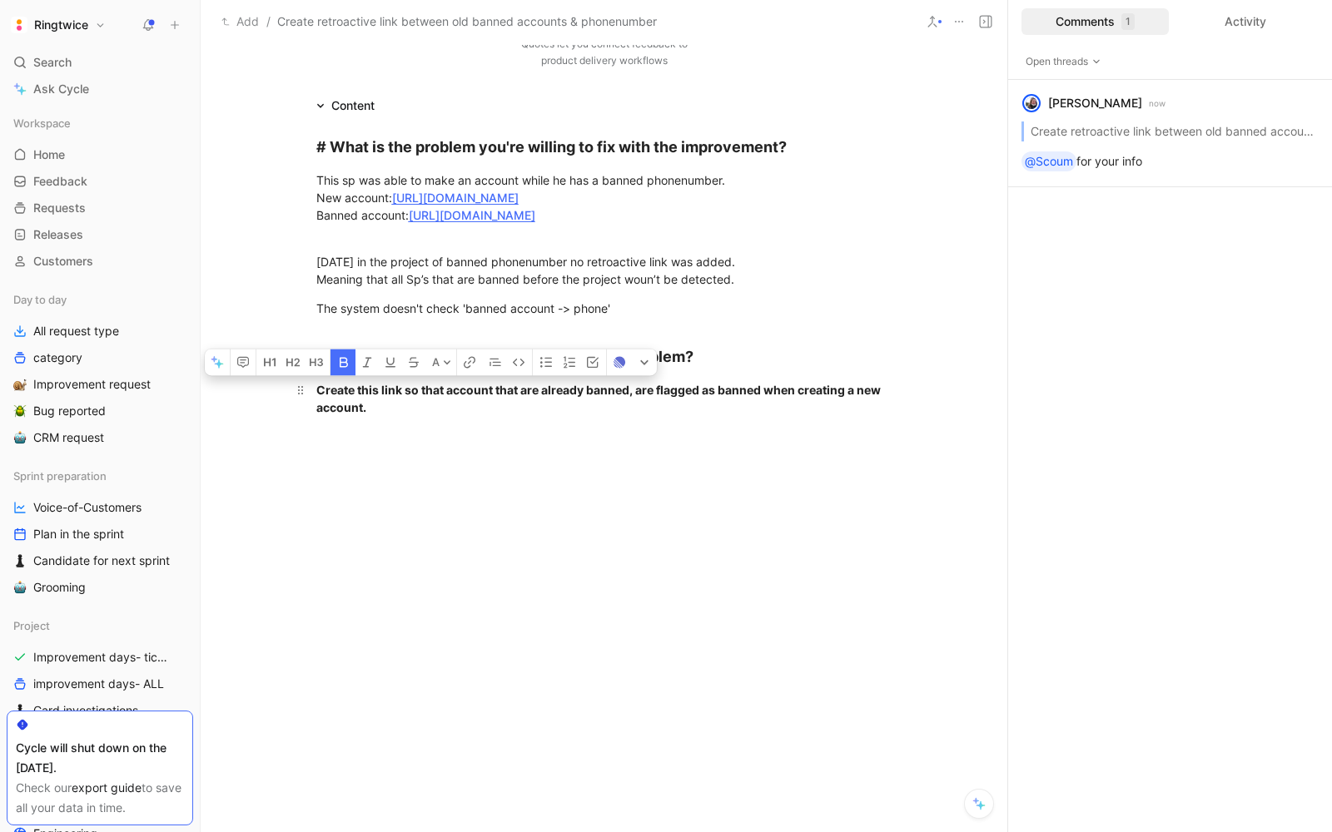
click at [451, 392] on strong "Create this link so that account that are already banned, are flagged as banned…" at bounding box center [599, 399] width 567 height 32
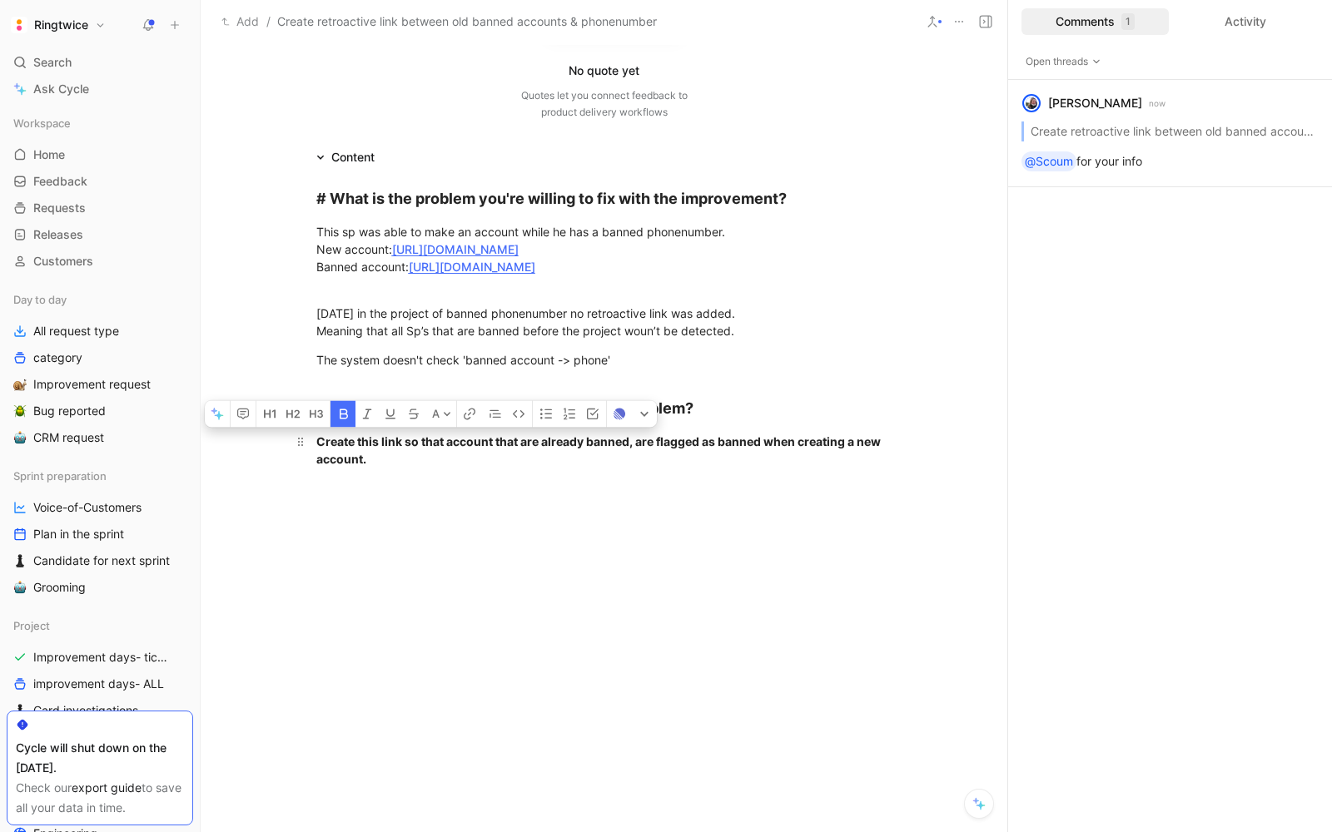
scroll to position [0, 0]
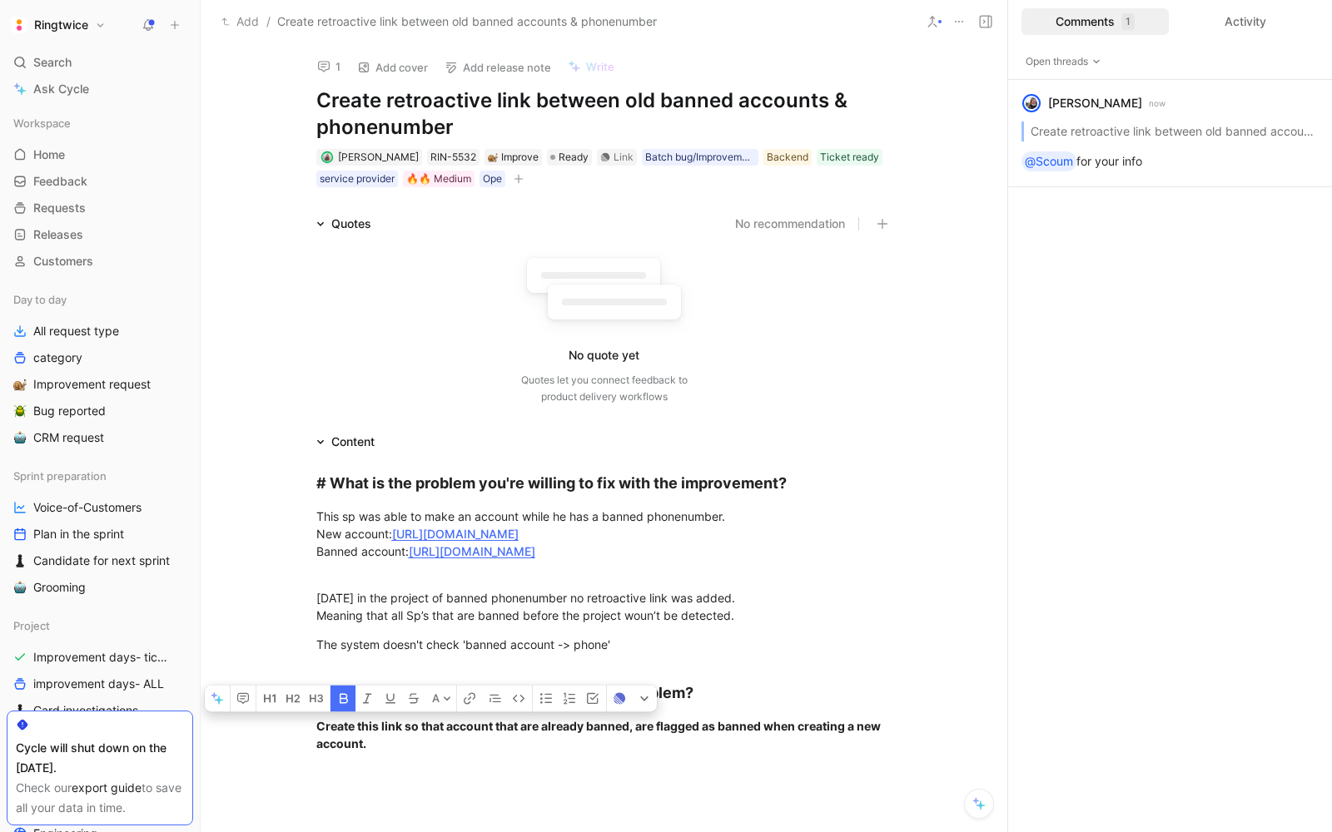
click at [518, 177] on icon "button" at bounding box center [519, 179] width 10 height 10
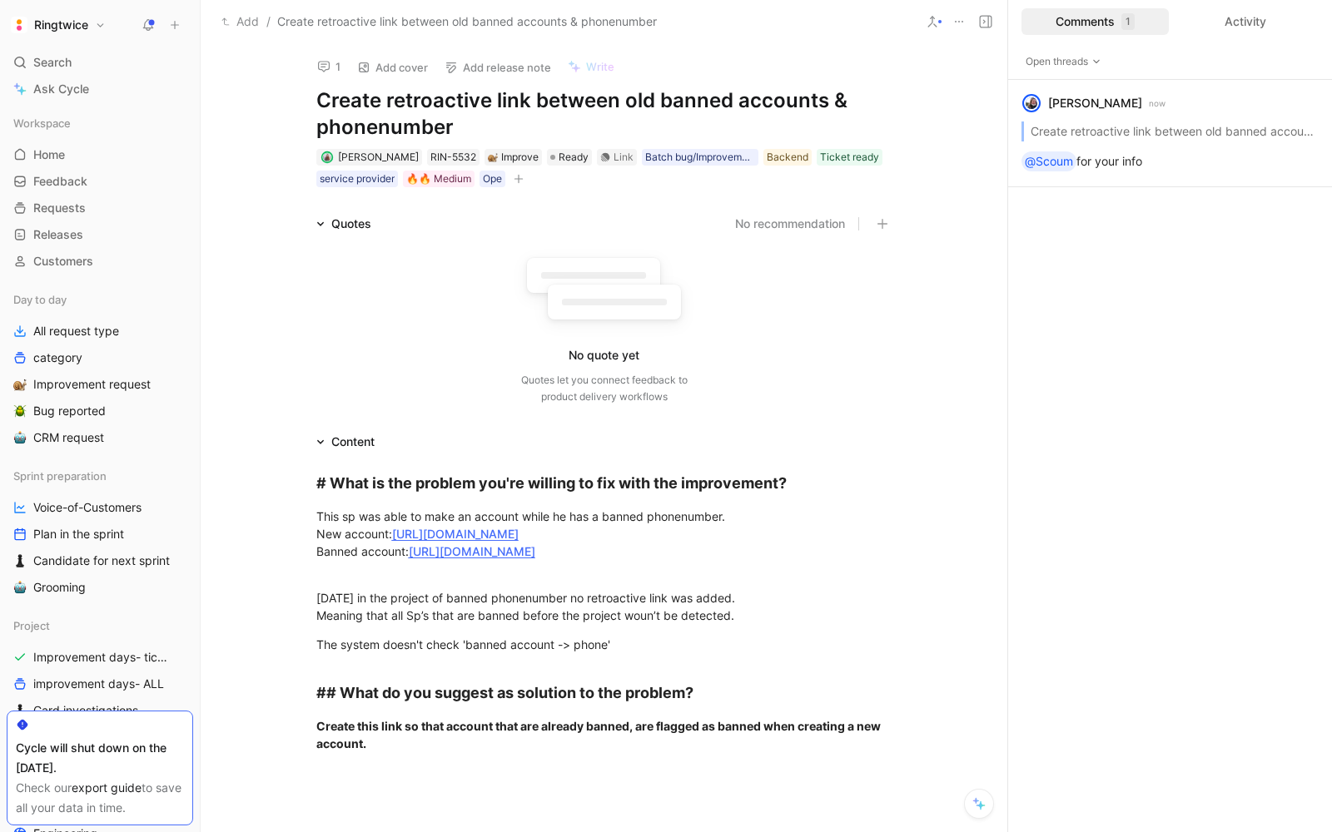
click at [519, 176] on icon "button" at bounding box center [519, 179] width 10 height 10
click at [74, 653] on span "Improvement days- tickets ready" at bounding box center [101, 657] width 137 height 17
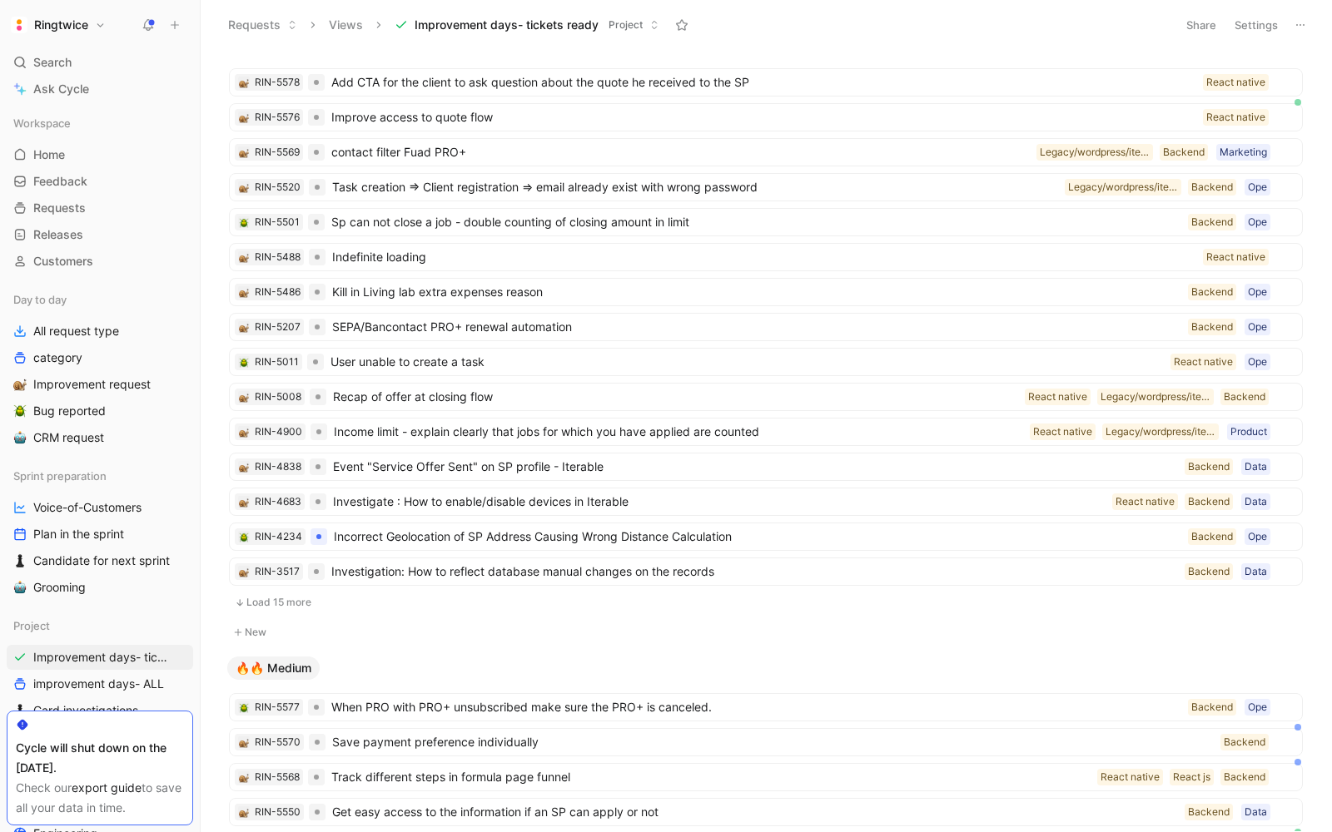
scroll to position [178, 0]
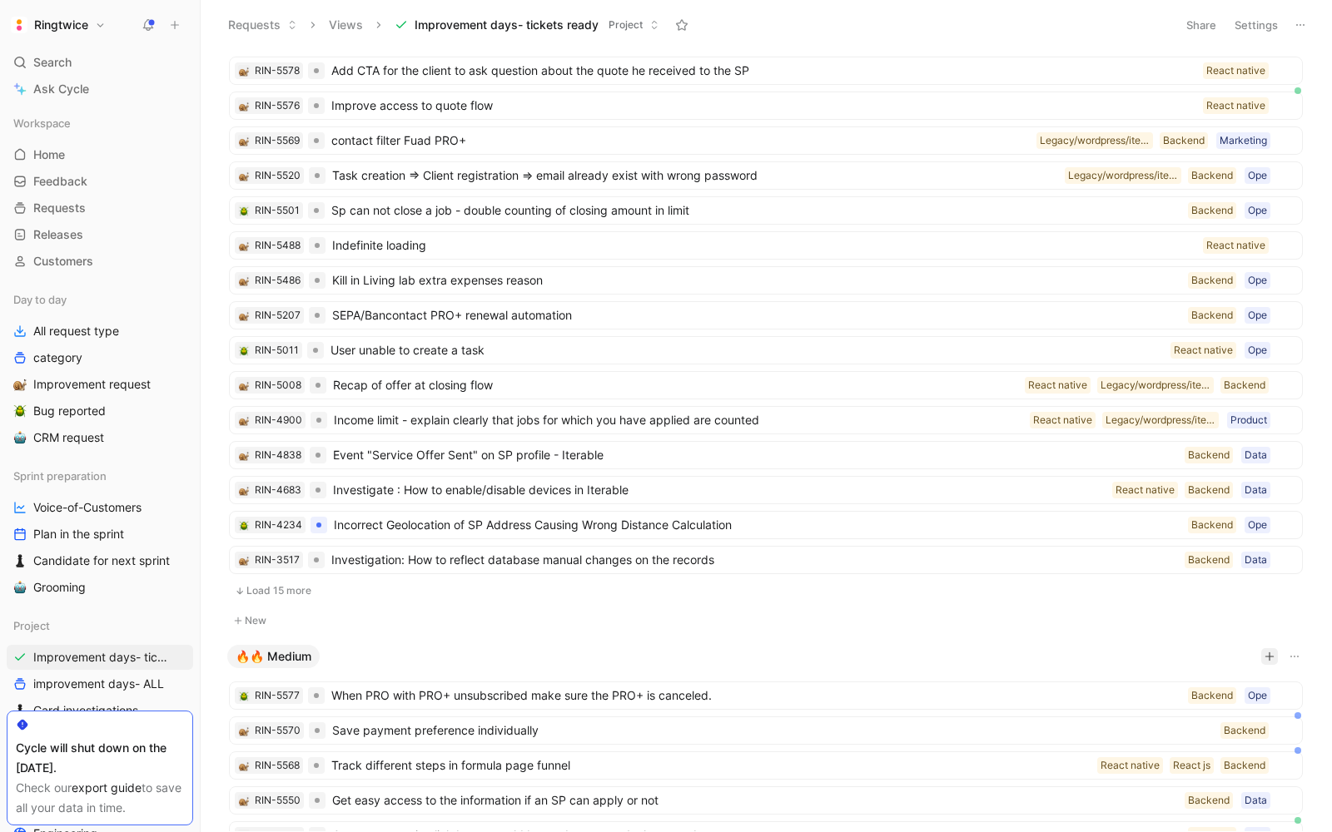
click at [1266, 652] on icon "button" at bounding box center [1270, 657] width 10 height 10
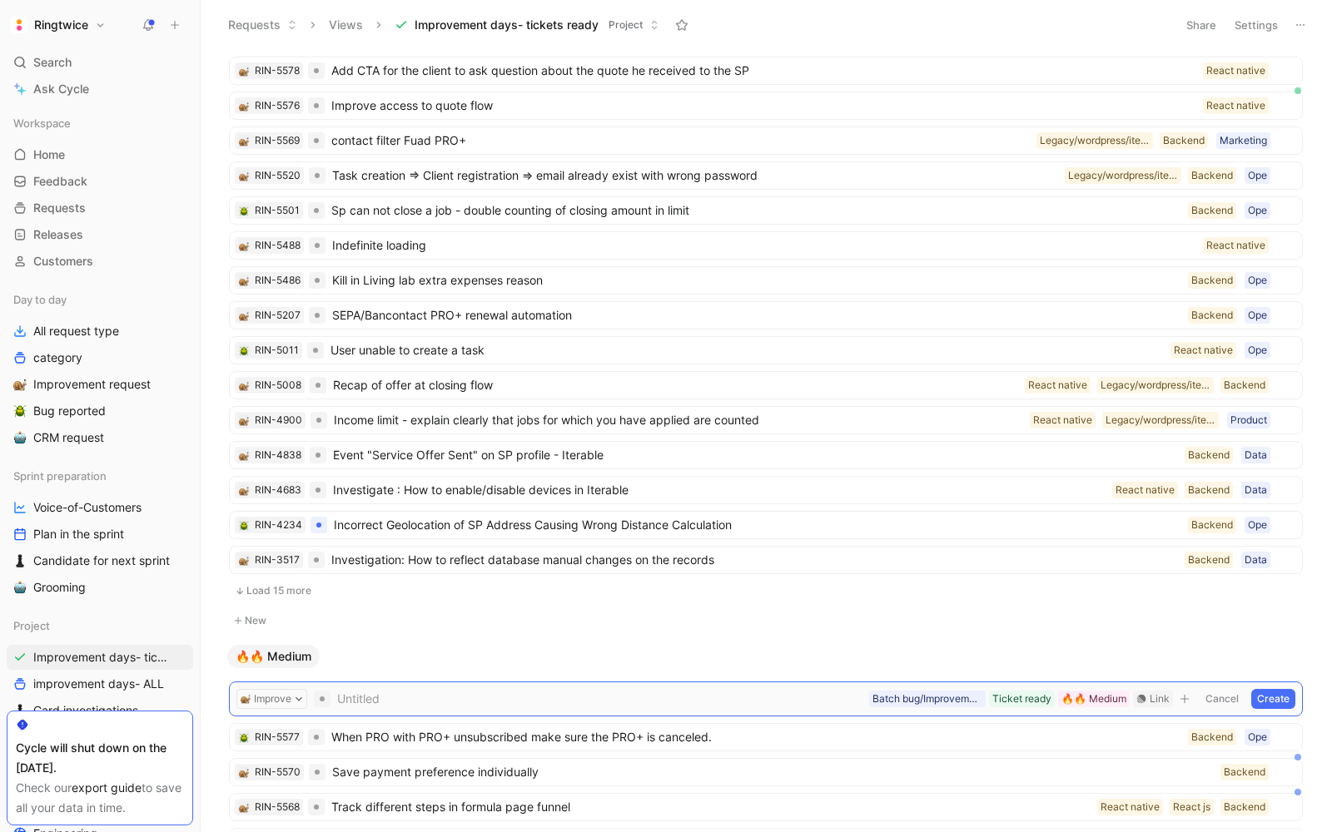
click at [422, 689] on span at bounding box center [599, 699] width 525 height 20
click at [1270, 689] on button "Create" at bounding box center [1273, 699] width 44 height 20
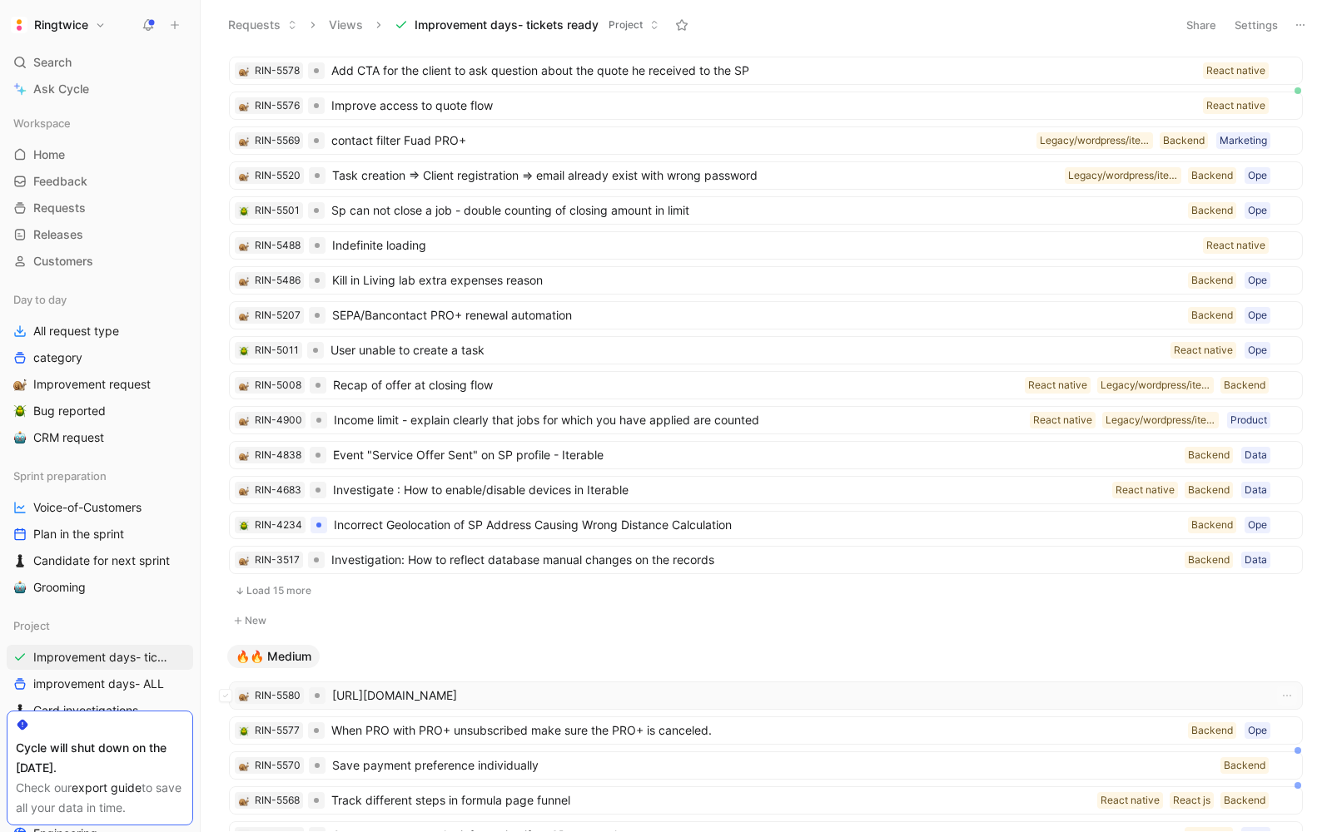
scroll to position [226, 0]
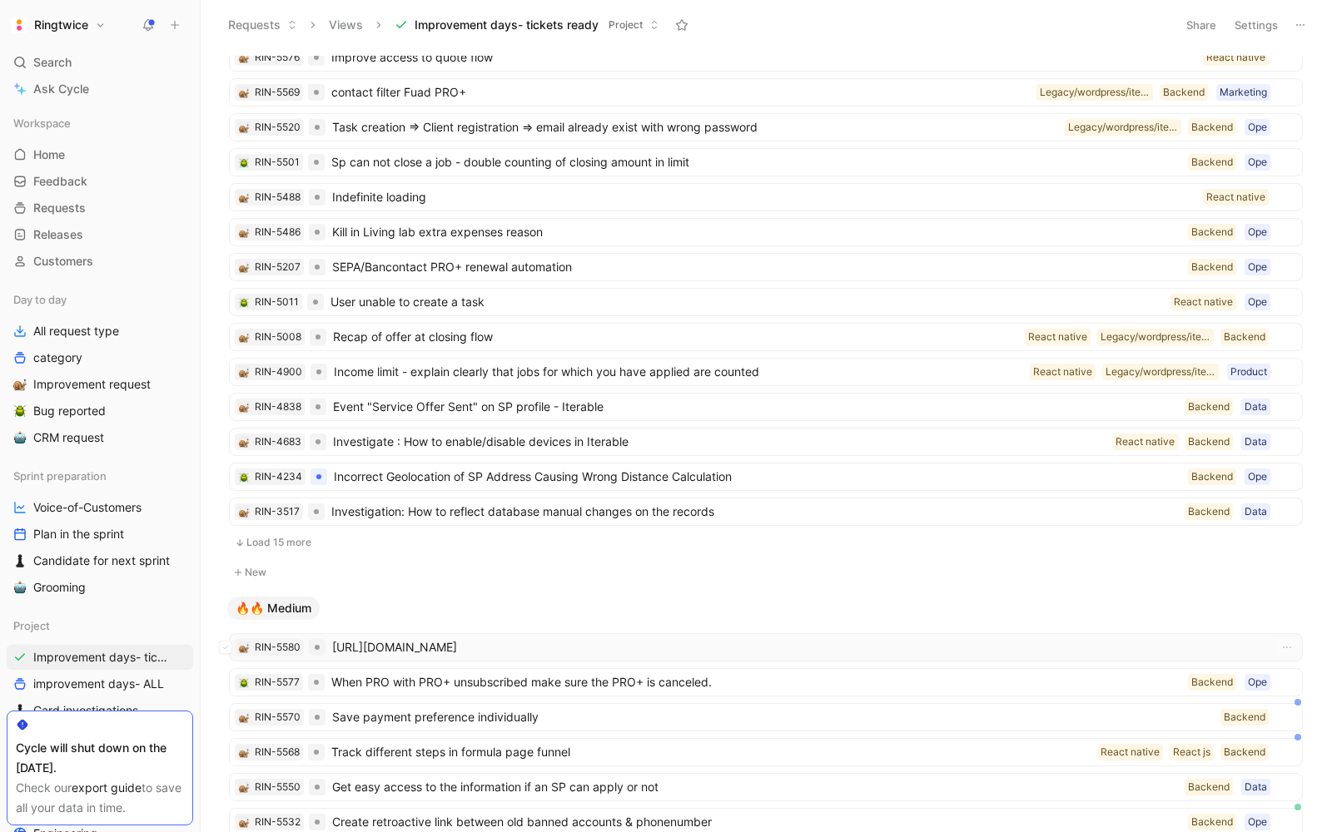
click at [539, 638] on span "[URL][DOMAIN_NAME]" at bounding box center [798, 648] width 932 height 20
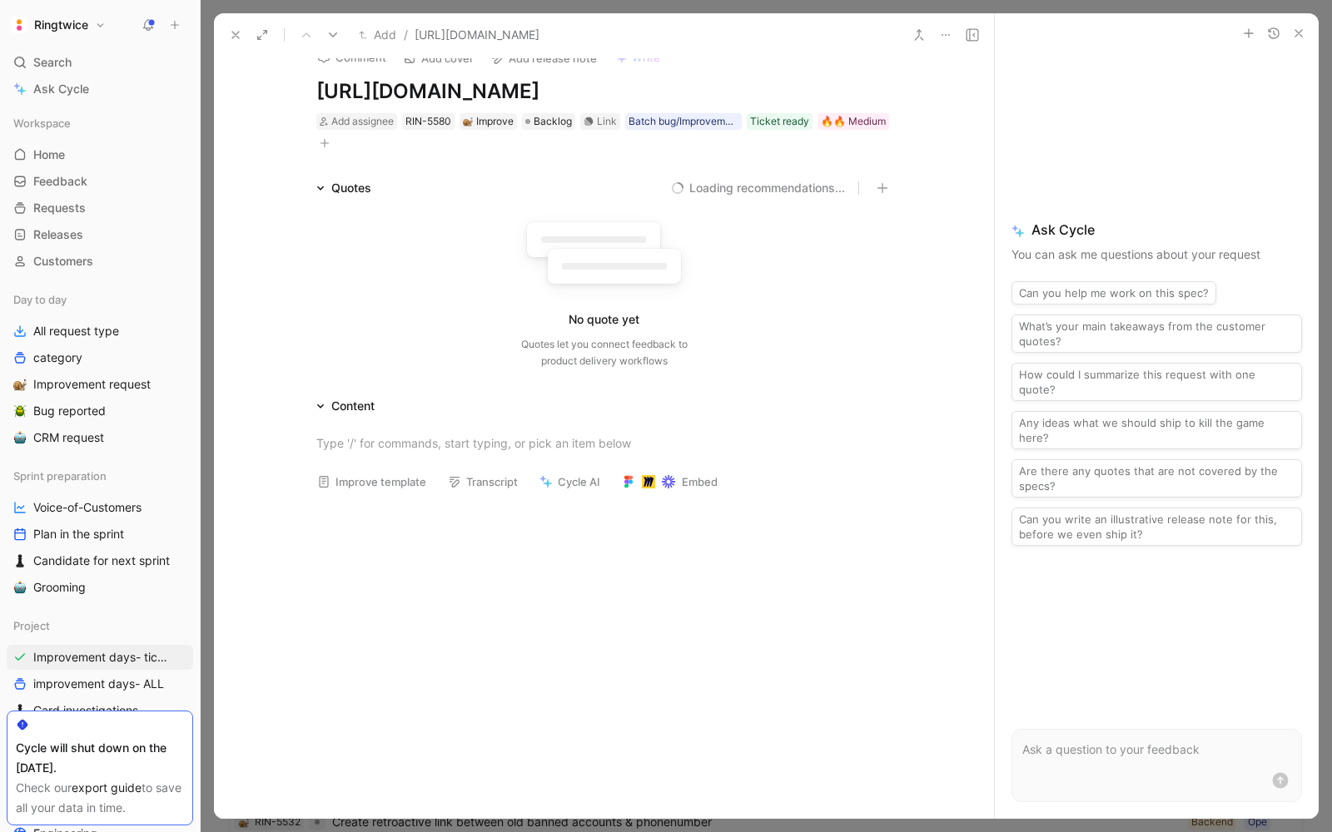
scroll to position [25, 0]
click at [375, 450] on div at bounding box center [604, 440] width 576 height 17
click at [527, 479] on div "→ does it mean users can not connect ?" at bounding box center [604, 469] width 576 height 17
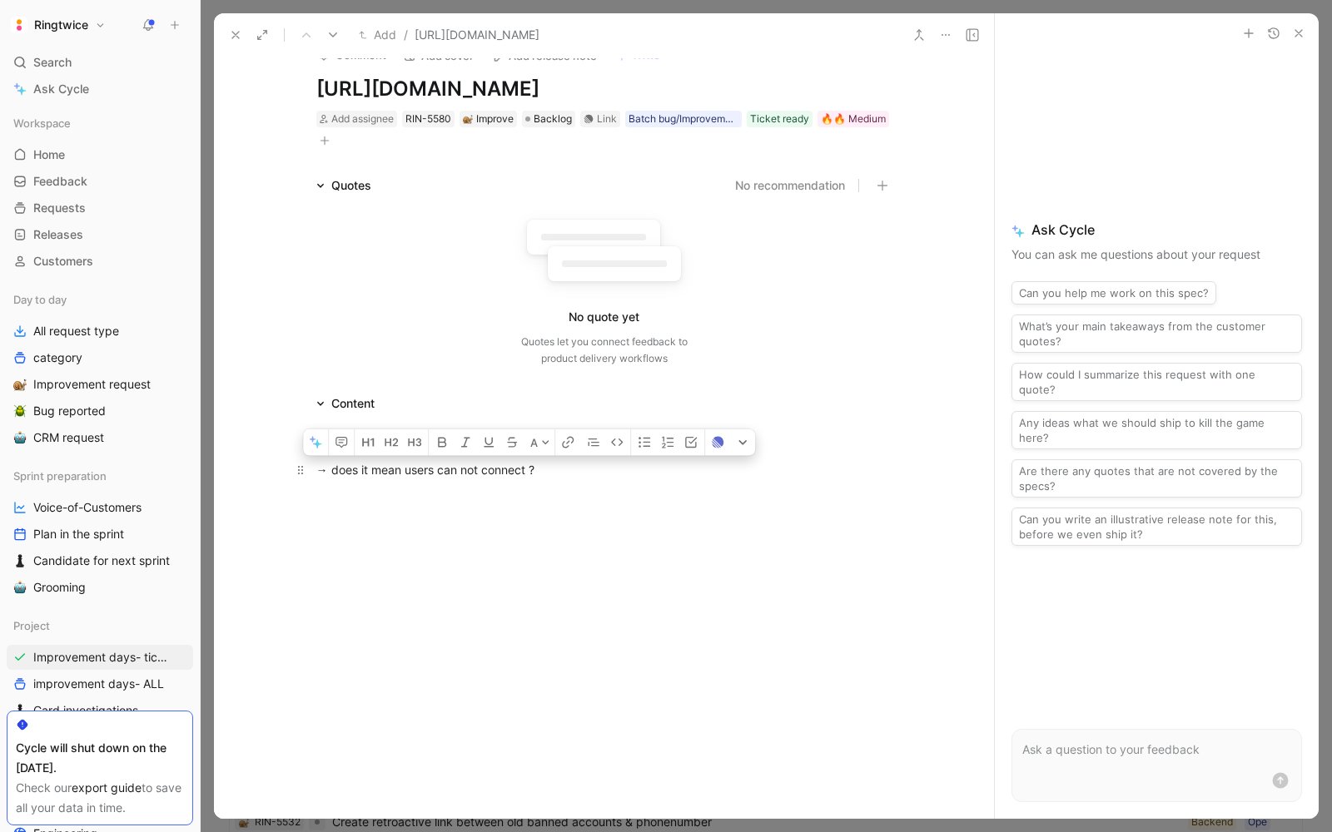
click at [527, 479] on div "→ does it mean users can not connect ?" at bounding box center [604, 469] width 576 height 17
click at [249, 456] on button "button" at bounding box center [256, 443] width 25 height 27
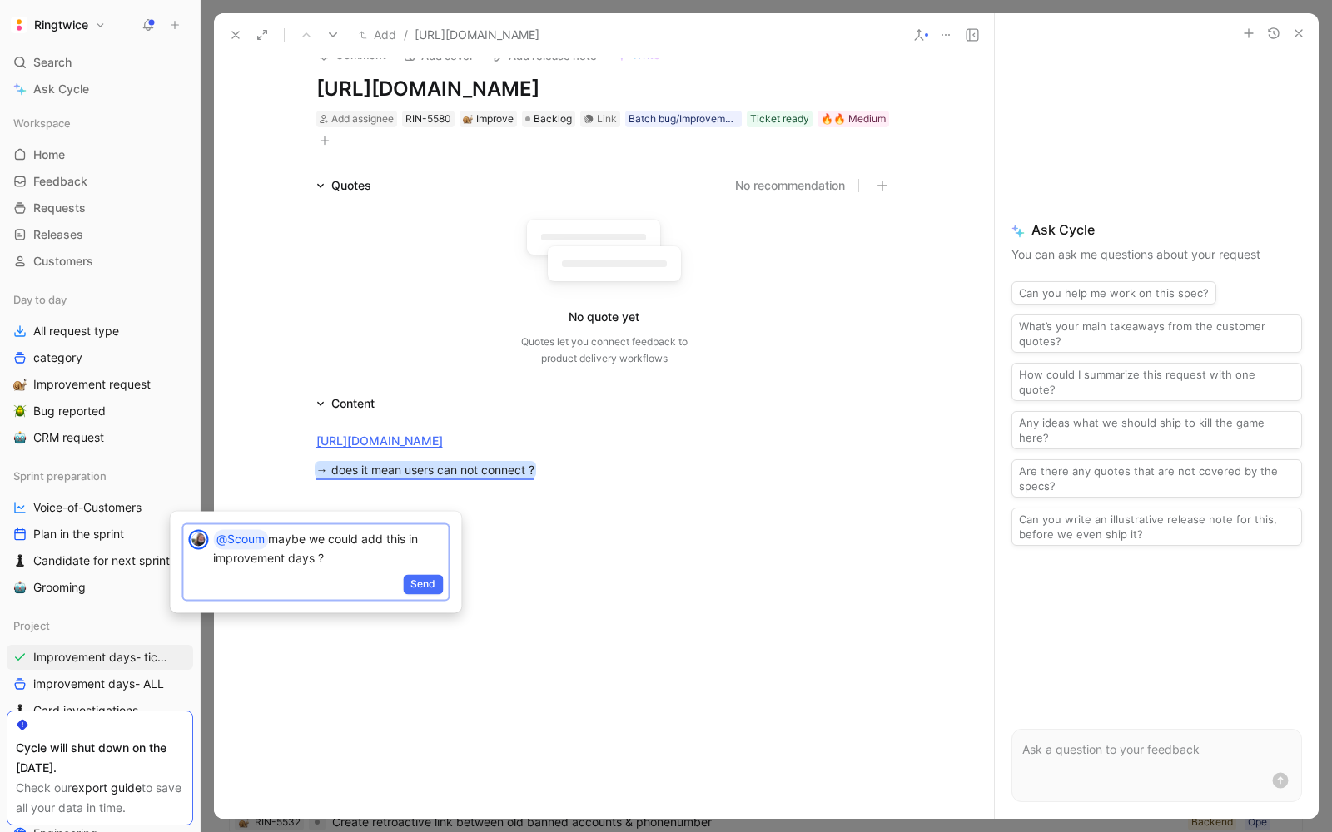
click at [417, 572] on div "@Scoum maybe we could add this in improvement days ?" at bounding box center [330, 547] width 235 height 47
click at [419, 580] on span "Send" at bounding box center [422, 584] width 25 height 17
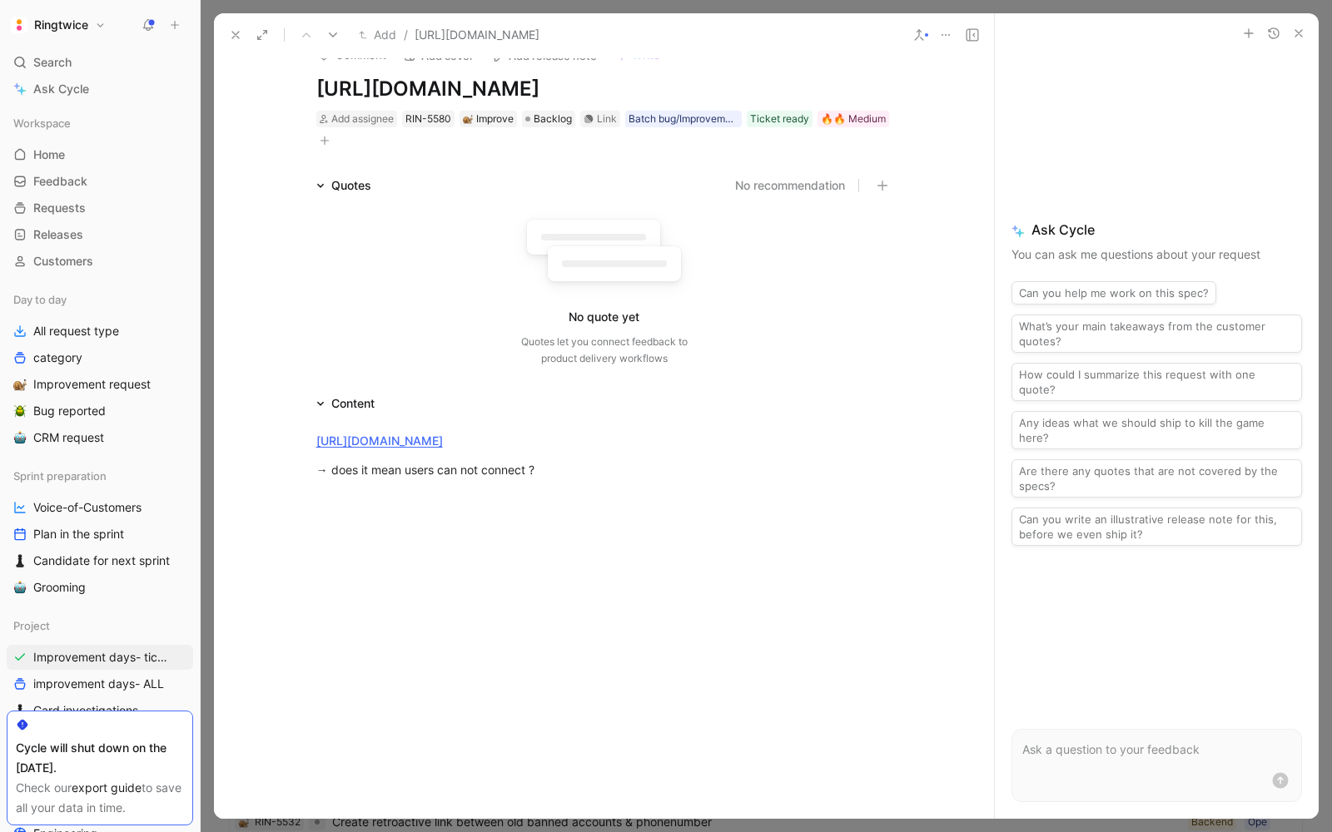
click at [231, 42] on button at bounding box center [235, 34] width 23 height 23
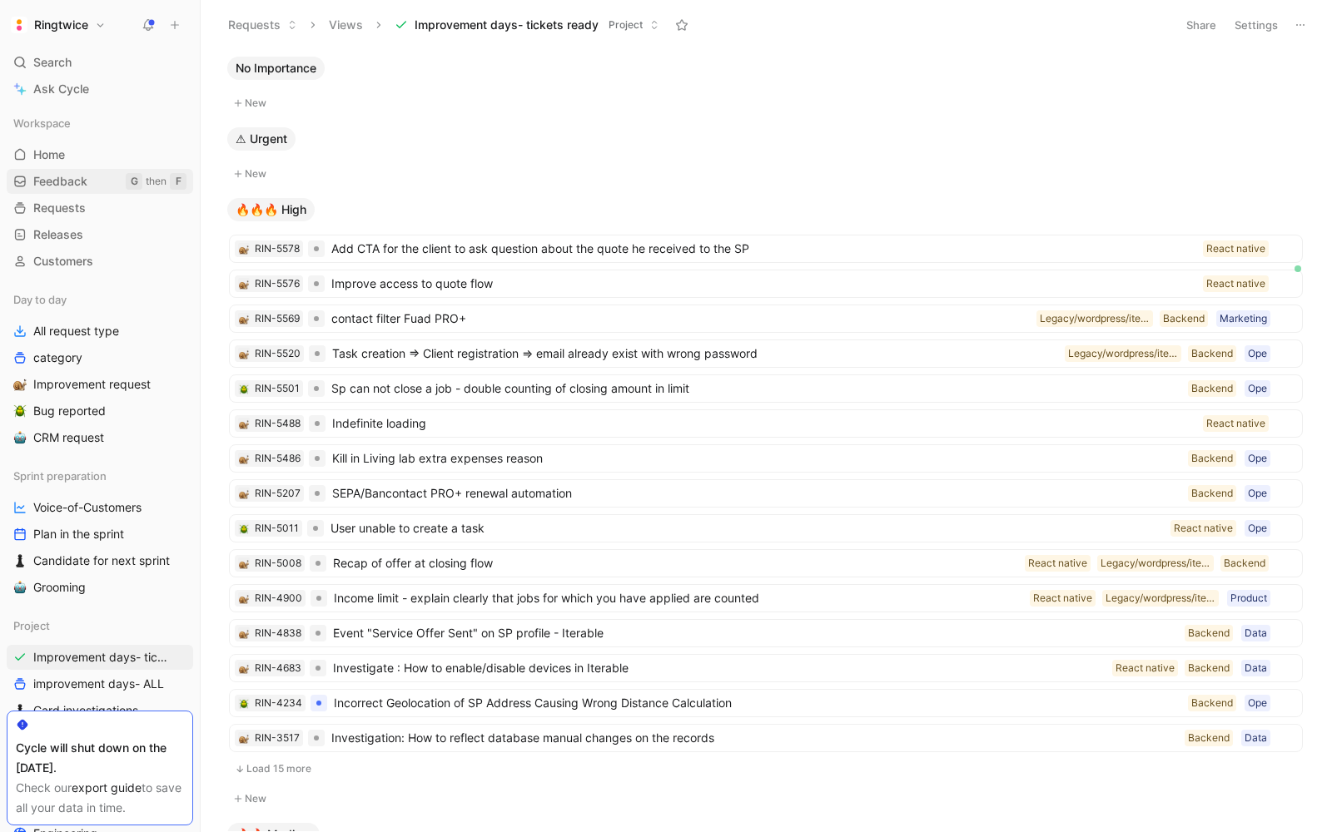
click at [67, 175] on span "Feedback" at bounding box center [60, 181] width 54 height 17
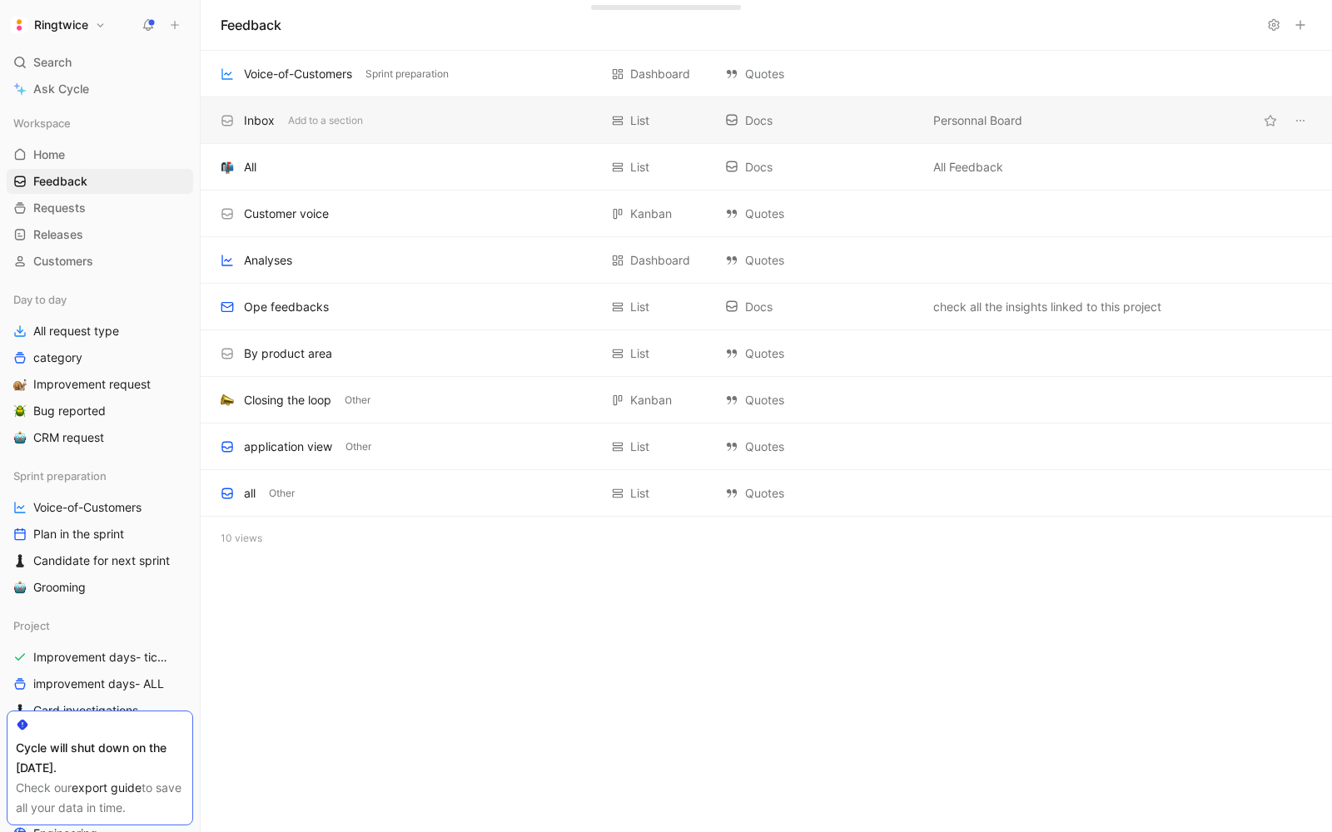
click at [277, 132] on div "Inbox Add to a section List Docs Personnal Board" at bounding box center [766, 120] width 1131 height 47
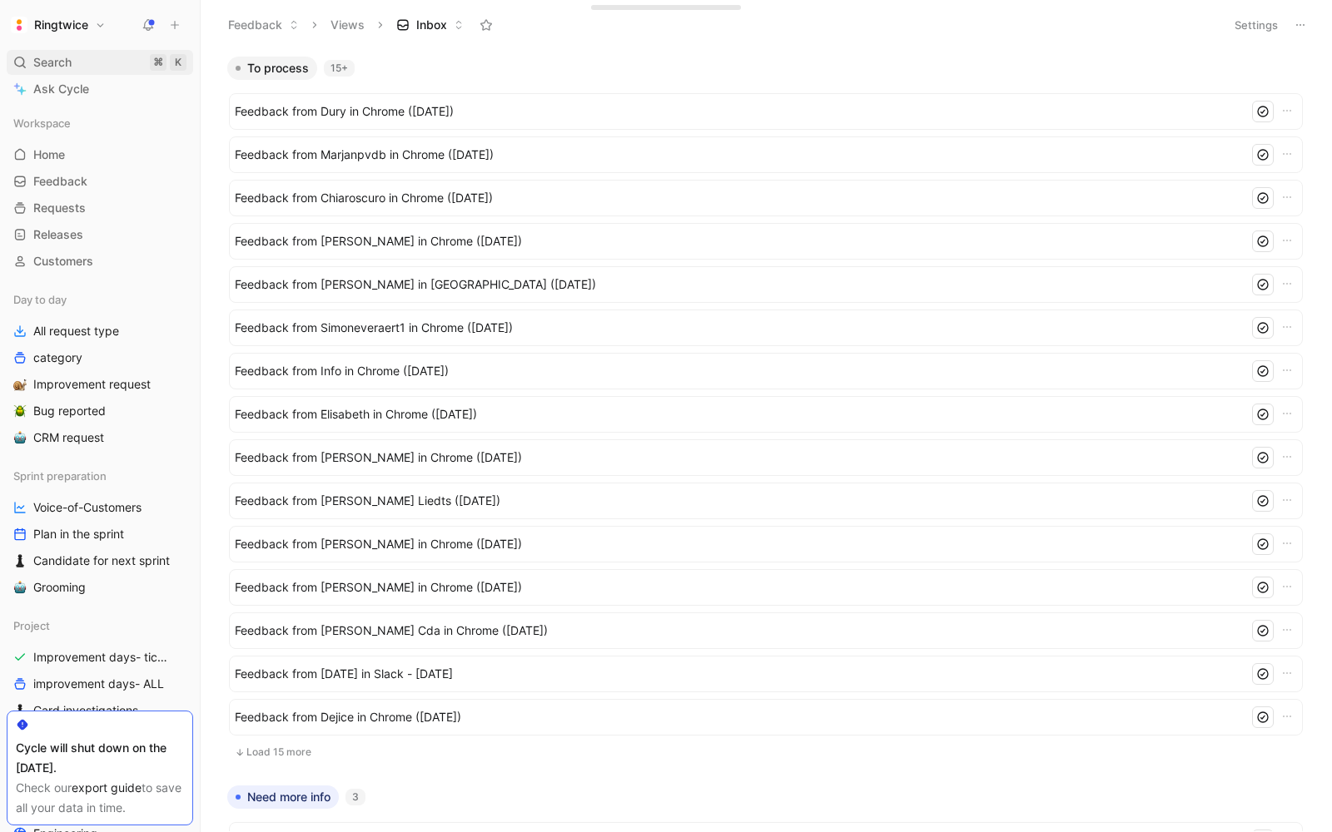
click at [47, 53] on span "Search" at bounding box center [52, 62] width 38 height 20
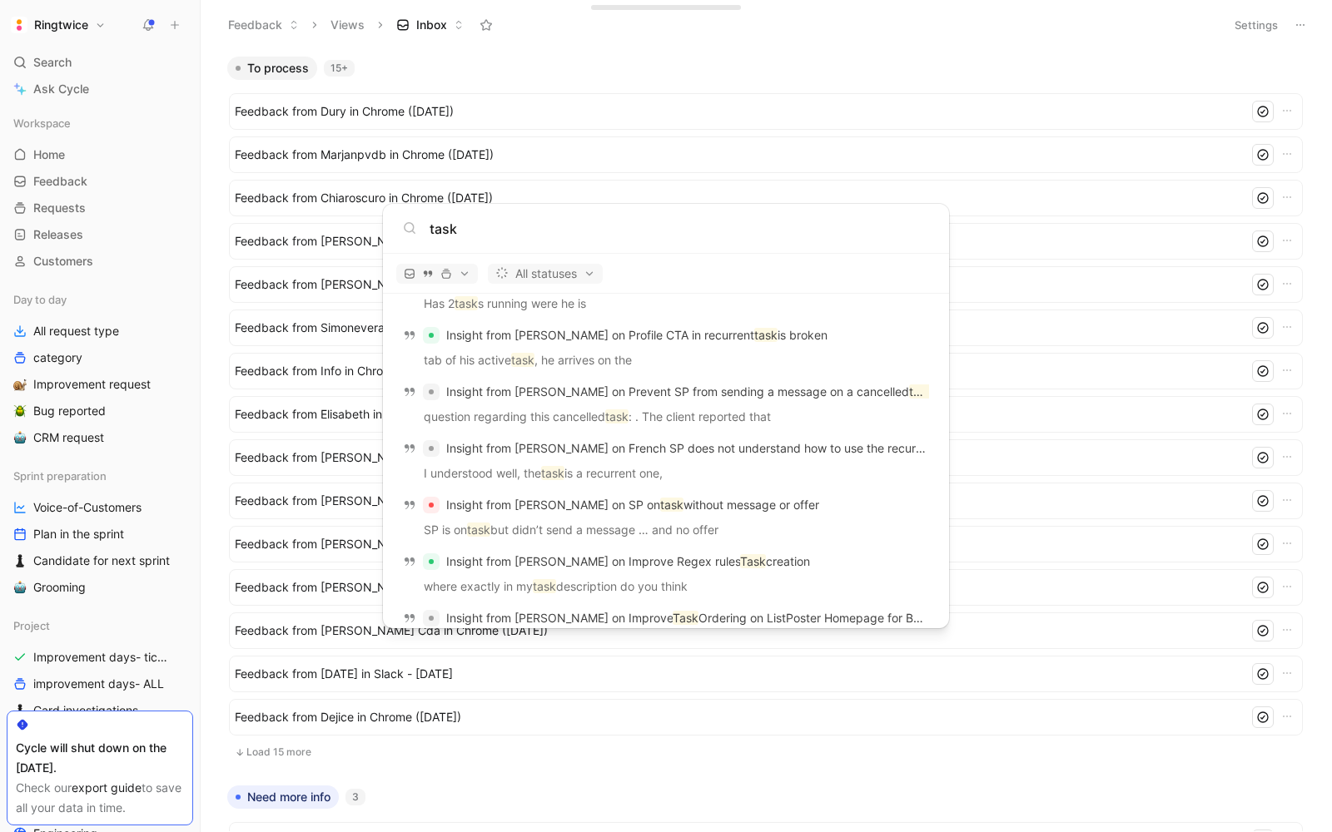
scroll to position [860, 0]
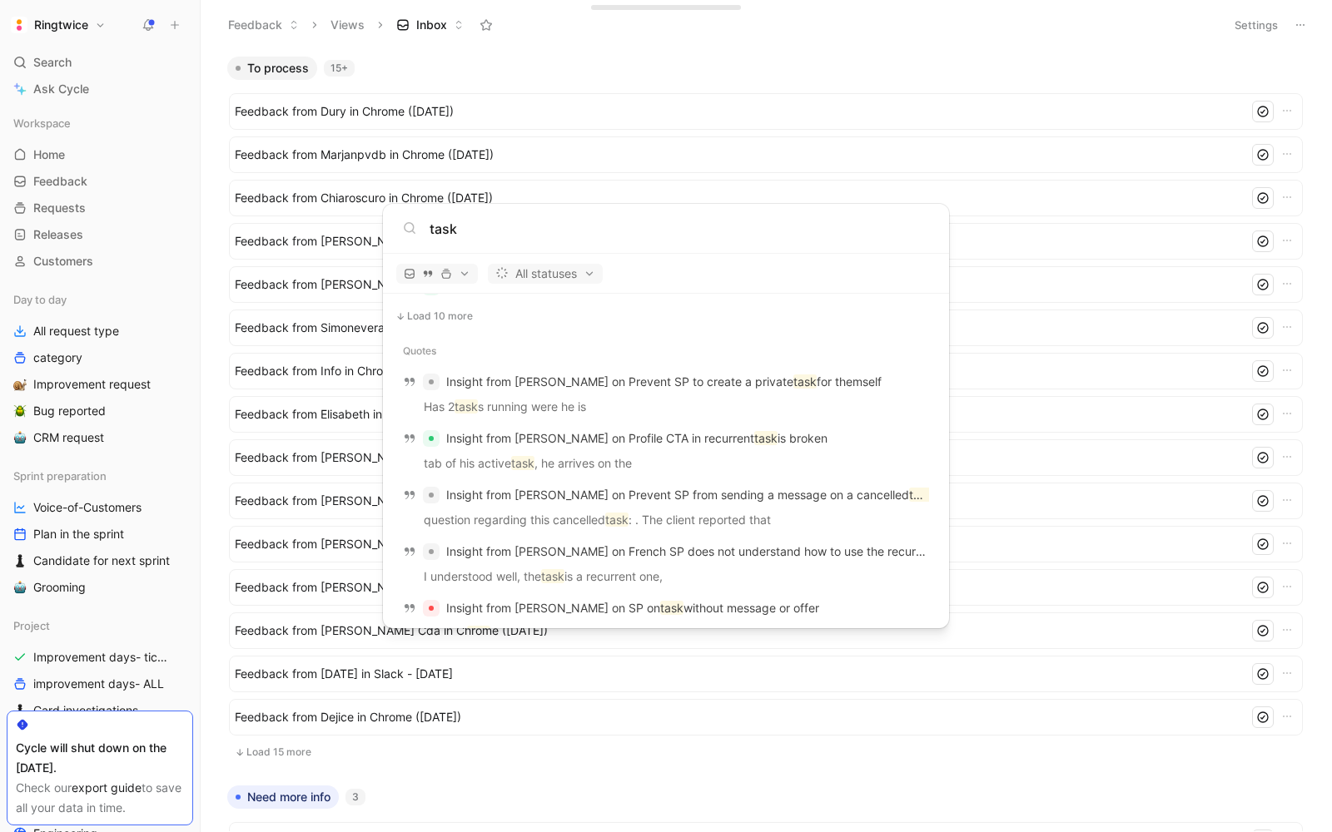
type input "task"
click at [631, 117] on body "Ringtwice Search ⌘ K Ask Cycle Workspace Home G then H Feedback G then F Reques…" at bounding box center [666, 416] width 1332 height 832
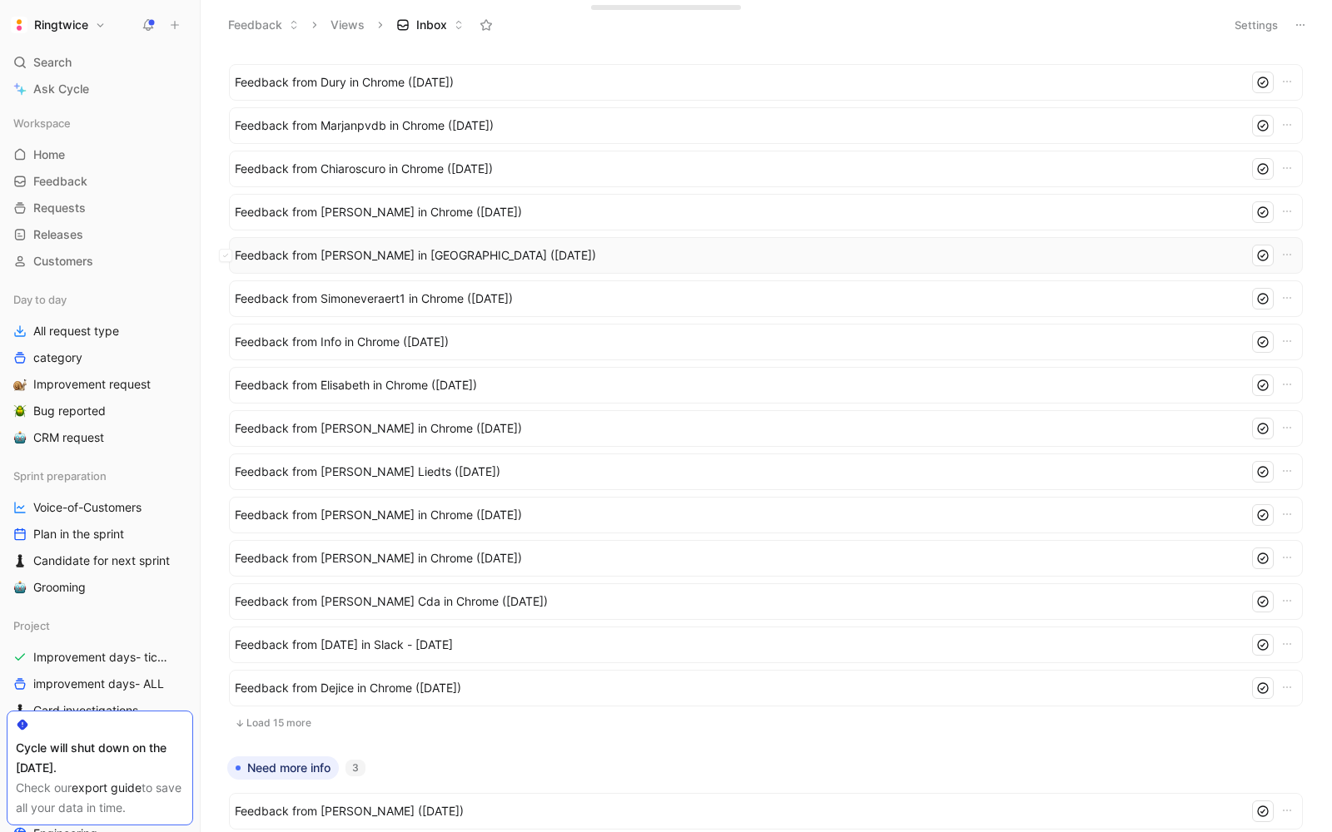
scroll to position [30, 0]
click at [294, 719] on button "Load 15 more" at bounding box center [766, 723] width 1074 height 20
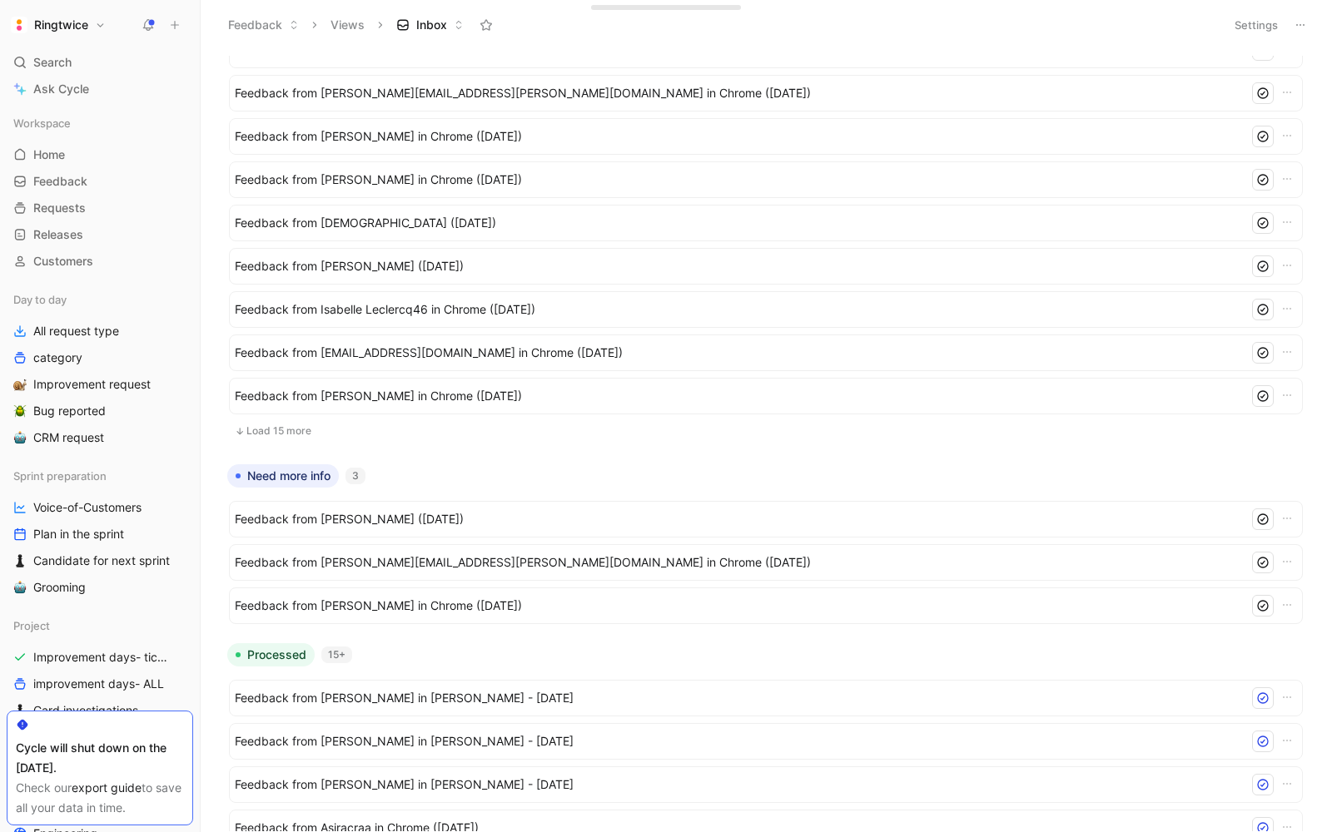
scroll to position [1001, 0]
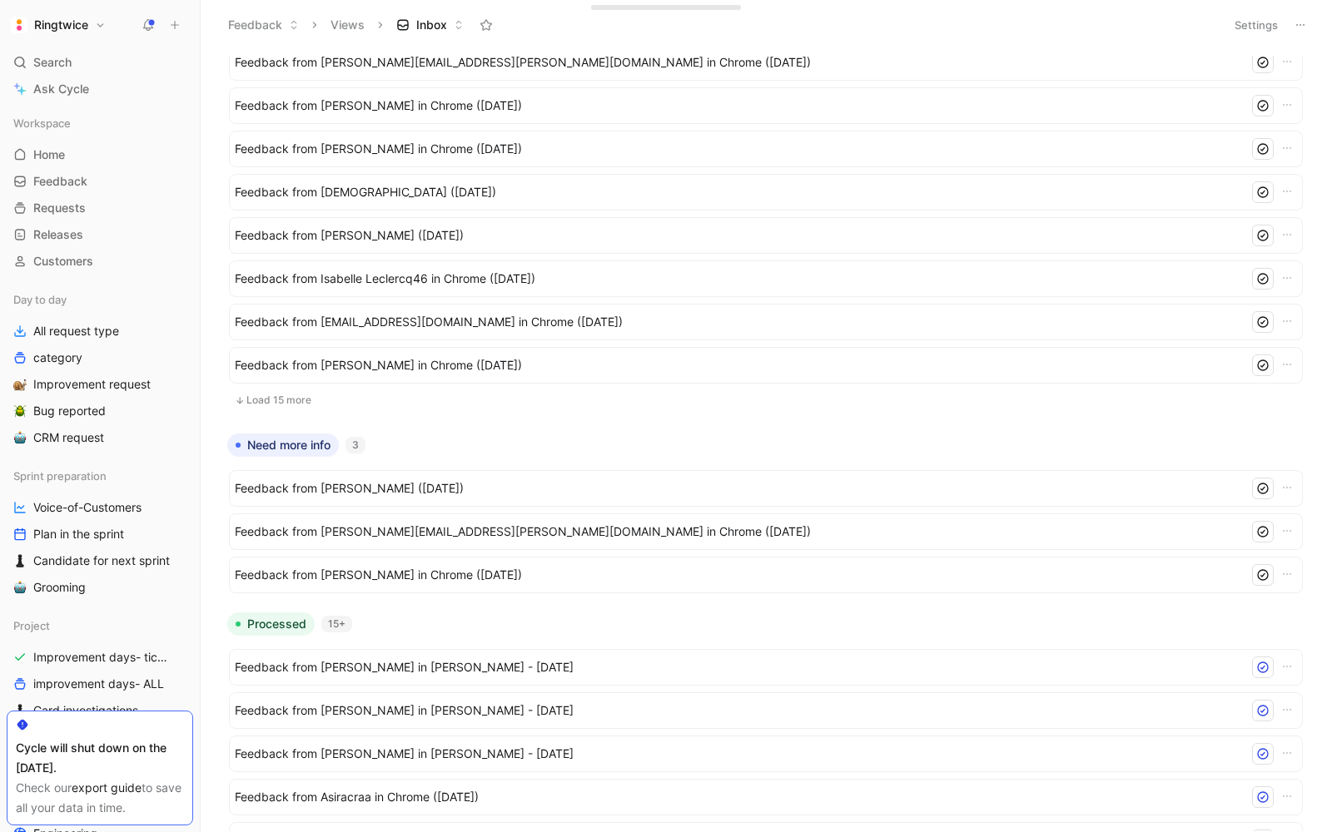
click at [276, 396] on button "Load 15 more" at bounding box center [766, 400] width 1074 height 20
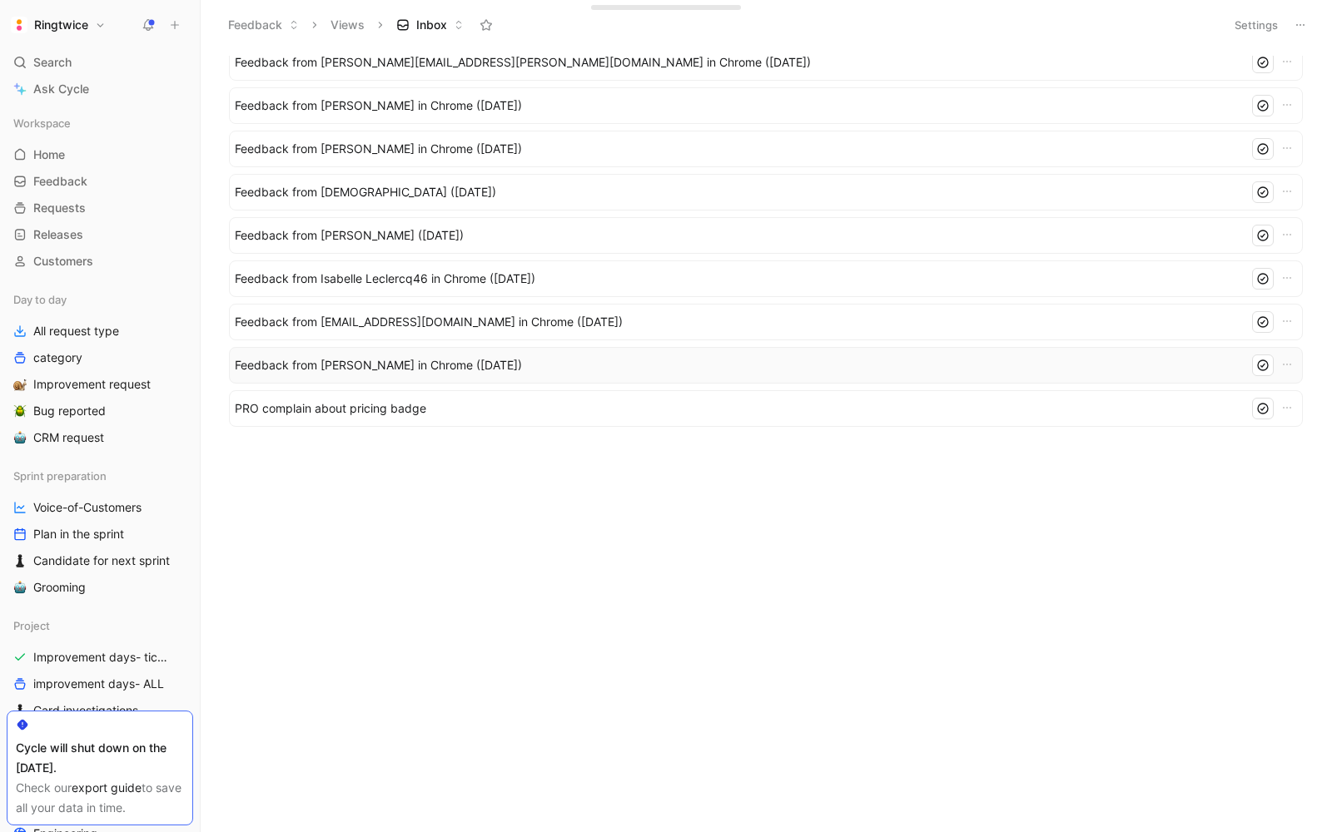
scroll to position [0, 0]
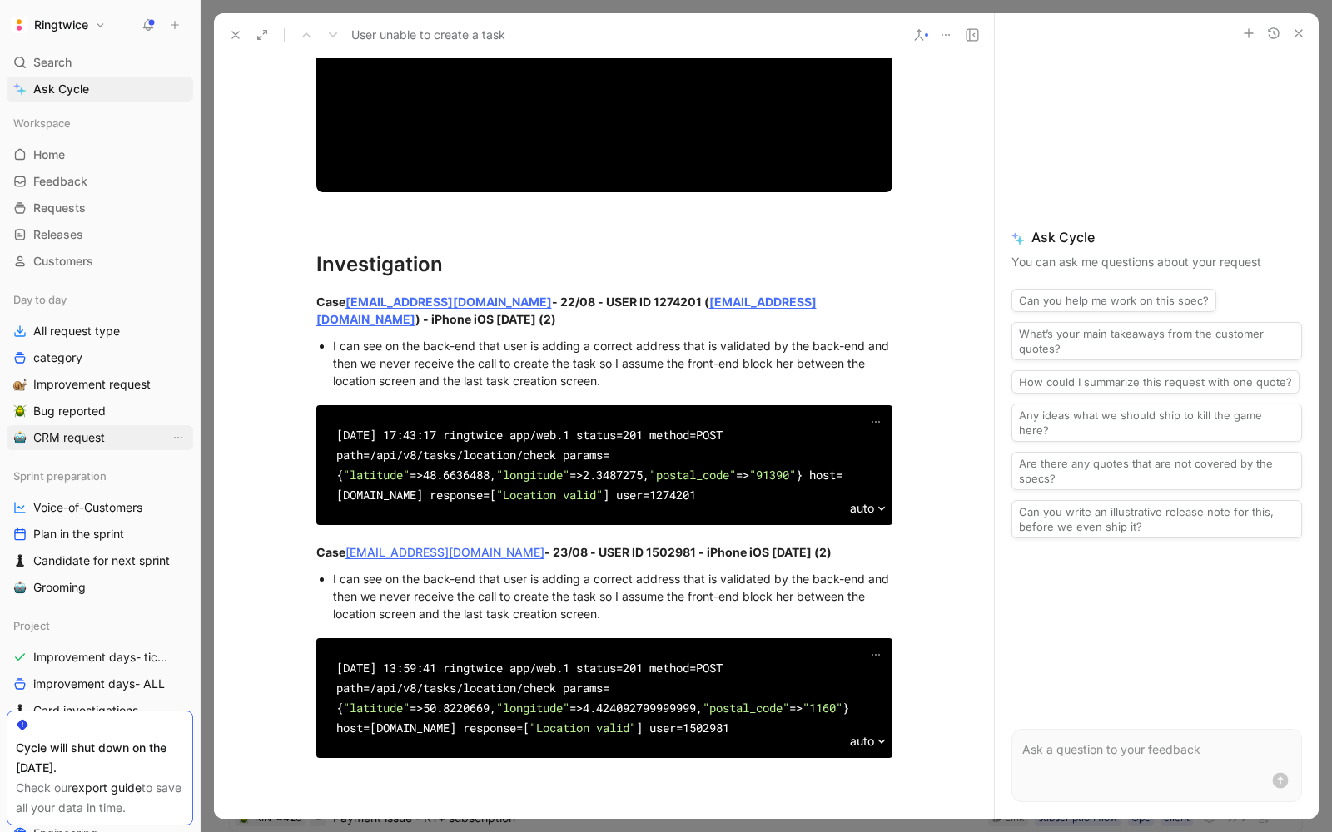
scroll to position [2462, 0]
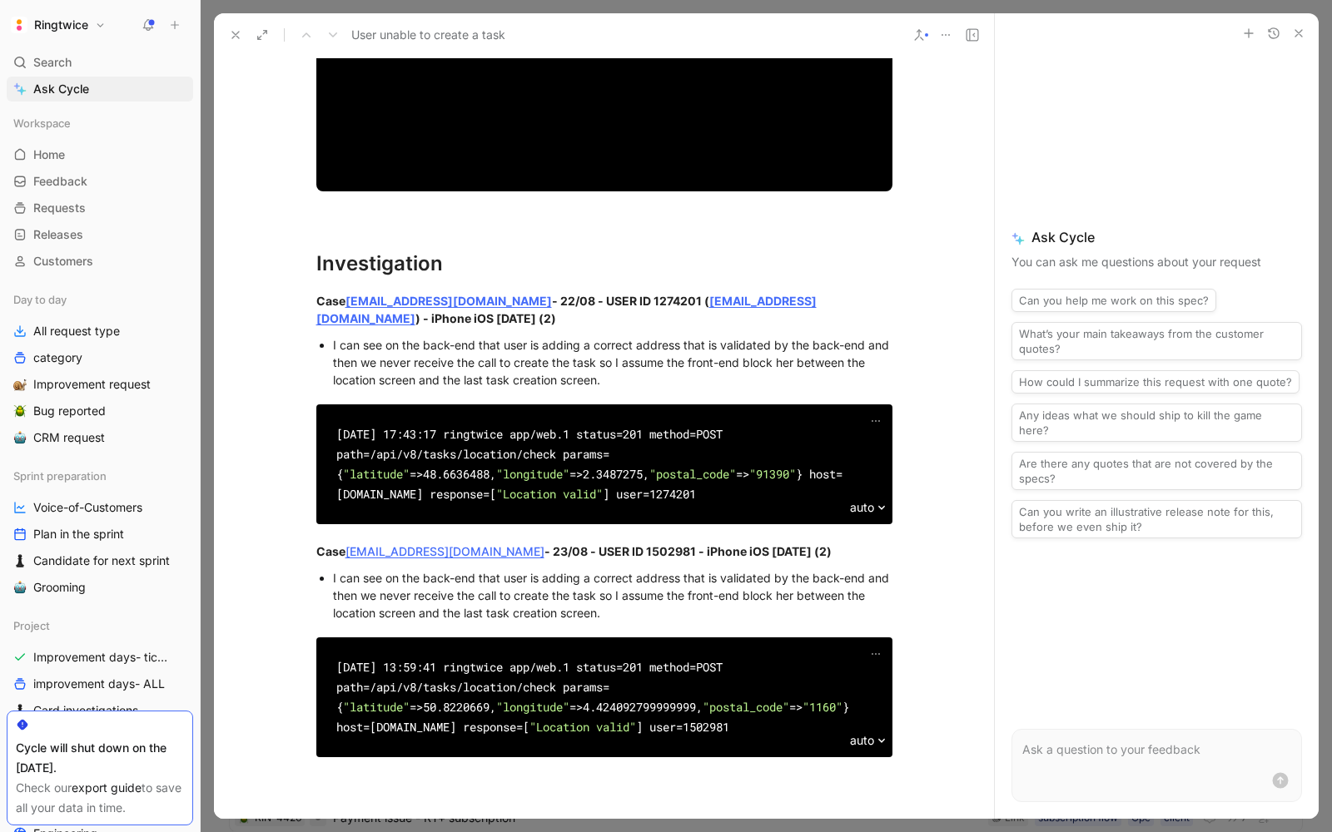
click at [446, 342] on div "I can see on the back-end that user is adding a correct address that is validat…" at bounding box center [612, 362] width 559 height 52
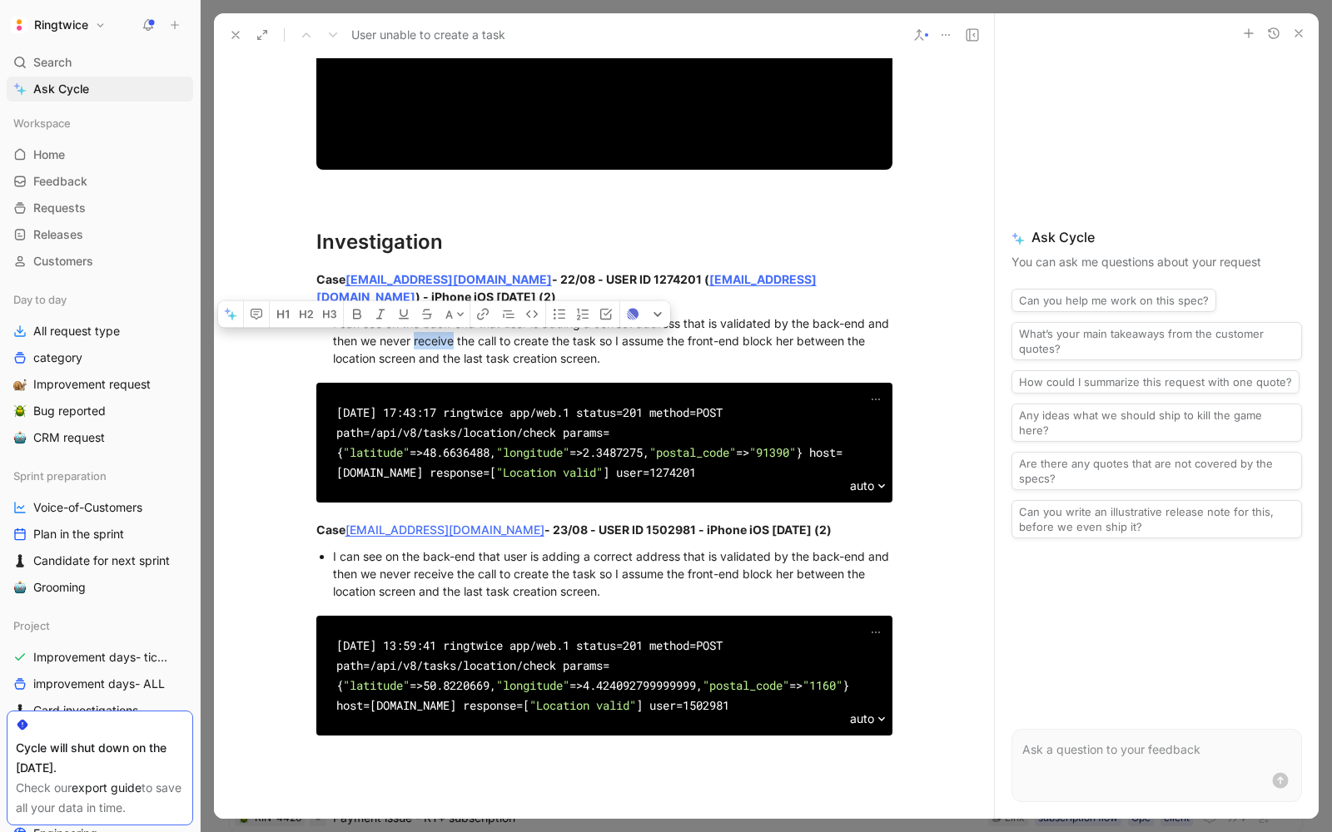
scroll to position [2482, 0]
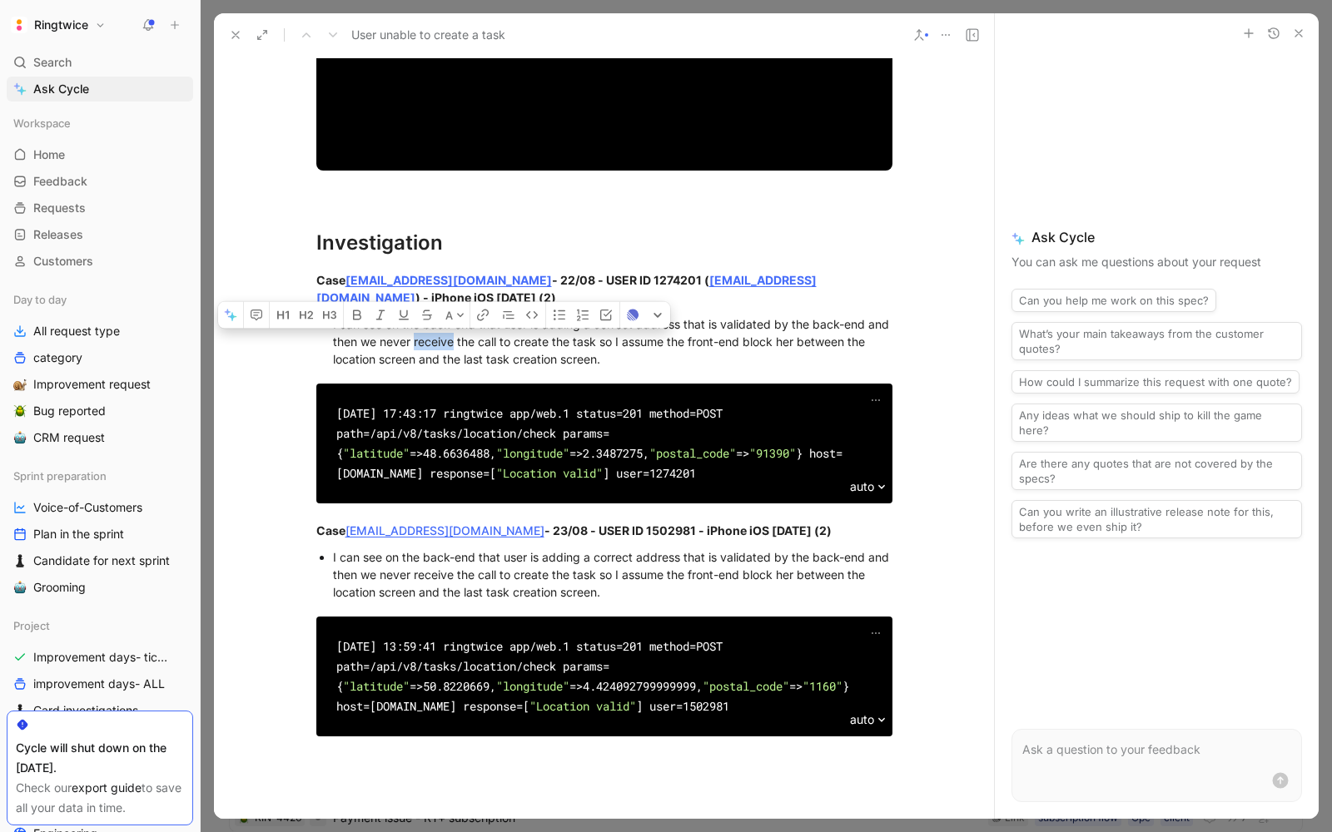
click at [501, 350] on div "I can see on the back-end that user is adding a correct address that is validat…" at bounding box center [612, 342] width 559 height 52
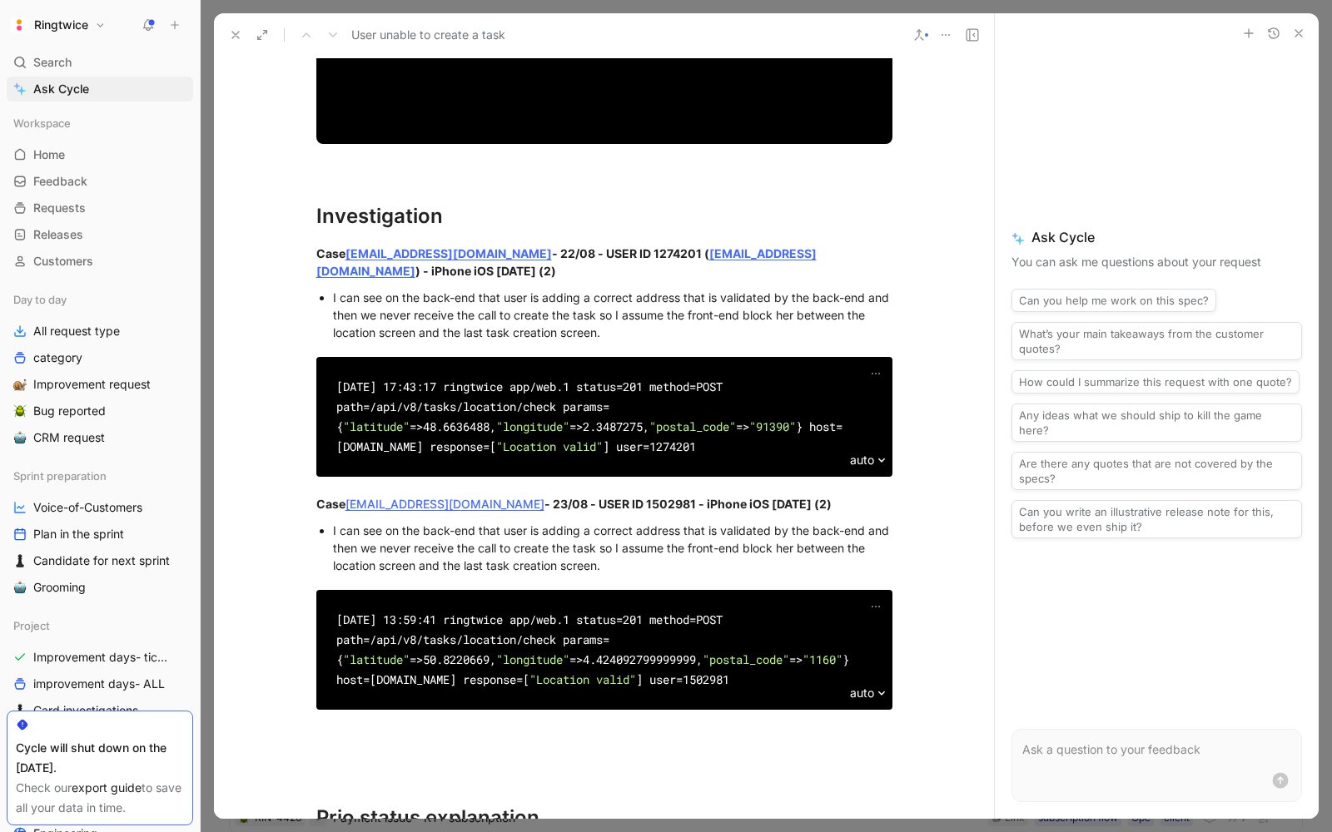
scroll to position [2558, 0]
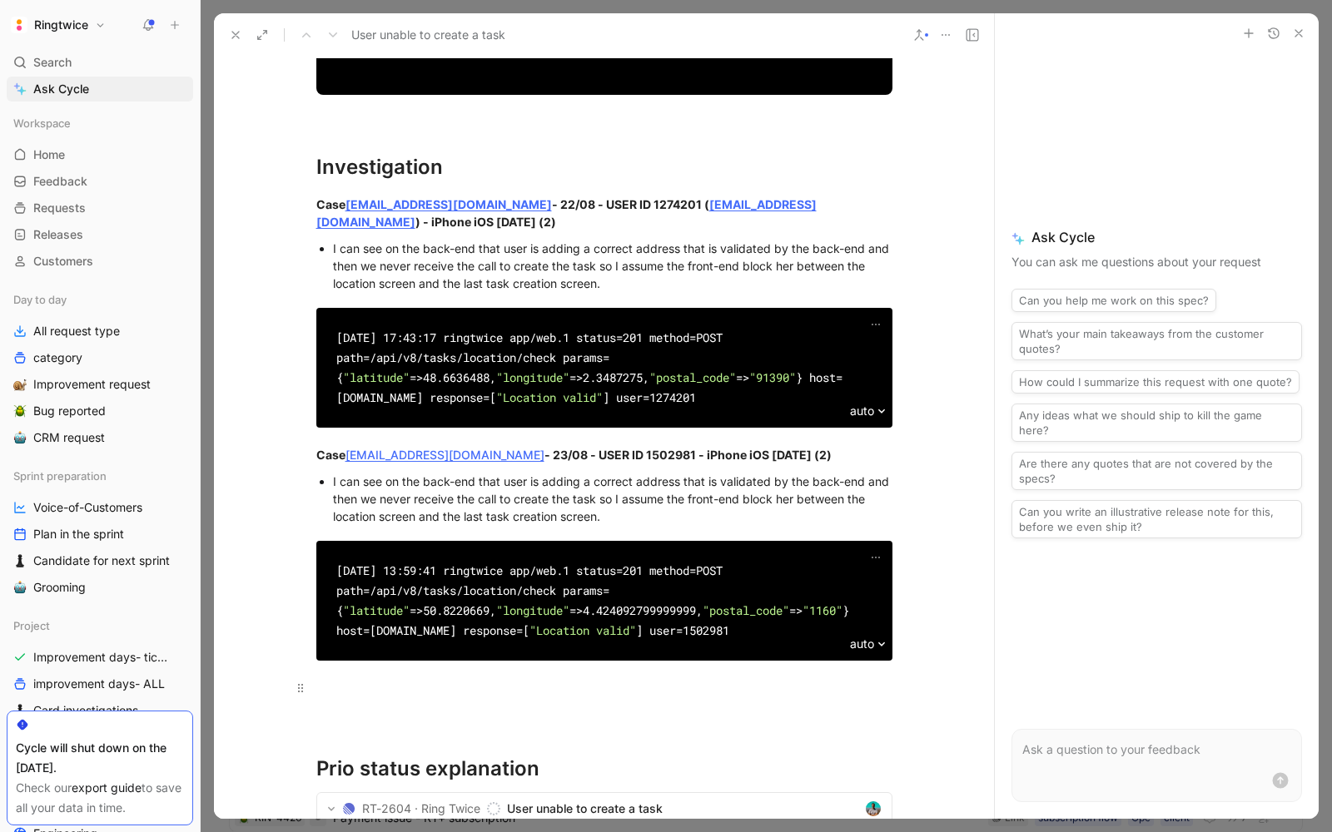
click at [353, 680] on div at bounding box center [604, 687] width 576 height 17
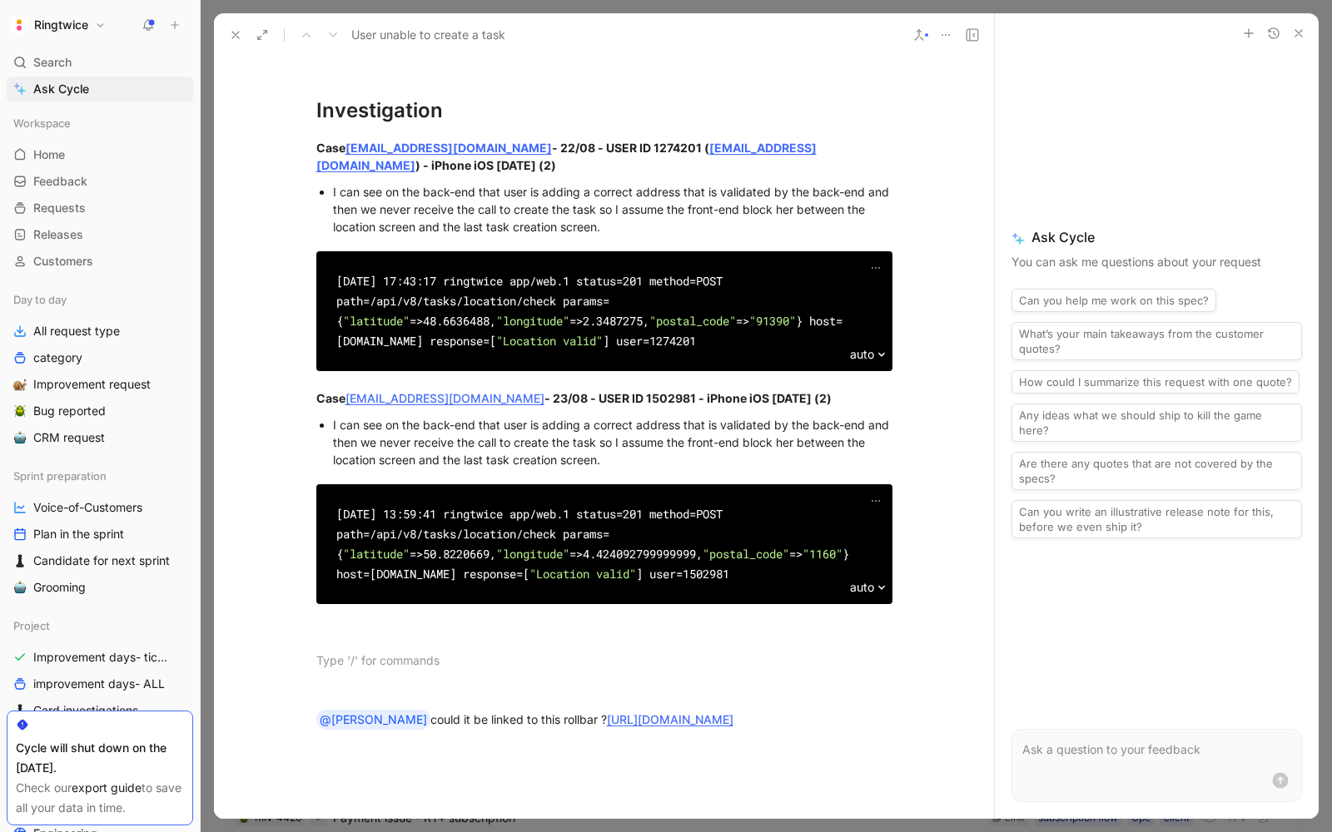
scroll to position [2560, 0]
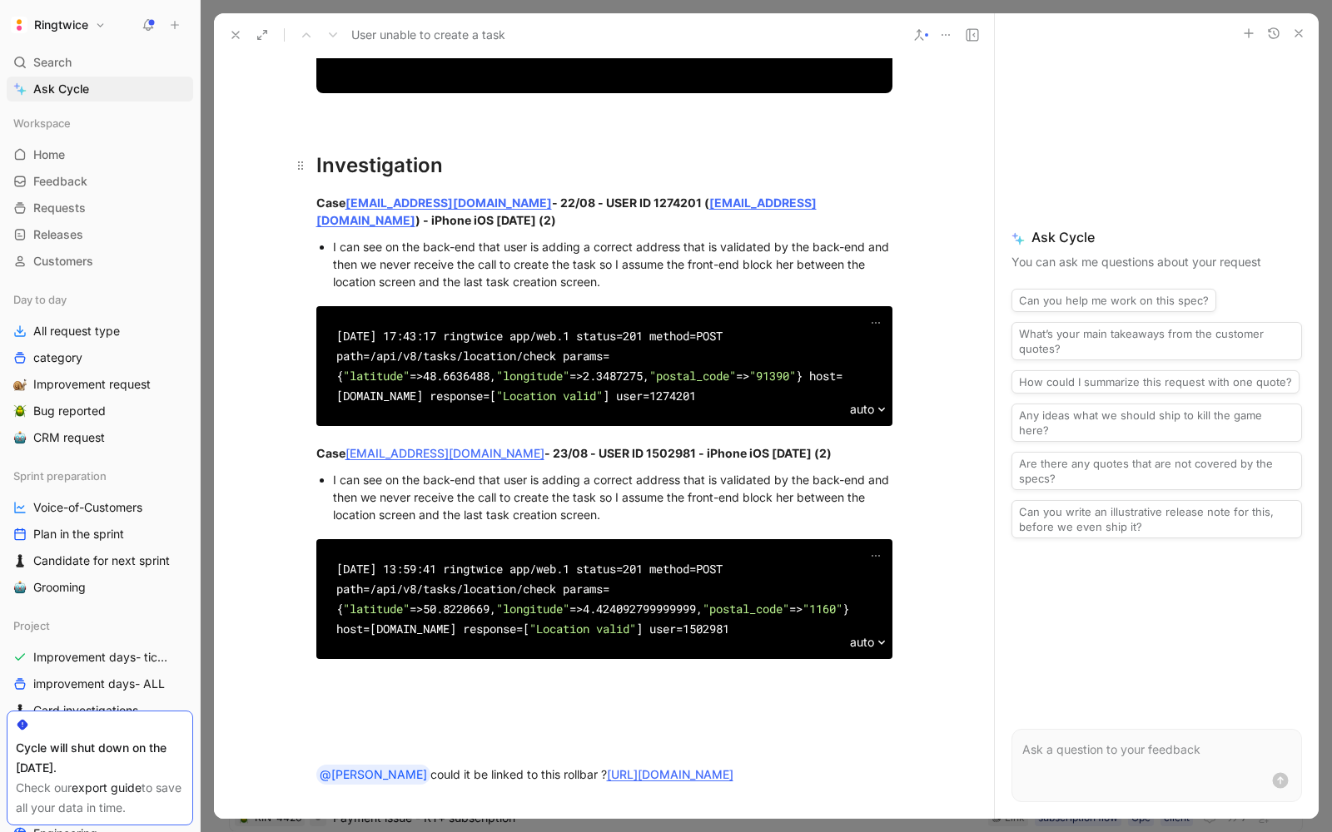
click at [468, 159] on div "Investigation" at bounding box center [604, 166] width 576 height 30
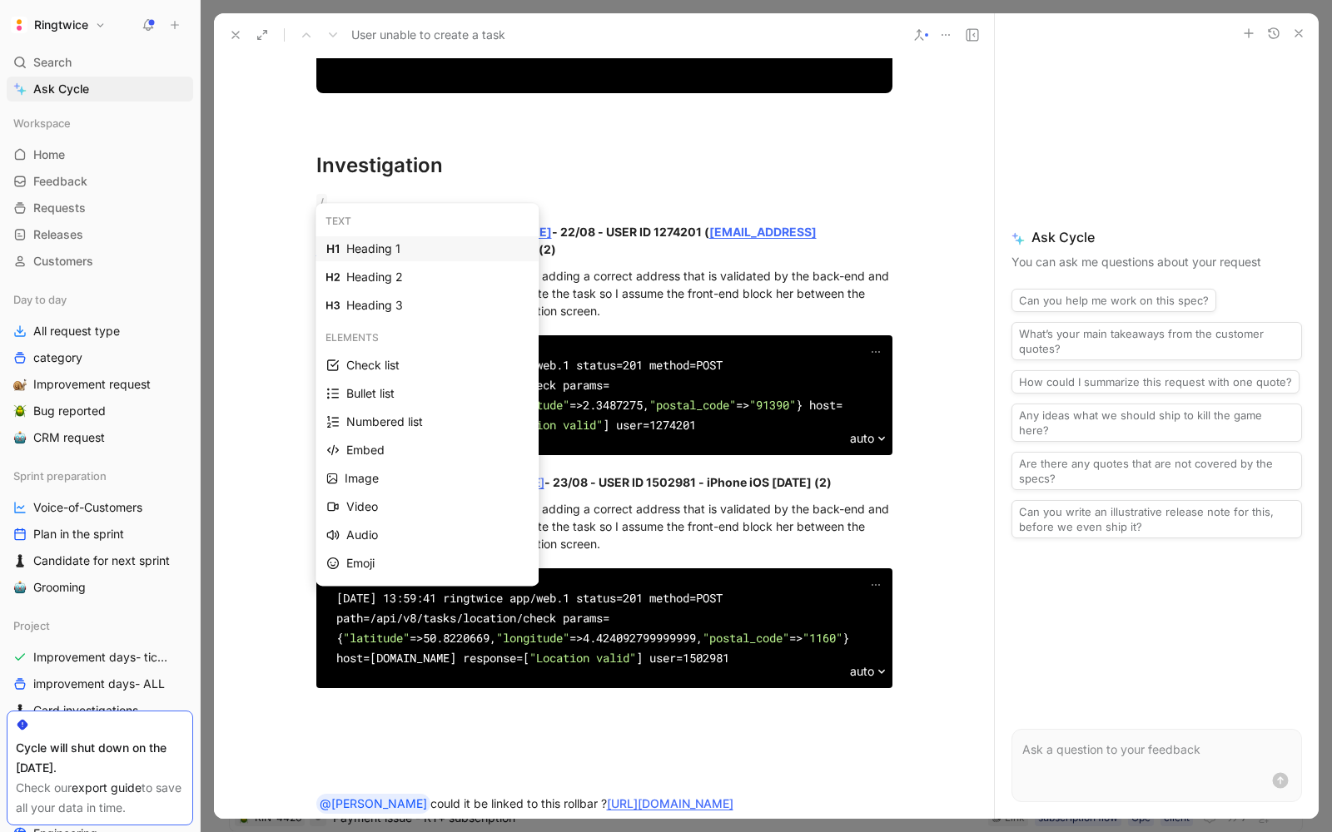
click at [380, 245] on div "Heading 1" at bounding box center [436, 249] width 181 height 20
click at [369, 307] on div "Heading 3" at bounding box center [436, 306] width 181 height 20
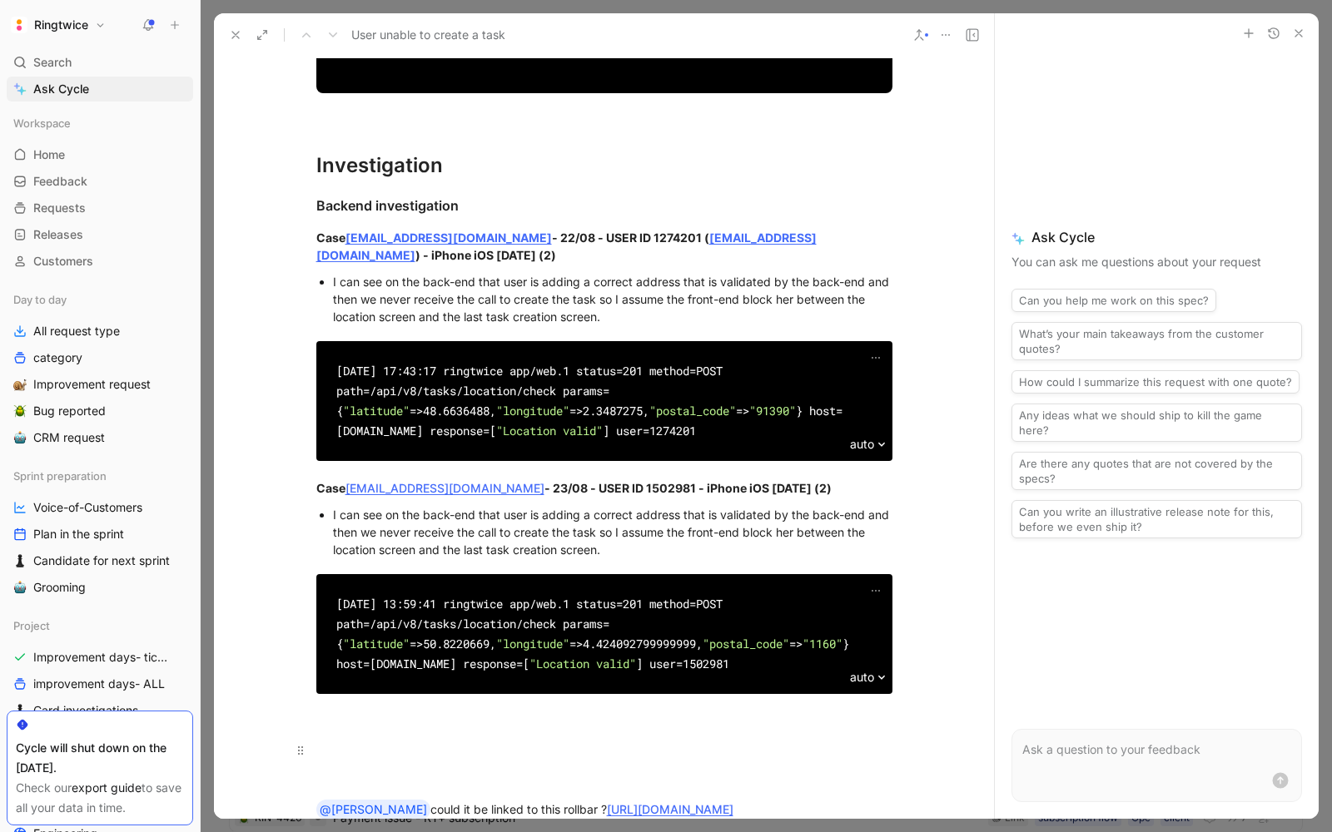
click at [356, 742] on div at bounding box center [604, 750] width 576 height 17
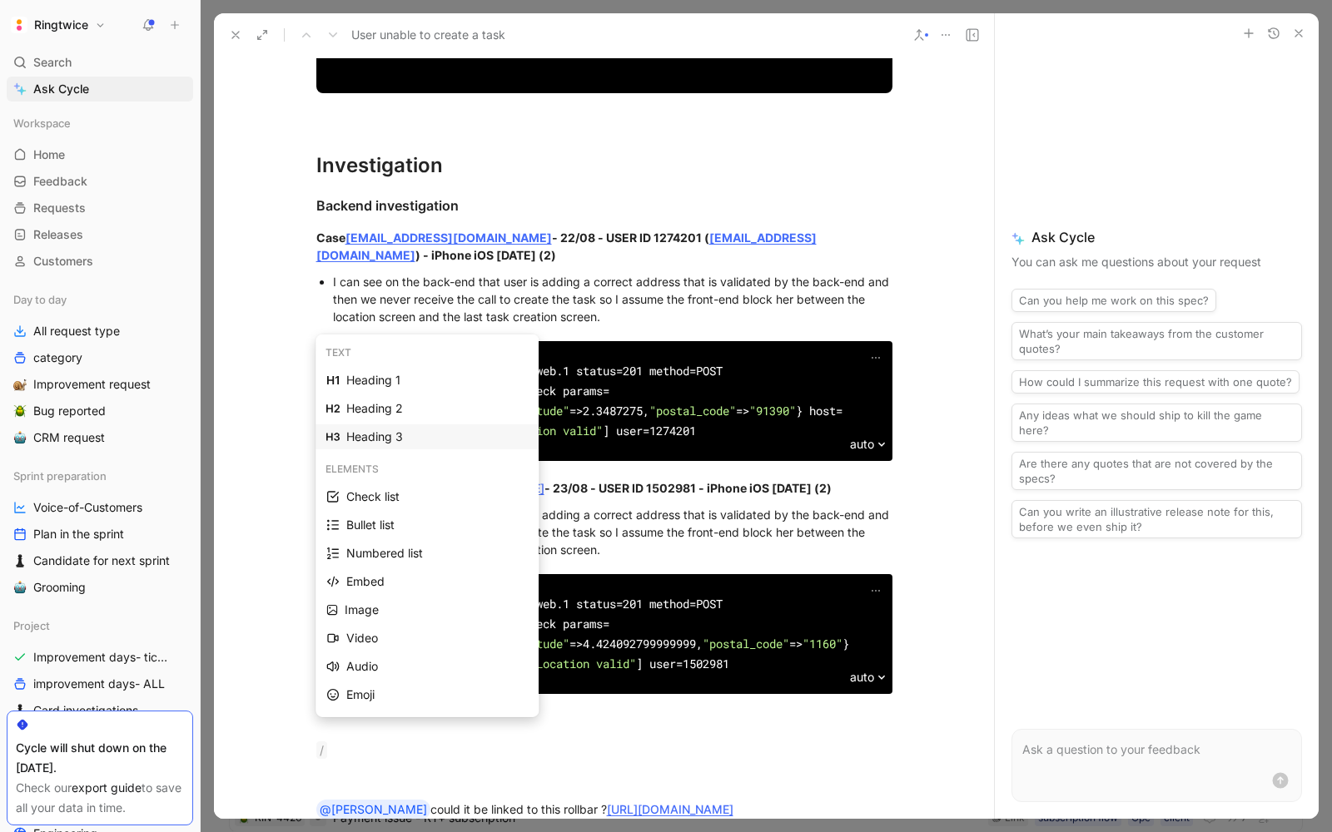
click at [415, 430] on div "Heading 3" at bounding box center [436, 437] width 181 height 20
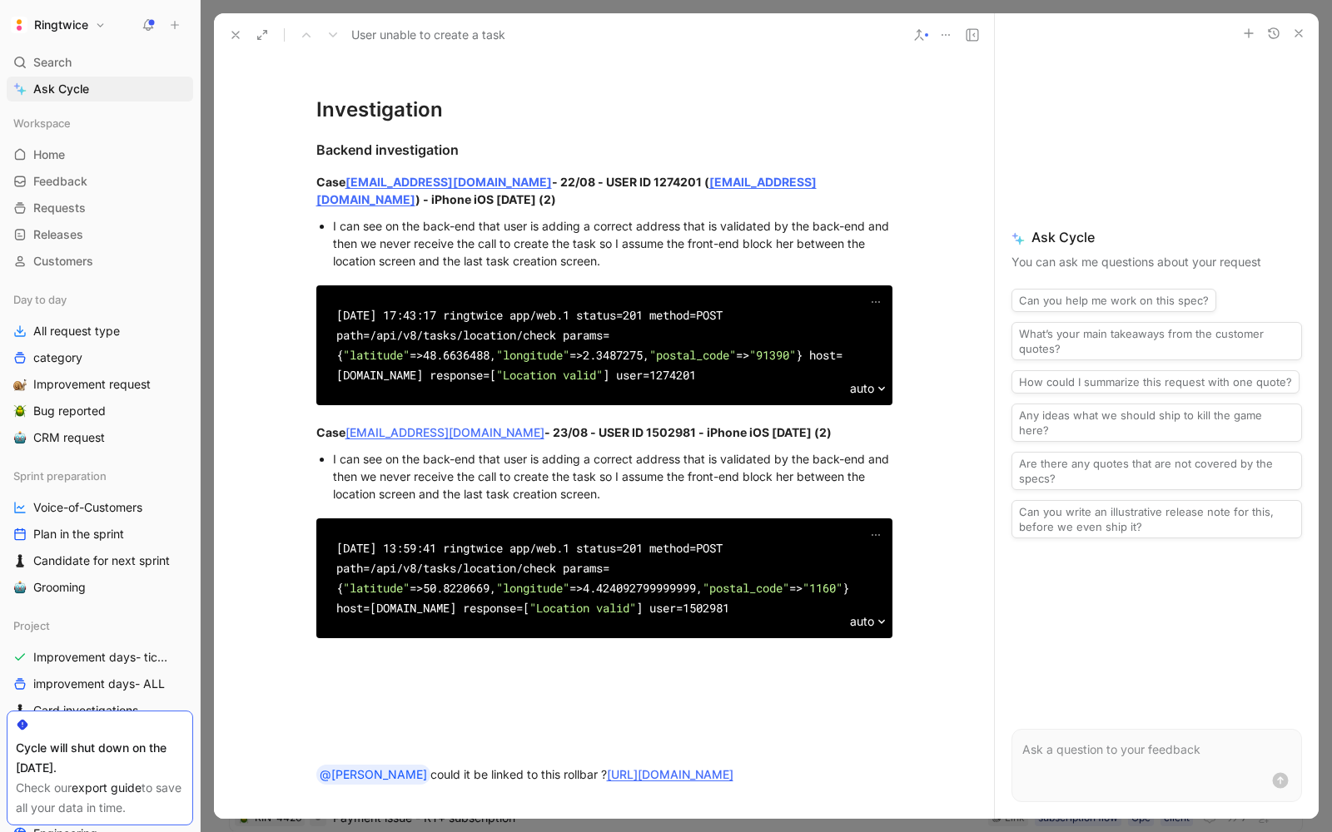
scroll to position [2616, 0]
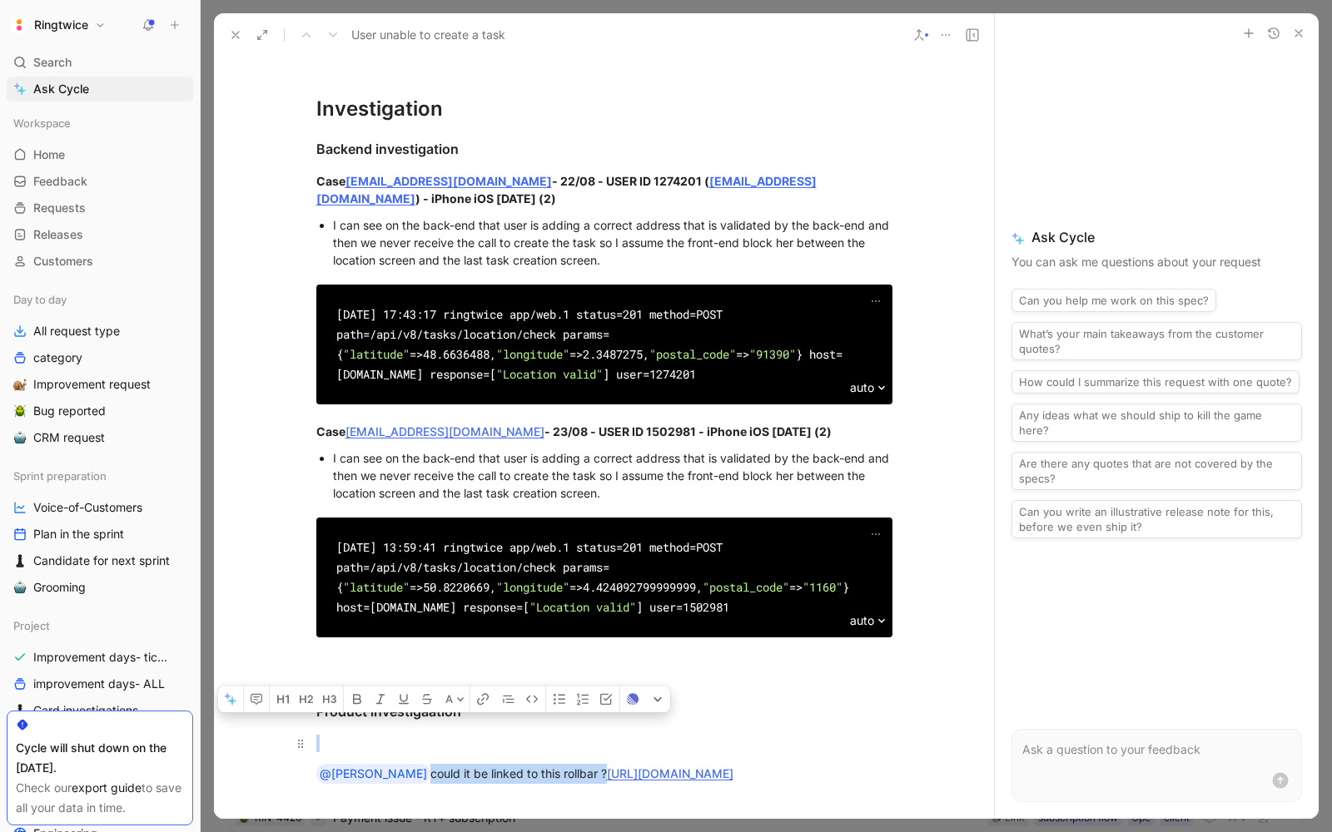
drag, startPoint x: 549, startPoint y: 759, endPoint x: 340, endPoint y: 738, distance: 210.1
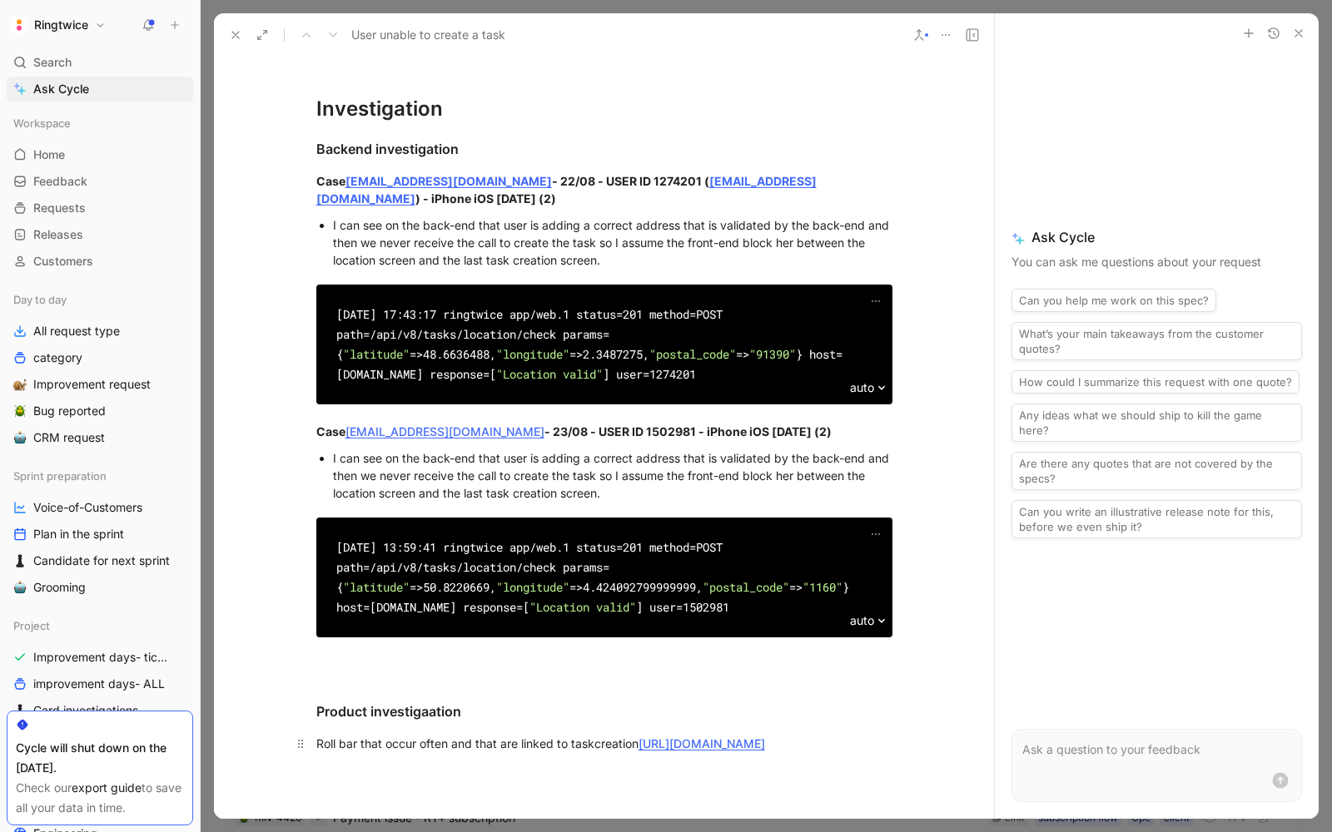
click at [308, 745] on p "Roll bar that occur often and that are linked to taskcreation https://app.rollb…" at bounding box center [604, 743] width 639 height 27
click at [669, 735] on div "Roll bar that occur often and that are linked to taskcreation - https://app.rol…" at bounding box center [604, 743] width 576 height 17
click at [677, 735] on div "Roll bar that occur often and that are linked to taskcreation - https://app.rol…" at bounding box center [604, 743] width 576 height 17
click at [658, 735] on div "Roll bar that occur often and that are linked to taskcreation - https://app.rol…" at bounding box center [604, 743] width 576 height 17
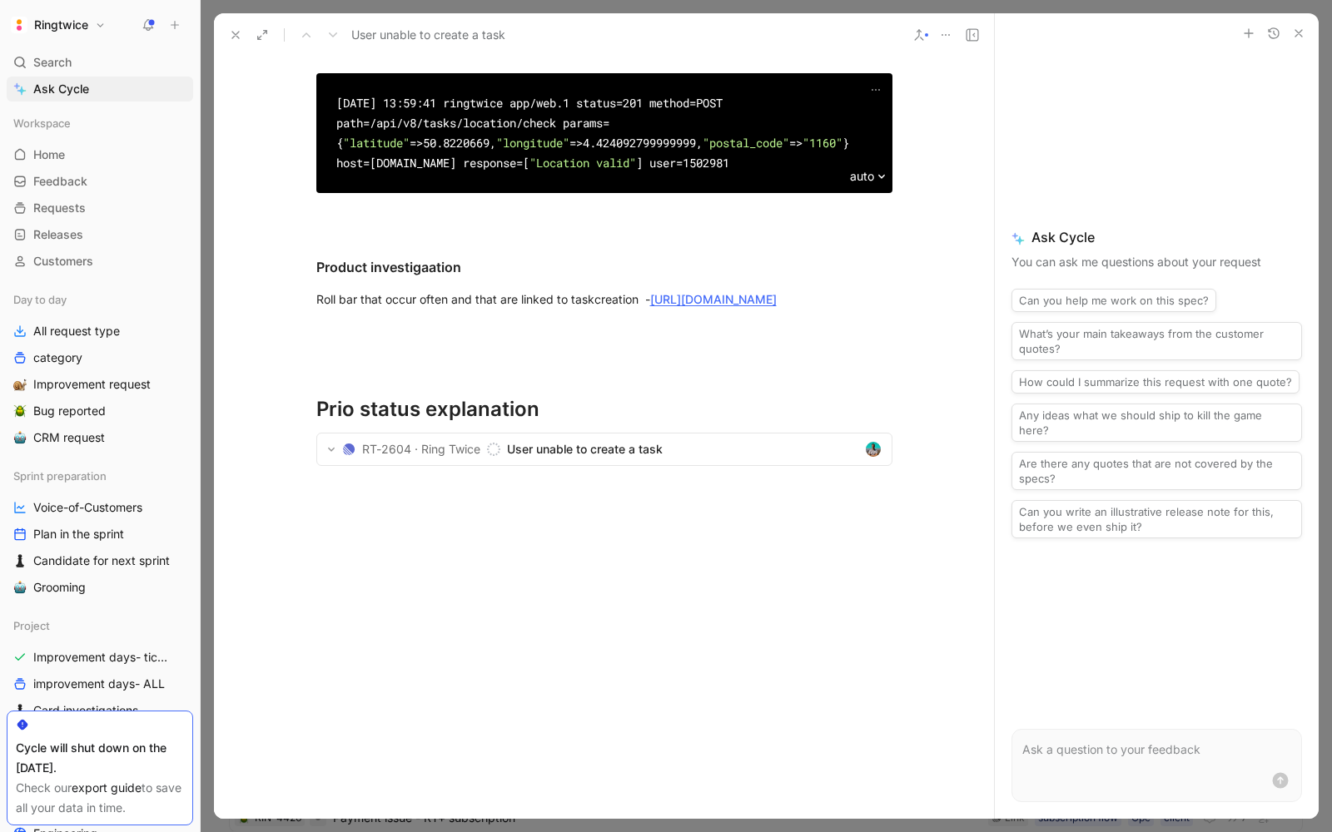
scroll to position [3050, 0]
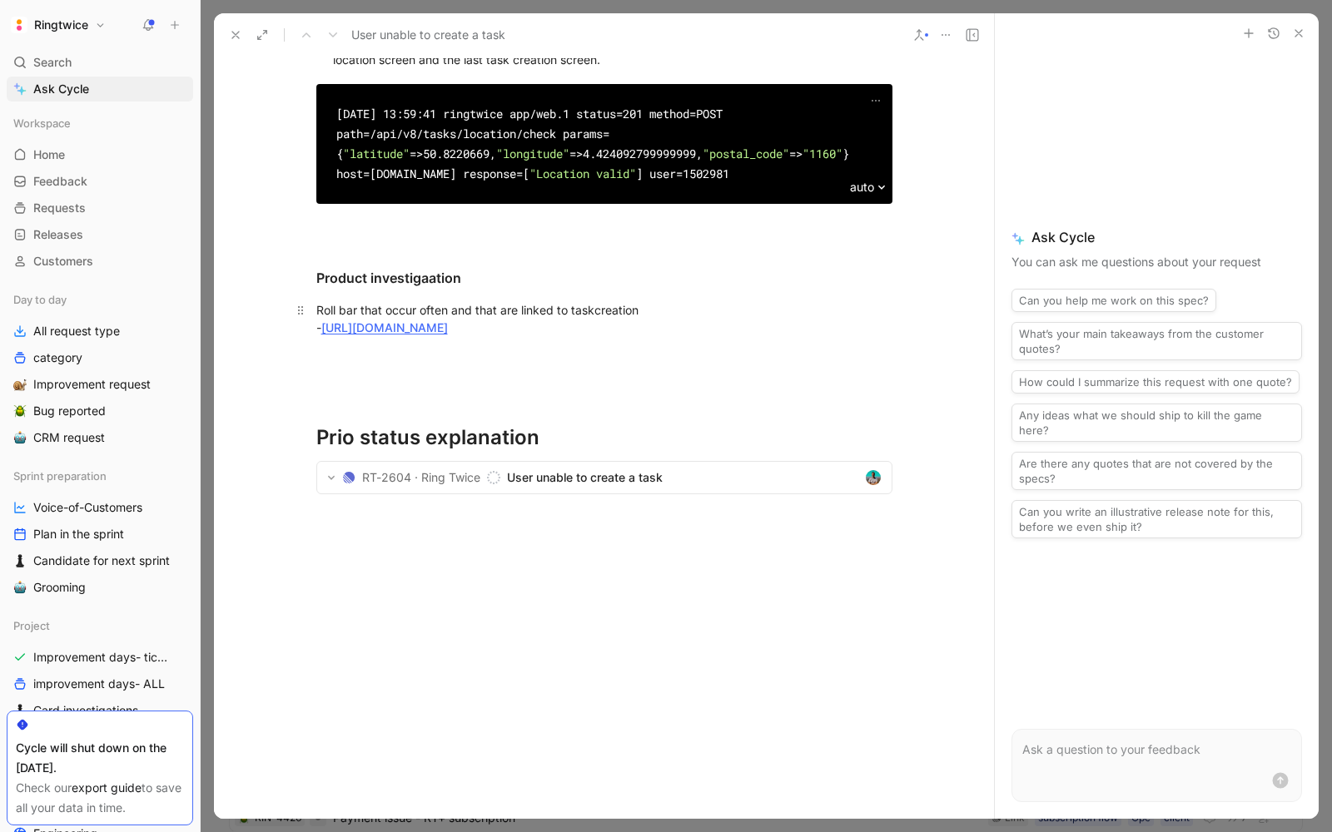
click at [750, 306] on div "Roll bar that occur often and that are linked to taskcreation - https://app.rol…" at bounding box center [604, 318] width 576 height 35
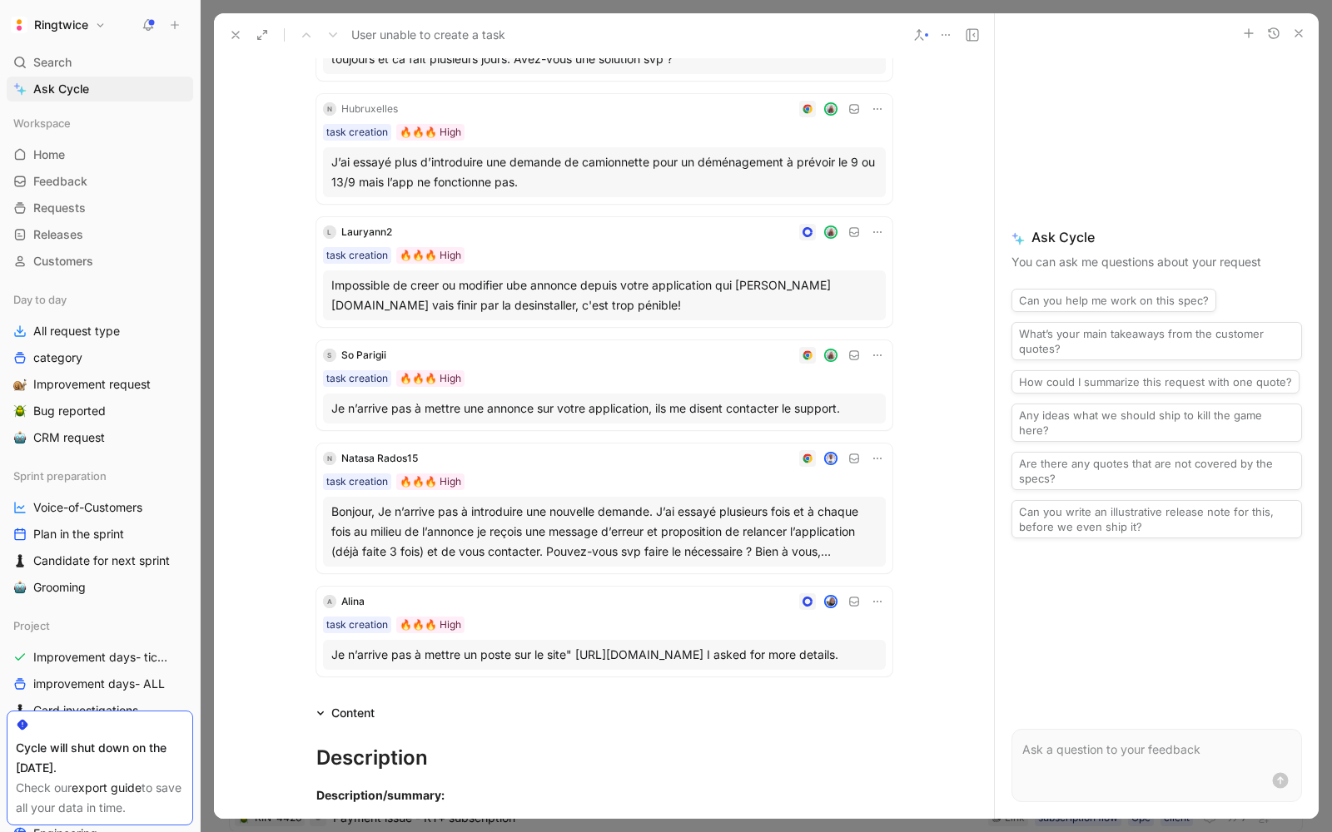
scroll to position [0, 0]
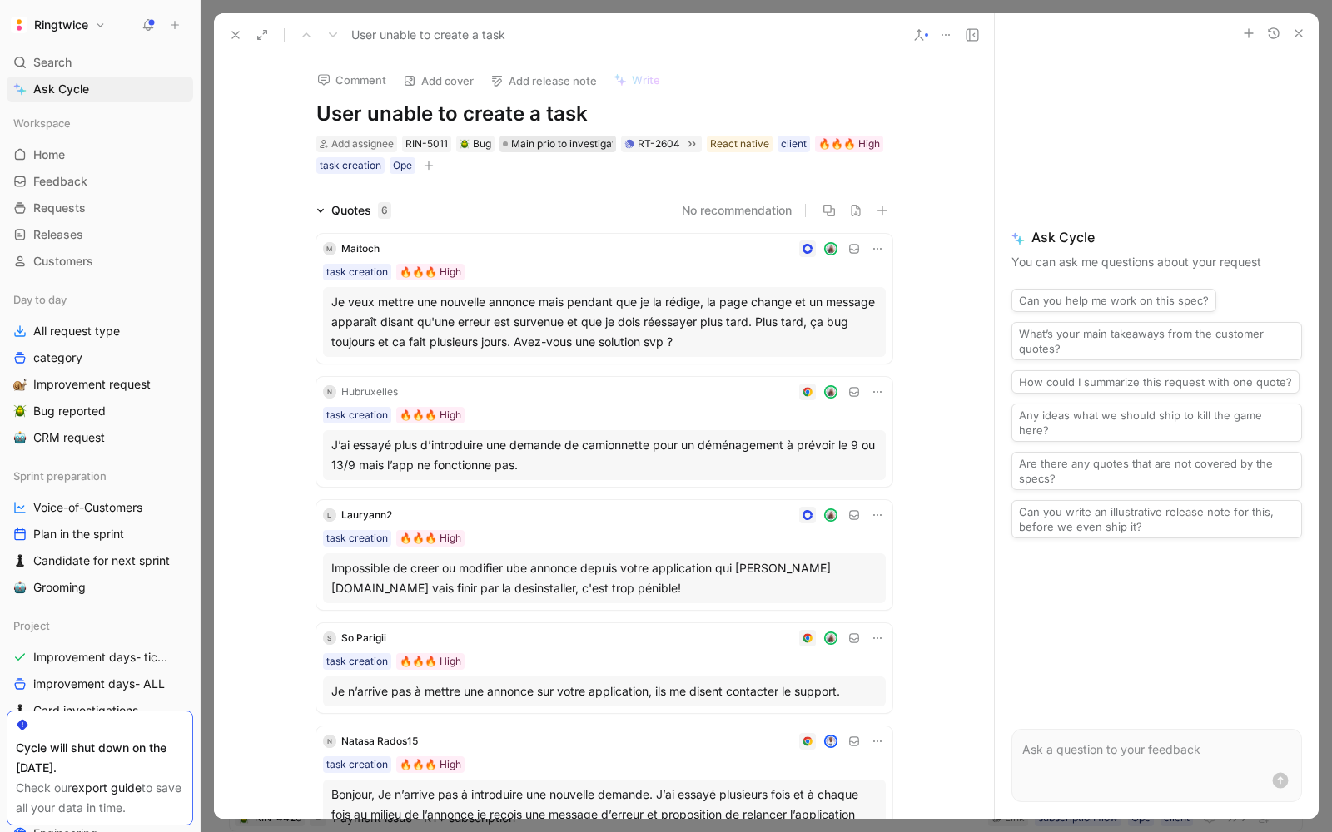
click at [545, 144] on span "Main prio to investigate" at bounding box center [566, 144] width 110 height 17
click at [433, 166] on button "button" at bounding box center [428, 165] width 17 height 17
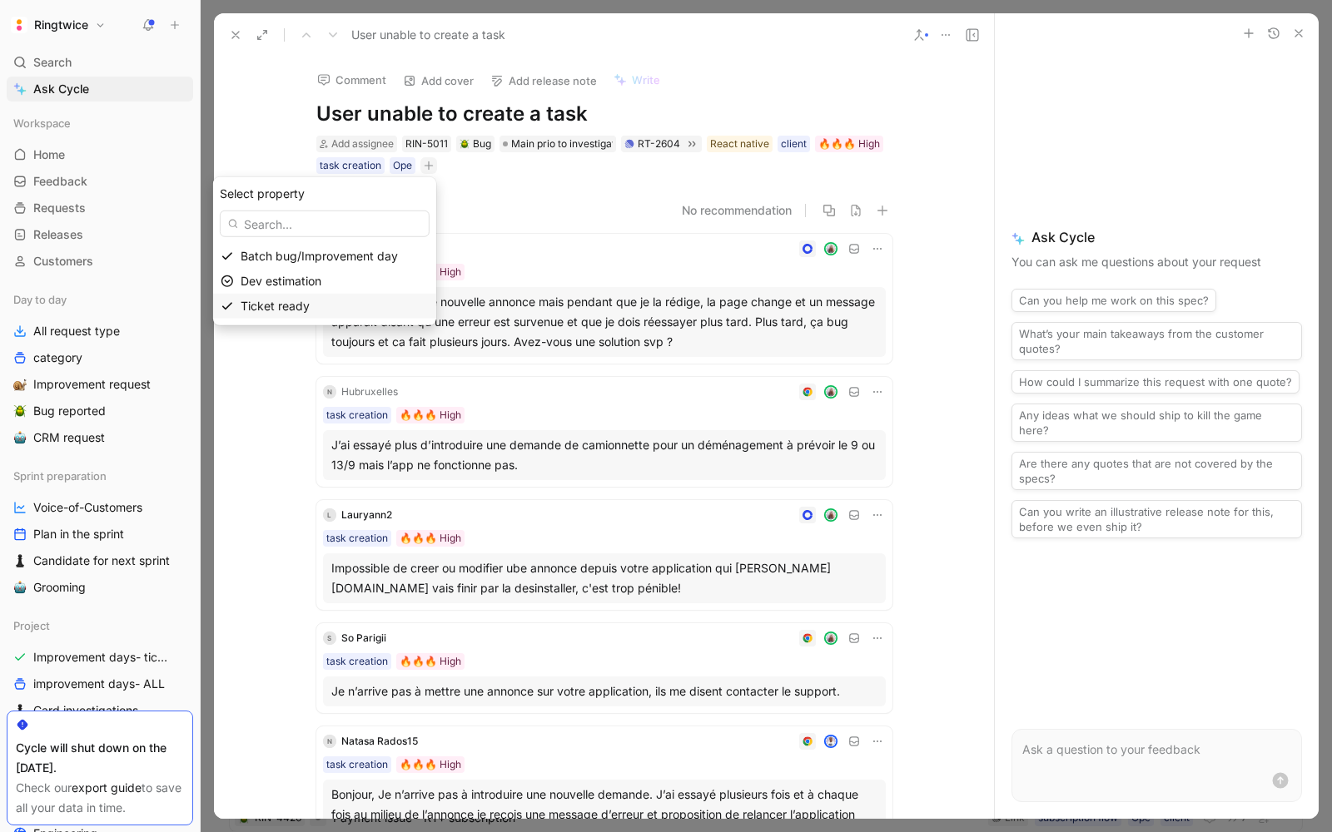
click at [272, 306] on span "Ticket ready" at bounding box center [275, 306] width 69 height 14
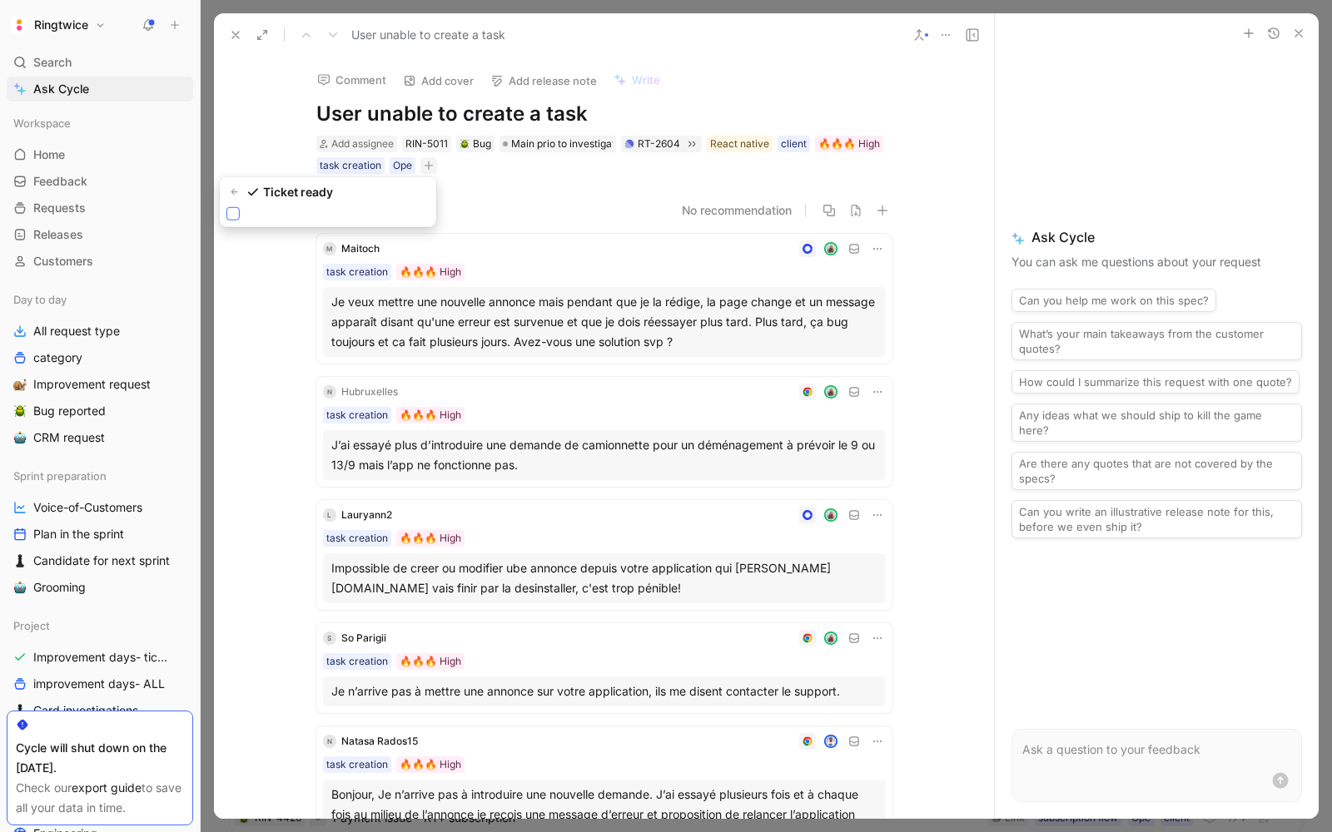
click at [231, 216] on icon at bounding box center [233, 214] width 10 height 10
click at [226, 207] on input "checkbox" at bounding box center [226, 207] width 0 height 0
click at [497, 166] on icon "button" at bounding box center [501, 166] width 9 height 1
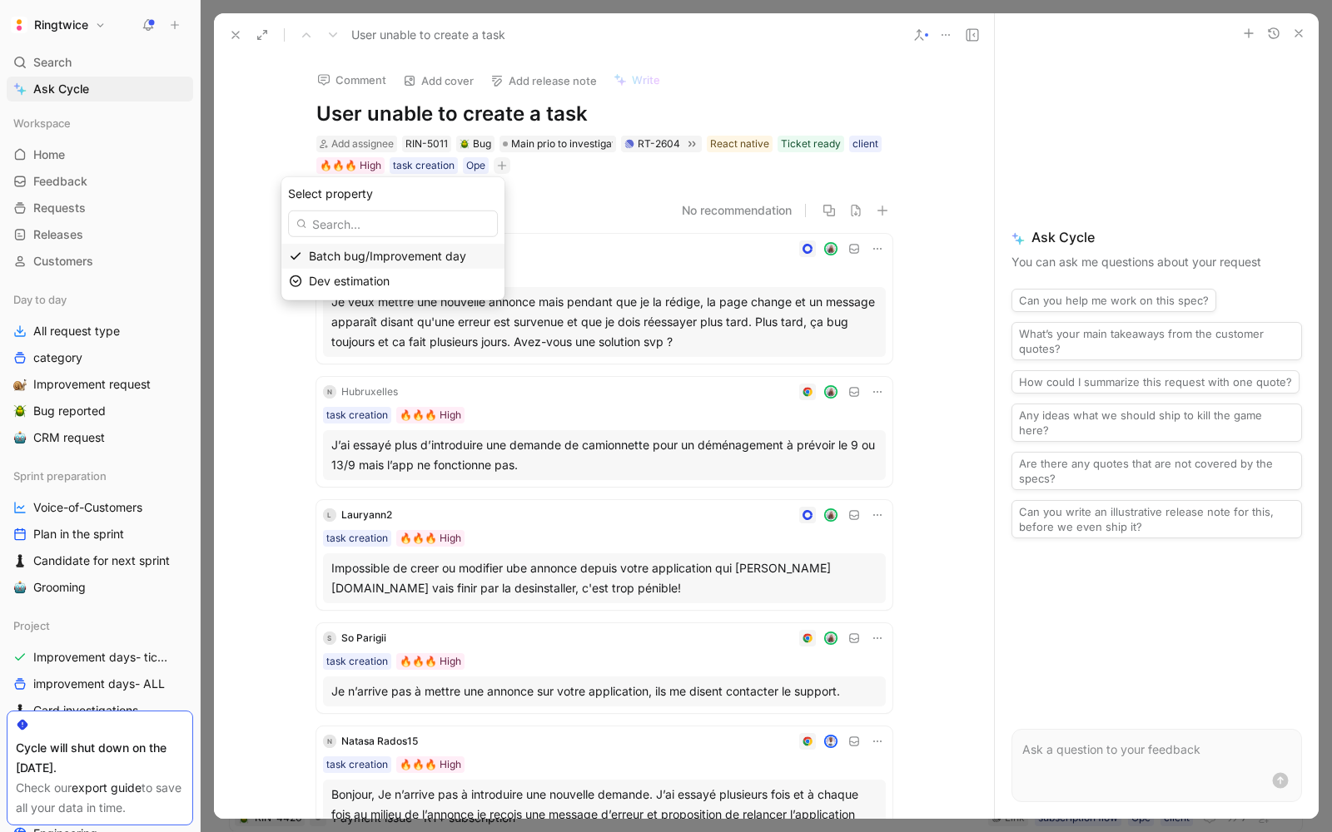
click at [311, 256] on div "Batch bug/Improvement day" at bounding box center [392, 256] width 223 height 25
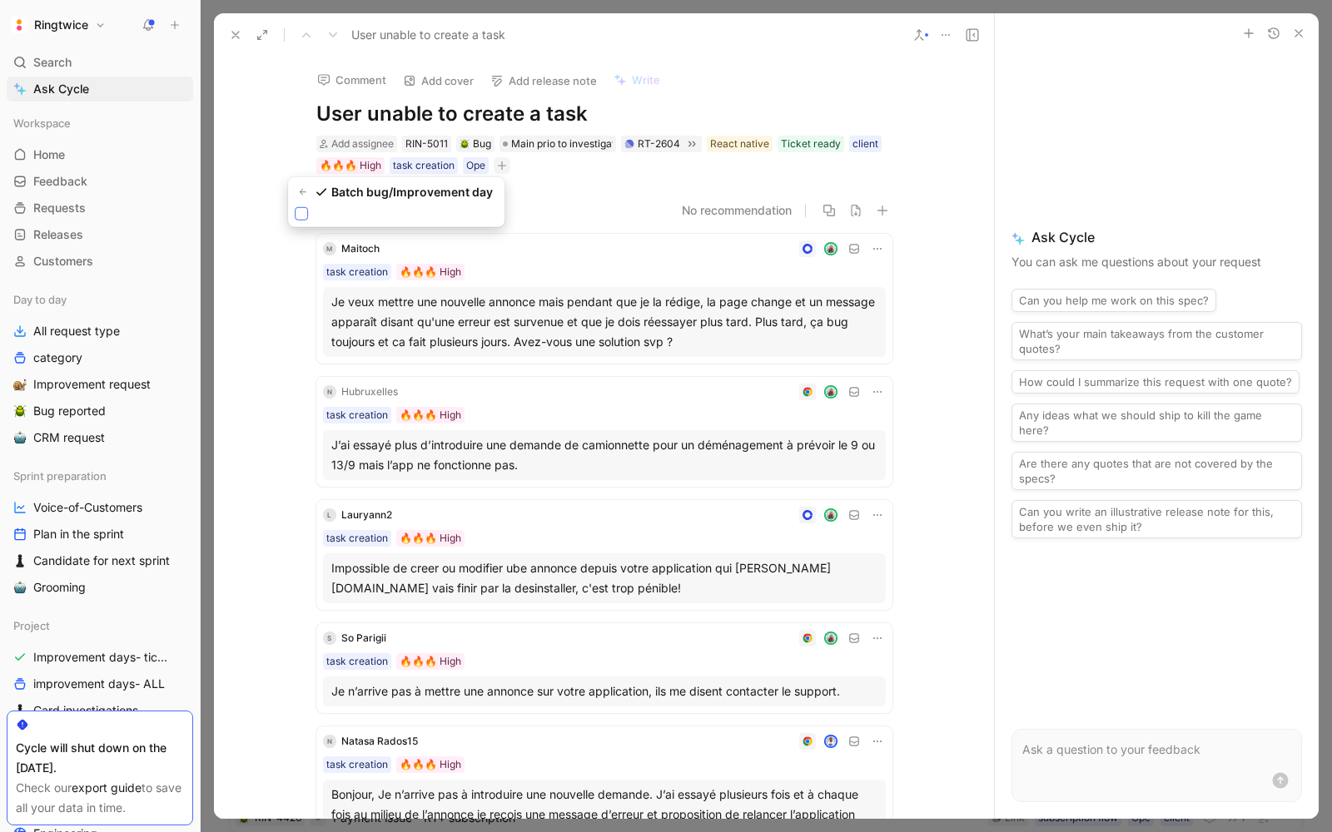
click at [301, 210] on icon at bounding box center [301, 214] width 10 height 10
click at [295, 207] on input "checkbox" at bounding box center [295, 207] width 0 height 0
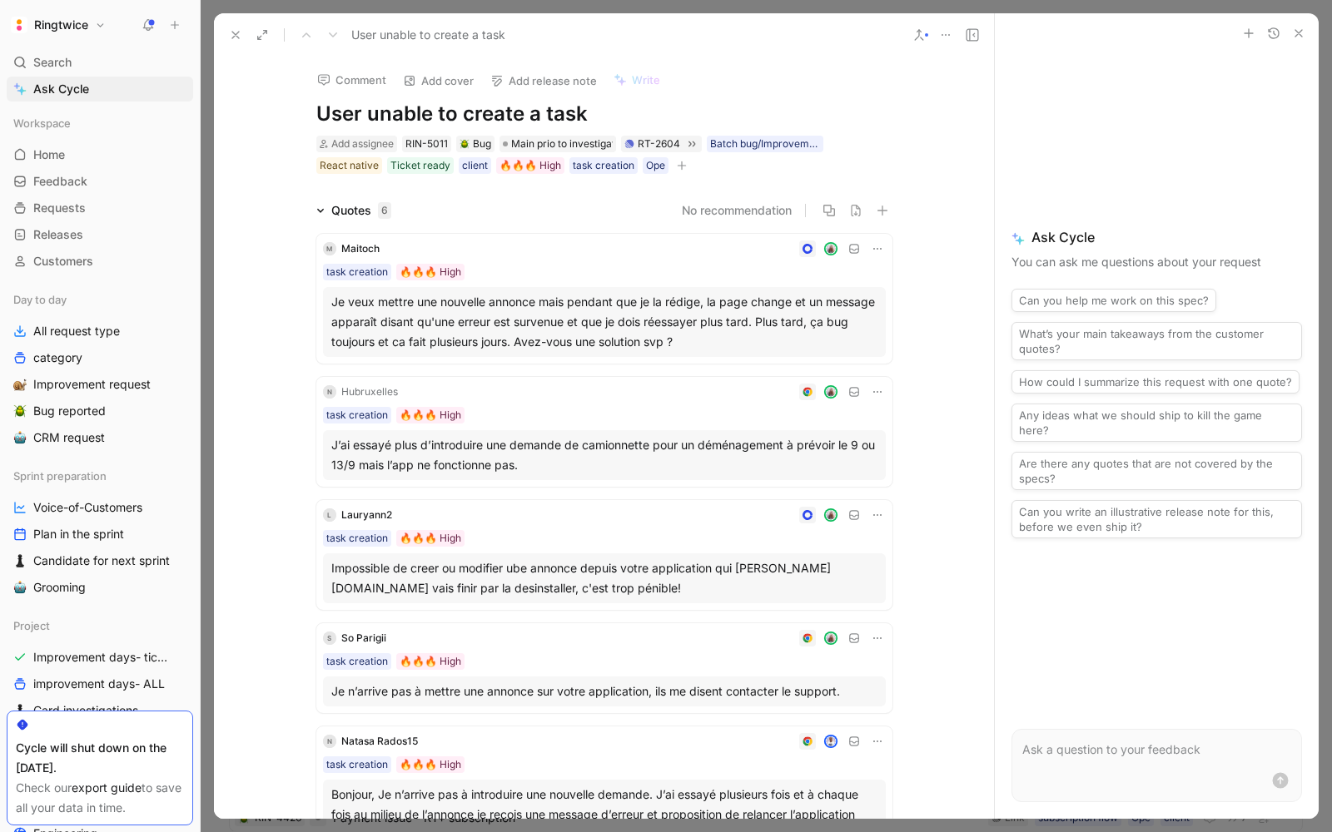
click at [231, 32] on icon at bounding box center [235, 34] width 13 height 13
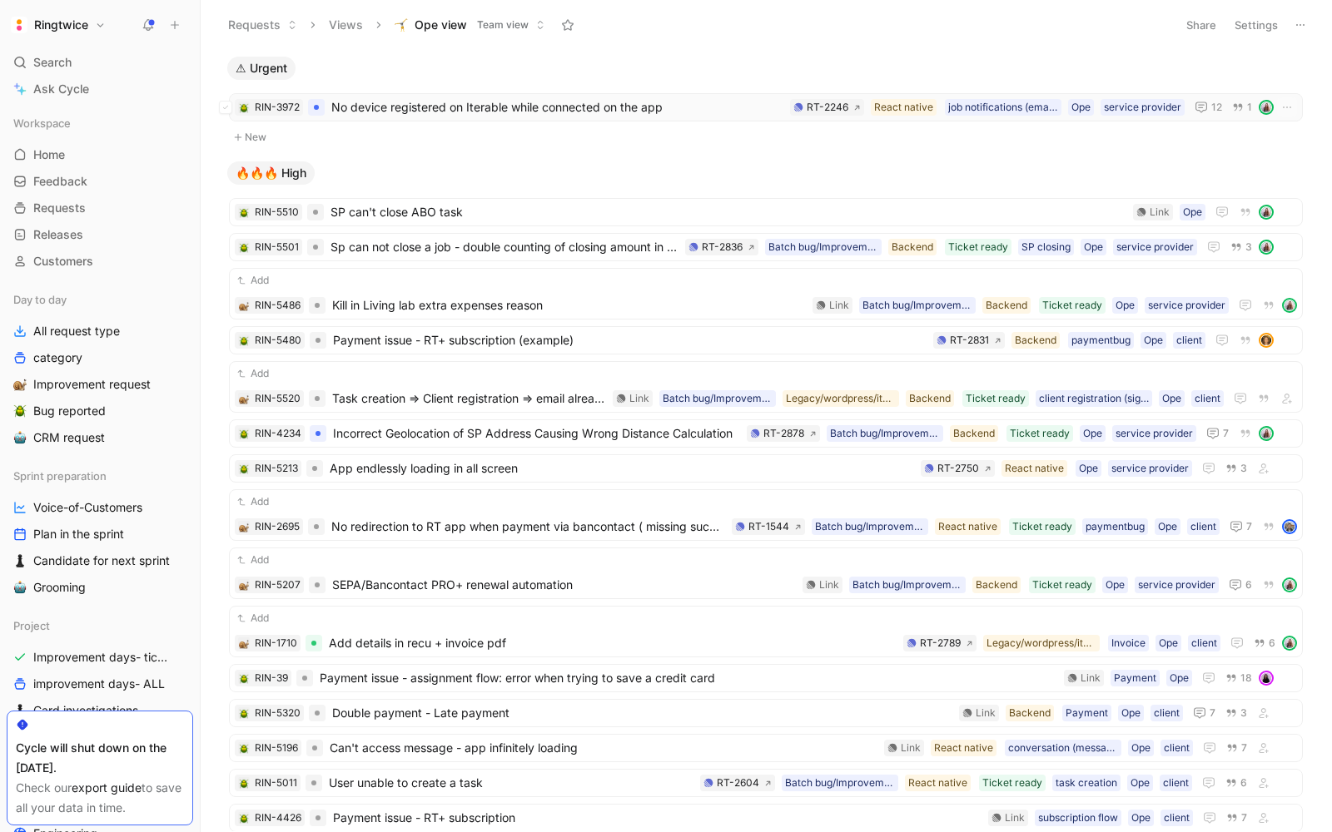
click at [444, 111] on span "No device registered on Iterable while connected on the app" at bounding box center [557, 107] width 452 height 20
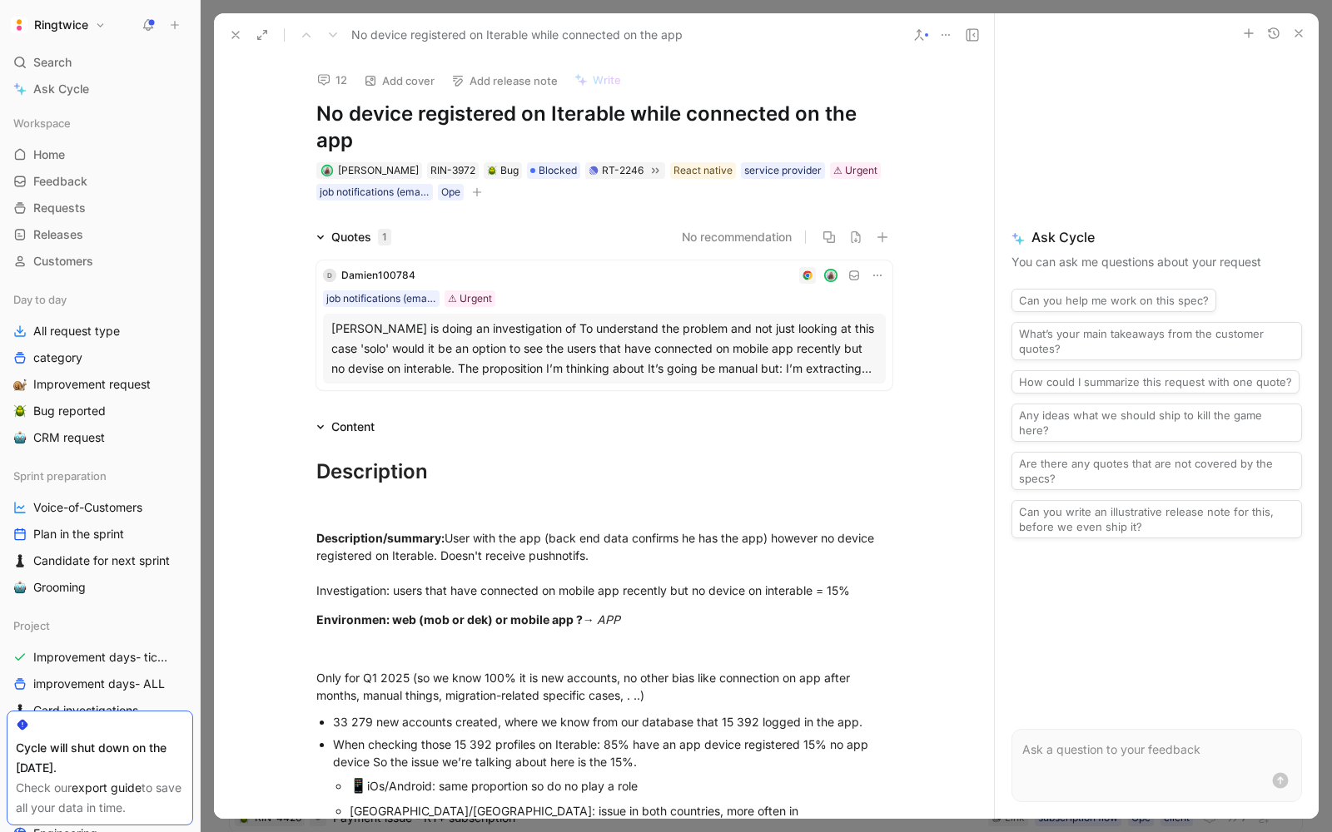
click at [210, 33] on div at bounding box center [766, 416] width 1131 height 832
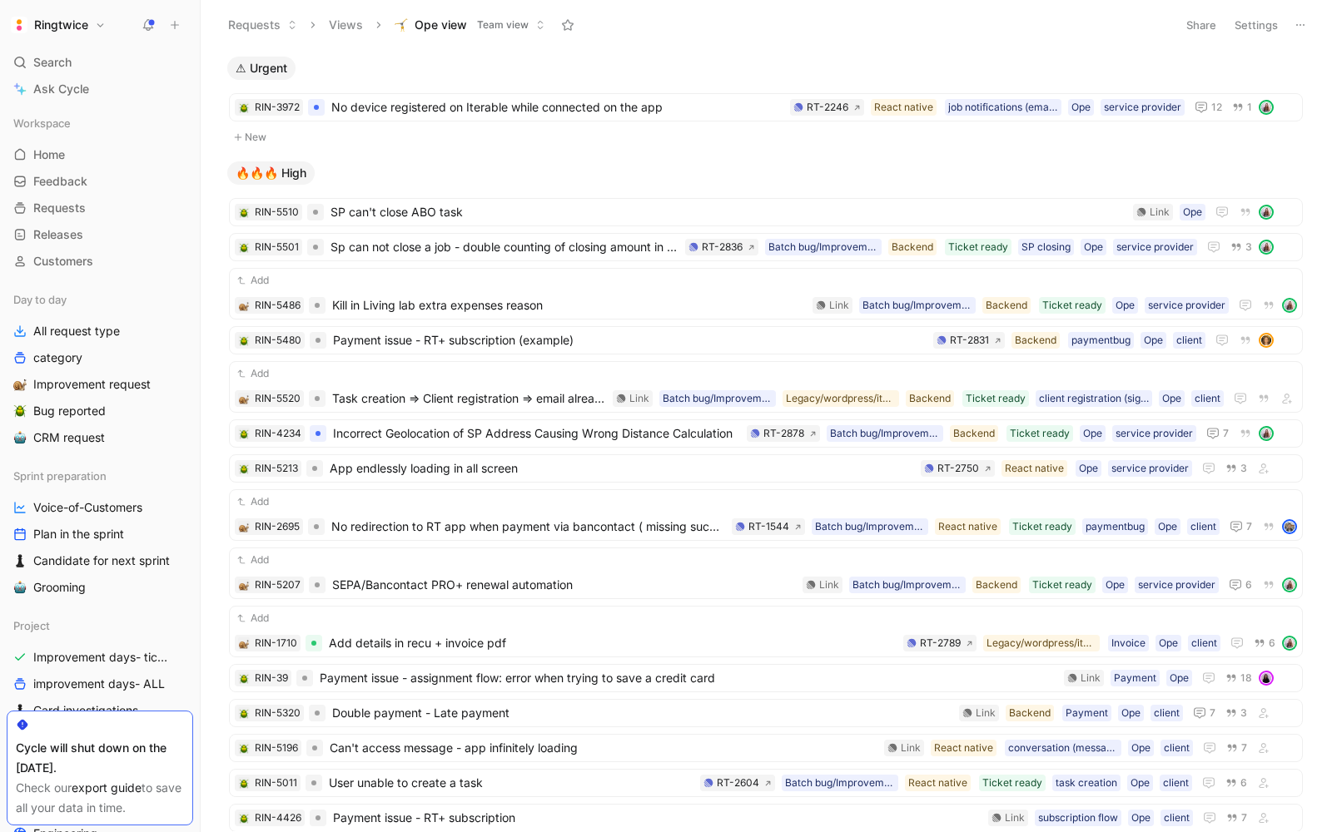
click at [217, 33] on header "Requests Views Ope view Team view Share Settings" at bounding box center [766, 25] width 1131 height 50
click at [331, 634] on span "Add details in recu + invoice pdf" at bounding box center [613, 644] width 568 height 20
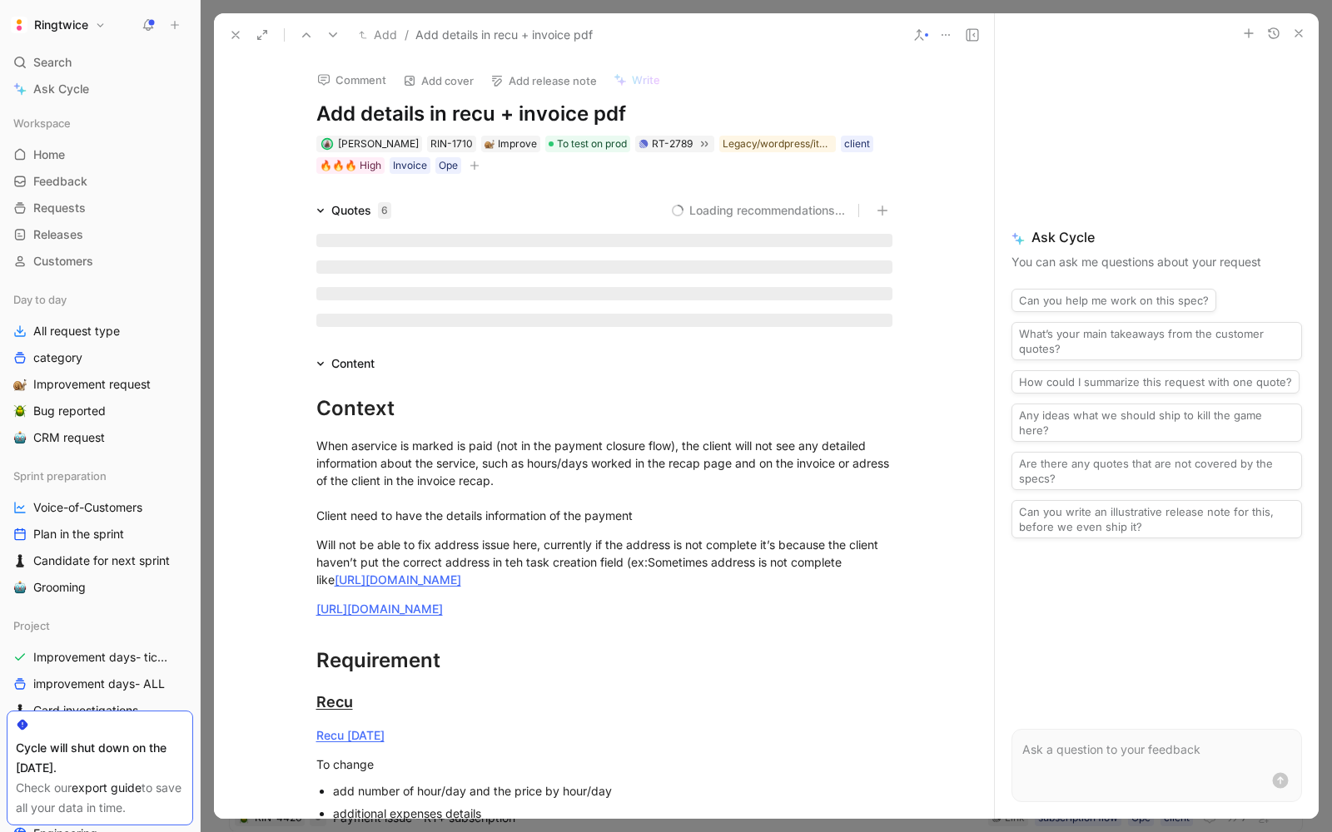
click at [231, 35] on icon at bounding box center [235, 34] width 13 height 13
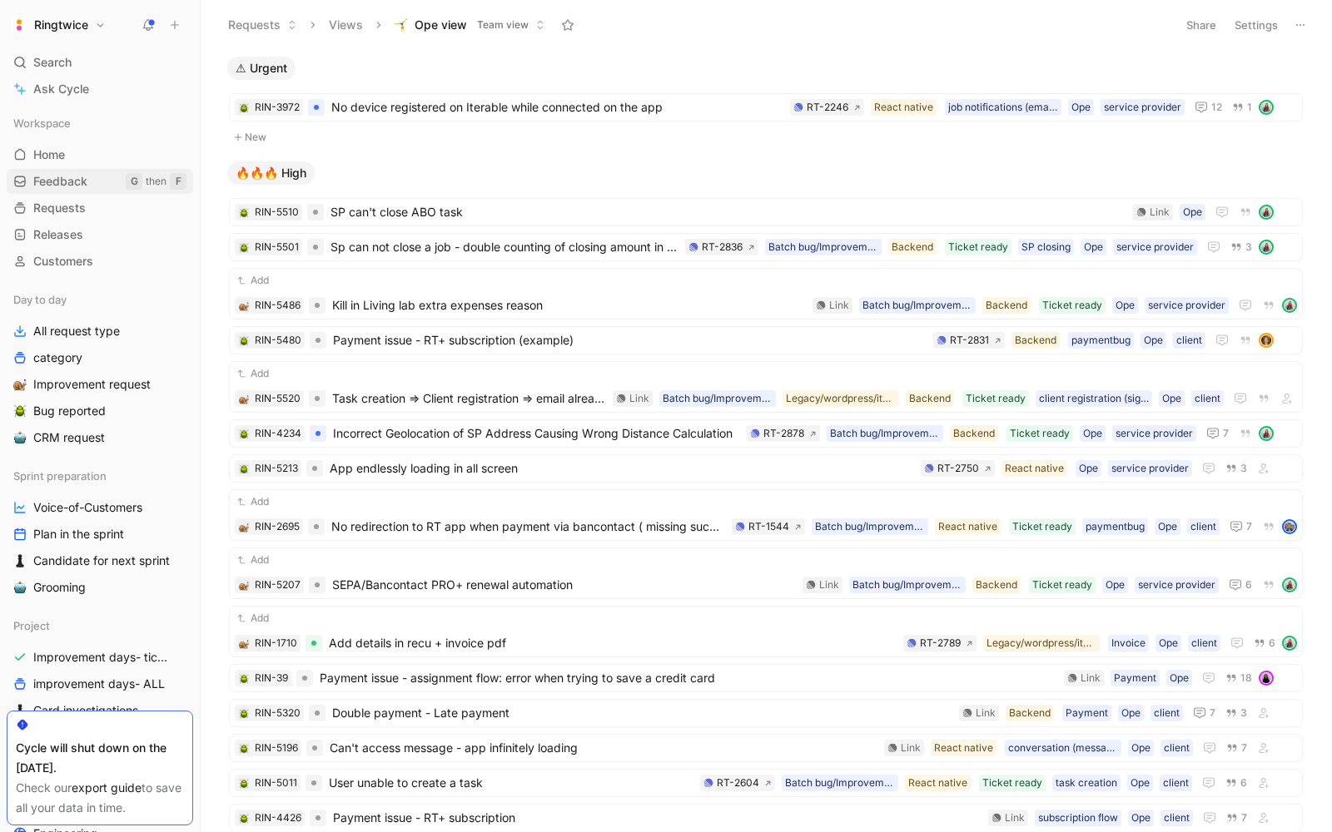
click at [71, 180] on span "Feedback" at bounding box center [60, 181] width 54 height 17
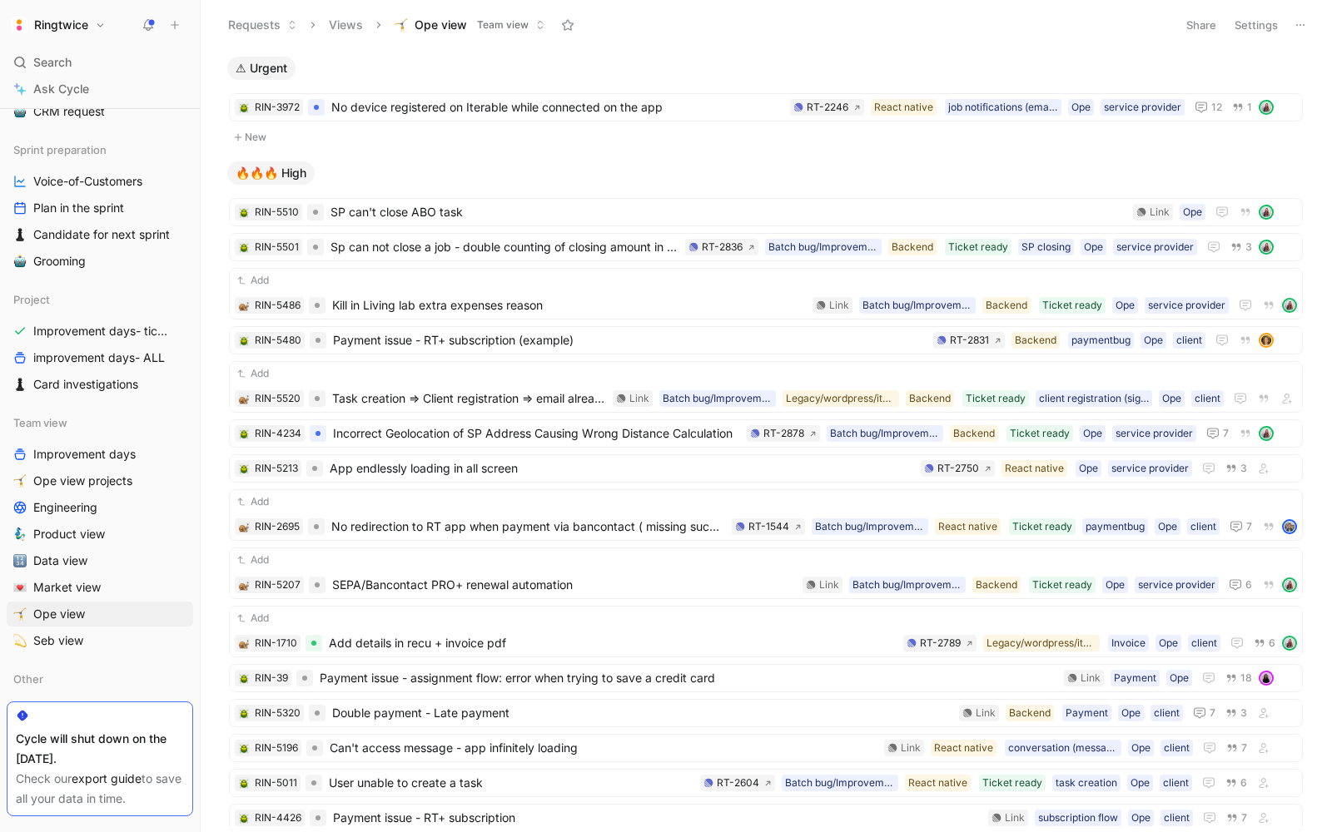
scroll to position [331, 0]
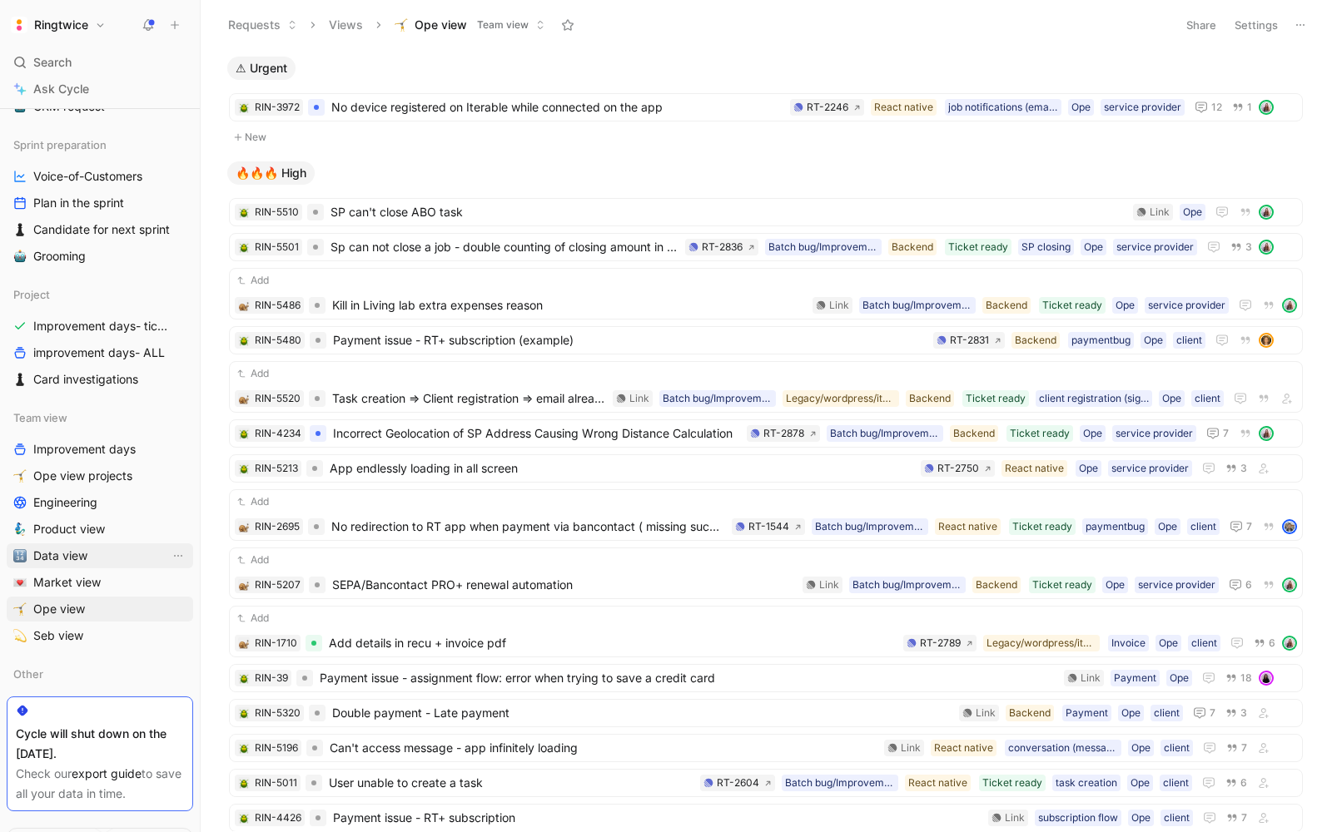
click at [57, 556] on span "Data view" at bounding box center [60, 556] width 54 height 17
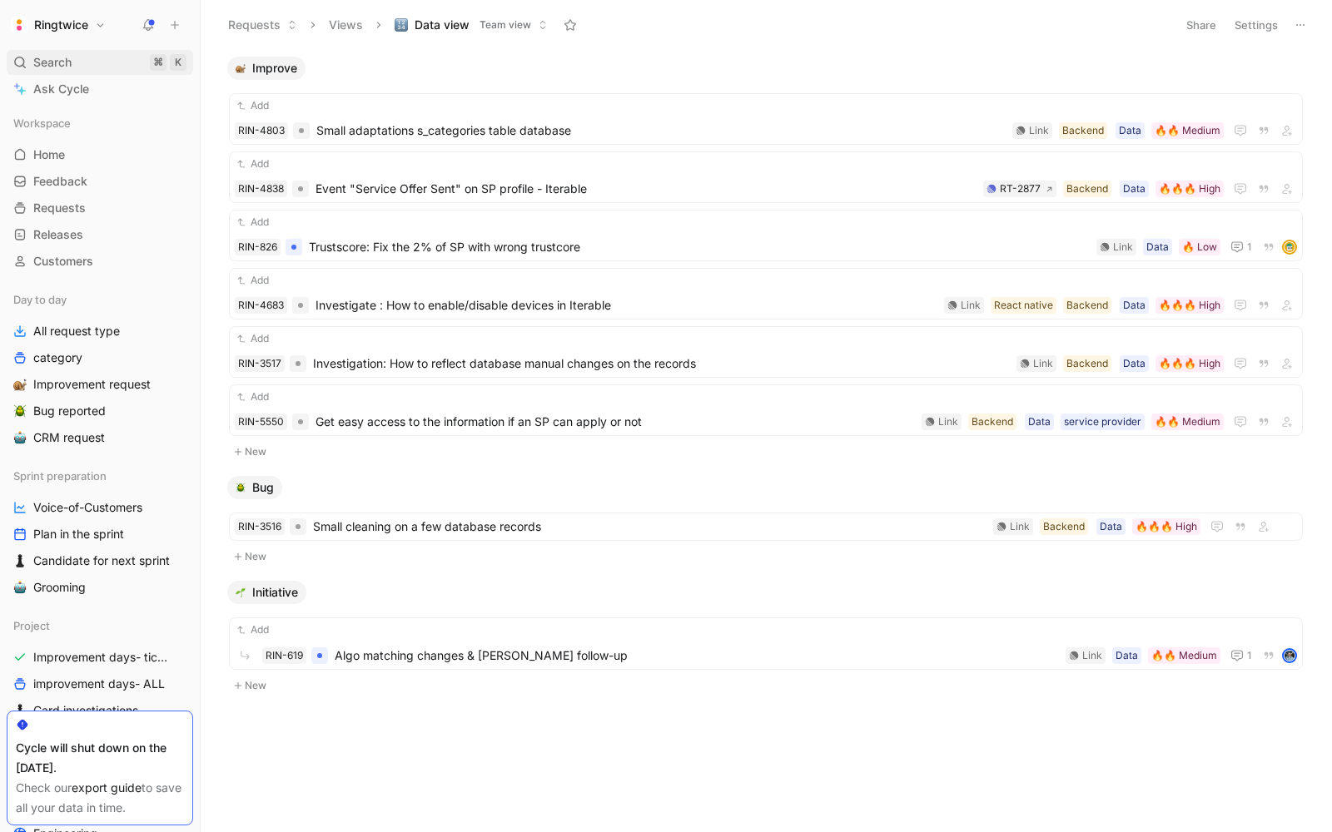
click at [57, 58] on span "Search" at bounding box center [52, 62] width 38 height 20
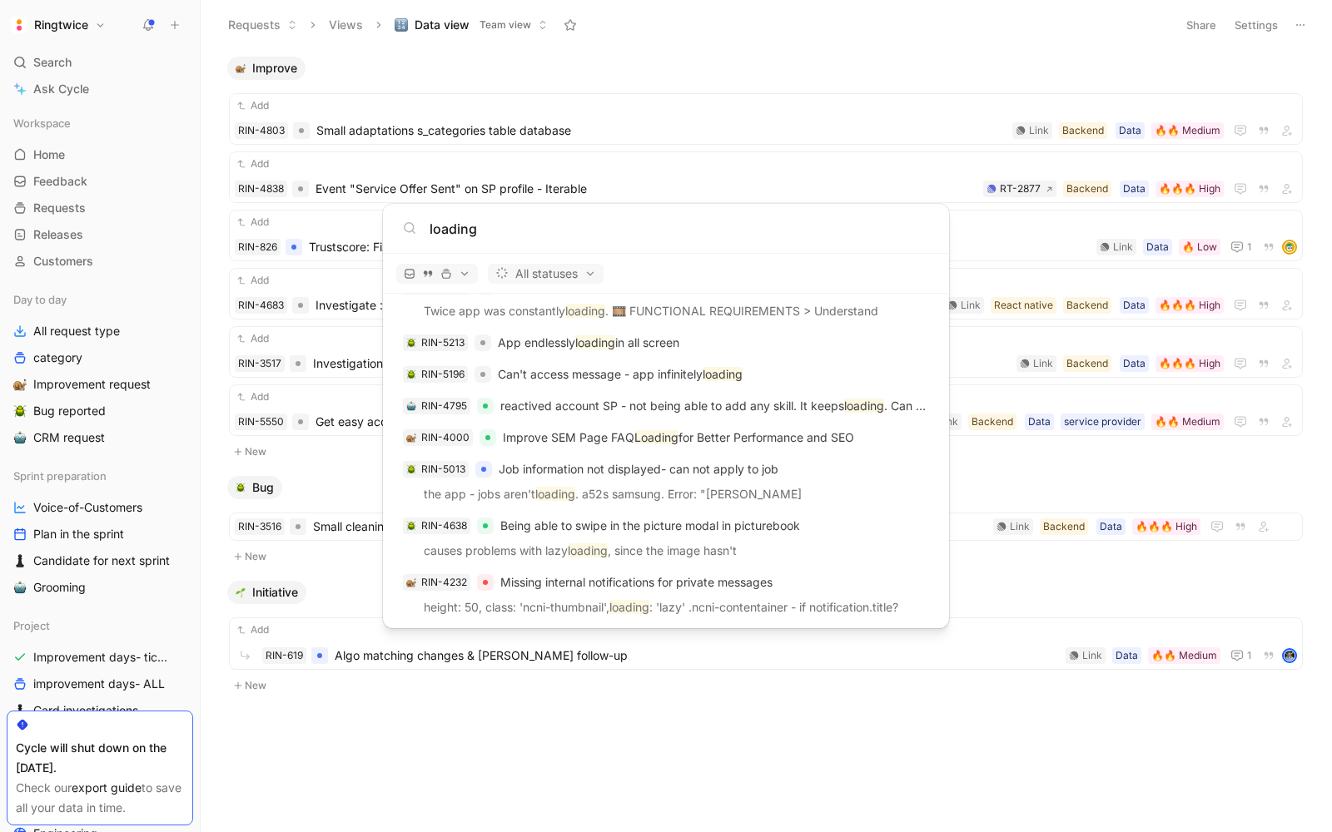
scroll to position [1409, 0]
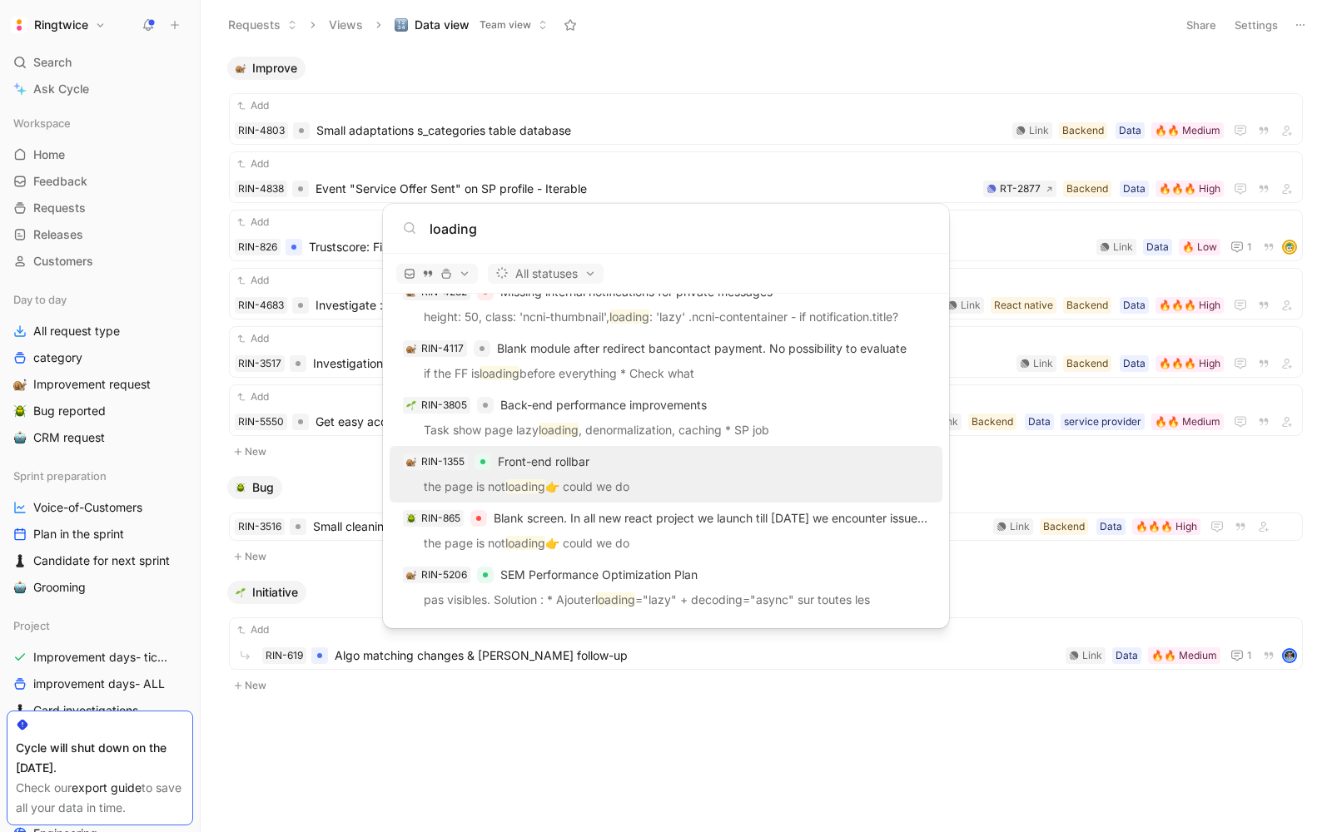
type input "loading"
click at [594, 484] on p "the page is not loading 👉 could we do" at bounding box center [666, 489] width 543 height 25
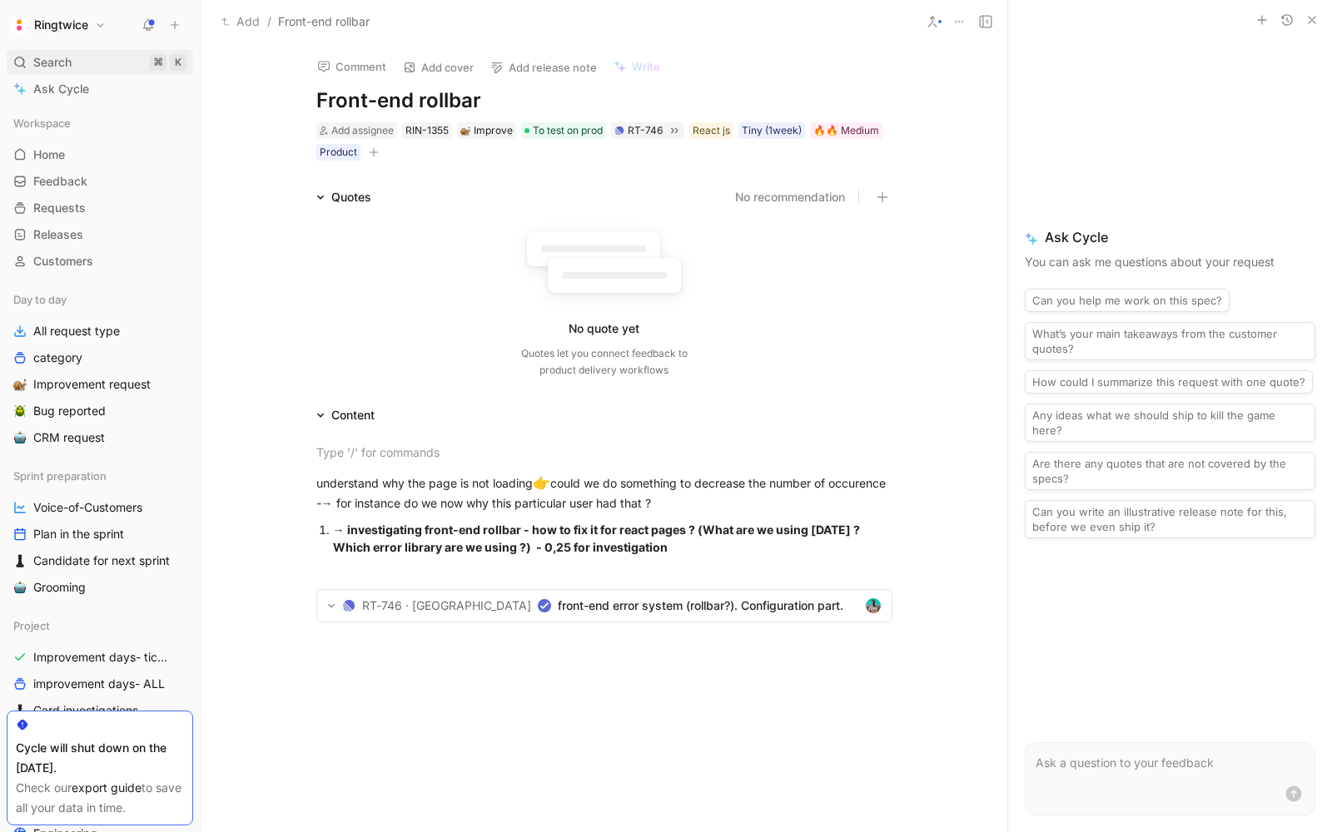
click at [46, 59] on span "Search" at bounding box center [52, 62] width 38 height 20
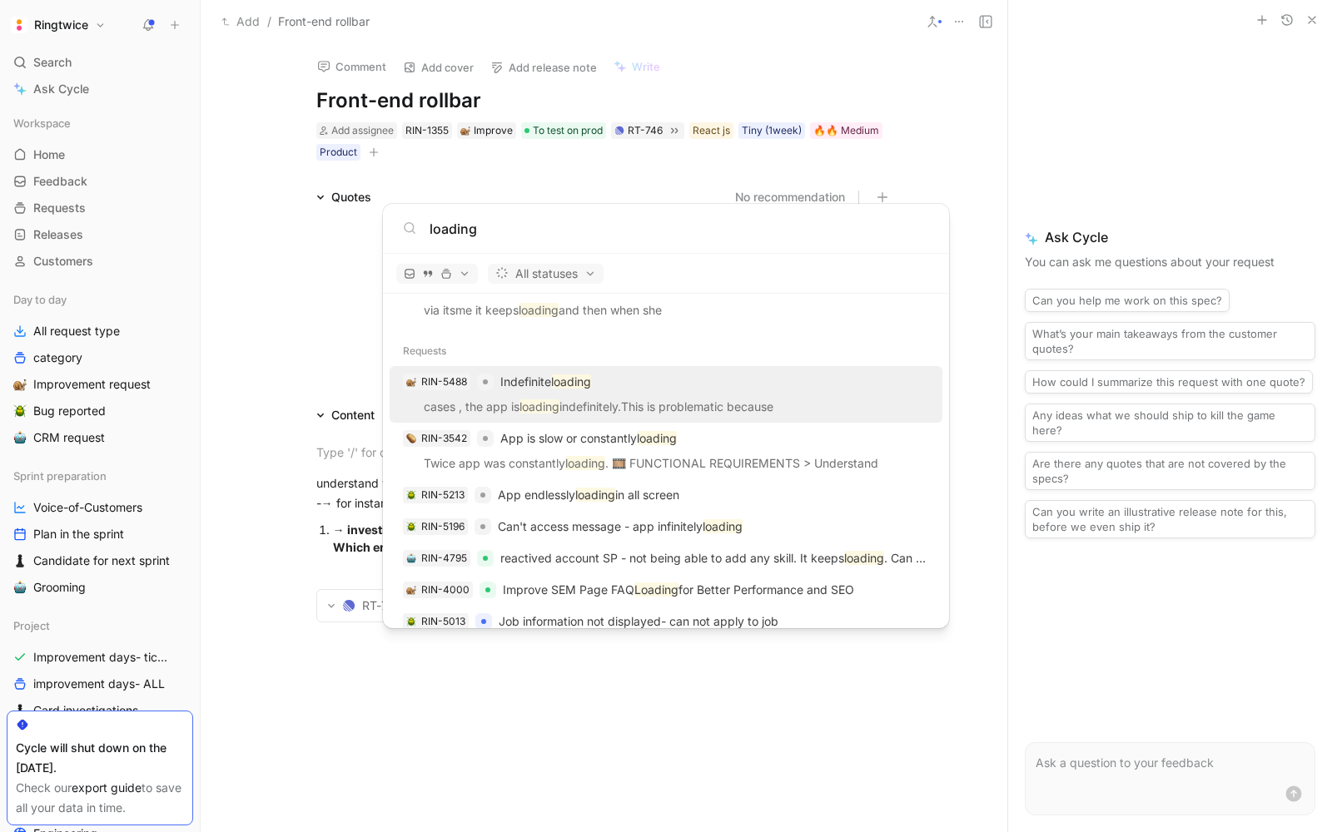
scroll to position [957, 0]
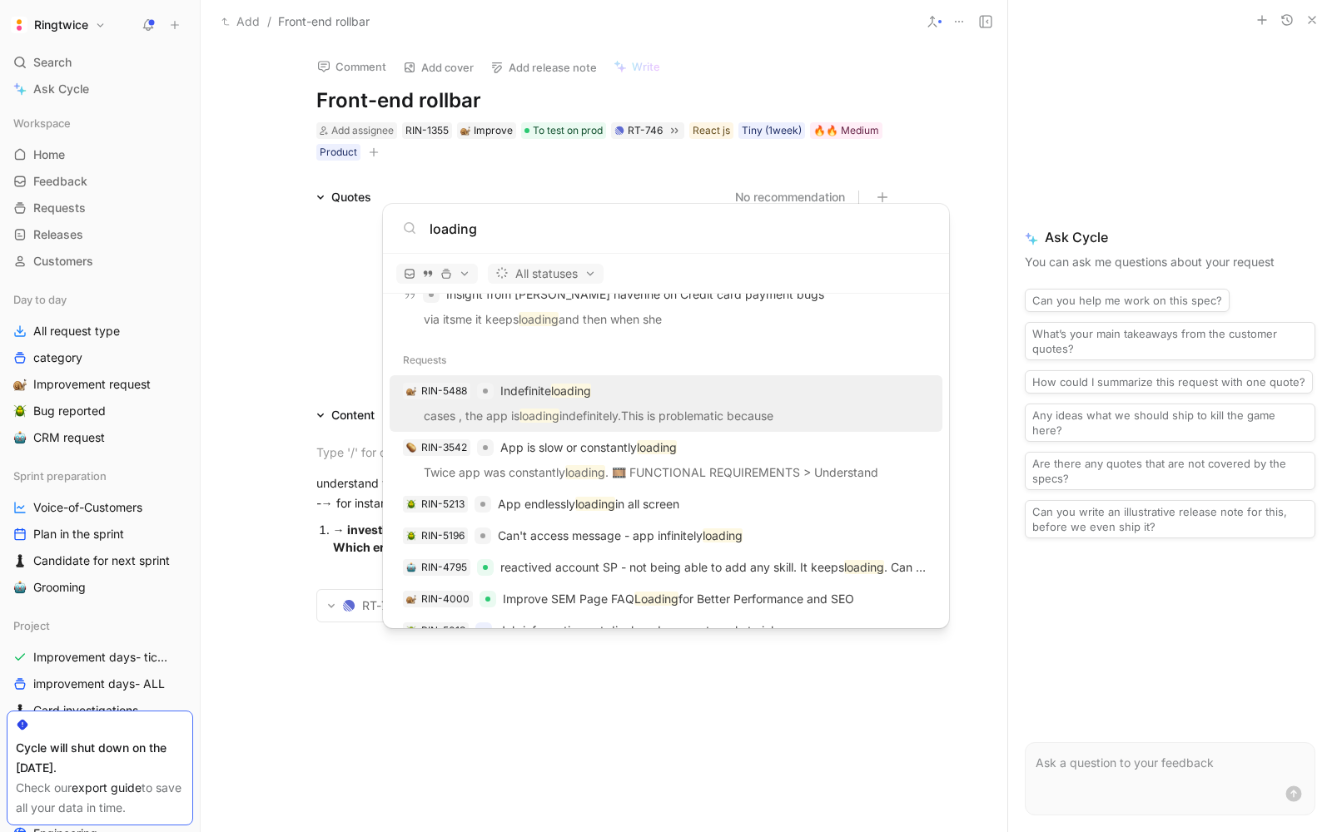
type input "loading"
click at [614, 391] on div "RIN-5488 Indefinite loading" at bounding box center [666, 391] width 543 height 30
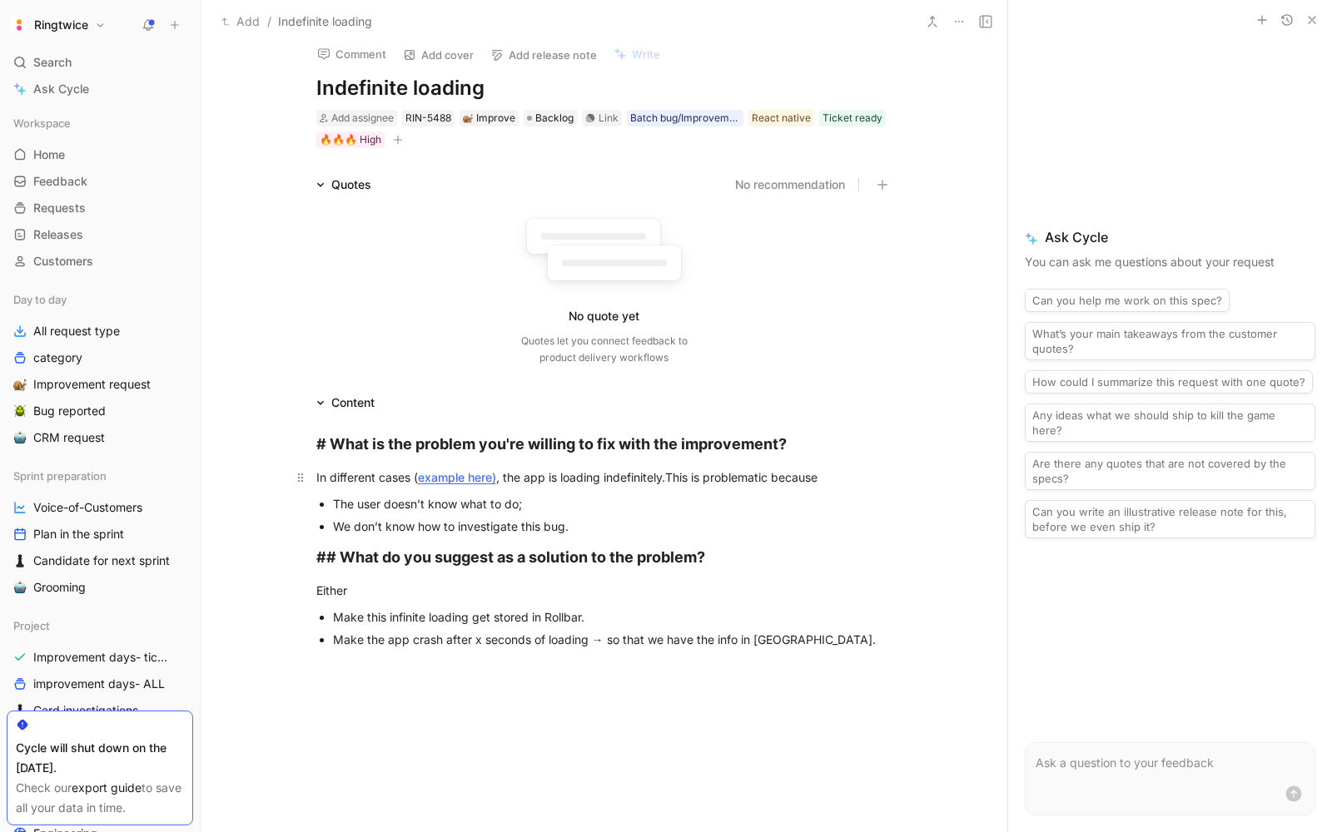
scroll to position [12, 0]
click at [479, 617] on div "Make this infinite loading get stored in Rollbar." at bounding box center [612, 617] width 559 height 17
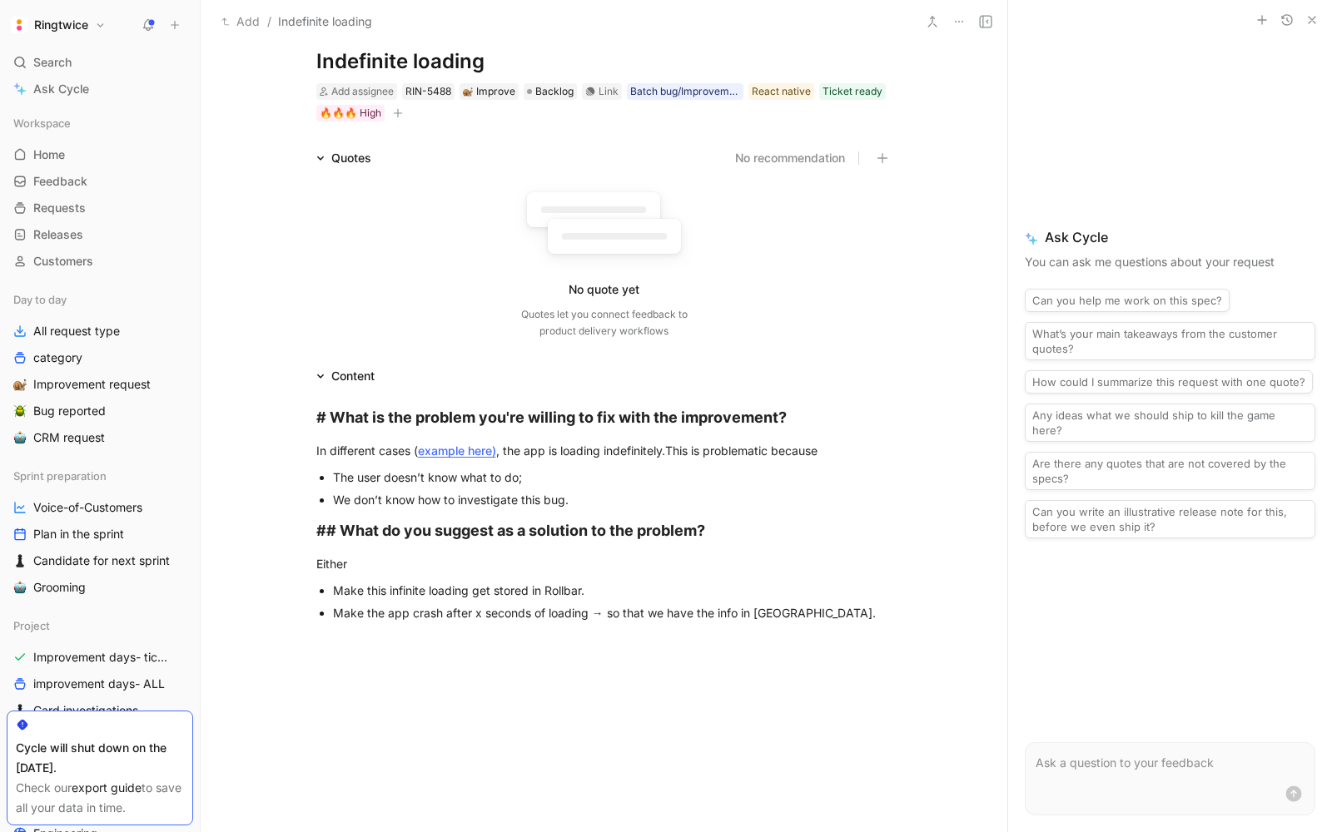
click at [475, 620] on div "Make the app crash after x seconds of loading → so that we have the info in Rol…" at bounding box center [612, 612] width 559 height 17
click at [514, 688] on div at bounding box center [604, 763] width 807 height 250
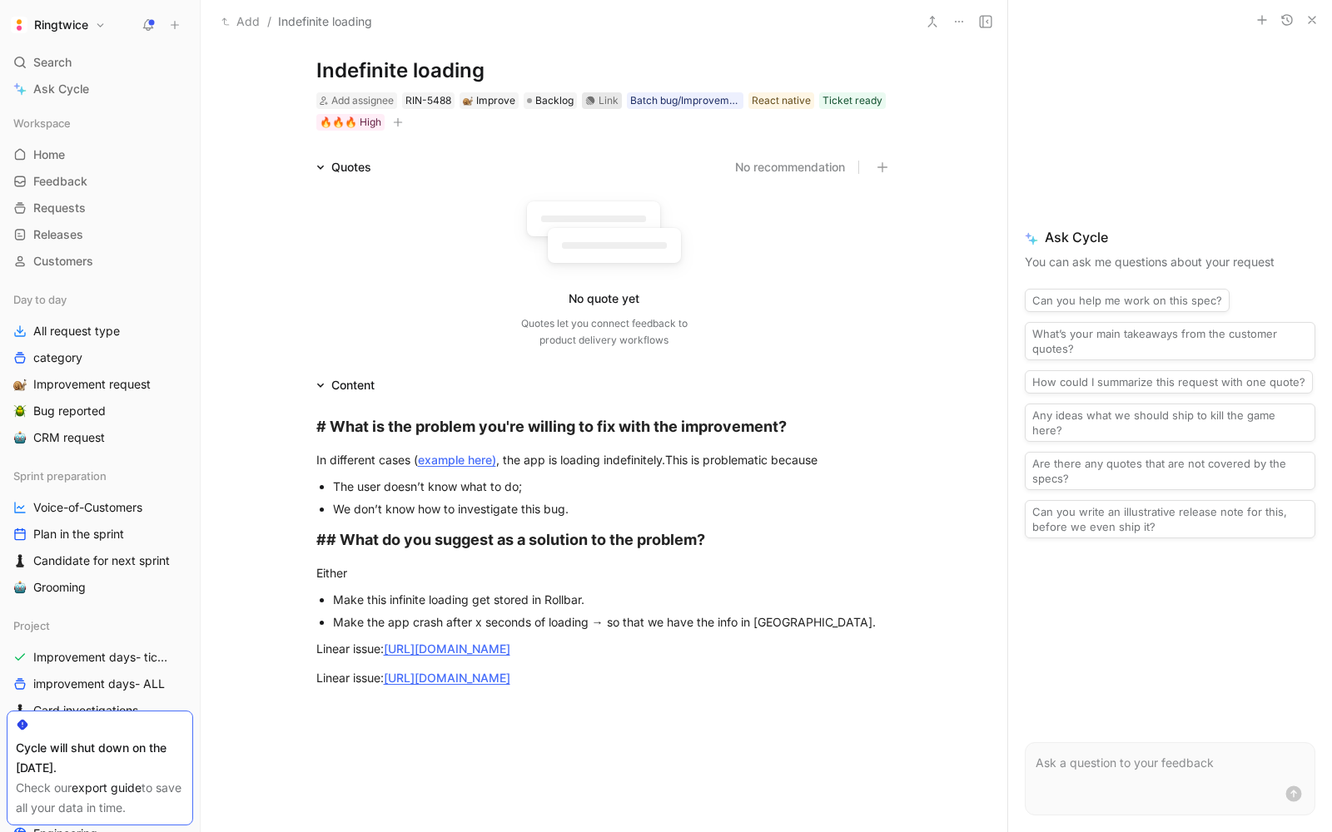
scroll to position [29, 0]
click at [510, 645] on link "https://linear.app/ringtwice/issue/RT-2894/rollbar-being-able-to-track-indefini…" at bounding box center [447, 650] width 127 height 14
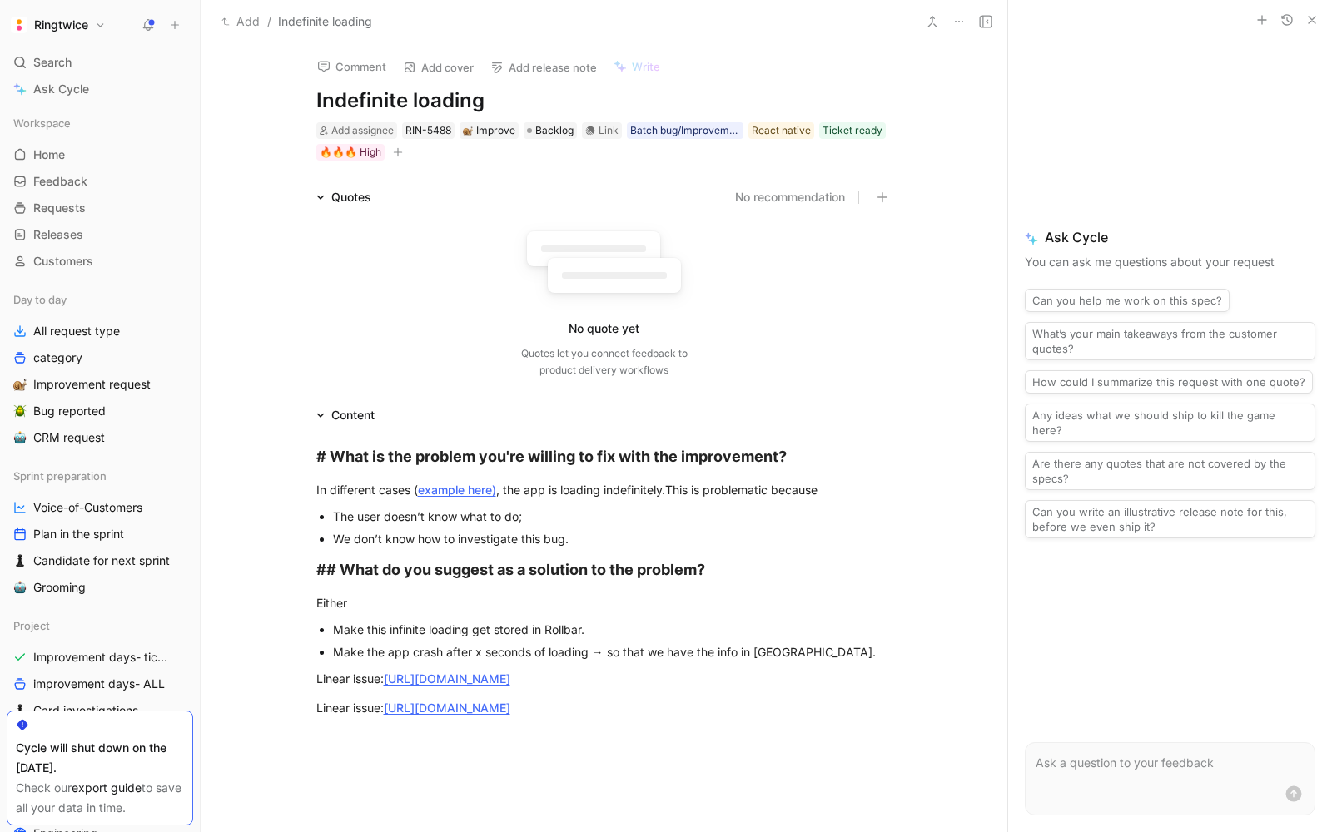
click at [550, 120] on div "Comment Add cover Add release note Write Indefinite loading Add assignee RIN-54…" at bounding box center [604, 102] width 639 height 119
click at [548, 124] on span "Backlog" at bounding box center [554, 130] width 38 height 17
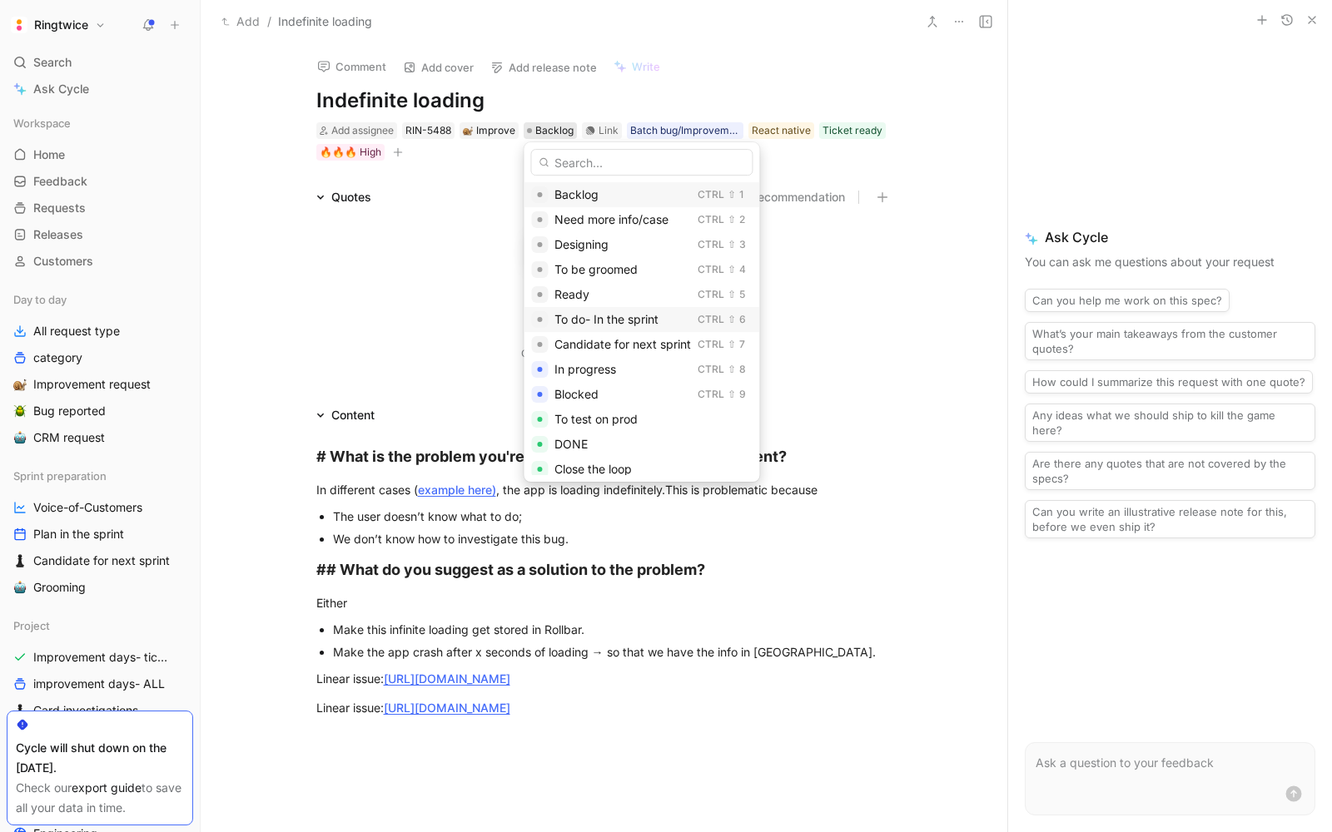
click at [605, 330] on div "To do- In the sprint Ctrl ⇧ 6" at bounding box center [642, 319] width 236 height 25
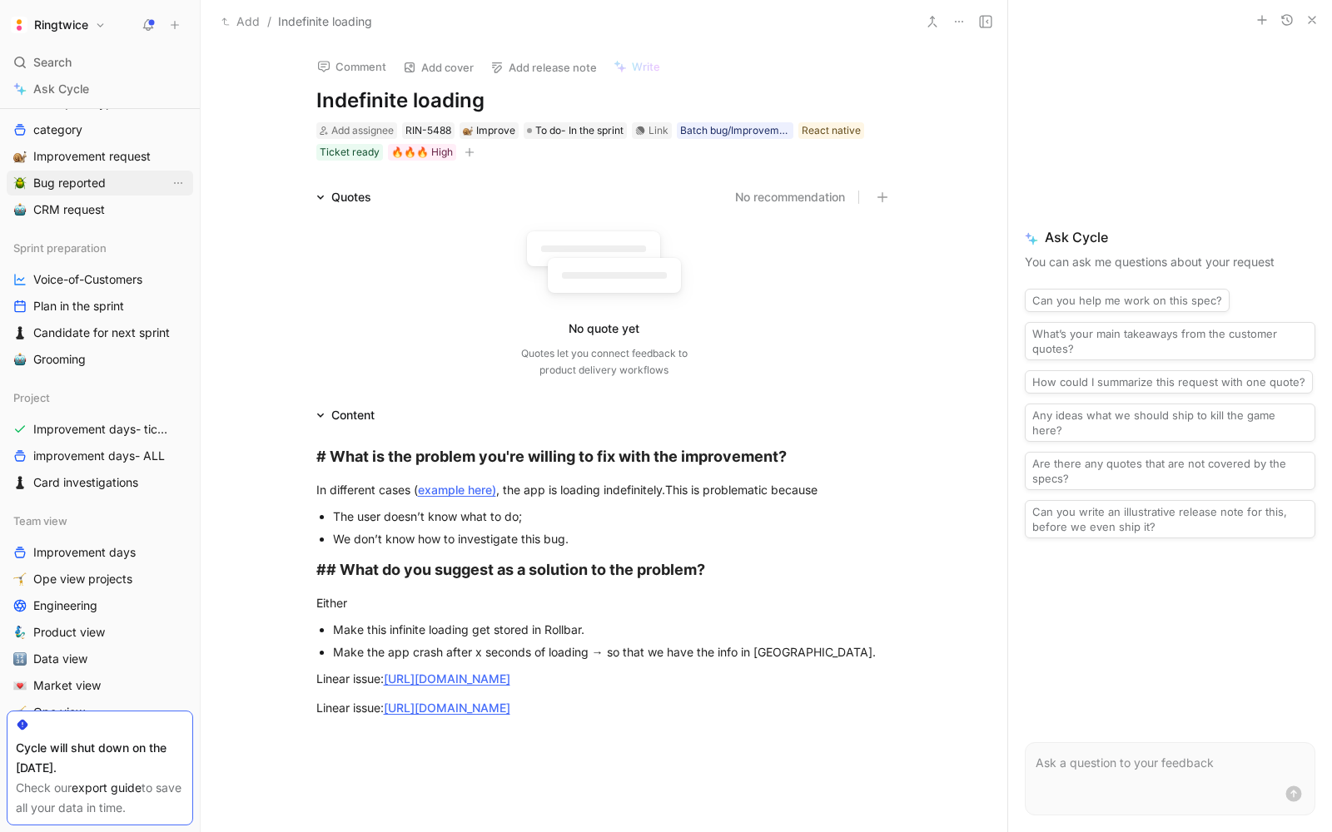
scroll to position [231, 0]
click at [62, 579] on span "Ope view projects" at bounding box center [82, 576] width 99 height 17
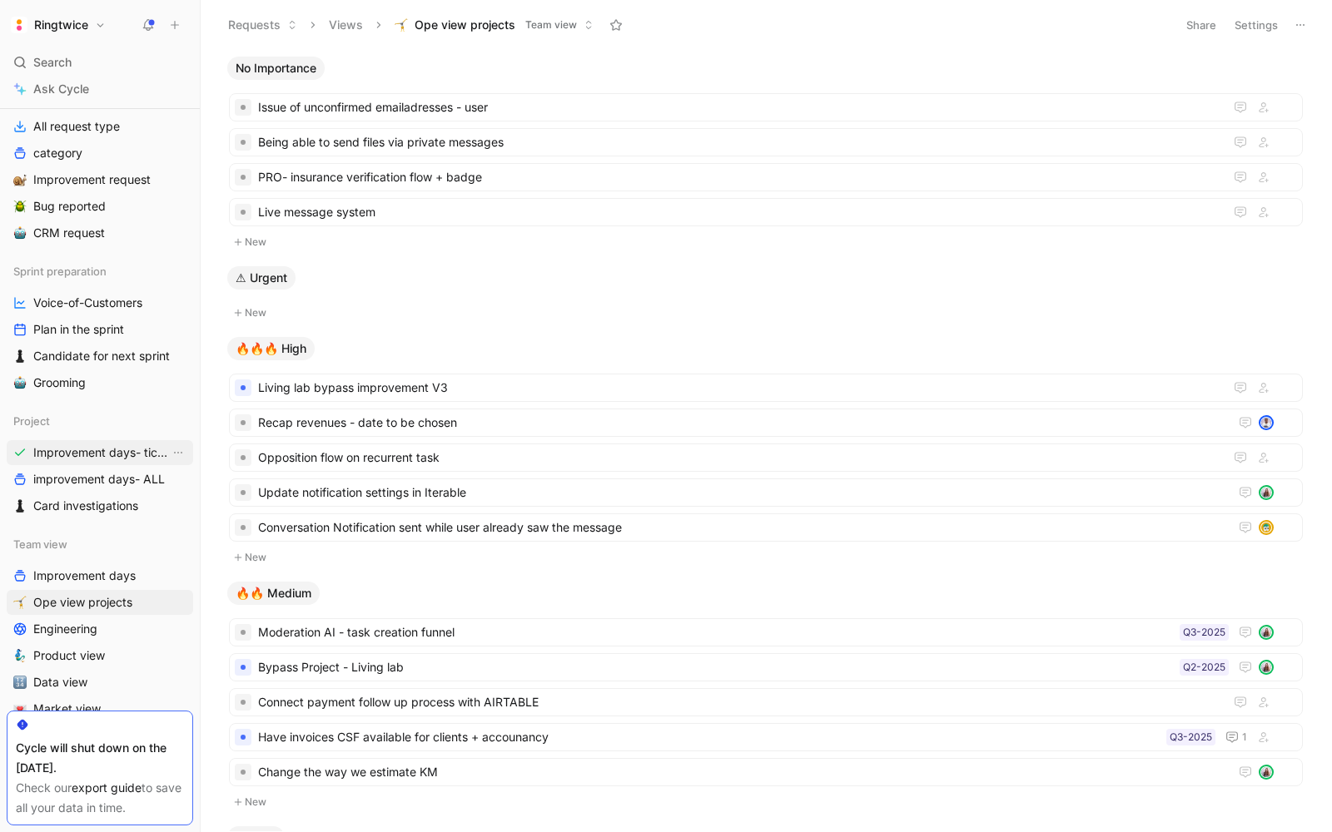
scroll to position [197, 0]
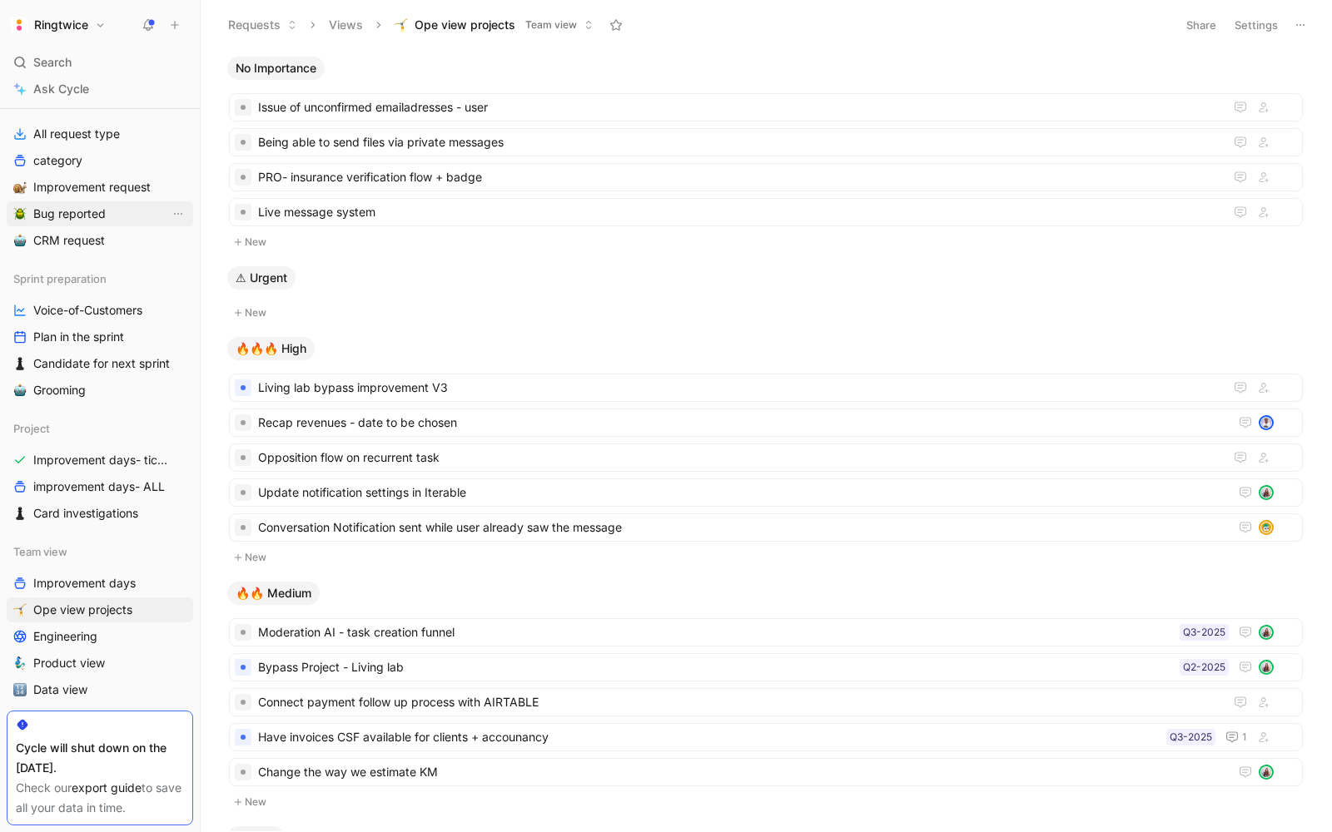
click at [82, 216] on span "Bug reported" at bounding box center [69, 214] width 72 height 17
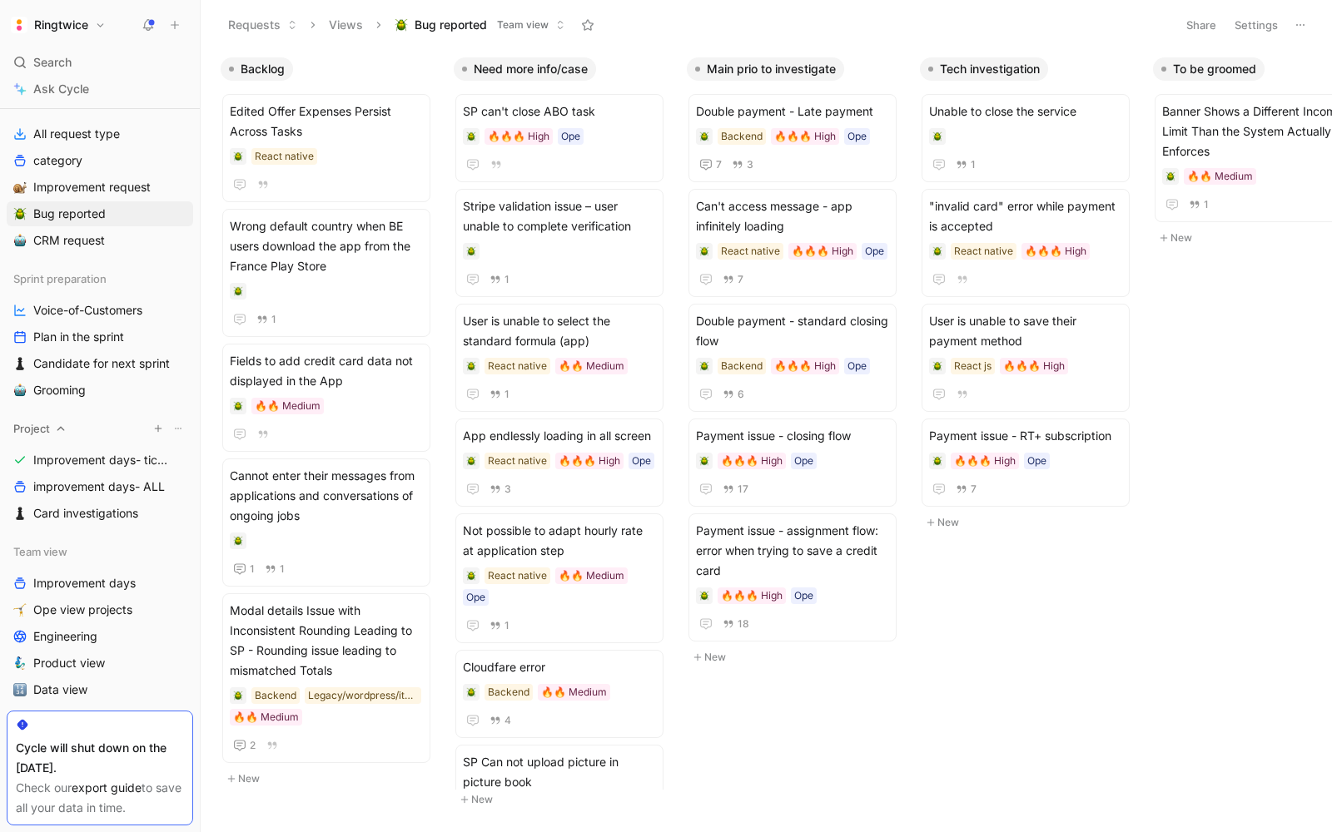
scroll to position [226, 0]
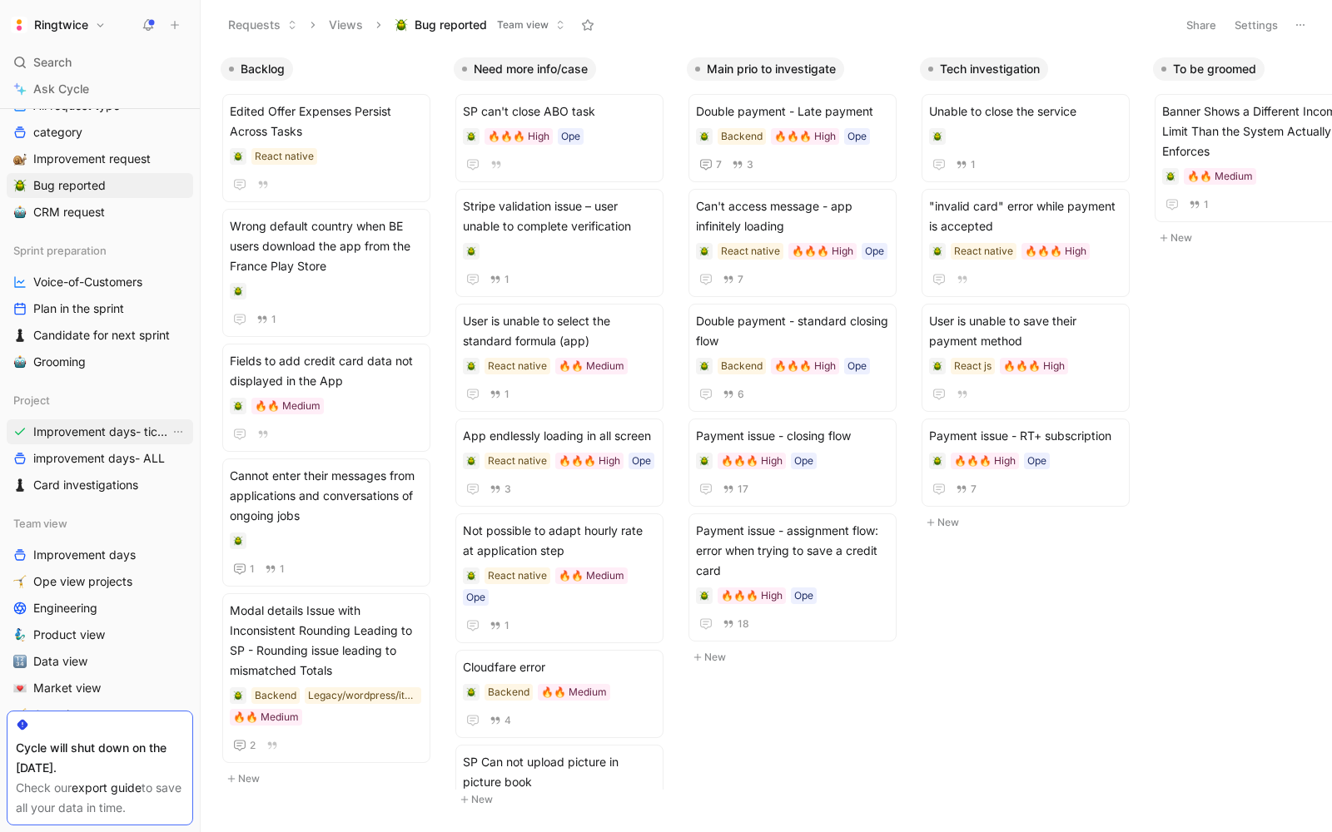
click at [99, 431] on span "Improvement days- tickets ready" at bounding box center [101, 432] width 137 height 17
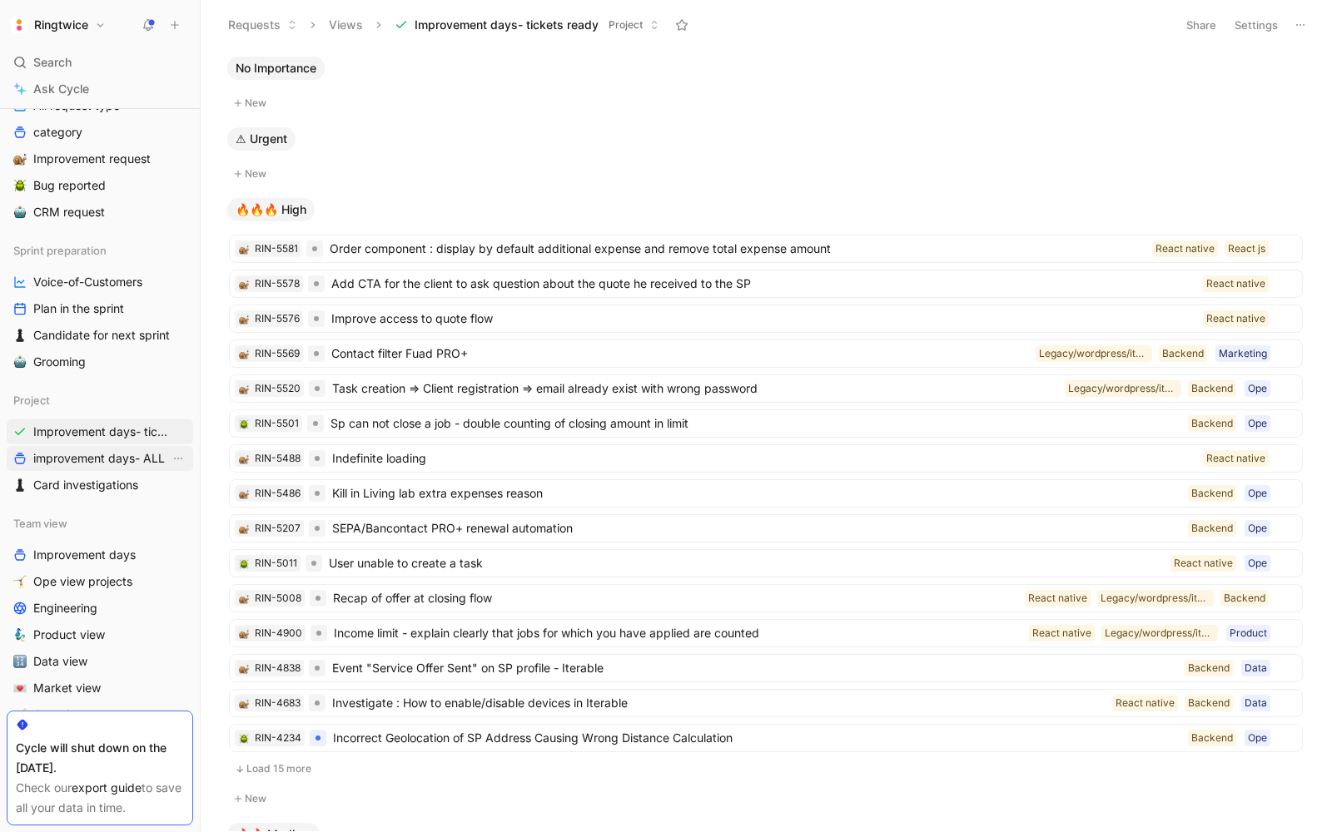
click at [108, 451] on span "improvement days- ALL" at bounding box center [99, 458] width 132 height 17
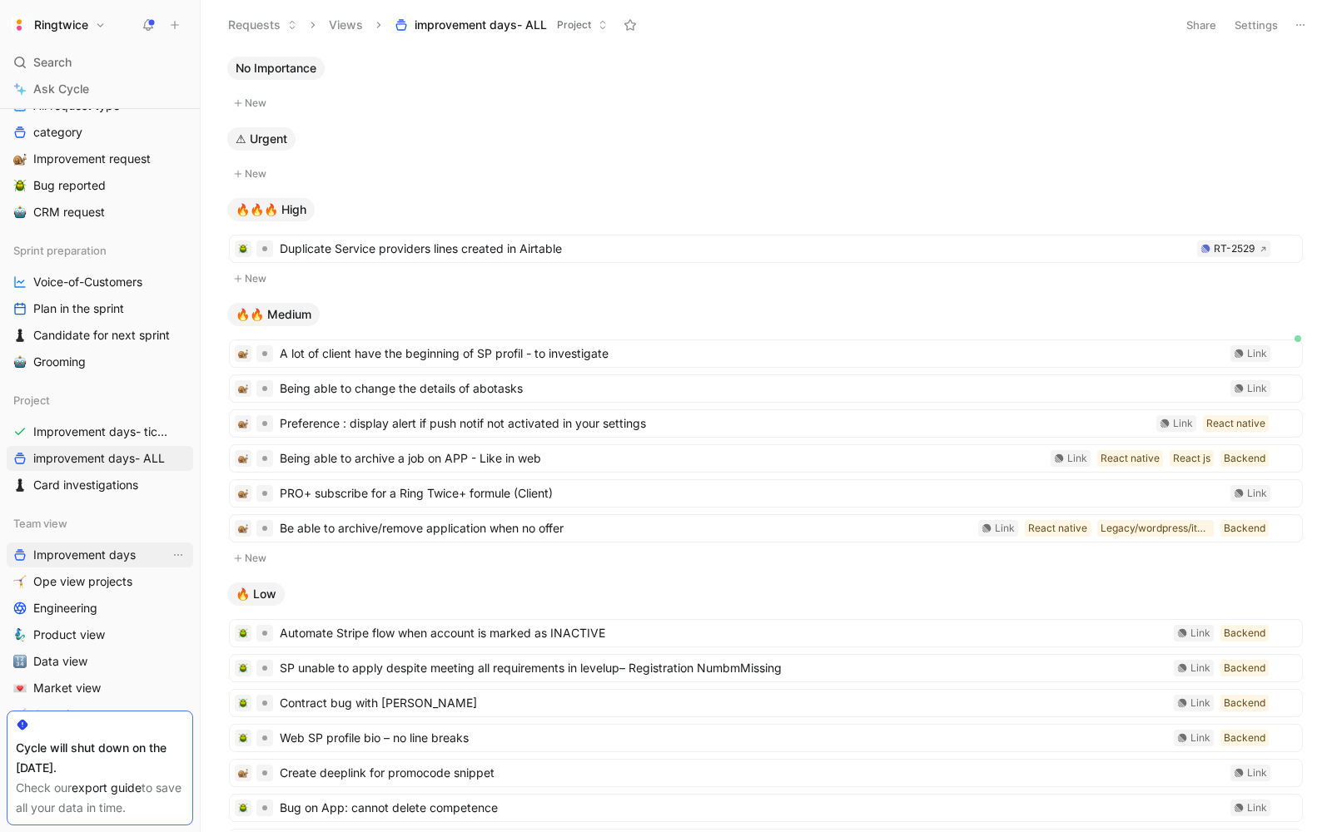
scroll to position [234, 0]
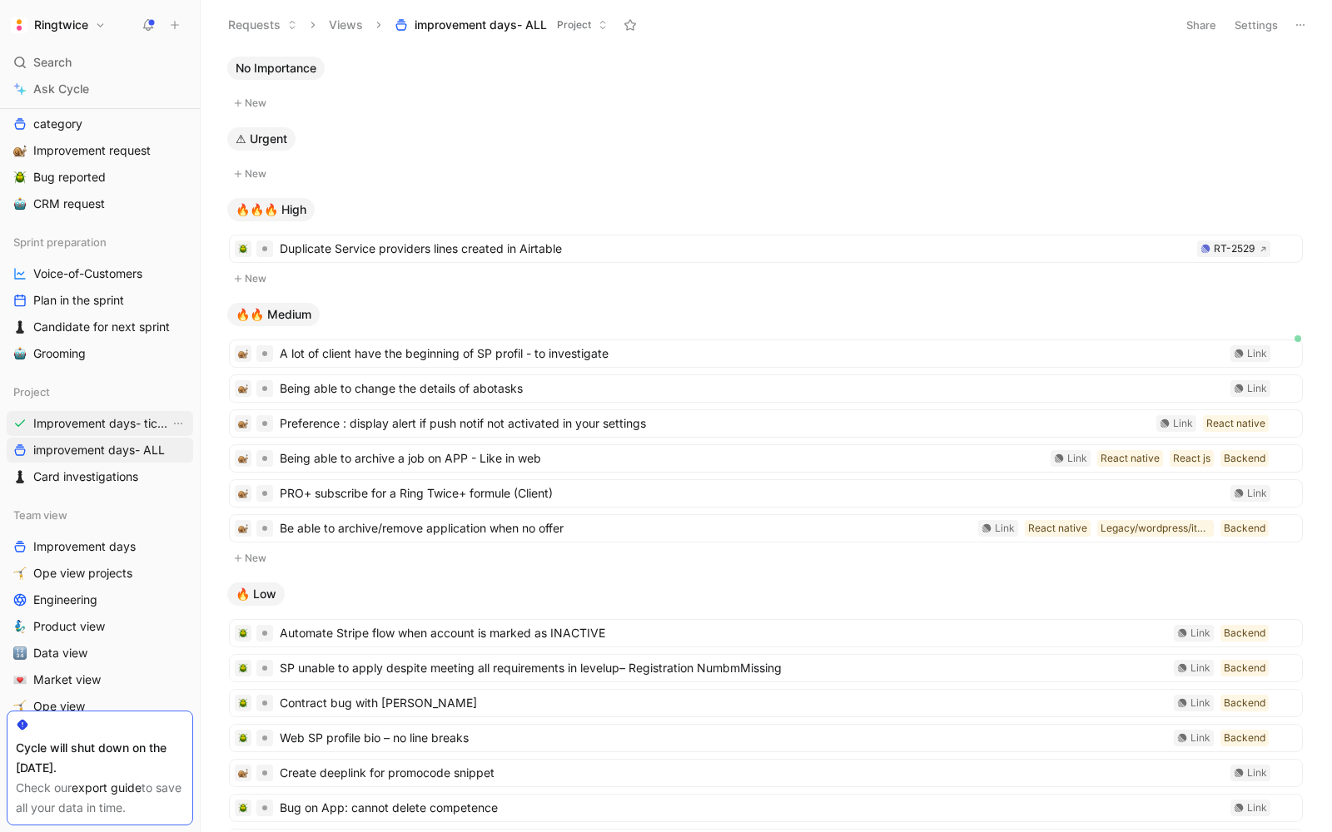
click at [76, 423] on span "Improvement days- tickets ready" at bounding box center [101, 423] width 137 height 17
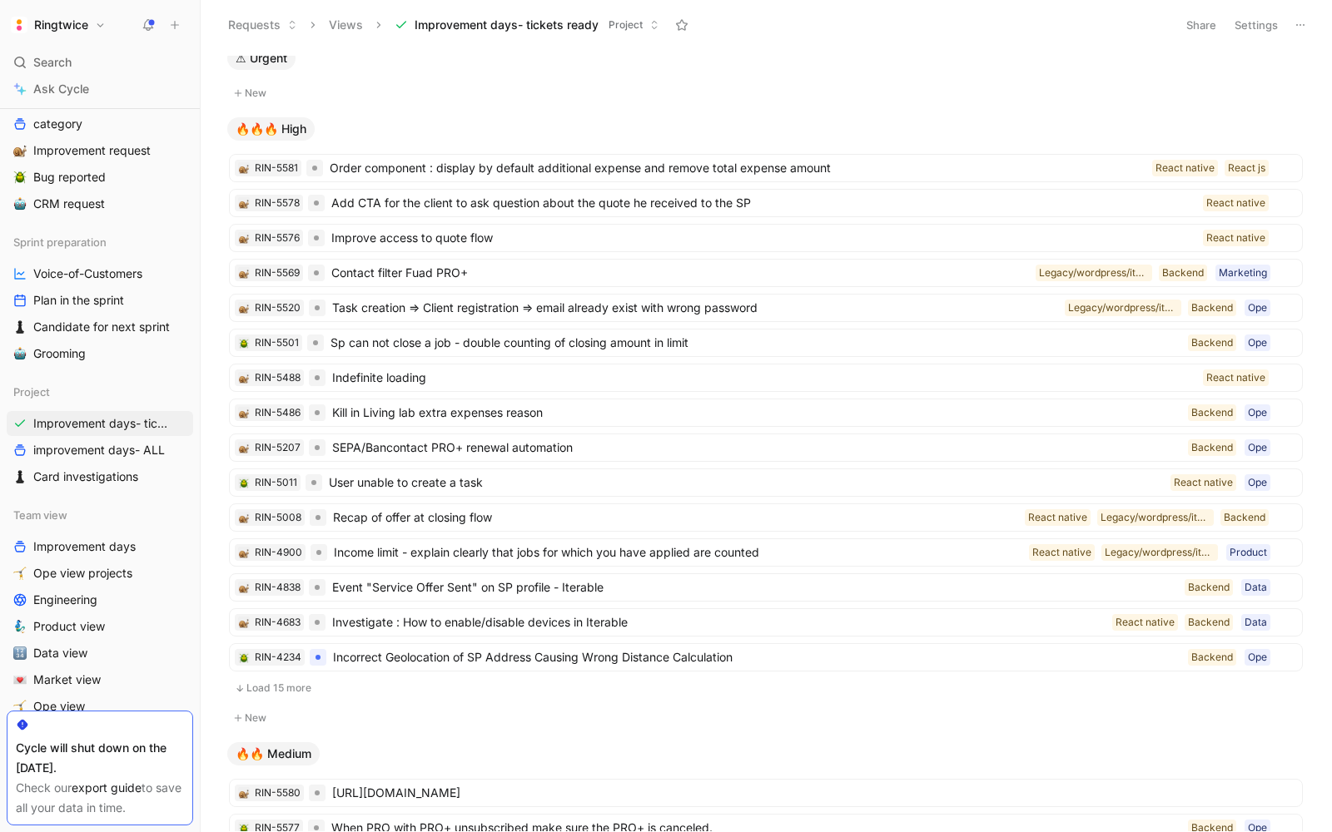
scroll to position [118, 0]
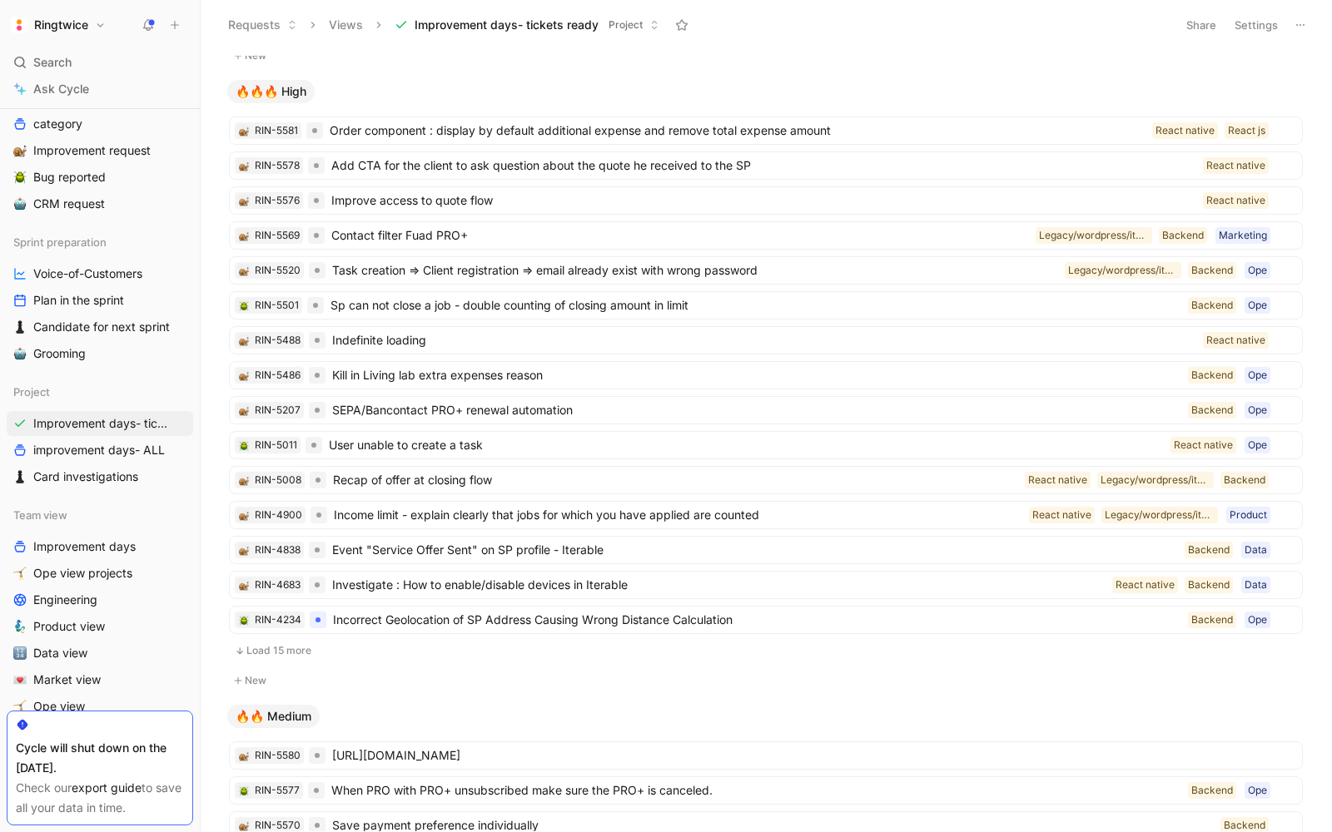
click at [285, 641] on button "Load 15 more" at bounding box center [766, 651] width 1074 height 20
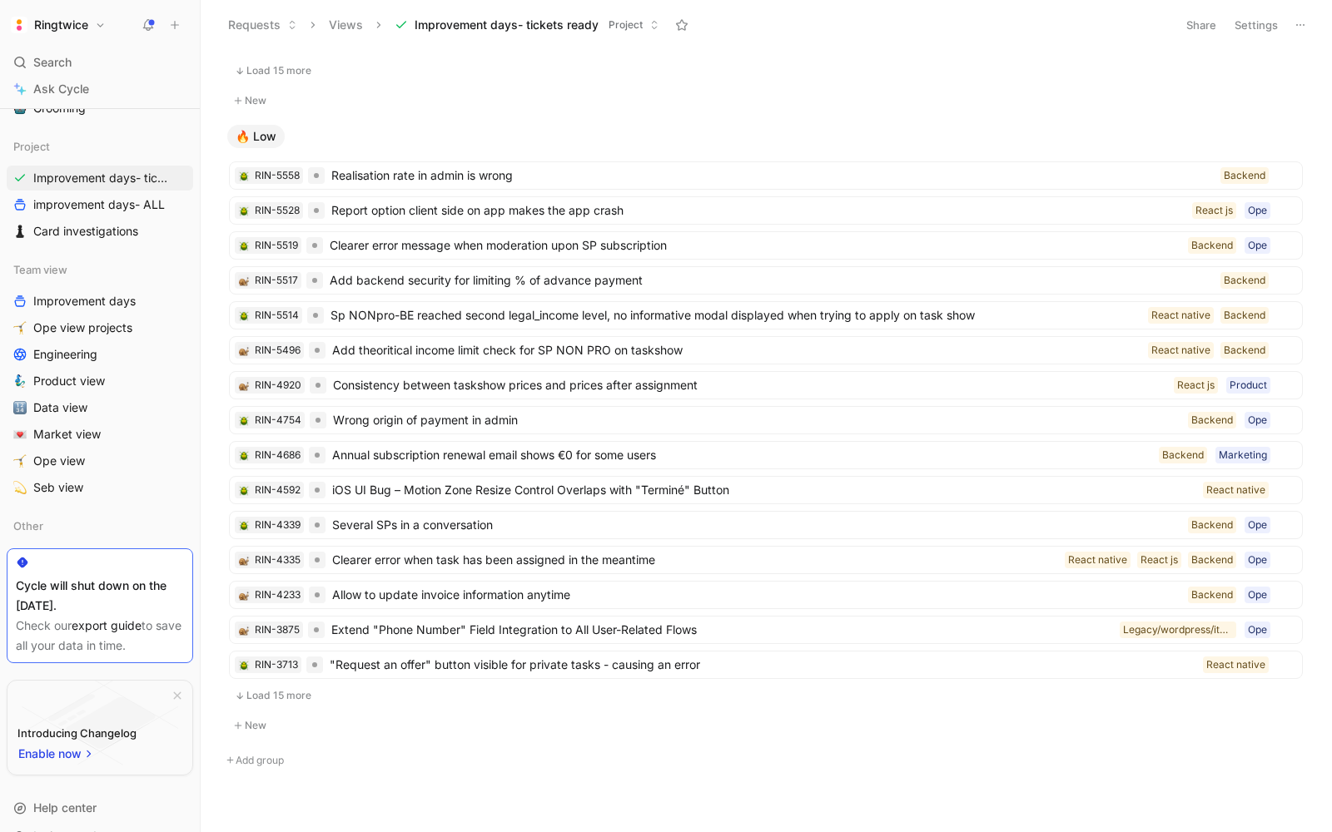
scroll to position [494, 0]
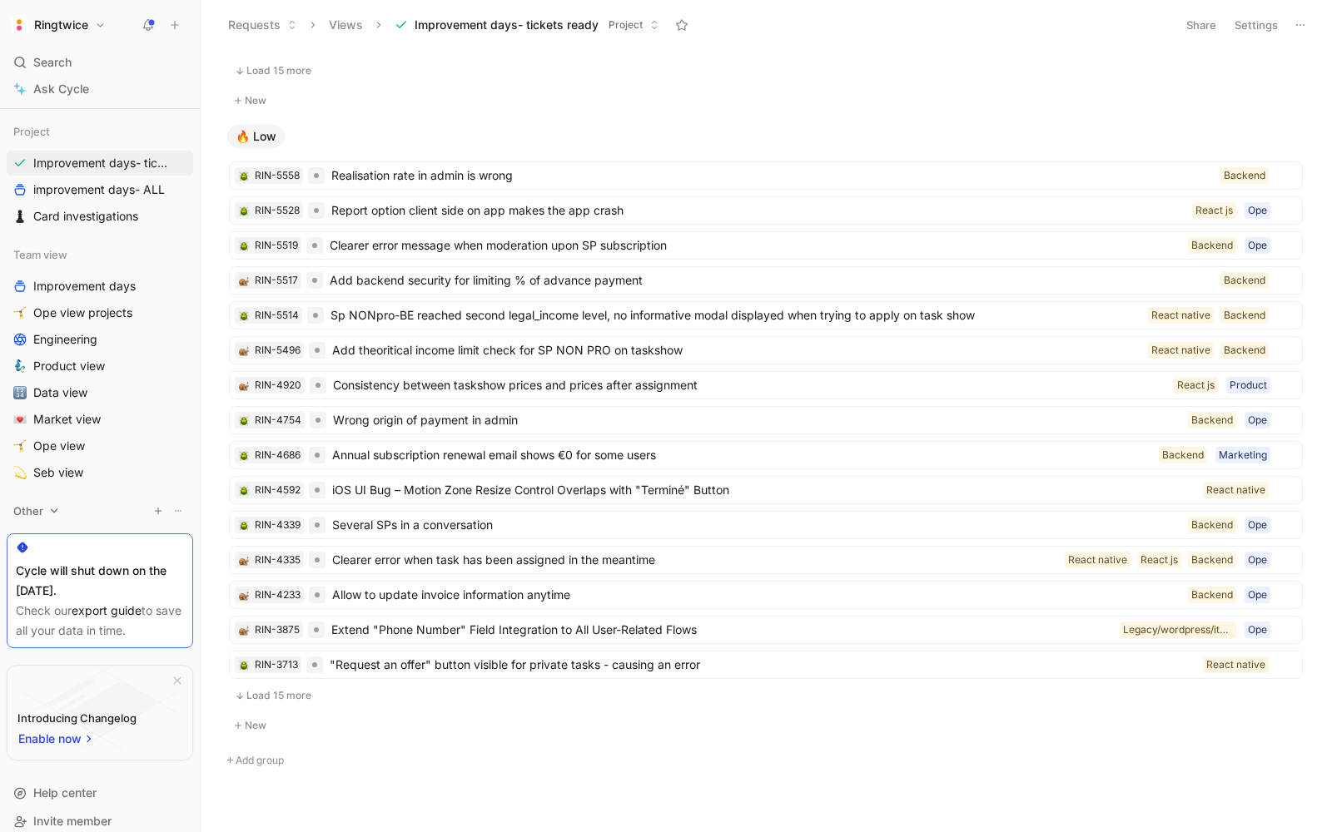
click at [102, 512] on div "Other" at bounding box center [100, 511] width 186 height 25
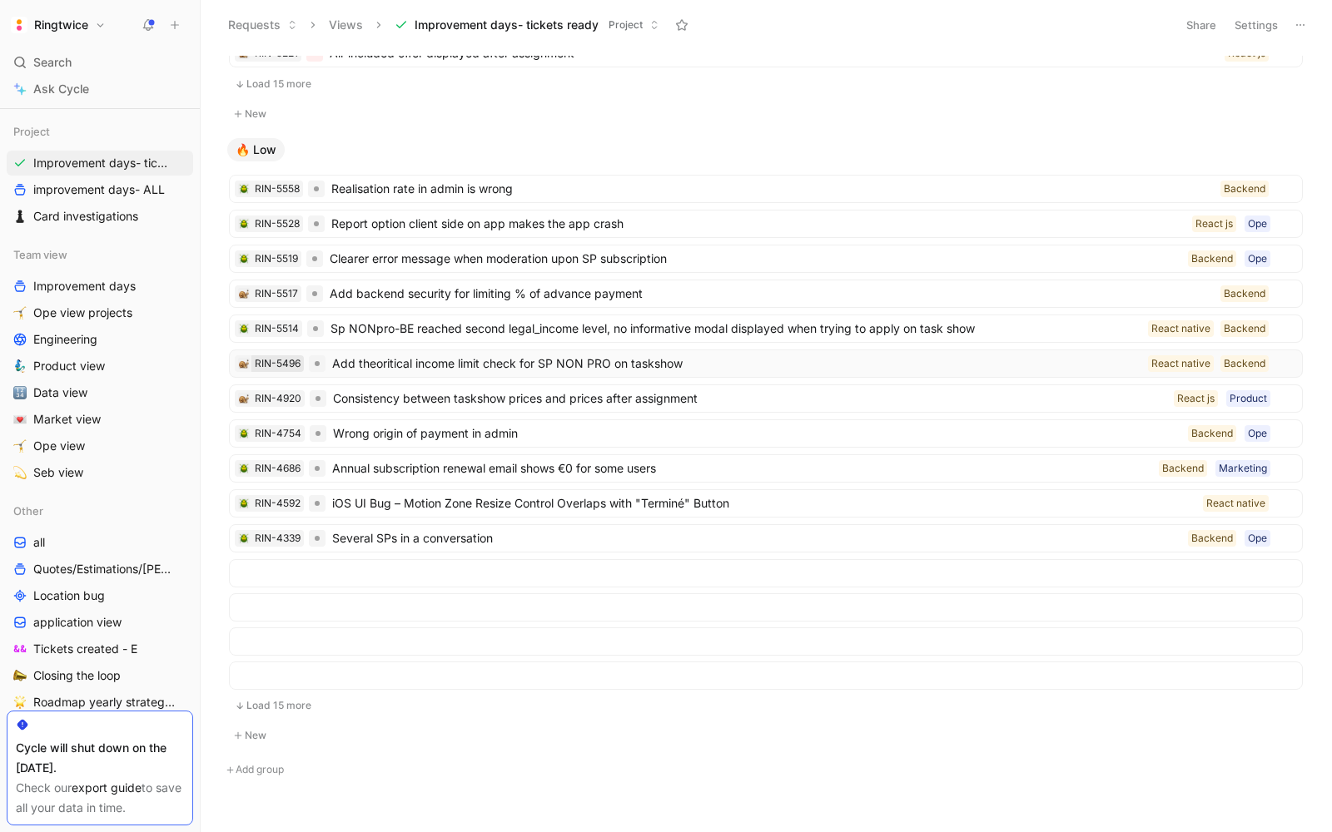
scroll to position [0, 0]
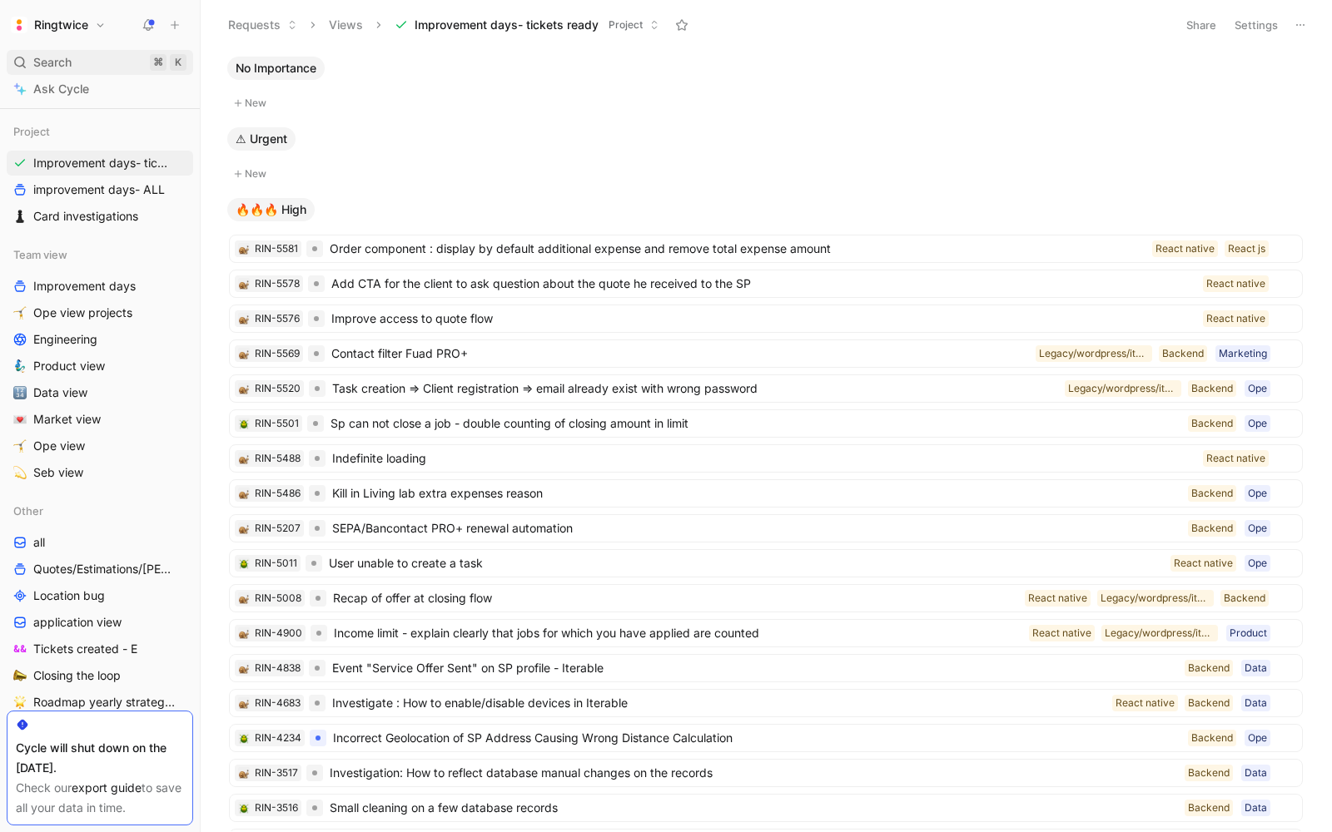
click at [49, 67] on span "Search" at bounding box center [52, 62] width 38 height 20
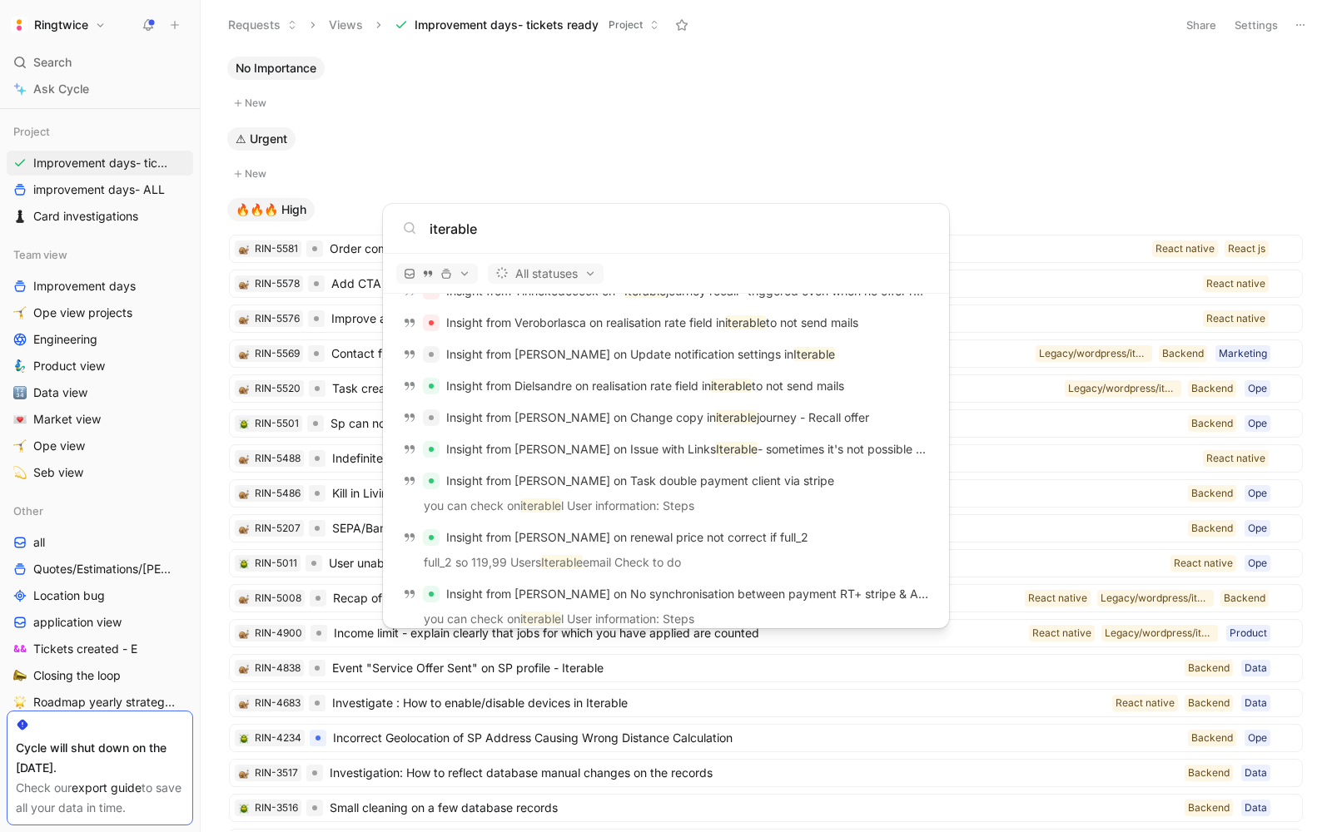
scroll to position [1251, 0]
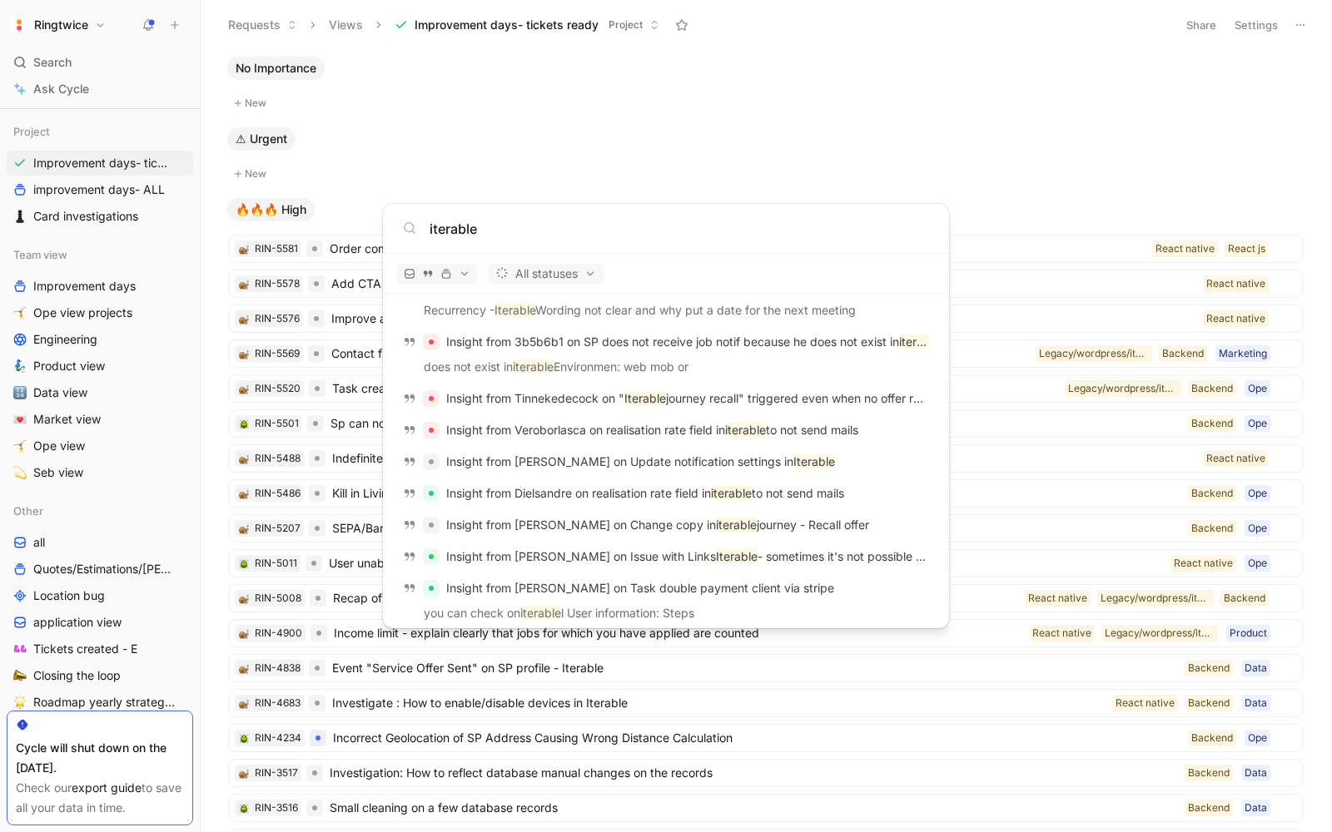
type input "iterable"
click at [1031, 121] on body "Ringtwice Search ⌘ K Ask Cycle Workspace Home G then H Feedback G then F Reques…" at bounding box center [666, 416] width 1332 height 832
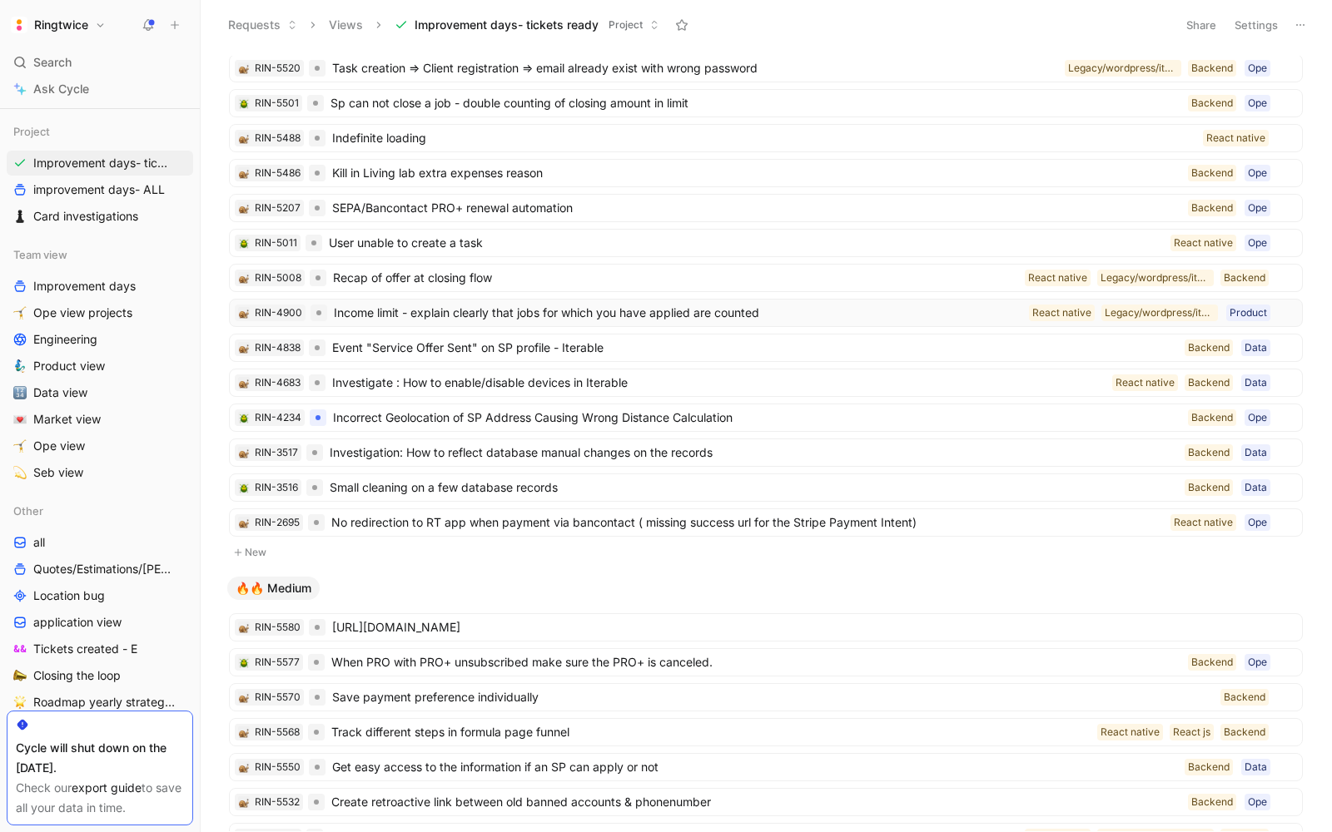
scroll to position [0, 0]
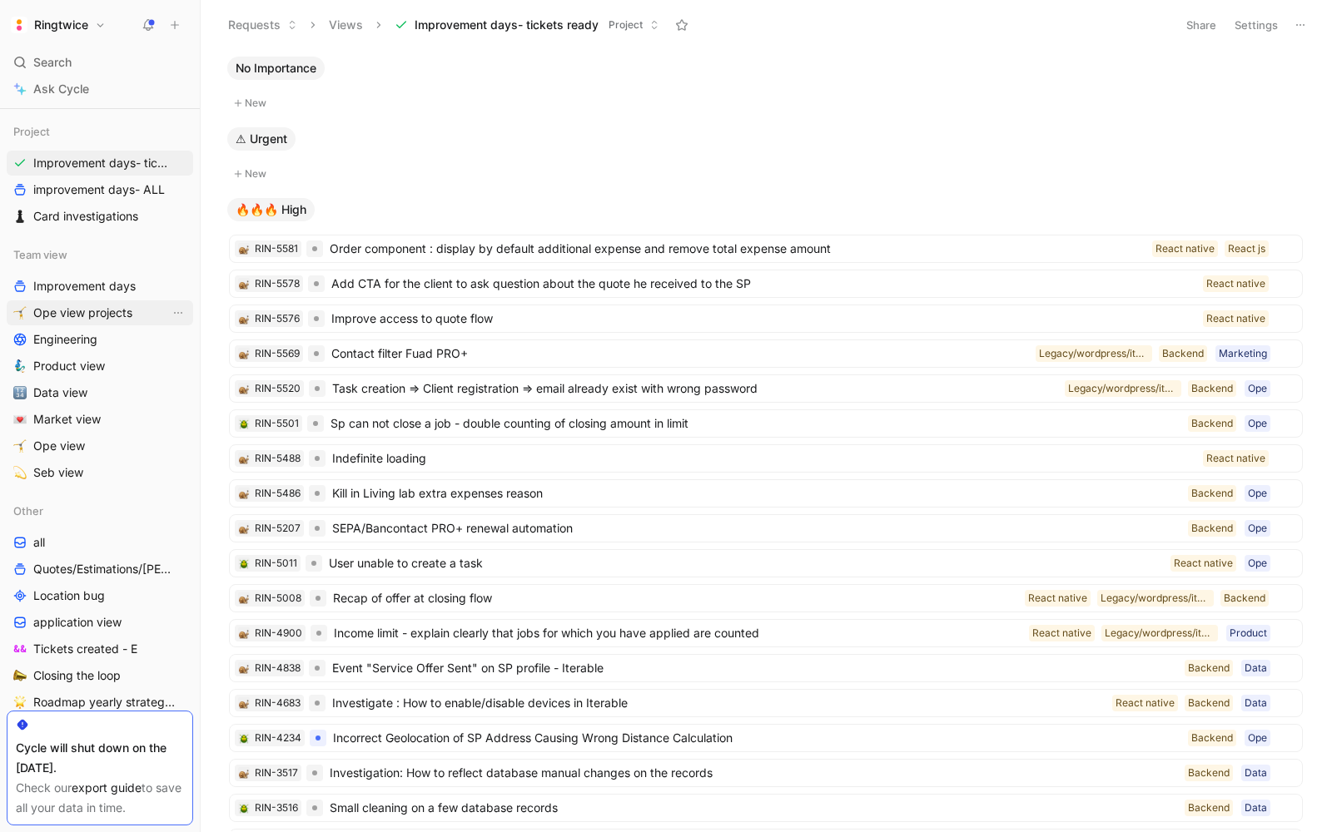
click at [52, 313] on span "Ope view projects" at bounding box center [82, 313] width 99 height 17
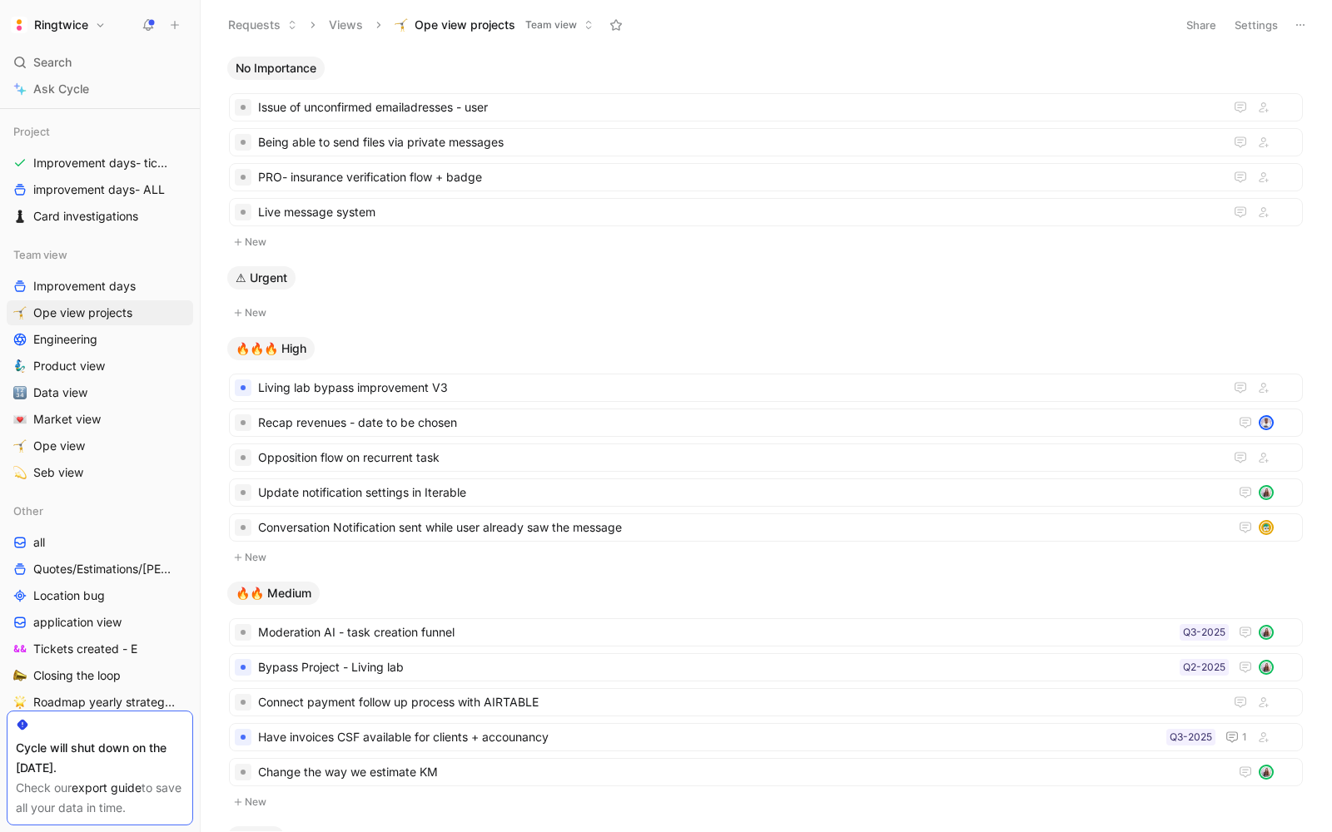
click at [488, 247] on button "New" at bounding box center [765, 242] width 1077 height 20
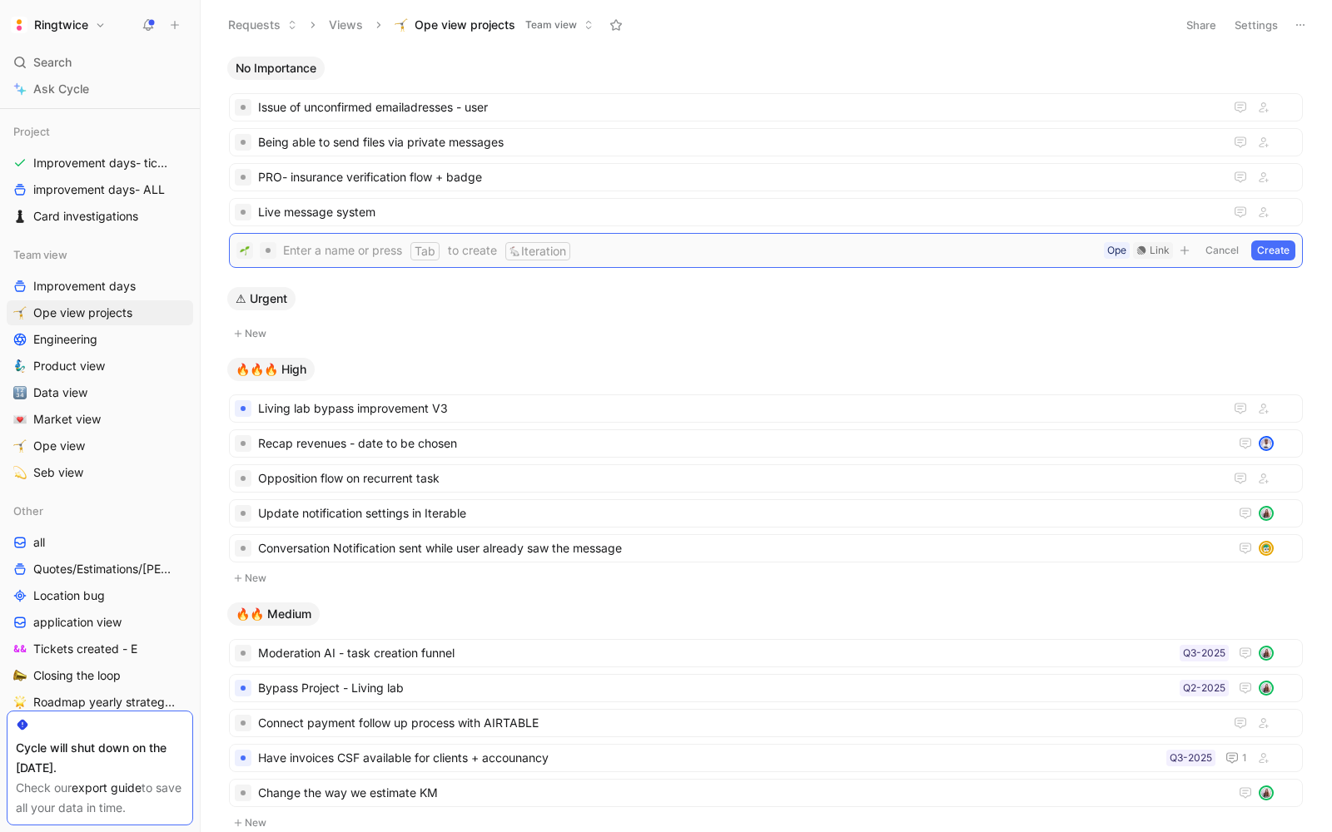
click at [1224, 244] on button "Cancel" at bounding box center [1222, 251] width 45 height 20
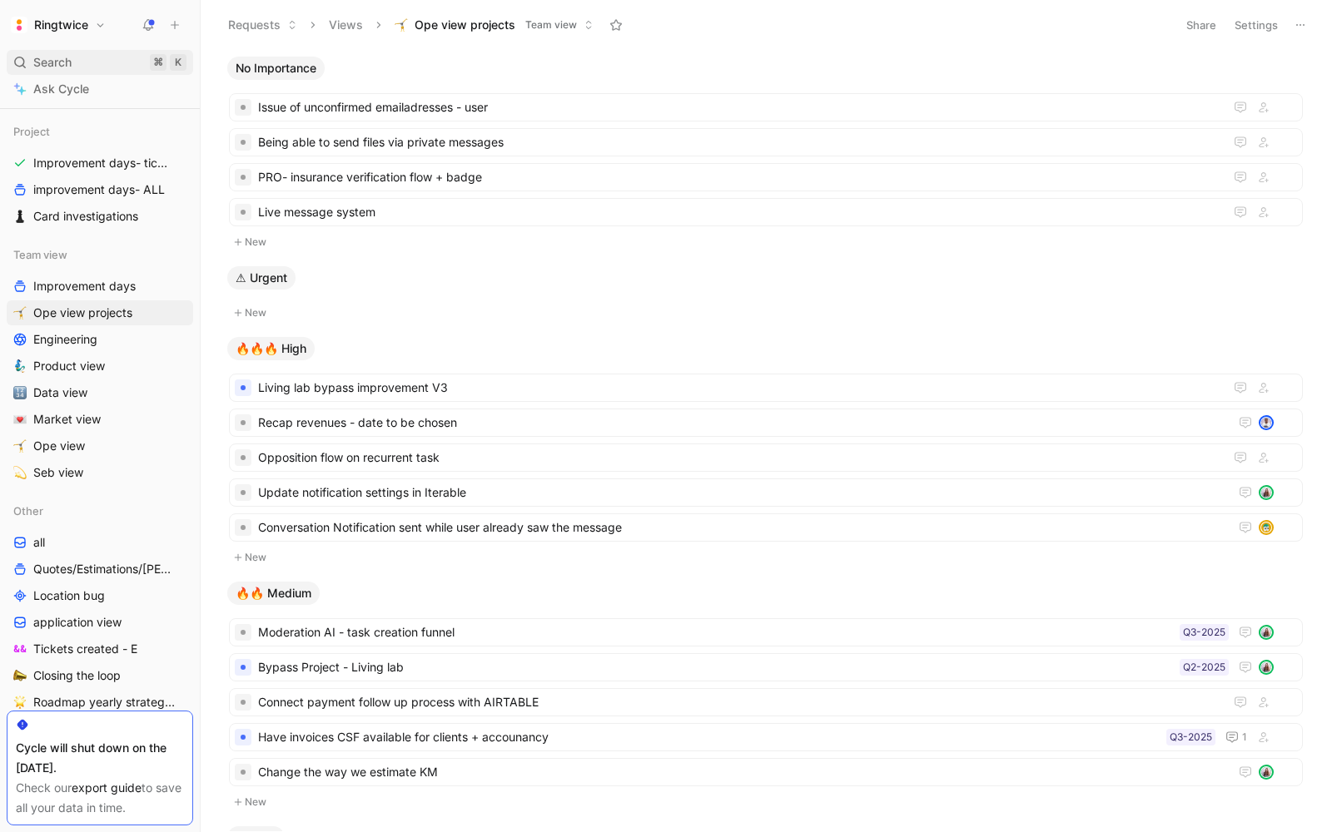
click at [75, 57] on div "Search ⌘ K" at bounding box center [100, 62] width 186 height 25
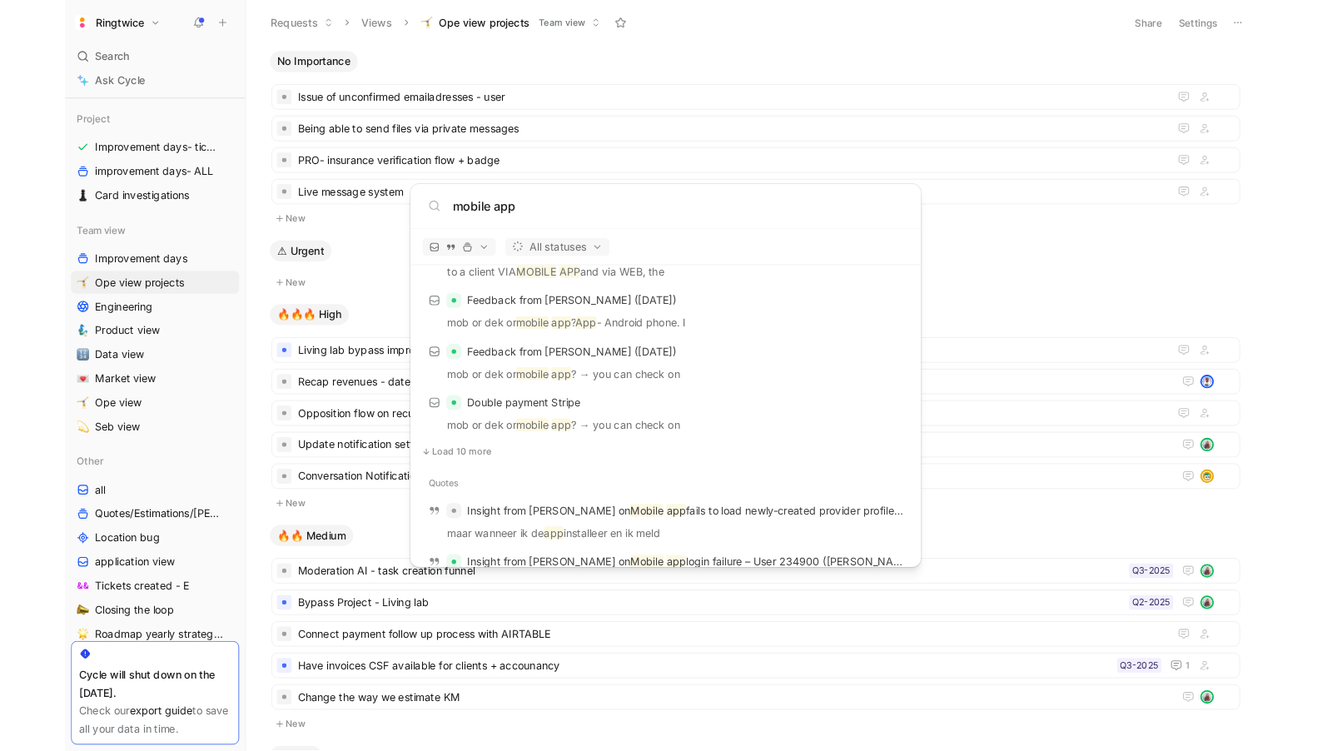
scroll to position [937, 0]
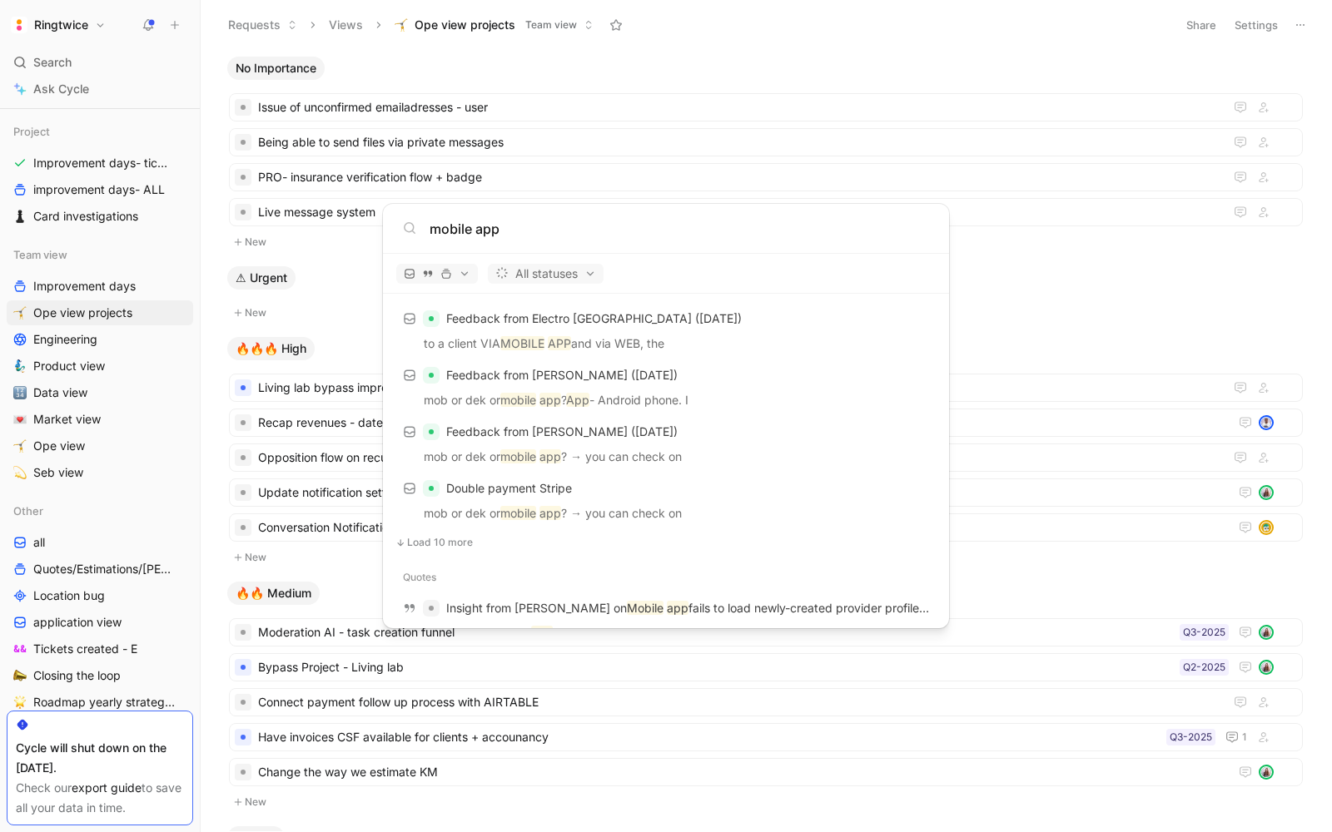
type input "mobile app"
click at [54, 260] on body "Ringtwice Search ⌘ K Ask Cycle Workspace Home G then H Feedback G then F Reques…" at bounding box center [666, 416] width 1332 height 832
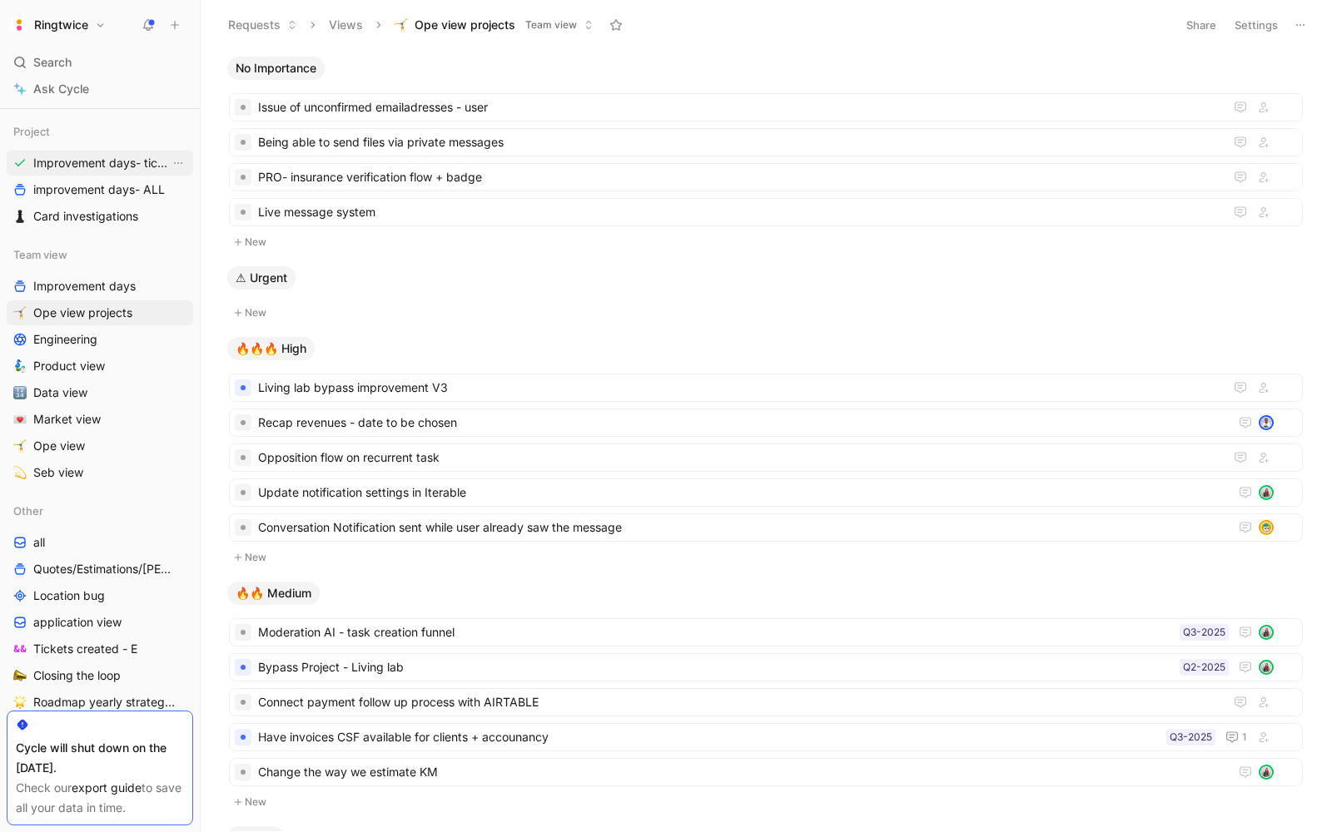
click at [64, 166] on span "Improvement days- tickets ready" at bounding box center [101, 163] width 137 height 17
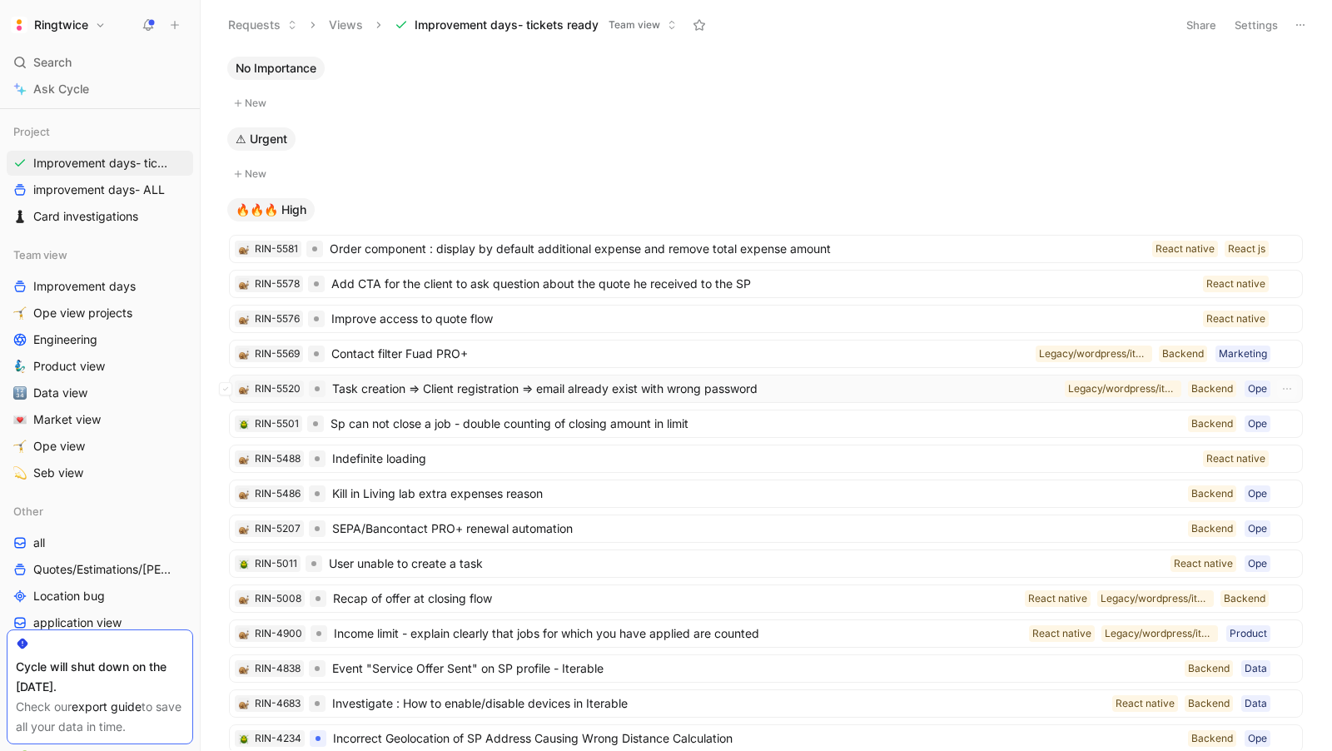
scroll to position [594, 0]
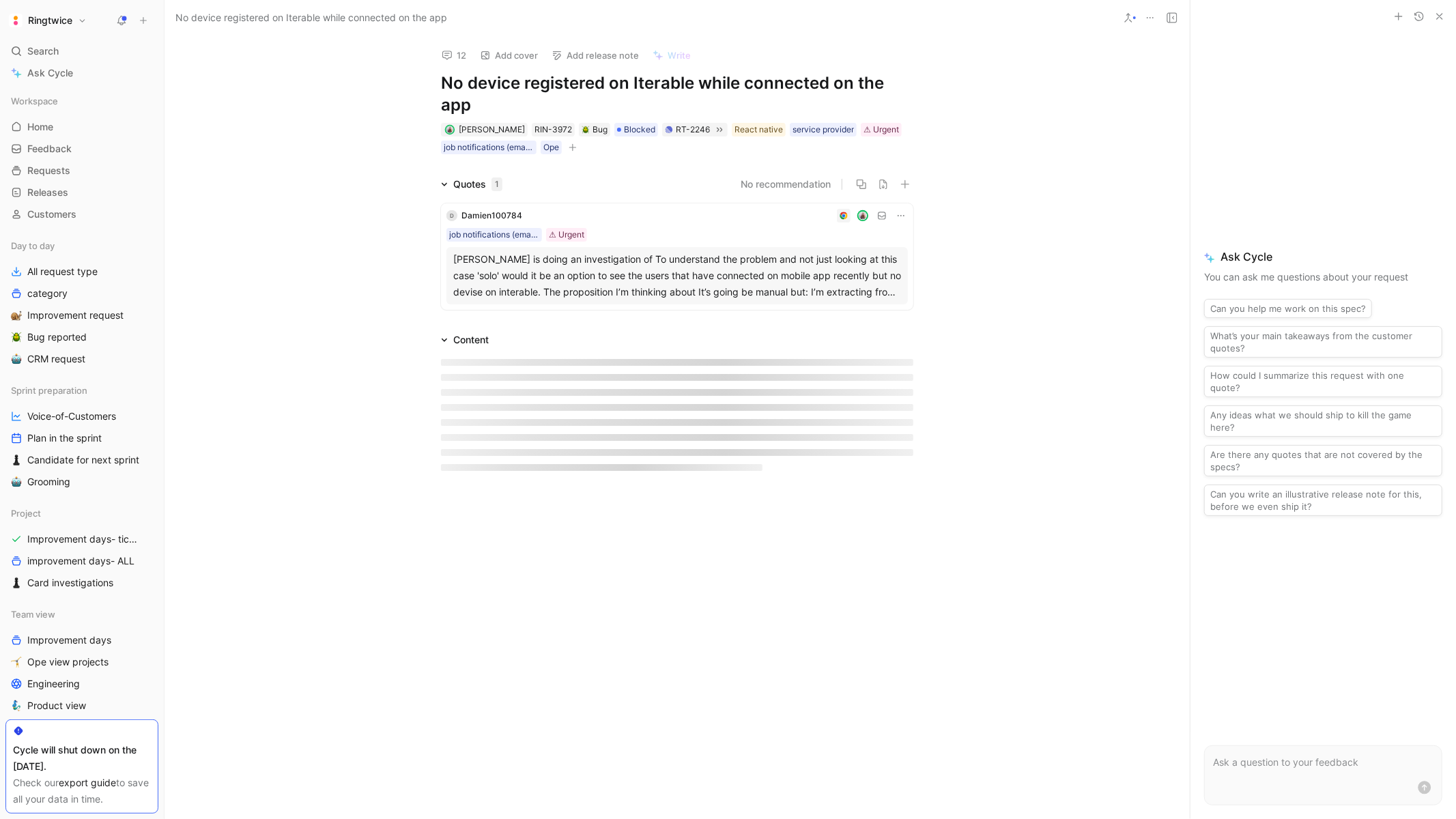
click at [631, 222] on div "D Damien100784 job notifications (email, push notif) ⚠ [PERSON_NAME] is doing a…" at bounding box center [677, 257] width 472 height 107
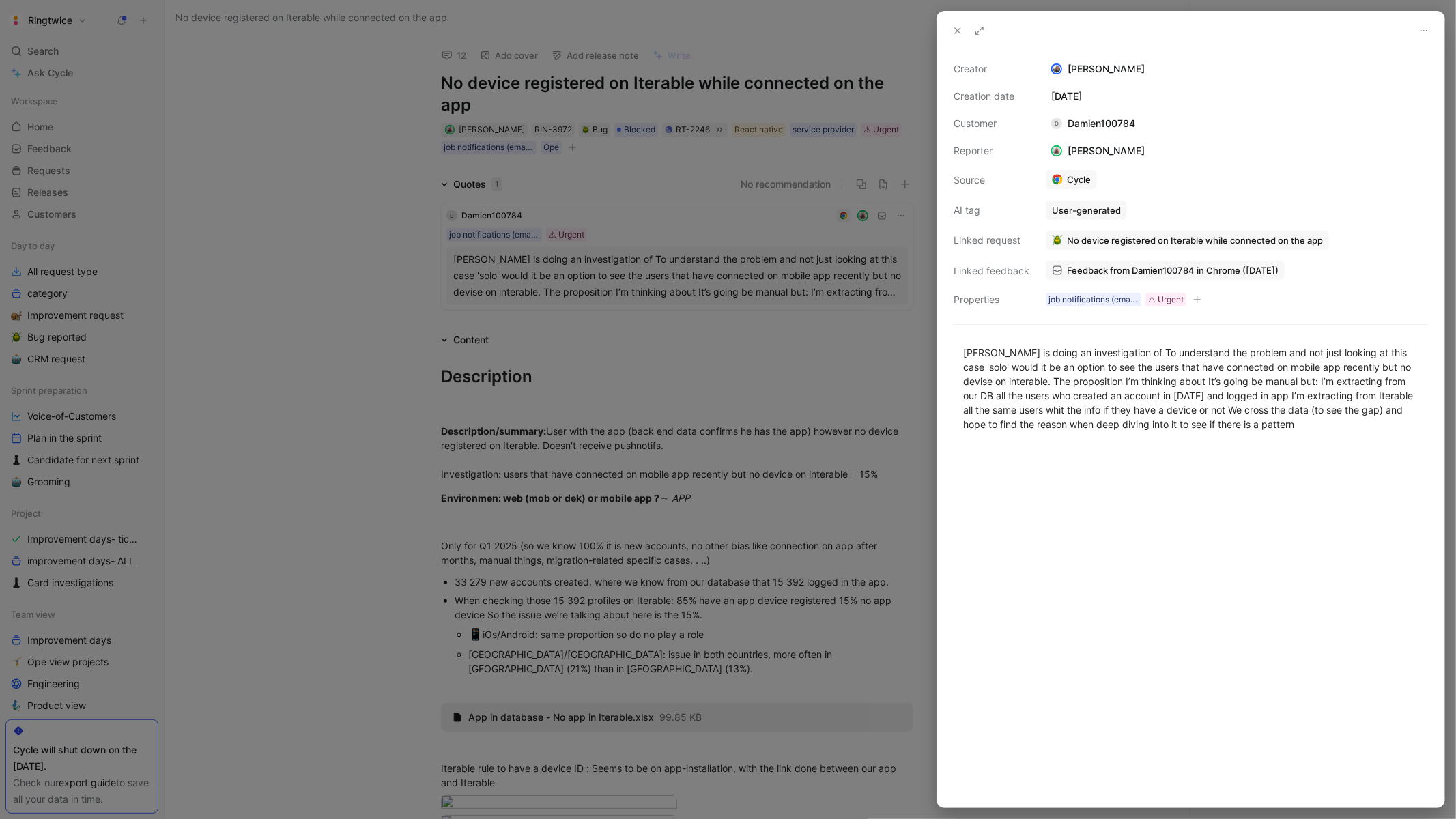
click at [559, 358] on div at bounding box center [728, 409] width 1456 height 819
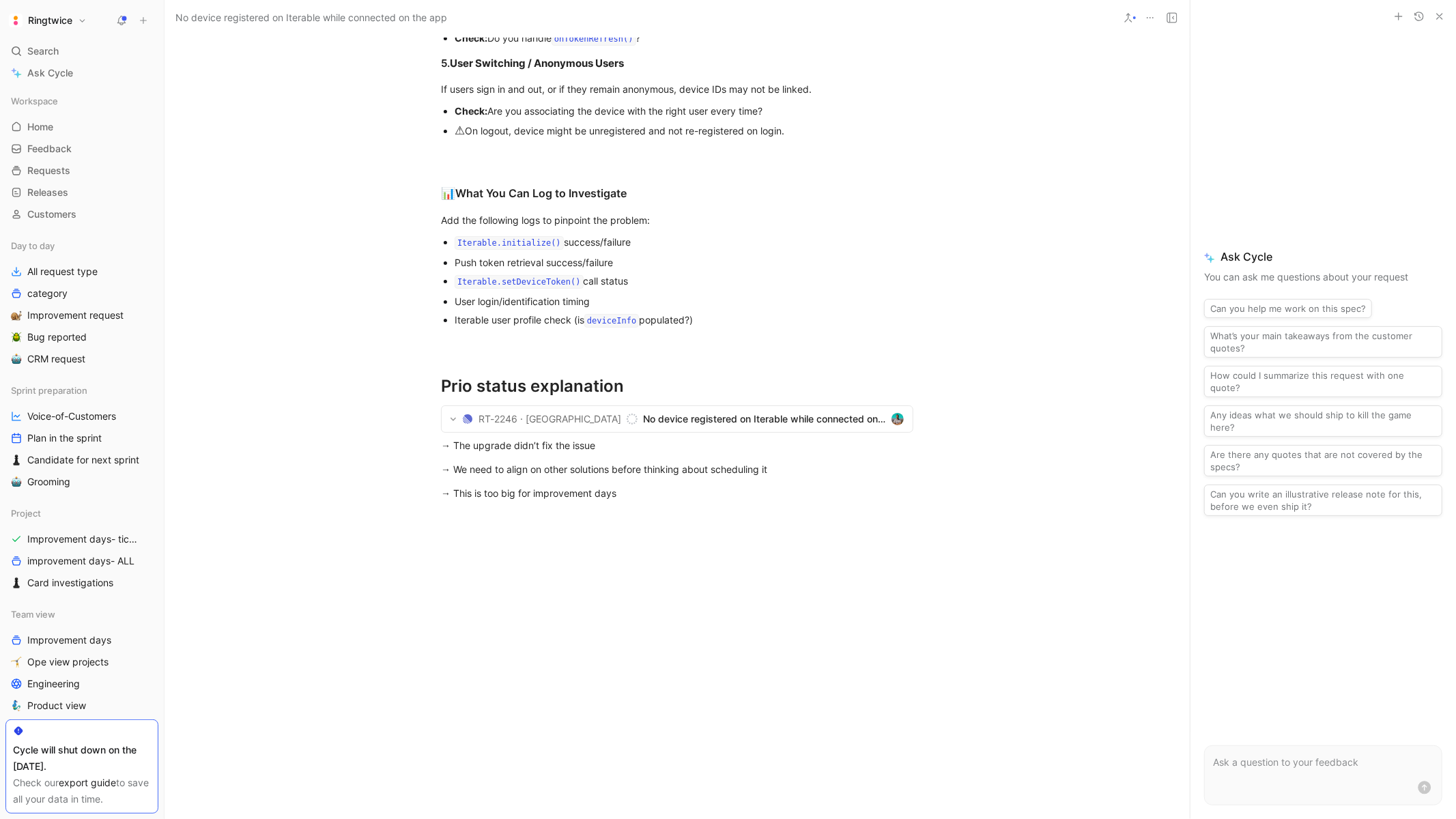
scroll to position [1771, 0]
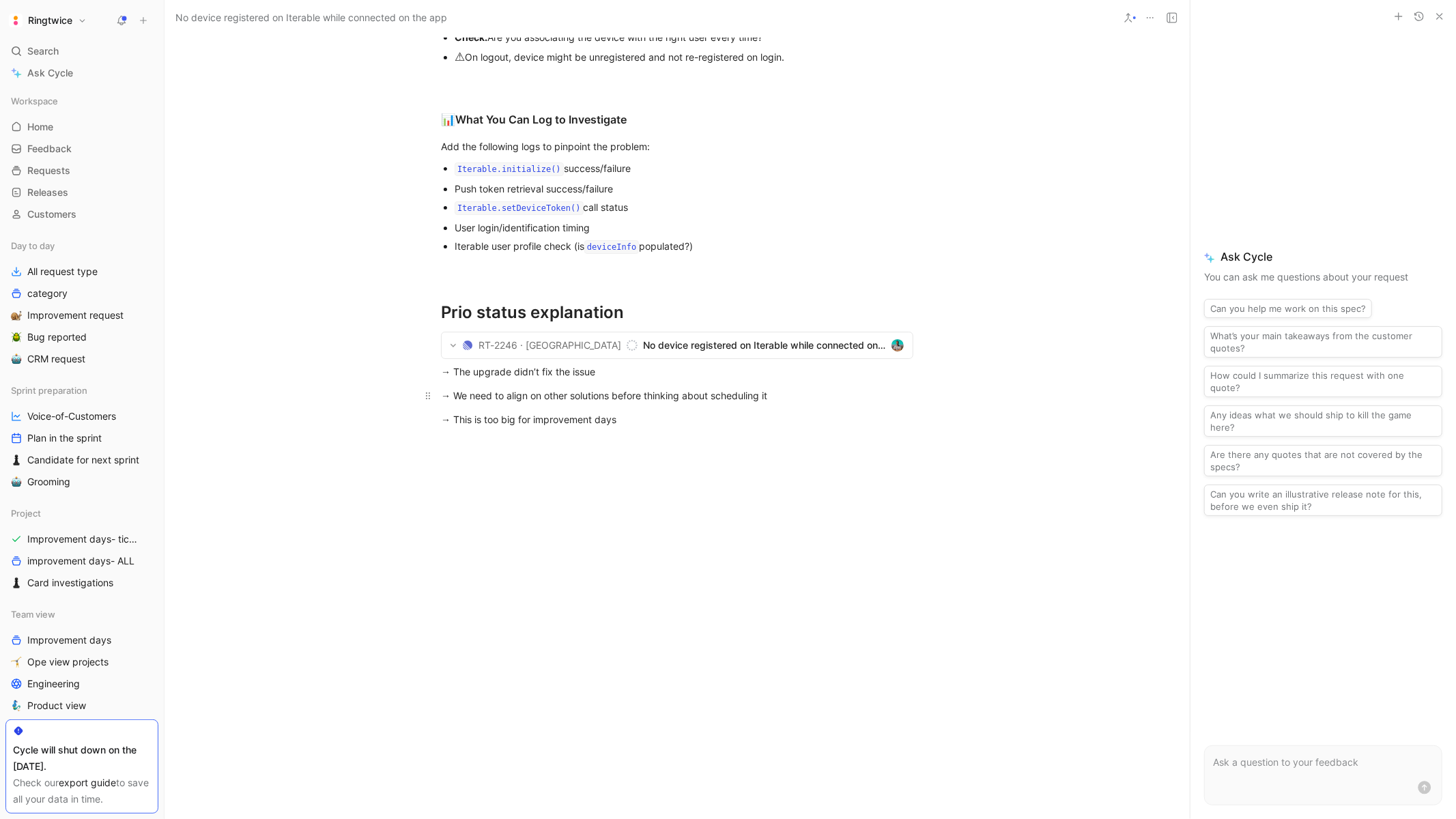
click at [607, 395] on div "→ We need to align on other solutions before thinking about scheduling it" at bounding box center [677, 395] width 472 height 14
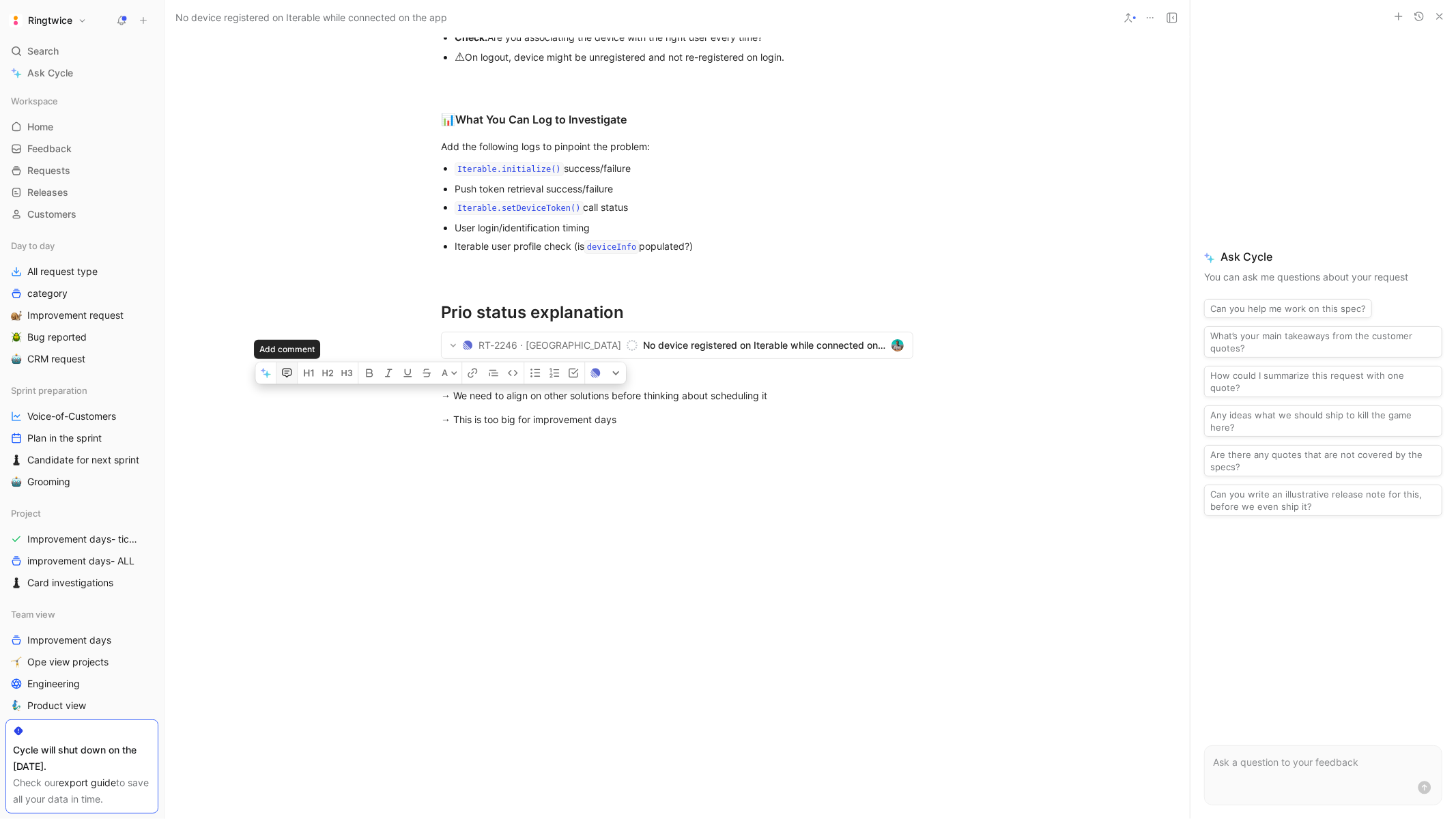
click at [286, 384] on button "button" at bounding box center [286, 373] width 20 height 22
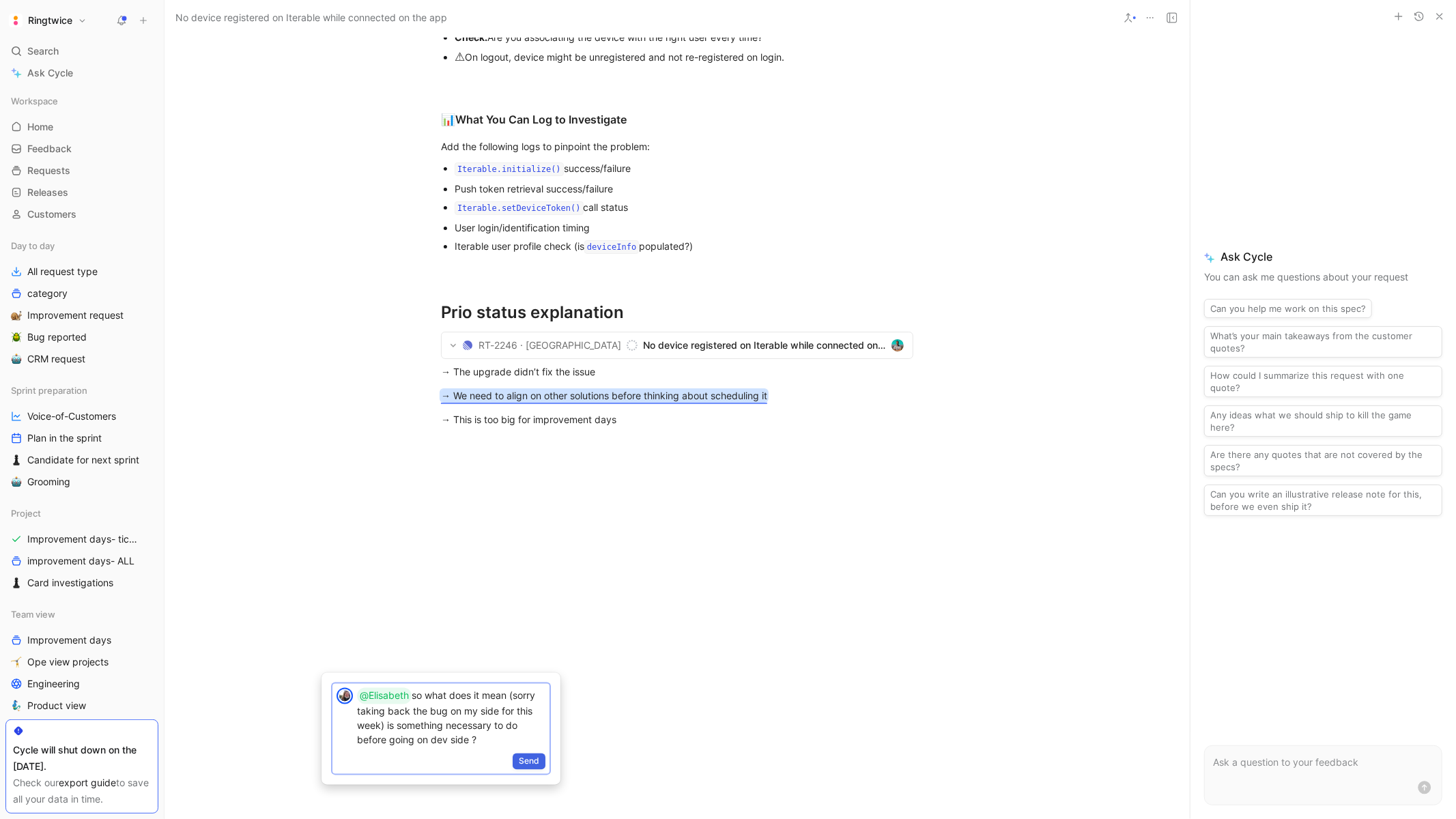
click at [530, 762] on span "Send" at bounding box center [529, 762] width 20 height 14
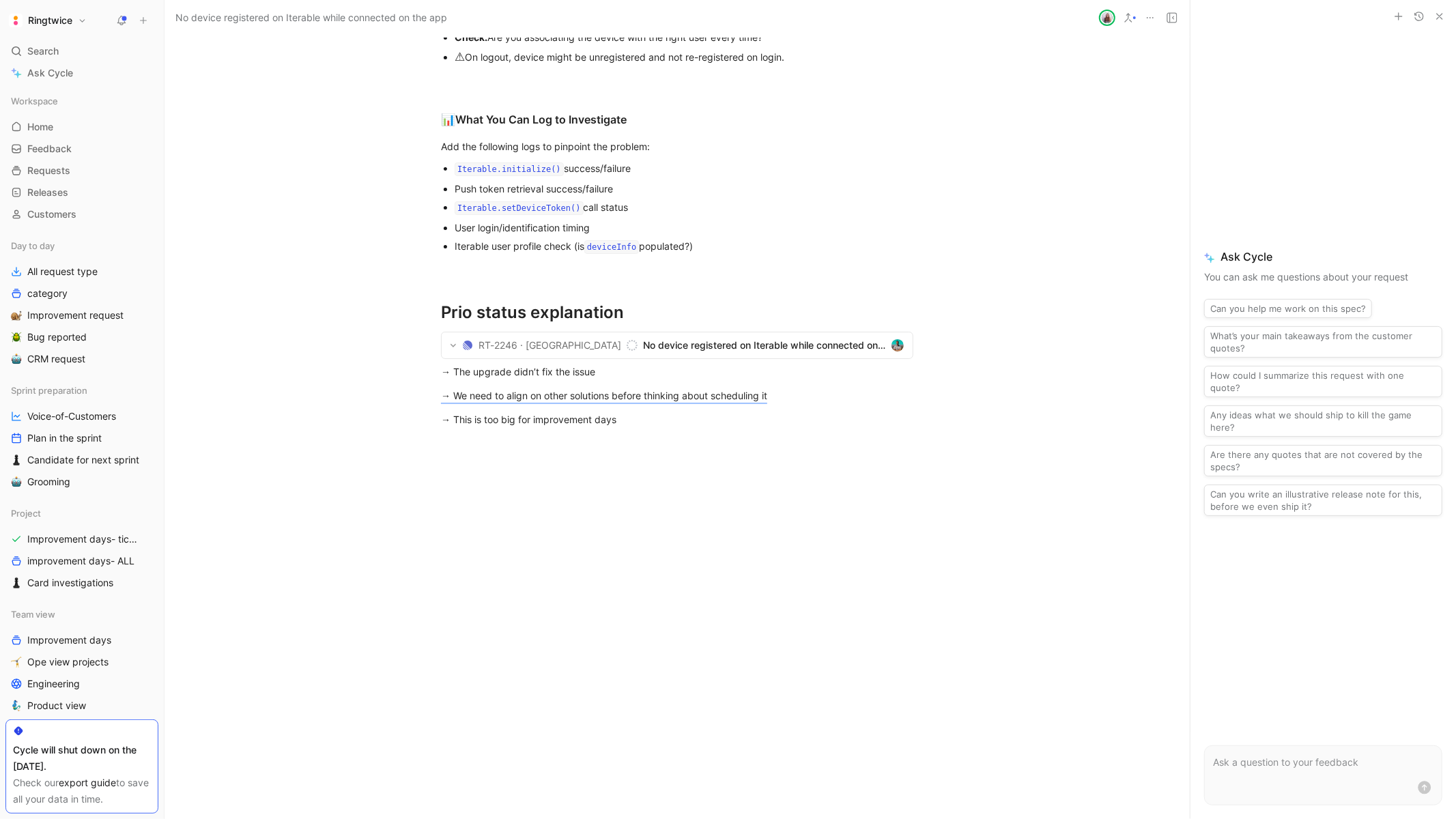
scroll to position [1711, 0]
click at [690, 353] on span "No device registered on Iterable while connected on the app" at bounding box center [764, 345] width 243 height 16
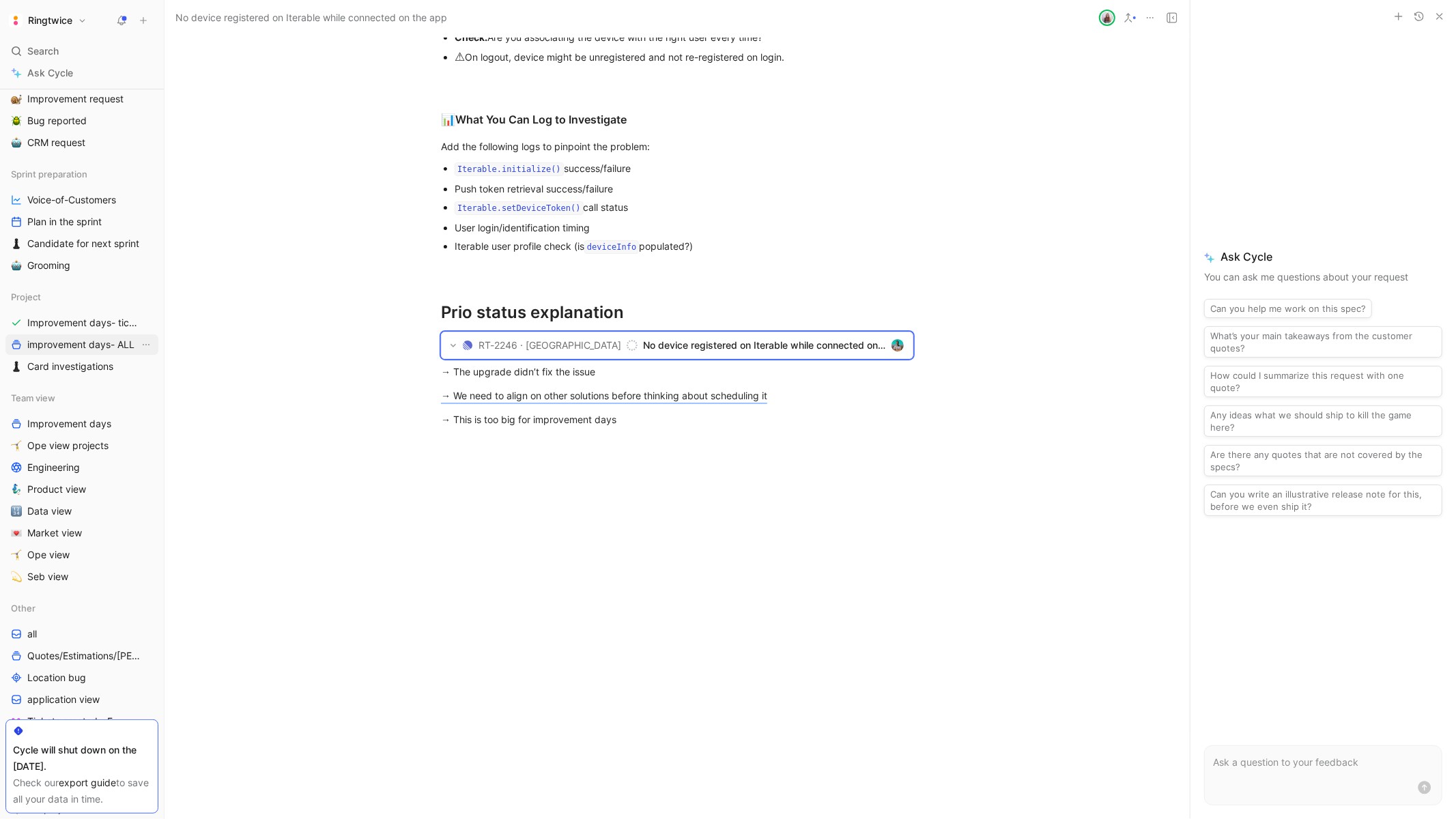
scroll to position [306, 0]
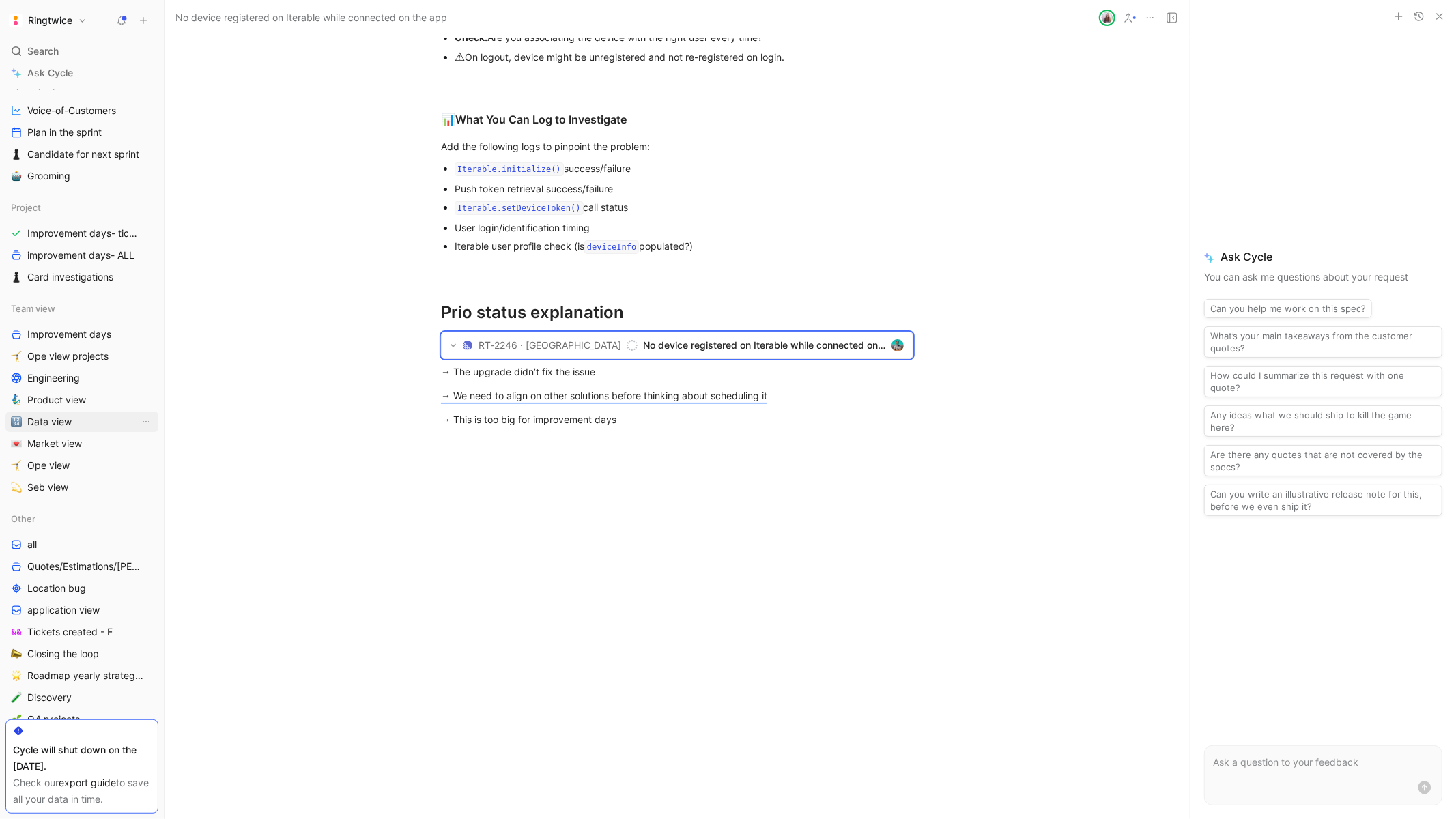
click at [48, 418] on span "Data view" at bounding box center [49, 421] width 44 height 14
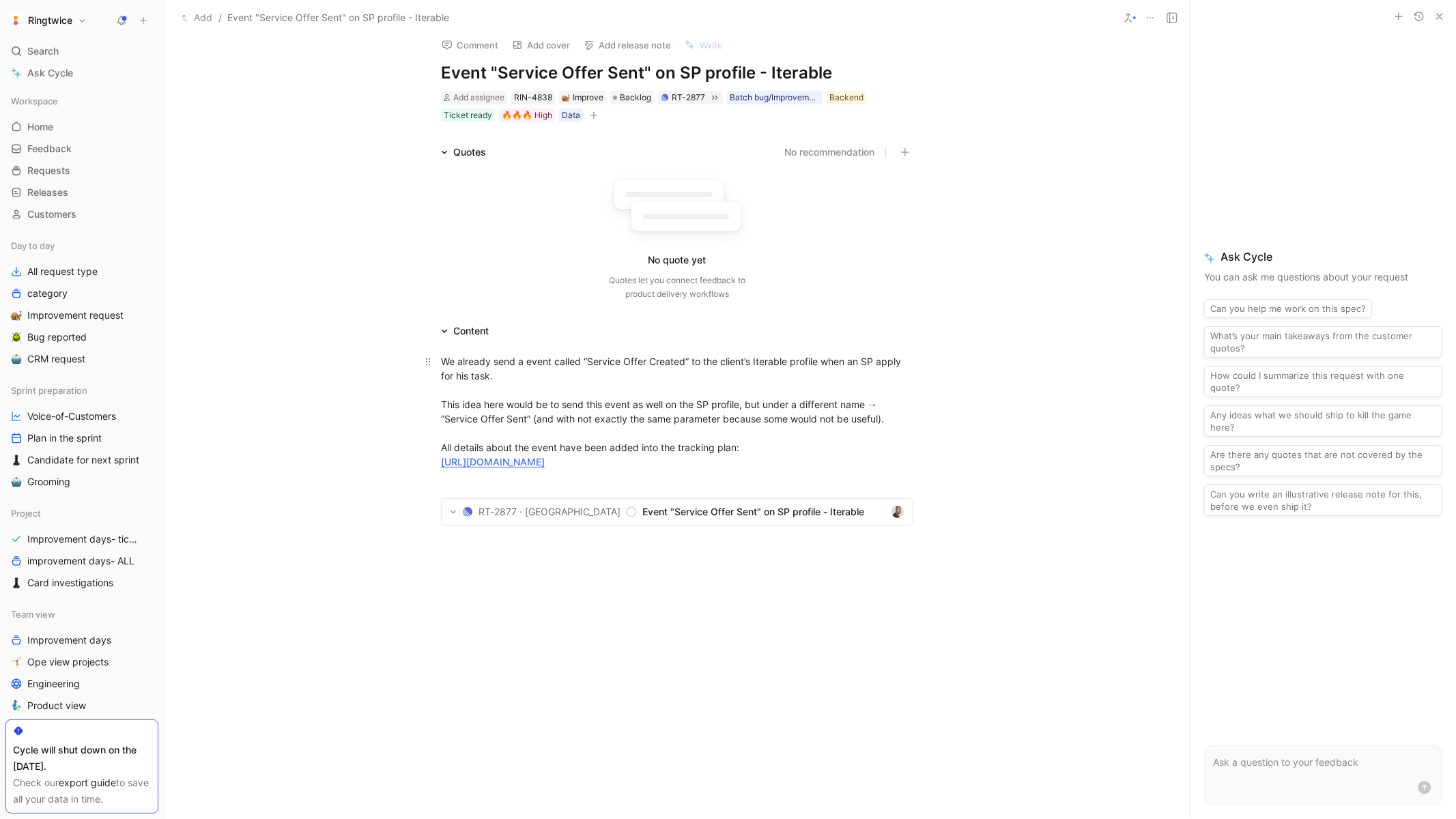
scroll to position [27, 0]
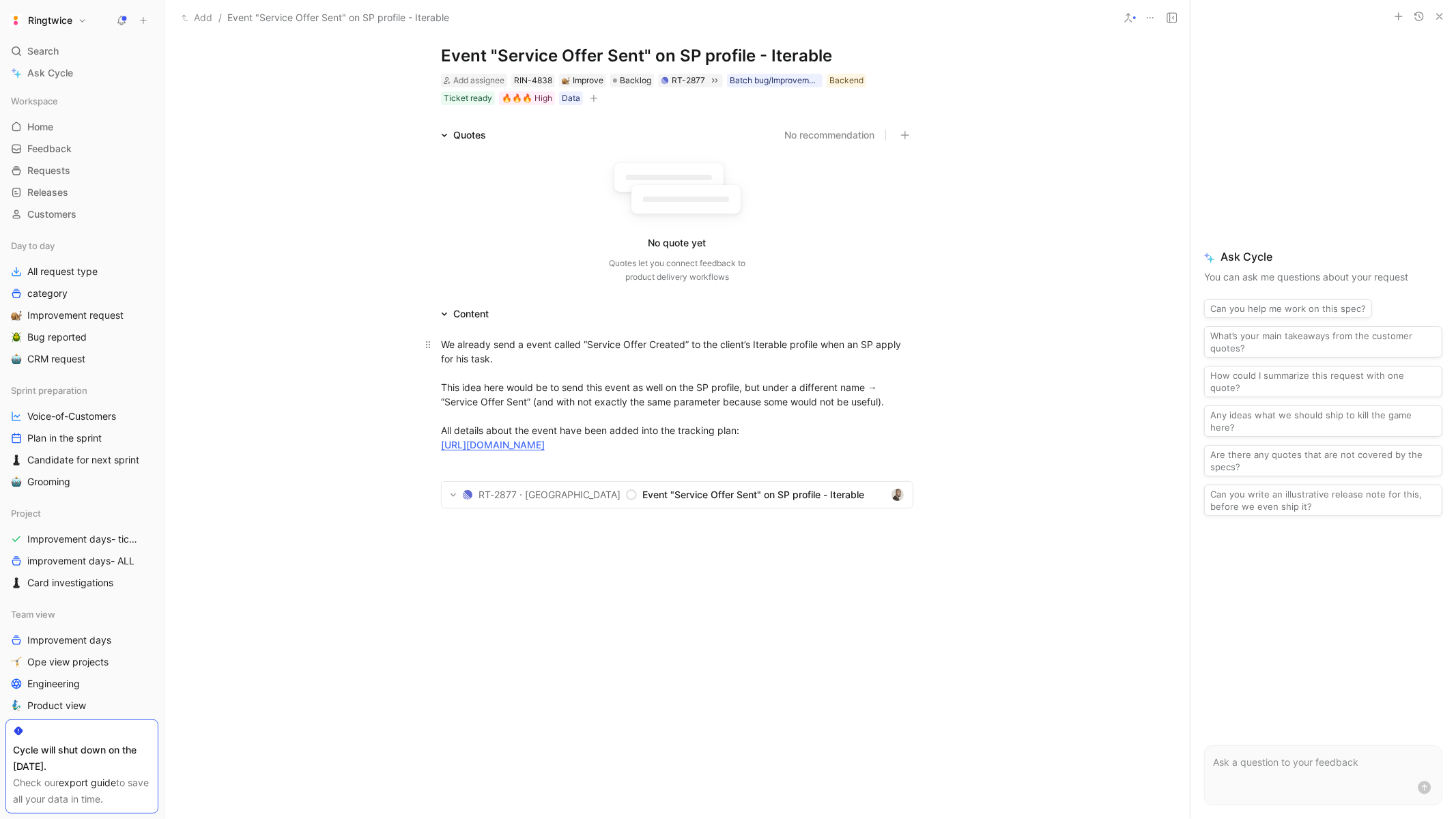
click at [578, 366] on div "We already send a event called “Service Offer Created” to the client’s Iterable…" at bounding box center [677, 394] width 472 height 115
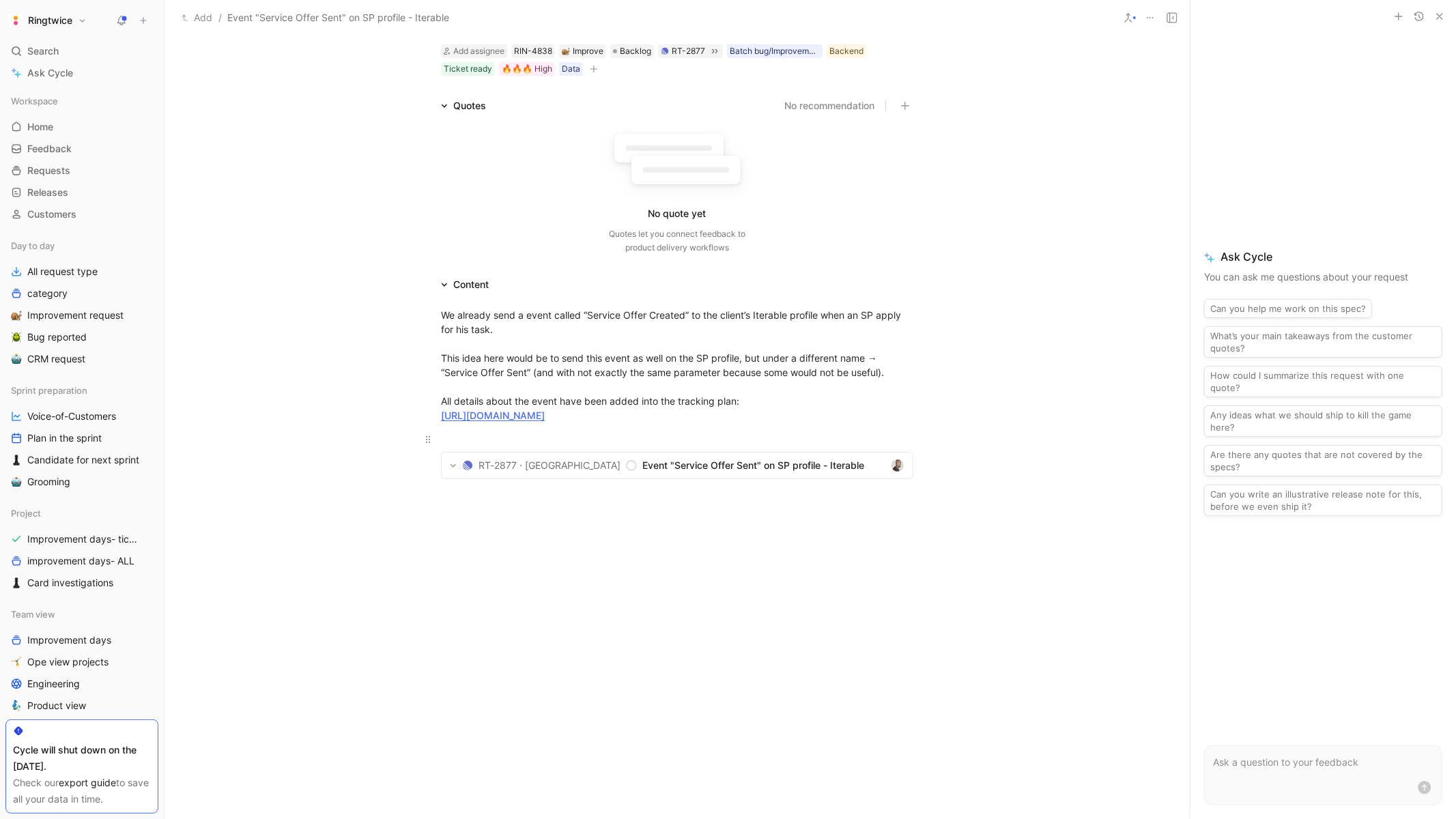
scroll to position [0, 0]
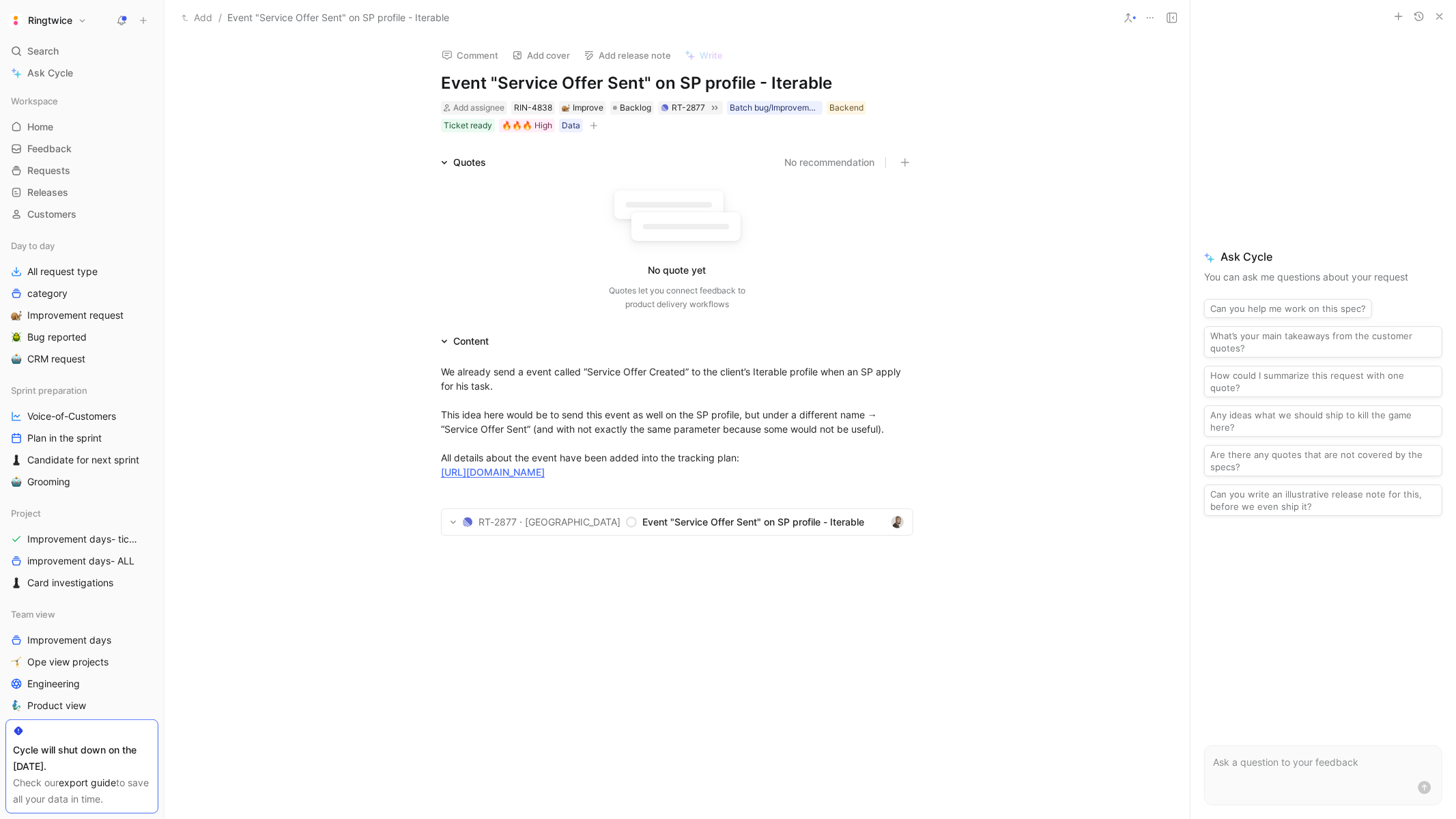
click at [598, 123] on button "button" at bounding box center [594, 125] width 14 height 14
click at [836, 479] on div "We already send a event called “Service Offer Created” to the client’s Iterable…" at bounding box center [677, 422] width 472 height 115
click at [444, 368] on div "We already send a event called “Service Offer Created” to the client’s Iterable…" at bounding box center [677, 422] width 472 height 115
click at [439, 367] on p "We already send a event called “Service Offer Created” to the client’s Iterable…" at bounding box center [676, 422] width 524 height 123
drag, startPoint x: 439, startPoint y: 367, endPoint x: 713, endPoint y: 491, distance: 300.8
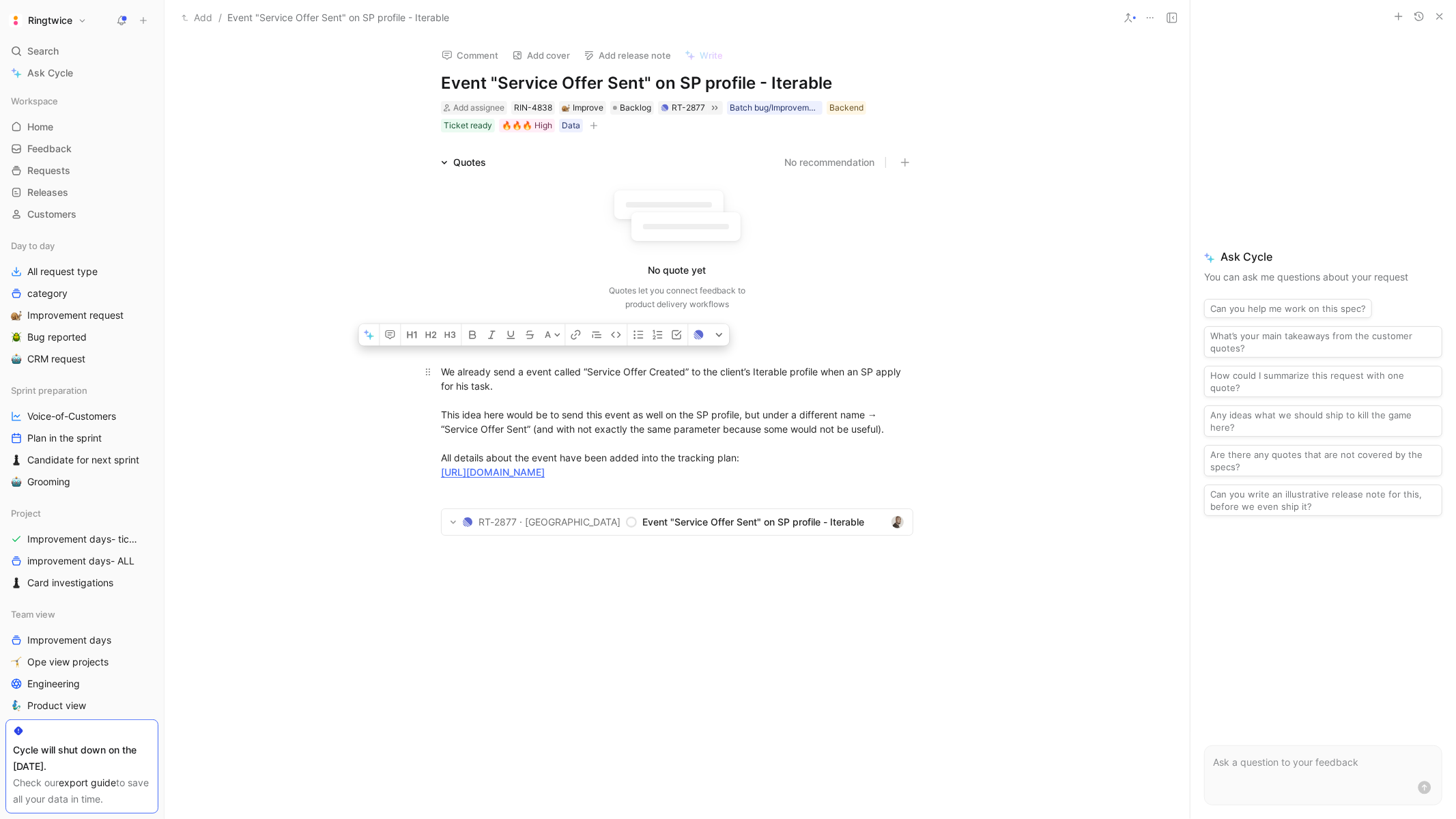
click at [710, 483] on p "We already send a event called “Service Offer Created” to the client’s Iterable…" at bounding box center [676, 422] width 524 height 123
click at [539, 503] on div at bounding box center [677, 495] width 472 height 14
click at [653, 530] on span "Event "Service Offer Sent" on SP profile - Iterable" at bounding box center [763, 522] width 243 height 16
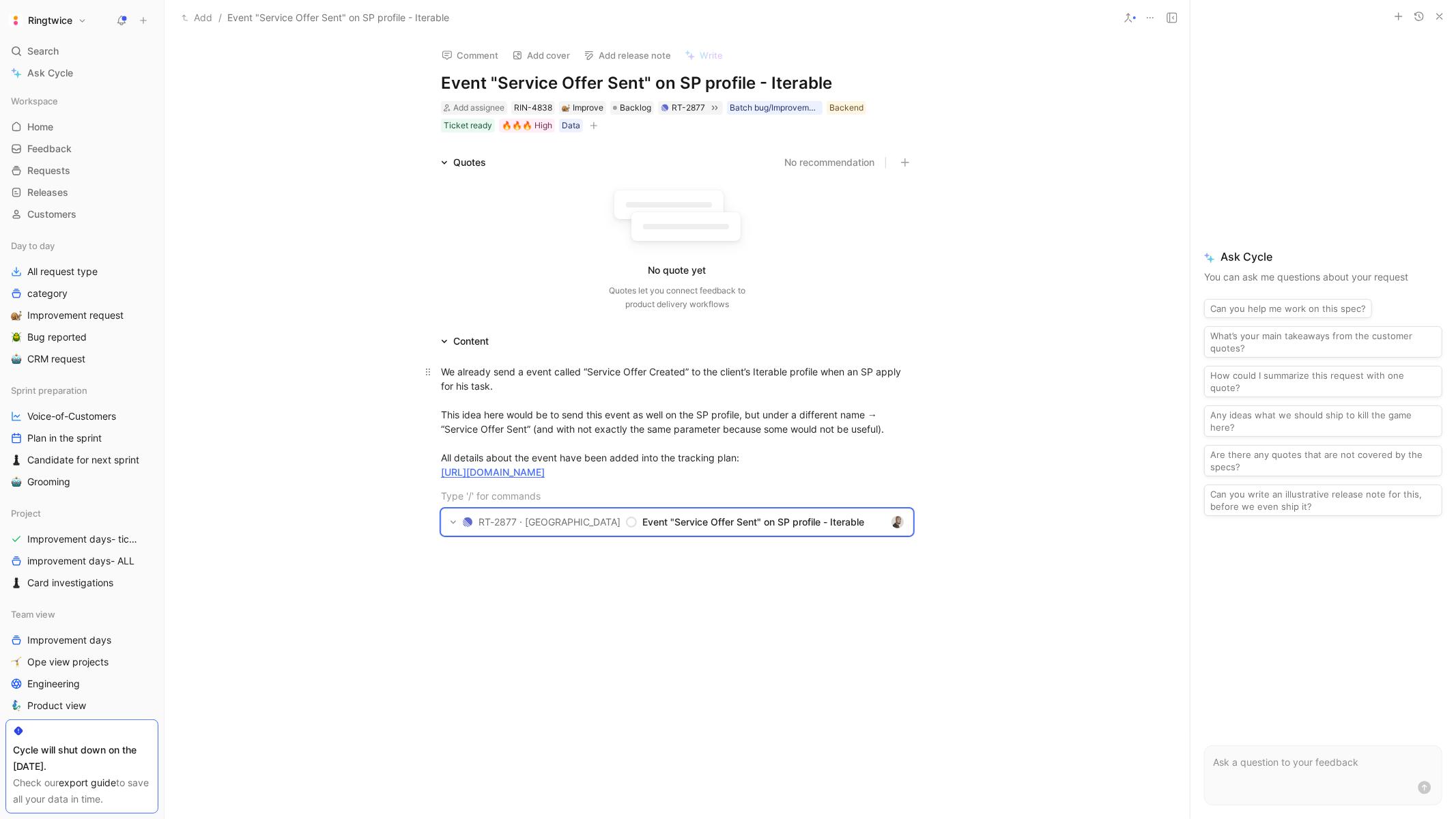
click at [702, 479] on div "We already send a event called “Service Offer Created” to the client’s Iterable…" at bounding box center [677, 422] width 472 height 115
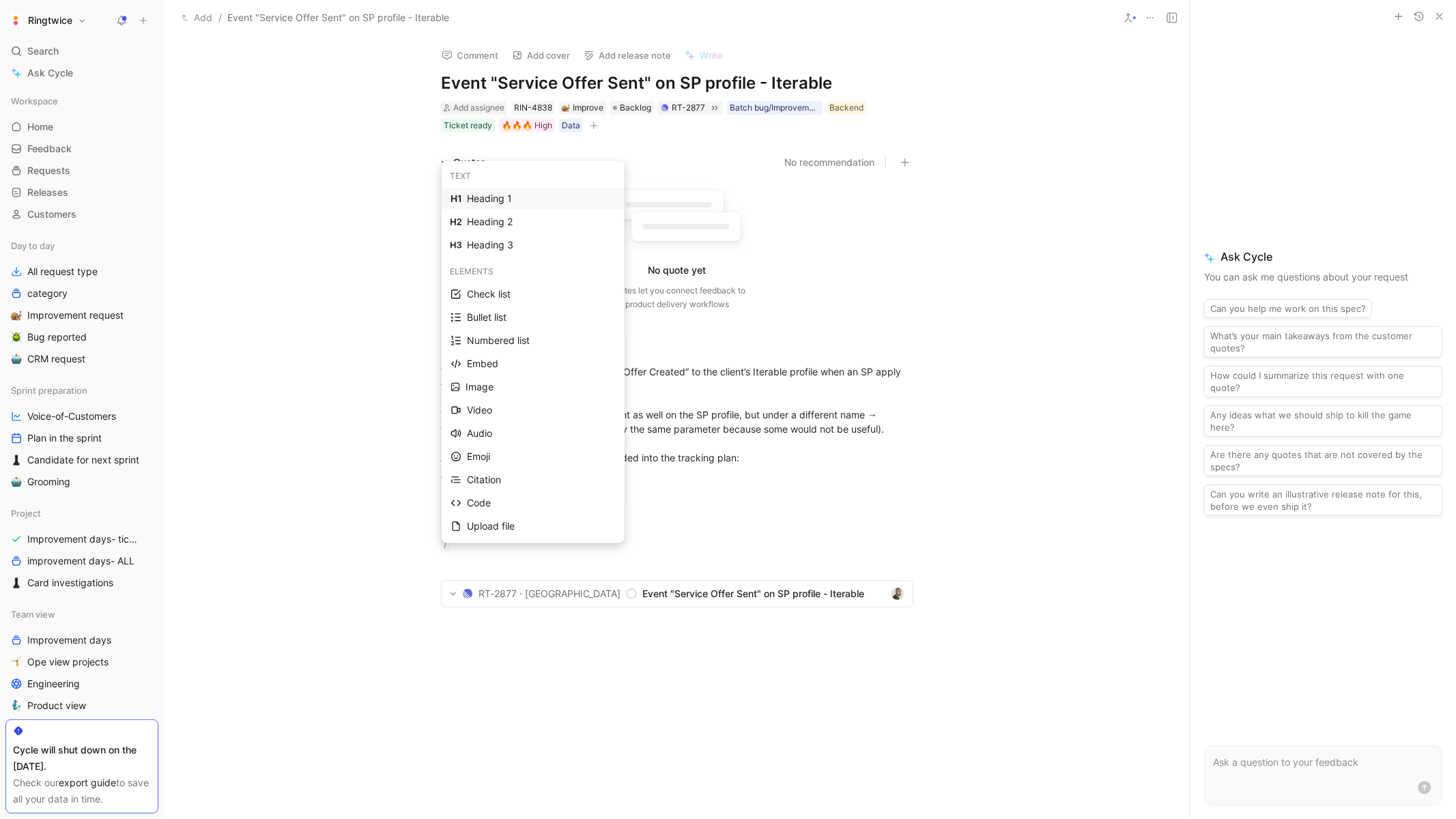
click at [508, 198] on div "Heading 1" at bounding box center [540, 198] width 148 height 16
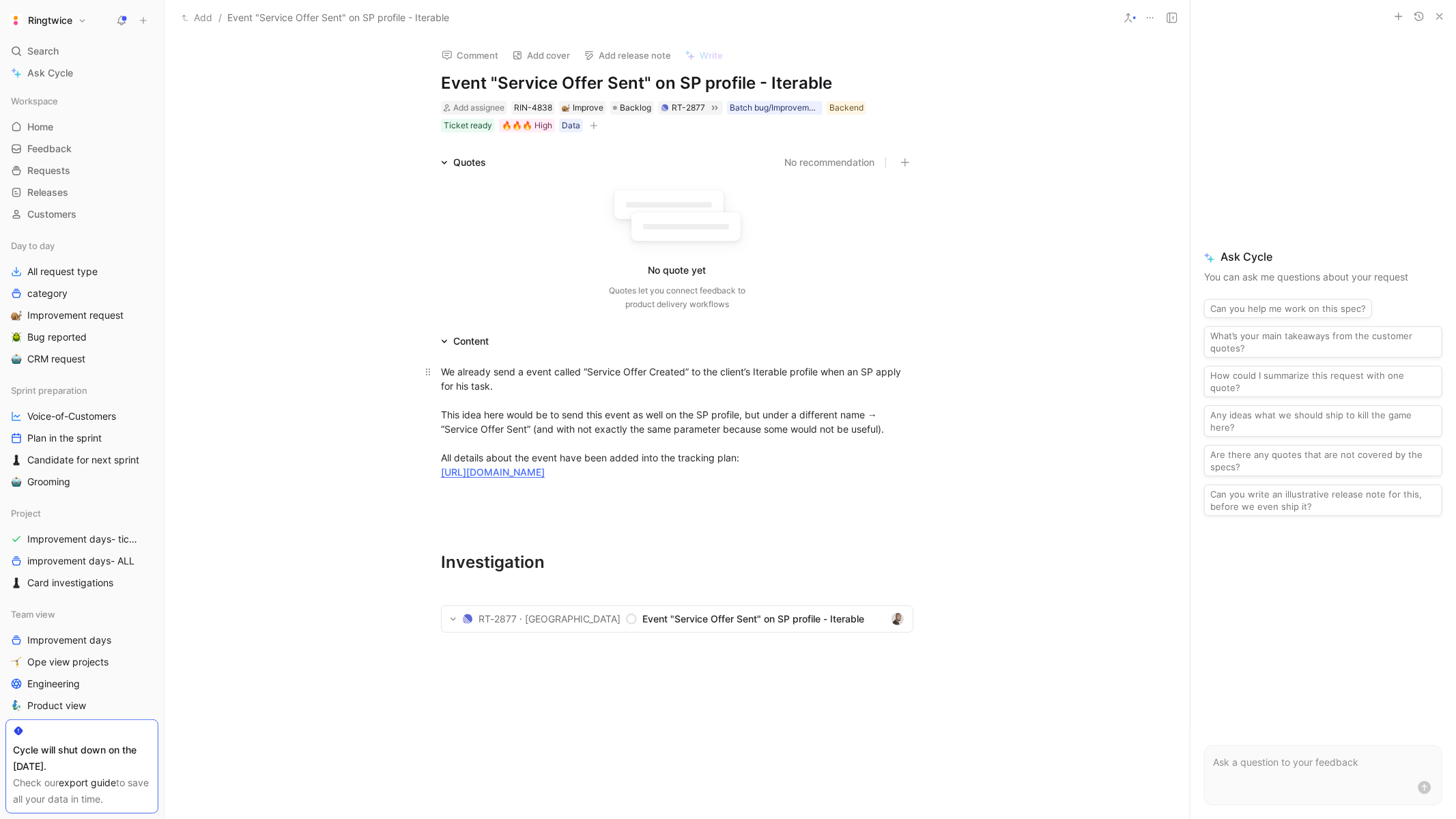
click at [441, 373] on div "We already send a event called “Service Offer Created” to the client’s Iterable…" at bounding box center [677, 422] width 472 height 115
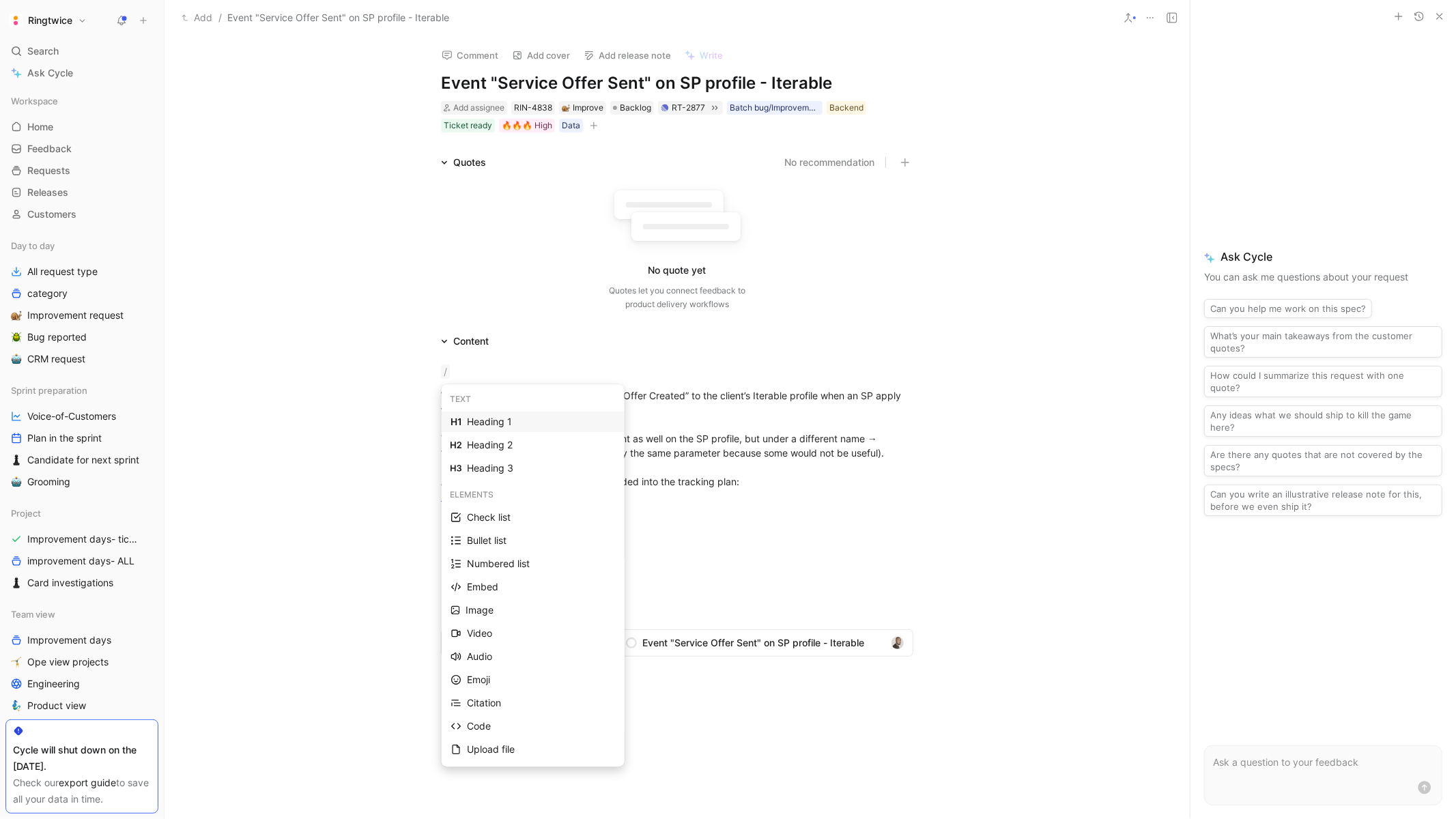
click at [461, 417] on icon at bounding box center [455, 421] width 11 height 11
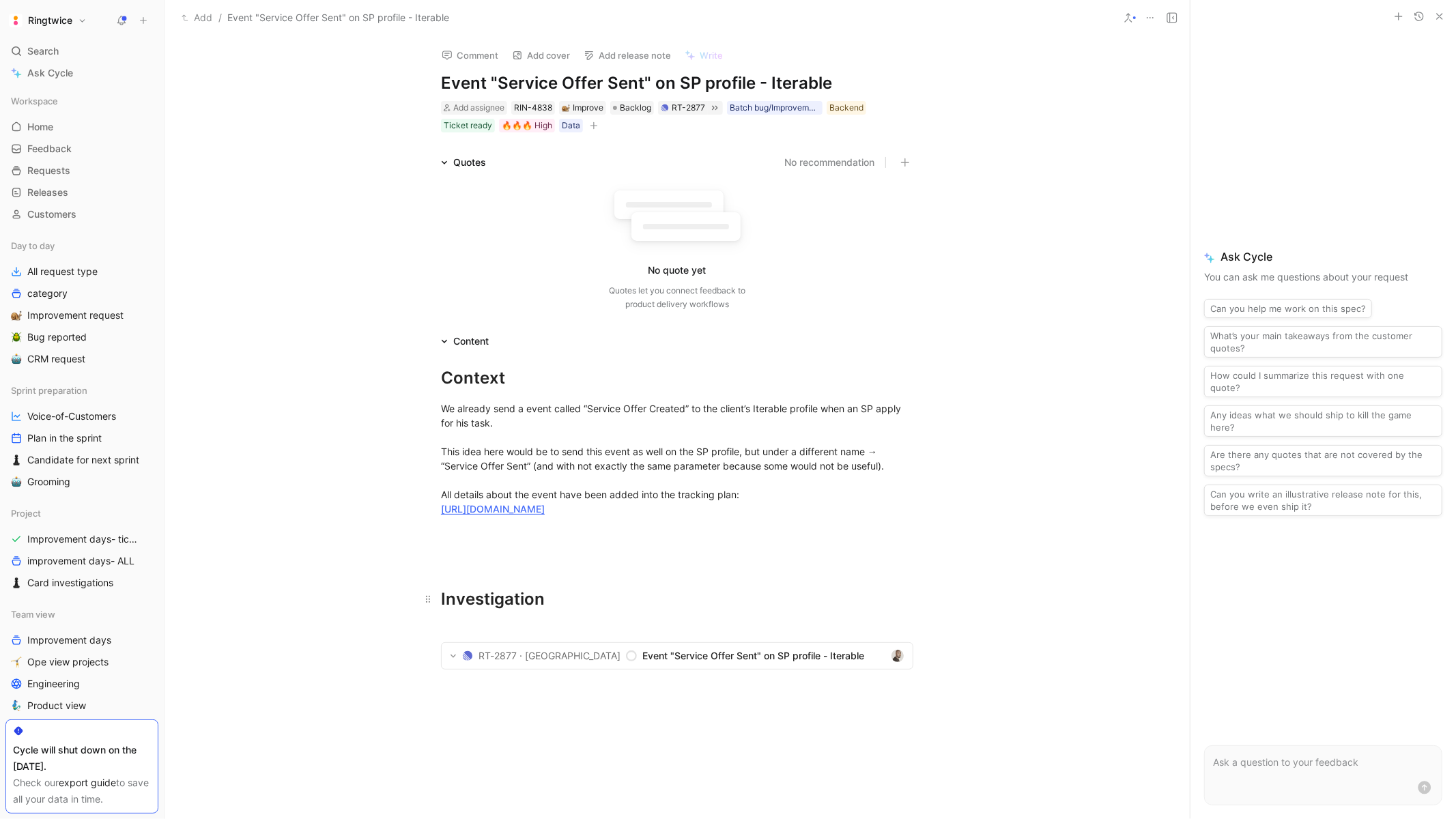
click at [503, 609] on div "Investigation" at bounding box center [677, 599] width 472 height 25
click at [340, 572] on icon "button" at bounding box center [338, 572] width 4 height 1
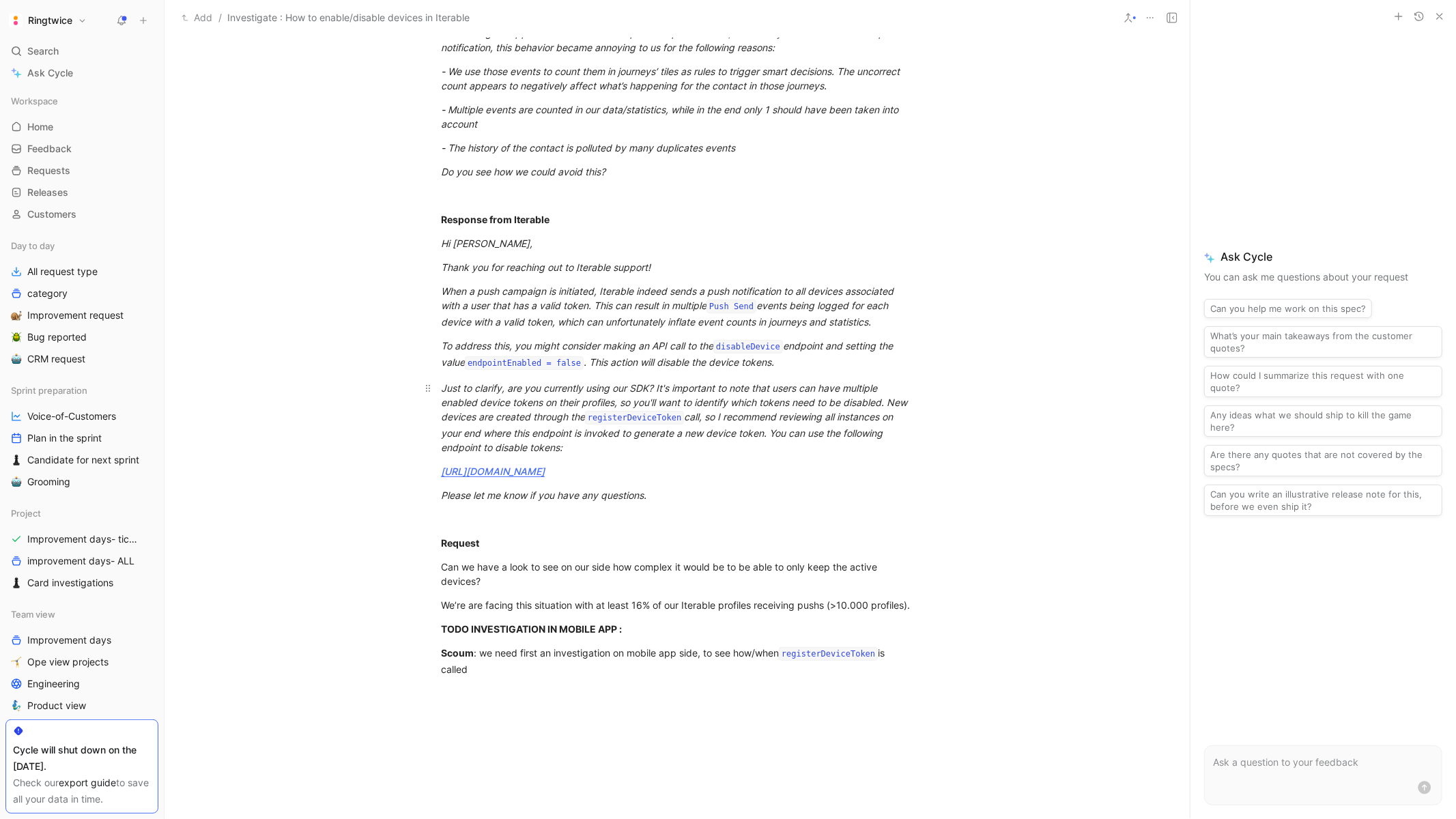
scroll to position [548, 0]
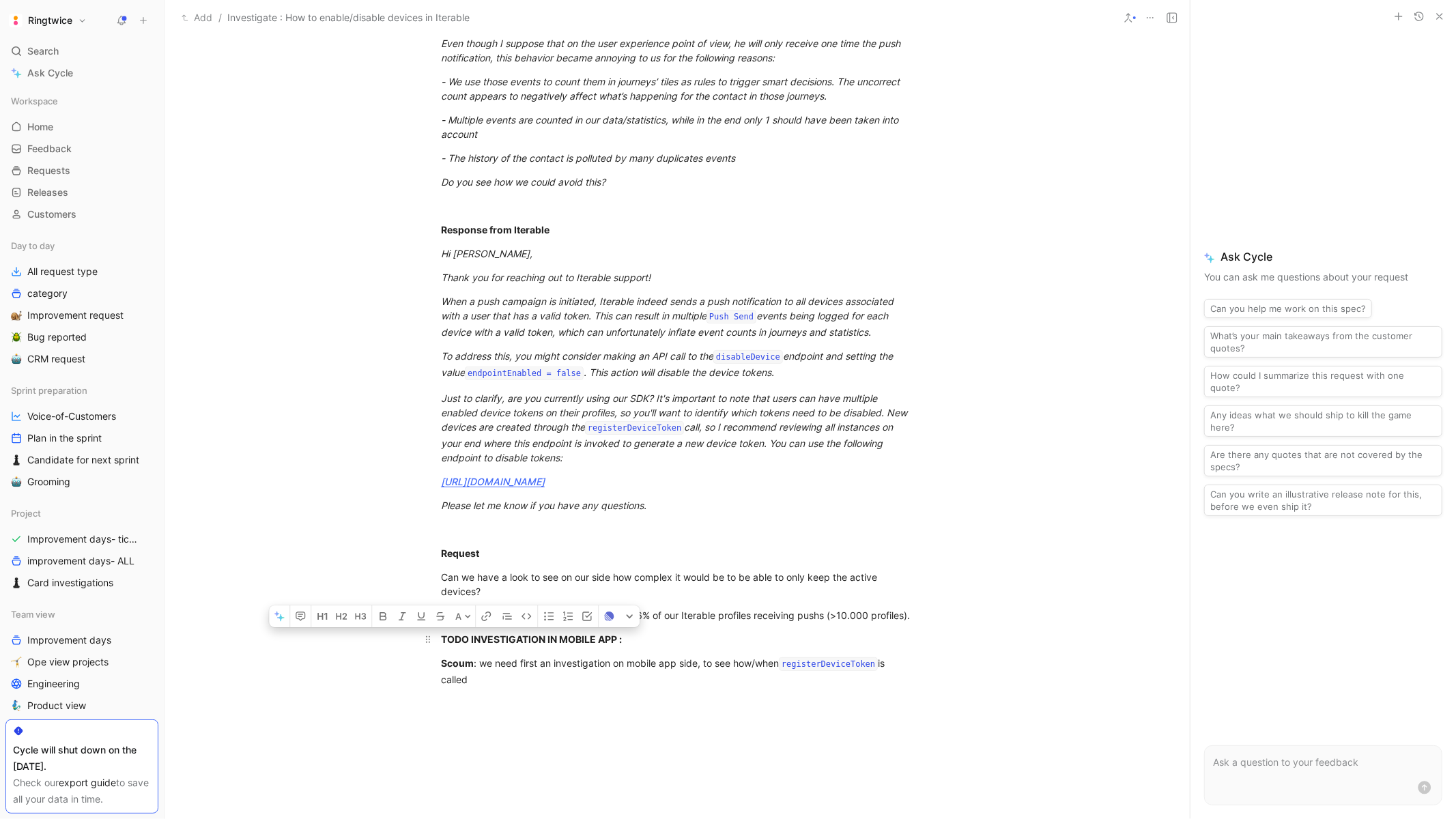
drag, startPoint x: 492, startPoint y: 707, endPoint x: 438, endPoint y: 666, distance: 67.8
click at [438, 666] on div "Linear issue: [URL][DOMAIN_NAME] Mail sent to Iterable where we explain the act…" at bounding box center [677, 252] width 1025 height 900
click at [299, 621] on icon "button" at bounding box center [300, 616] width 11 height 11
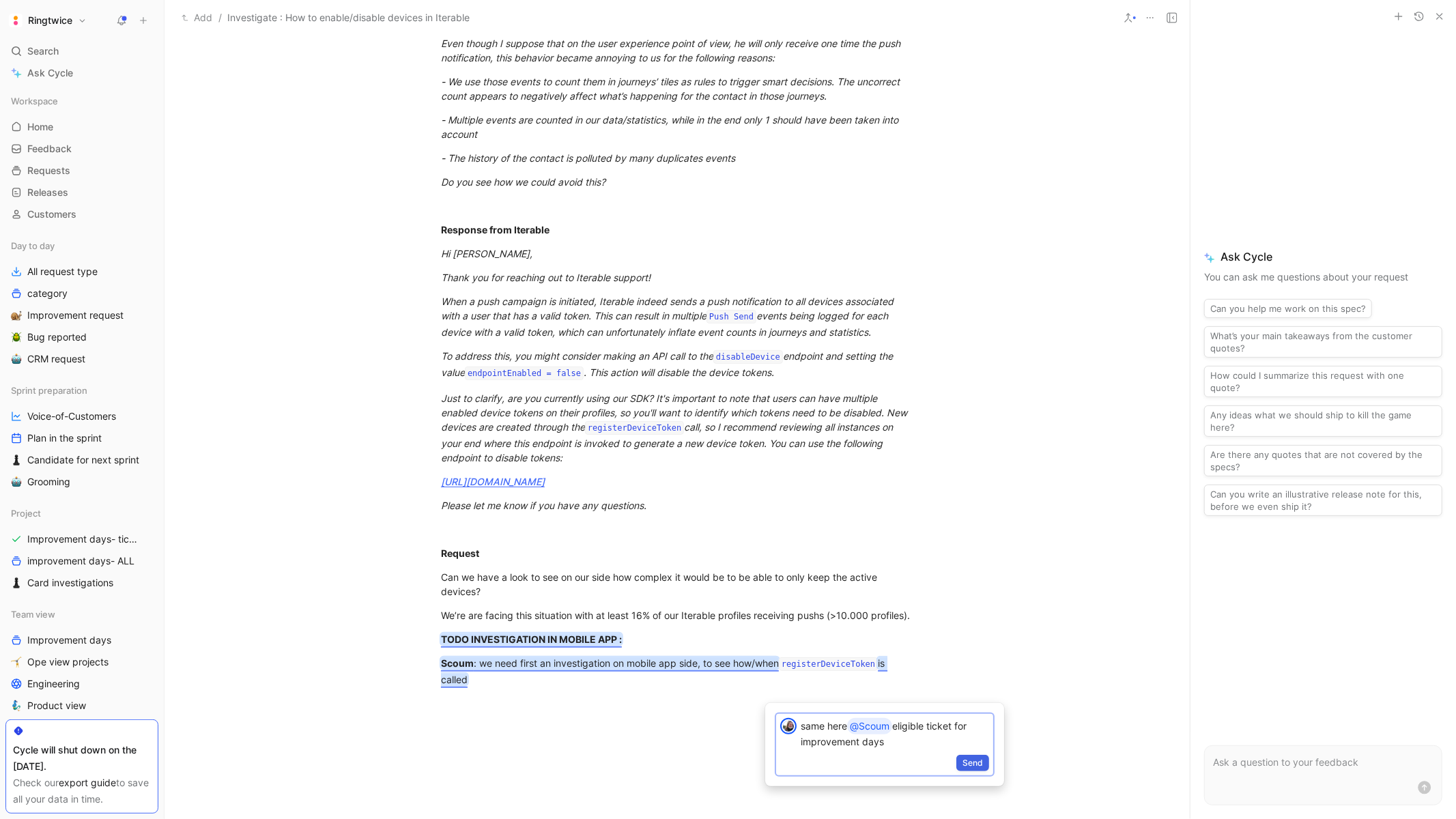
click at [977, 759] on span "Send" at bounding box center [972, 762] width 20 height 14
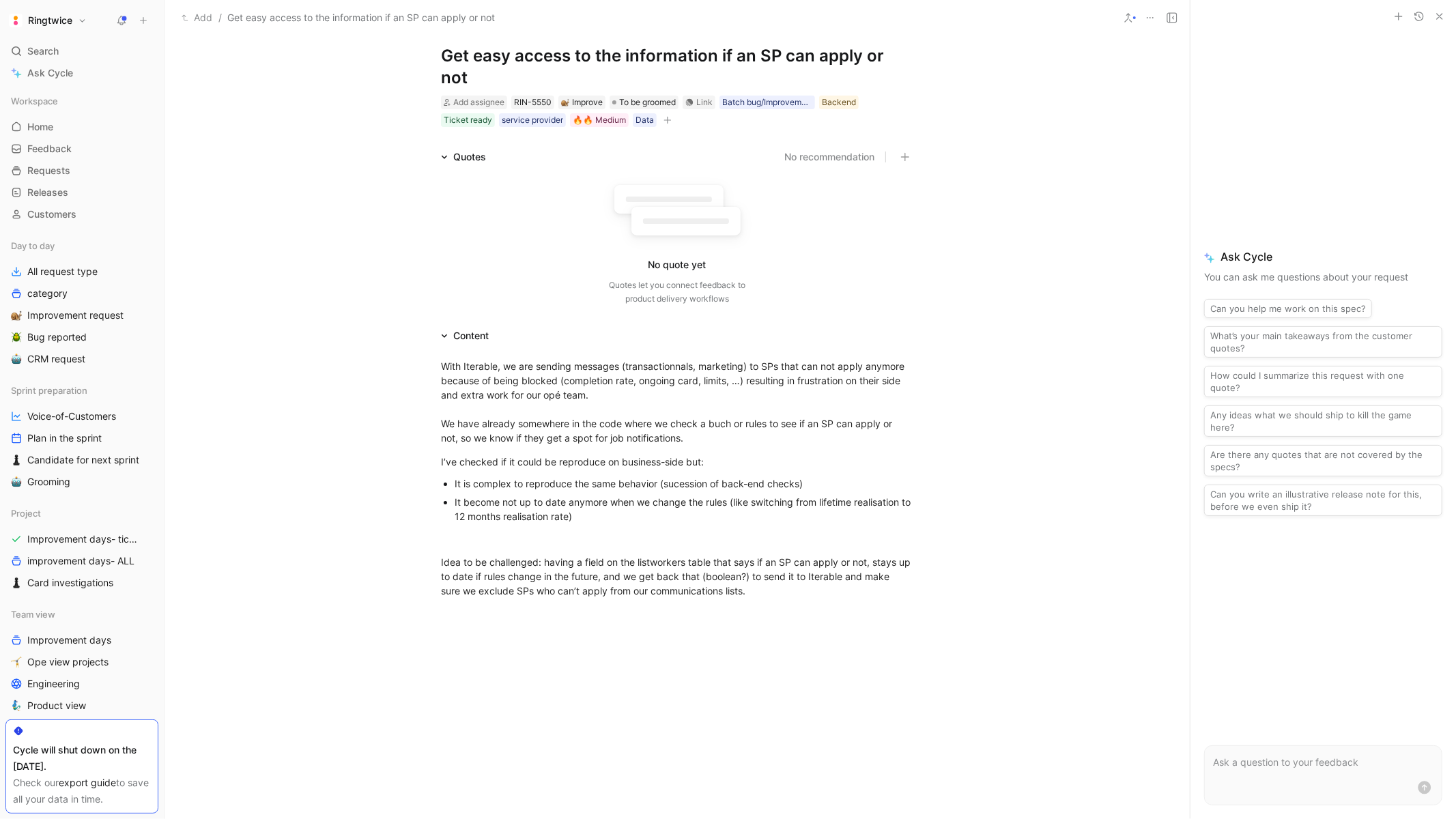
scroll to position [28, 0]
click at [775, 570] on div "Idea to be challenged: having a field on the listworkers table that says if an …" at bounding box center [677, 576] width 472 height 43
click at [442, 630] on div "investigation" at bounding box center [677, 637] width 472 height 14
click at [452, 630] on div "Investigation" at bounding box center [677, 637] width 472 height 14
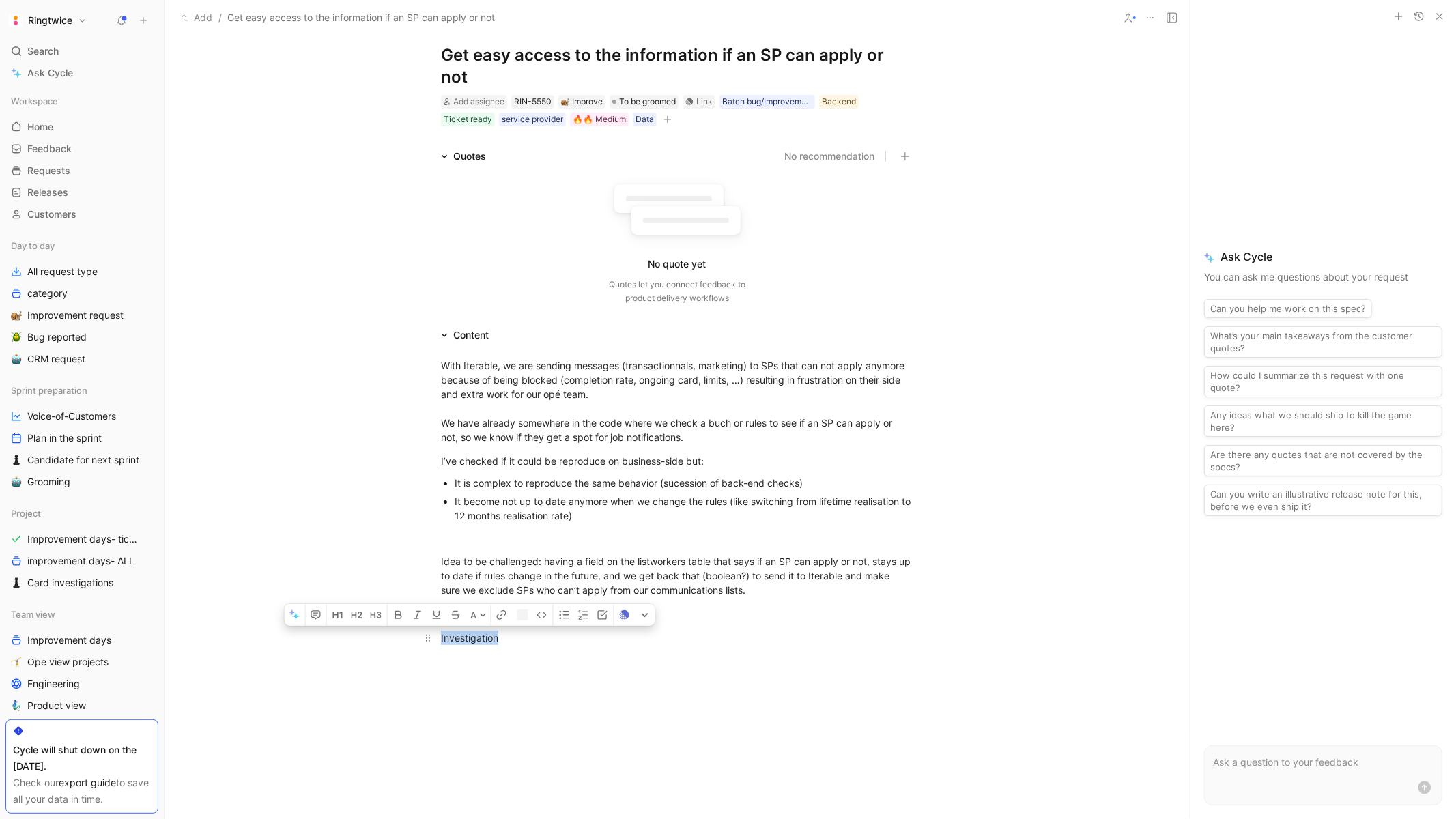
click at [452, 630] on div "Investigation" at bounding box center [677, 637] width 472 height 14
click at [337, 604] on button "button" at bounding box center [337, 615] width 20 height 22
click at [339, 624] on icon "button" at bounding box center [338, 629] width 11 height 11
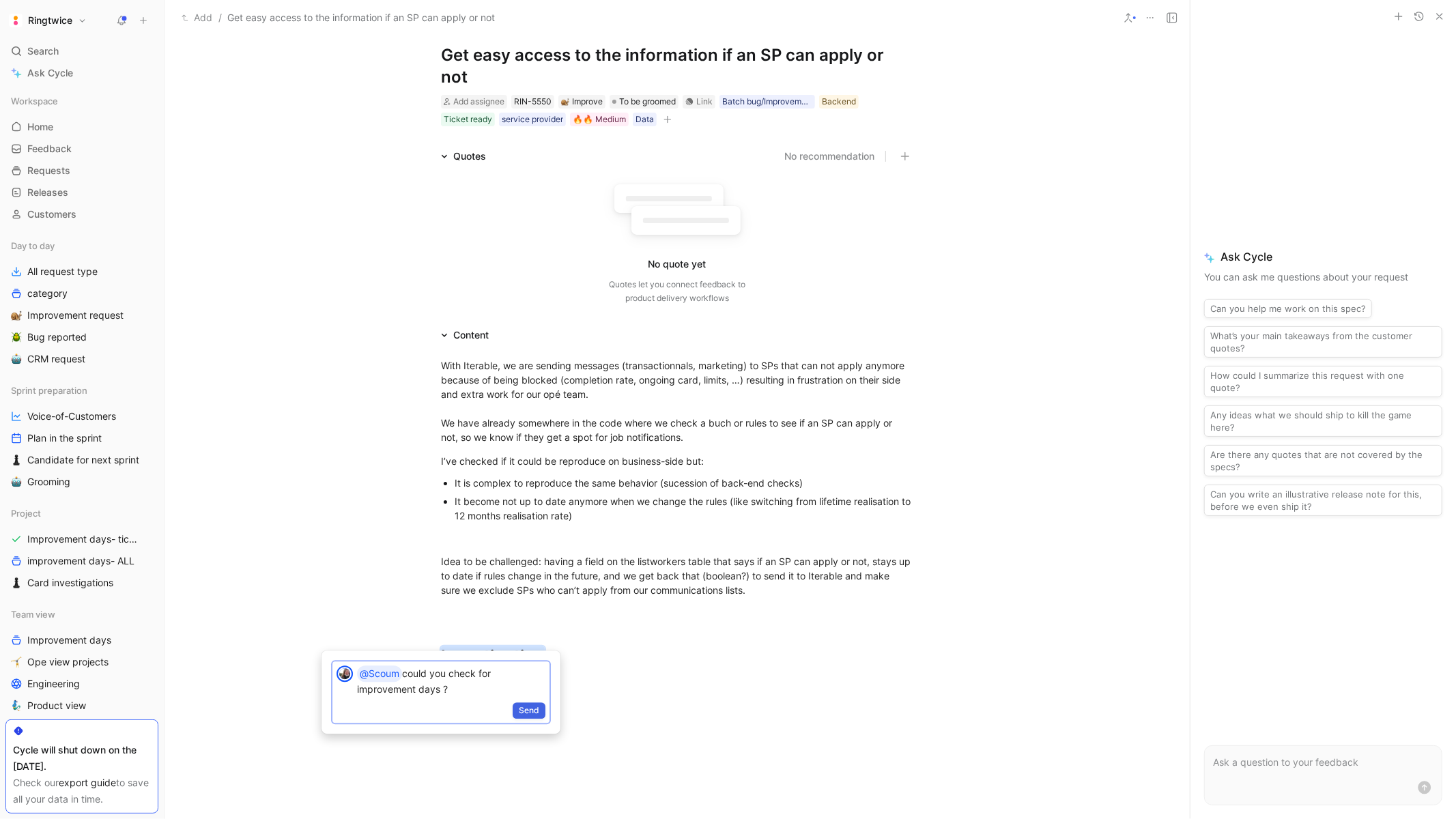
click at [525, 706] on span "Send" at bounding box center [529, 710] width 20 height 14
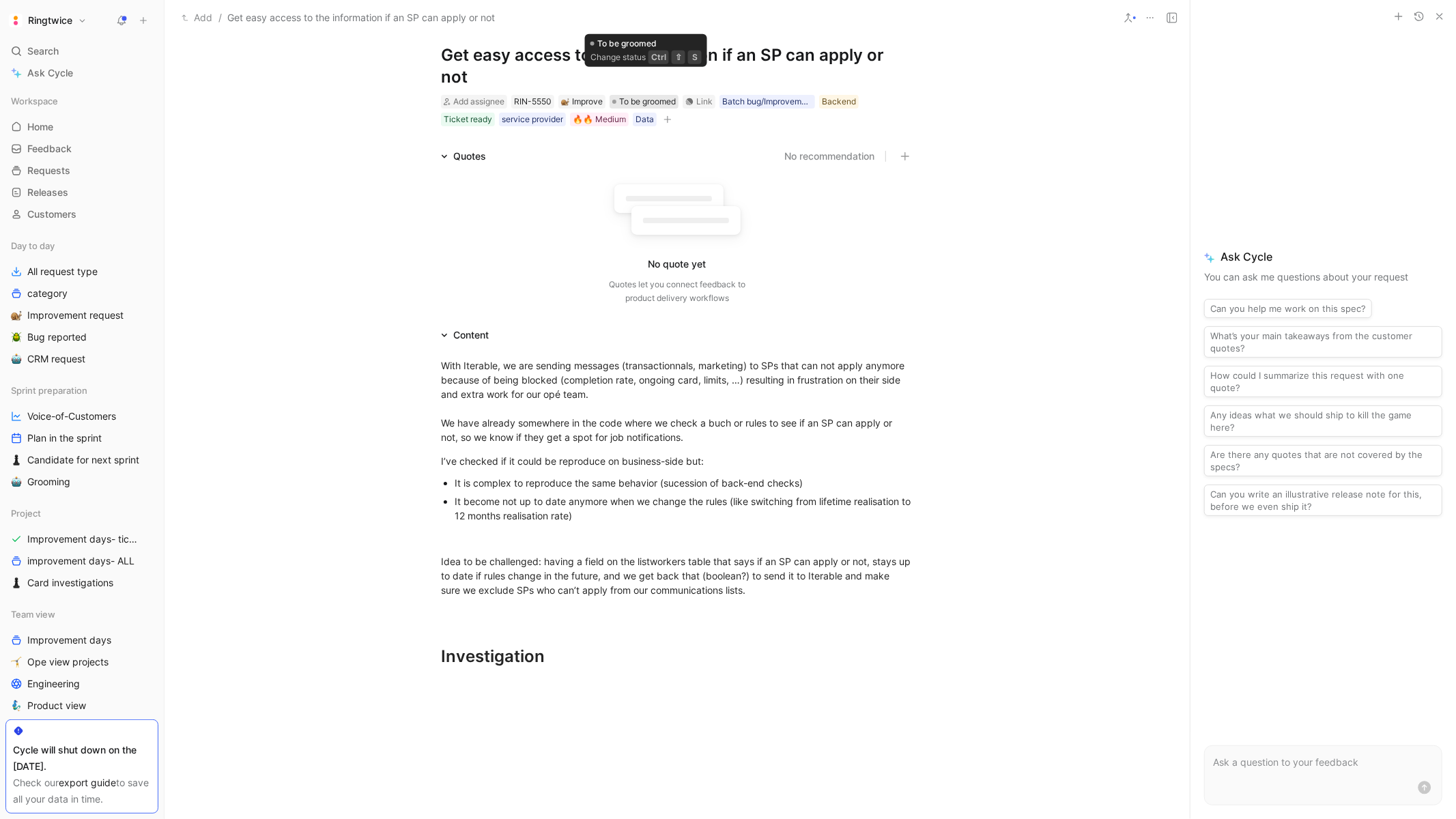
click at [656, 95] on span "To be groomed" at bounding box center [647, 102] width 57 height 14
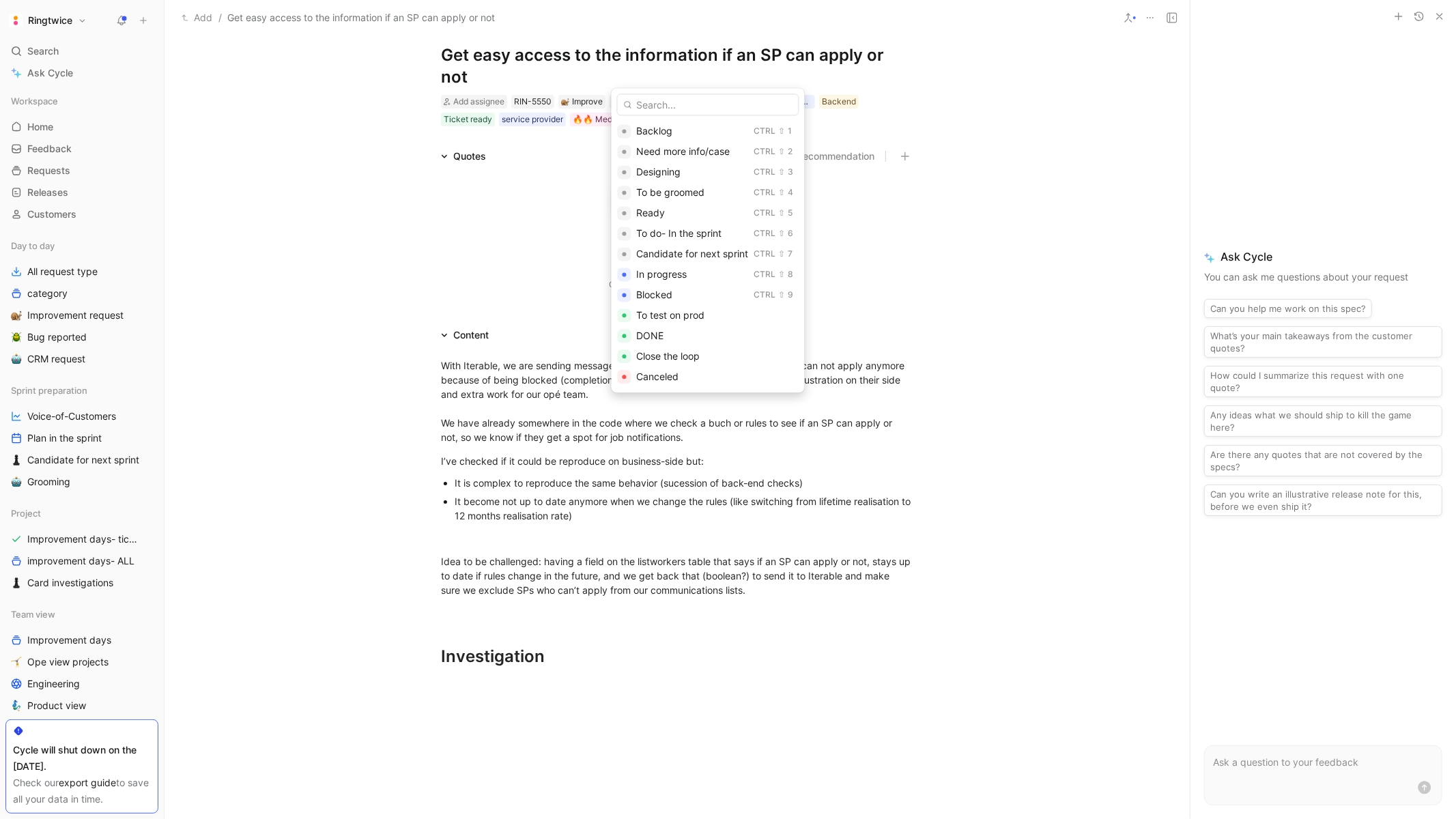
click at [646, 53] on h1 "Get easy access to the information if an SP can apply or not" at bounding box center [677, 66] width 472 height 43
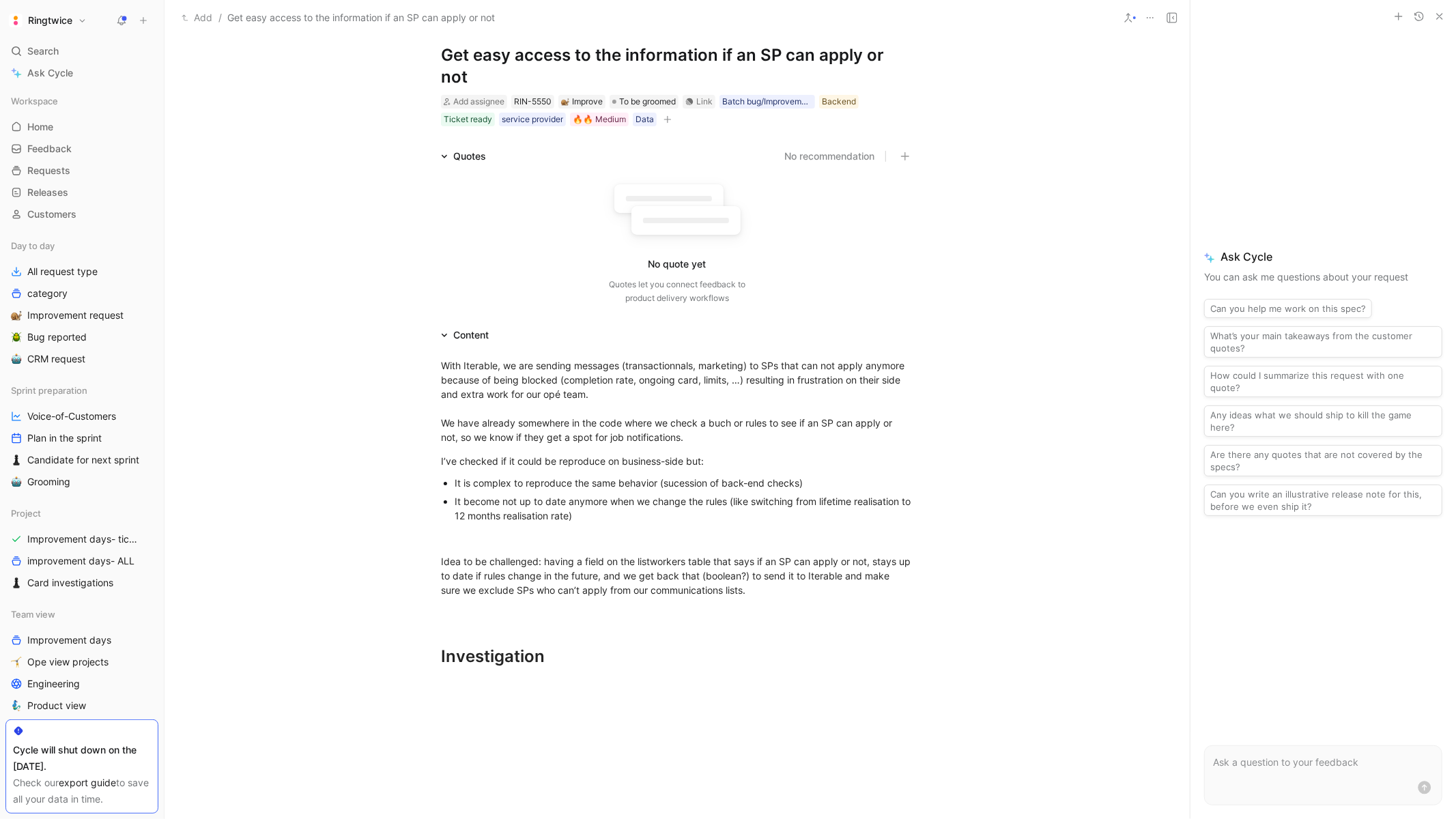
click at [646, 53] on h1 "Get easy access to the information if an SP can apply or not" at bounding box center [677, 66] width 472 height 43
copy h1 "Get easy access to the information if an SP can apply or not"
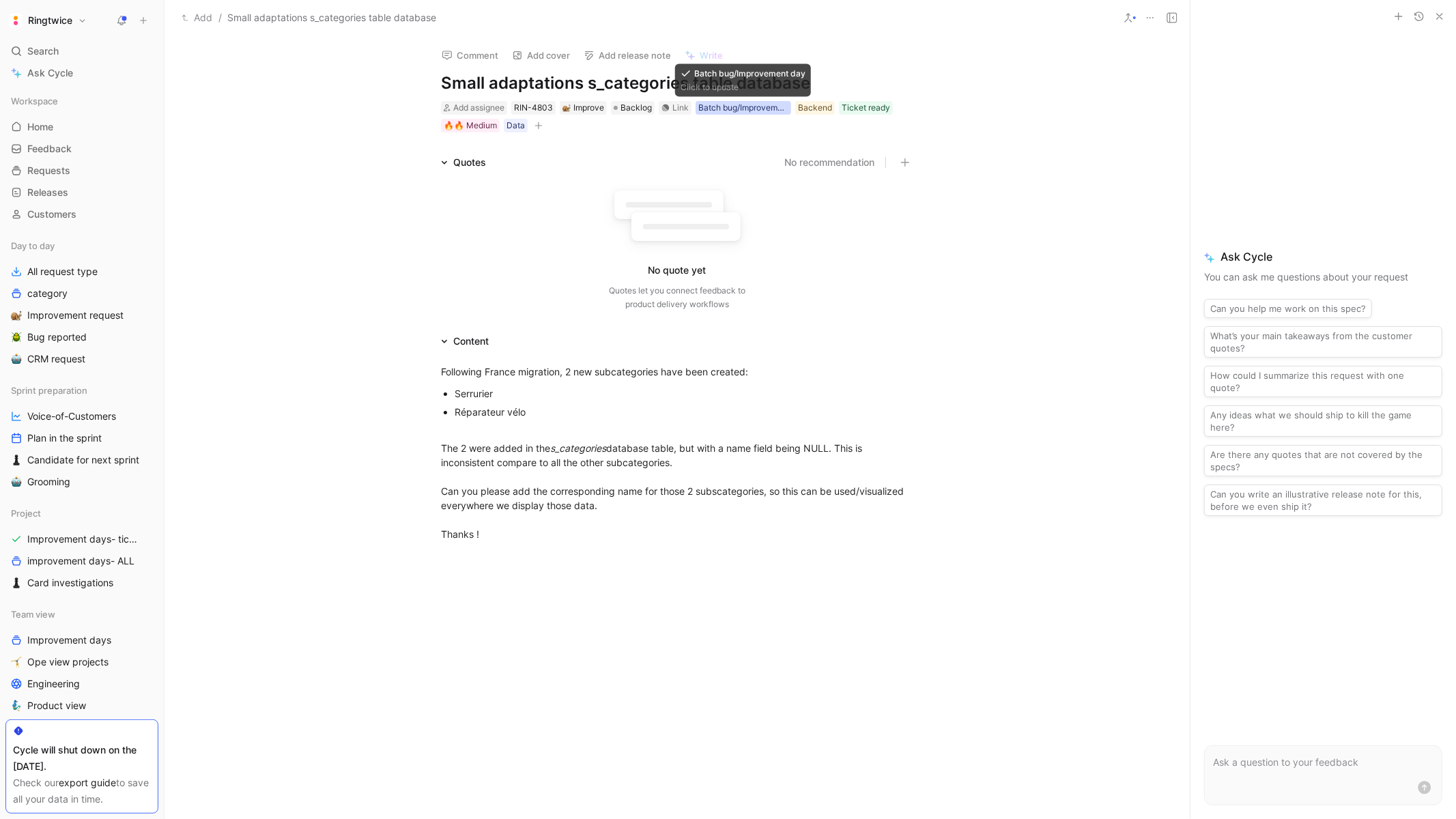
click at [752, 102] on div "Batch bug/Improvement day" at bounding box center [744, 107] width 90 height 14
click at [676, 130] on icon at bounding box center [676, 133] width 8 height 8
click at [671, 125] on input "Batch bug/Improvement day" at bounding box center [671, 125] width 0 height 0
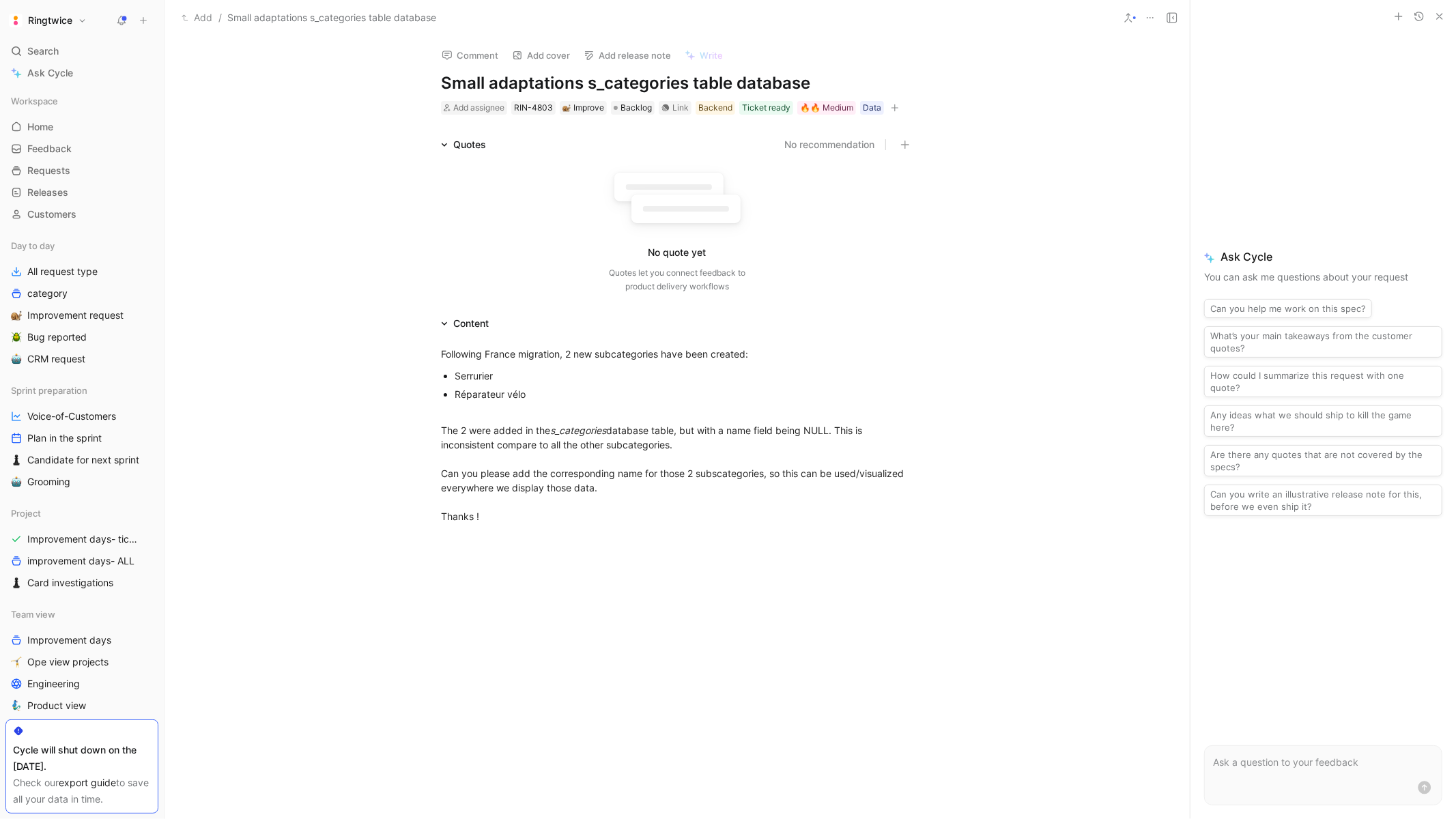
click at [894, 107] on icon "button" at bounding box center [894, 108] width 8 height 8
click at [764, 227] on span "Feature" at bounding box center [748, 222] width 34 height 11
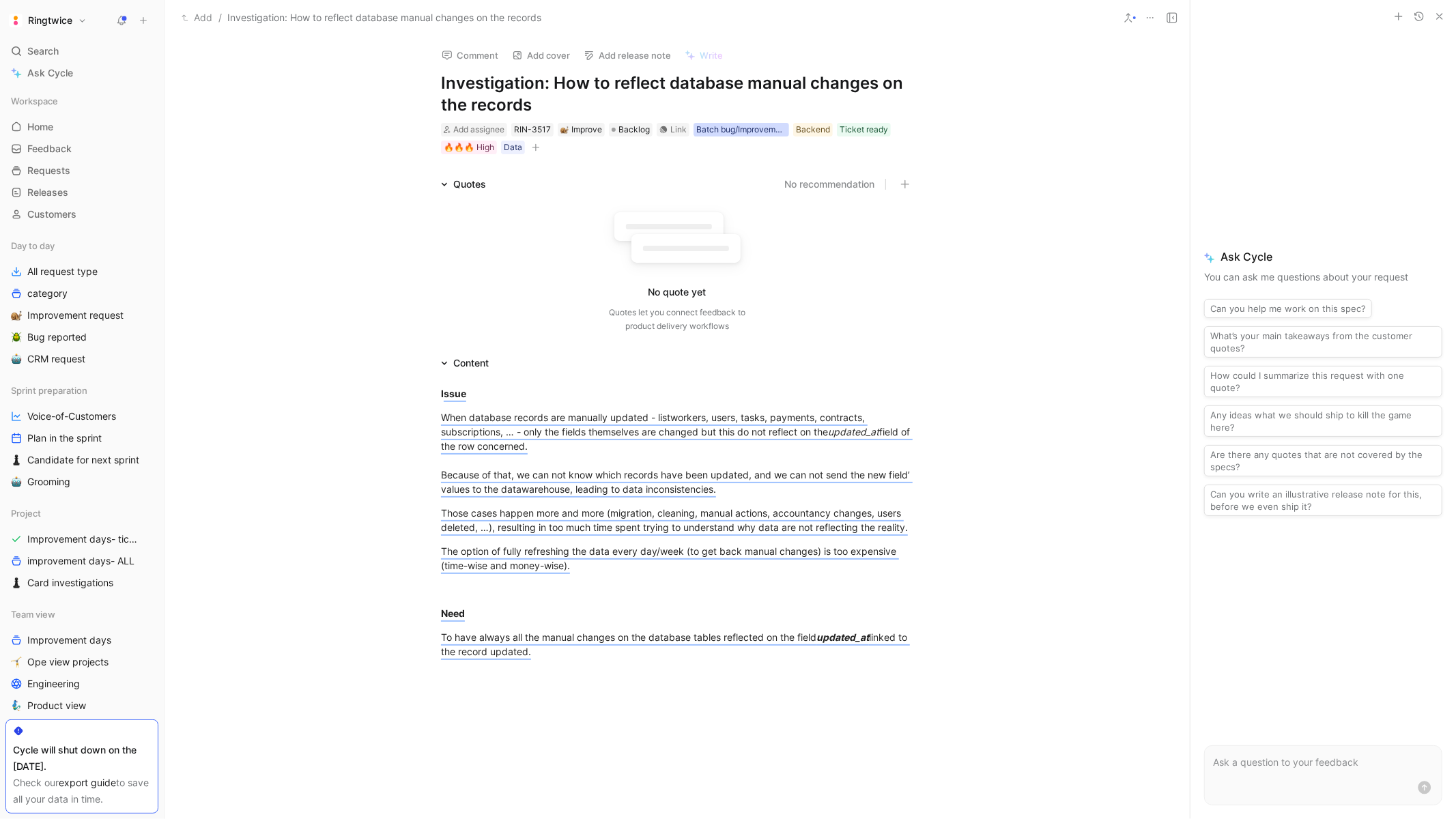
click at [761, 124] on div "Batch bug/Improvement day" at bounding box center [741, 130] width 90 height 14
click at [670, 157] on icon at bounding box center [674, 155] width 8 height 8
click at [669, 147] on input "Batch bug/Improvement day" at bounding box center [669, 147] width 0 height 0
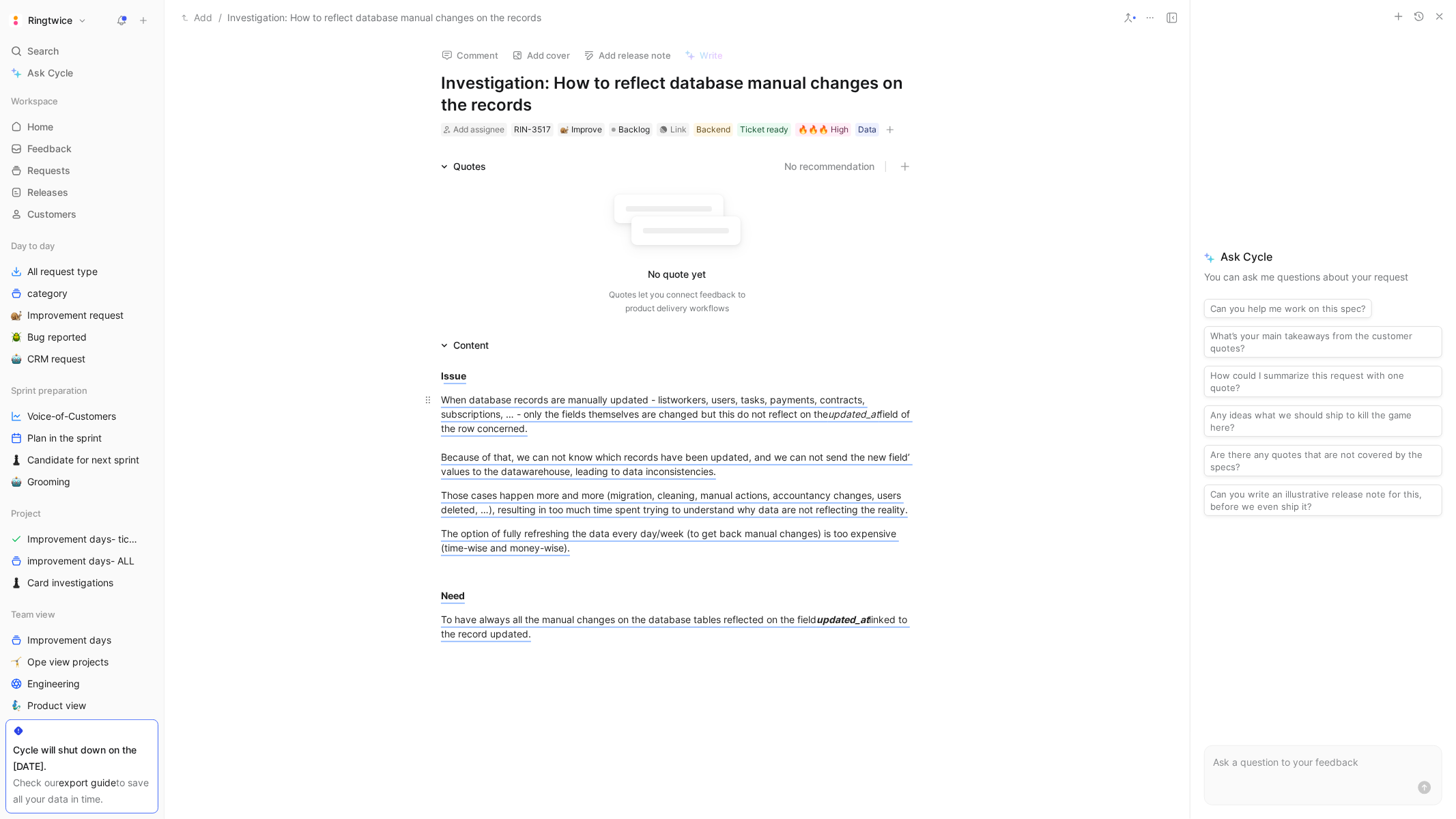
click at [586, 404] on div "When database records are manually updated - listworkers, users, tasks, payment…" at bounding box center [677, 435] width 472 height 86
click at [532, 418] on div "When database records are manually updated - listworkers, users, tasks, payment…" at bounding box center [677, 435] width 472 height 86
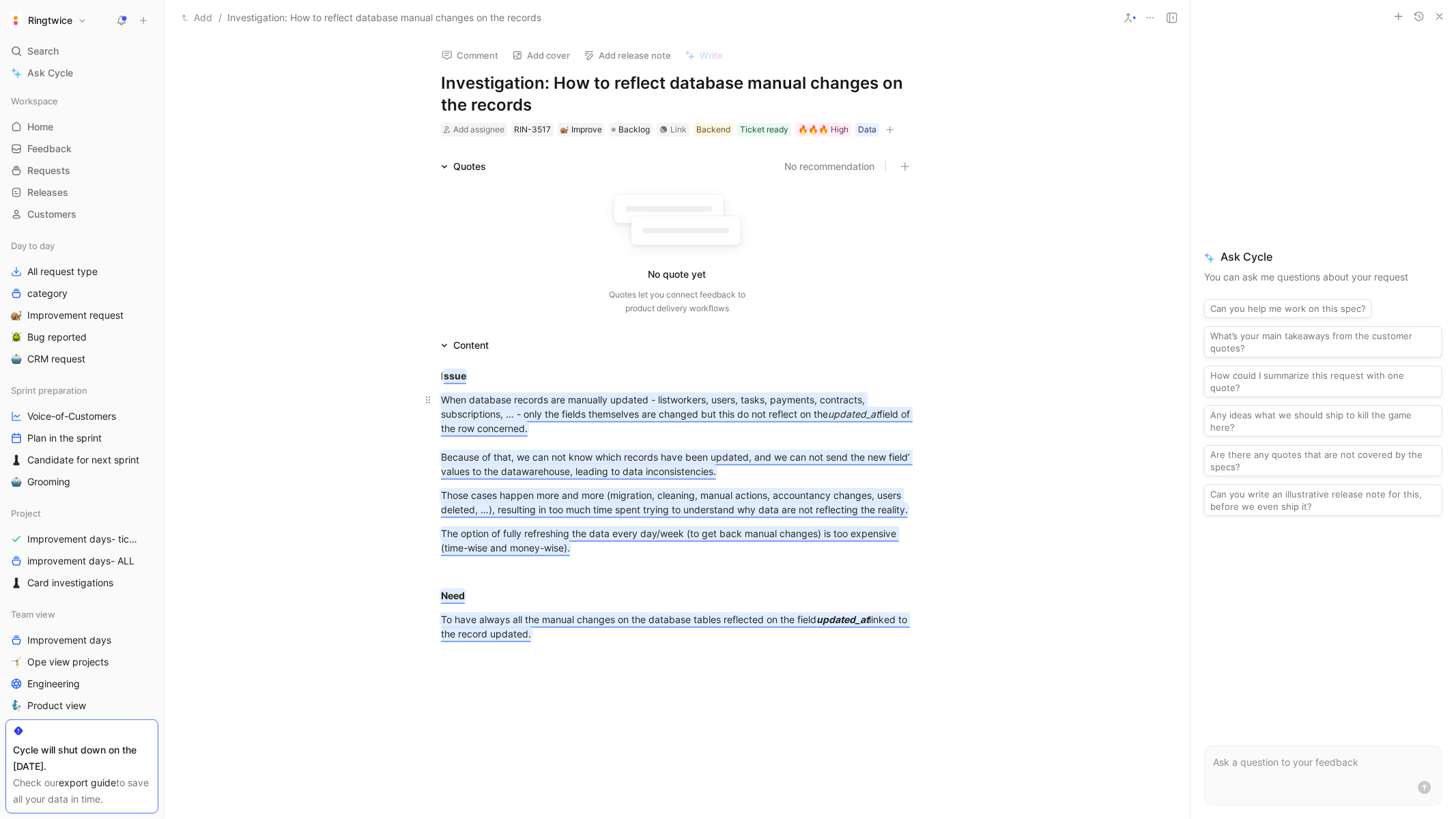
click at [622, 400] on mark "When database records are manually updated - listworkers, users, tasks, payment…" at bounding box center [676, 413] width 471 height 40
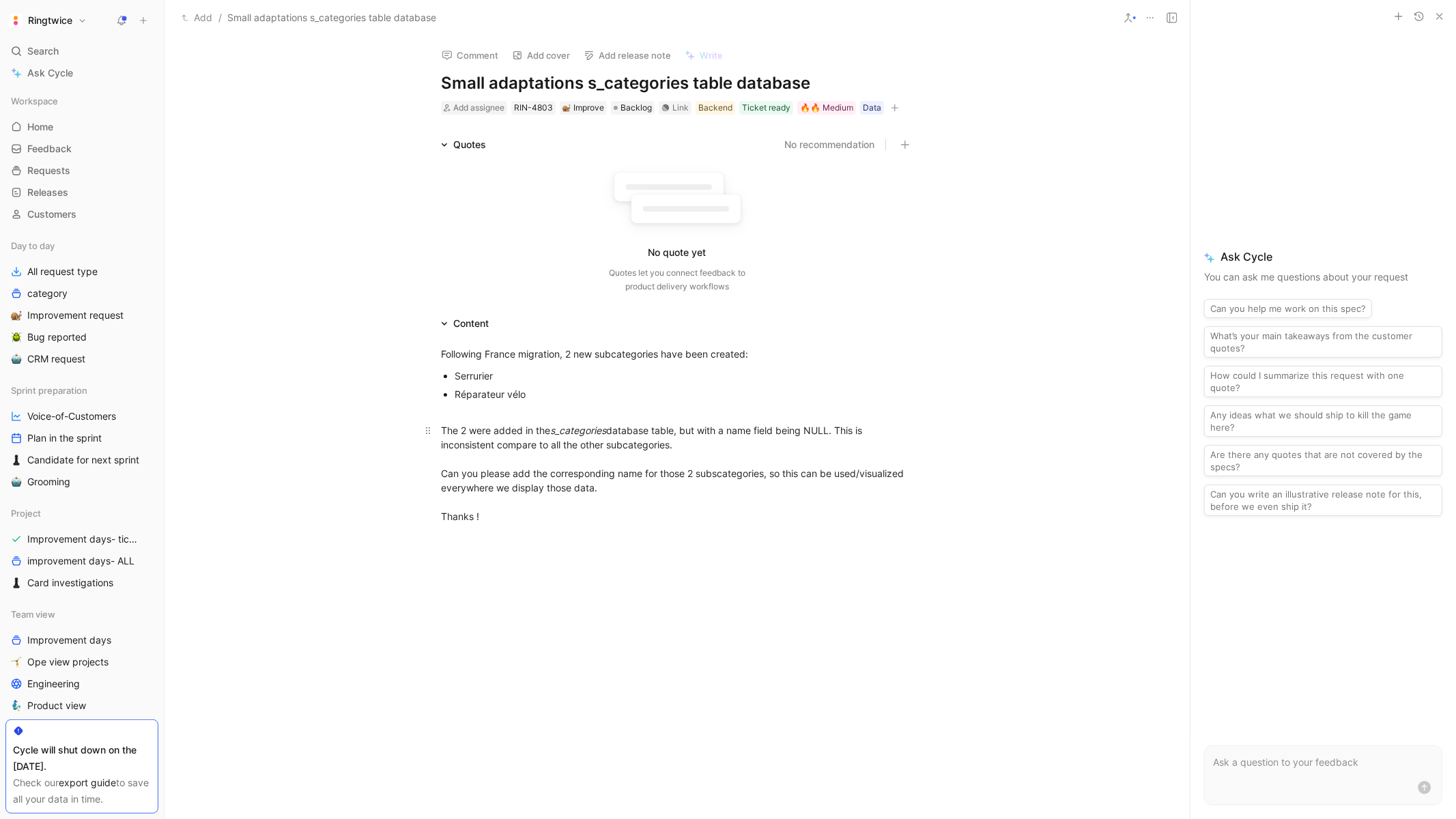
click at [521, 512] on div "The 2 were added in the s_categories database table, but with a name field bein…" at bounding box center [677, 473] width 472 height 100
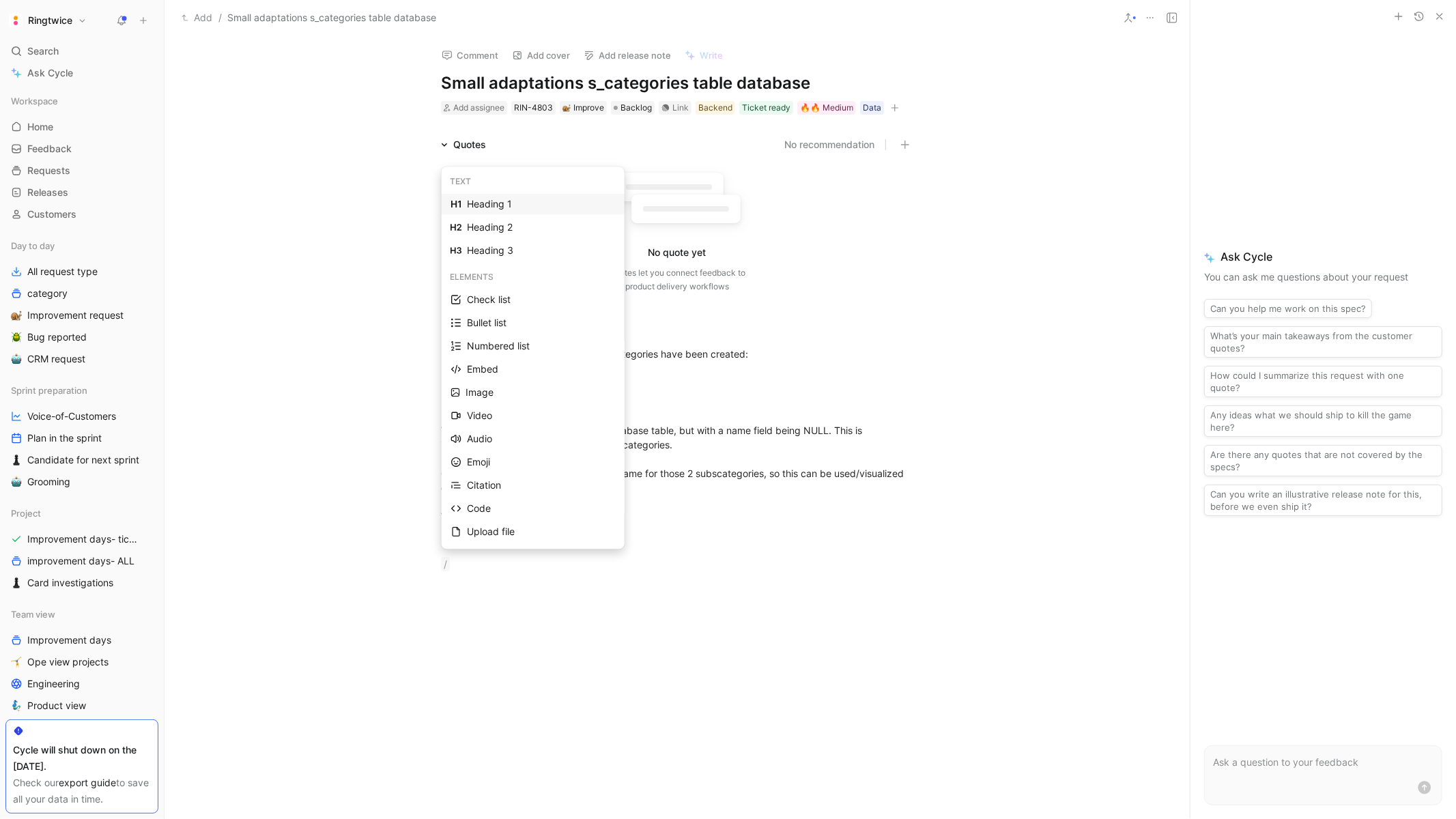
click at [479, 199] on div "Heading 1" at bounding box center [540, 204] width 148 height 16
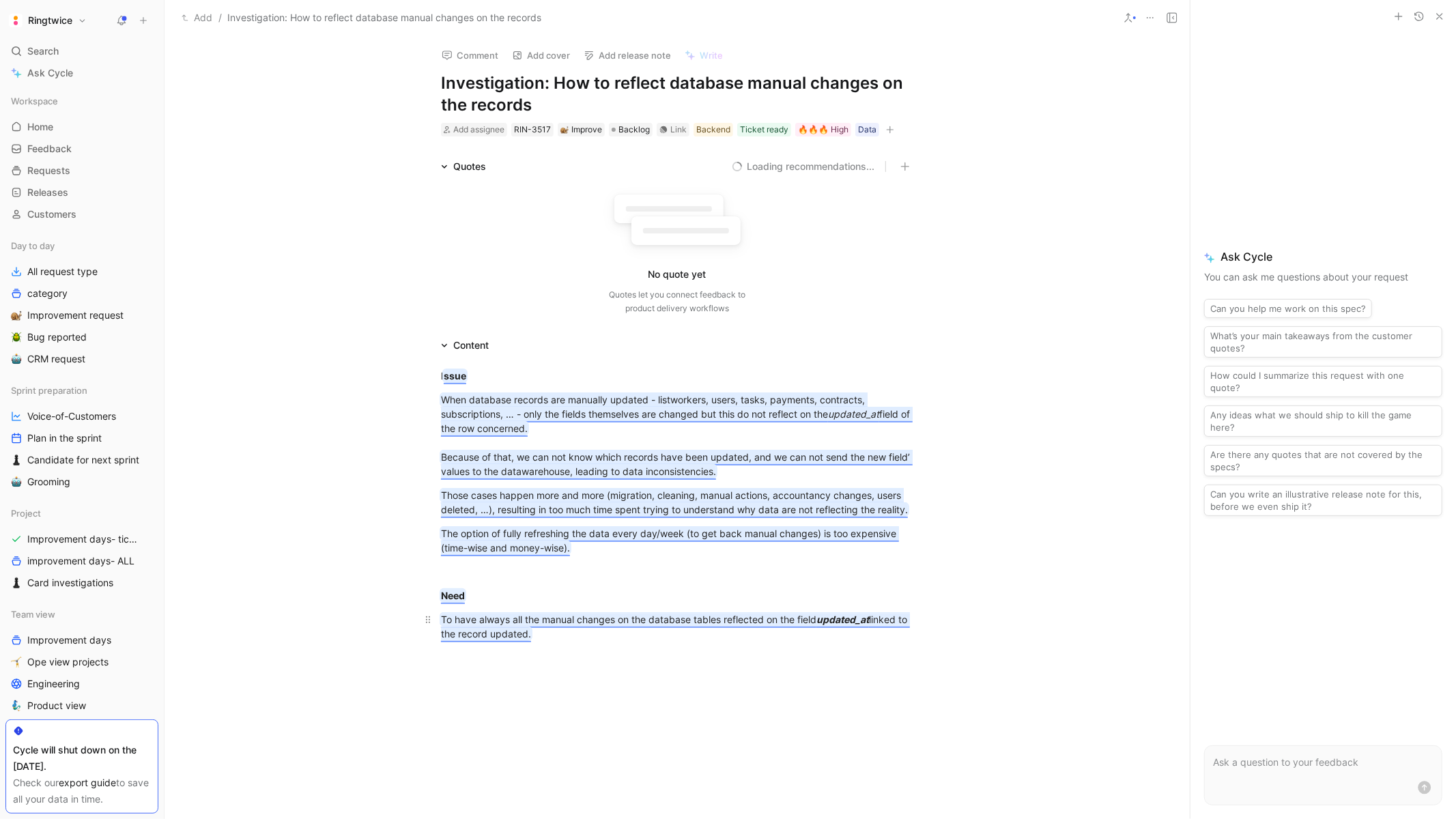
click at [514, 632] on mark "To have always all the manual changes on the database tables reflected on the f…" at bounding box center [676, 626] width 469 height 26
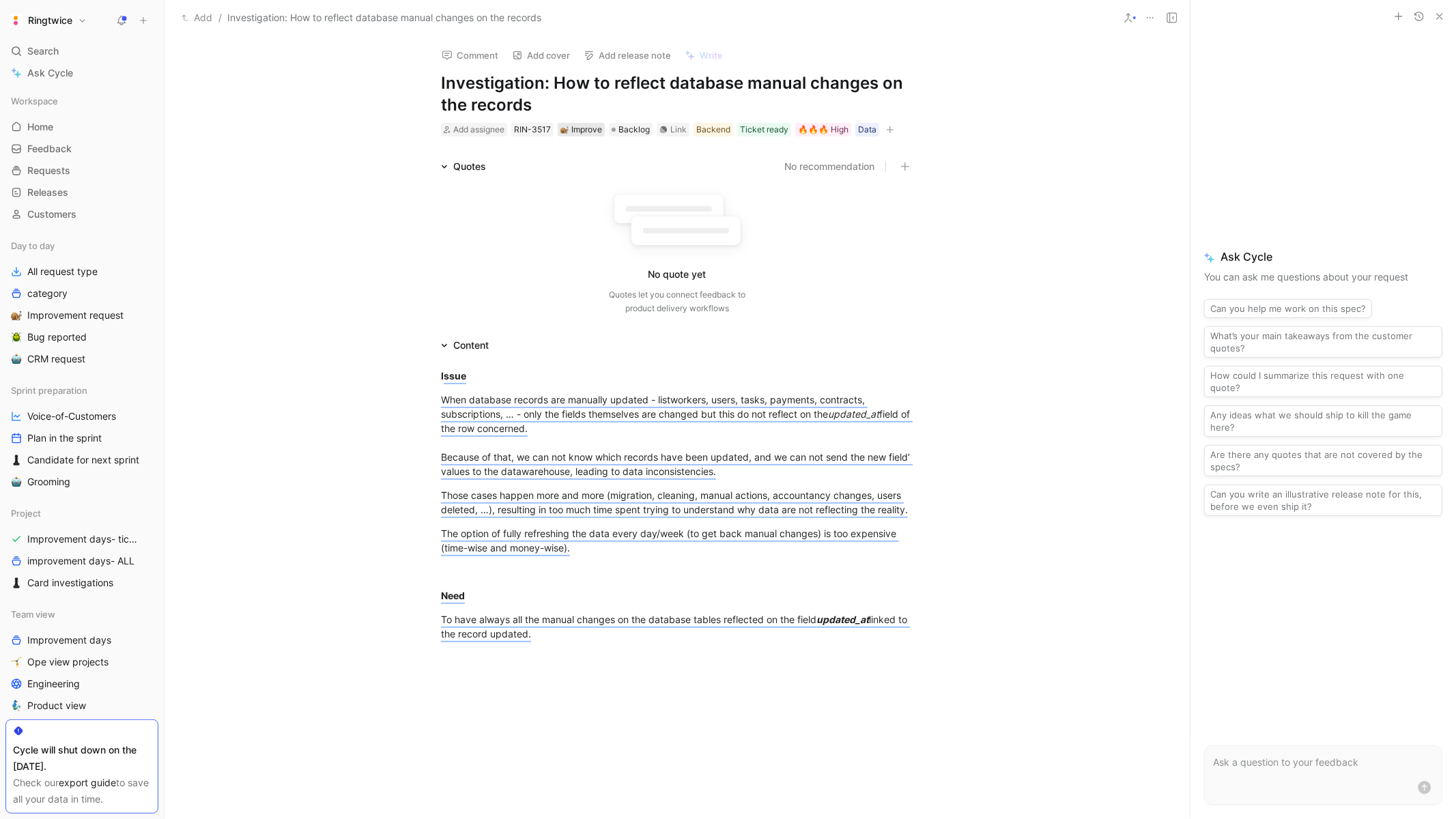
click at [589, 129] on div "Improve" at bounding box center [580, 130] width 42 height 14
click at [540, 312] on div "Initiative" at bounding box center [609, 304] width 162 height 16
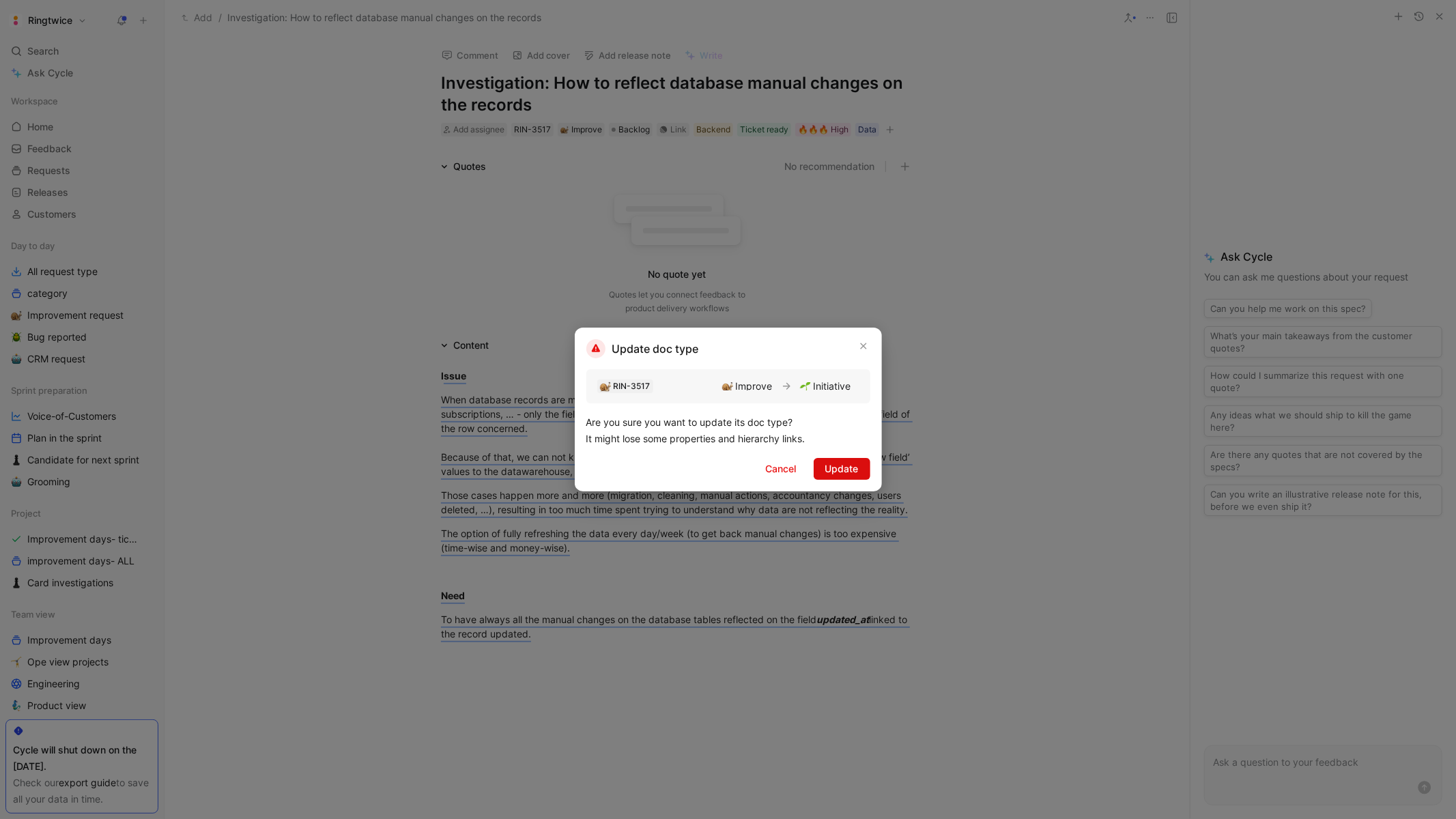
click at [835, 468] on span "Update" at bounding box center [841, 469] width 34 height 16
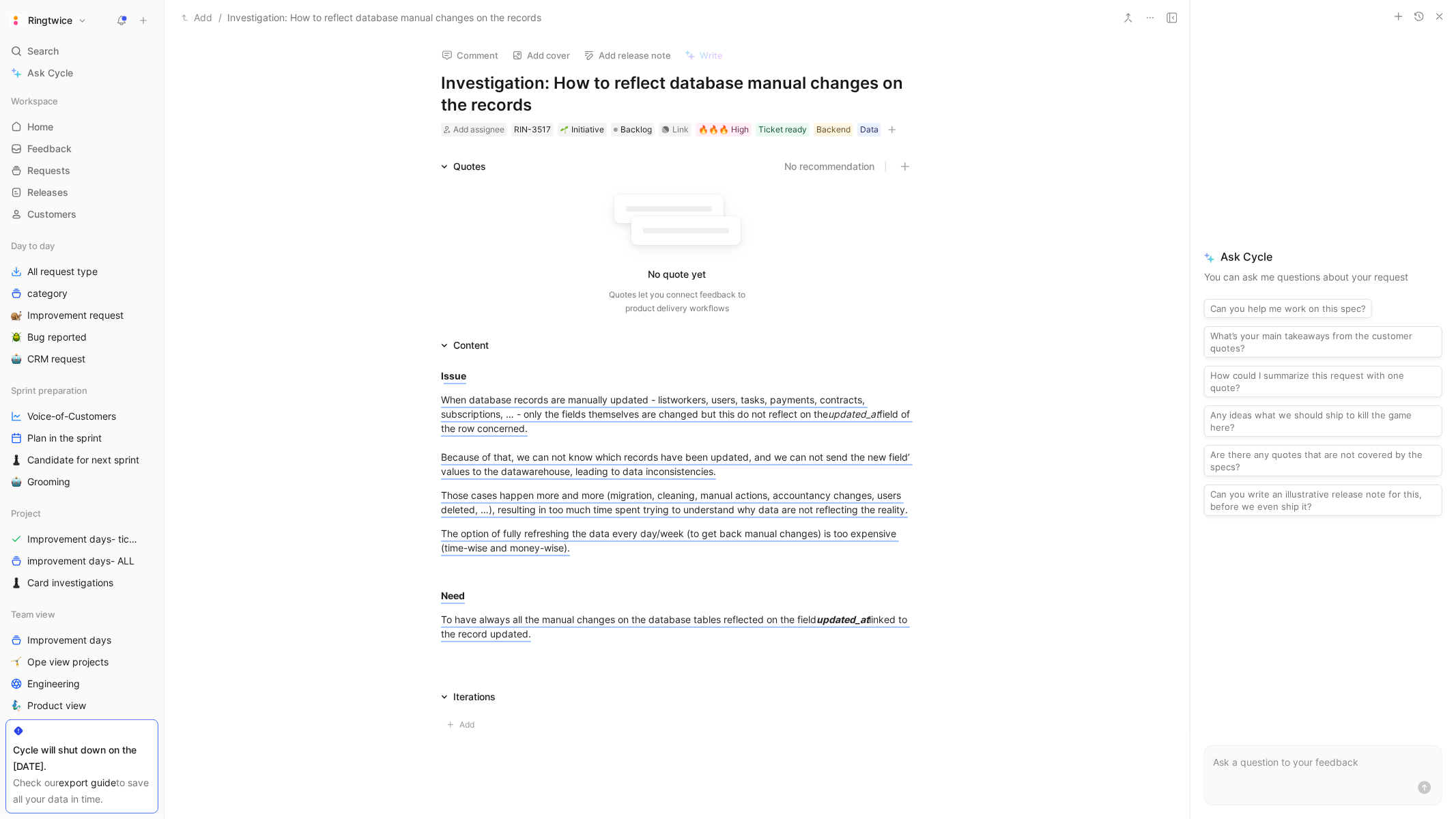
click at [890, 126] on icon "button" at bounding box center [892, 130] width 8 height 8
click at [776, 241] on div "Quarter" at bounding box center [808, 244] width 162 height 16
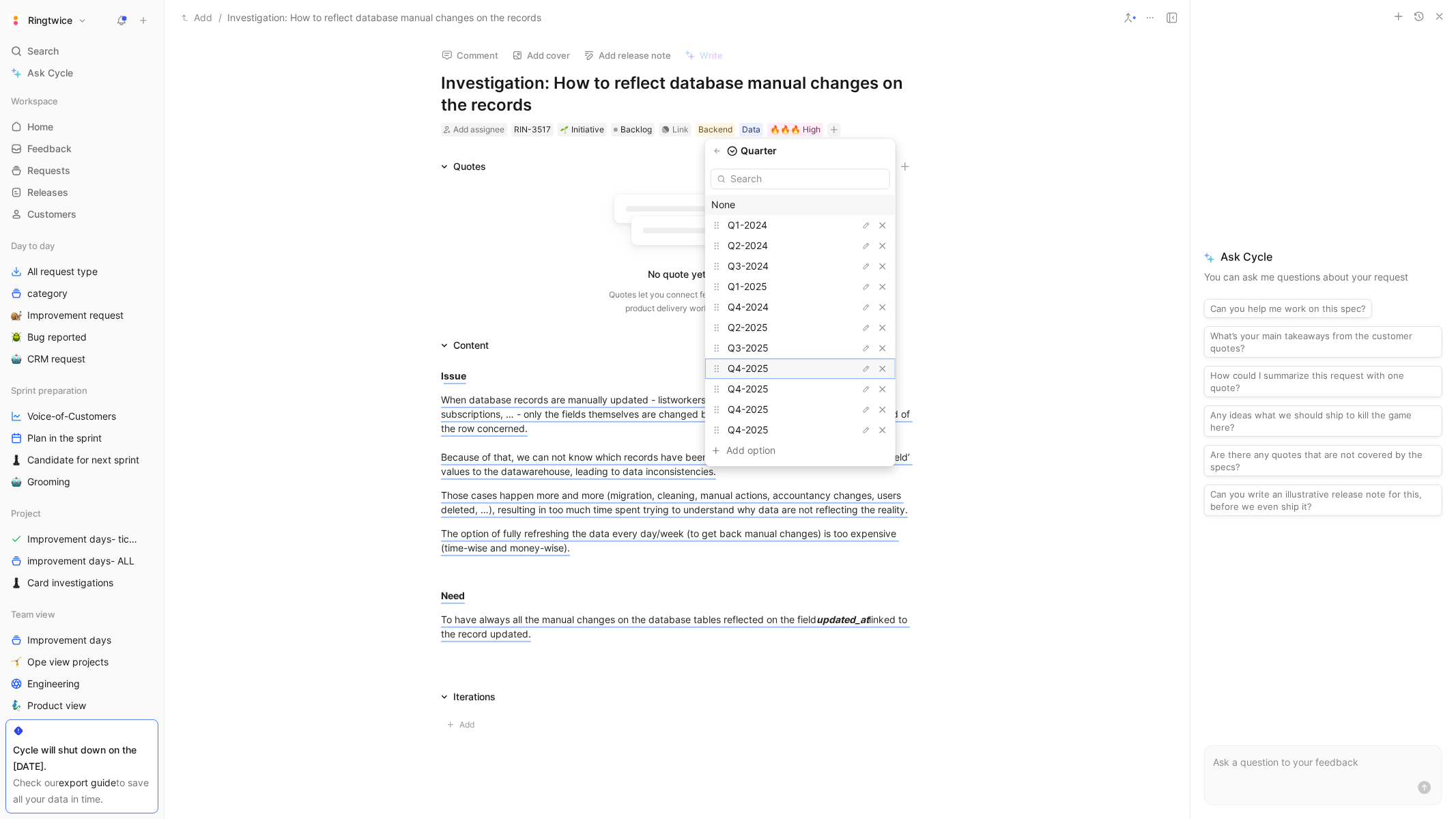
click at [760, 369] on span "Q4-2025" at bounding box center [748, 368] width 41 height 11
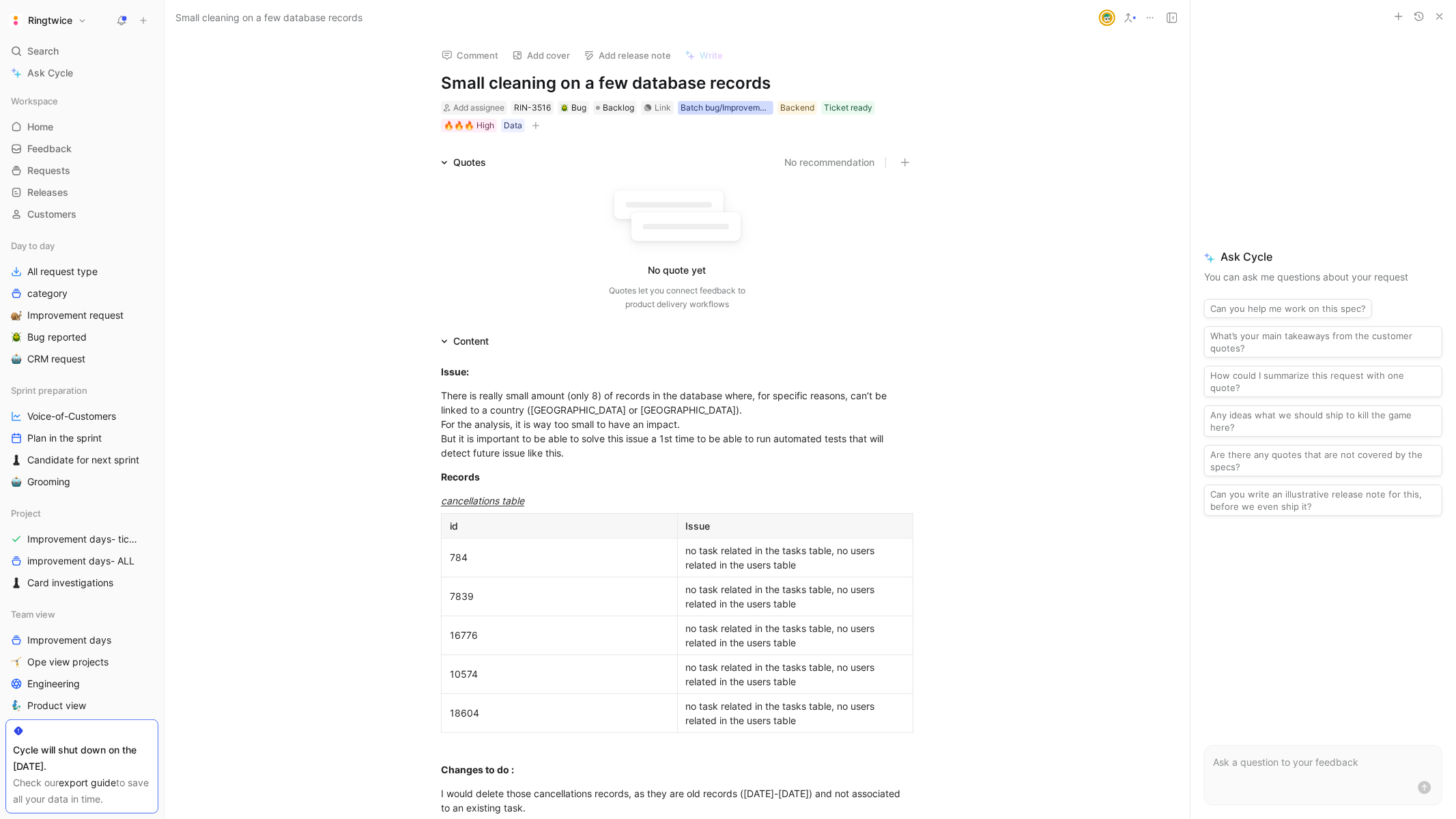
click at [722, 108] on div "Batch bug/Improvement day" at bounding box center [726, 107] width 90 height 14
click at [659, 134] on icon at bounding box center [657, 133] width 8 height 8
click at [653, 125] on input "Batch bug/Improvement day" at bounding box center [653, 125] width 0 height 0
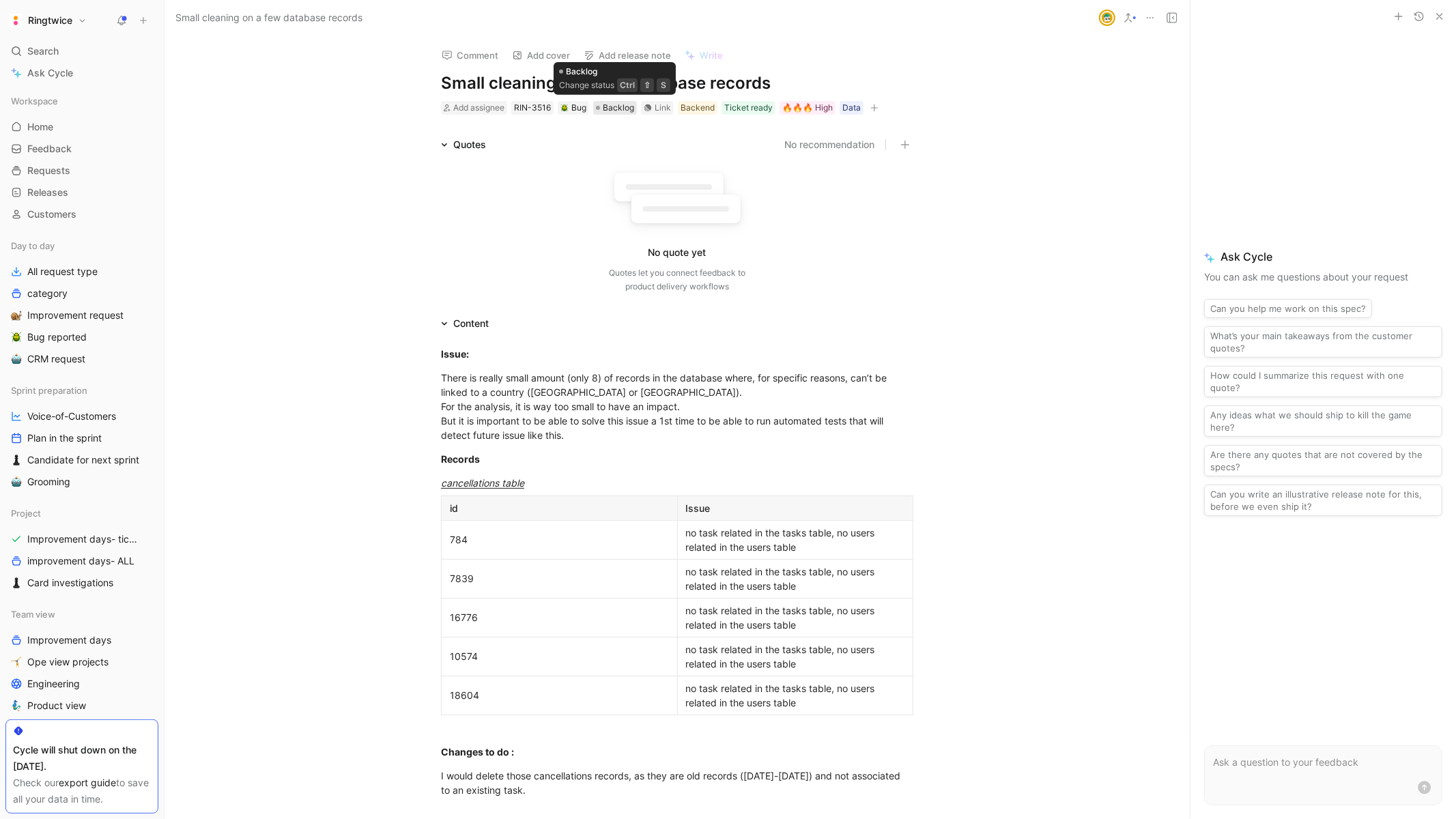
click at [609, 111] on span "Backlog" at bounding box center [618, 107] width 31 height 14
click at [870, 109] on icon "button" at bounding box center [874, 108] width 8 height 8
click at [597, 108] on div at bounding box center [598, 107] width 4 height 4
click at [566, 105] on img at bounding box center [564, 108] width 8 height 8
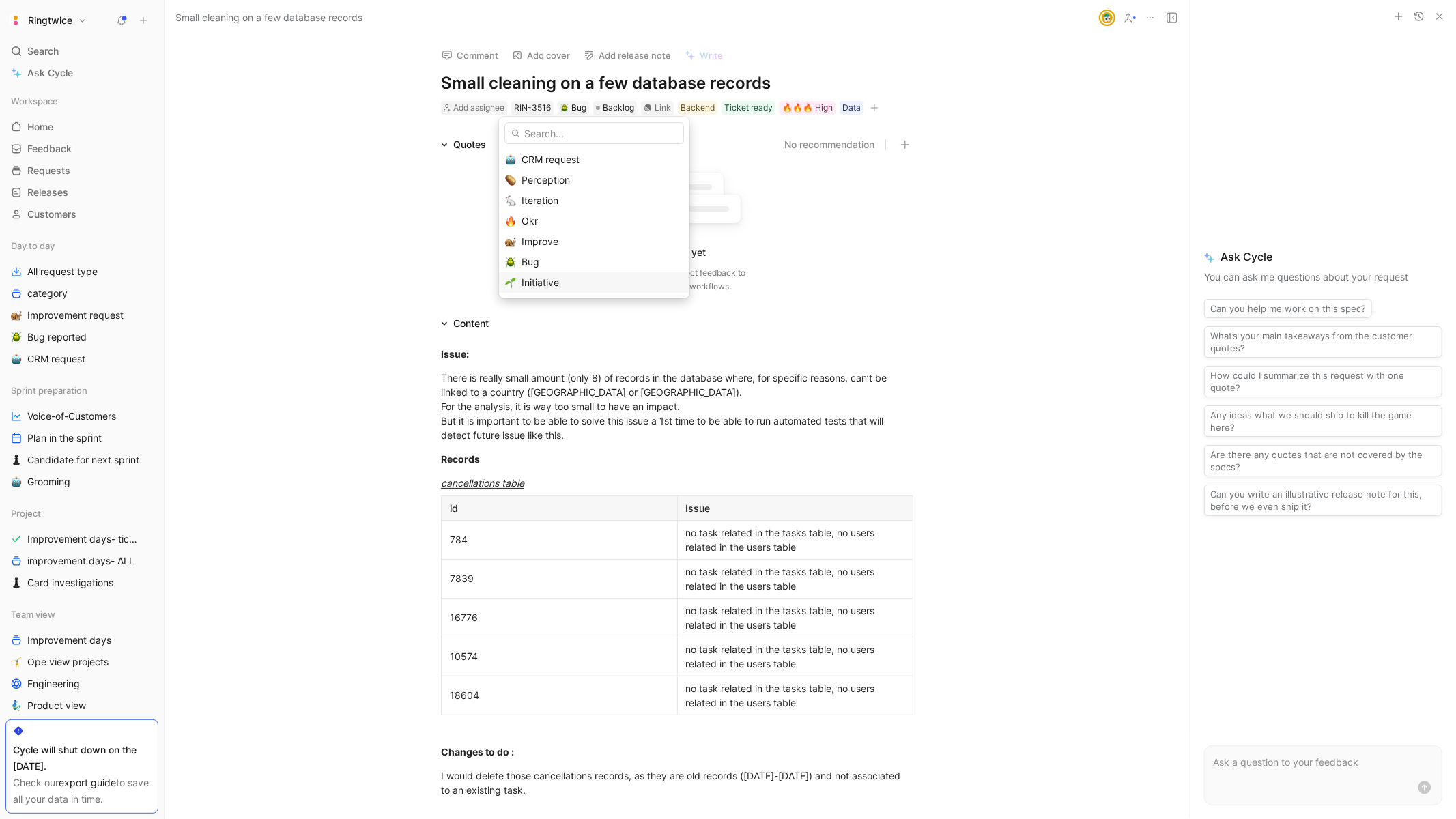
click at [536, 287] on span "Initiative" at bounding box center [540, 282] width 38 height 11
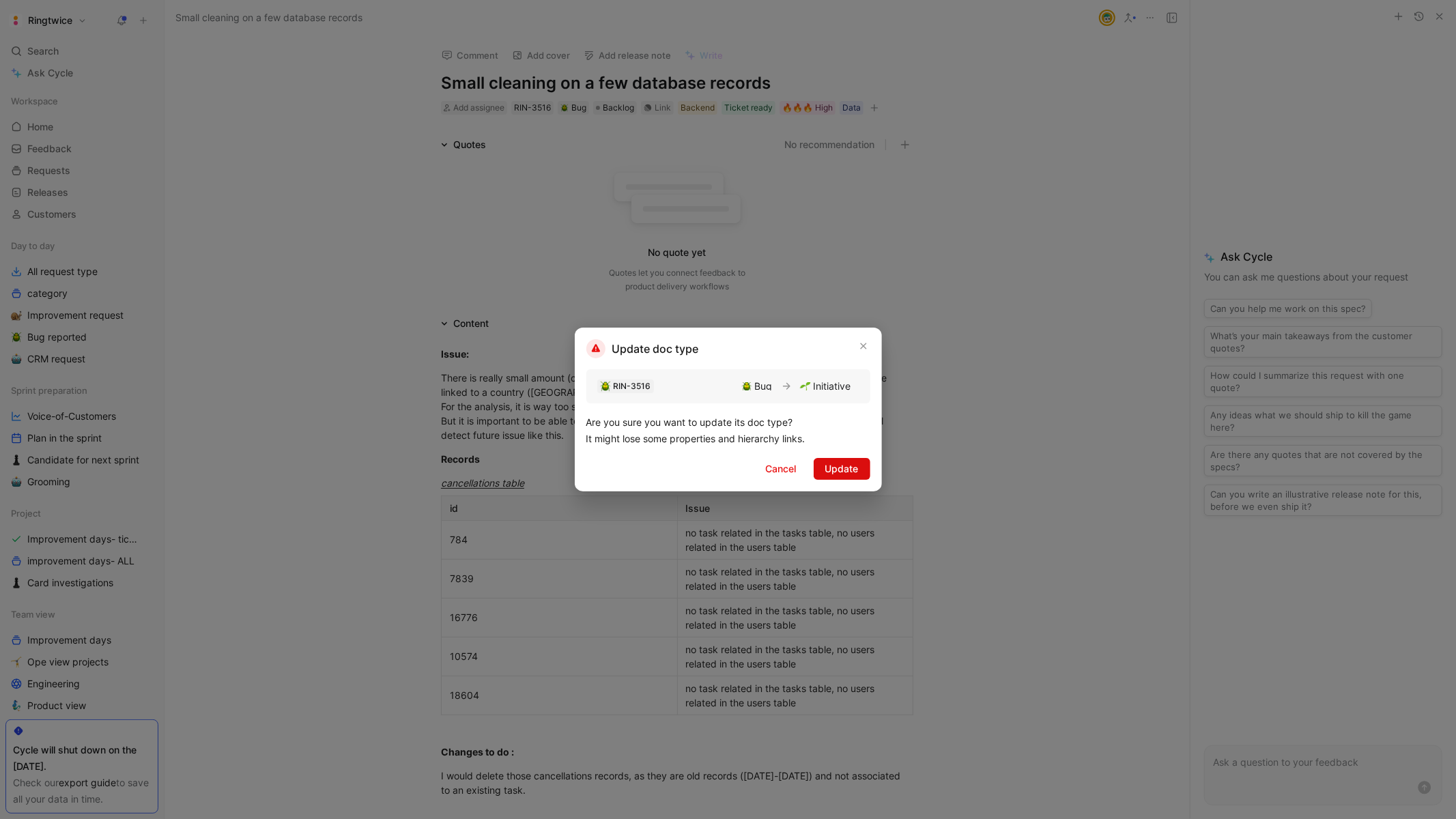
click at [837, 468] on span "Update" at bounding box center [841, 469] width 34 height 16
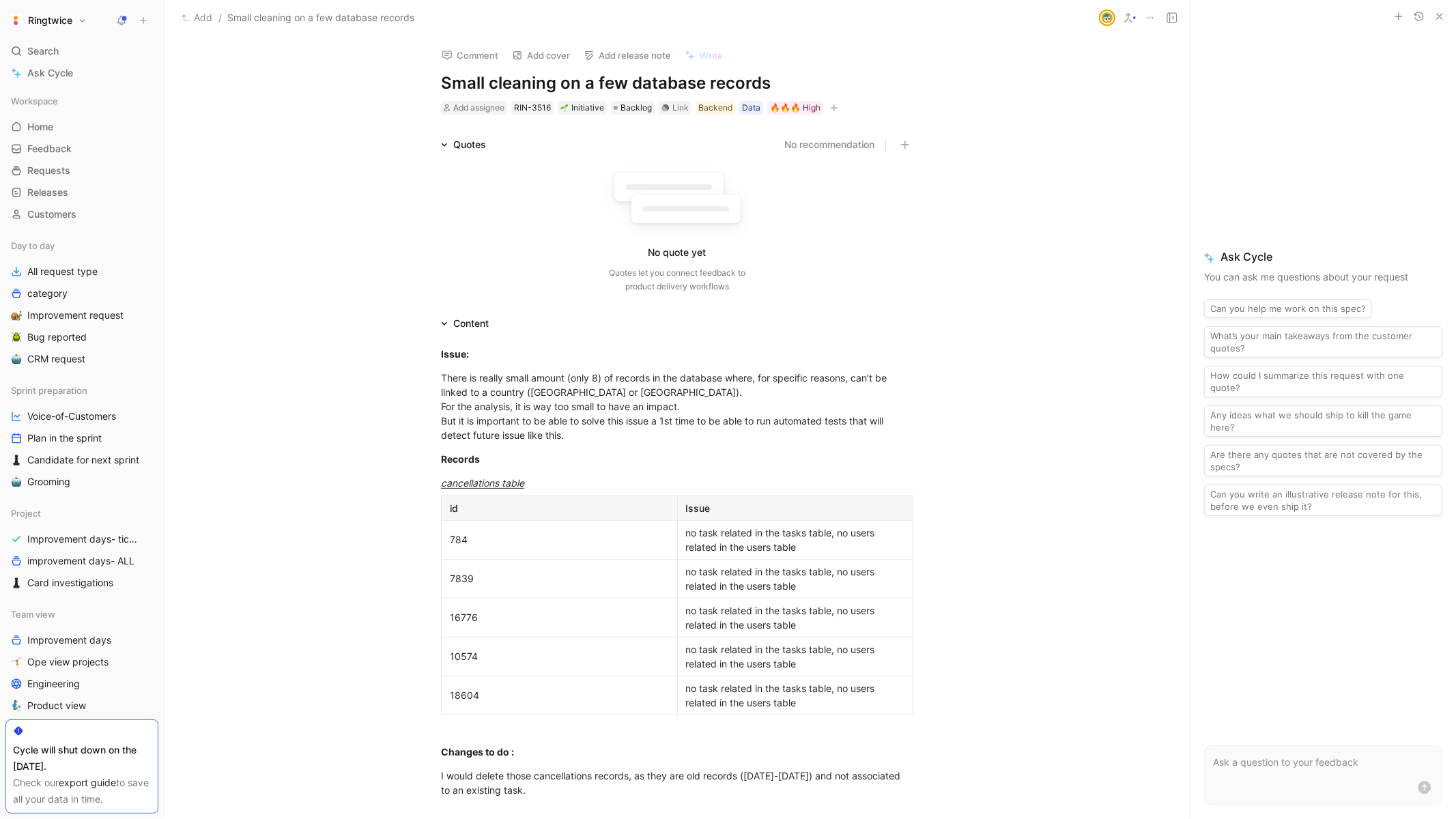
click at [893, 112] on div "Add assignee RIN-3516 Initiative Backlog Link Backend Data 🔥🔥🔥 High" at bounding box center [676, 108] width 475 height 16
click at [833, 104] on icon "button" at bounding box center [834, 108] width 8 height 8
click at [705, 225] on span "Quarter" at bounding box center [688, 222] width 34 height 11
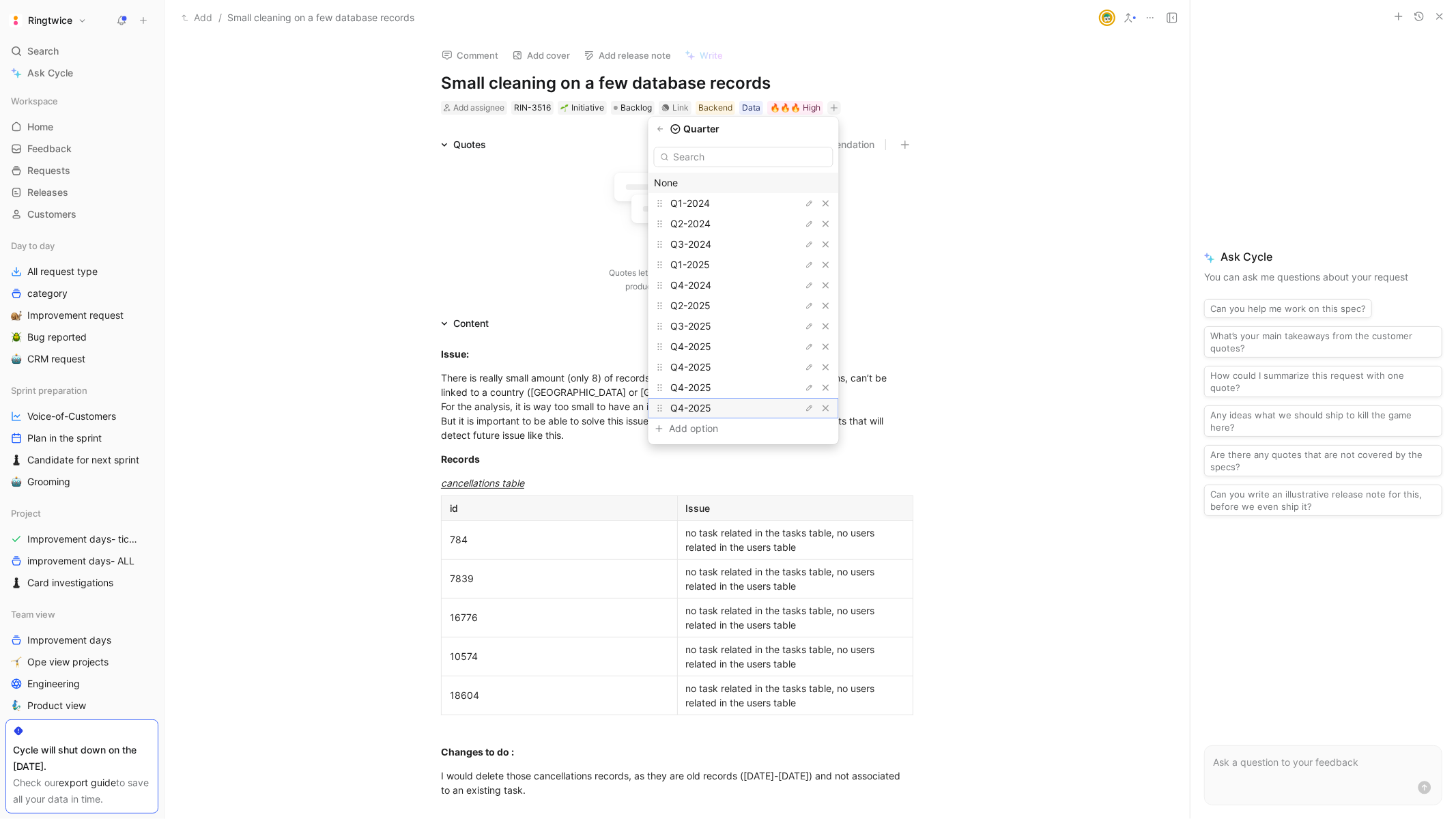
click at [698, 409] on span "Q4-2025" at bounding box center [691, 407] width 41 height 11
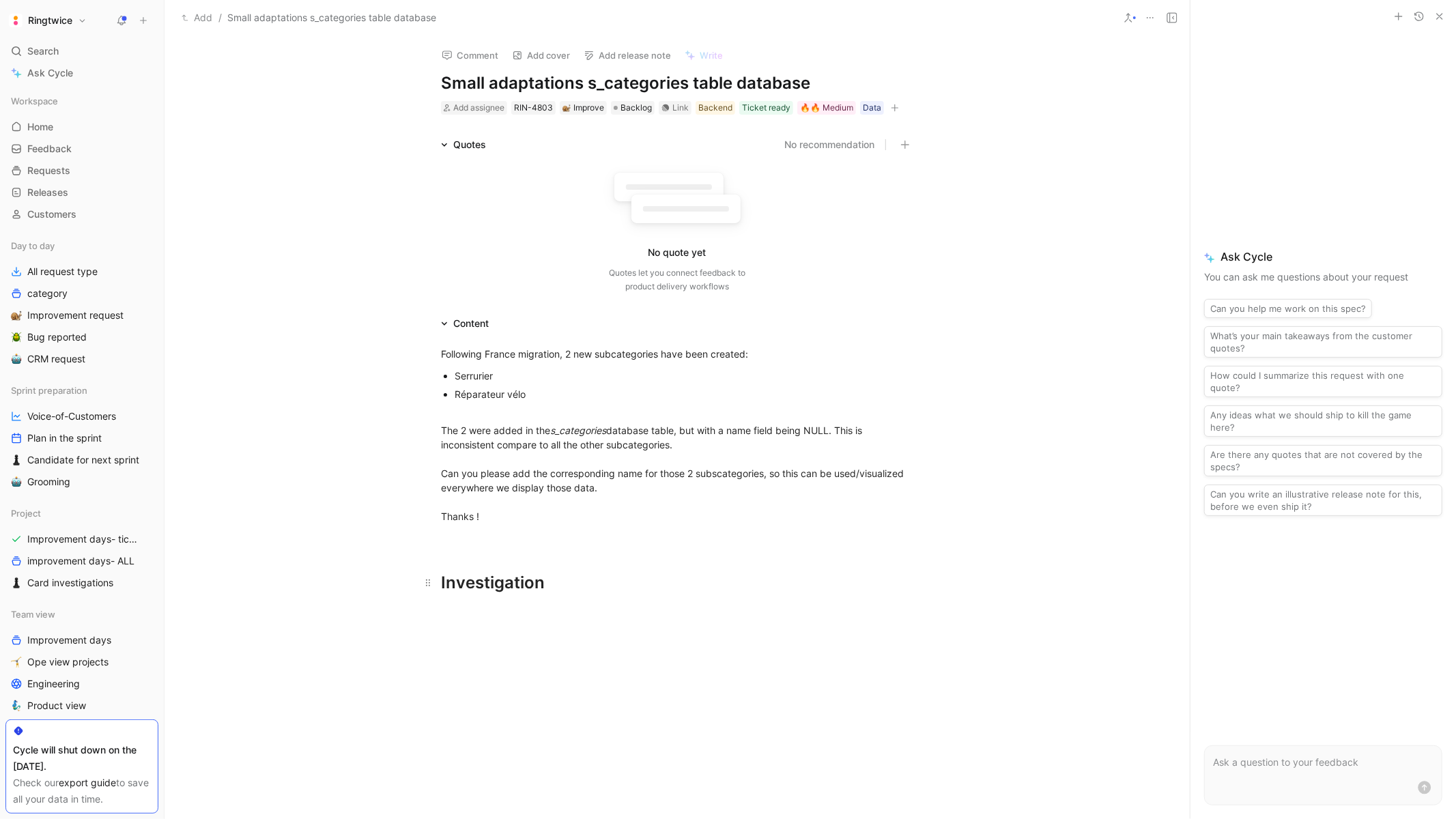
click at [480, 576] on div "Investigation [PERSON_NAME] havenne" at bounding box center [677, 583] width 472 height 25
click at [337, 551] on icon "button" at bounding box center [340, 556] width 11 height 11
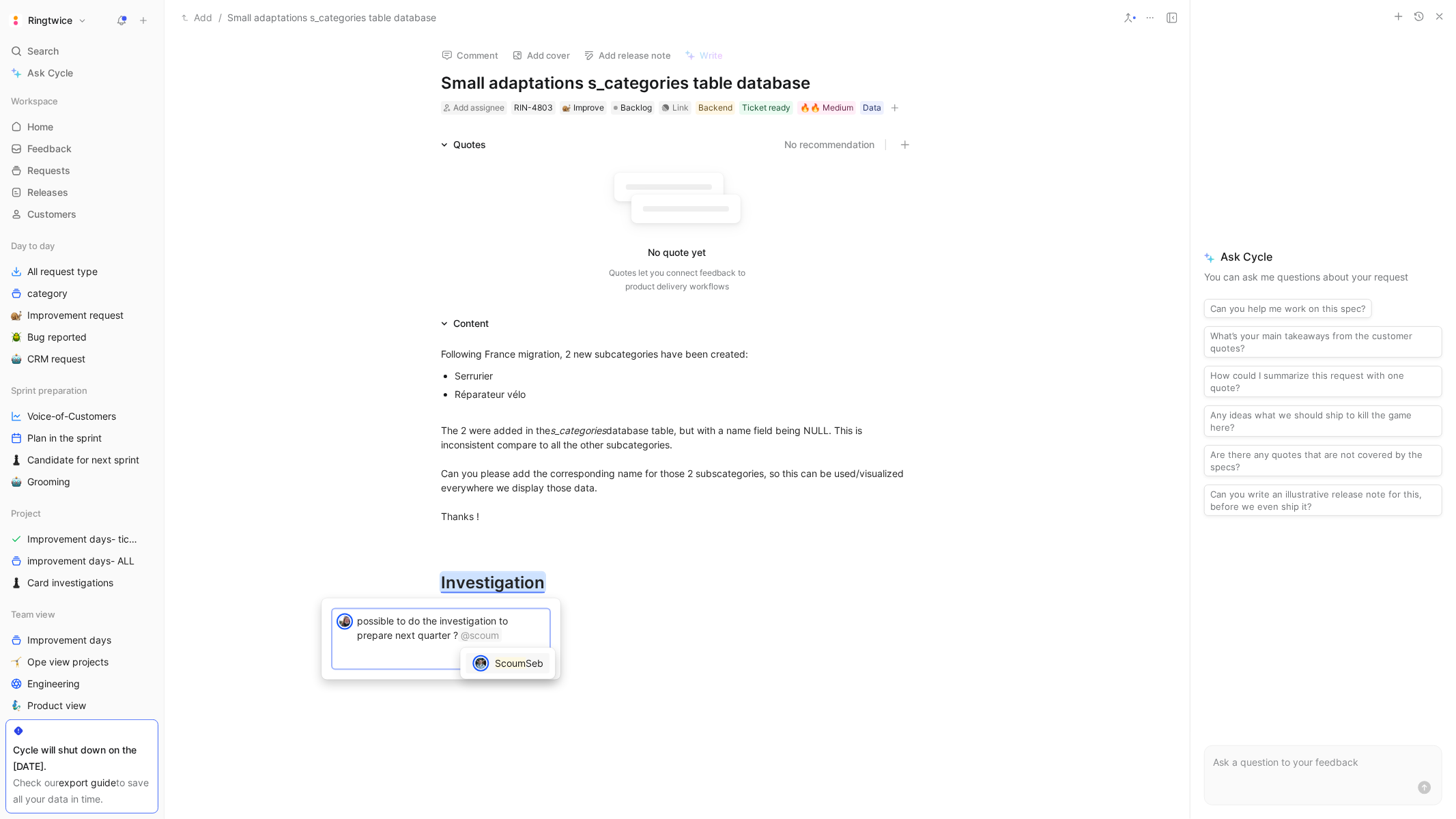
click at [510, 662] on mark "Scoum" at bounding box center [510, 663] width 30 height 11
click at [531, 658] on span "Send" at bounding box center [529, 658] width 20 height 14
